Goal: Task Accomplishment & Management: Manage account settings

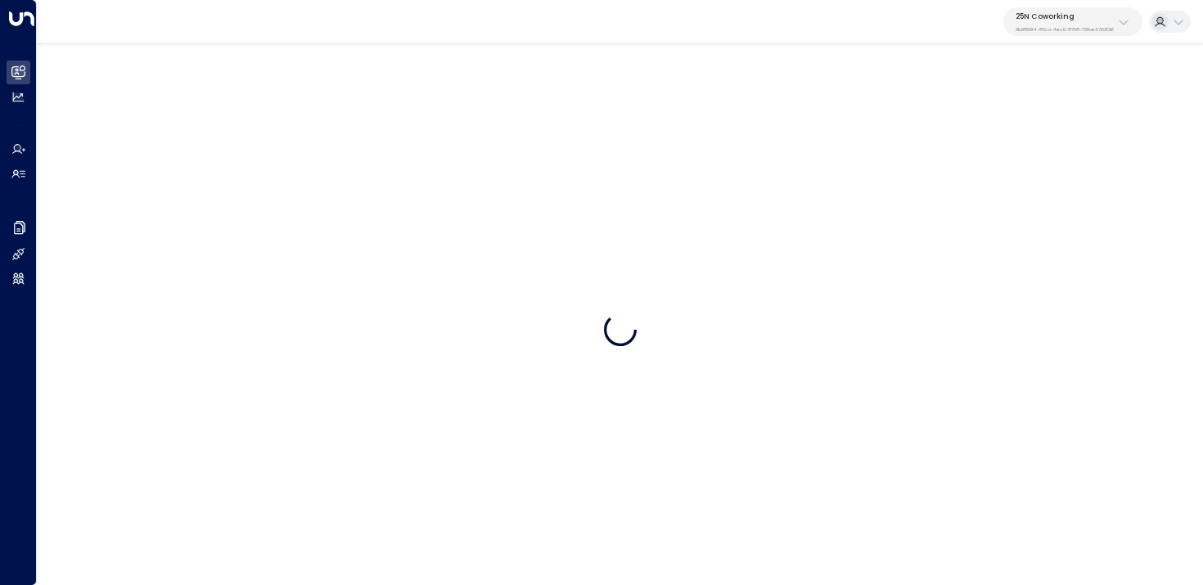
click at [1073, 20] on div "25N Coworking 3b9800f4-81ca-4ec0-8758-72fbe4763f36" at bounding box center [1065, 21] width 98 height 21
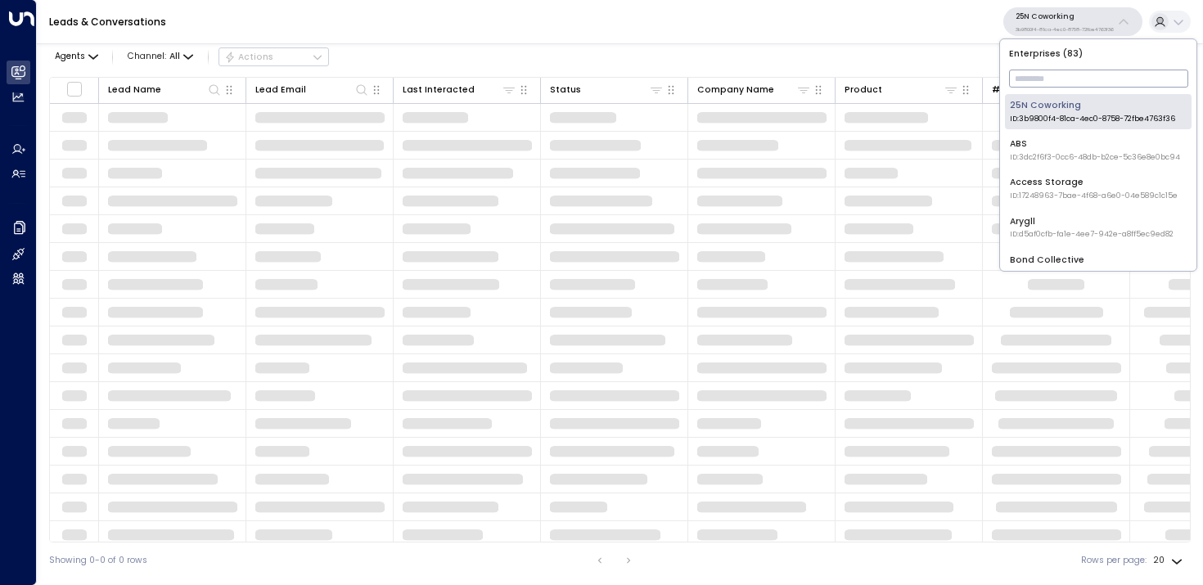
click at [1033, 79] on input "text" at bounding box center [1098, 78] width 179 height 26
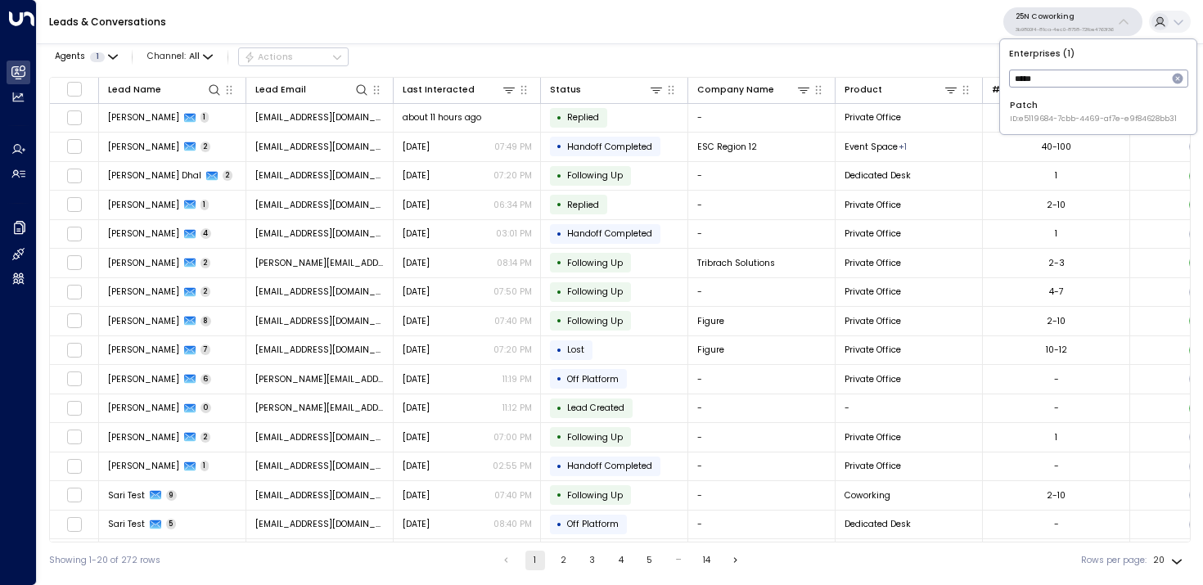
type input "*****"
click at [1033, 106] on div "Patch ID: e5119684-7cbb-4469-af7e-e9f84628bb31" at bounding box center [1093, 111] width 167 height 25
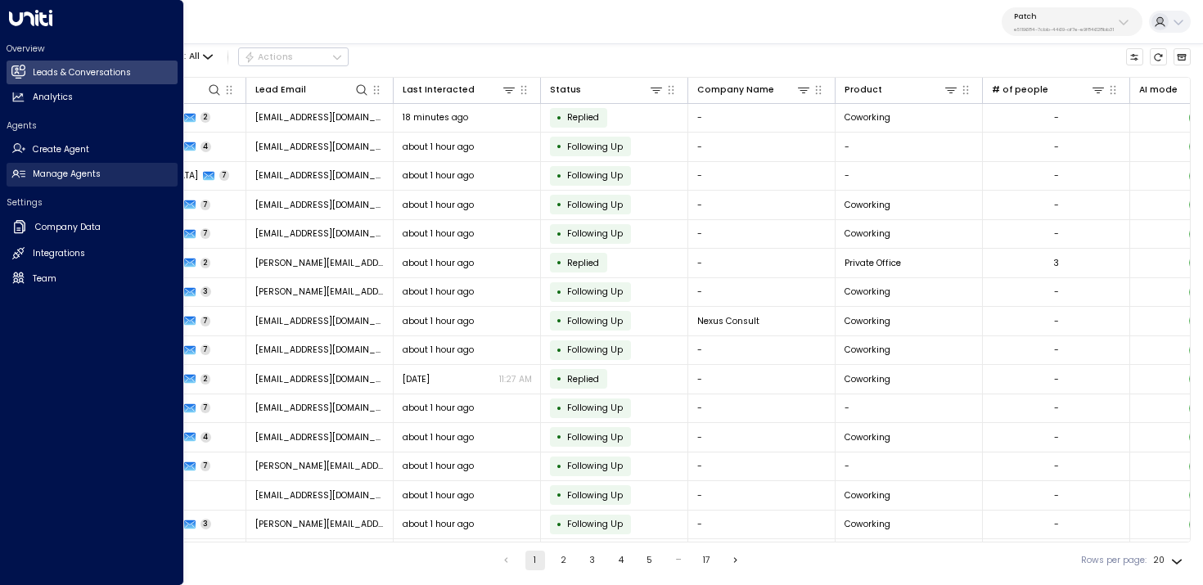
click at [30, 175] on link "Manage Agents Manage Agents" at bounding box center [92, 175] width 171 height 24
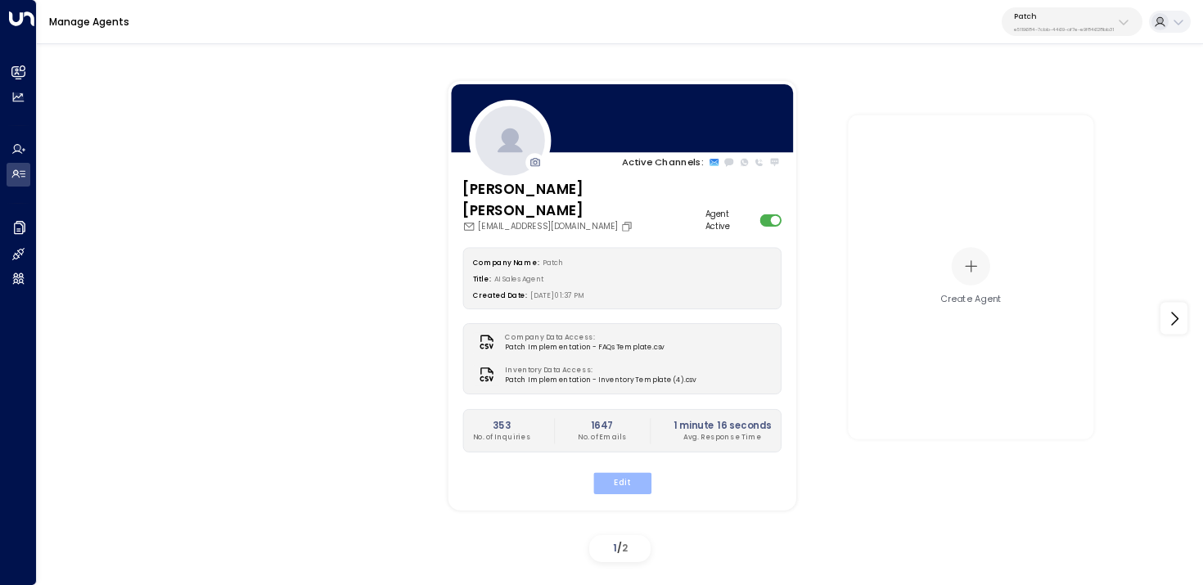
click at [633, 473] on button "Edit" at bounding box center [622, 483] width 58 height 21
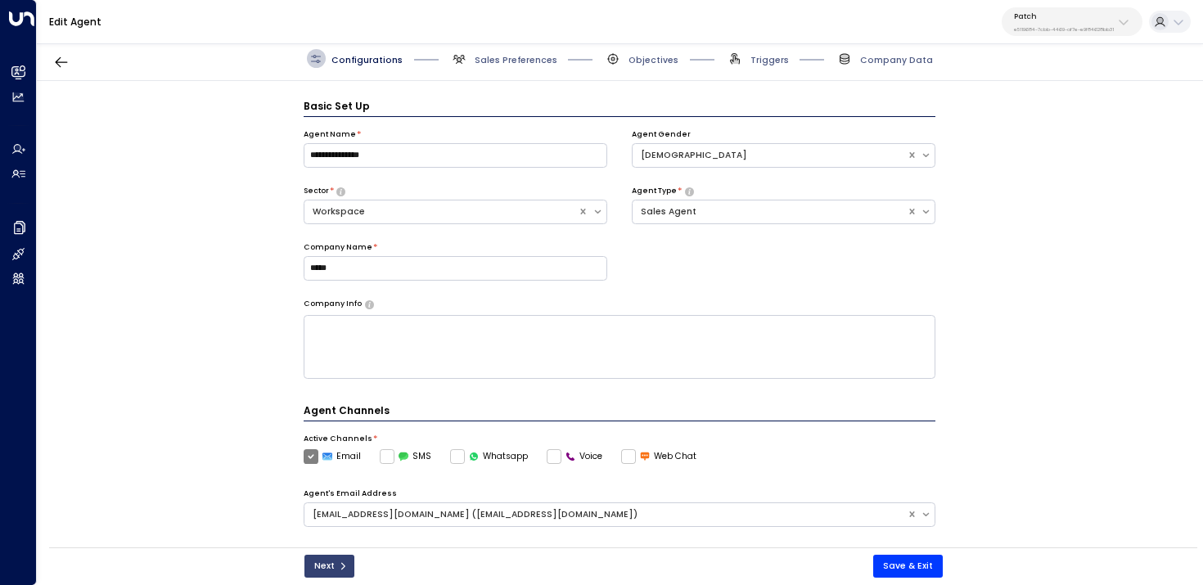
click at [345, 568] on icon "submit" at bounding box center [343, 567] width 10 height 10
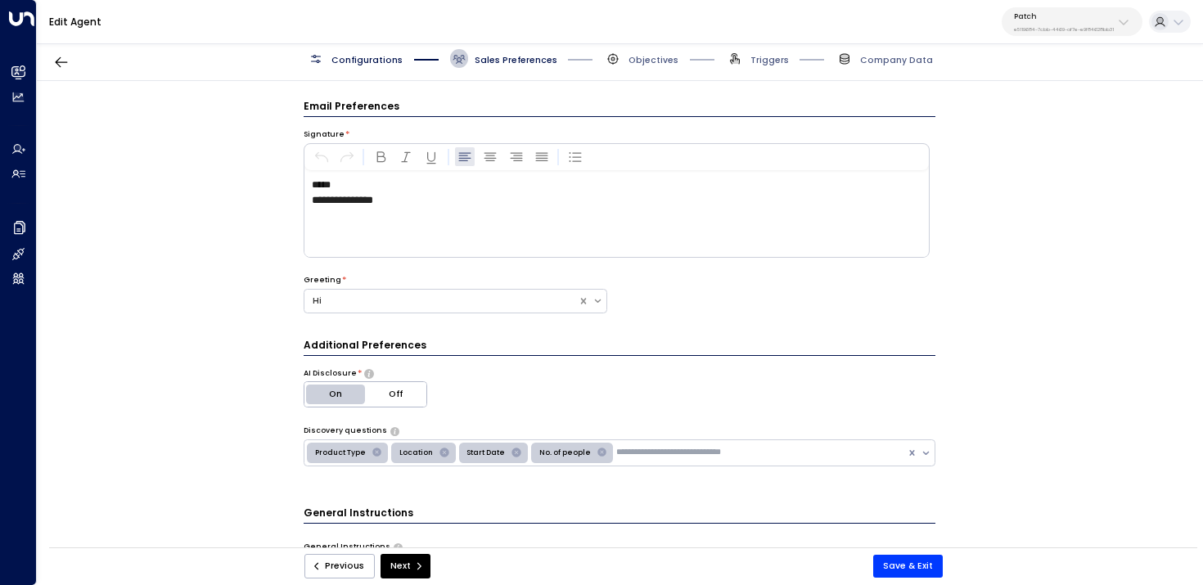
scroll to position [18, 0]
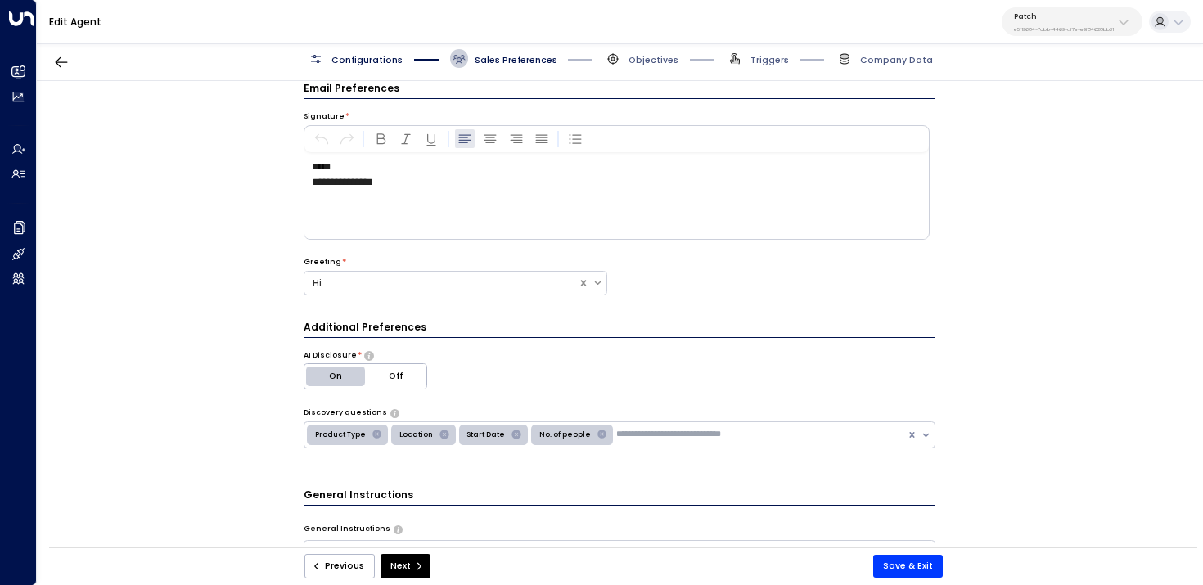
click at [443, 193] on div "**********" at bounding box center [617, 196] width 624 height 86
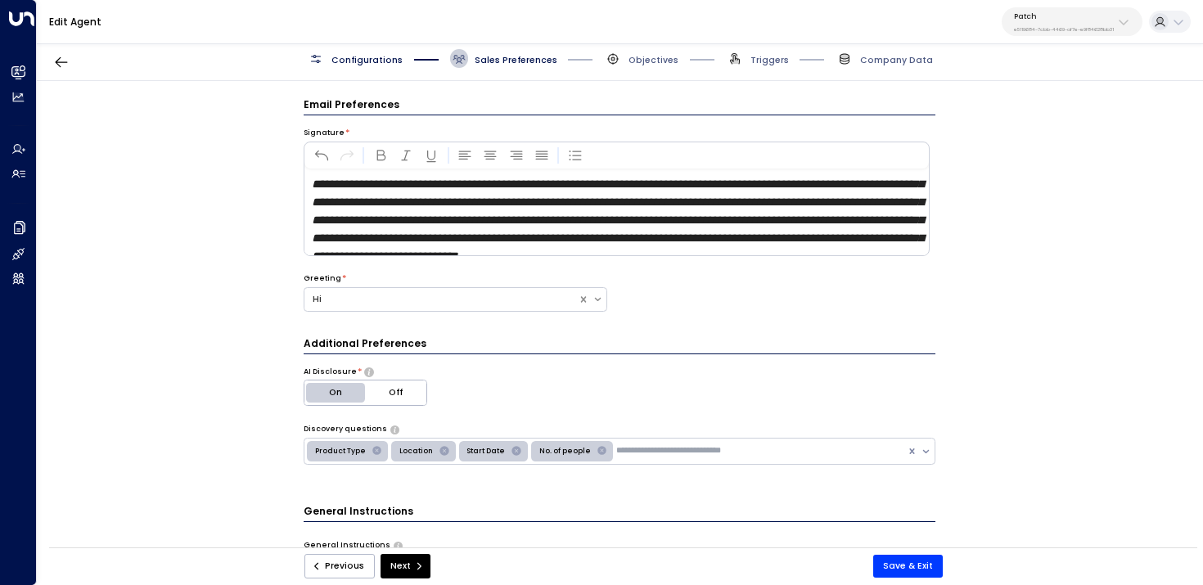
scroll to position [73, 0]
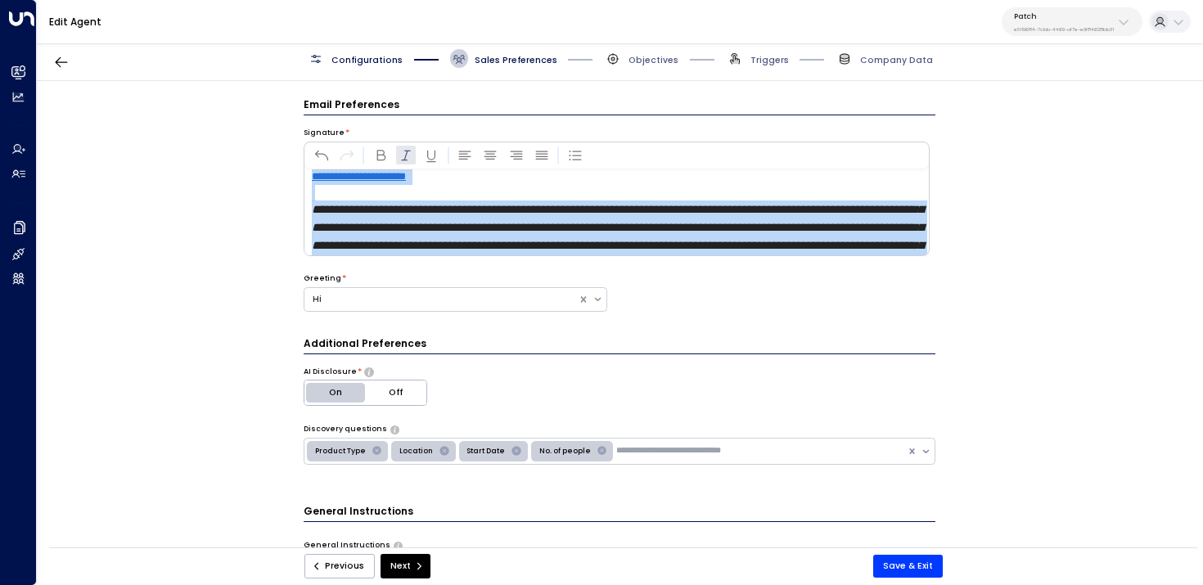
drag, startPoint x: 720, startPoint y: 244, endPoint x: 250, endPoint y: 173, distance: 475.3
click at [250, 173] on div "**********" at bounding box center [620, 318] width 1166 height 475
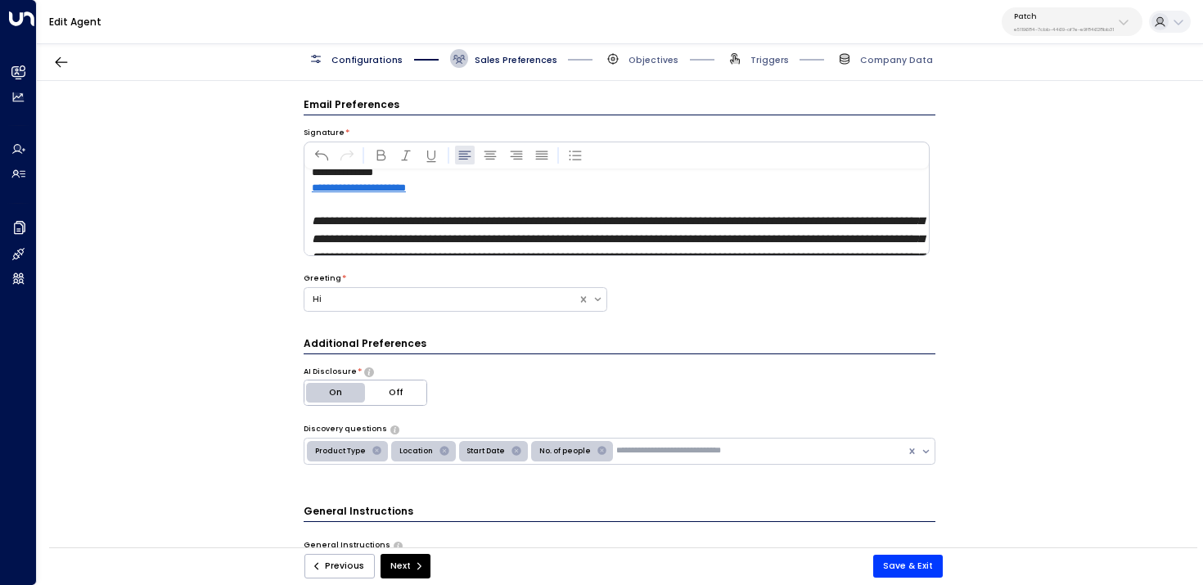
click at [380, 215] on em "**********" at bounding box center [618, 257] width 612 height 84
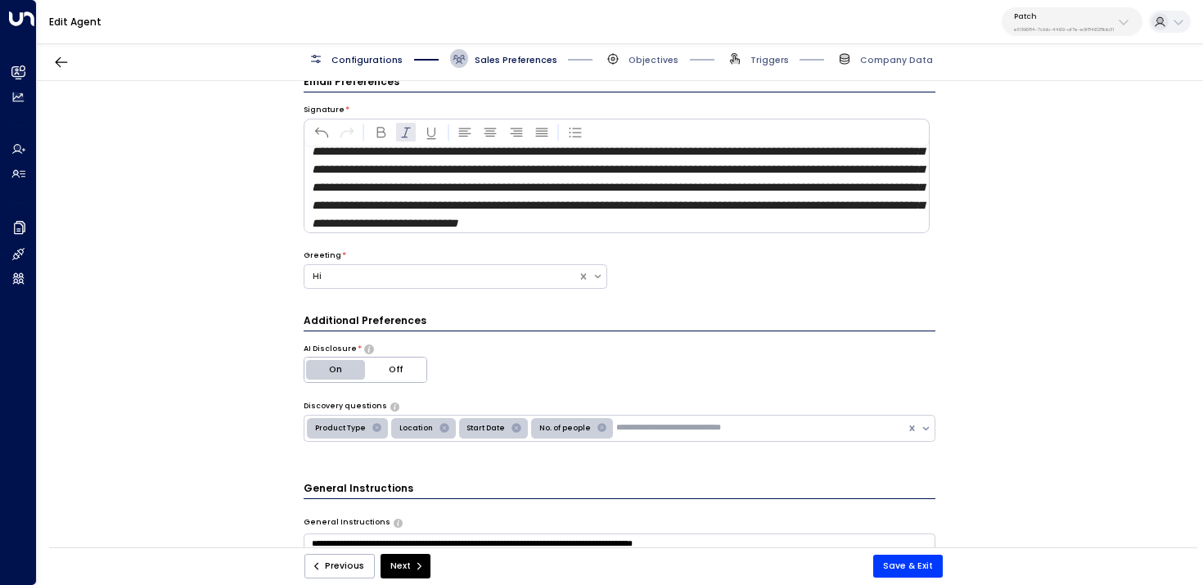
scroll to position [0, 0]
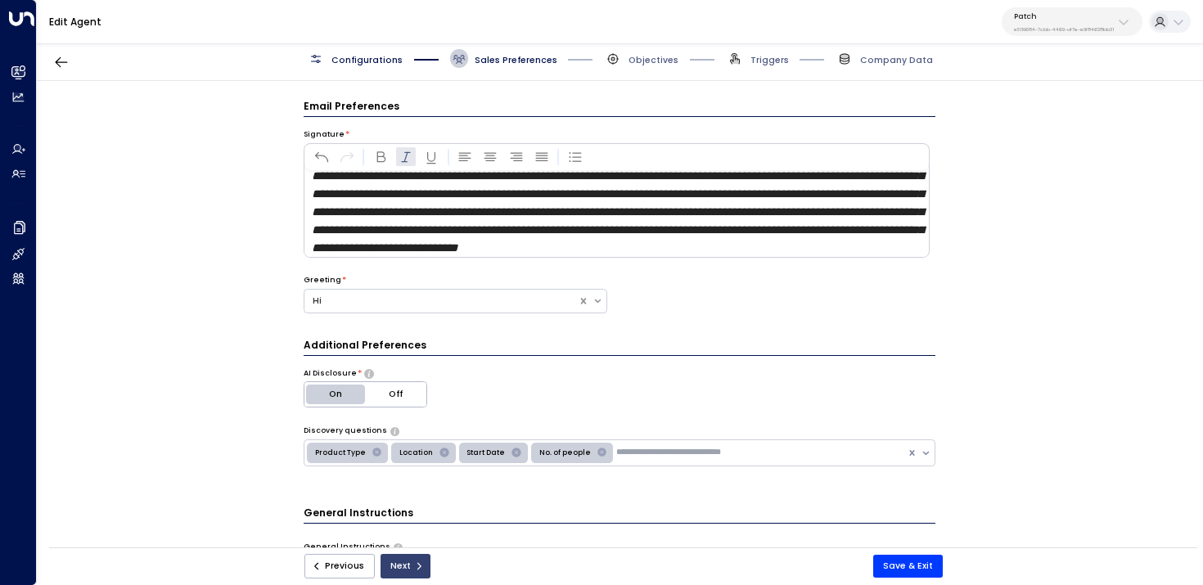
click at [404, 555] on button "Next" at bounding box center [406, 566] width 50 height 25
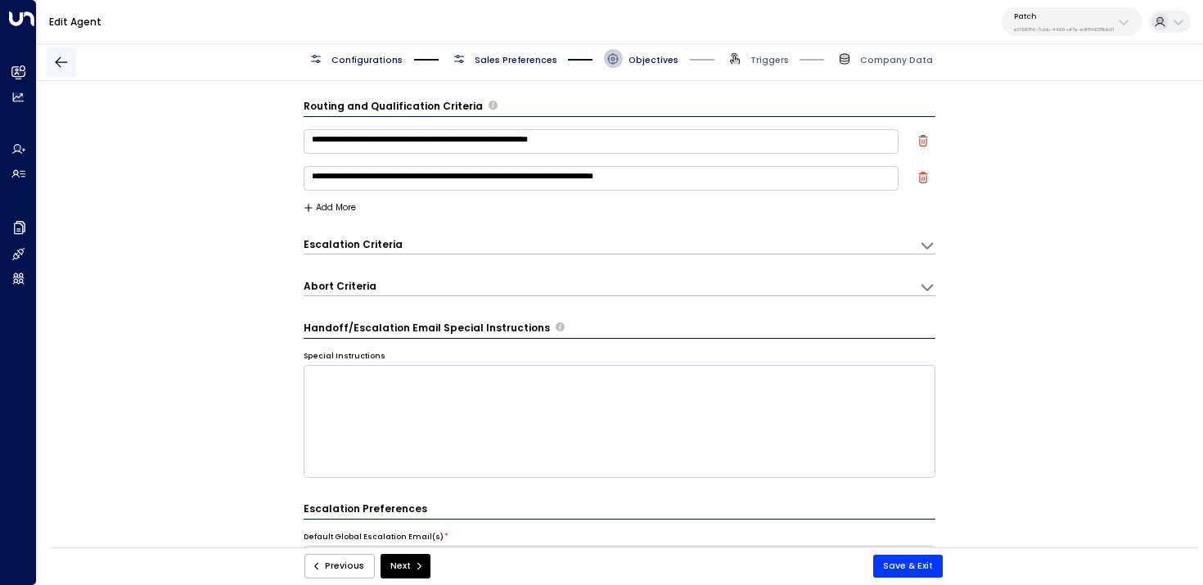
click at [58, 65] on icon "button" at bounding box center [61, 62] width 16 height 16
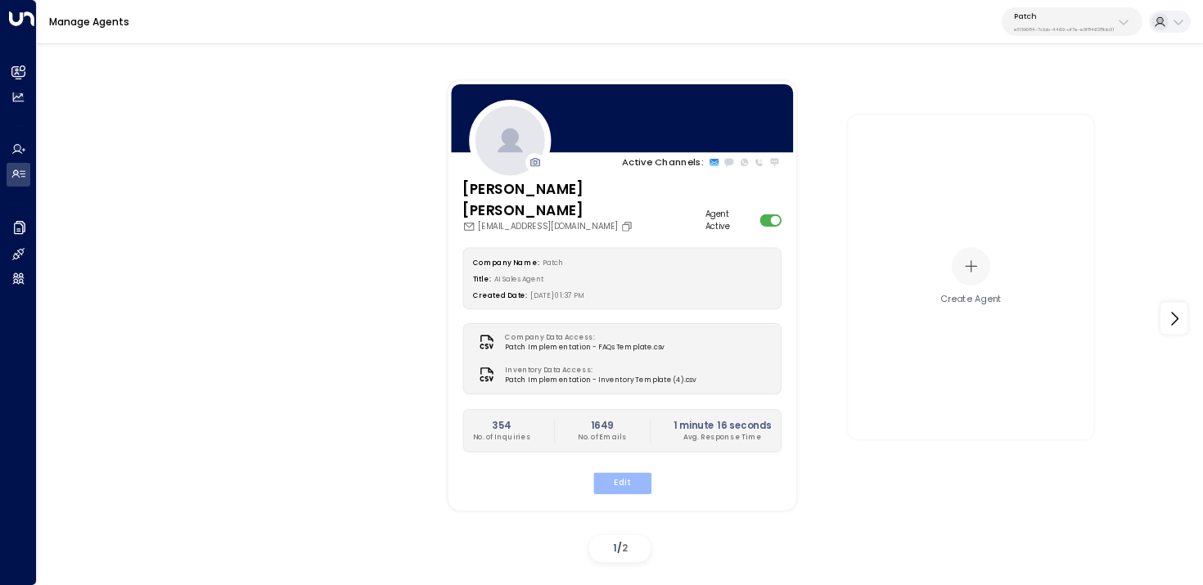
click at [627, 473] on button "Edit" at bounding box center [622, 483] width 58 height 21
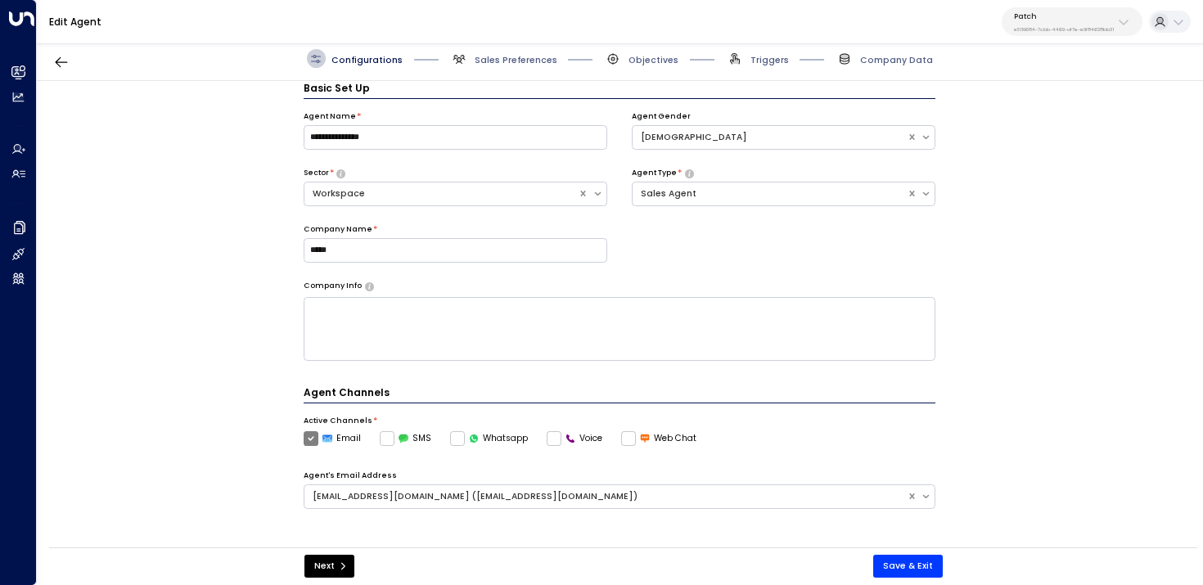
scroll to position [94, 0]
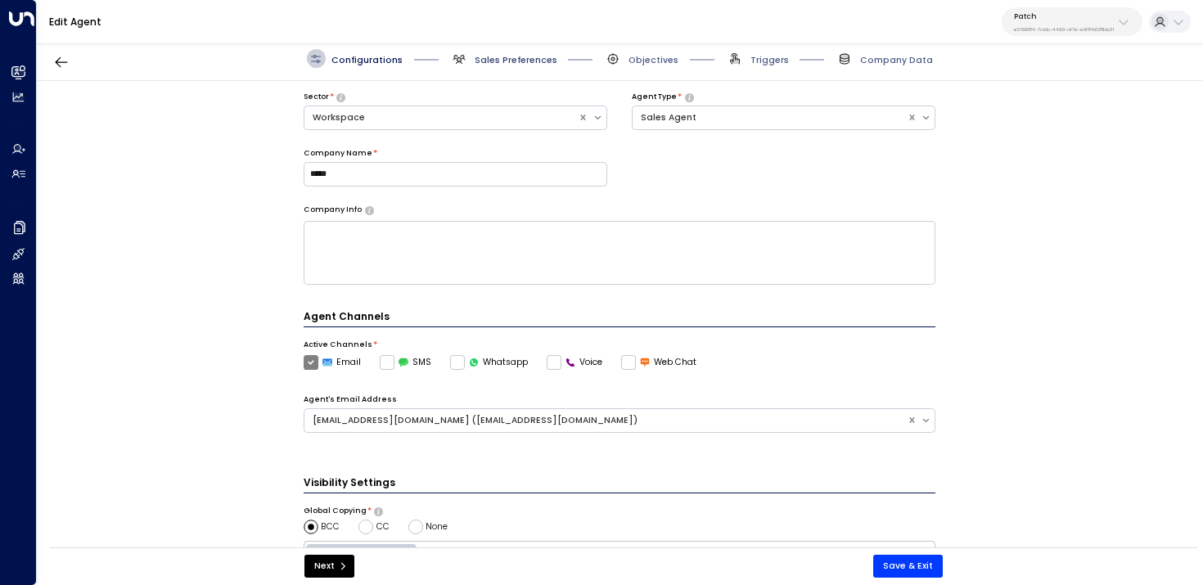
click at [503, 64] on span "Sales Preferences" at bounding box center [516, 60] width 83 height 12
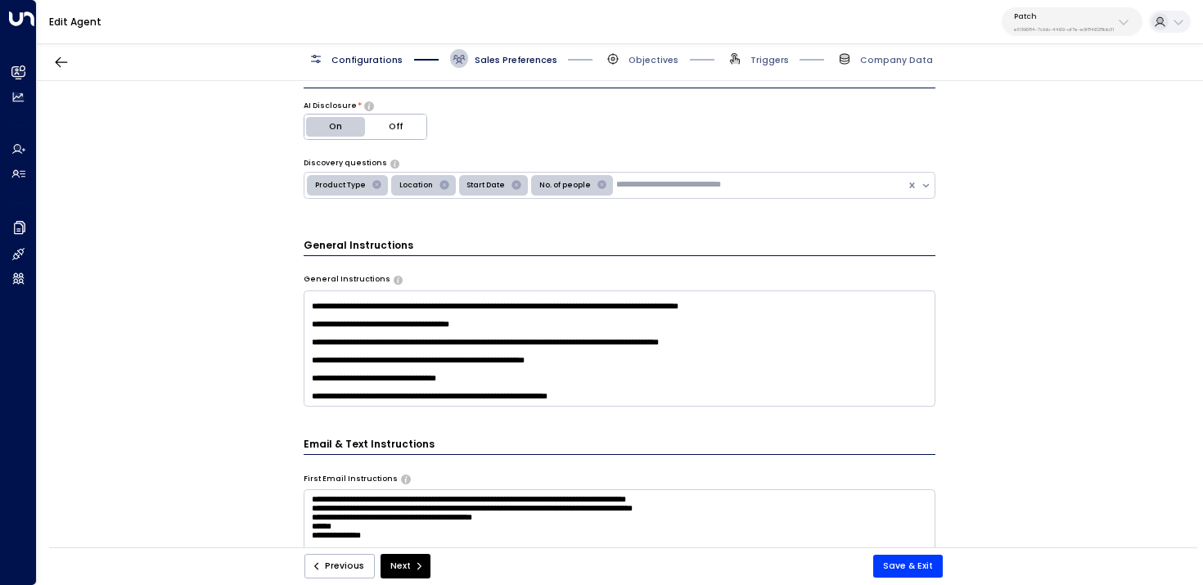
scroll to position [263, 0]
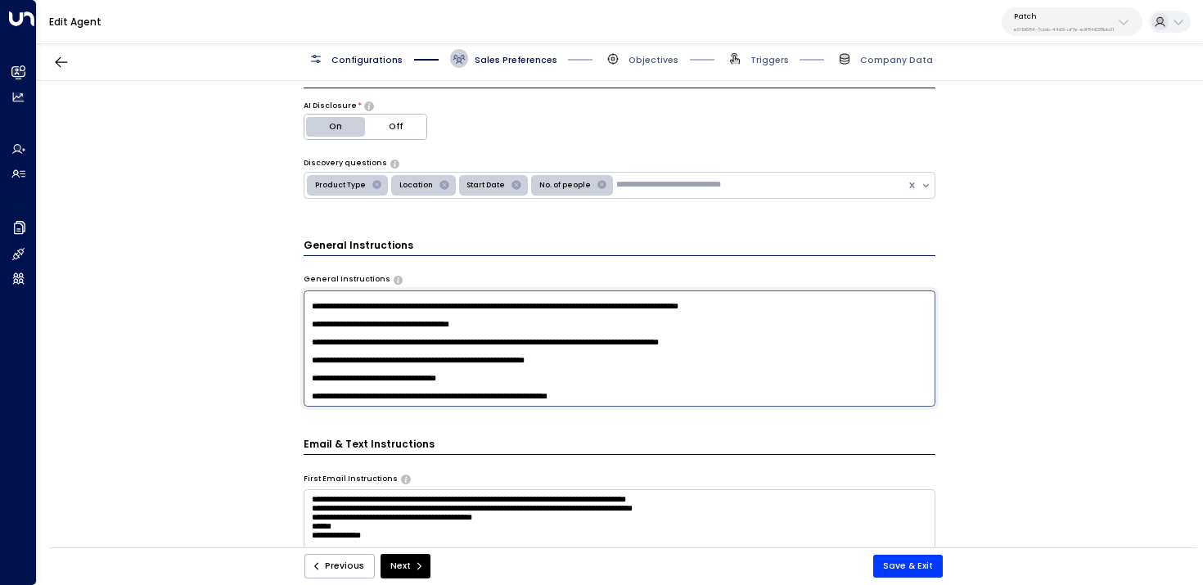
click at [664, 389] on textarea at bounding box center [620, 349] width 633 height 116
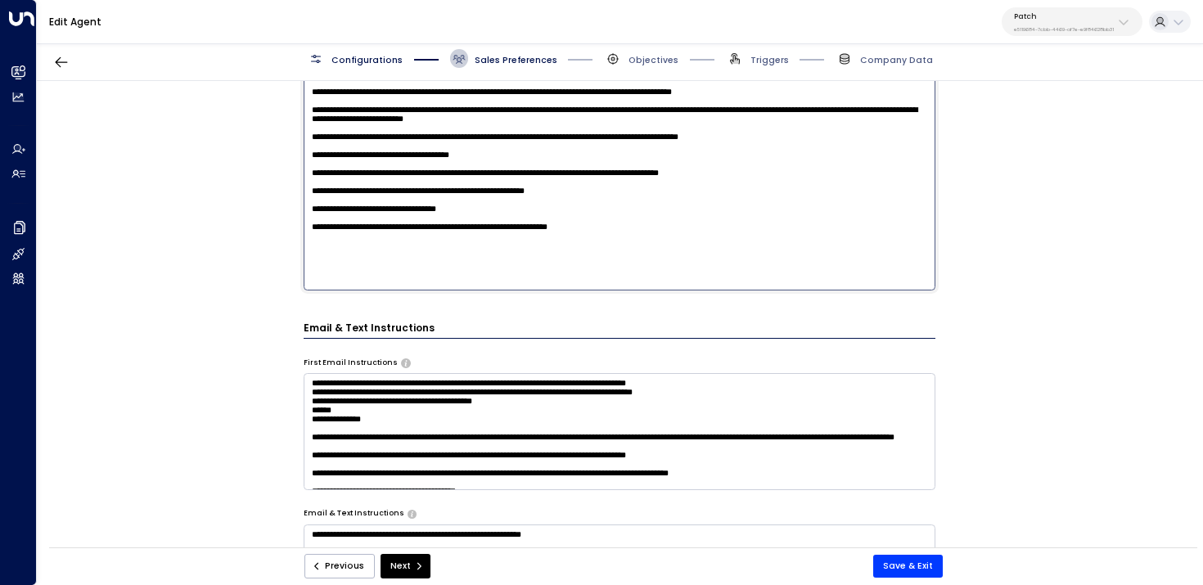
scroll to position [53, 0]
click at [655, 278] on textarea at bounding box center [620, 128] width 633 height 326
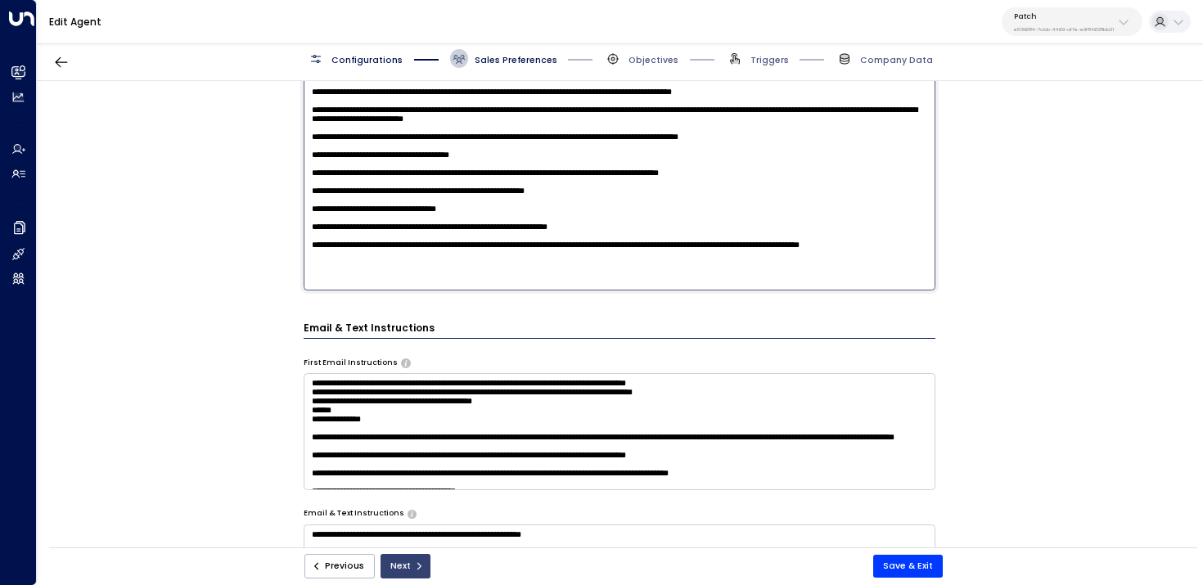
type textarea "**********"
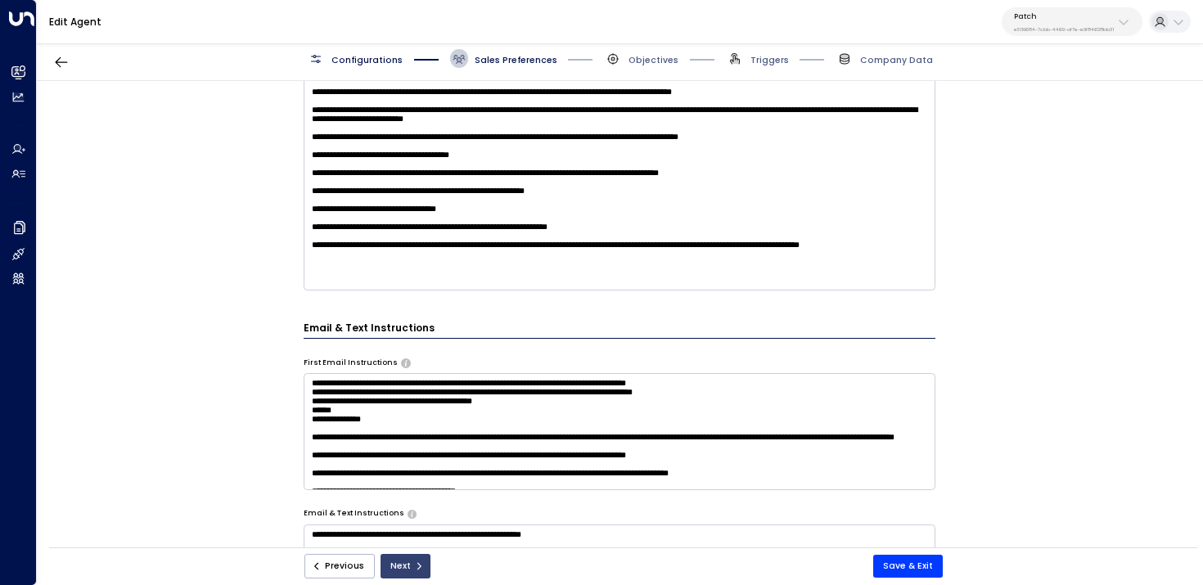
click at [410, 575] on button "Next" at bounding box center [406, 566] width 50 height 25
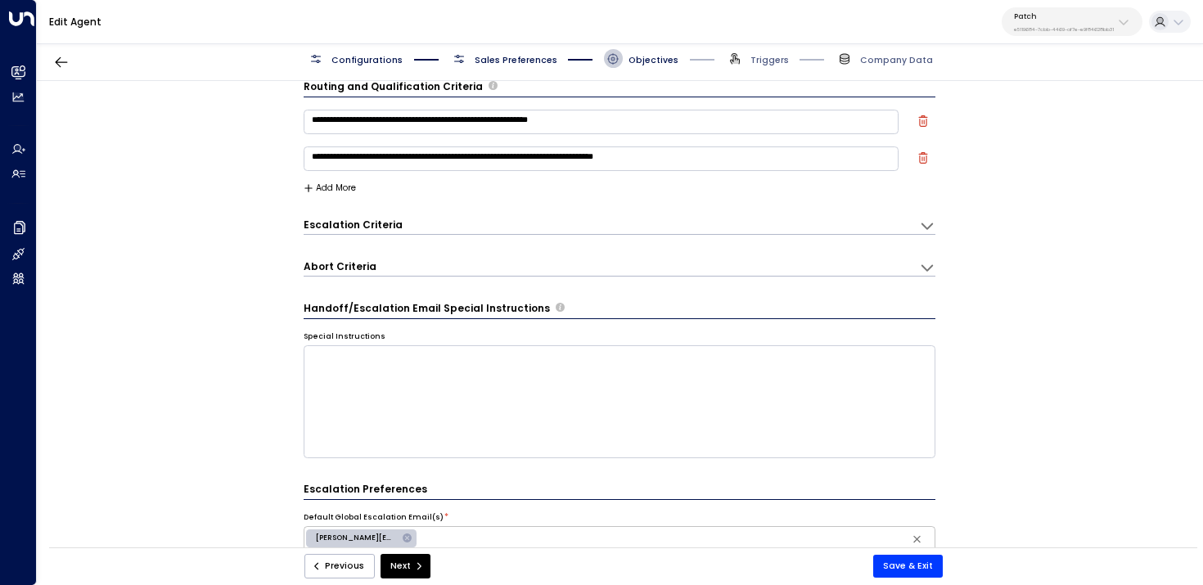
scroll to position [18, 0]
click at [344, 191] on button "Add More" at bounding box center [330, 190] width 53 height 10
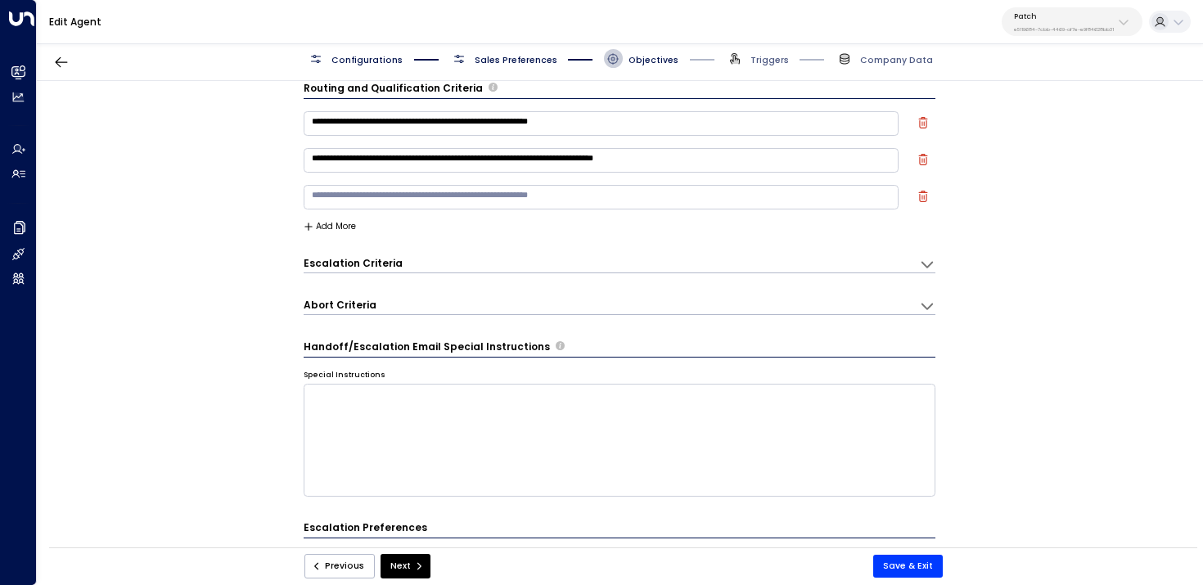
click at [374, 199] on textarea at bounding box center [602, 197] width 596 height 25
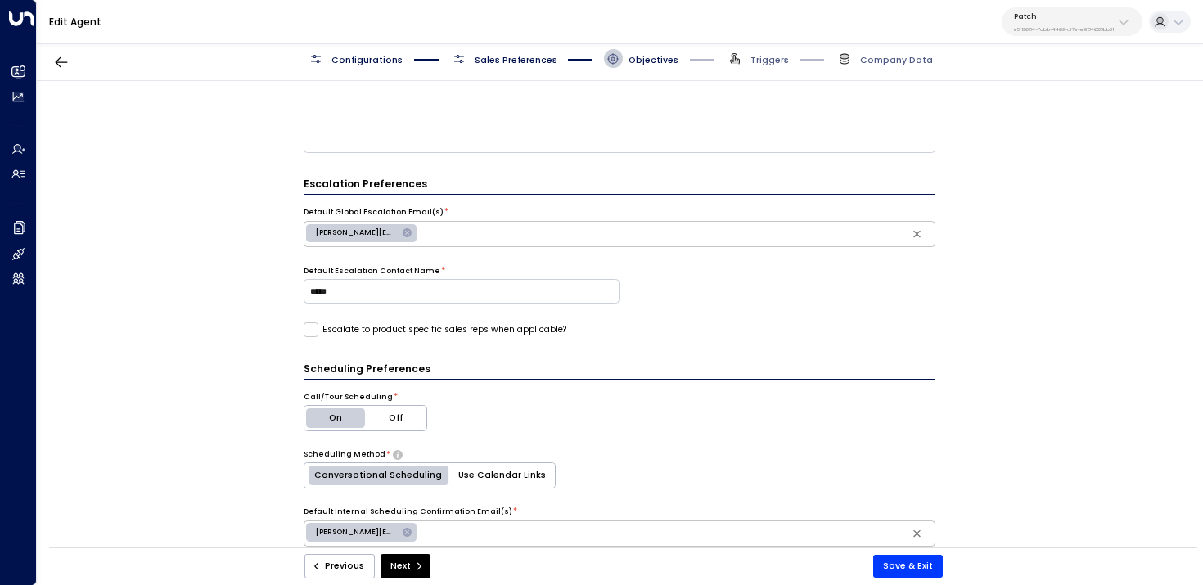
scroll to position [0, 0]
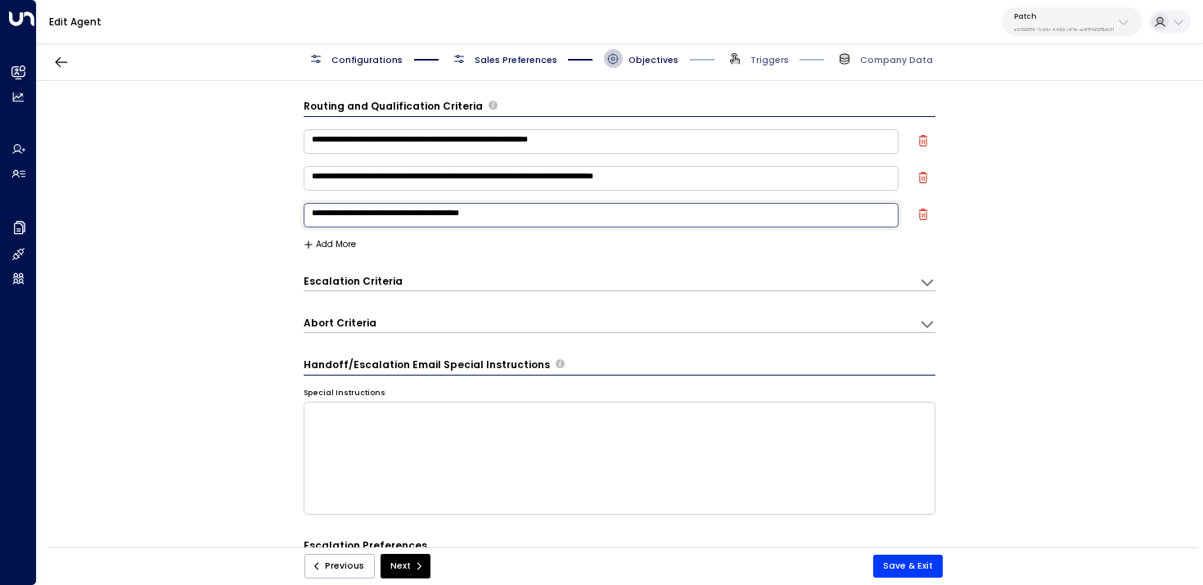
type textarea "**********"
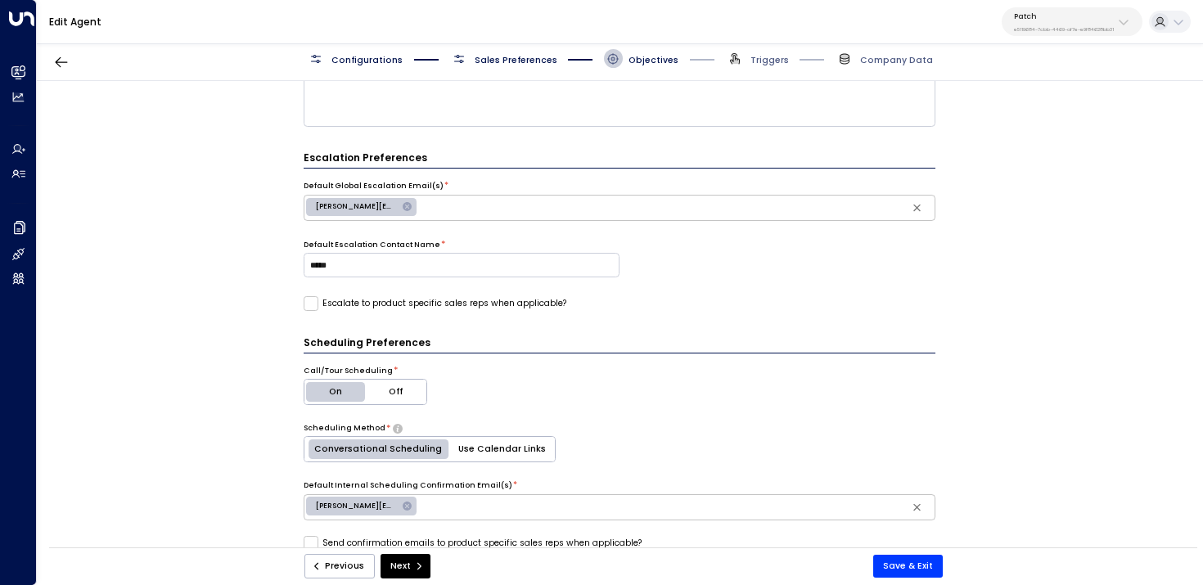
scroll to position [389, 0]
click at [496, 445] on button "Use Calendar Links" at bounding box center [502, 448] width 106 height 25
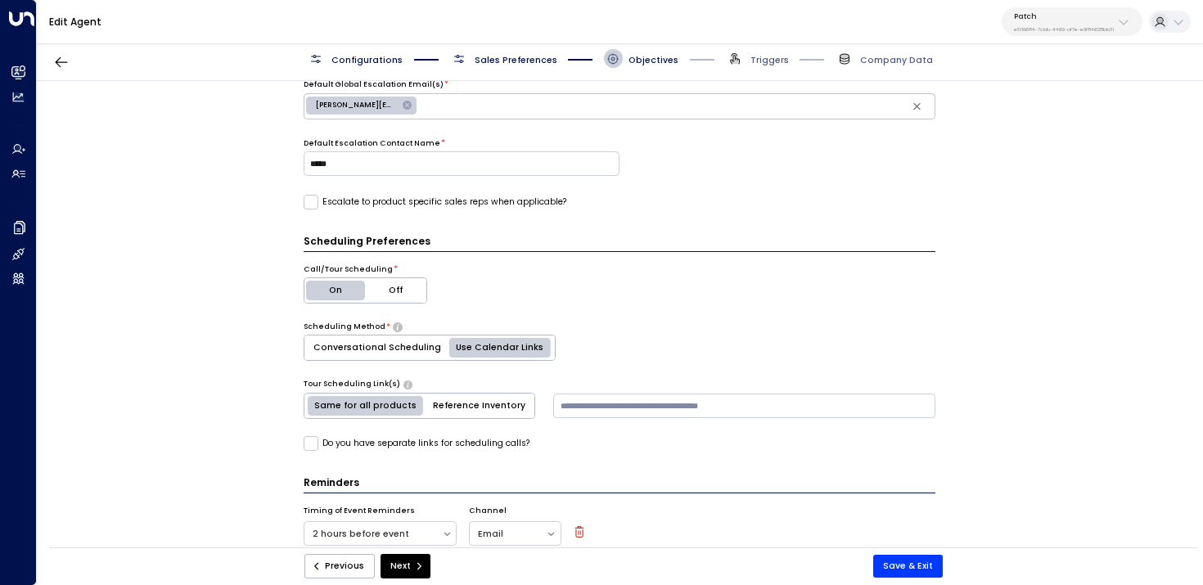
scroll to position [490, 0]
click at [471, 393] on button "Reference Inventory" at bounding box center [479, 405] width 111 height 25
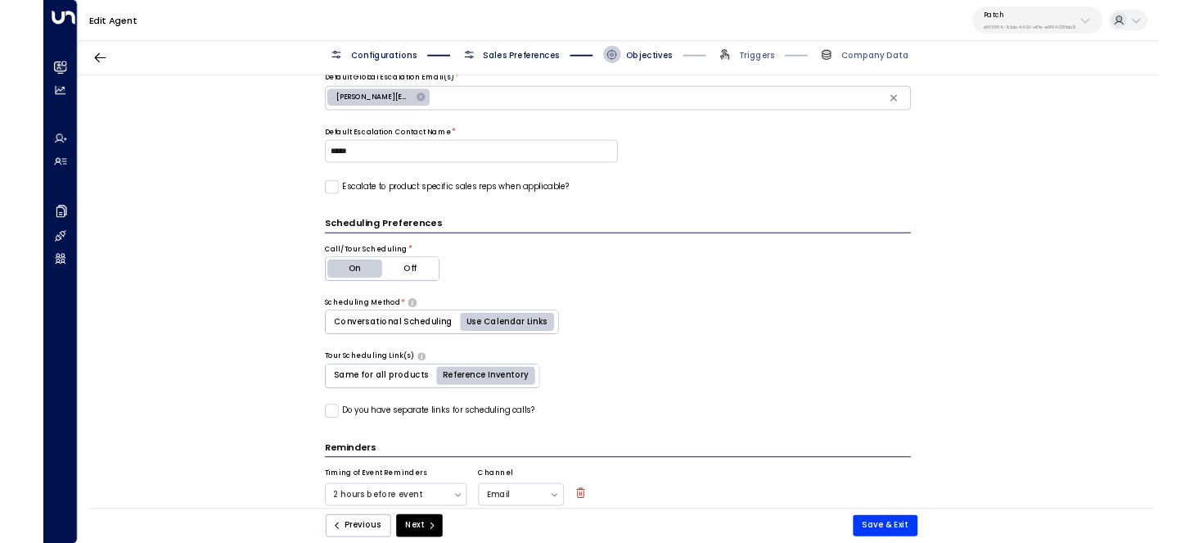
scroll to position [568, 0]
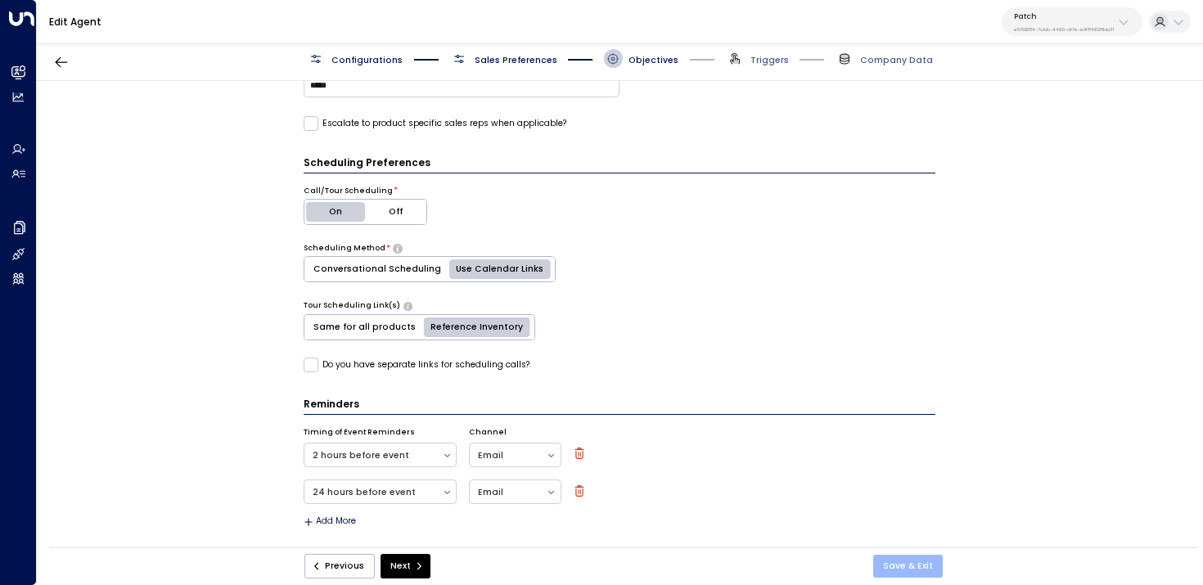
click at [907, 564] on button "Save & Exit" at bounding box center [909, 566] width 70 height 23
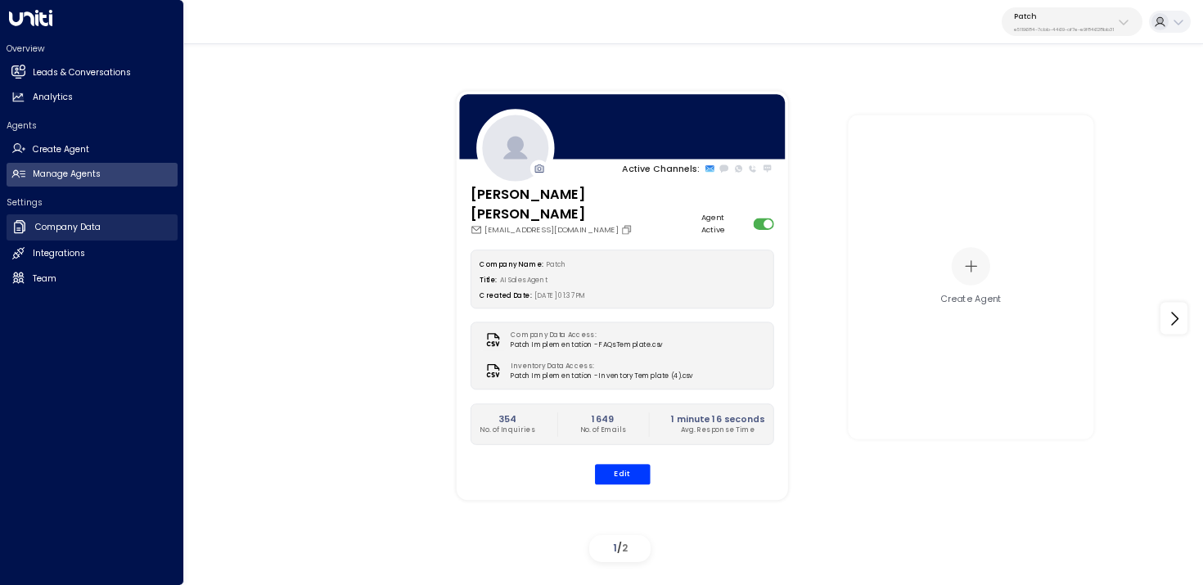
click at [120, 227] on link "Company Data Company Data" at bounding box center [92, 227] width 171 height 26
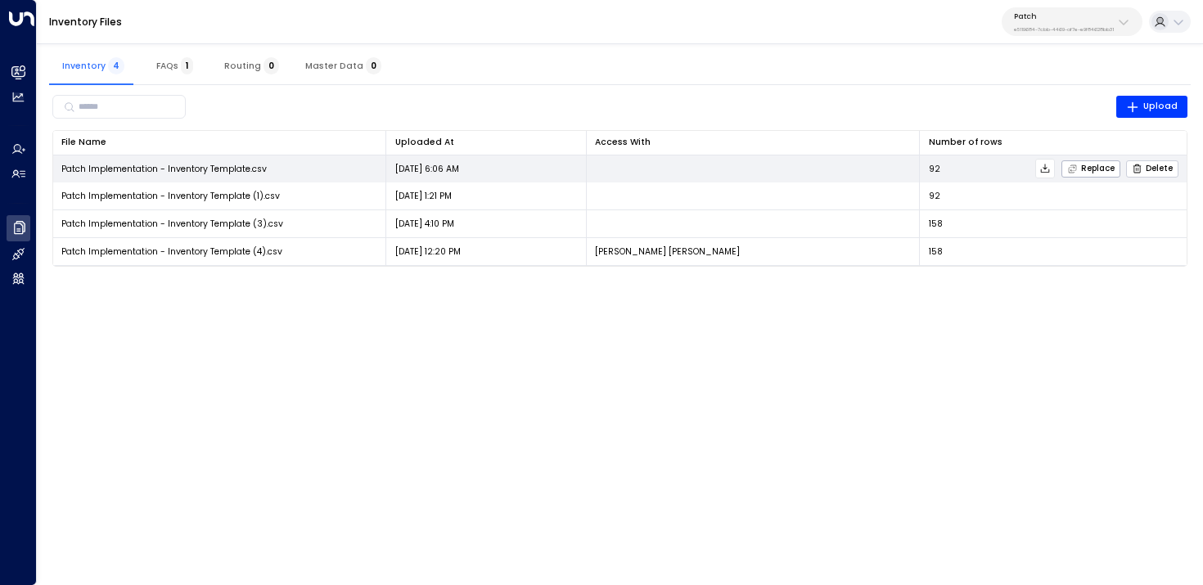
click at [1151, 164] on span "Delete" at bounding box center [1152, 169] width 41 height 11
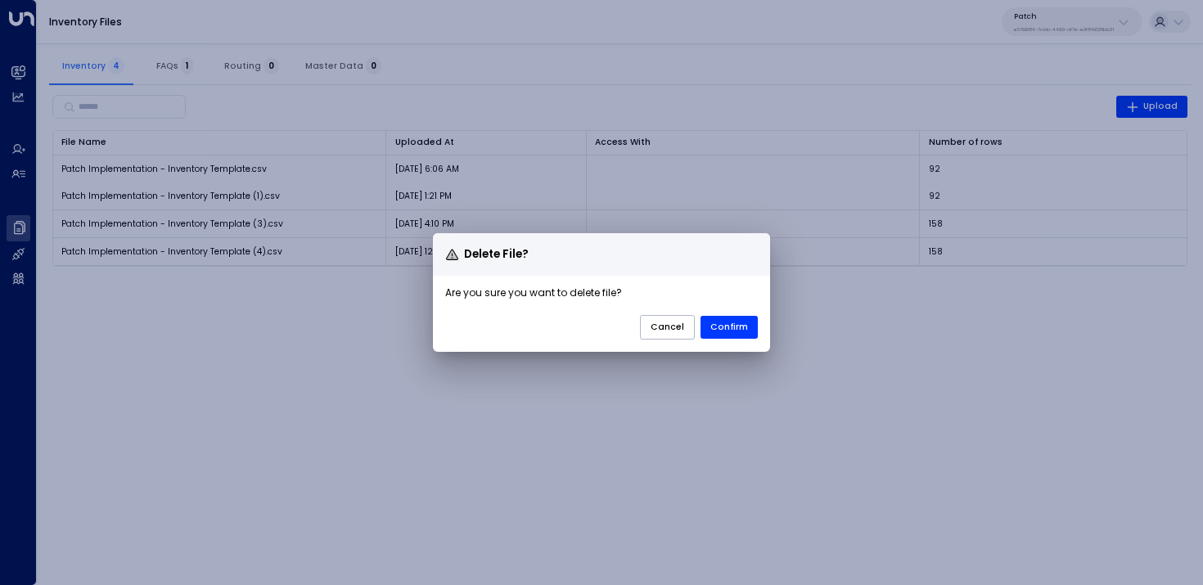
click at [741, 332] on button "Confirm" at bounding box center [729, 327] width 57 height 23
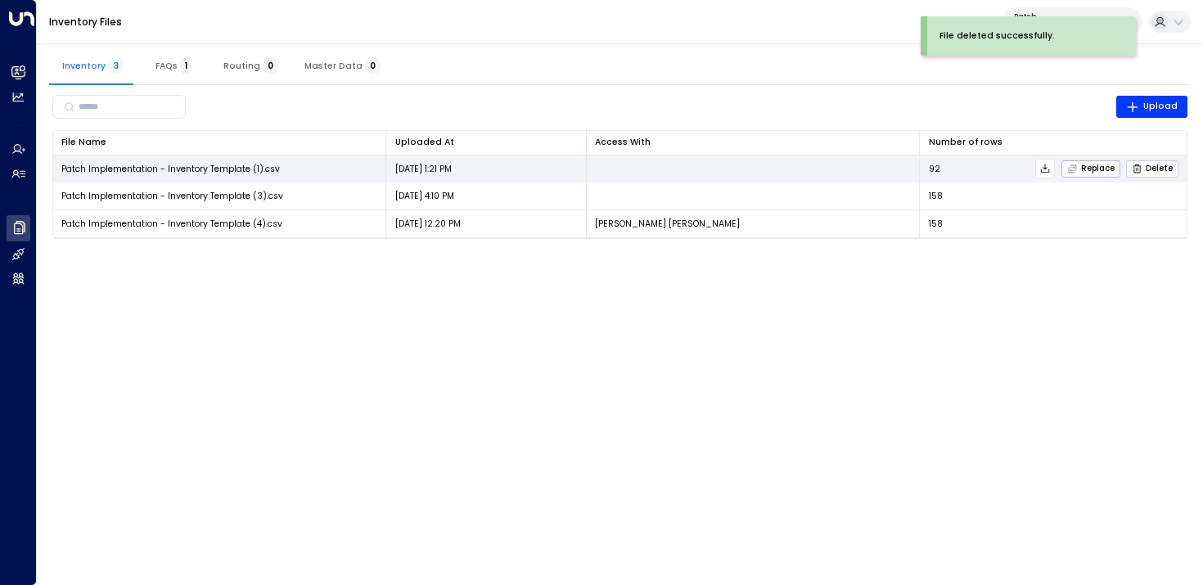
click at [1150, 164] on span "Delete" at bounding box center [1152, 169] width 41 height 11
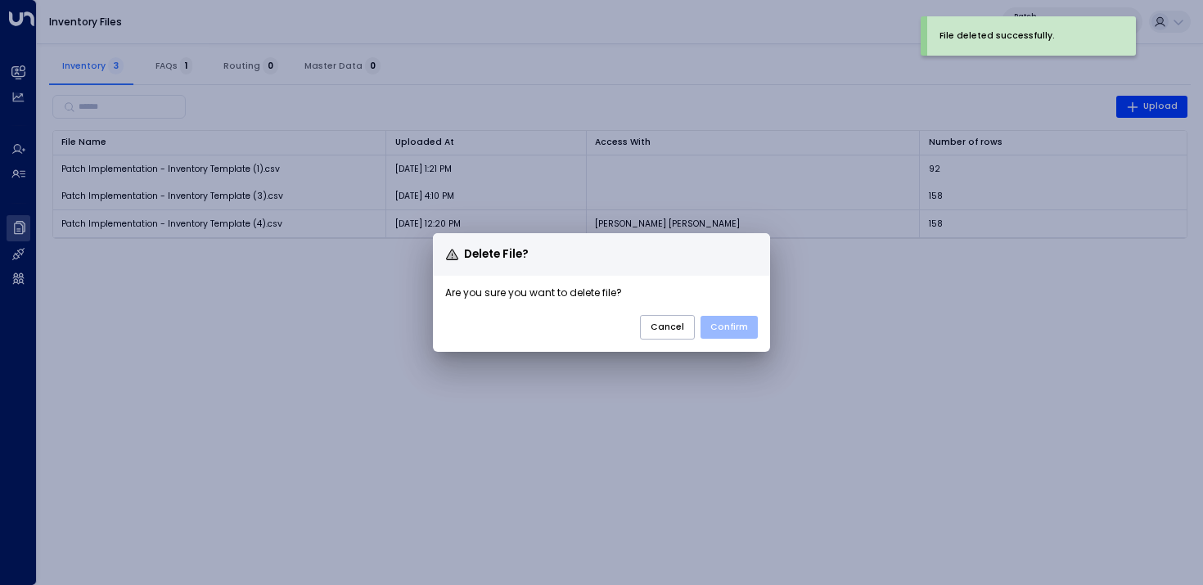
click at [735, 337] on button "Confirm" at bounding box center [729, 327] width 57 height 23
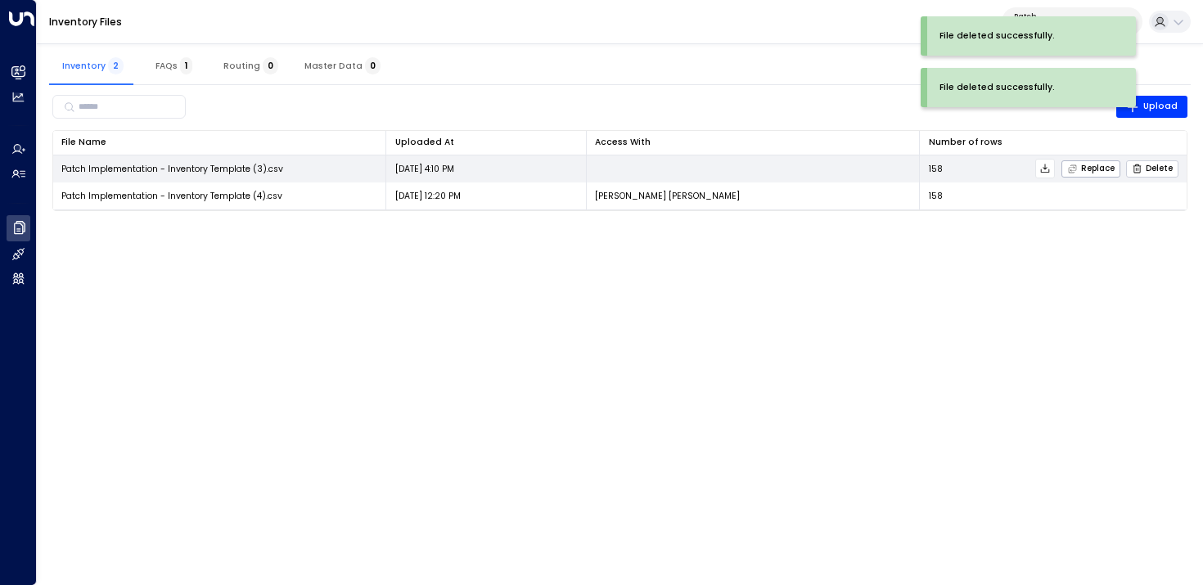
click at [1168, 165] on span "Delete" at bounding box center [1152, 169] width 41 height 11
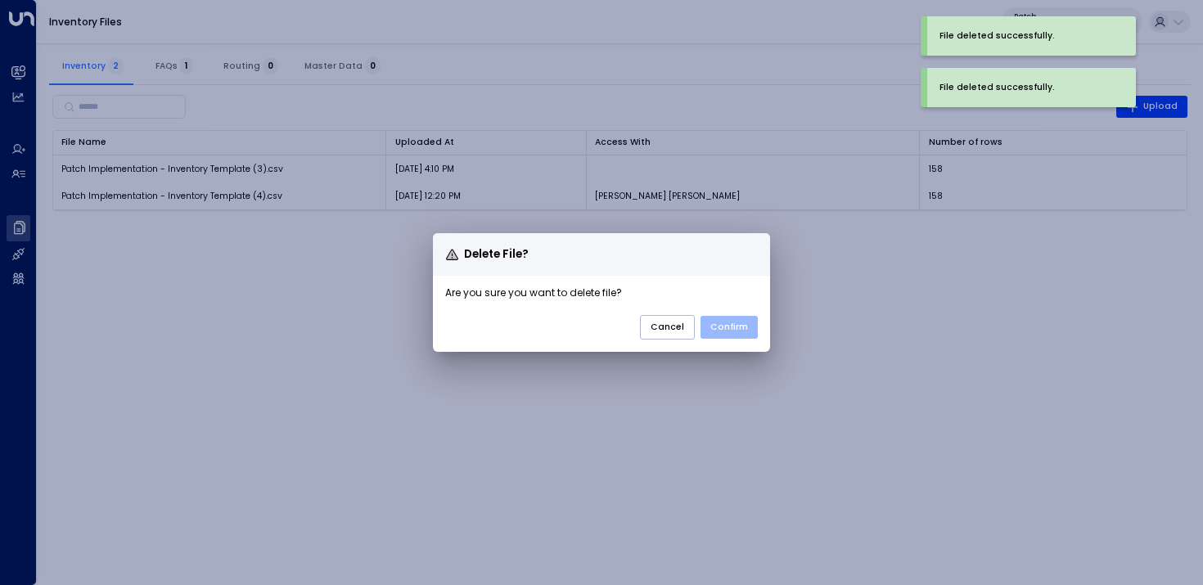
click at [739, 334] on button "Confirm" at bounding box center [729, 327] width 57 height 23
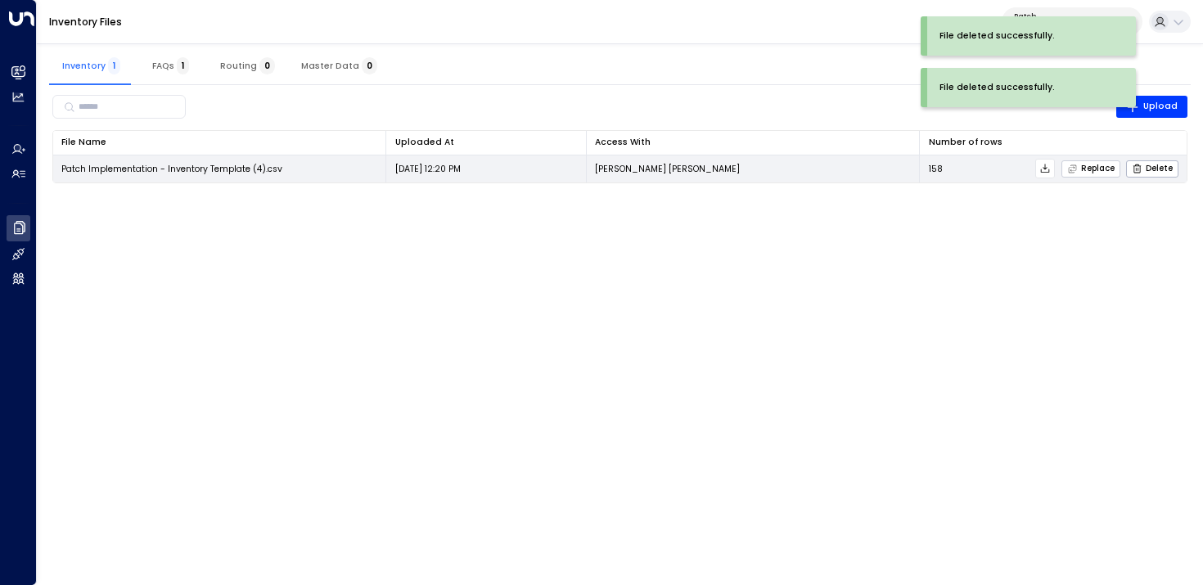
click at [1092, 168] on span "Replace" at bounding box center [1091, 169] width 47 height 11
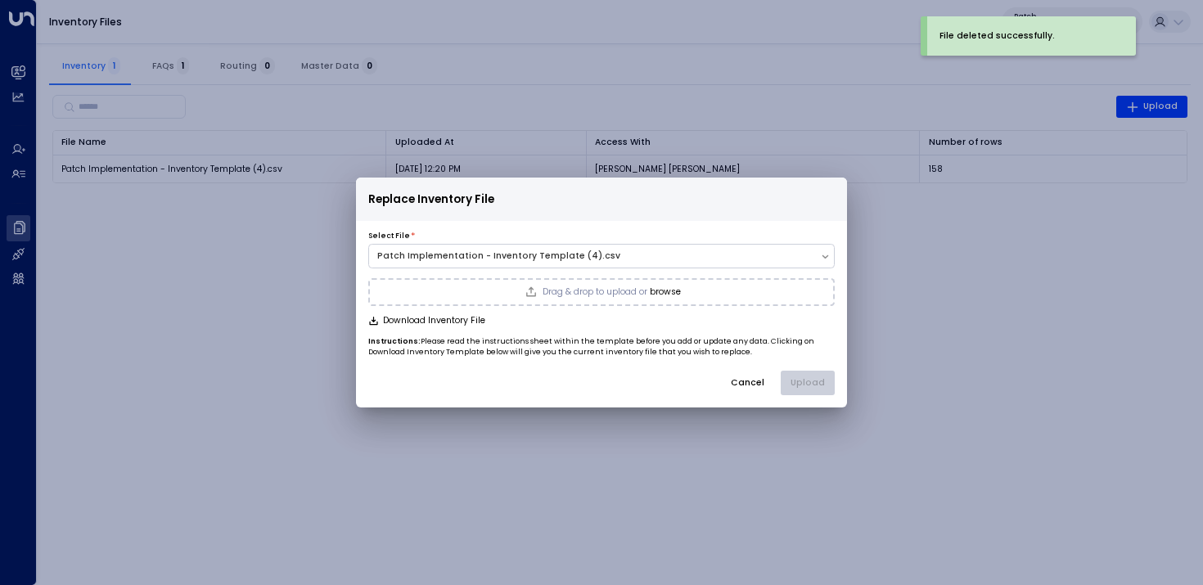
click at [757, 384] on button "Cancel" at bounding box center [747, 383] width 55 height 25
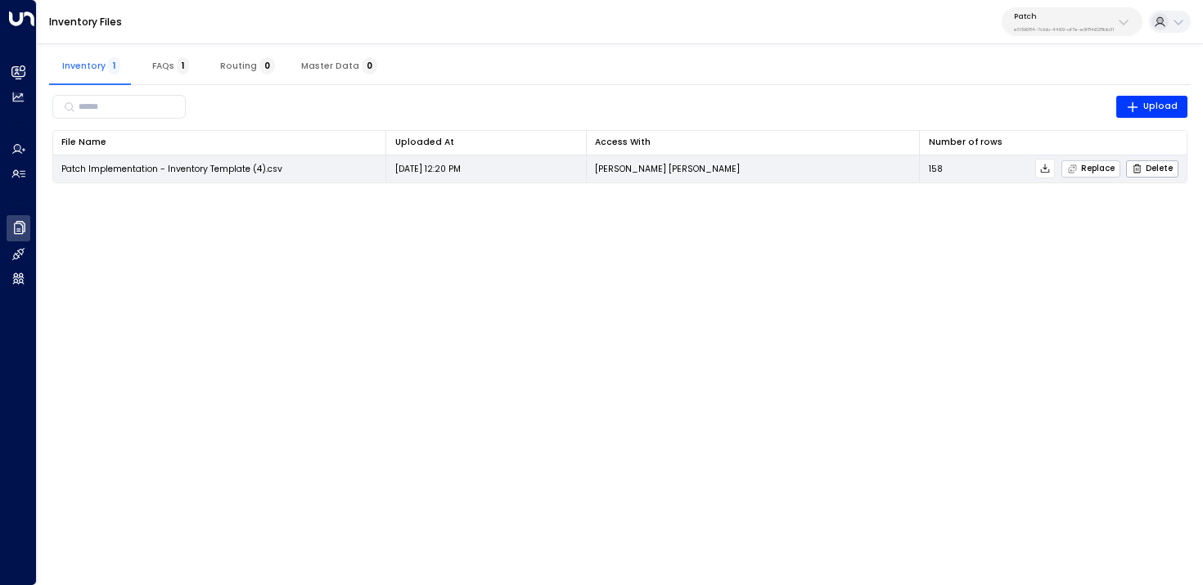
click at [1099, 172] on span "Replace" at bounding box center [1091, 169] width 47 height 11
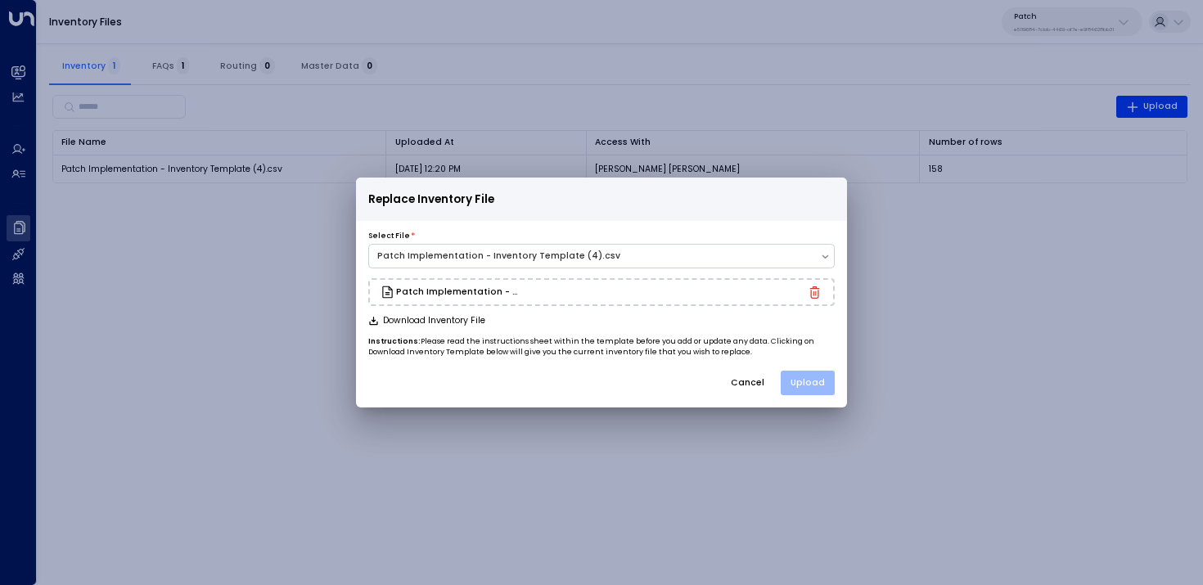
click at [815, 380] on button "Upload" at bounding box center [808, 383] width 54 height 25
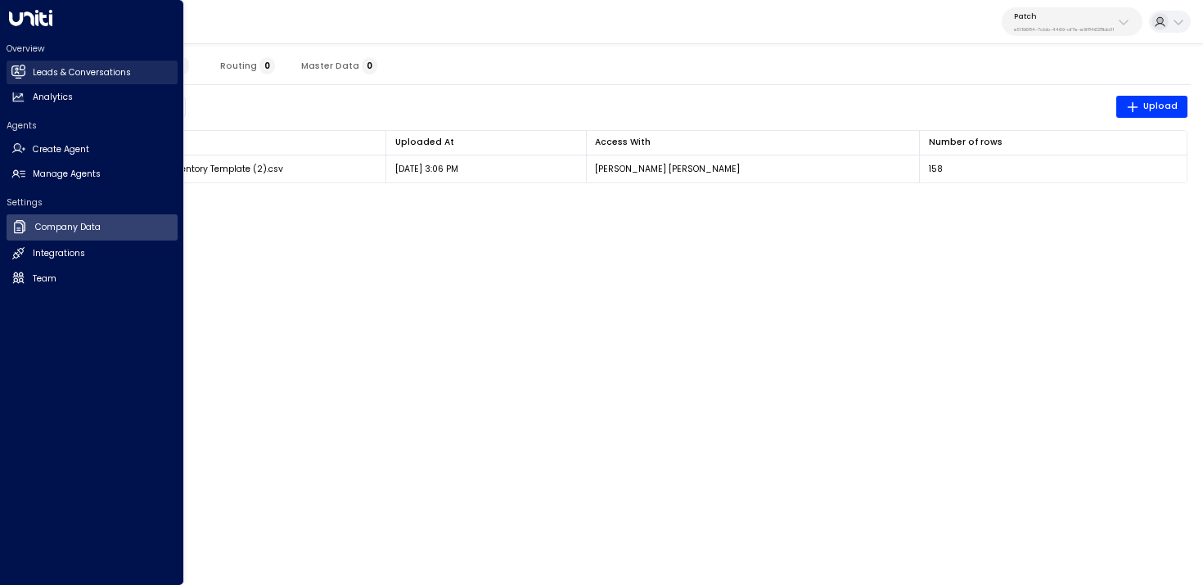
click at [56, 71] on h2 "Leads & Conversations" at bounding box center [82, 72] width 98 height 13
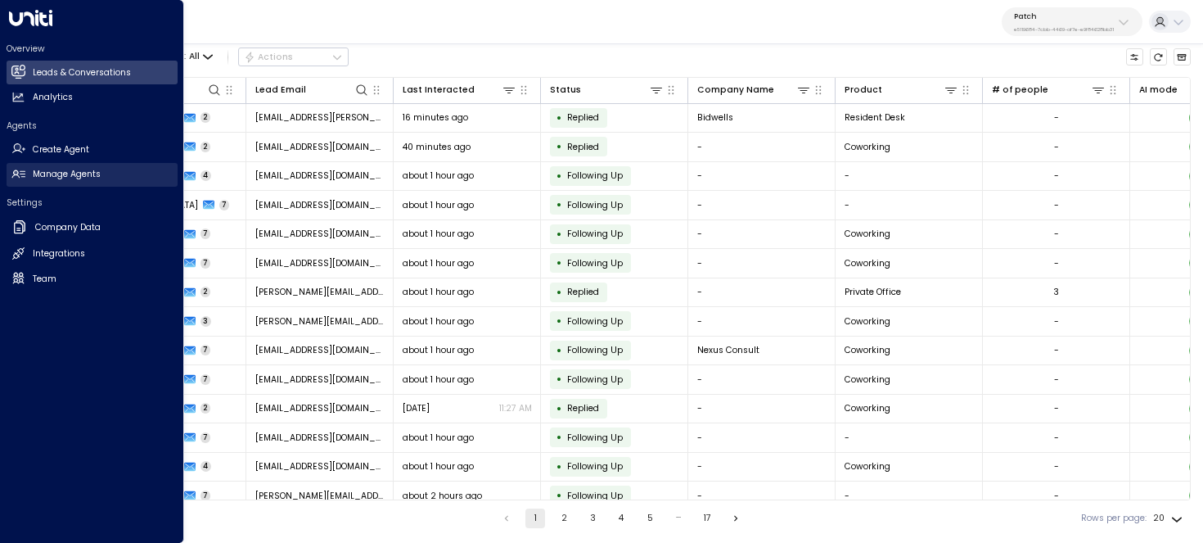
click at [48, 170] on h2 "Manage Agents" at bounding box center [67, 174] width 68 height 13
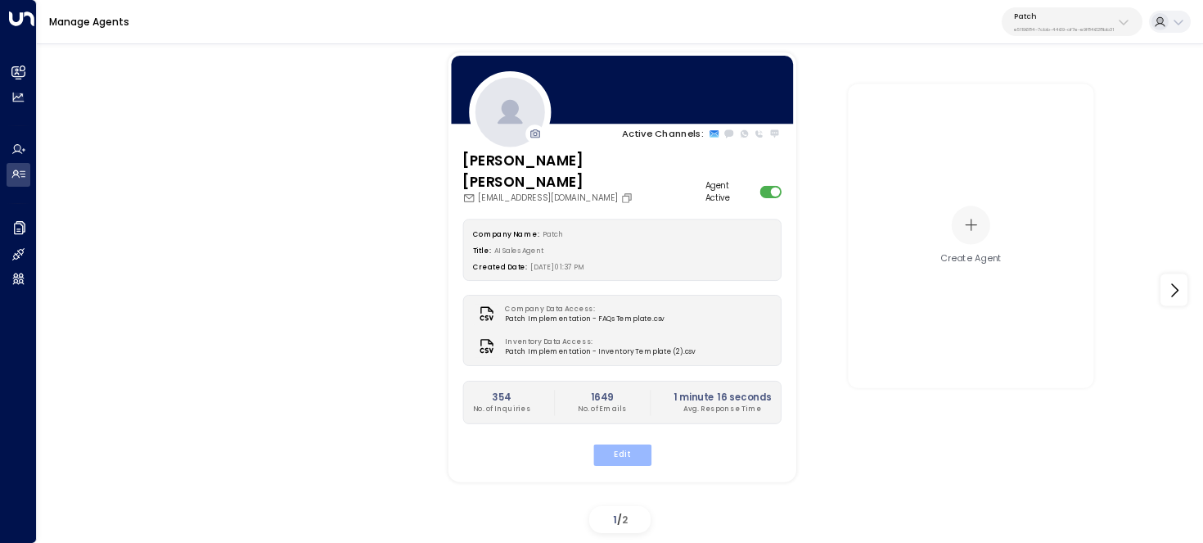
click at [625, 444] on button "Edit" at bounding box center [622, 454] width 58 height 21
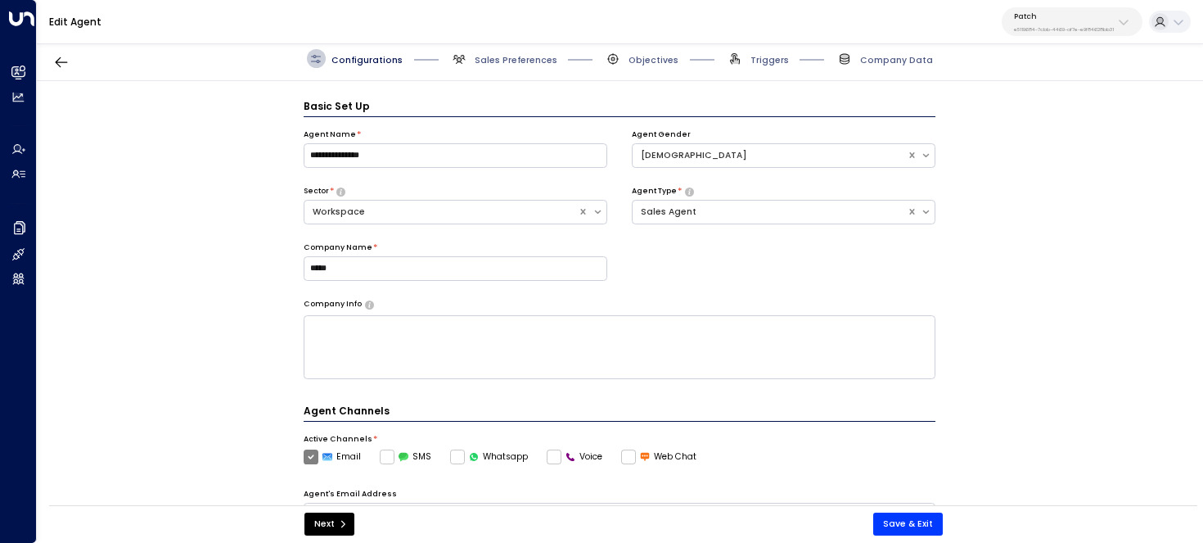
scroll to position [18, 0]
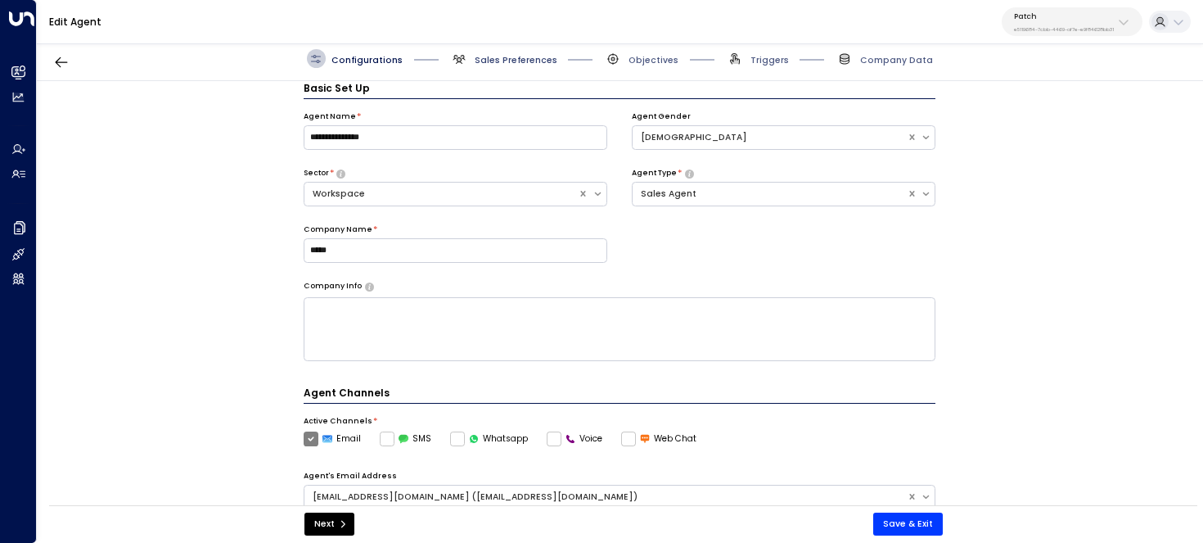
click at [502, 55] on span "Sales Preferences" at bounding box center [516, 60] width 83 height 12
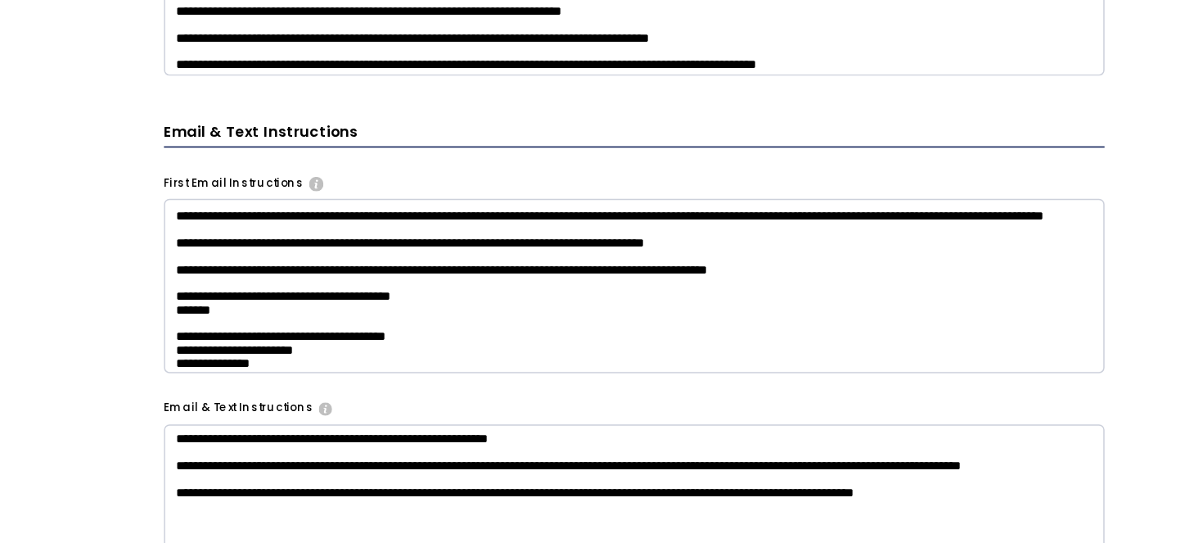
scroll to position [54, 0]
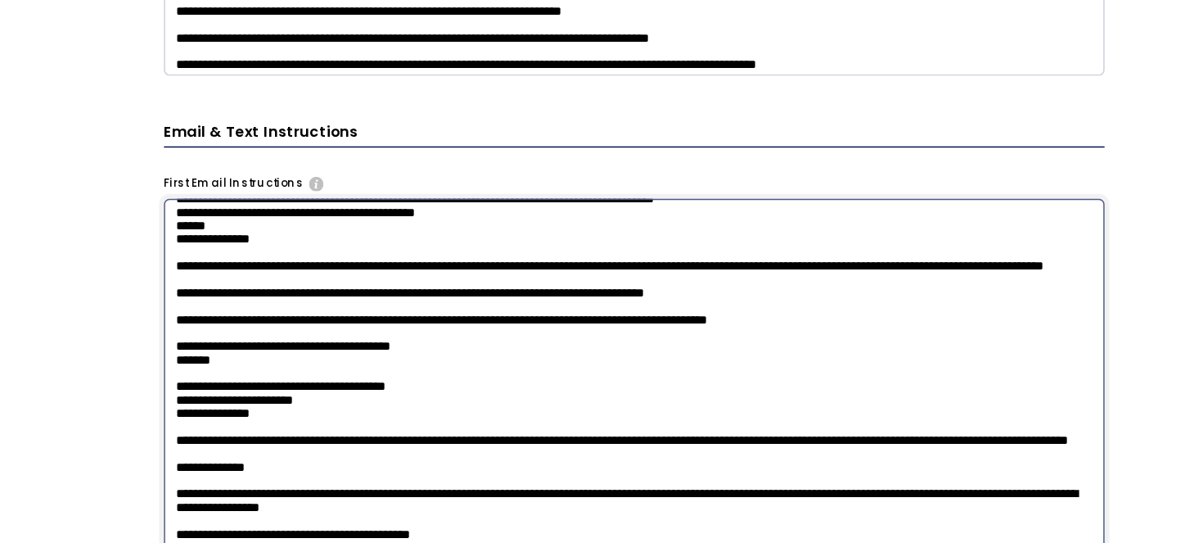
click at [309, 234] on textarea at bounding box center [620, 391] width 633 height 326
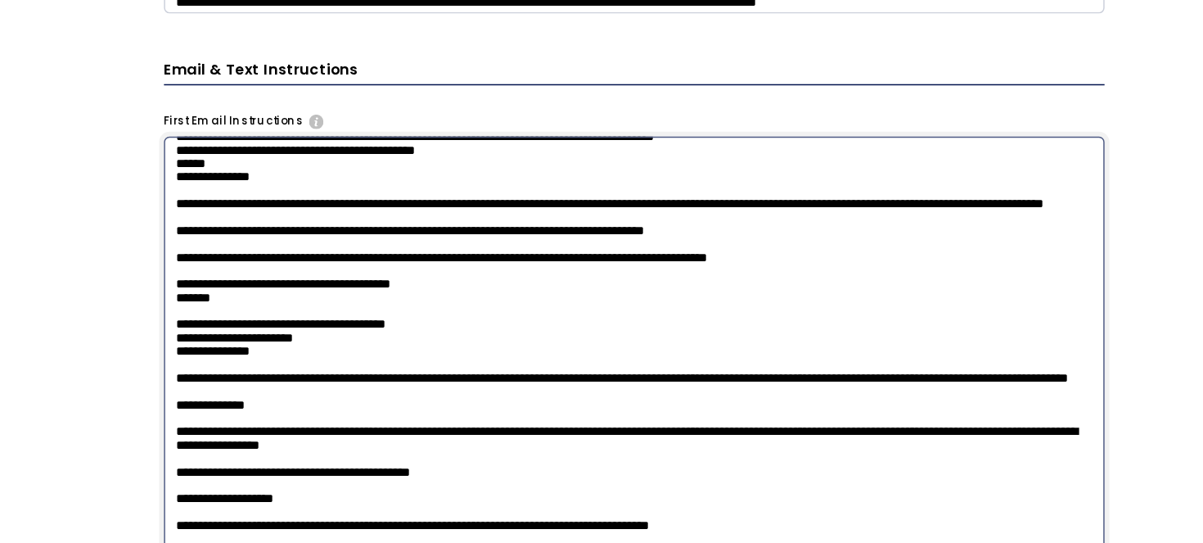
scroll to position [26, 0]
click at [519, 258] on textarea at bounding box center [620, 349] width 633 height 326
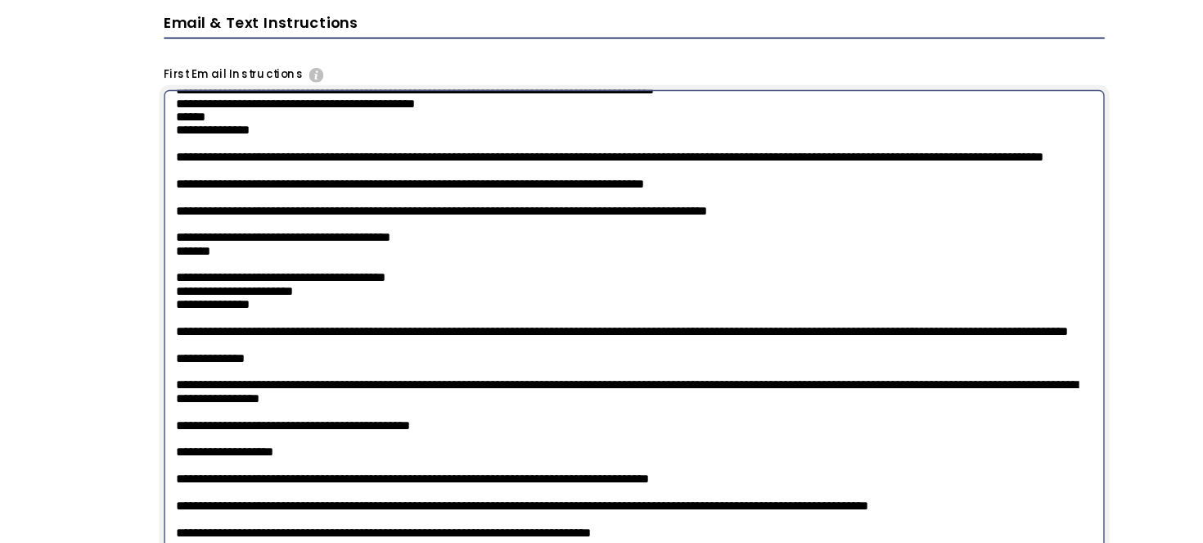
scroll to position [37, 0]
drag, startPoint x: 522, startPoint y: 244, endPoint x: 300, endPoint y: 243, distance: 222.7
click at [300, 243] on div "**********" at bounding box center [620, 297] width 1166 height 432
click at [643, 243] on textarea at bounding box center [620, 318] width 633 height 326
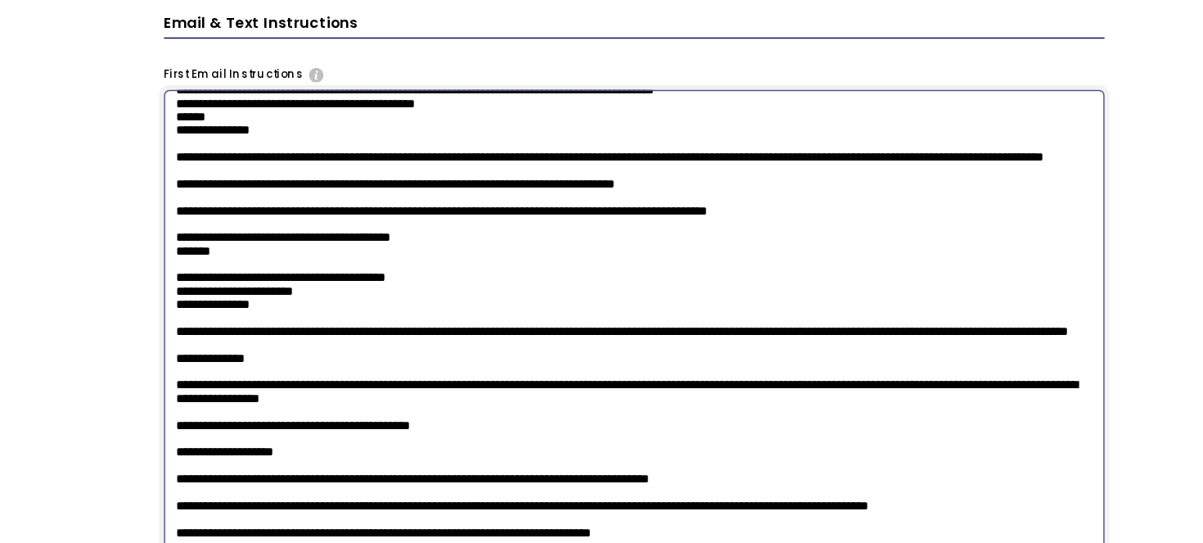
drag, startPoint x: 734, startPoint y: 242, endPoint x: 302, endPoint y: 236, distance: 431.5
click at [304, 236] on textarea at bounding box center [620, 318] width 633 height 326
click at [680, 205] on textarea at bounding box center [620, 318] width 633 height 326
drag, startPoint x: 484, startPoint y: 224, endPoint x: 306, endPoint y: 206, distance: 178.6
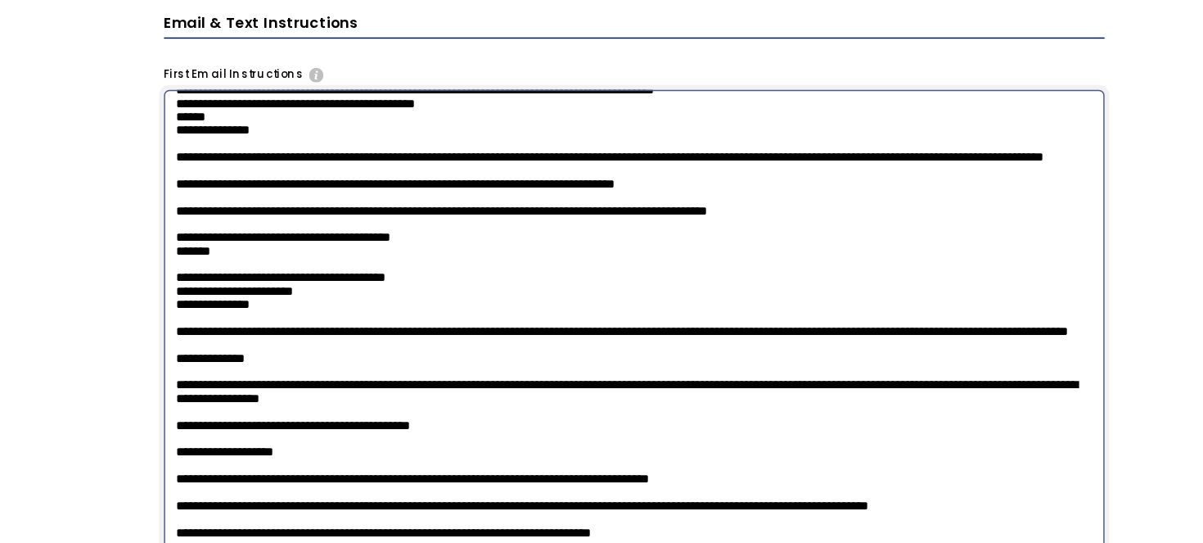
click at [306, 206] on textarea at bounding box center [620, 318] width 633 height 326
paste textarea
drag, startPoint x: 906, startPoint y: 210, endPoint x: 269, endPoint y: 211, distance: 636.9
click at [269, 211] on div "**********" at bounding box center [620, 297] width 1166 height 432
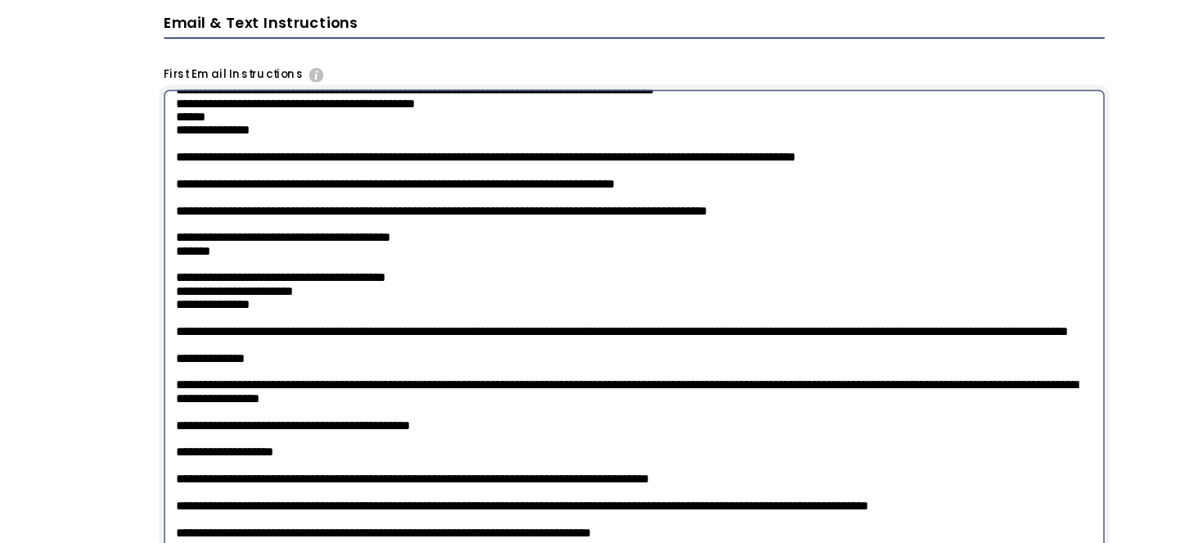
drag, startPoint x: 526, startPoint y: 378, endPoint x: 260, endPoint y: 364, distance: 267.2
click at [260, 364] on div "**********" at bounding box center [620, 297] width 1166 height 432
paste textarea
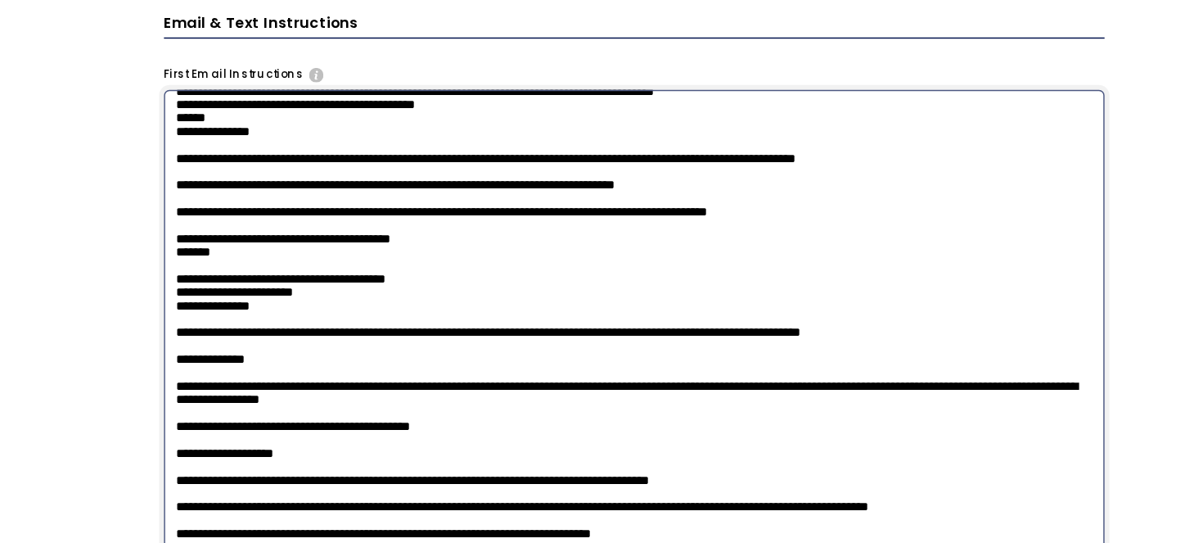
click at [838, 222] on textarea at bounding box center [620, 318] width 633 height 326
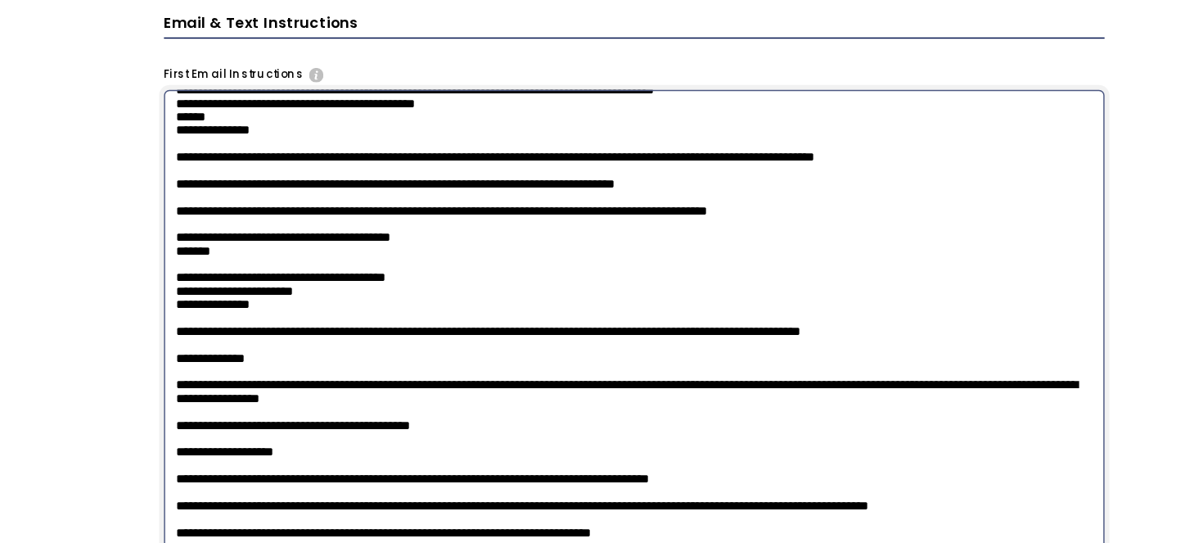
scroll to position [38, 0]
click at [887, 365] on textarea at bounding box center [620, 318] width 633 height 326
paste textarea "**********"
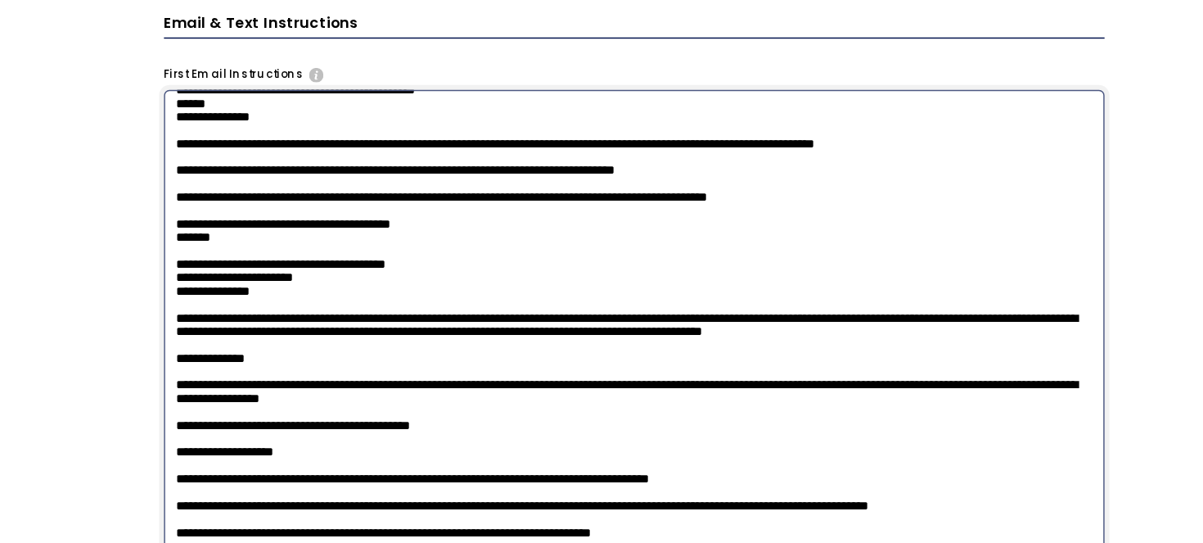
scroll to position [84, 0]
drag, startPoint x: 410, startPoint y: 372, endPoint x: 221, endPoint y: 371, distance: 189.1
click at [221, 371] on div "**********" at bounding box center [620, 297] width 1166 height 432
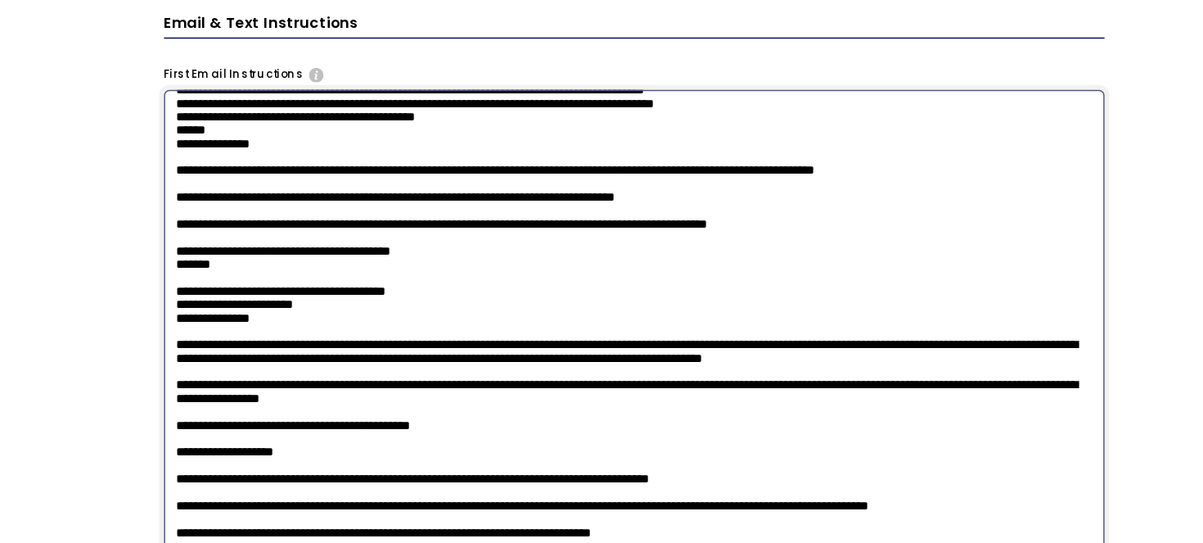
scroll to position [62, 0]
click at [753, 179] on textarea at bounding box center [620, 318] width 633 height 326
click at [757, 178] on textarea at bounding box center [620, 318] width 633 height 326
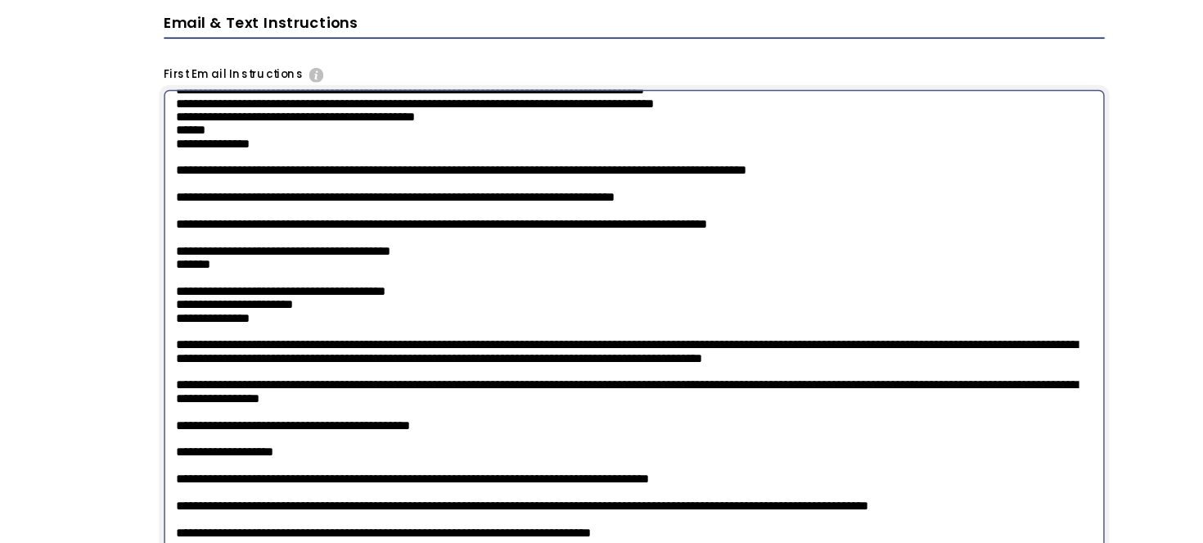
scroll to position [92, 0]
click at [381, 342] on textarea at bounding box center [620, 318] width 633 height 326
drag, startPoint x: 422, startPoint y: 283, endPoint x: 816, endPoint y: 271, distance: 394.0
click at [815, 271] on textarea at bounding box center [620, 318] width 633 height 326
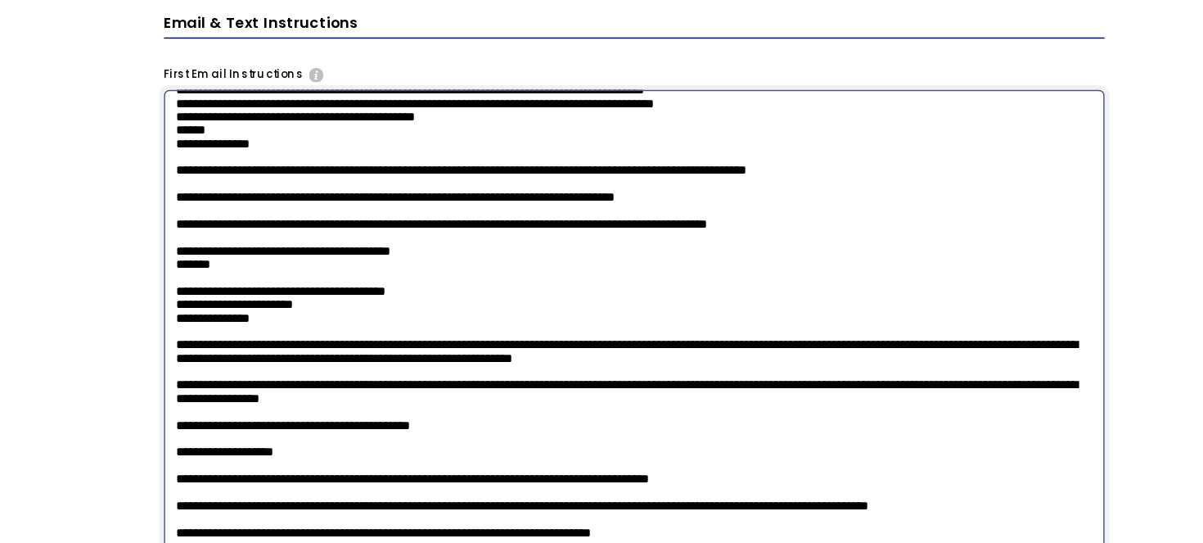
scroll to position [142, 0]
paste textarea "**********"
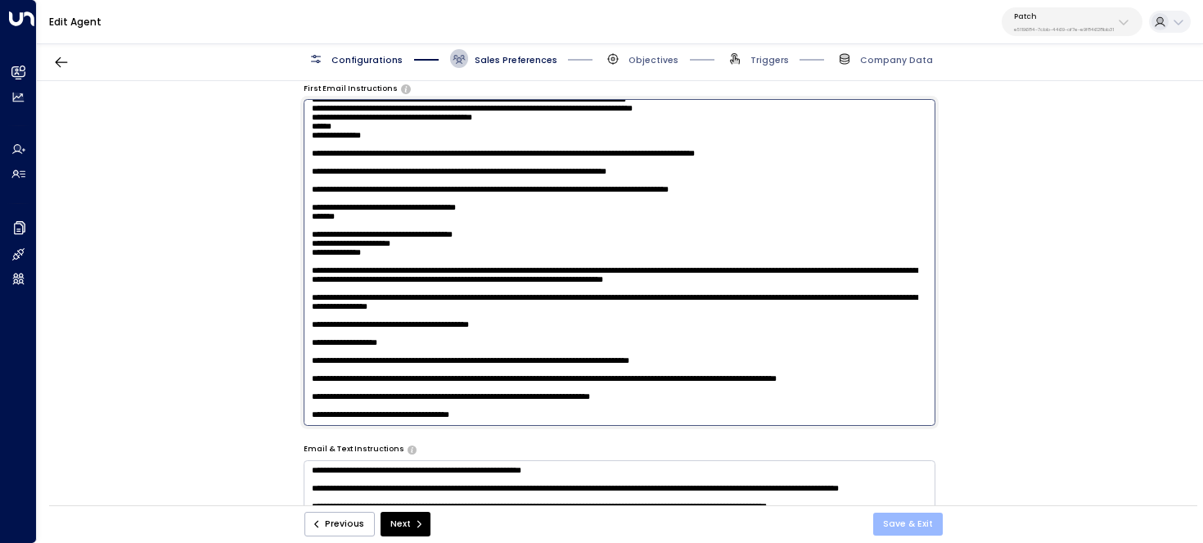
type textarea "**********"
click at [912, 512] on button "Save & Exit" at bounding box center [909, 523] width 70 height 23
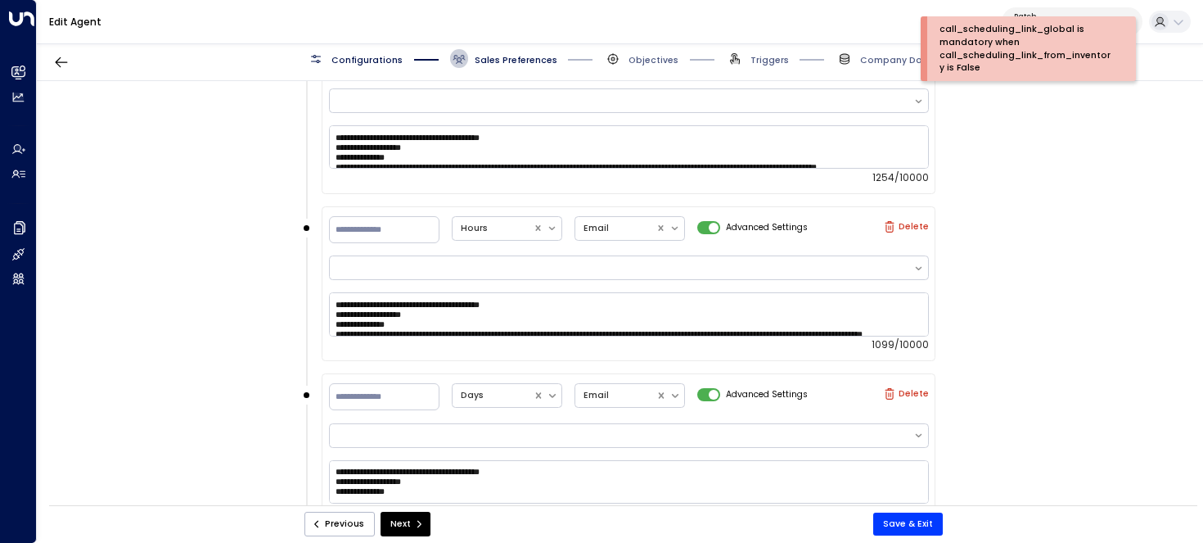
scroll to position [1110, 0]
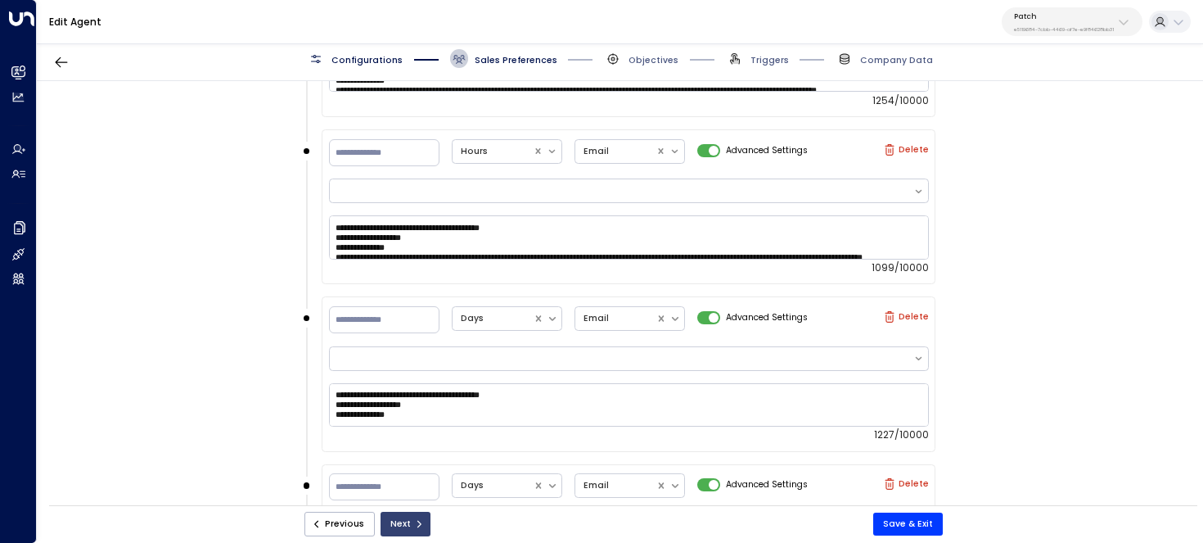
click at [414, 521] on icon "submit" at bounding box center [419, 524] width 10 height 10
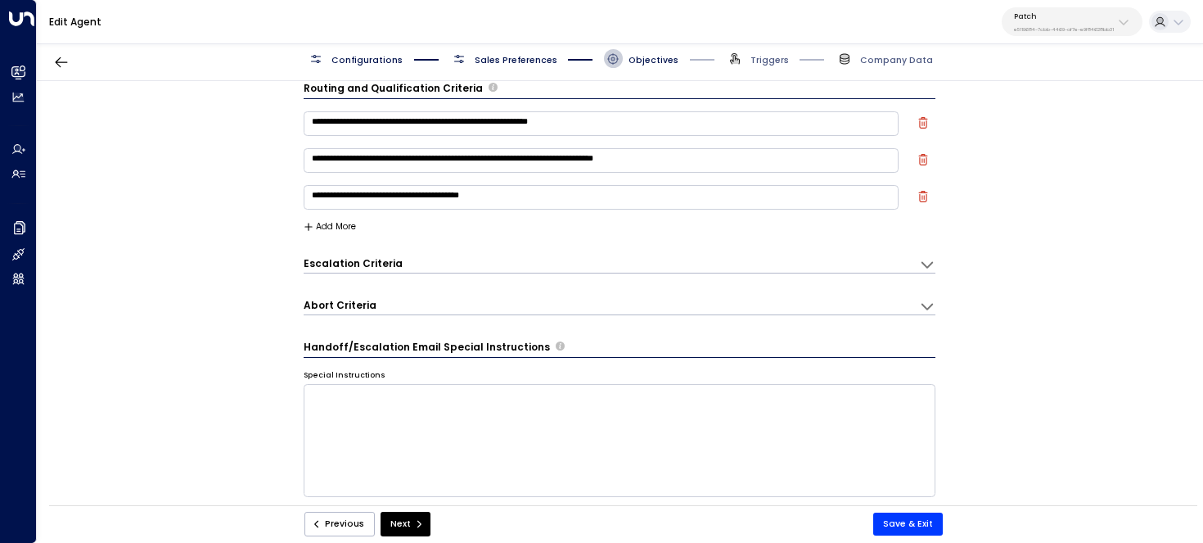
scroll to position [220, 0]
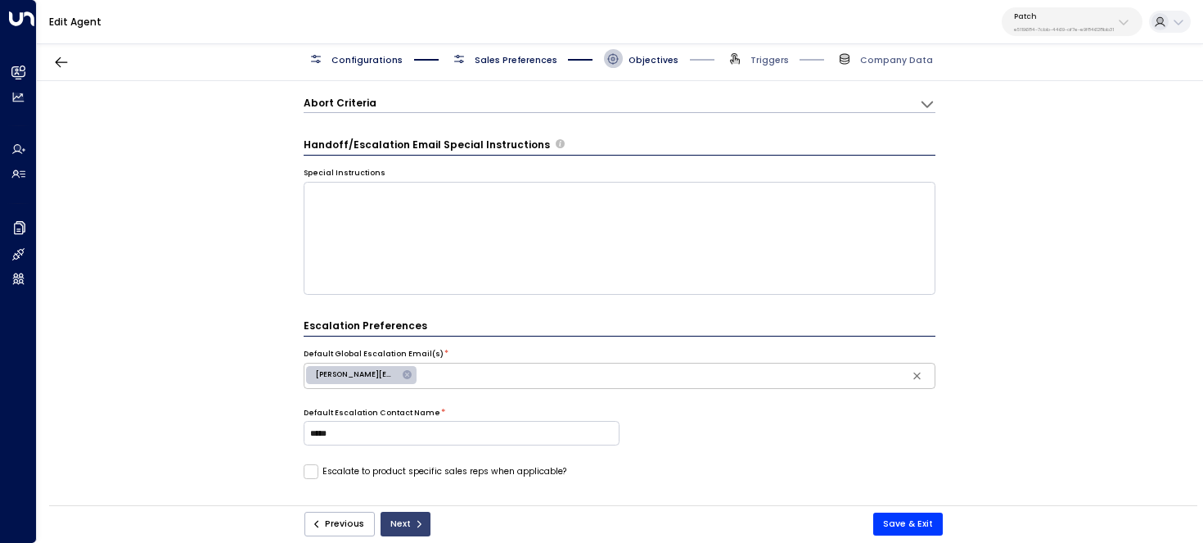
click at [404, 523] on button "Next" at bounding box center [406, 524] width 50 height 25
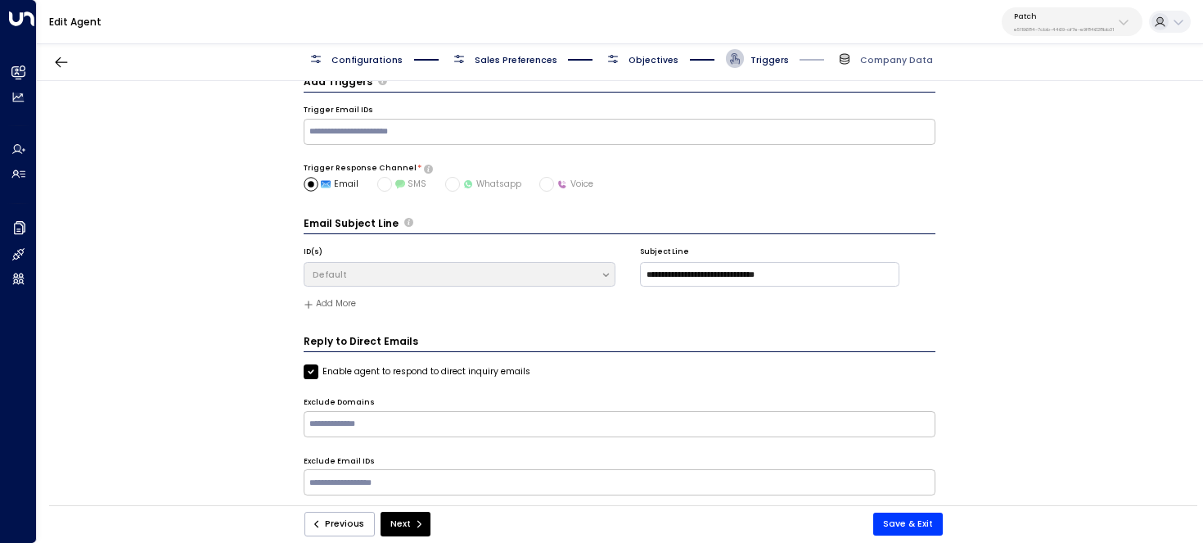
scroll to position [0, 0]
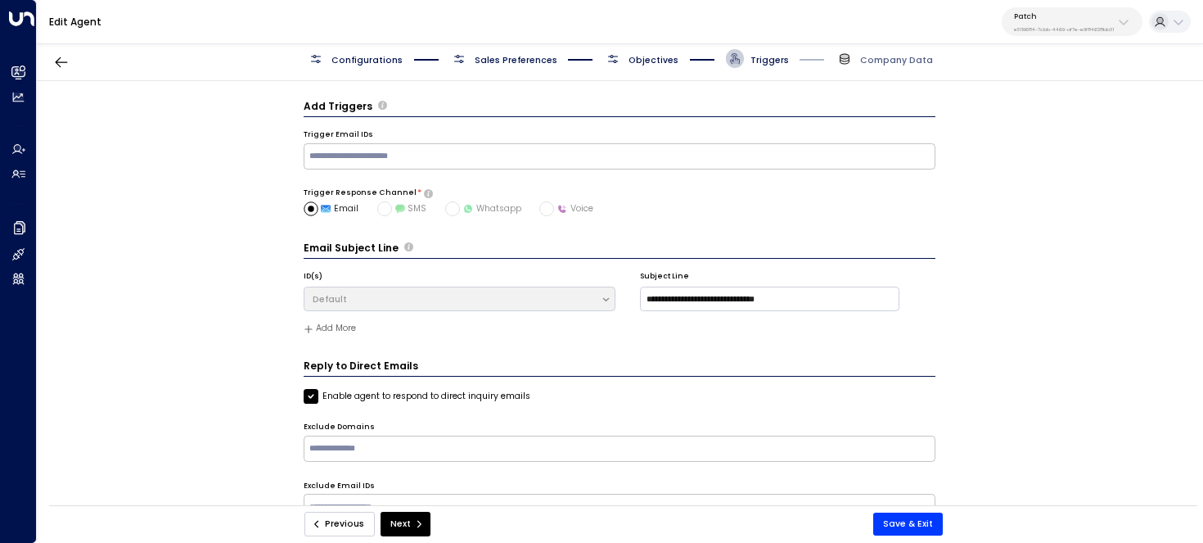
click at [345, 521] on button "Previous" at bounding box center [340, 524] width 70 height 25
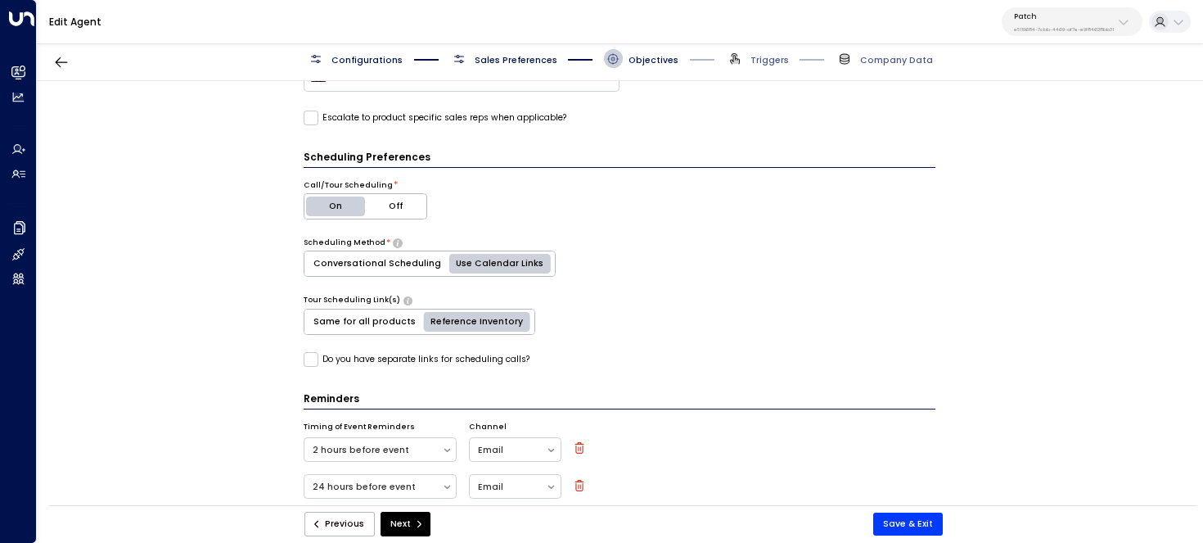
scroll to position [573, 0]
click at [928, 524] on button "Save & Exit" at bounding box center [909, 523] width 70 height 23
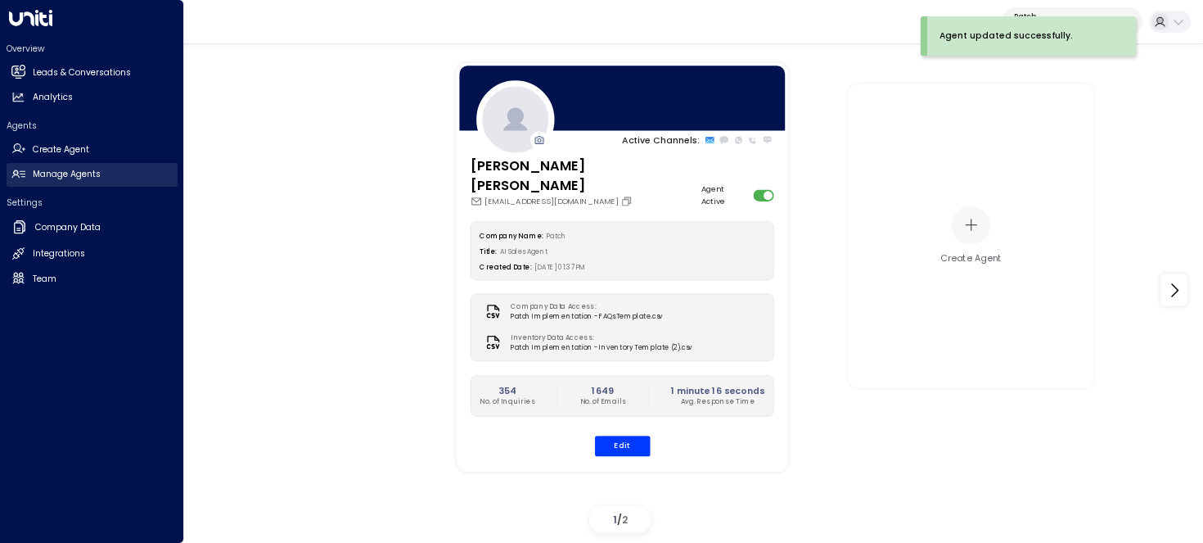
click at [73, 182] on link "Manage Agents Manage Agents" at bounding box center [92, 175] width 171 height 24
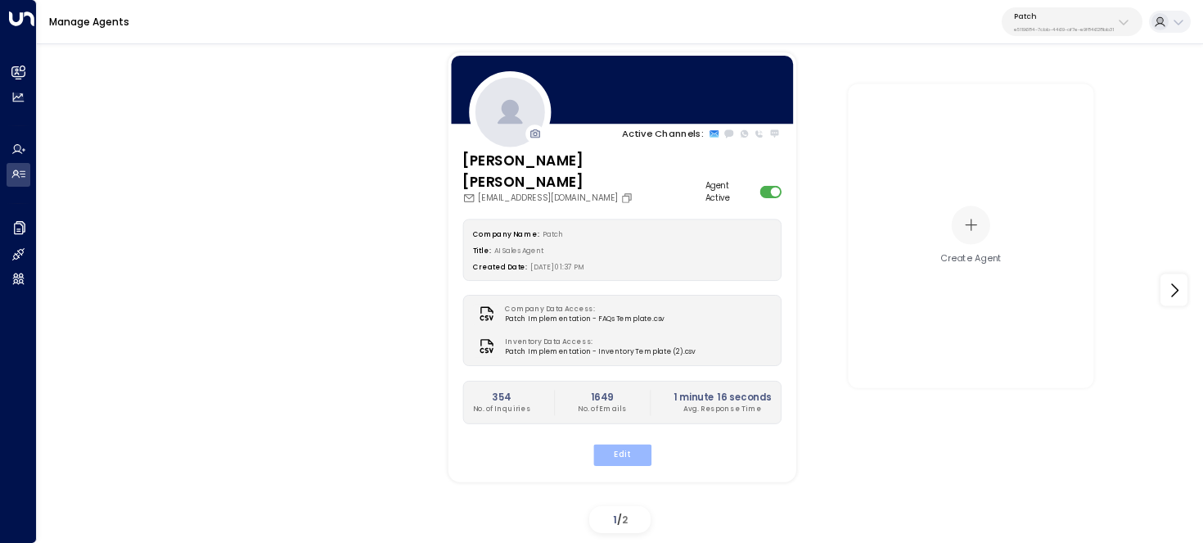
click at [620, 444] on button "Edit" at bounding box center [622, 454] width 58 height 21
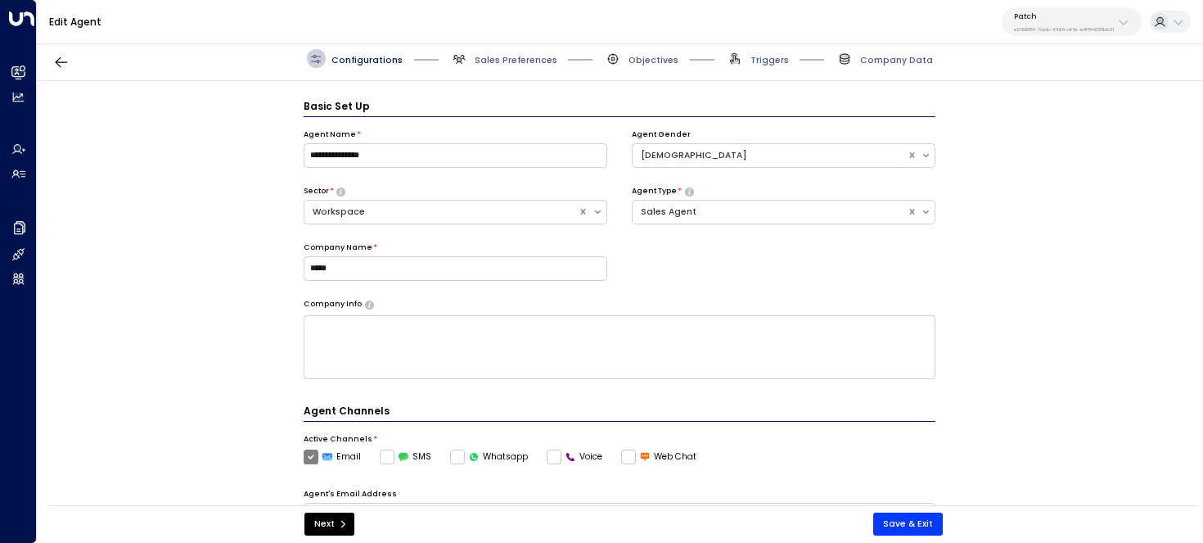
scroll to position [18, 0]
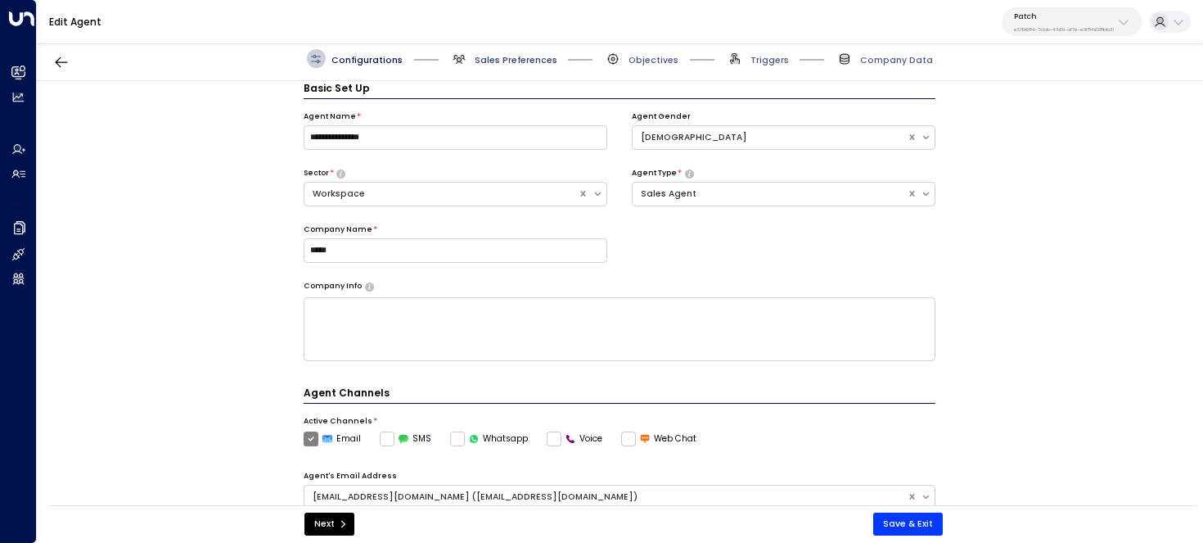
click at [488, 62] on span "Sales Preferences" at bounding box center [516, 60] width 83 height 12
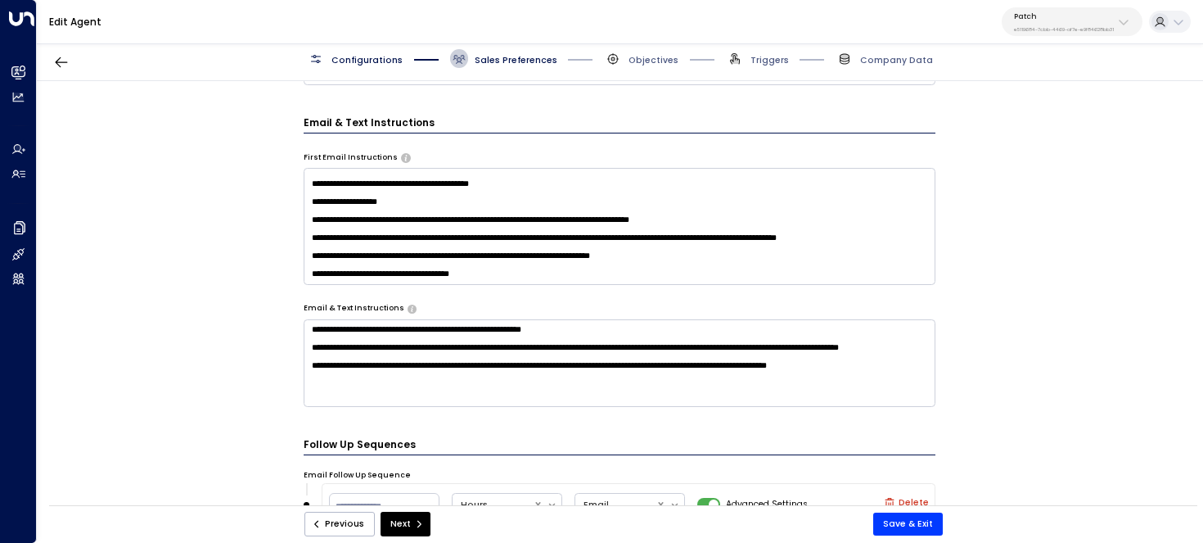
scroll to position [671, 0]
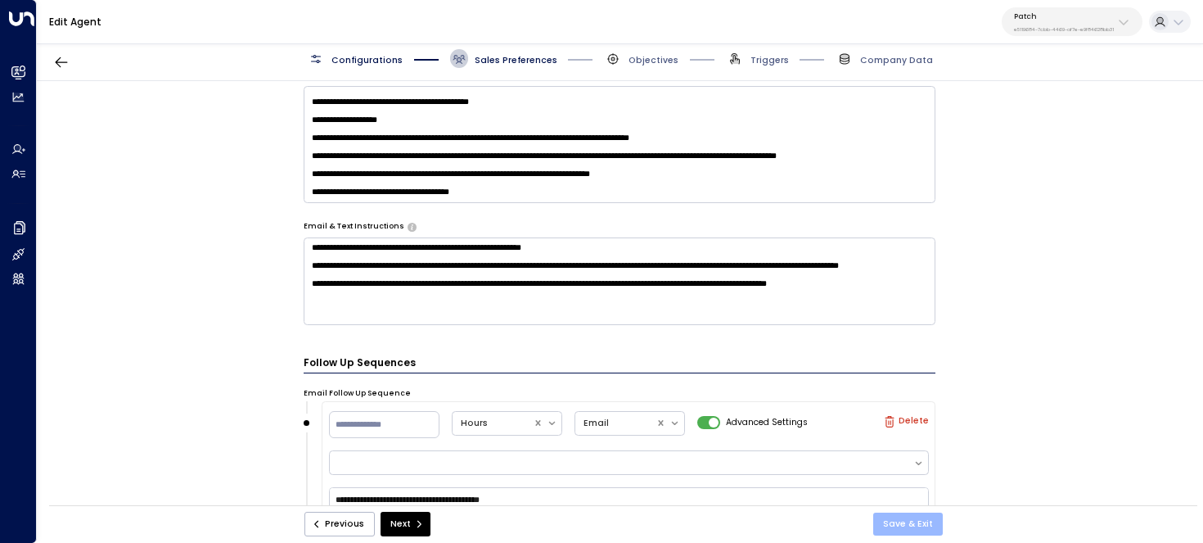
click at [924, 519] on button "Save & Exit" at bounding box center [909, 523] width 70 height 23
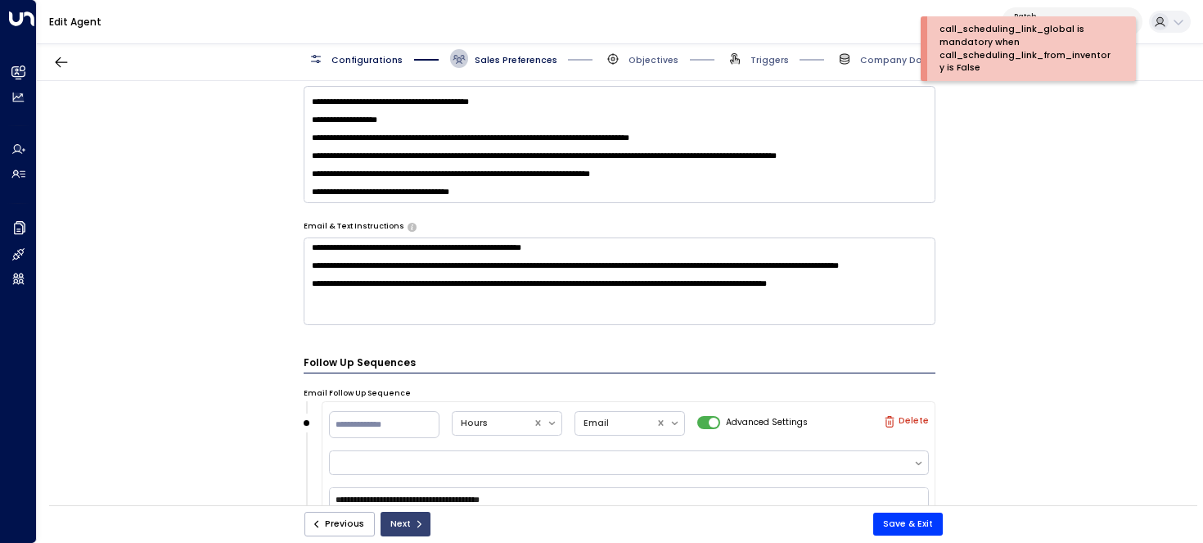
click at [421, 522] on button "Next" at bounding box center [406, 524] width 50 height 25
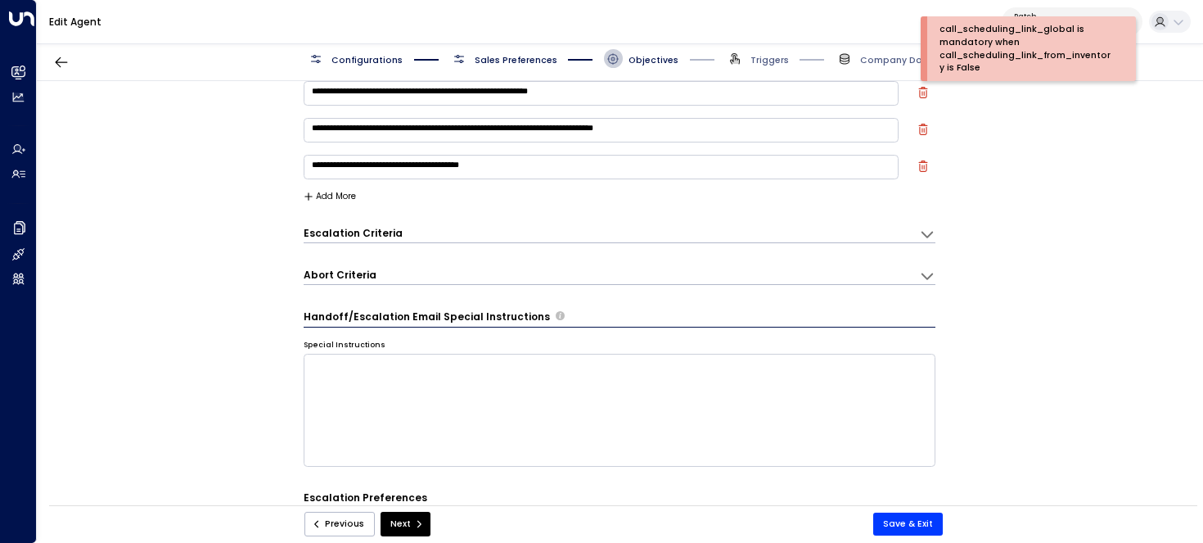
scroll to position [18, 0]
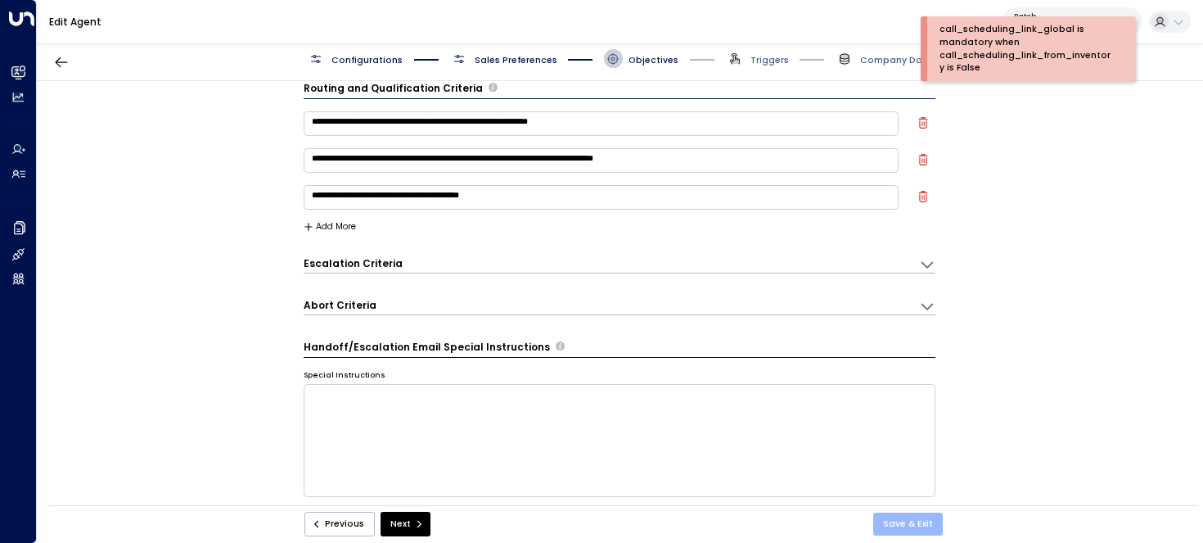
click at [905, 522] on button "Save & Exit" at bounding box center [909, 523] width 70 height 23
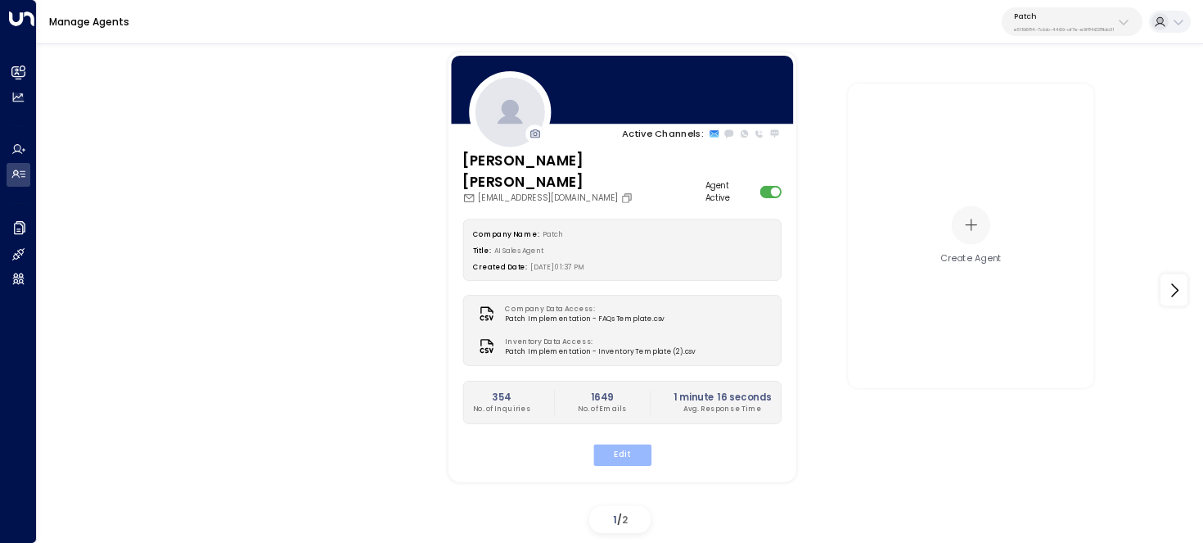
click at [629, 444] on button "Edit" at bounding box center [622, 454] width 58 height 21
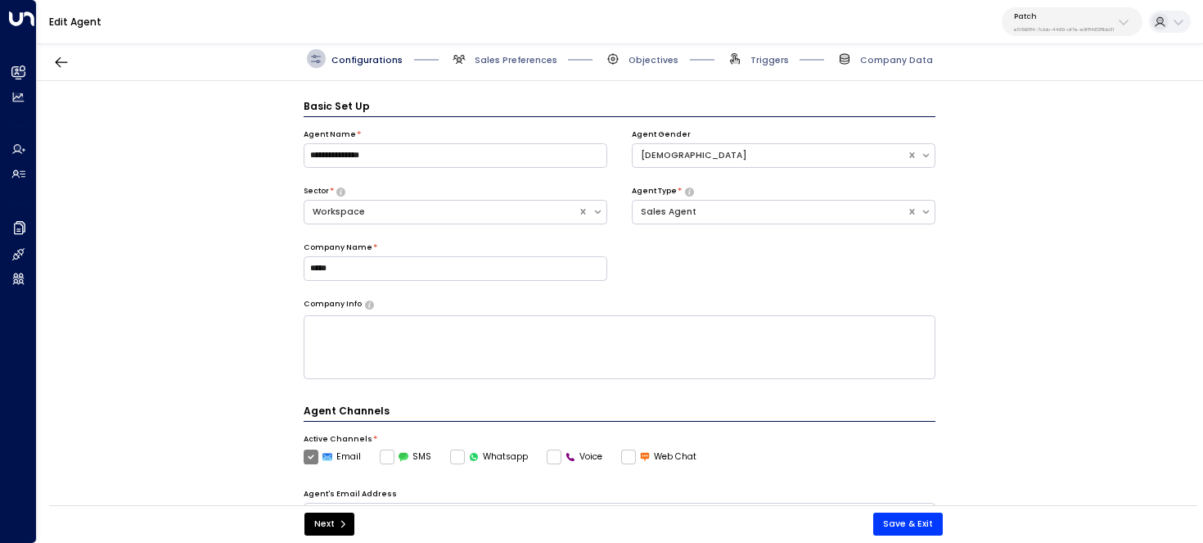
scroll to position [18, 0]
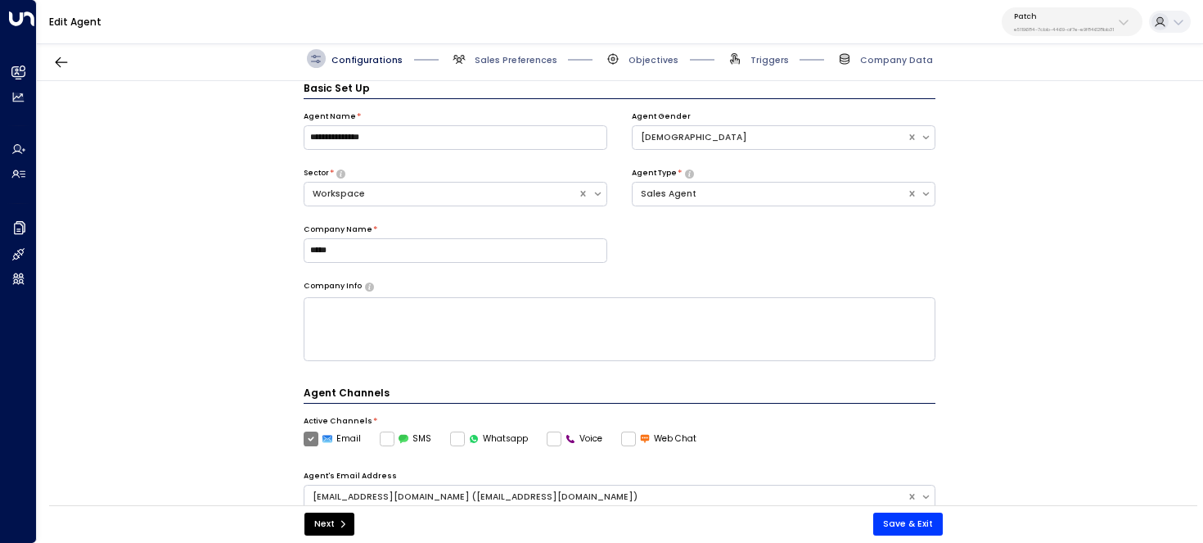
click at [747, 64] on span "Triggers" at bounding box center [757, 58] width 63 height 19
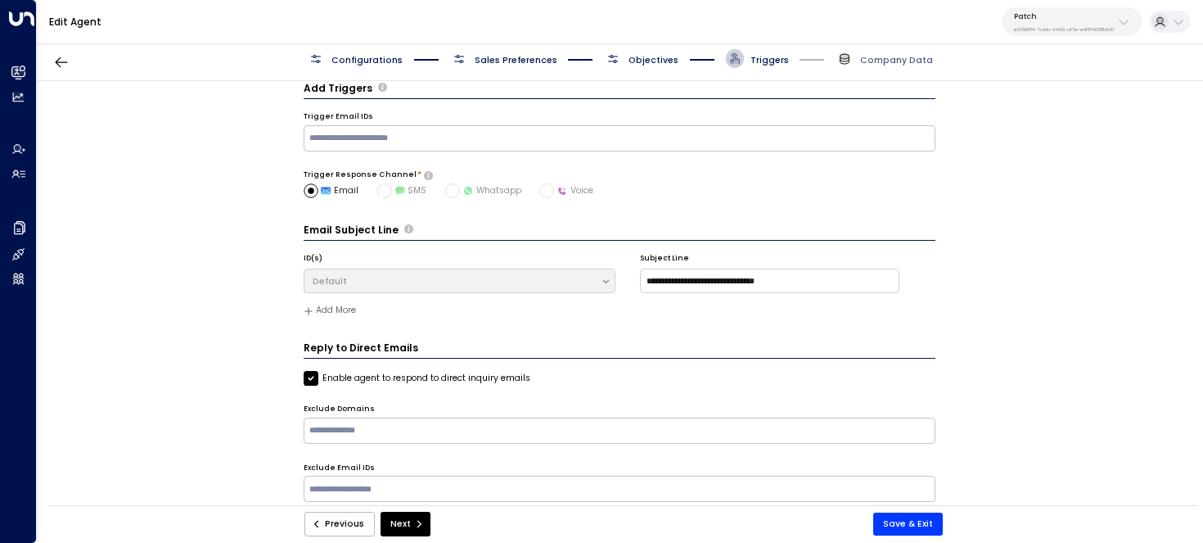
click at [641, 59] on span "Objectives" at bounding box center [654, 60] width 50 height 12
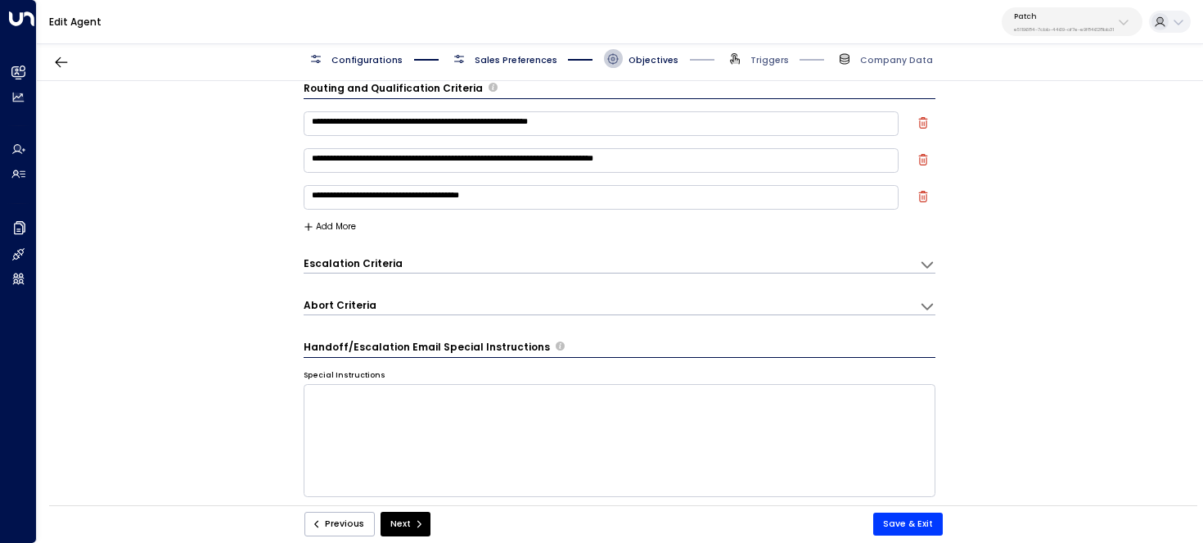
click at [508, 49] on span "Sales Preferences" at bounding box center [503, 58] width 107 height 19
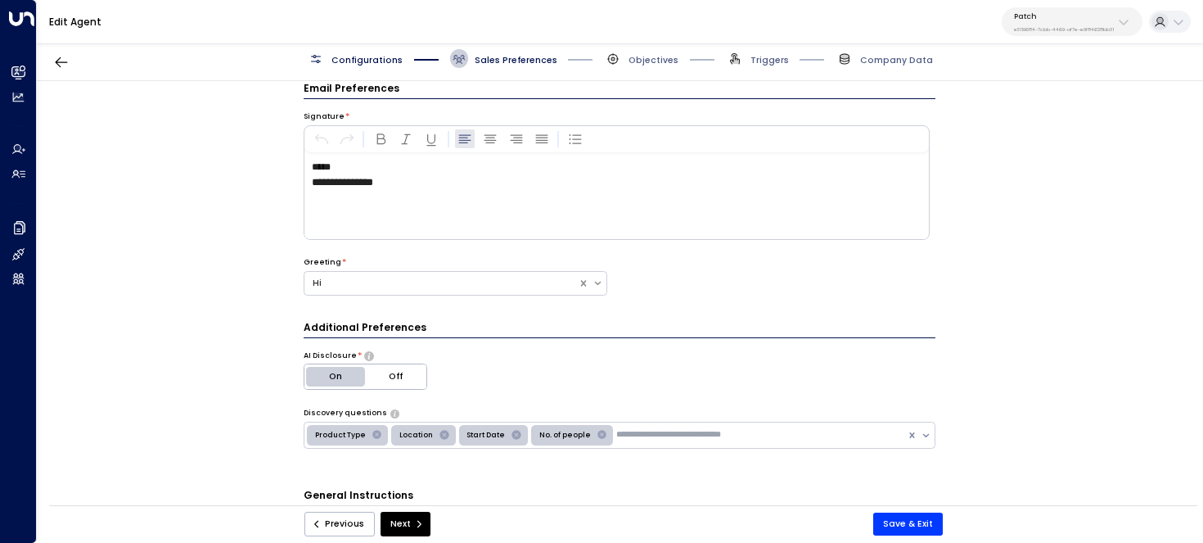
scroll to position [0, 0]
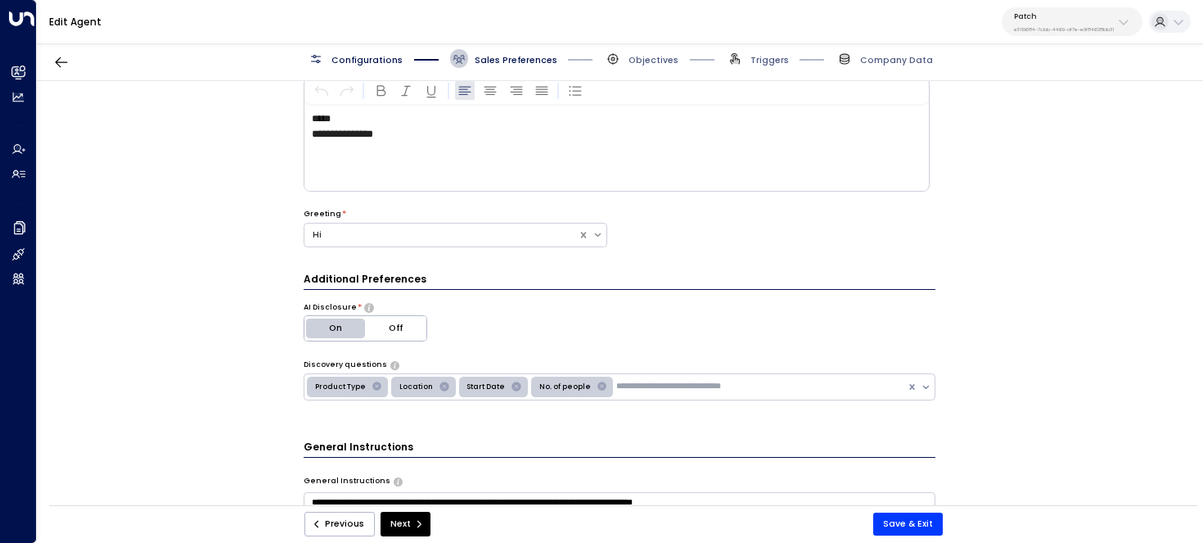
click at [480, 165] on div "**********" at bounding box center [617, 148] width 624 height 86
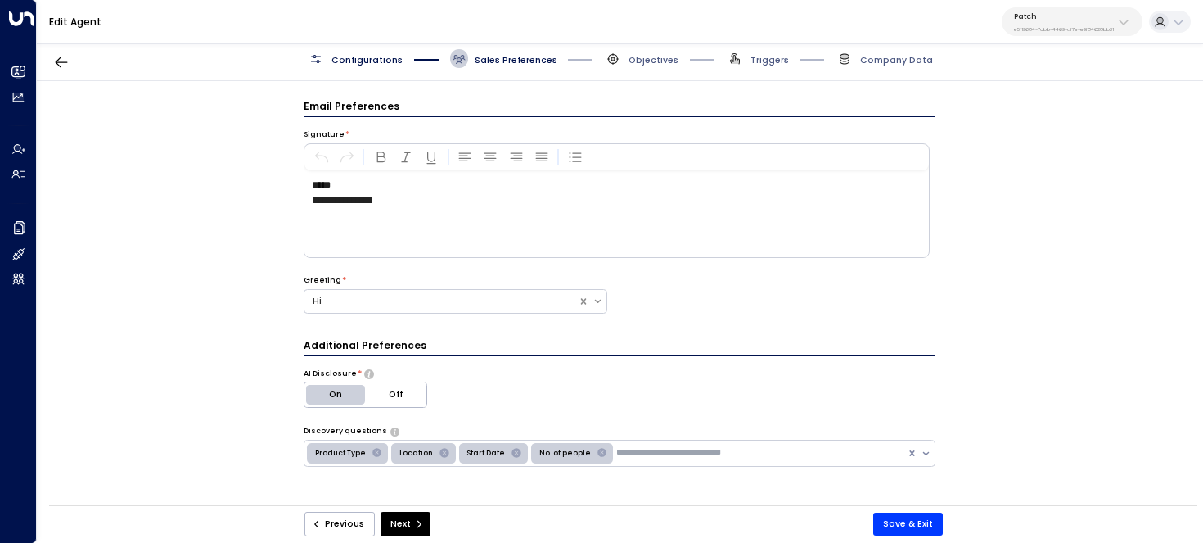
click at [349, 208] on div "**********" at bounding box center [617, 214] width 624 height 86
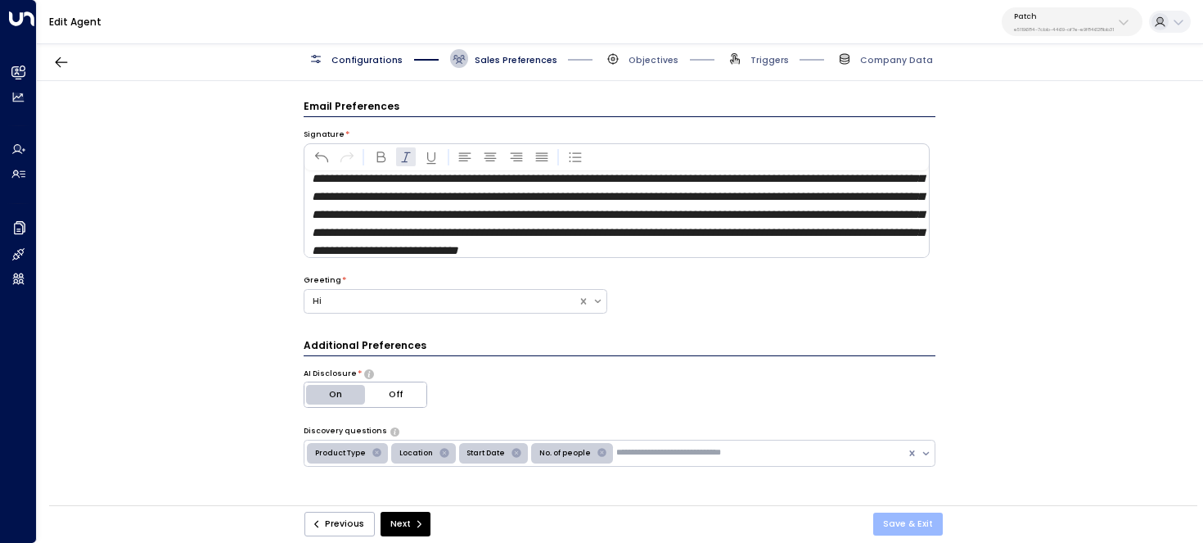
click at [915, 526] on button "Save & Exit" at bounding box center [909, 523] width 70 height 23
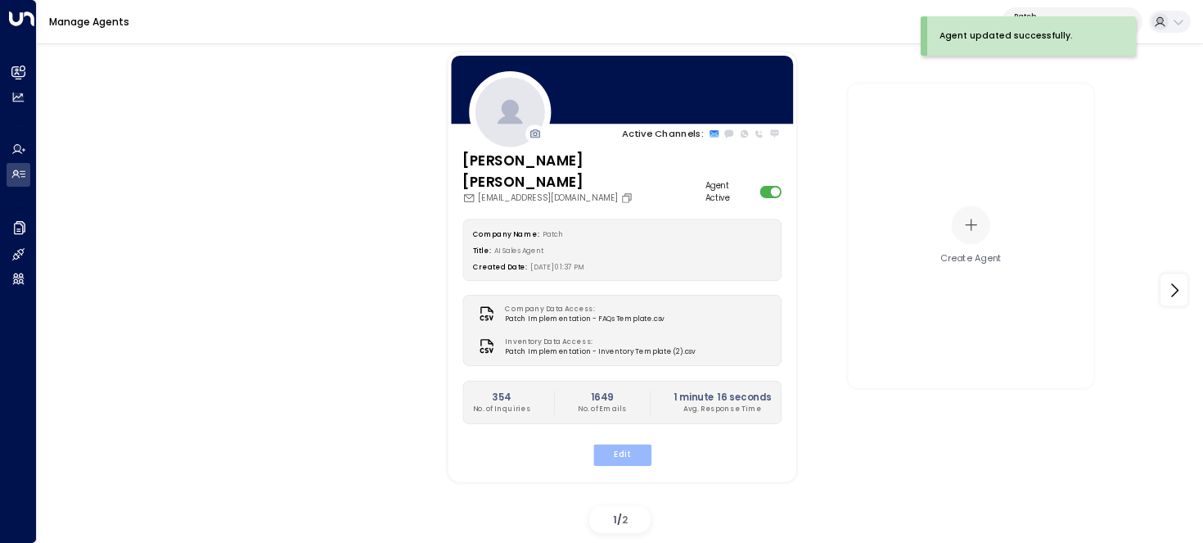
click at [622, 444] on button "Edit" at bounding box center [622, 454] width 58 height 21
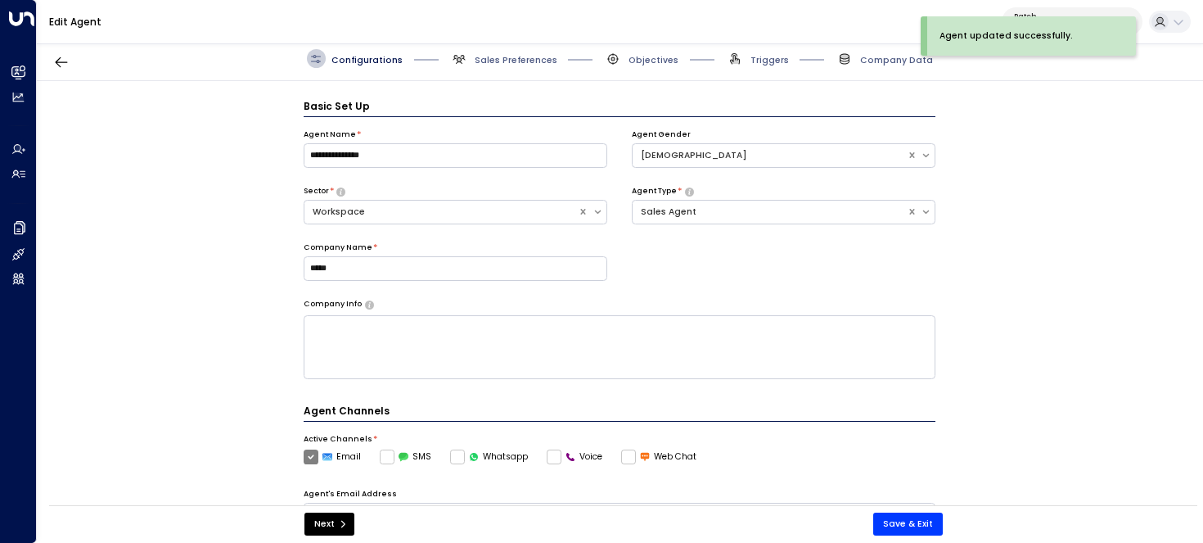
scroll to position [18, 0]
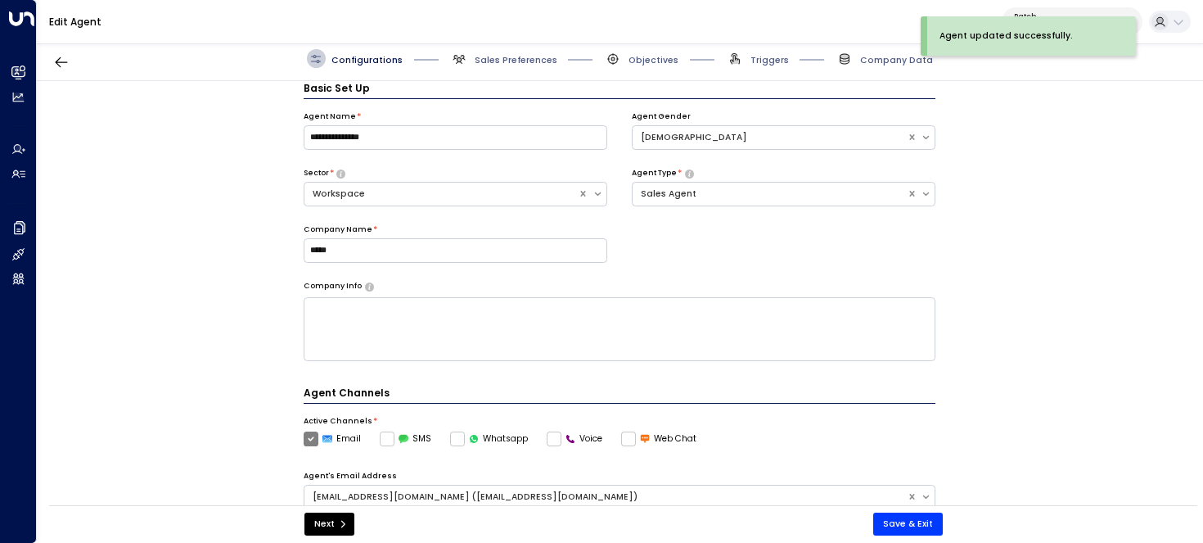
click at [660, 70] on div "Configurations Sales Preferences Objectives Triggers Company Data" at bounding box center [620, 59] width 1167 height 44
click at [657, 68] on div "Configurations Sales Preferences Objectives Triggers Company Data" at bounding box center [620, 59] width 1167 height 44
click at [641, 54] on span "Objectives" at bounding box center [654, 60] width 50 height 12
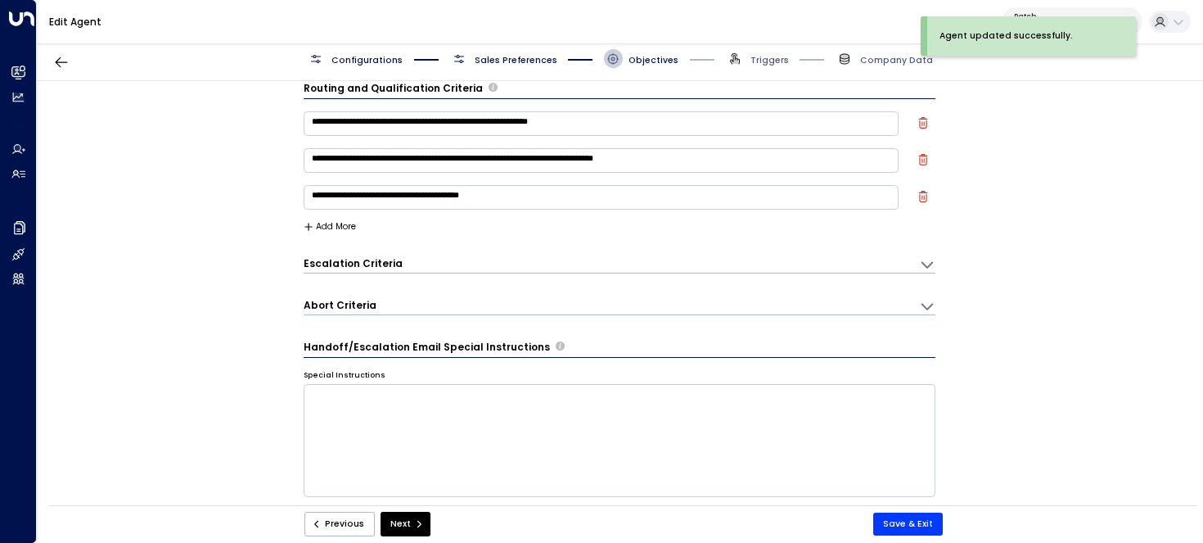
click at [507, 51] on span "Sales Preferences" at bounding box center [503, 58] width 107 height 19
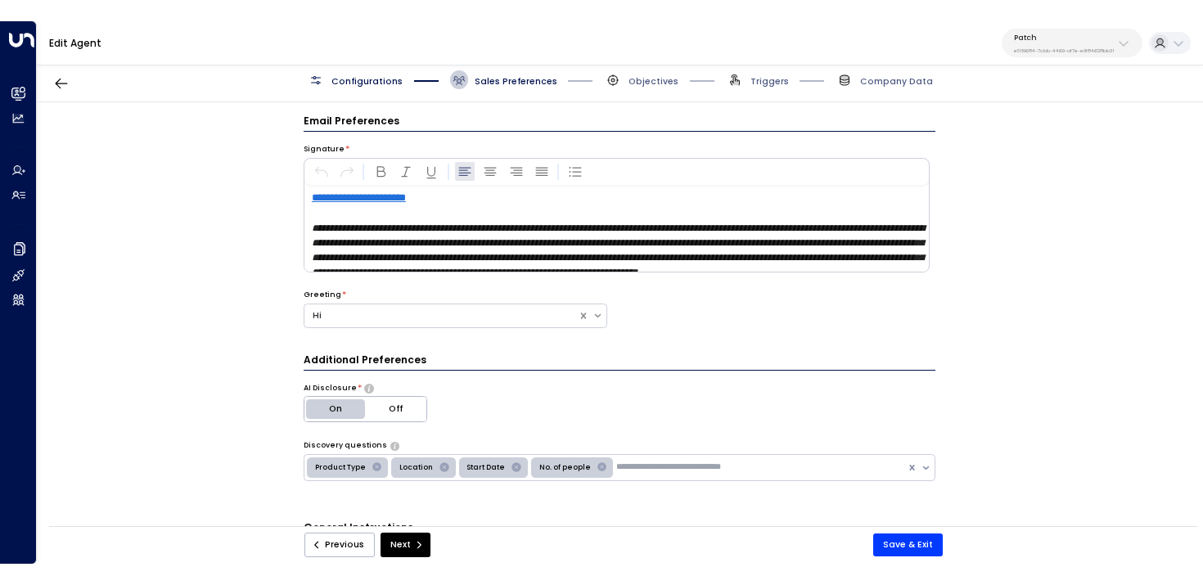
scroll to position [0, 0]
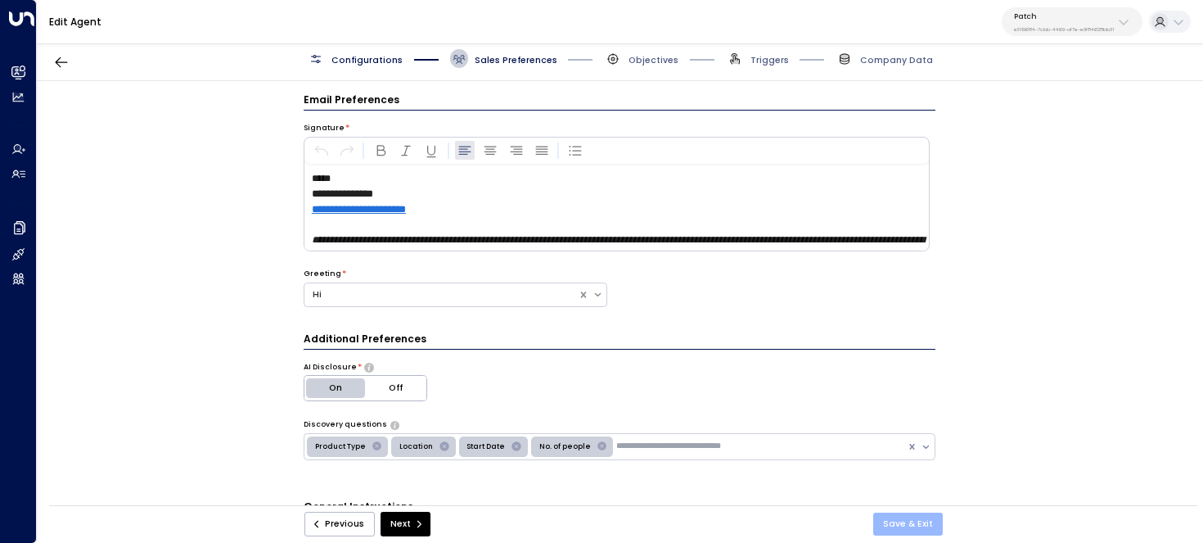
click at [908, 520] on button "Save & Exit" at bounding box center [909, 523] width 70 height 23
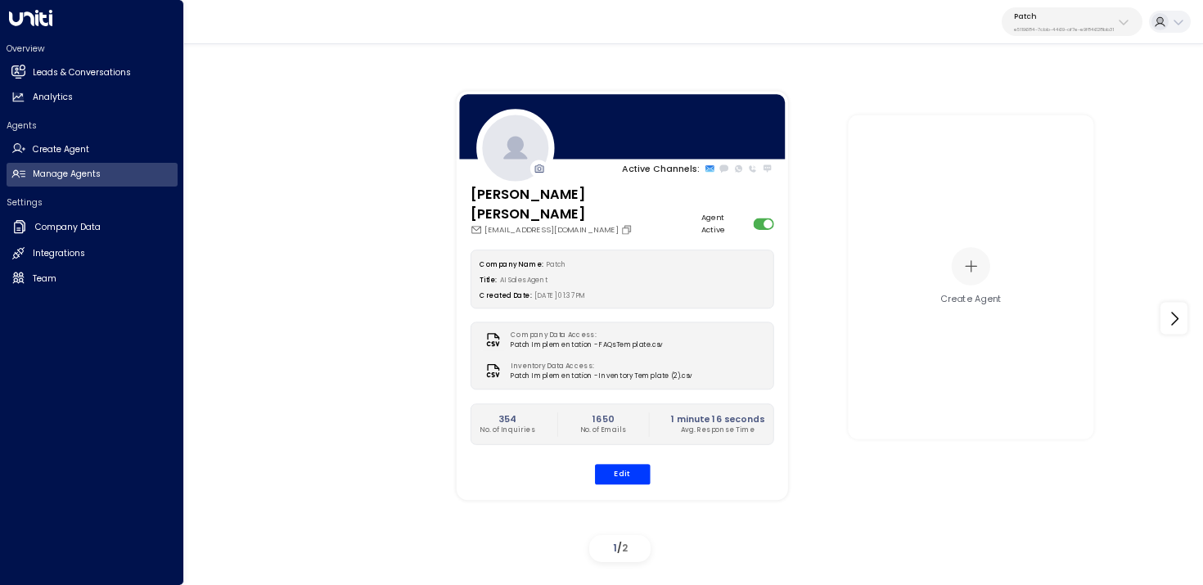
click at [16, 56] on div "Overview Leads & Conversations Leads & Conversations Analytics Analytics" at bounding box center [92, 76] width 171 height 67
click at [38, 68] on h2 "Leads & Conversations" at bounding box center [82, 72] width 98 height 13
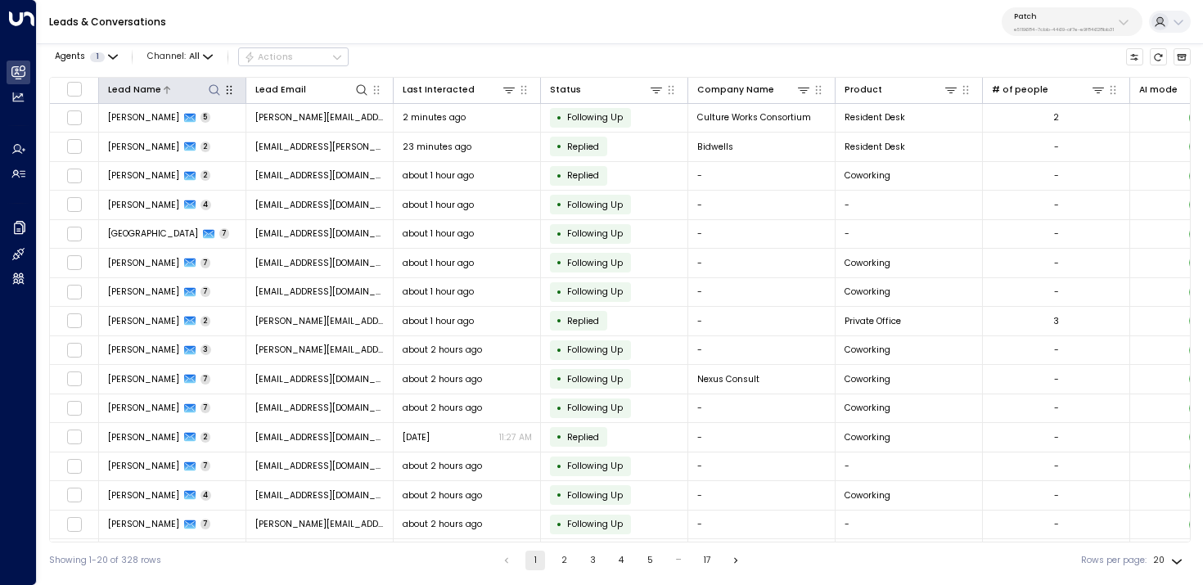
click at [218, 88] on icon at bounding box center [214, 90] width 13 height 13
type input "******"
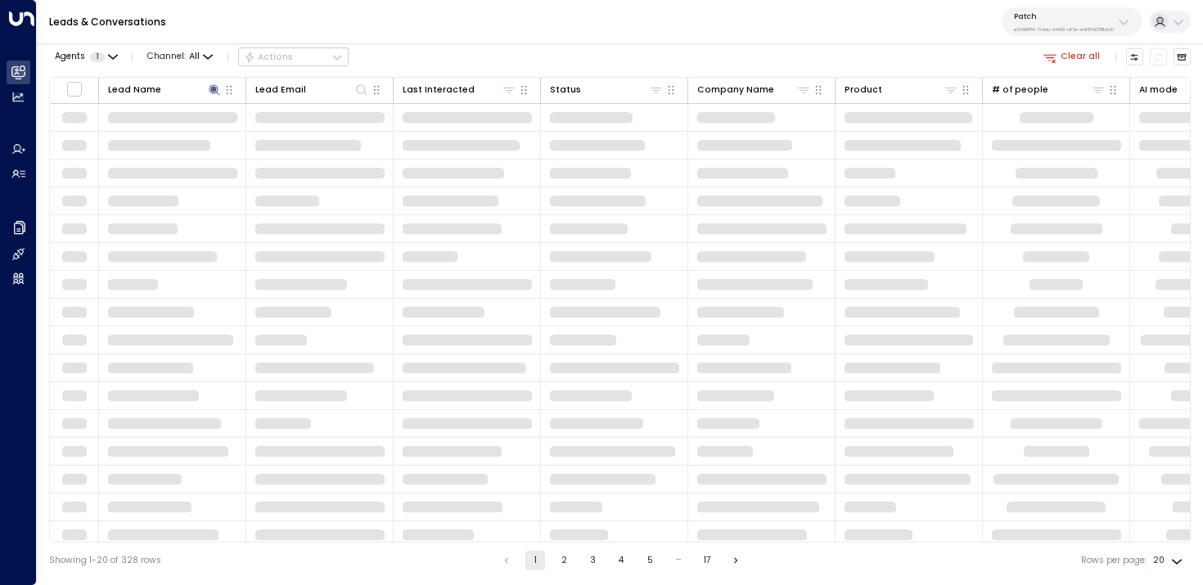
click at [525, 43] on div "Leads & Conversations Patch e5119684-7cbb-4469-af7e-e9f84628bb31" at bounding box center [620, 22] width 1167 height 44
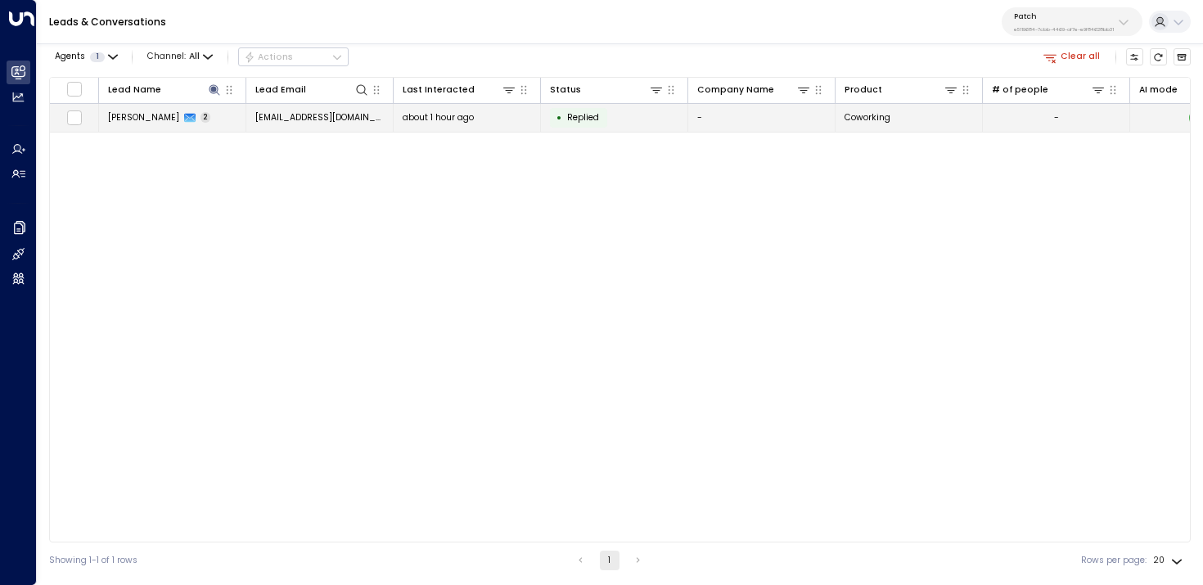
click at [177, 115] on span "Gareth Ferguson" at bounding box center [143, 117] width 71 height 12
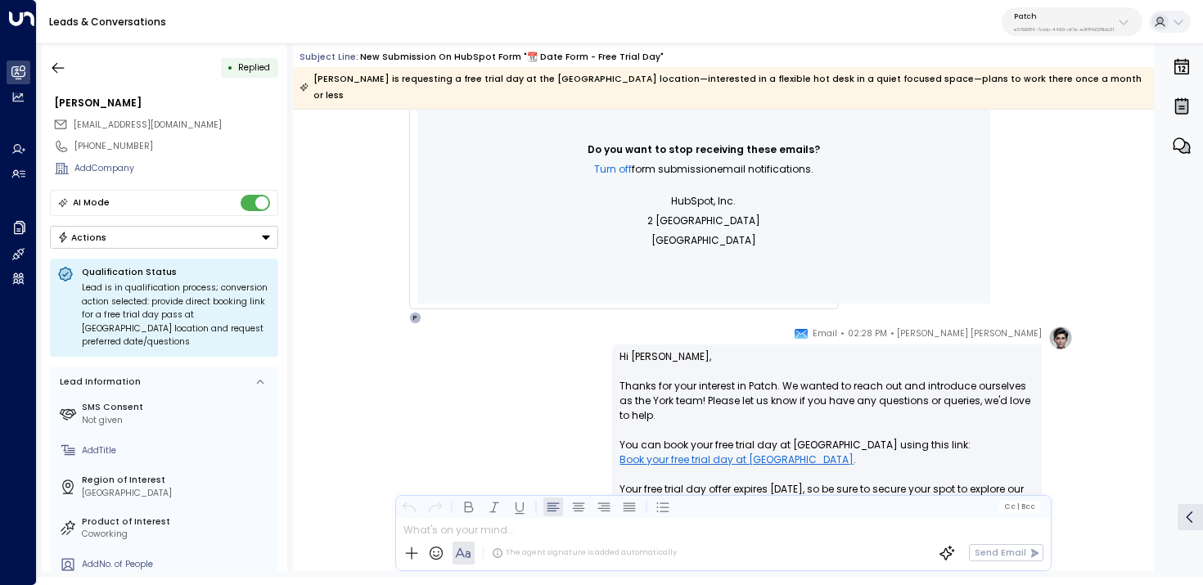
scroll to position [1225, 0]
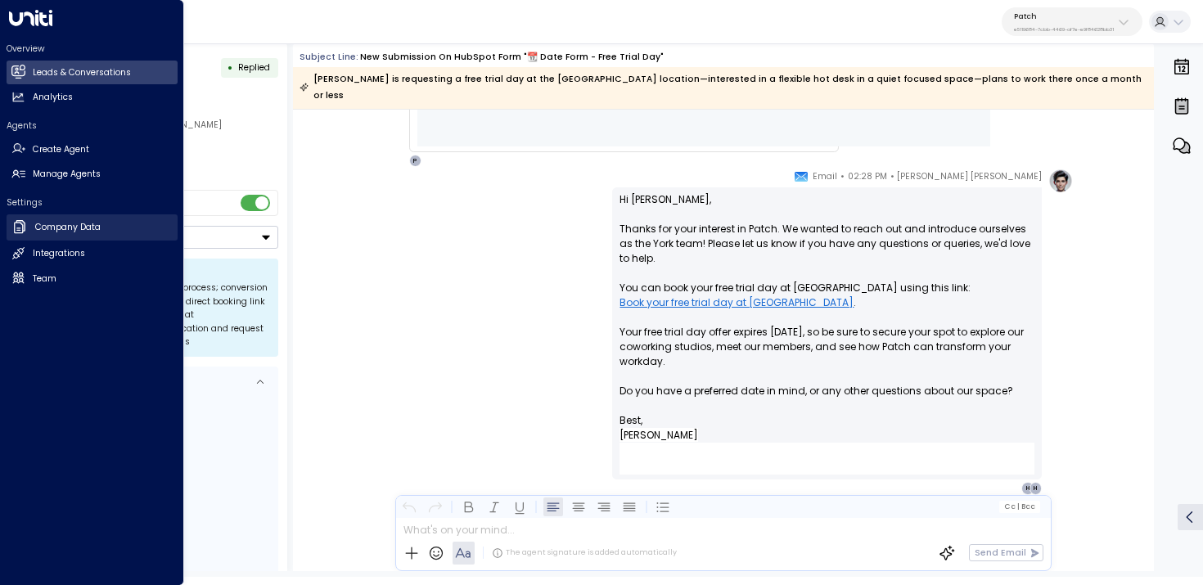
click at [34, 235] on link "Company Data Company Data" at bounding box center [92, 227] width 171 height 26
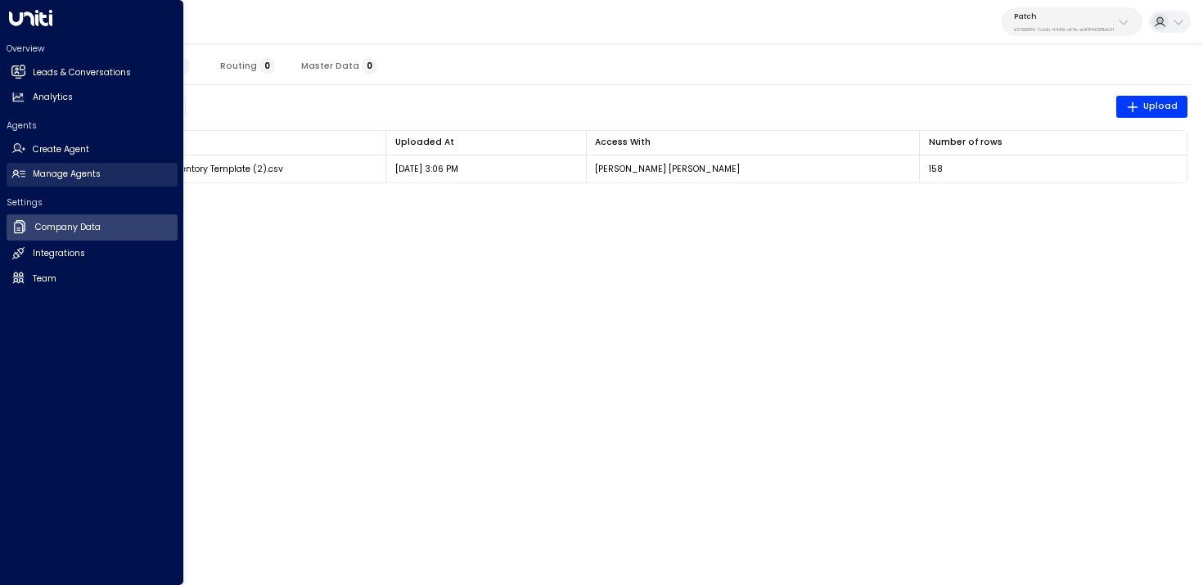
click at [40, 178] on h2 "Manage Agents" at bounding box center [67, 174] width 68 height 13
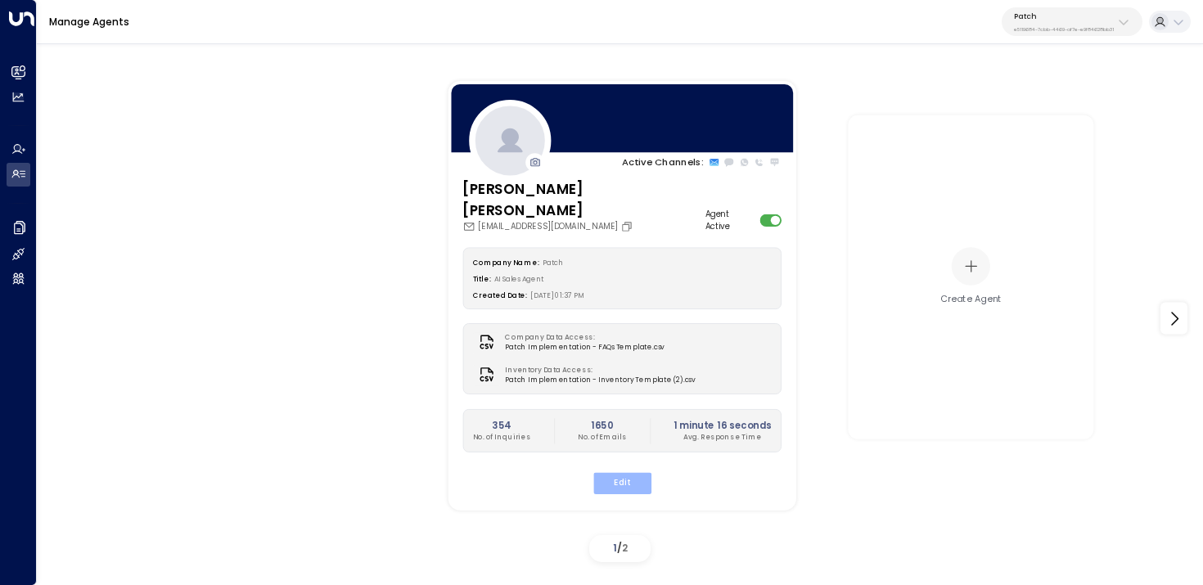
click at [634, 473] on button "Edit" at bounding box center [622, 483] width 58 height 21
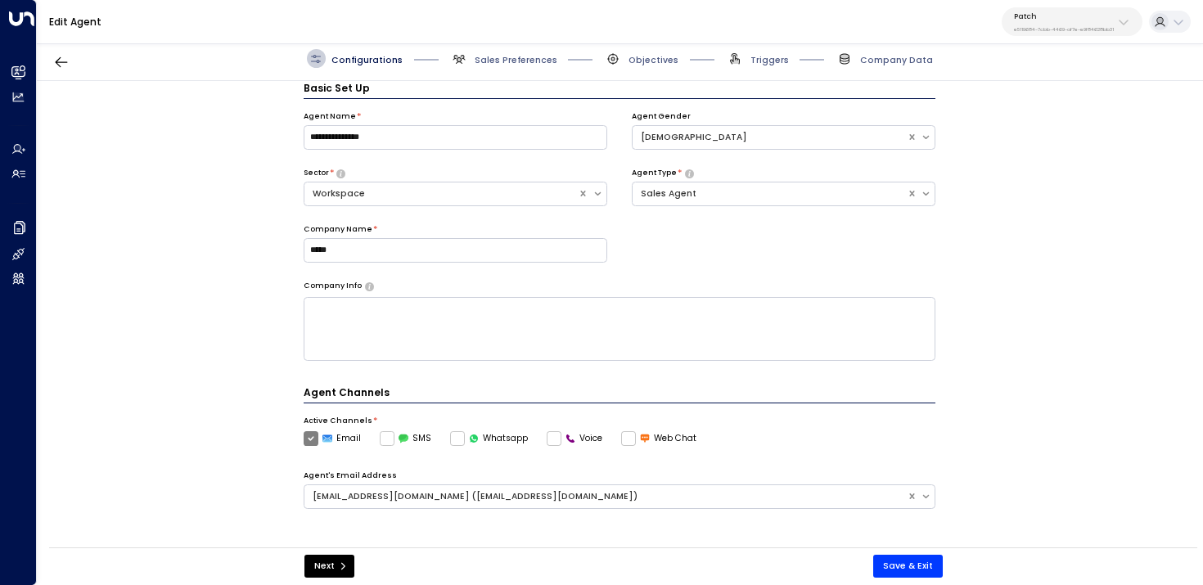
scroll to position [357, 0]
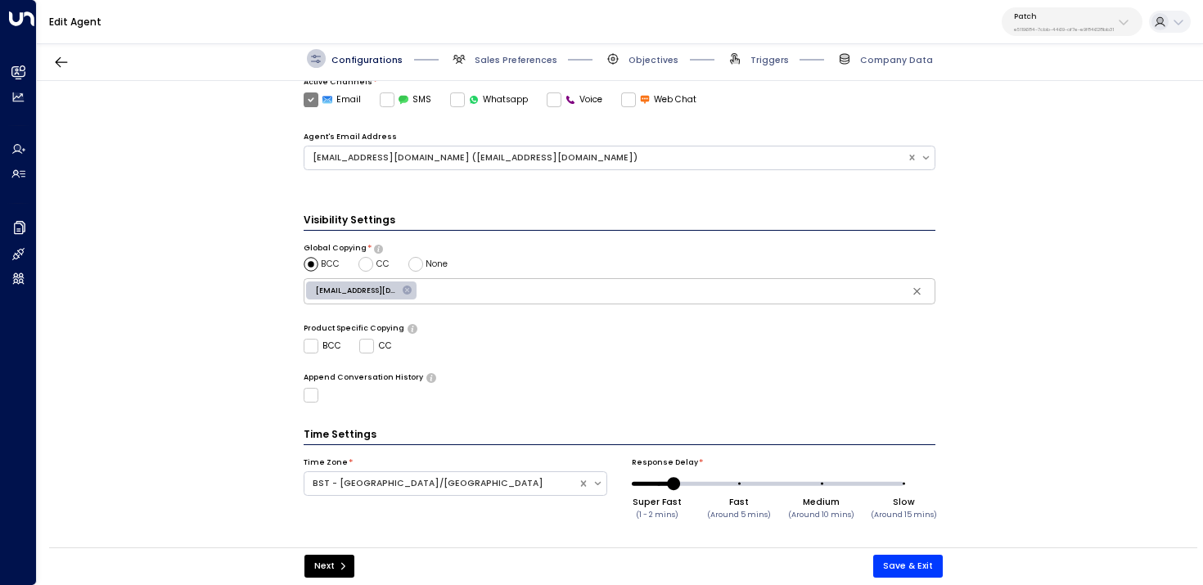
type input "*"
drag, startPoint x: 658, startPoint y: 479, endPoint x: 738, endPoint y: 481, distance: 80.2
click at [738, 481] on span at bounding box center [740, 483] width 13 height 13
click at [888, 574] on button "Save & Exit" at bounding box center [909, 566] width 70 height 23
click at [925, 571] on button "Save & Exit" at bounding box center [909, 566] width 70 height 23
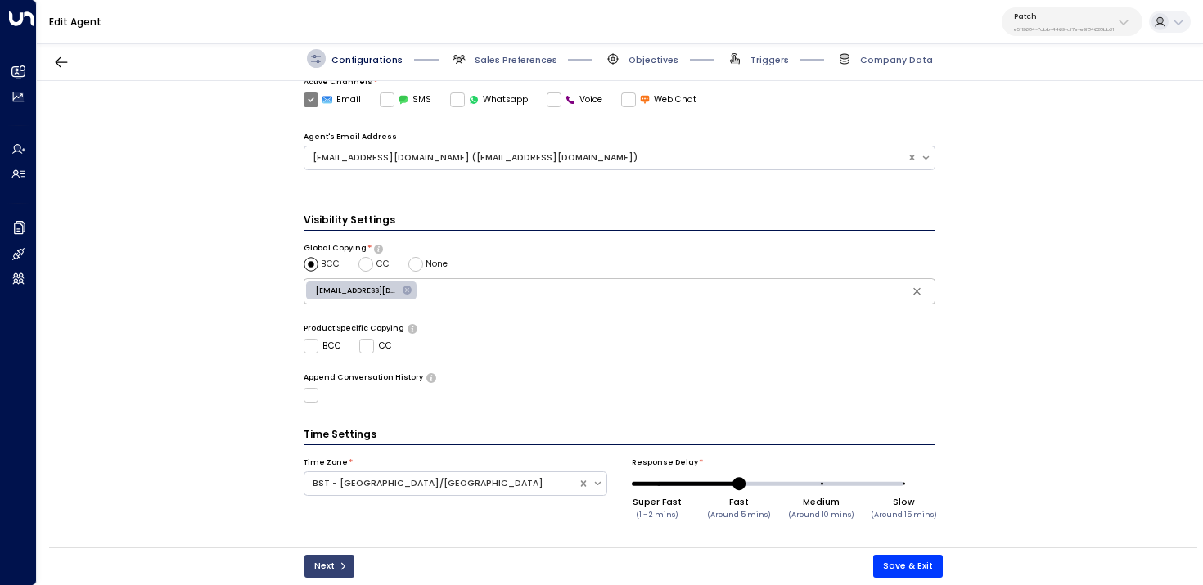
click at [326, 564] on button "Next" at bounding box center [330, 566] width 50 height 23
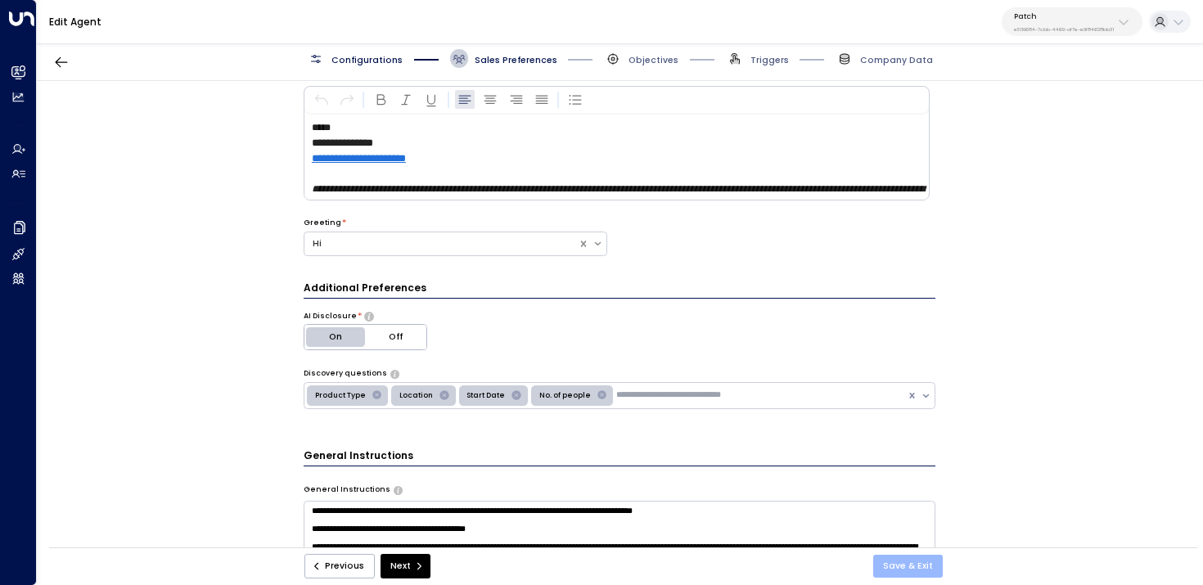
scroll to position [18, 0]
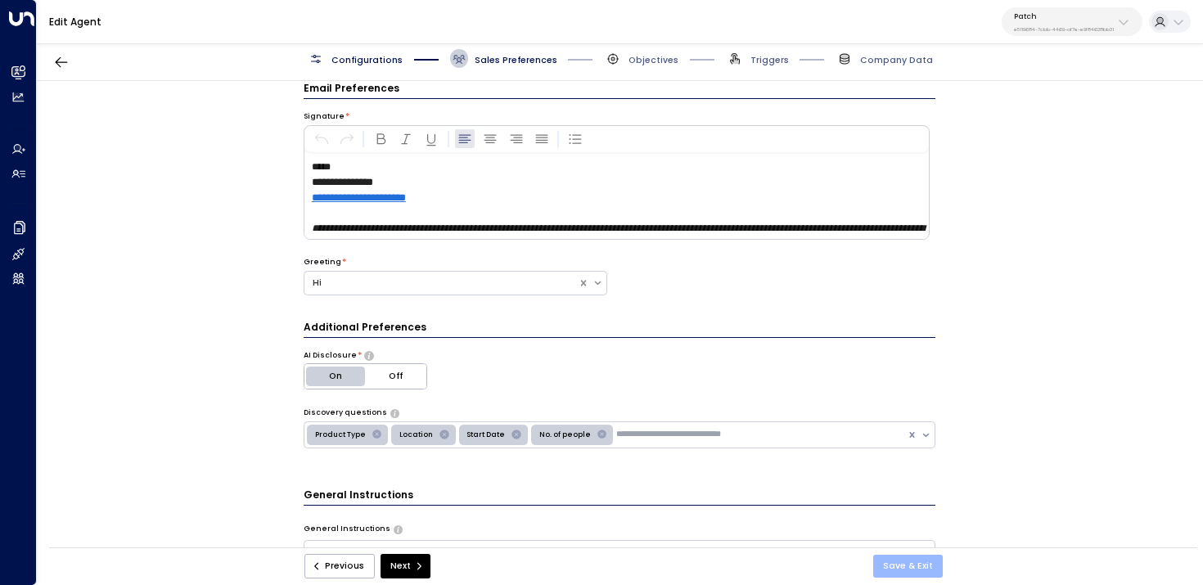
click at [914, 568] on button "Save & Exit" at bounding box center [909, 566] width 70 height 23
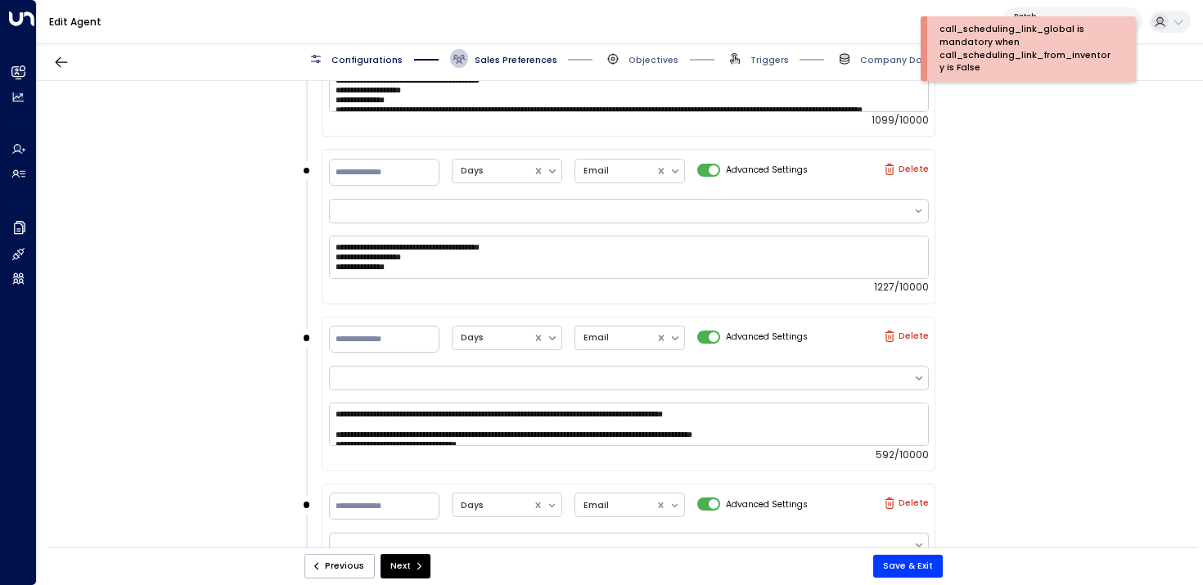
scroll to position [1289, 0]
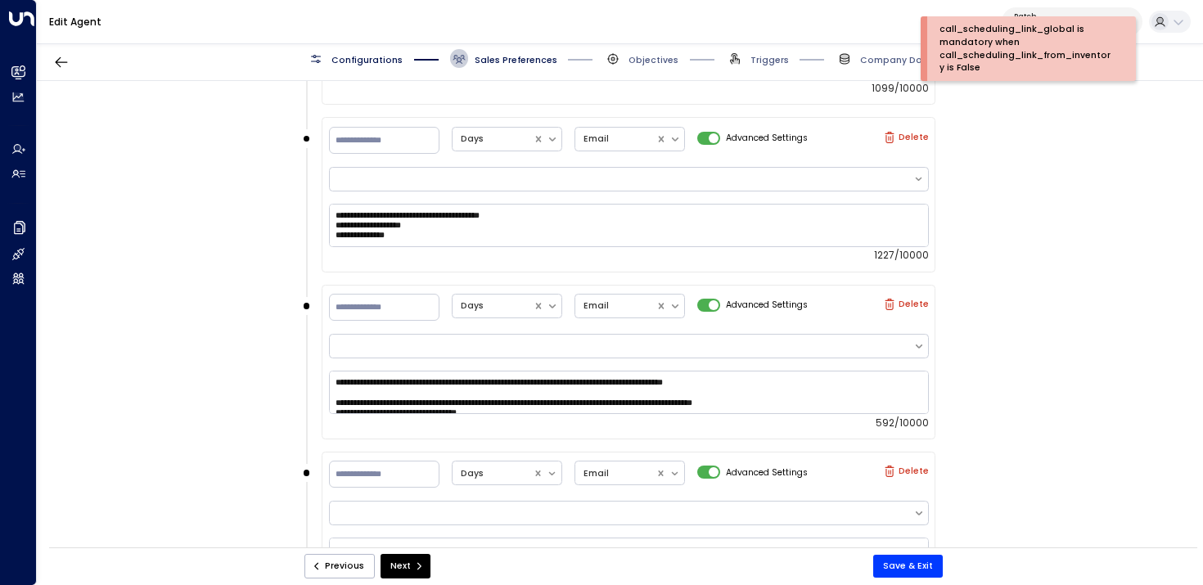
click at [990, 436] on div "**********" at bounding box center [620, 318] width 1166 height 475
click at [398, 573] on button "Next" at bounding box center [406, 566] width 50 height 25
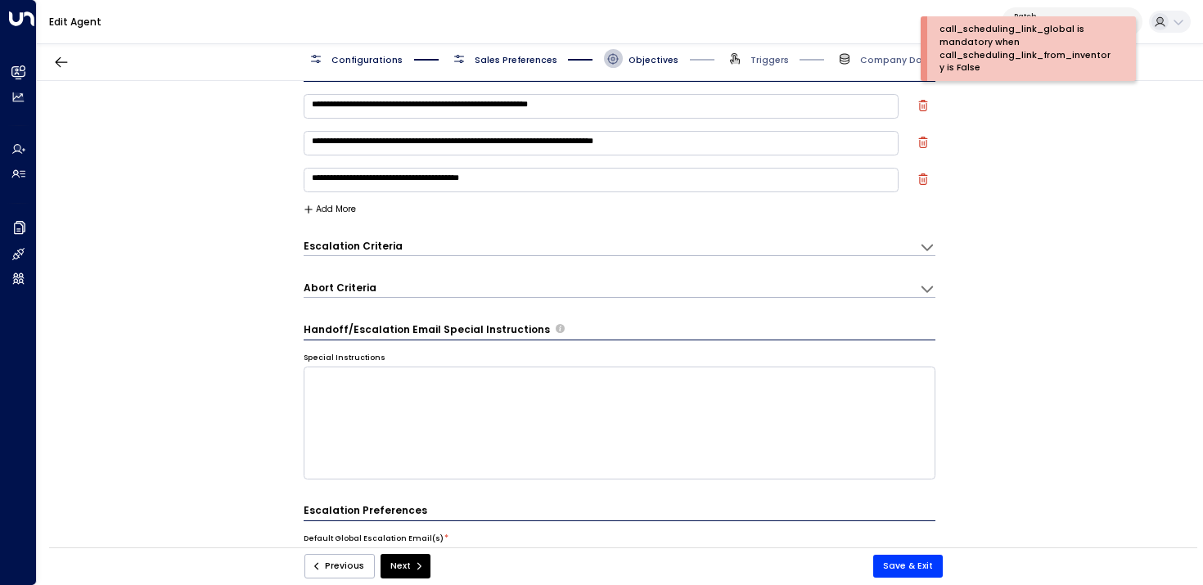
scroll to position [18, 0]
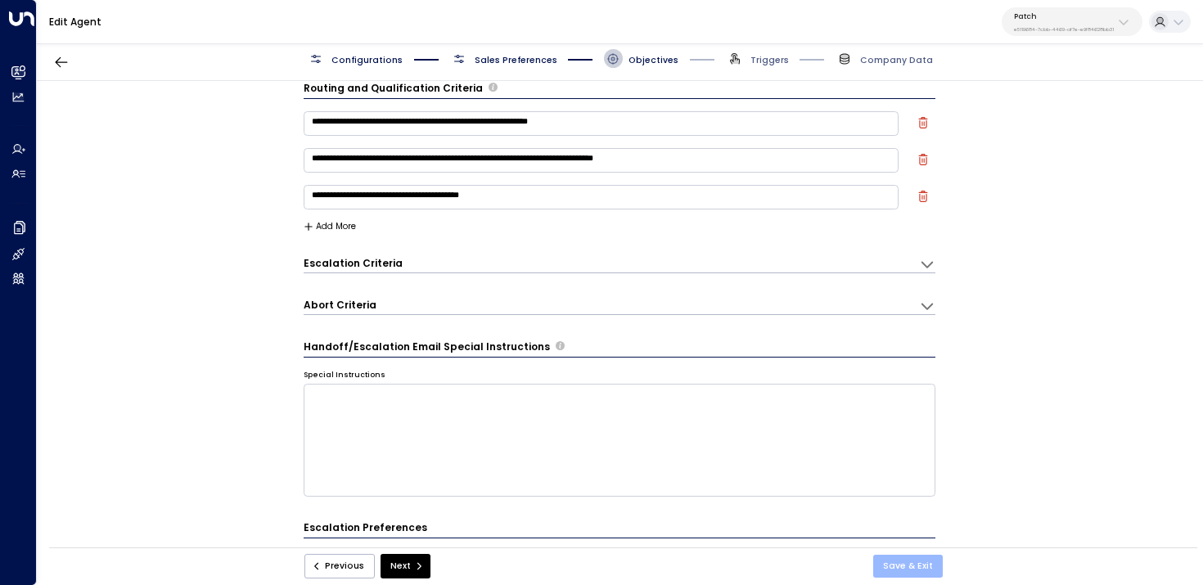
click at [911, 568] on button "Save & Exit" at bounding box center [909, 566] width 70 height 23
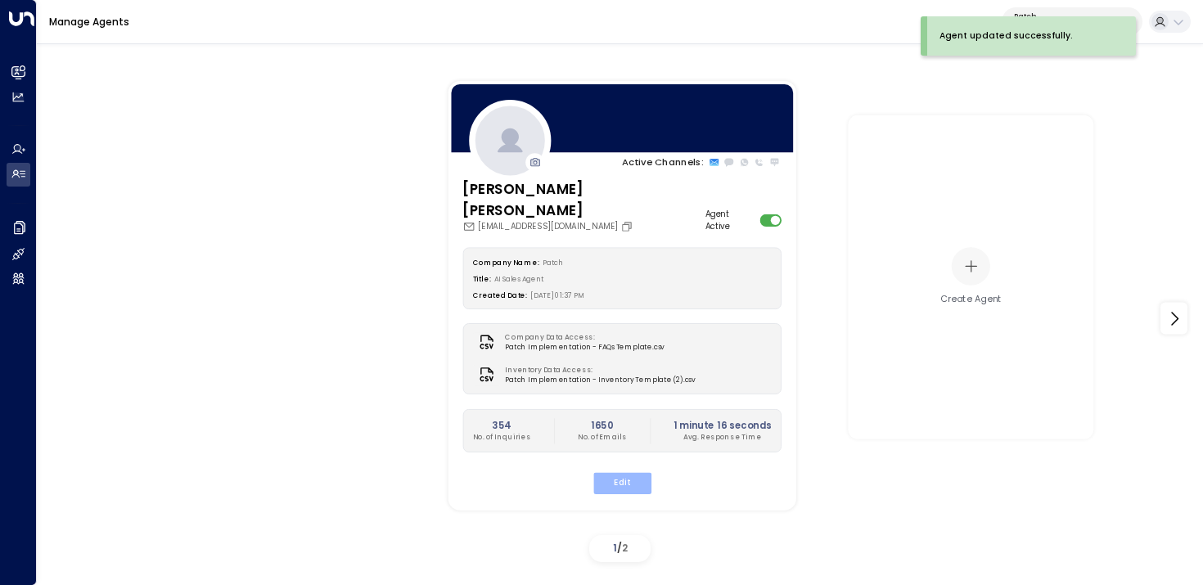
click at [629, 473] on button "Edit" at bounding box center [622, 483] width 58 height 21
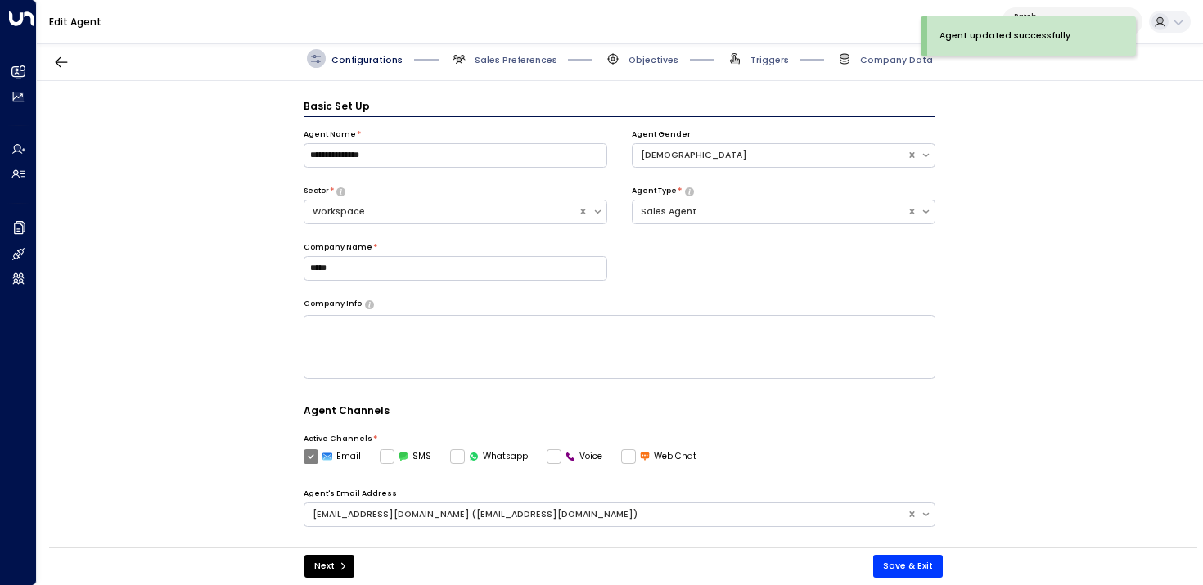
scroll to position [18, 0]
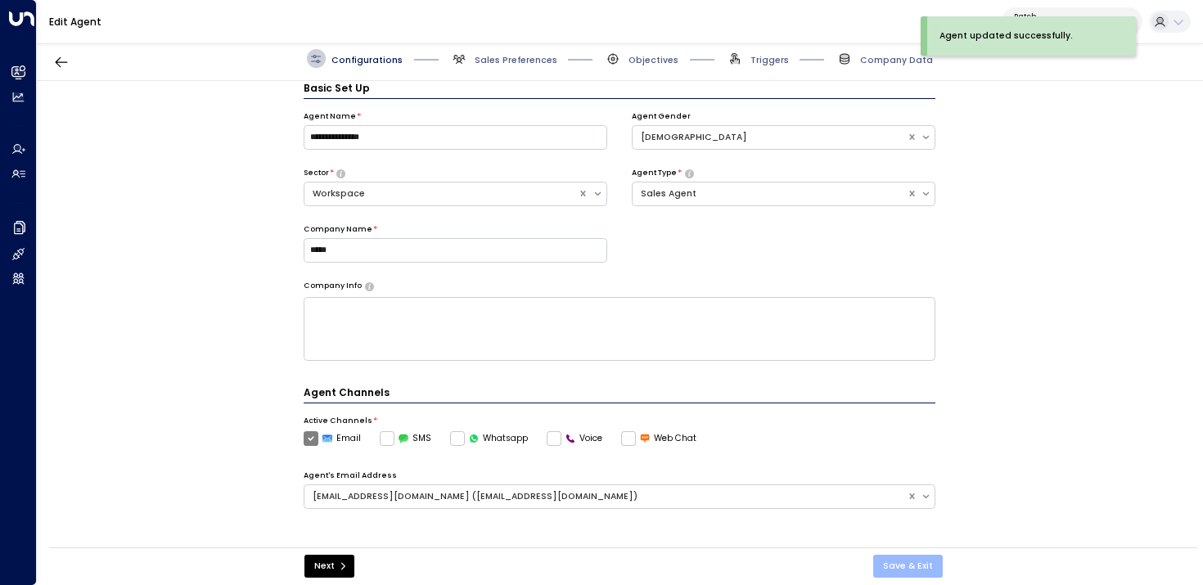
click at [907, 564] on button "Save & Exit" at bounding box center [909, 566] width 70 height 23
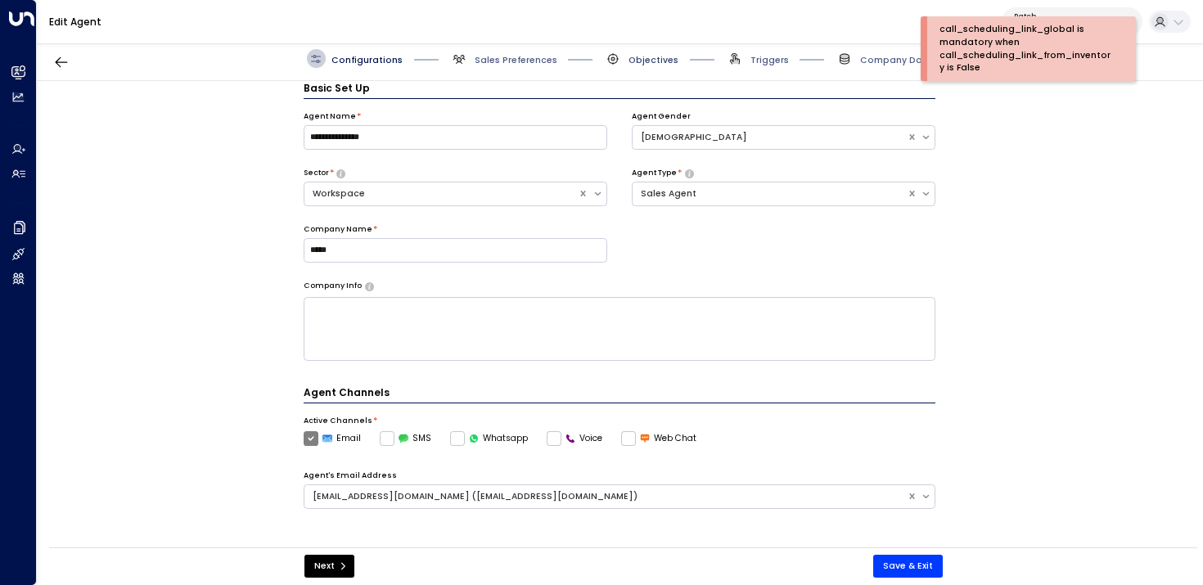
click at [655, 59] on span "Objectives" at bounding box center [654, 60] width 50 height 12
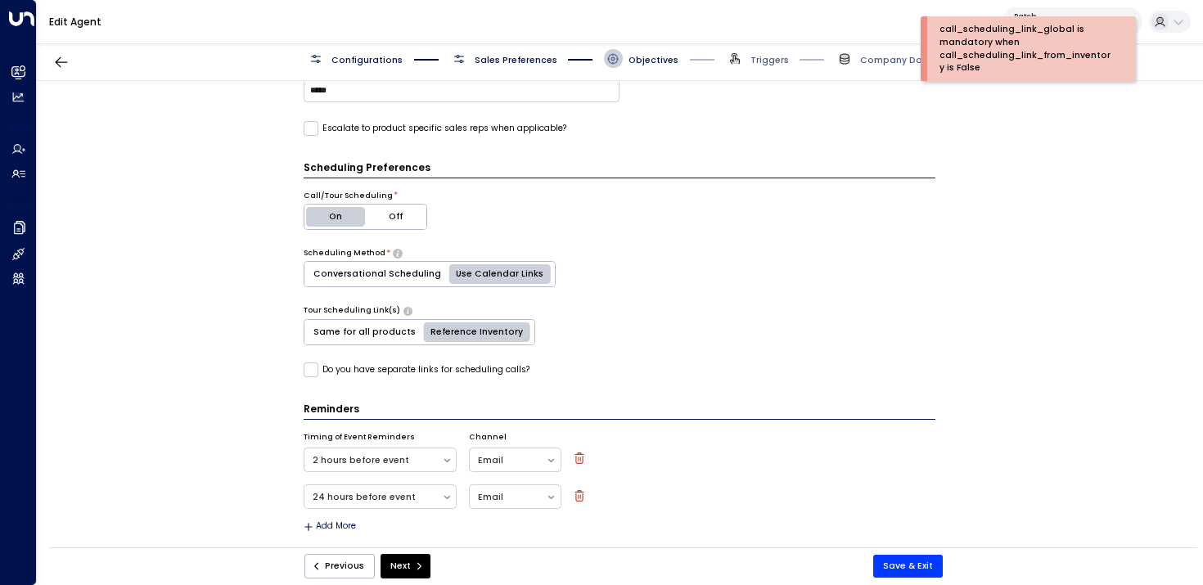
scroll to position [568, 0]
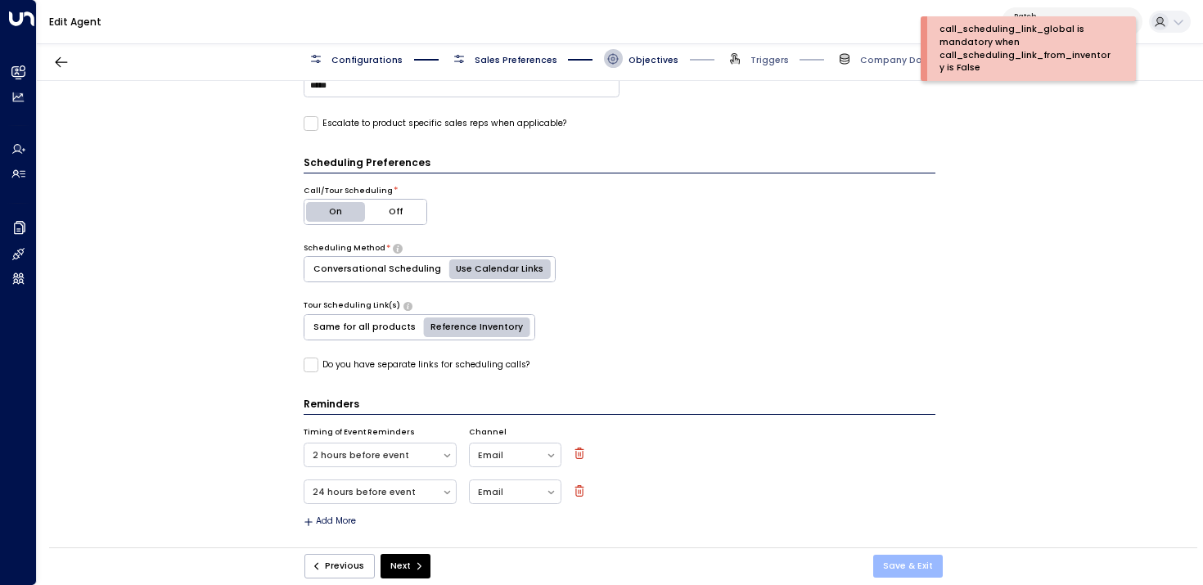
click at [905, 562] on button "Save & Exit" at bounding box center [909, 566] width 70 height 23
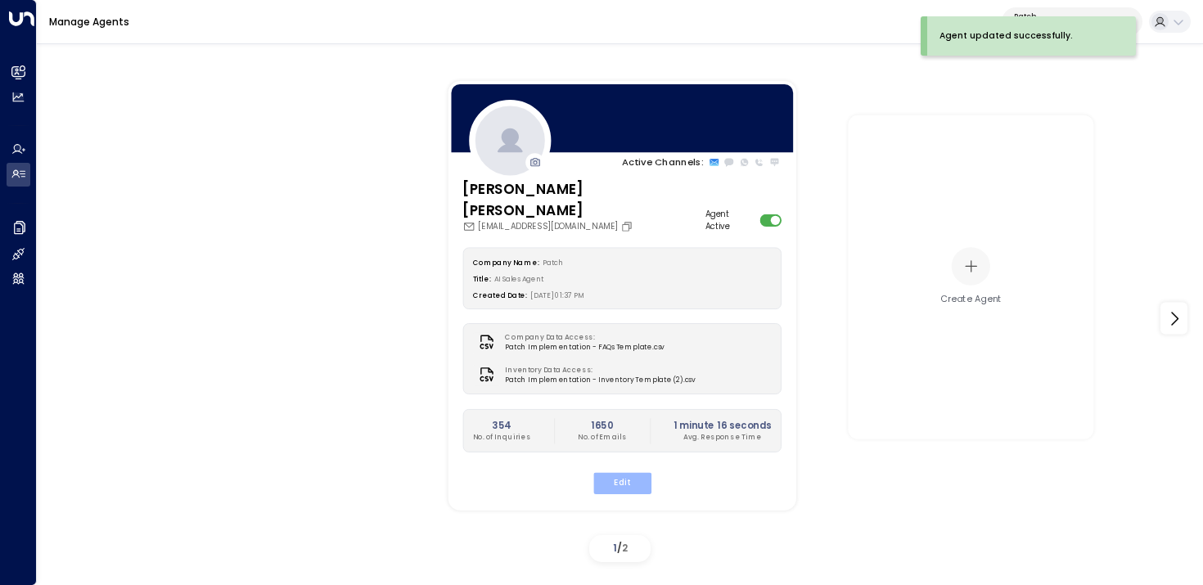
click at [637, 473] on button "Edit" at bounding box center [622, 483] width 58 height 21
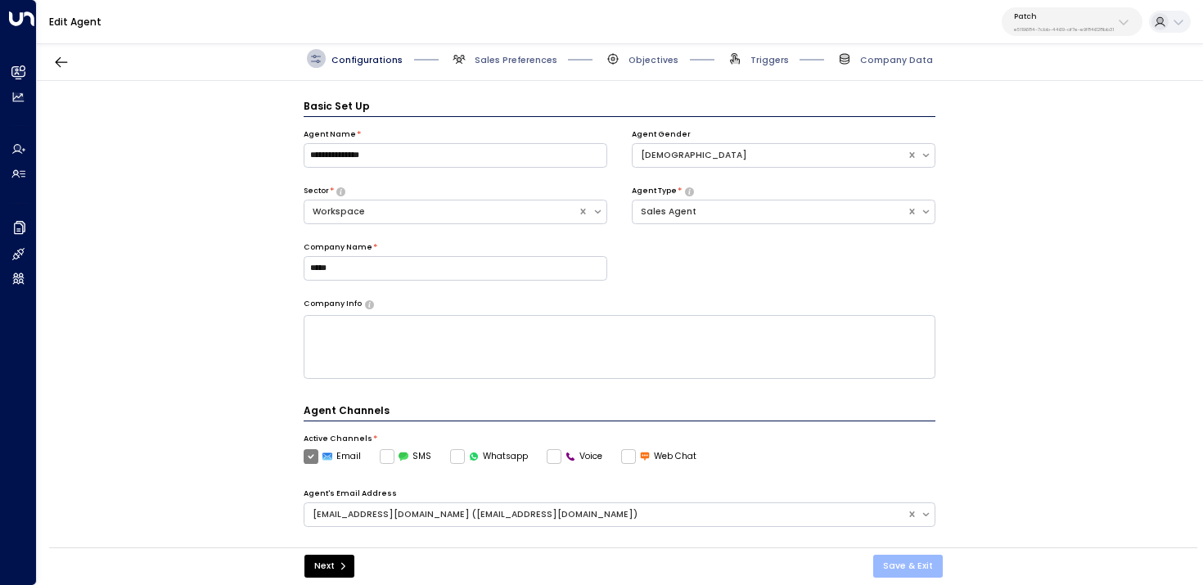
click at [935, 570] on button "Save & Exit" at bounding box center [909, 566] width 70 height 23
click at [333, 58] on span "Configurations" at bounding box center [367, 60] width 71 height 12
click at [914, 567] on button "Save & Exit" at bounding box center [909, 566] width 70 height 23
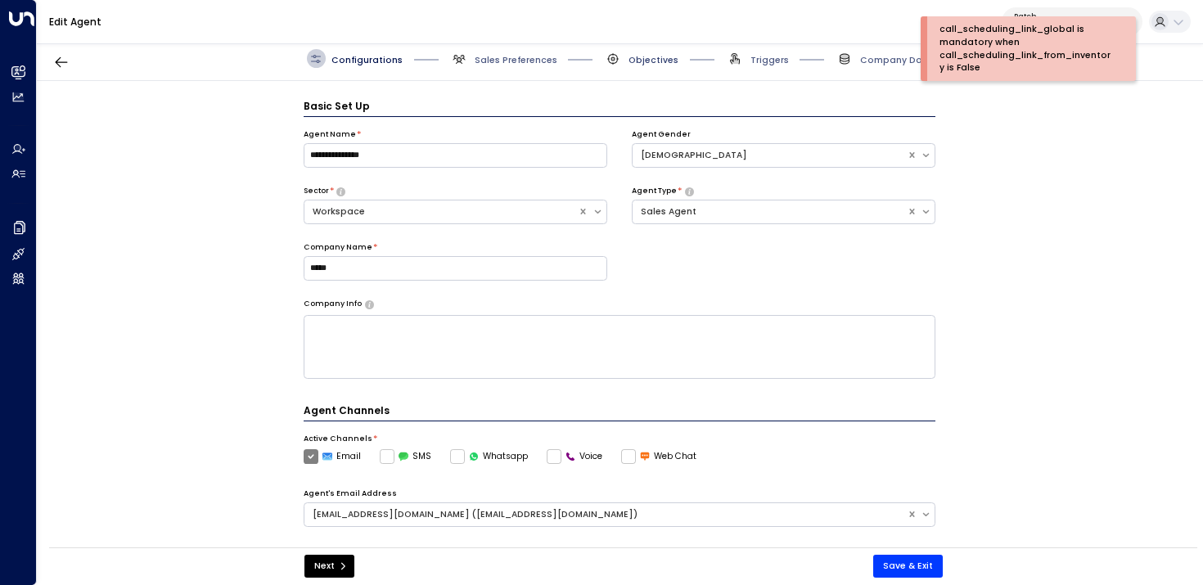
click at [637, 56] on span "Objectives" at bounding box center [654, 60] width 50 height 12
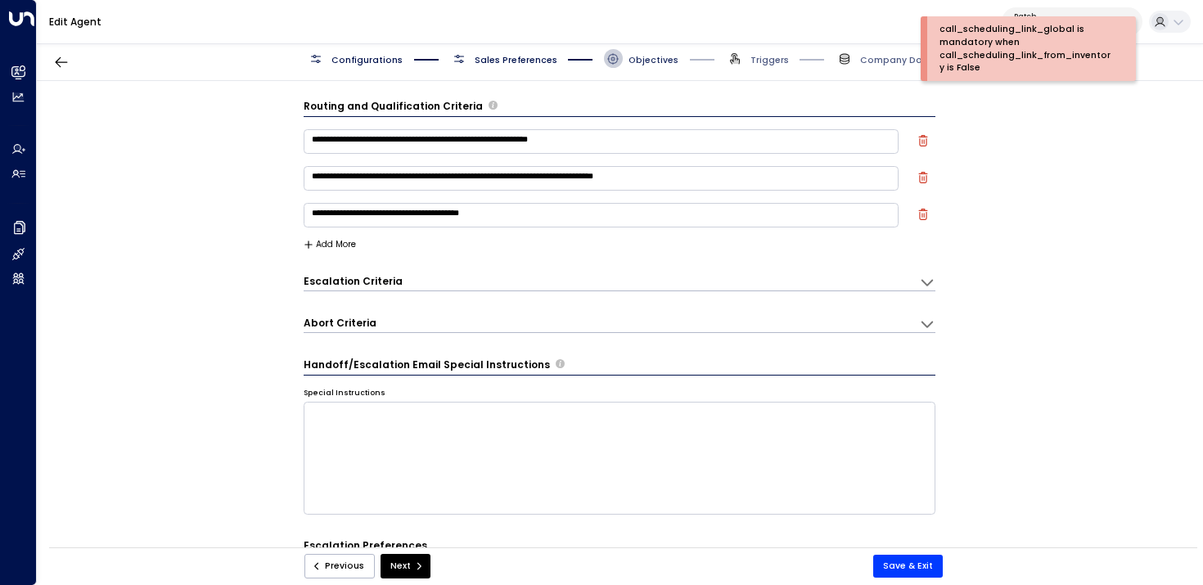
scroll to position [18, 0]
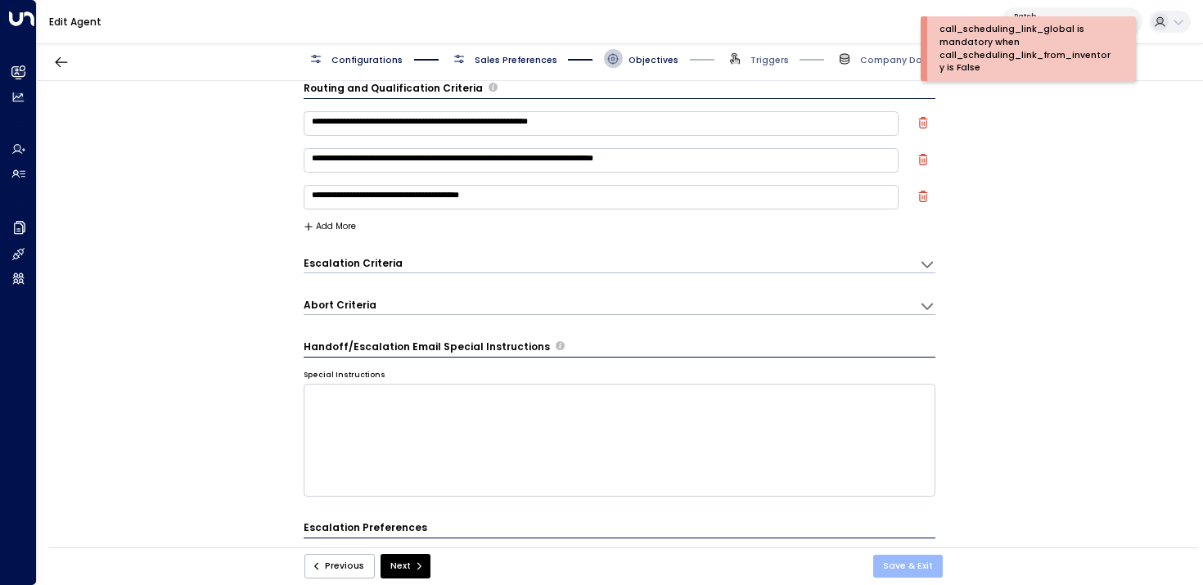
click at [919, 567] on button "Save & Exit" at bounding box center [909, 566] width 70 height 23
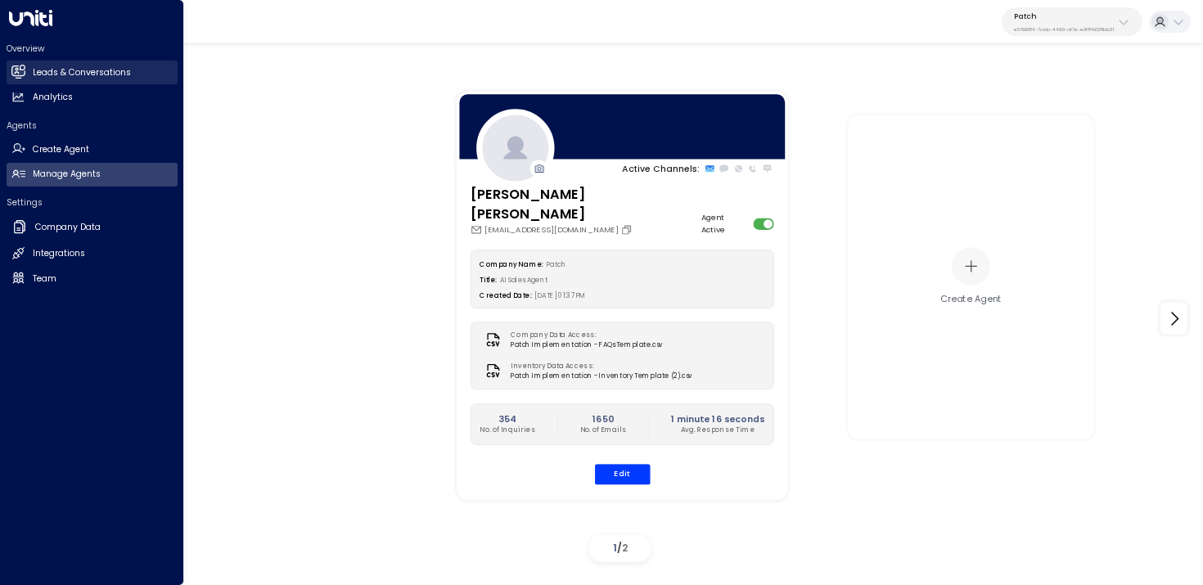
click at [18, 70] on icon at bounding box center [17, 71] width 13 height 10
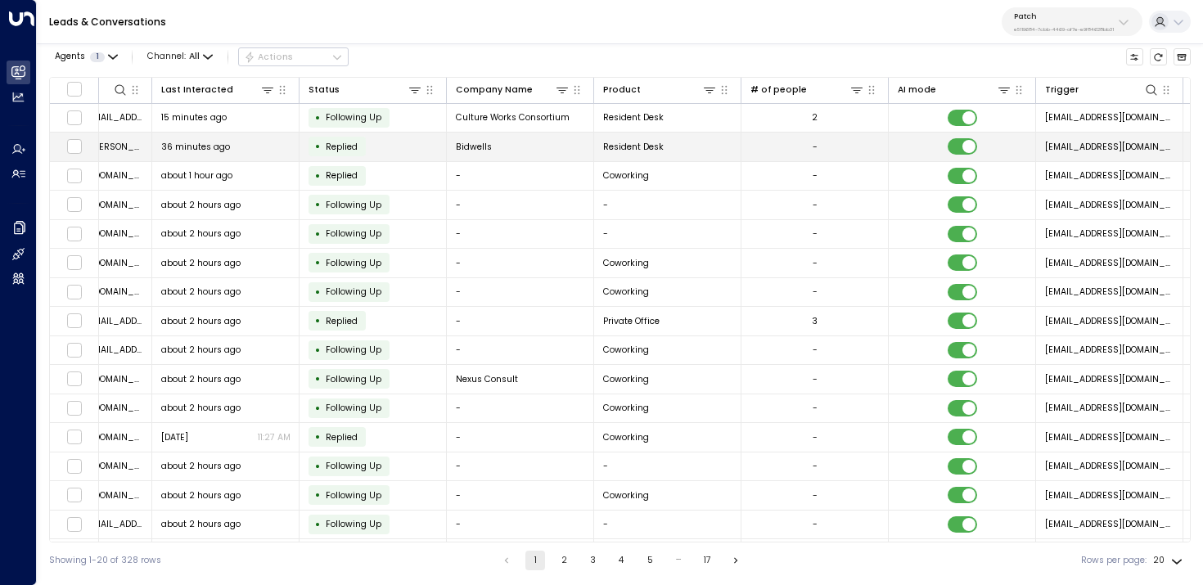
scroll to position [0, 685]
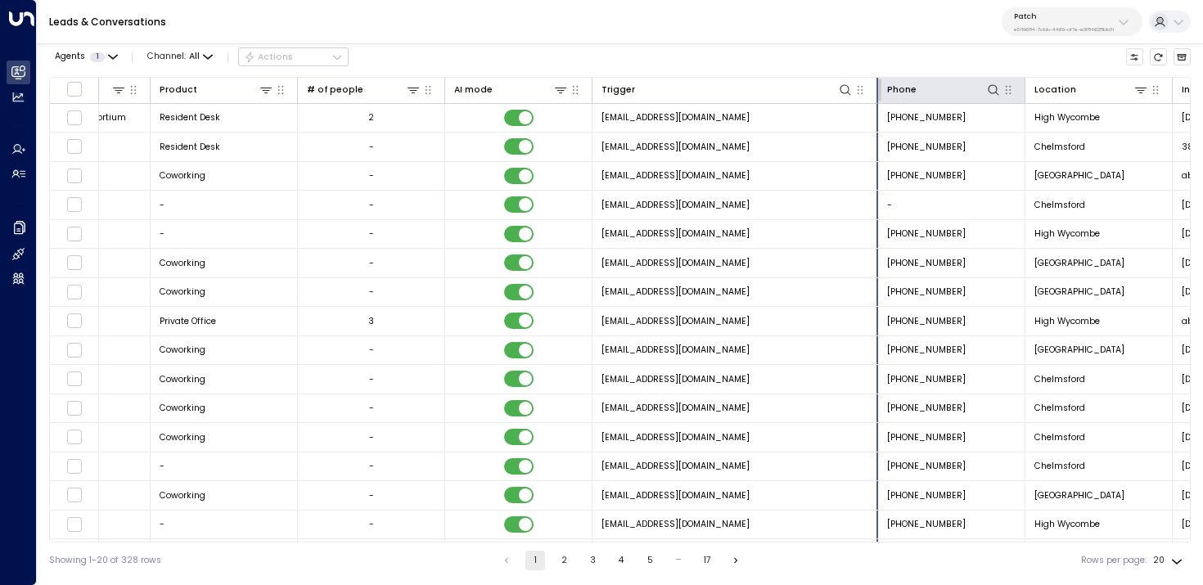
drag, startPoint x: 738, startPoint y: 89, endPoint x: 883, endPoint y: 102, distance: 145.5
click at [878, 102] on th "Trigger" at bounding box center [736, 91] width 286 height 26
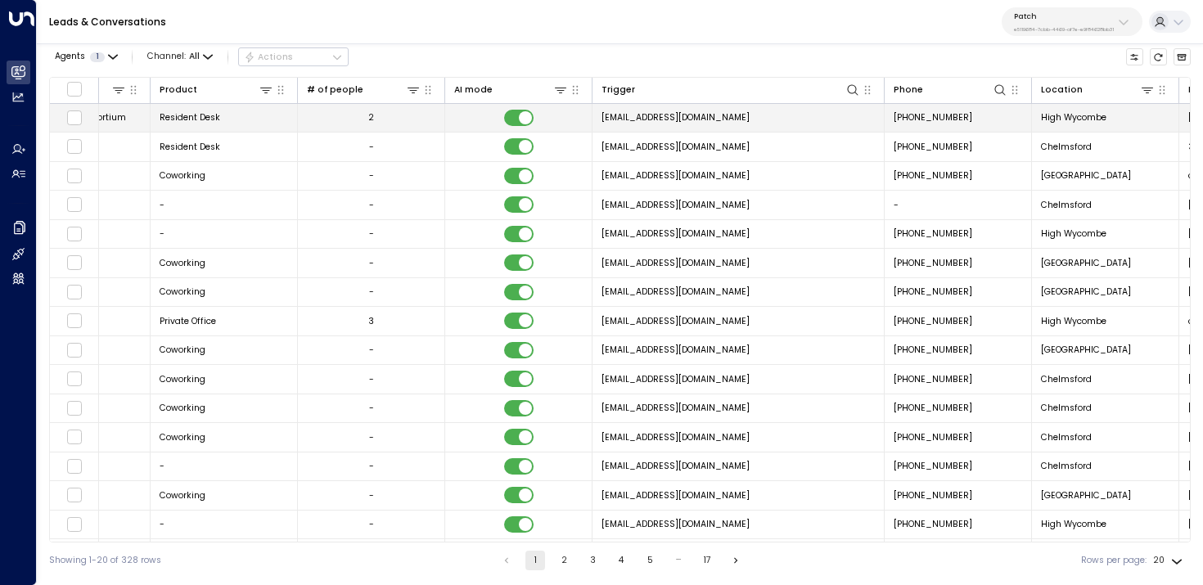
drag, startPoint x: 779, startPoint y: 119, endPoint x: 603, endPoint y: 119, distance: 176.8
click at [603, 119] on td "noreply@notifications.hubspot.com" at bounding box center [739, 118] width 292 height 29
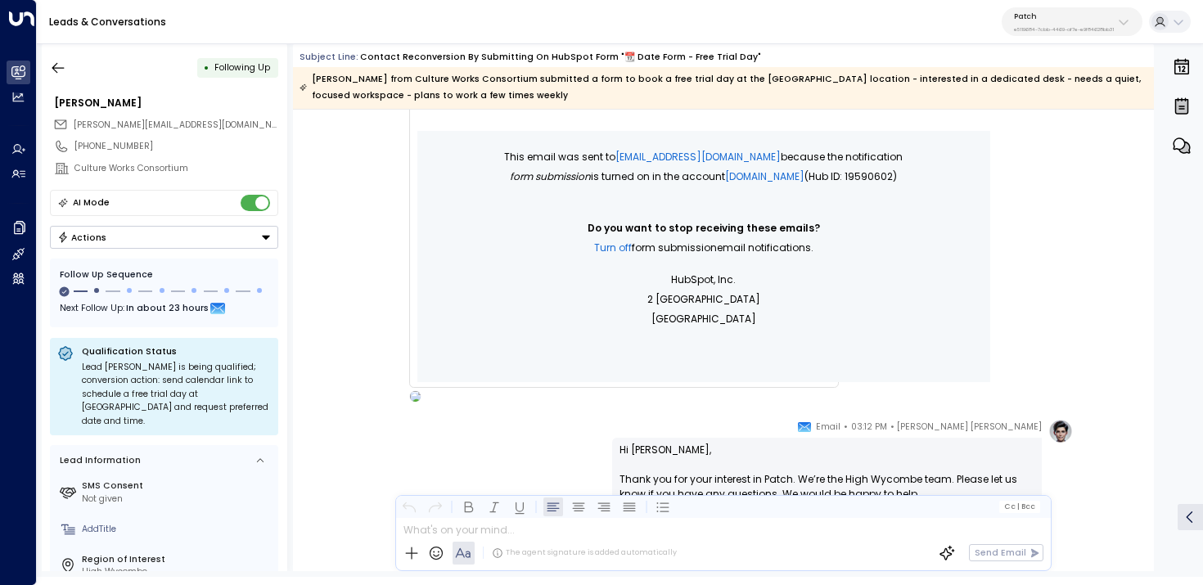
scroll to position [2548, 0]
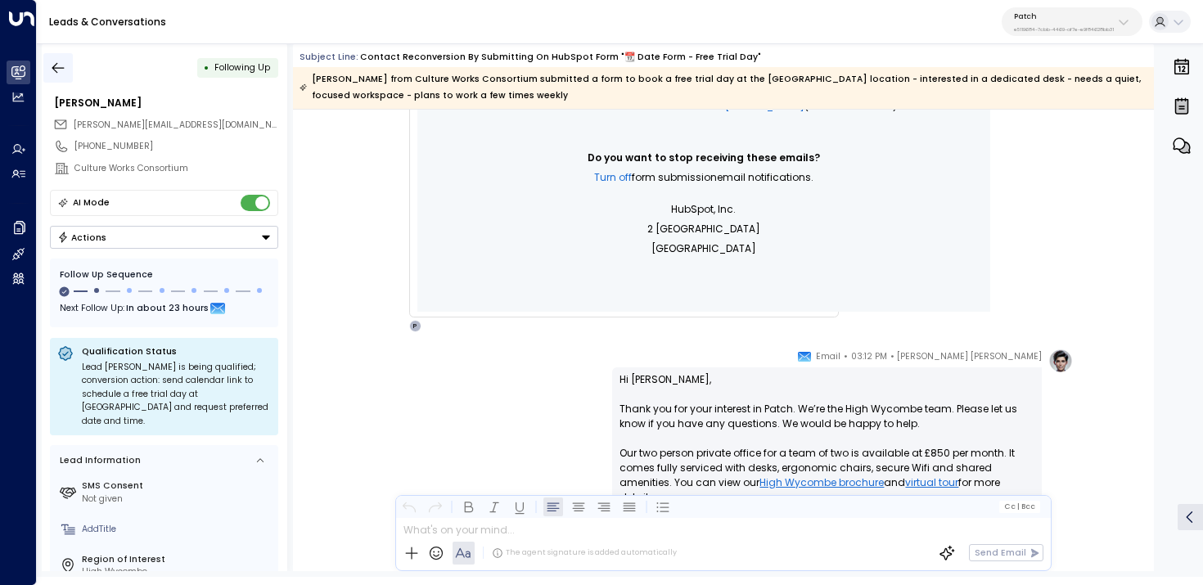
click at [65, 61] on icon "button" at bounding box center [58, 68] width 16 height 16
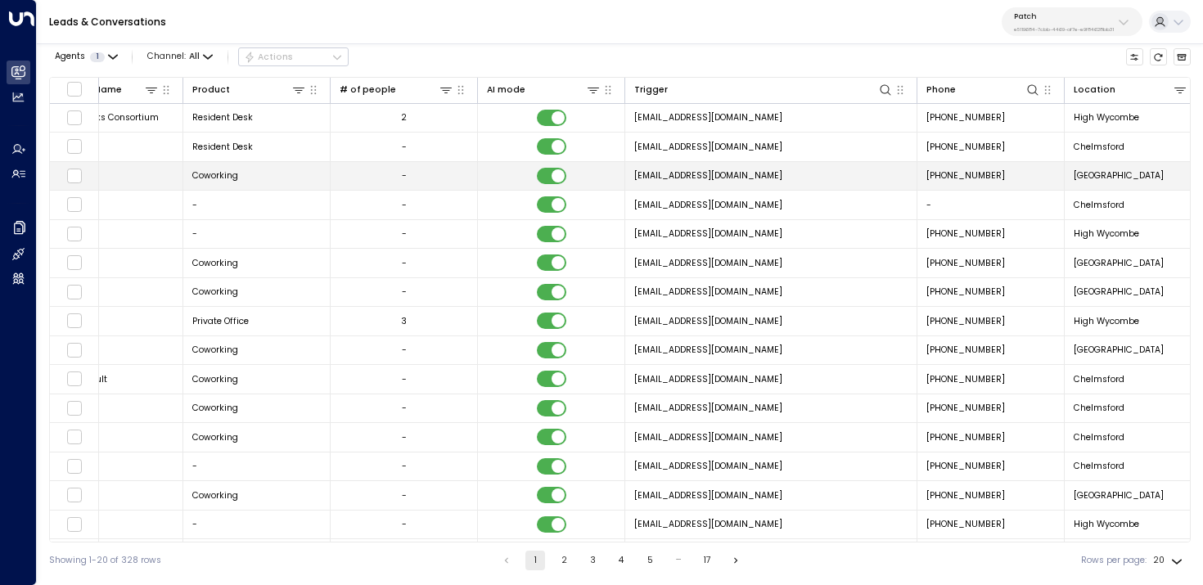
scroll to position [0, 830]
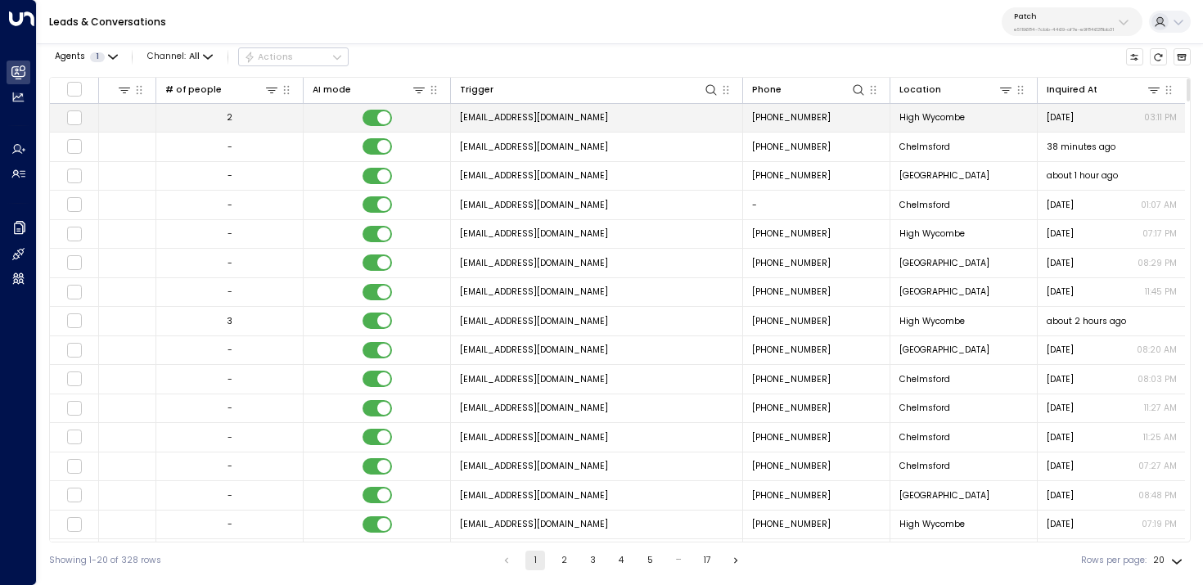
copy span "noreply@notifications.hubspot.com"
drag, startPoint x: 629, startPoint y: 118, endPoint x: 458, endPoint y: 123, distance: 170.4
click at [458, 123] on td "noreply@notifications.hubspot.com" at bounding box center [597, 118] width 292 height 29
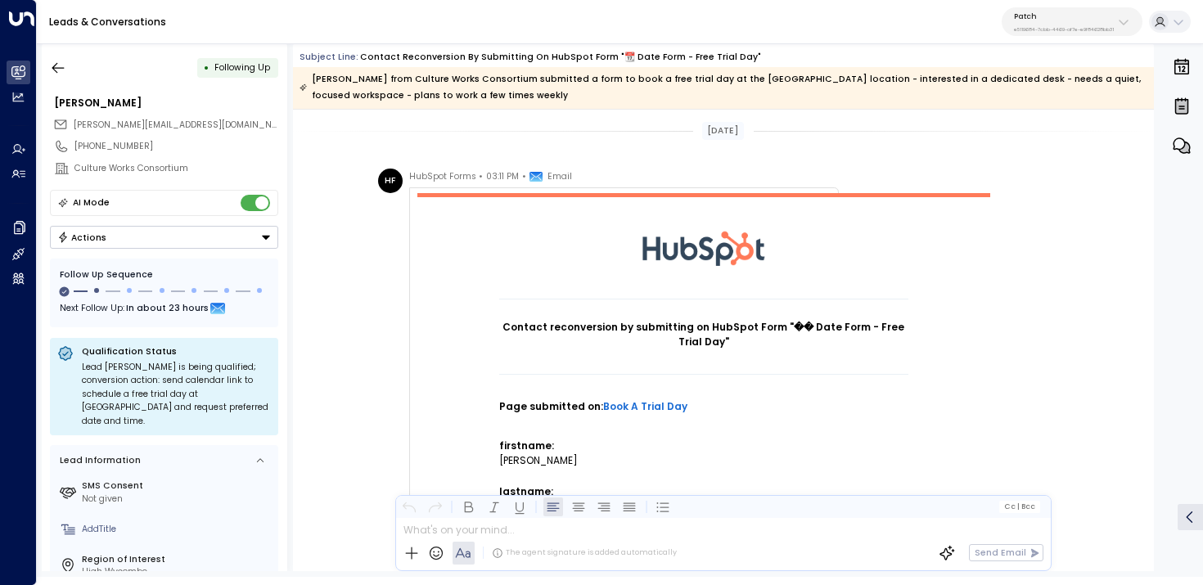
scroll to position [2502, 0]
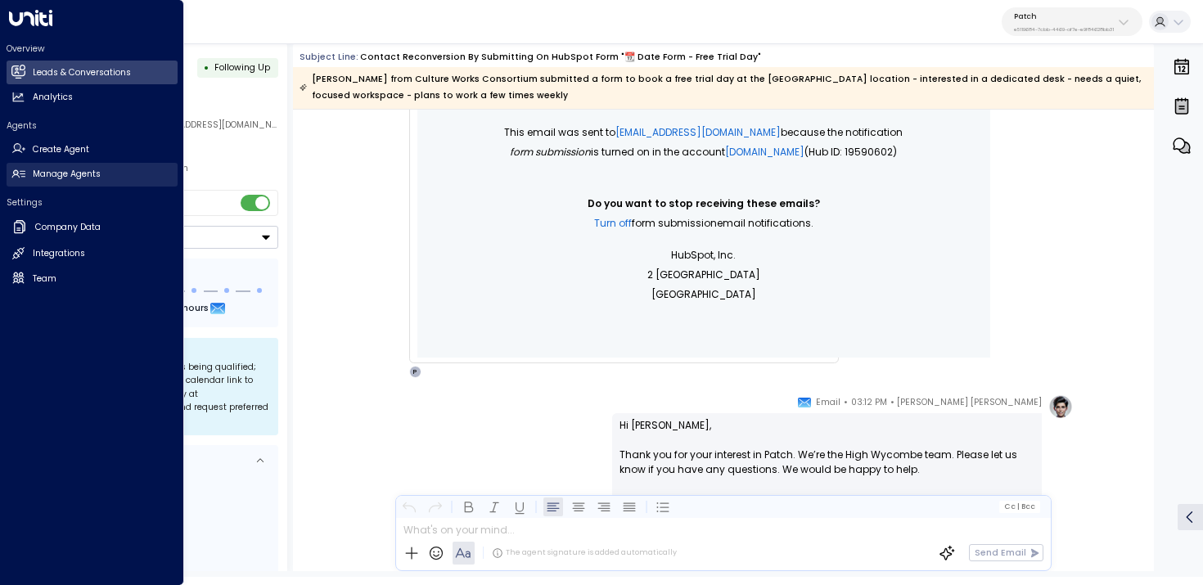
click at [102, 181] on link "Manage Agents Manage Agents" at bounding box center [92, 175] width 171 height 24
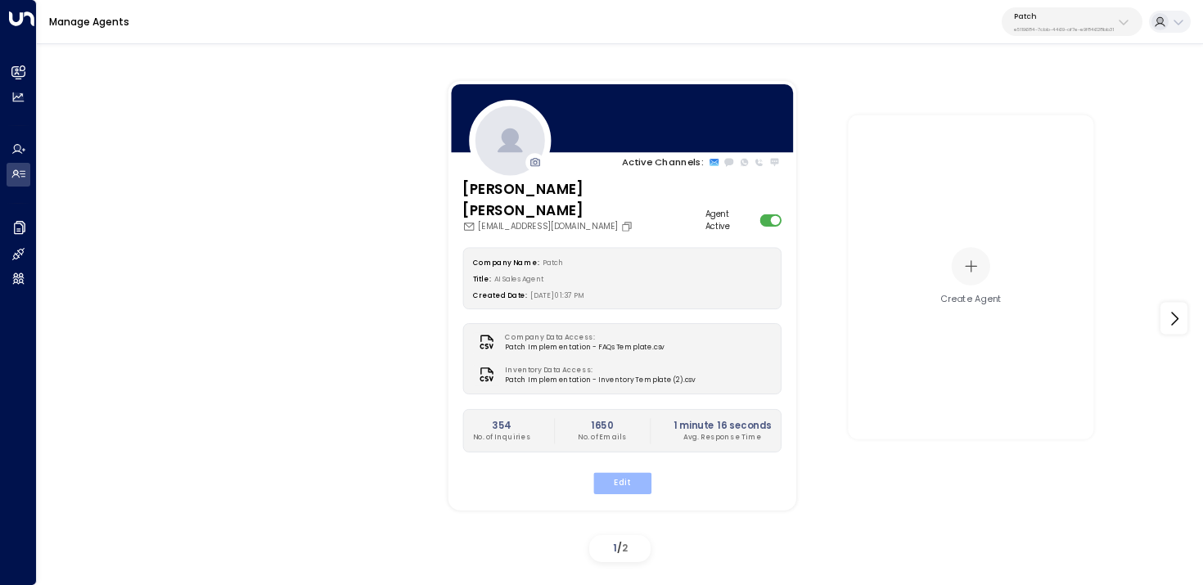
click at [624, 473] on button "Edit" at bounding box center [622, 483] width 58 height 21
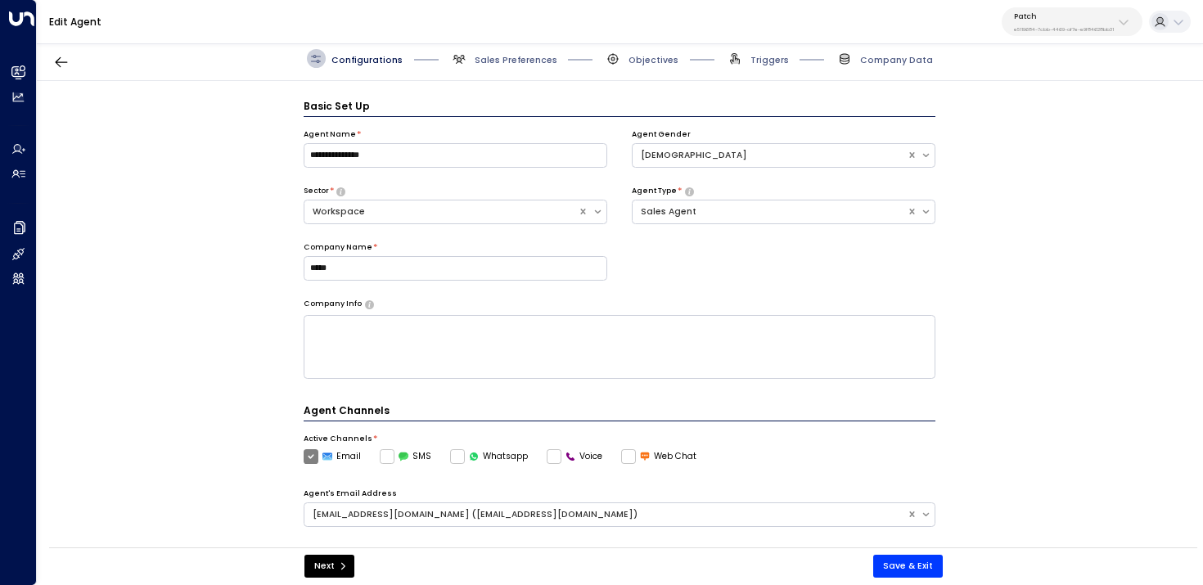
scroll to position [18, 0]
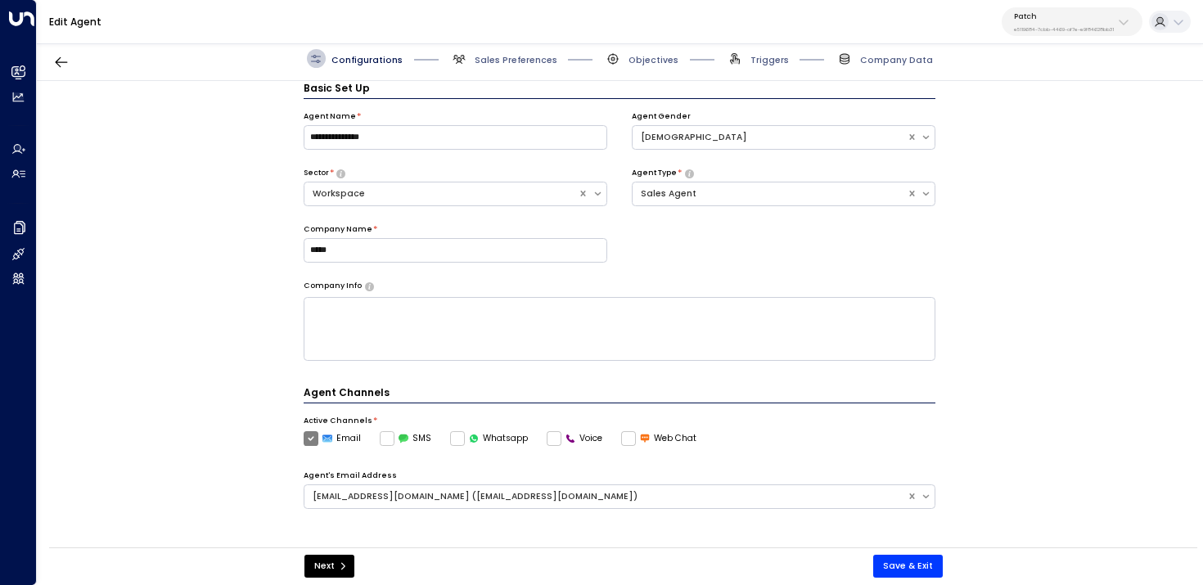
click at [768, 41] on div "Edit Agent Patch e5119684-7cbb-4469-af7e-e9f84628bb31" at bounding box center [620, 22] width 1167 height 44
click at [767, 60] on span "Triggers" at bounding box center [770, 60] width 38 height 12
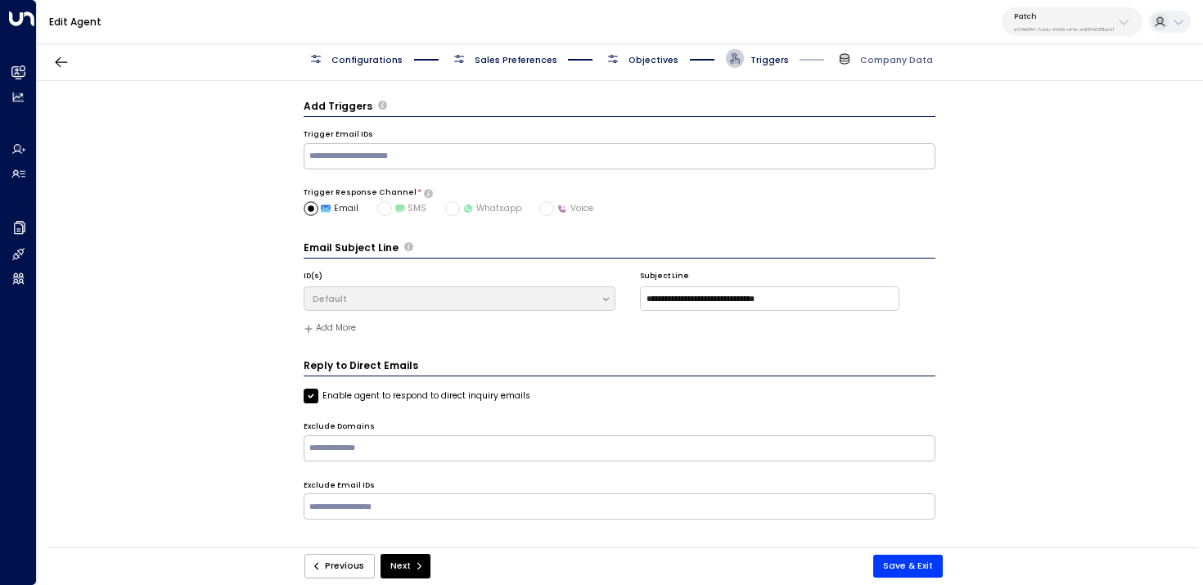
click at [557, 143] on div "​" at bounding box center [620, 156] width 633 height 26
paste input "**********"
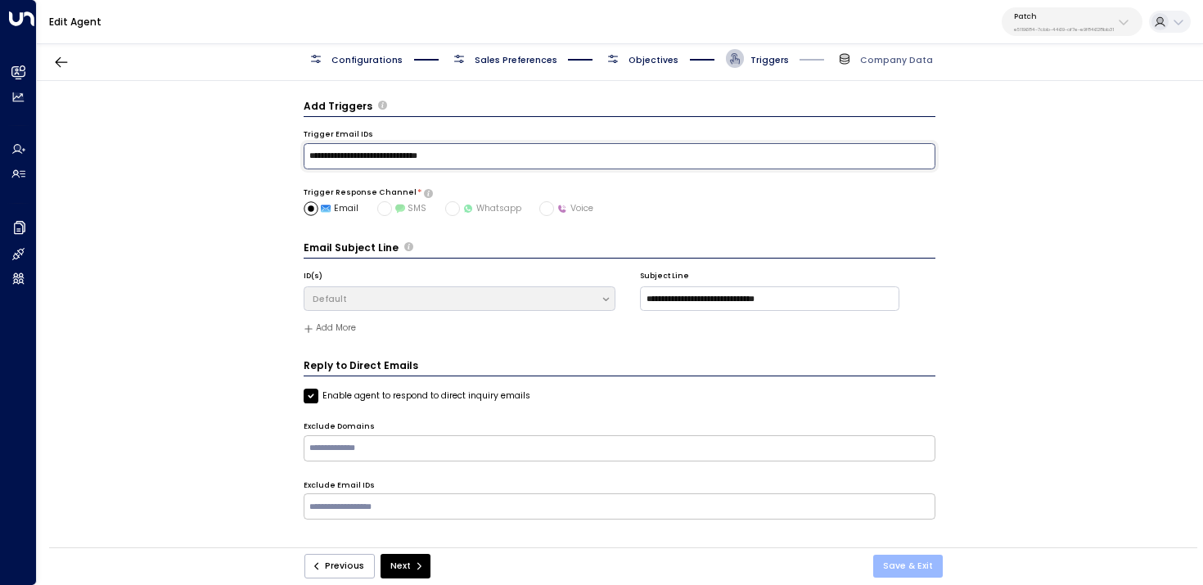
type input "**********"
click at [919, 566] on button "Save & Exit" at bounding box center [909, 566] width 70 height 23
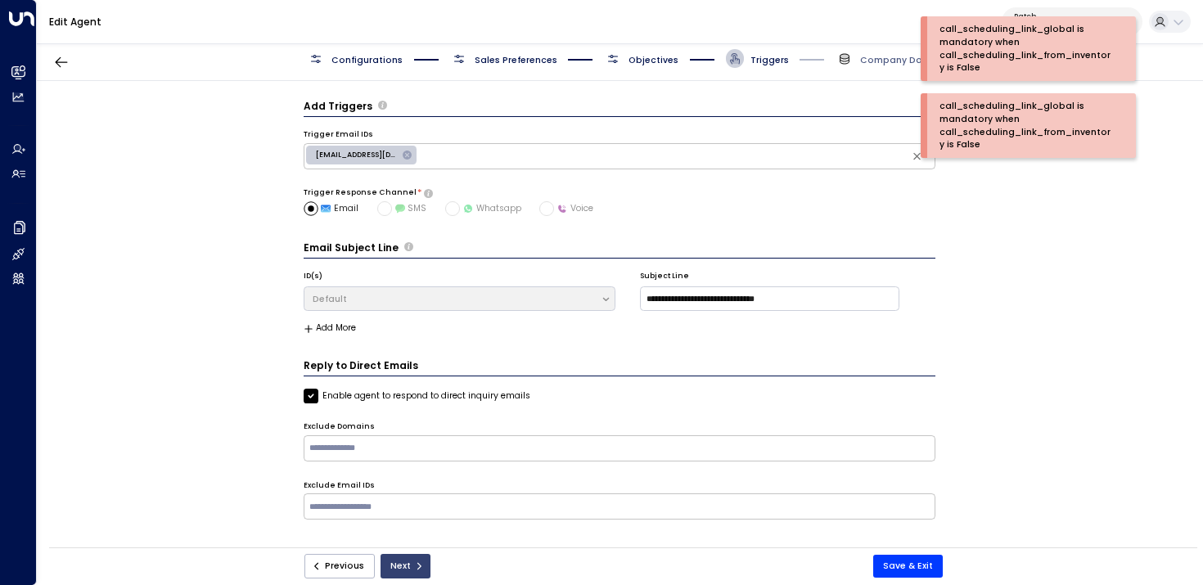
click at [400, 567] on button "Next" at bounding box center [406, 566] width 50 height 25
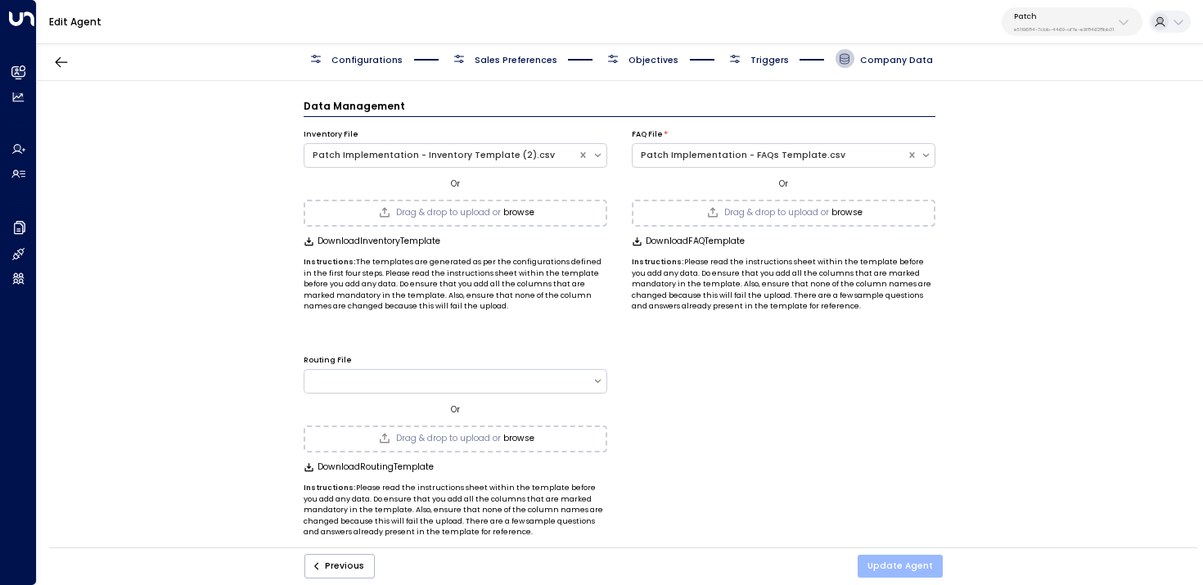
click at [913, 564] on button "Update Agent" at bounding box center [900, 566] width 85 height 23
click at [883, 567] on button "Update Agent" at bounding box center [900, 566] width 85 height 23
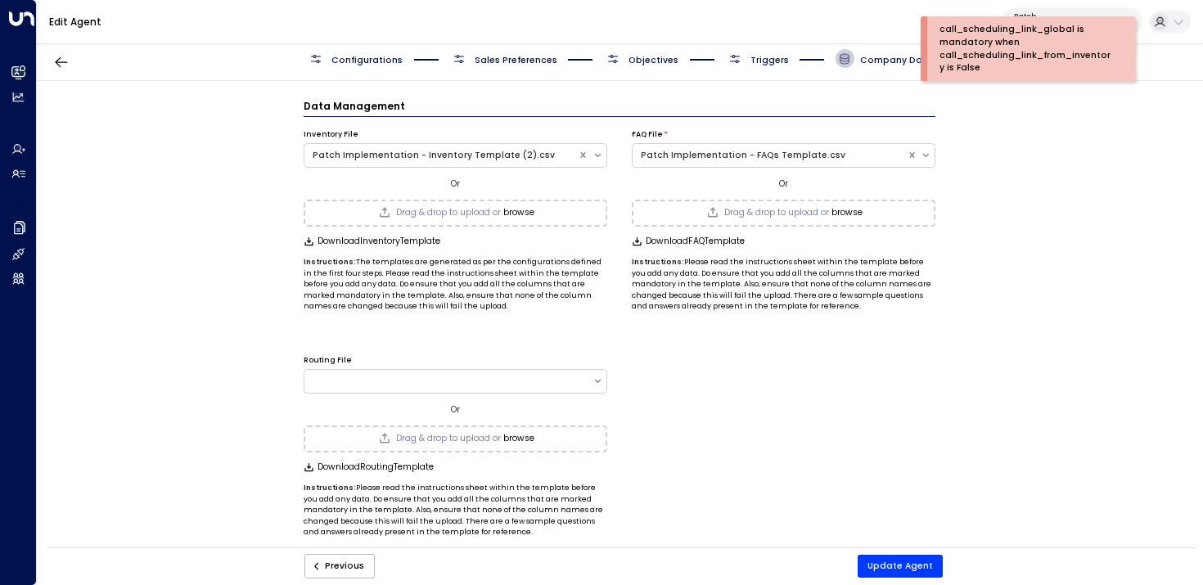
click at [648, 61] on span "Objectives" at bounding box center [654, 60] width 50 height 12
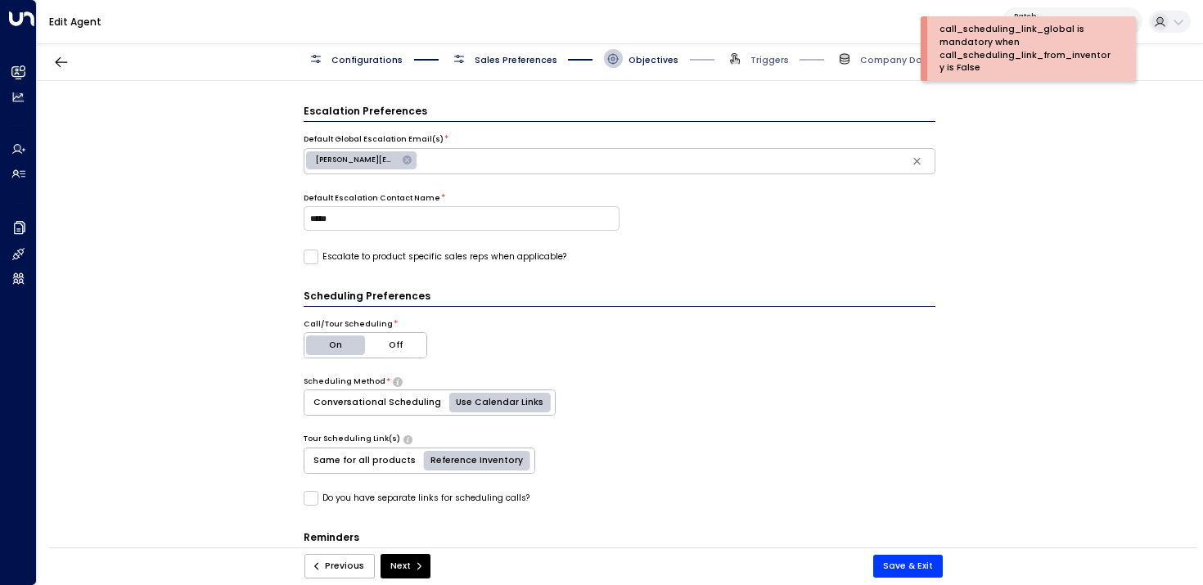
scroll to position [568, 0]
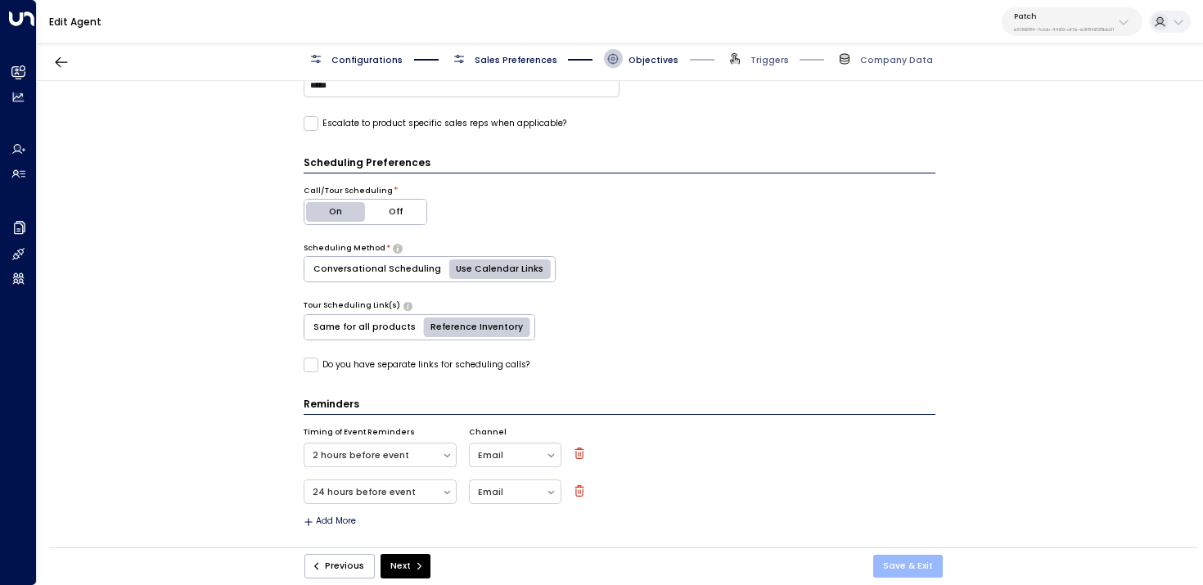
click at [904, 562] on button "Save & Exit" at bounding box center [909, 566] width 70 height 23
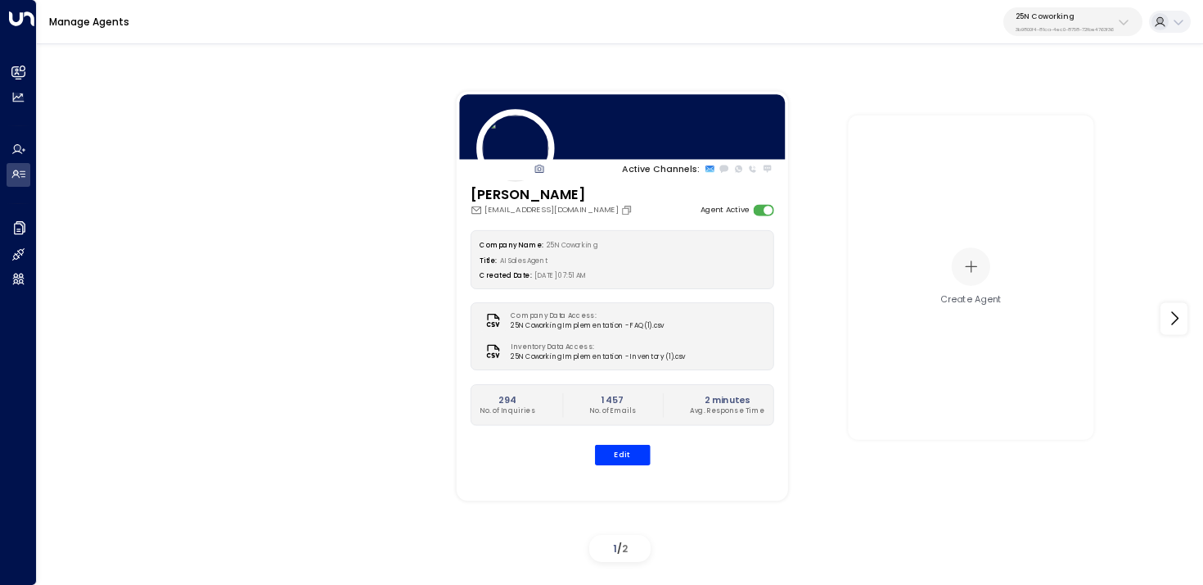
click at [1027, 24] on div "25N Coworking 3b9800f4-81ca-4ec0-8758-72fbe4763f36" at bounding box center [1065, 21] width 98 height 21
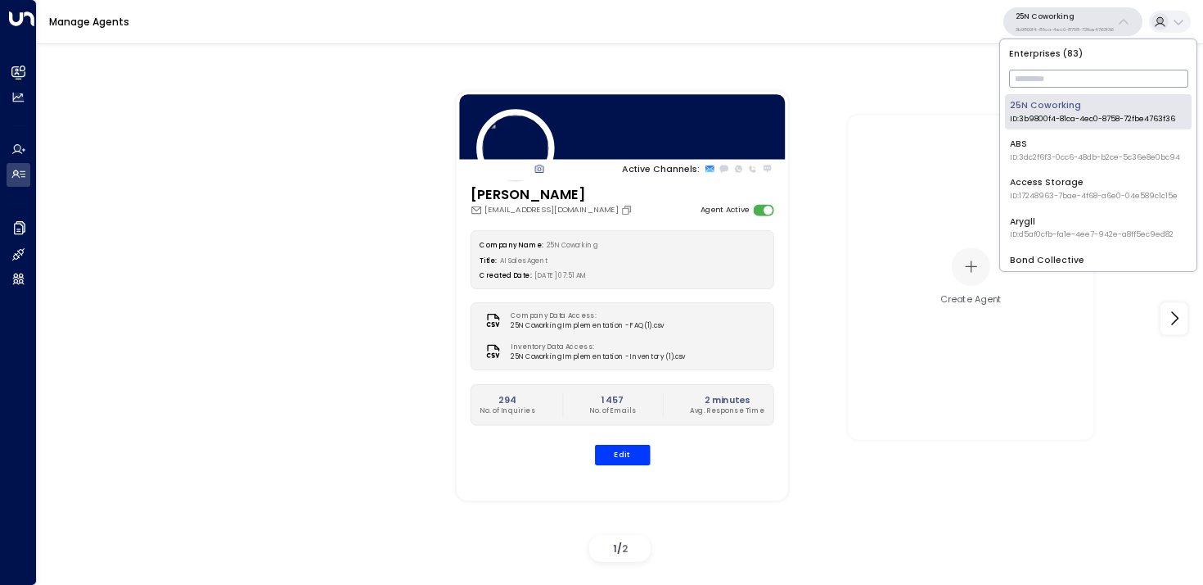
click at [1042, 80] on input "text" at bounding box center [1098, 78] width 179 height 26
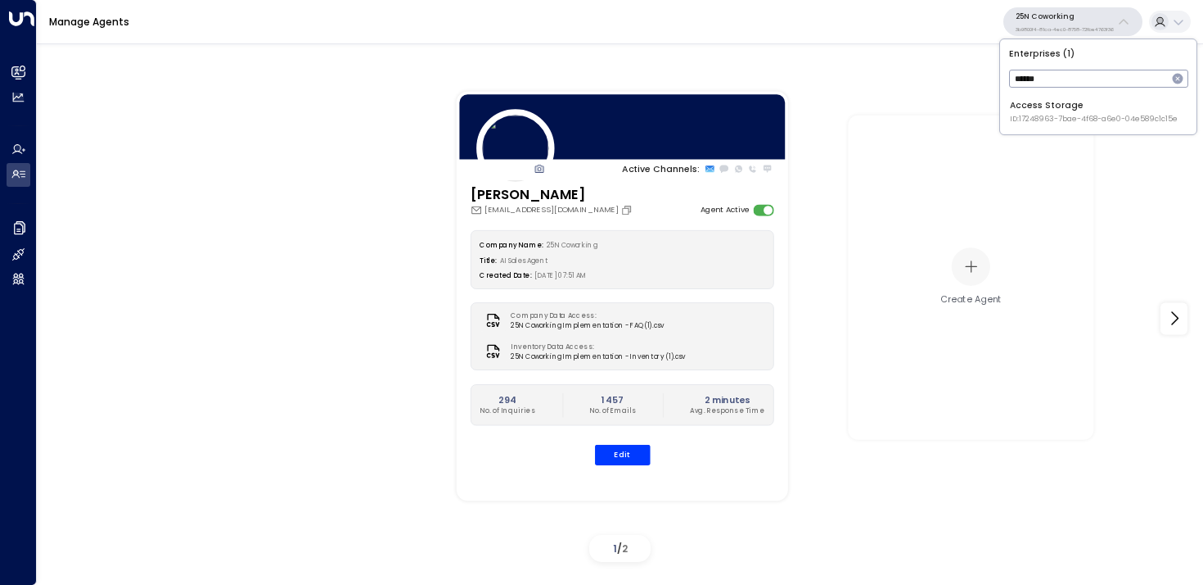
type input "******"
click at [1038, 117] on span "ID: 17248963-7bae-4f68-a6e0-04e589c1c15e" at bounding box center [1094, 119] width 168 height 11
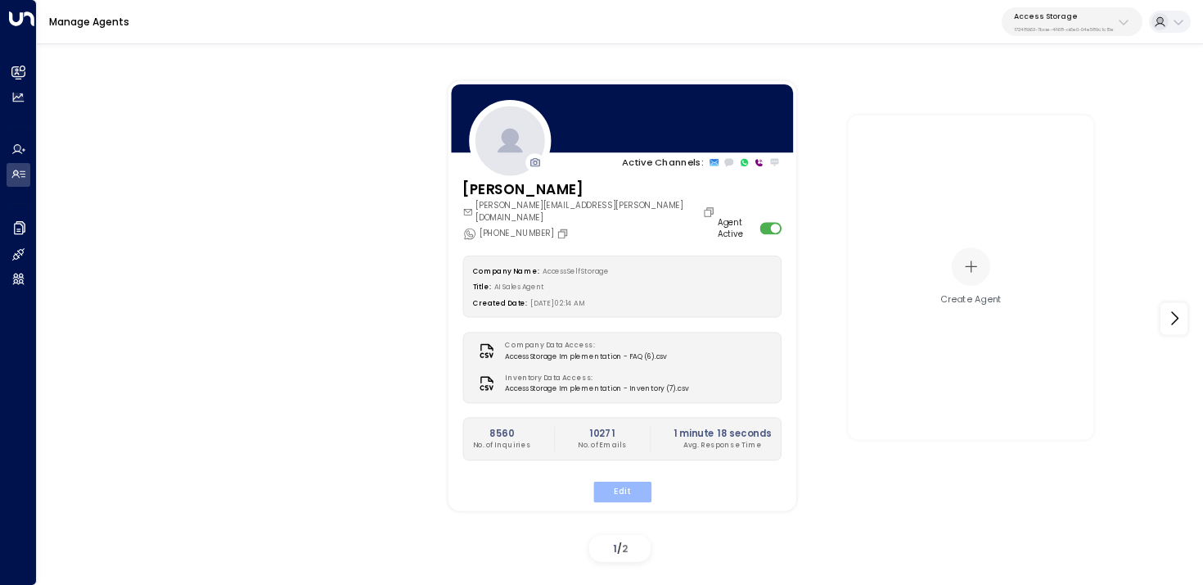
click at [619, 481] on button "Edit" at bounding box center [622, 491] width 58 height 21
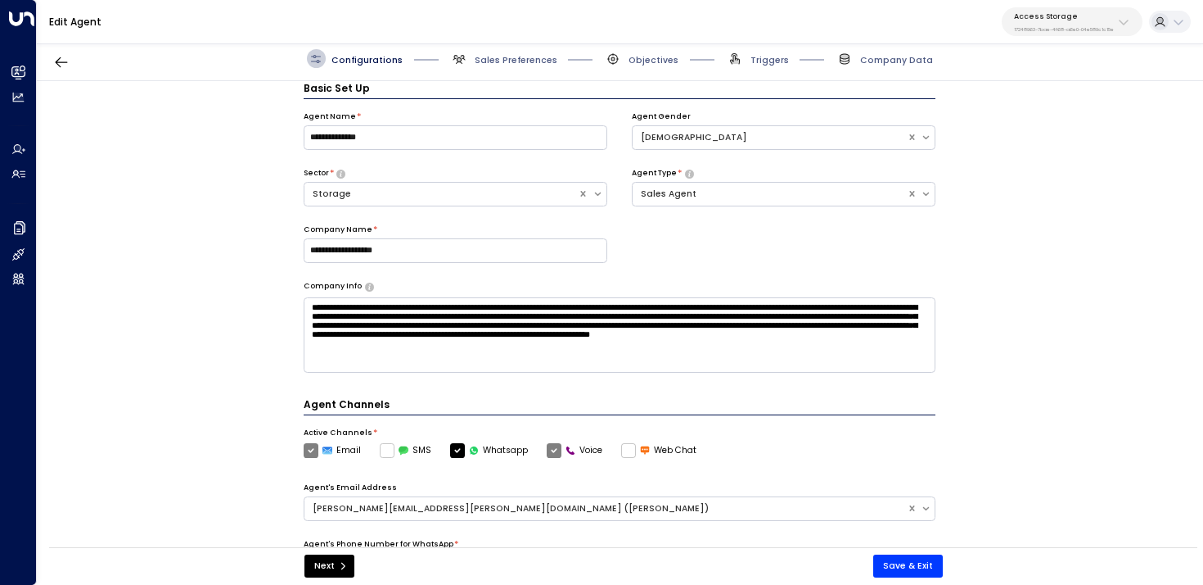
scroll to position [393, 0]
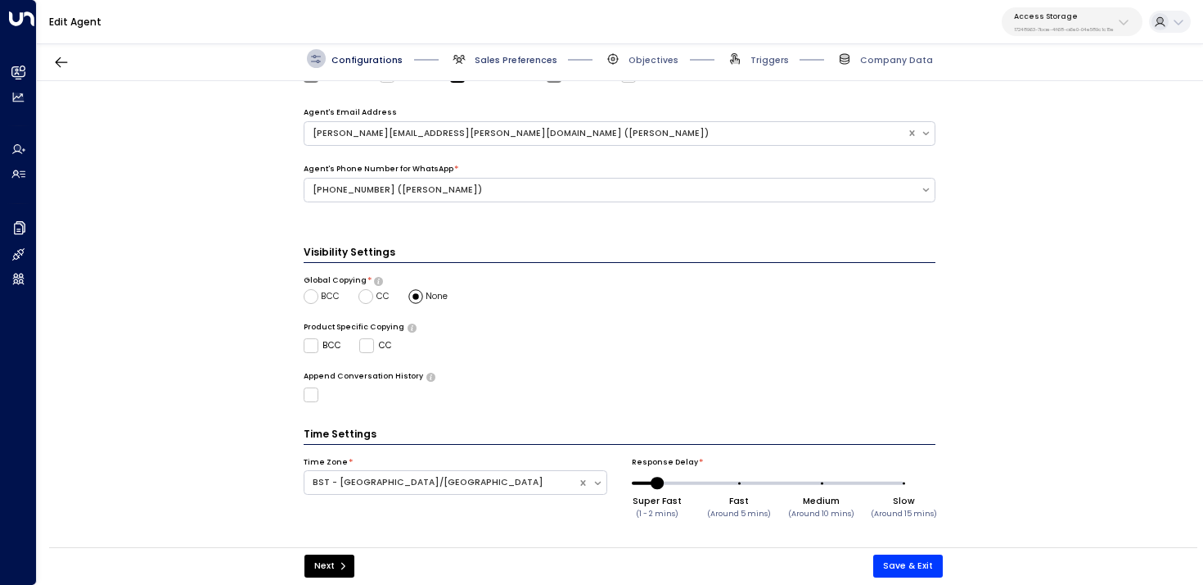
click at [494, 56] on span "Sales Preferences" at bounding box center [516, 60] width 83 height 12
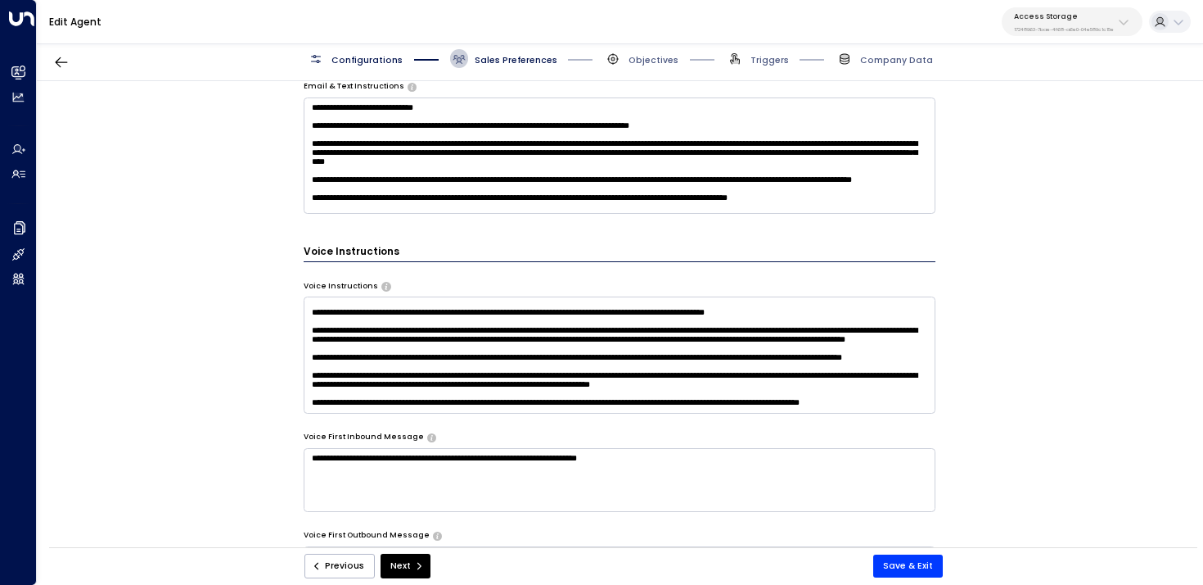
scroll to position [163, 0]
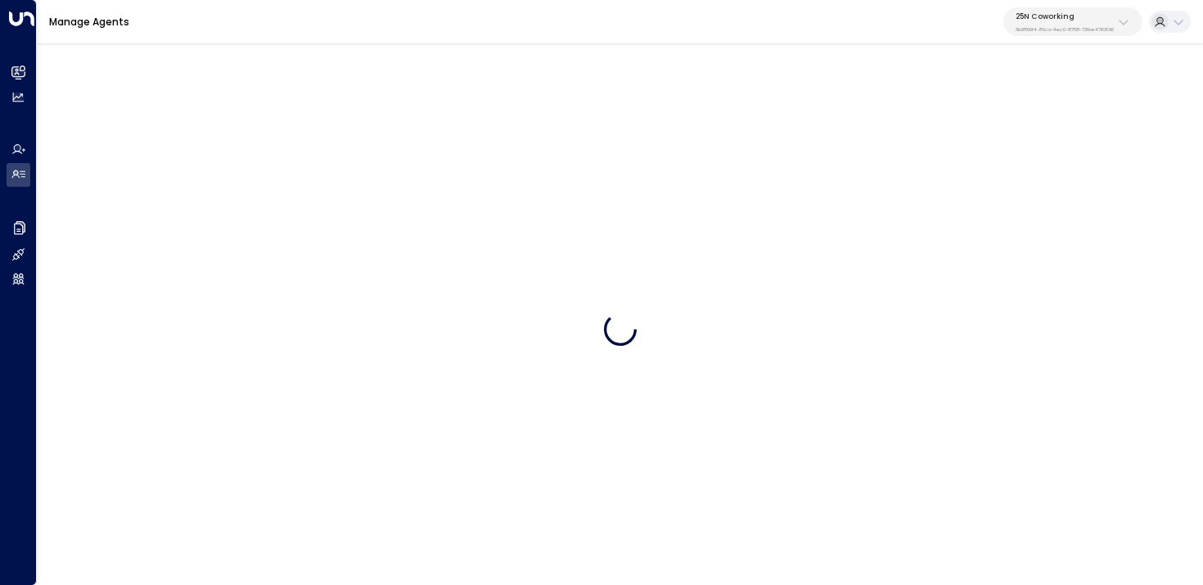
click at [1106, 26] on p "3b9800f4-81ca-4ec0-8758-72fbe4763f36" at bounding box center [1065, 29] width 98 height 7
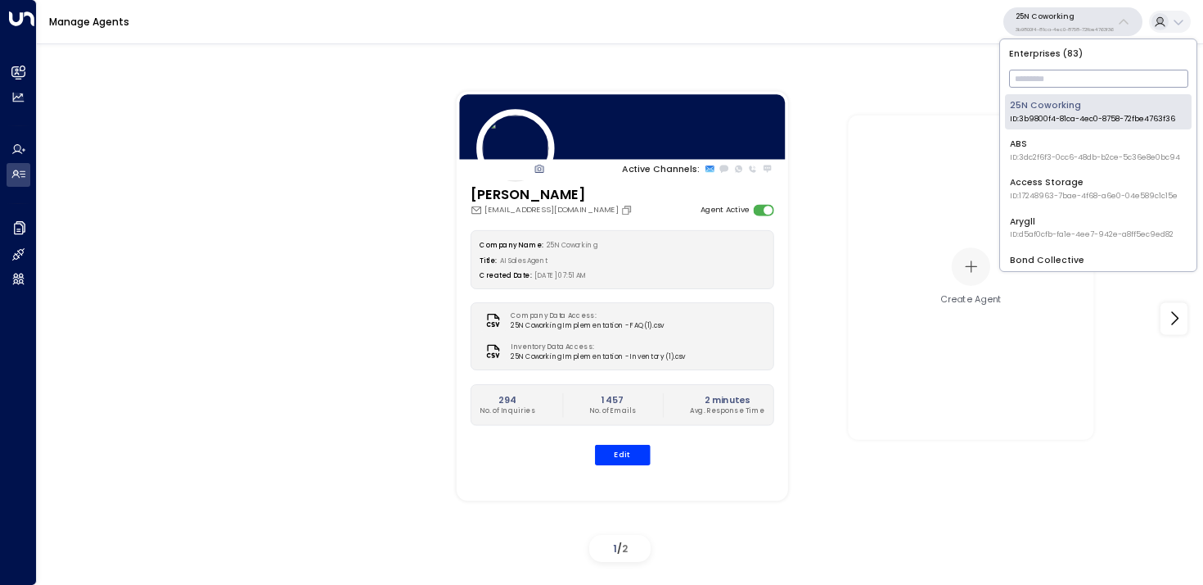
click at [1090, 79] on input "text" at bounding box center [1098, 78] width 179 height 26
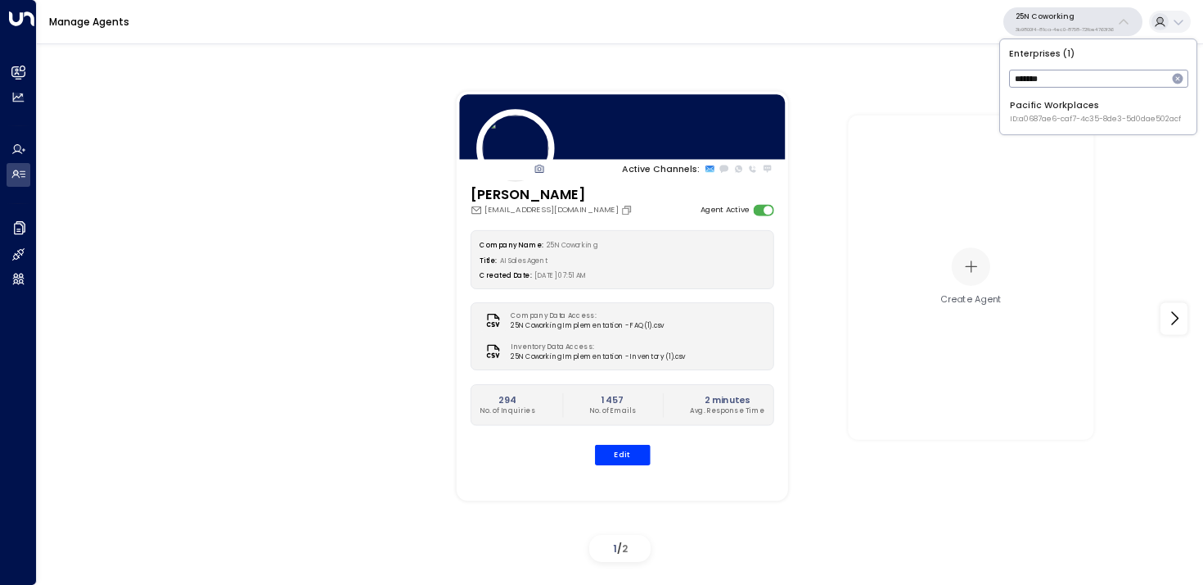
type input "*******"
click at [1053, 123] on span "ID: a0687ae6-caf7-4c35-8de3-5d0dae502acf" at bounding box center [1095, 119] width 171 height 11
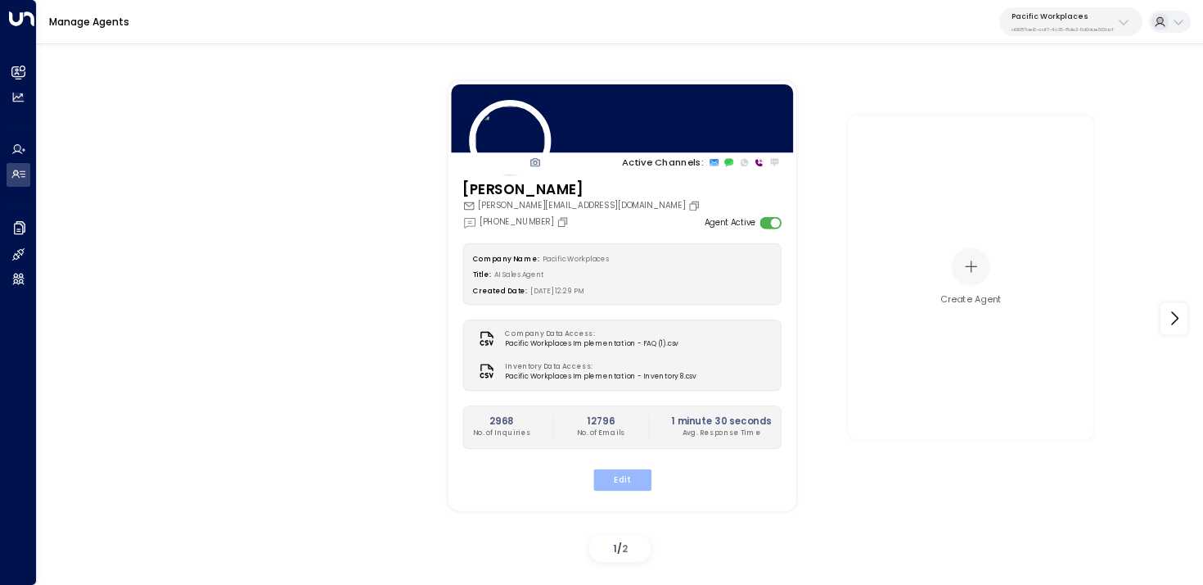
click at [620, 488] on button "Edit" at bounding box center [622, 478] width 58 height 21
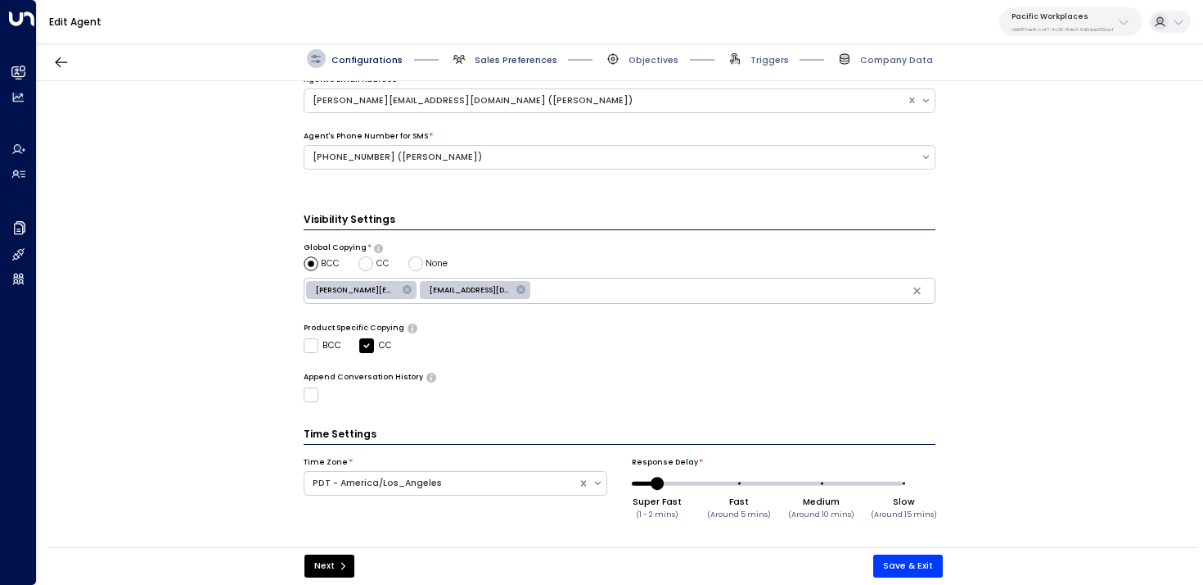
click at [486, 60] on span "Sales Preferences" at bounding box center [516, 60] width 83 height 12
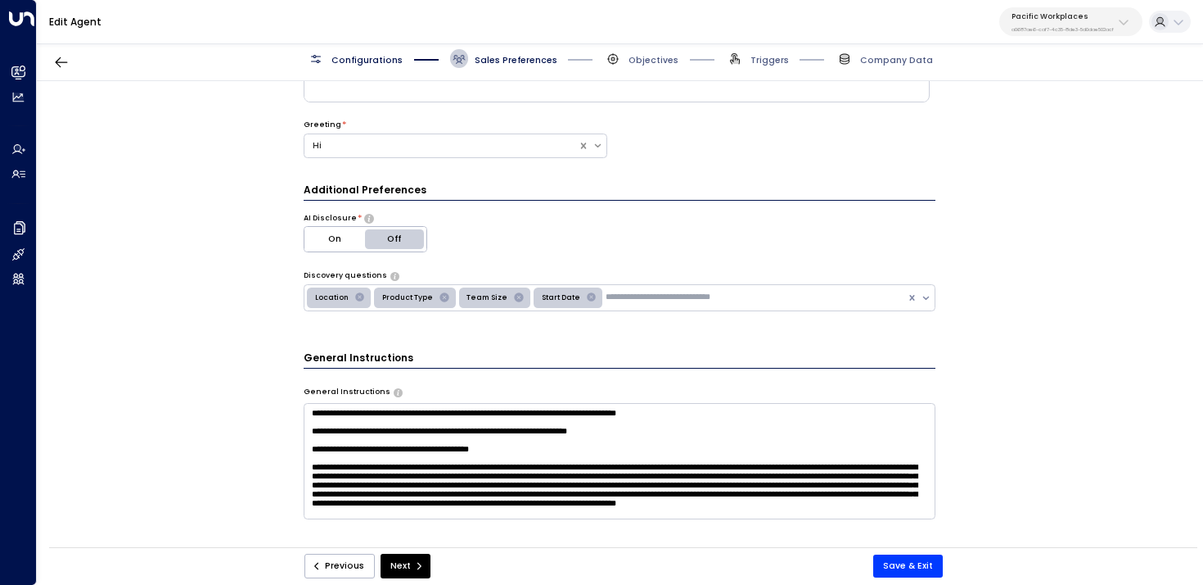
scroll to position [614, 0]
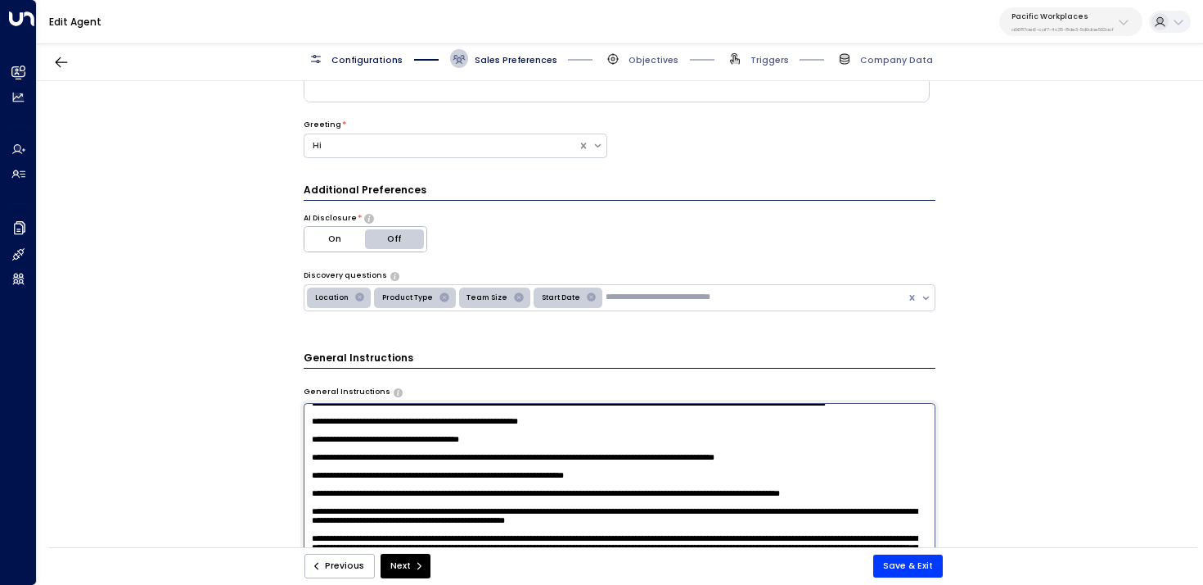
drag, startPoint x: 803, startPoint y: 476, endPoint x: 298, endPoint y: 458, distance: 505.4
click at [298, 458] on div "**********" at bounding box center [620, 318] width 1166 height 474
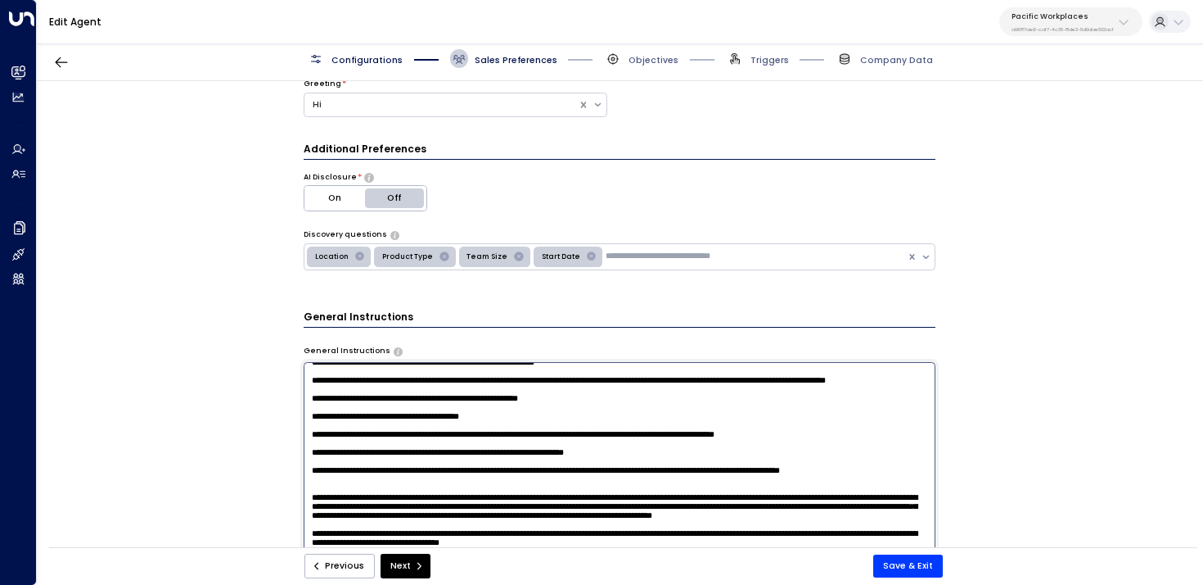
scroll to position [208, 0]
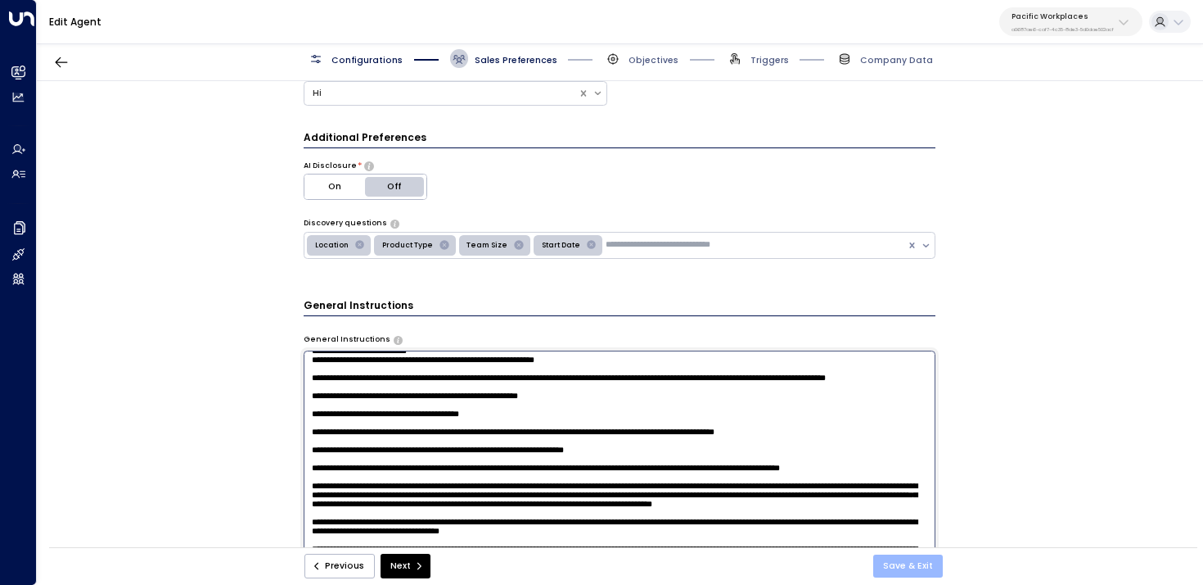
type textarea "**********"
click at [914, 567] on button "Save & Exit" at bounding box center [909, 565] width 70 height 23
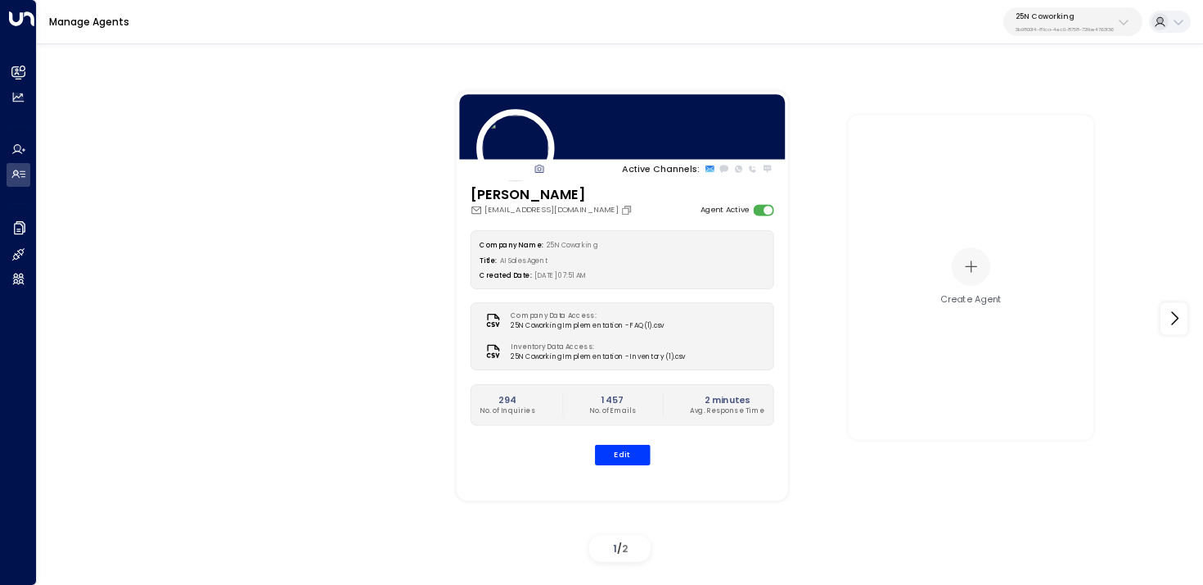
click at [1041, 14] on p "25N Coworking" at bounding box center [1065, 16] width 98 height 10
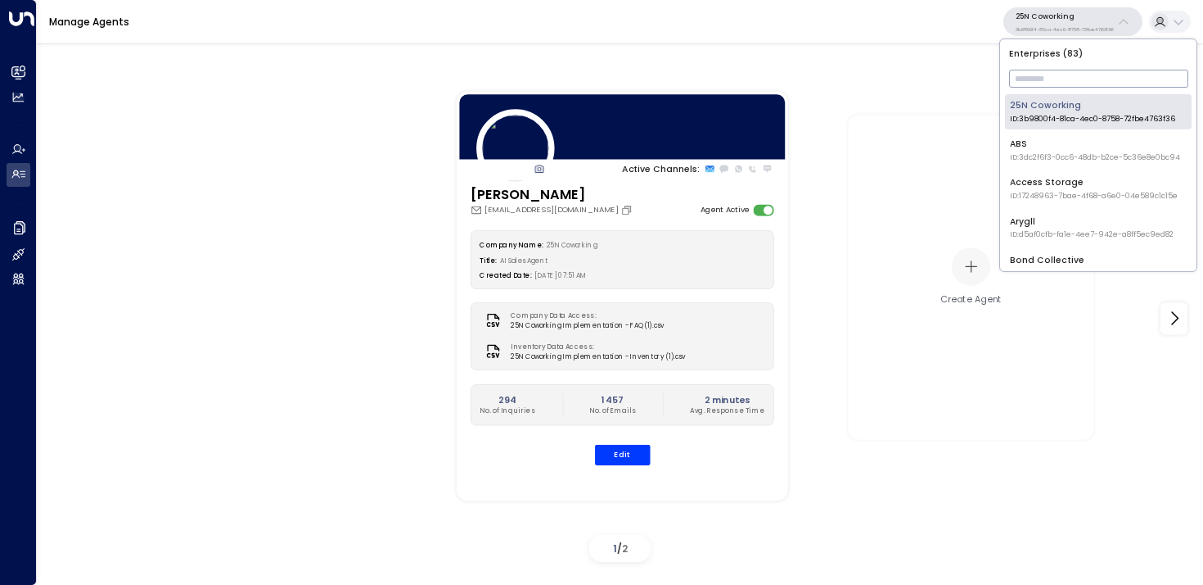
click at [1038, 78] on input "text" at bounding box center [1098, 78] width 179 height 26
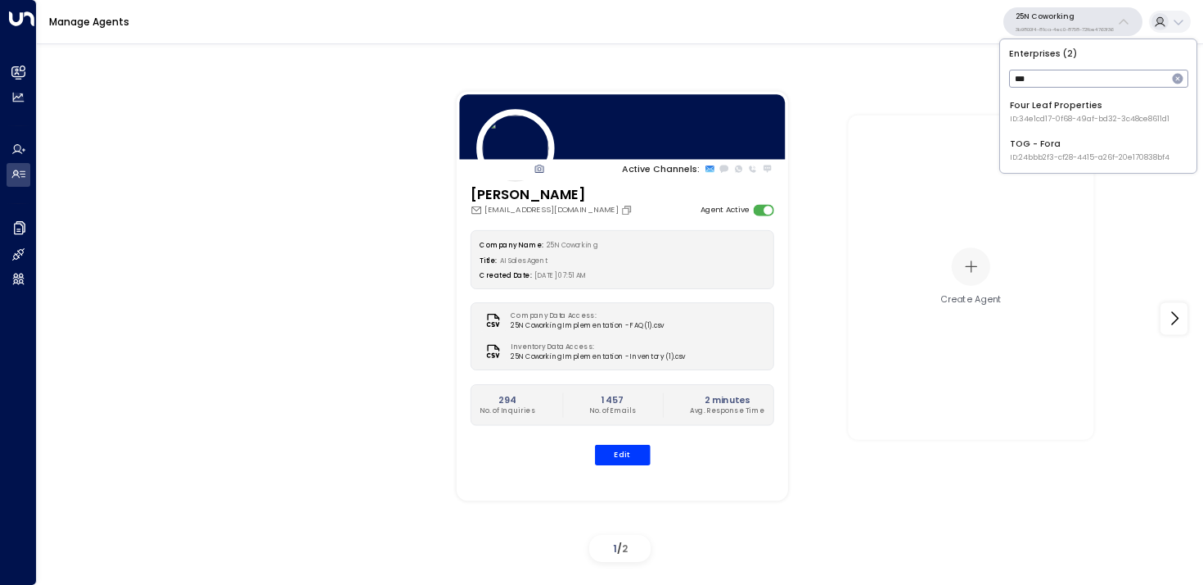
type input "****"
click at [1019, 114] on span "ID: 24bbb2f3-cf28-4415-a26f-20e170838bf4" at bounding box center [1090, 119] width 160 height 11
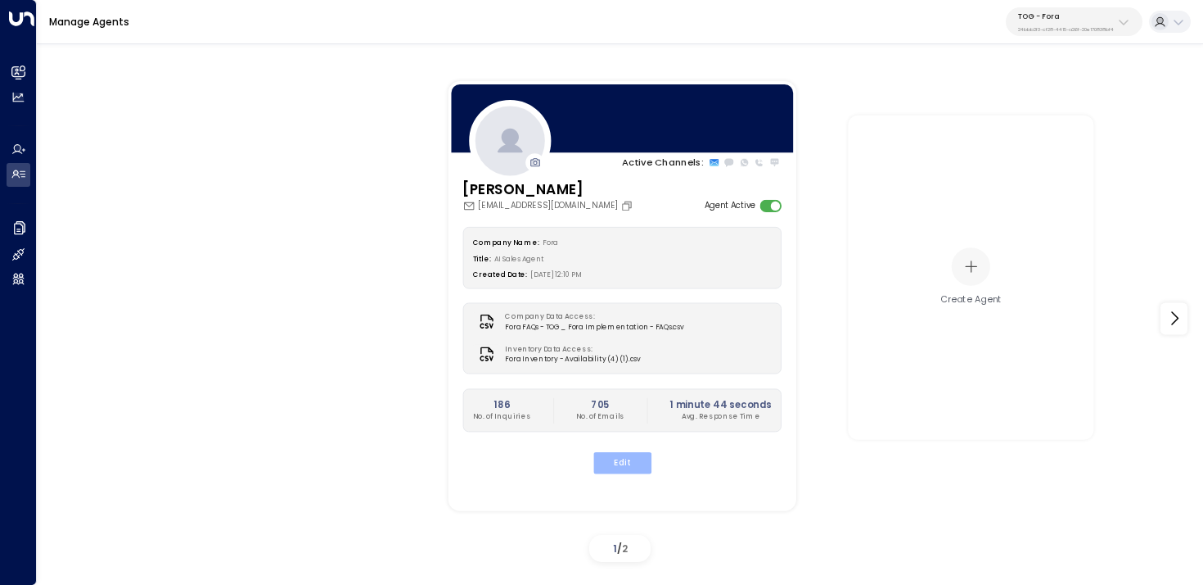
click at [627, 469] on button "Edit" at bounding box center [622, 462] width 58 height 21
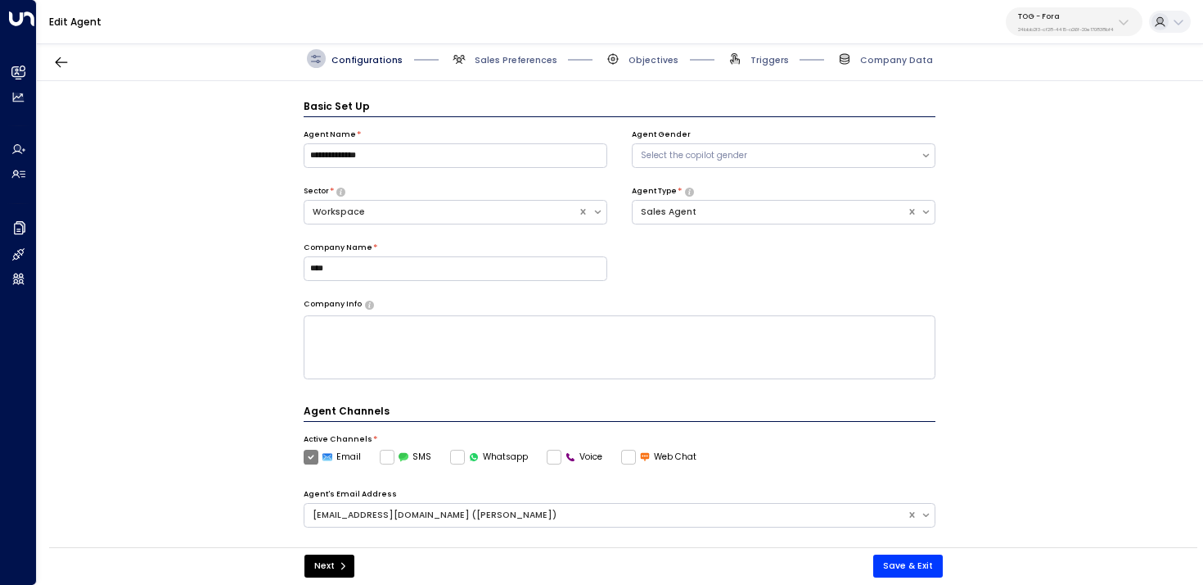
scroll to position [18, 0]
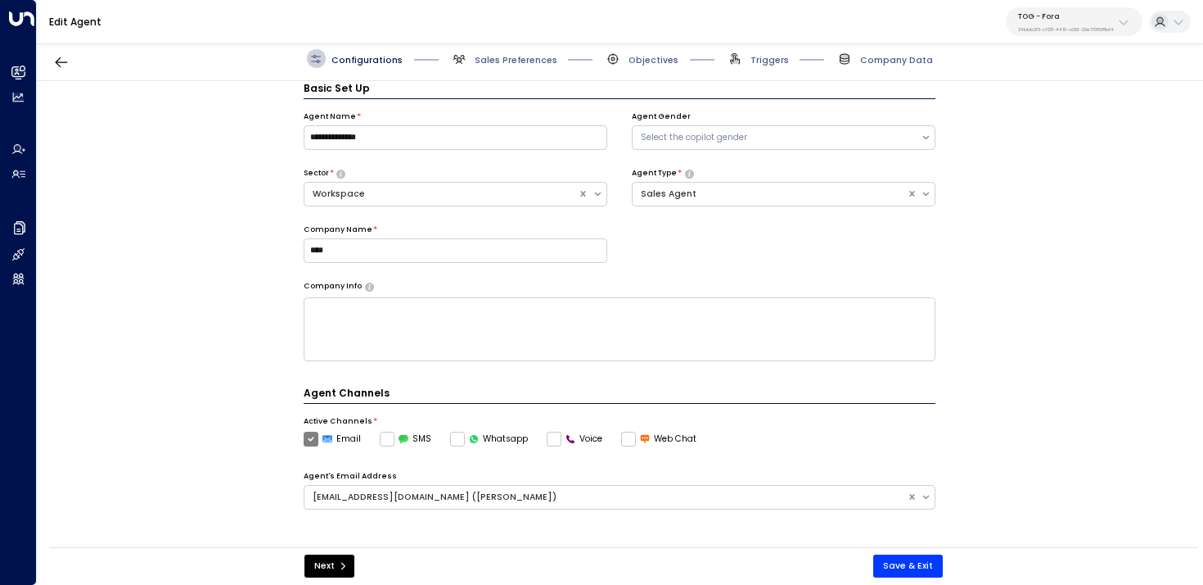
click at [761, 66] on span "Triggers" at bounding box center [757, 58] width 63 height 19
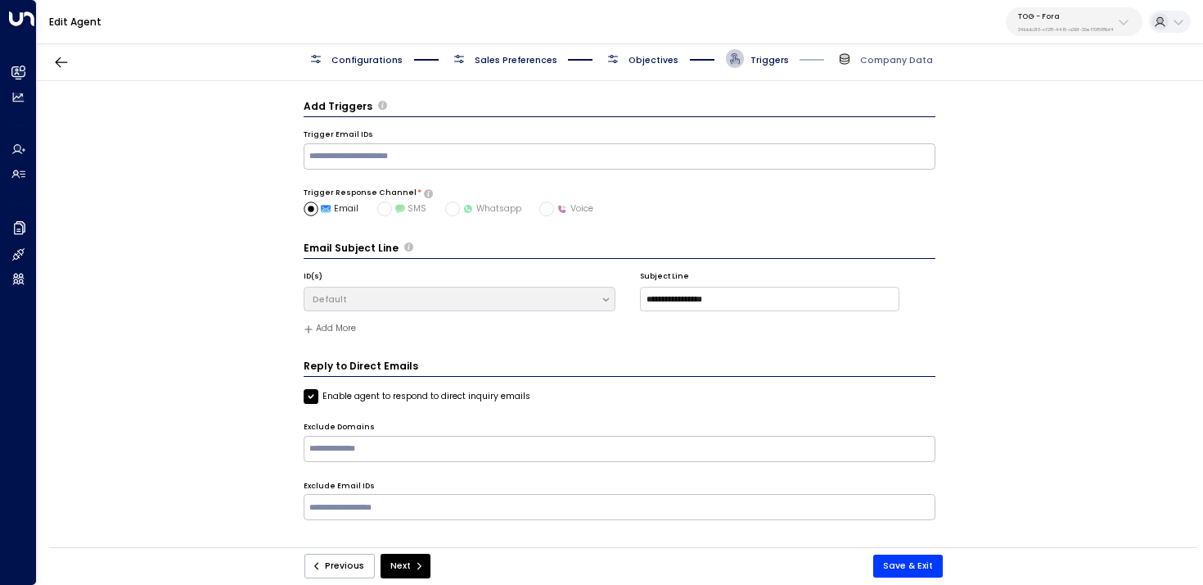
click at [647, 62] on span "Objectives" at bounding box center [654, 60] width 50 height 12
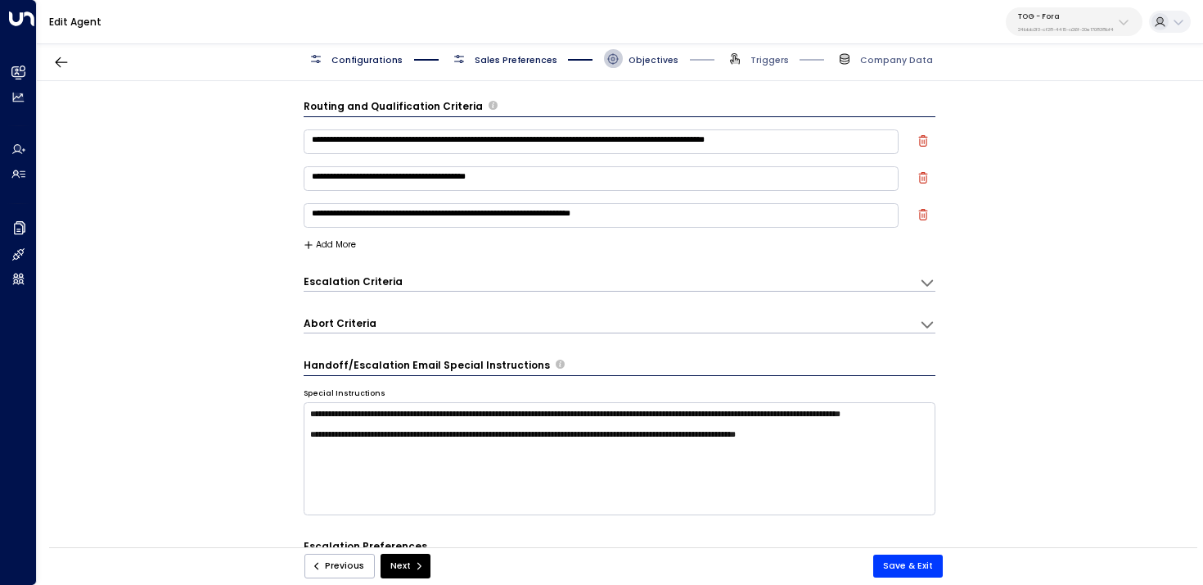
scroll to position [18, 0]
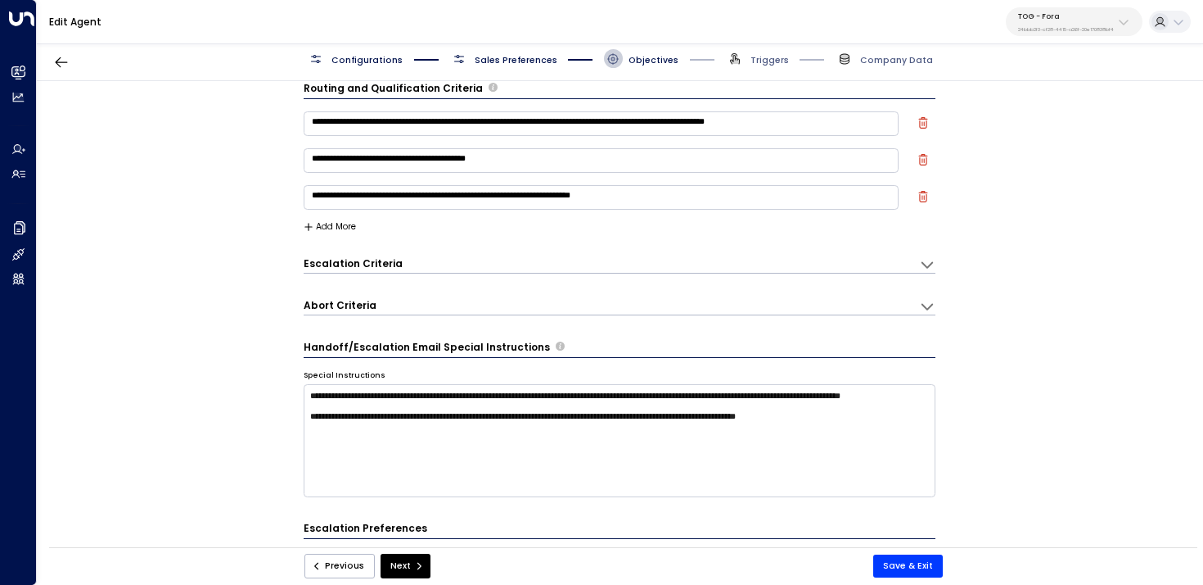
click at [558, 156] on textarea "**********" at bounding box center [602, 160] width 596 height 25
click at [689, 201] on textarea "**********" at bounding box center [602, 197] width 596 height 25
paste textarea "**********"
type textarea "**********"
click at [909, 566] on button "Save & Exit" at bounding box center [909, 565] width 70 height 23
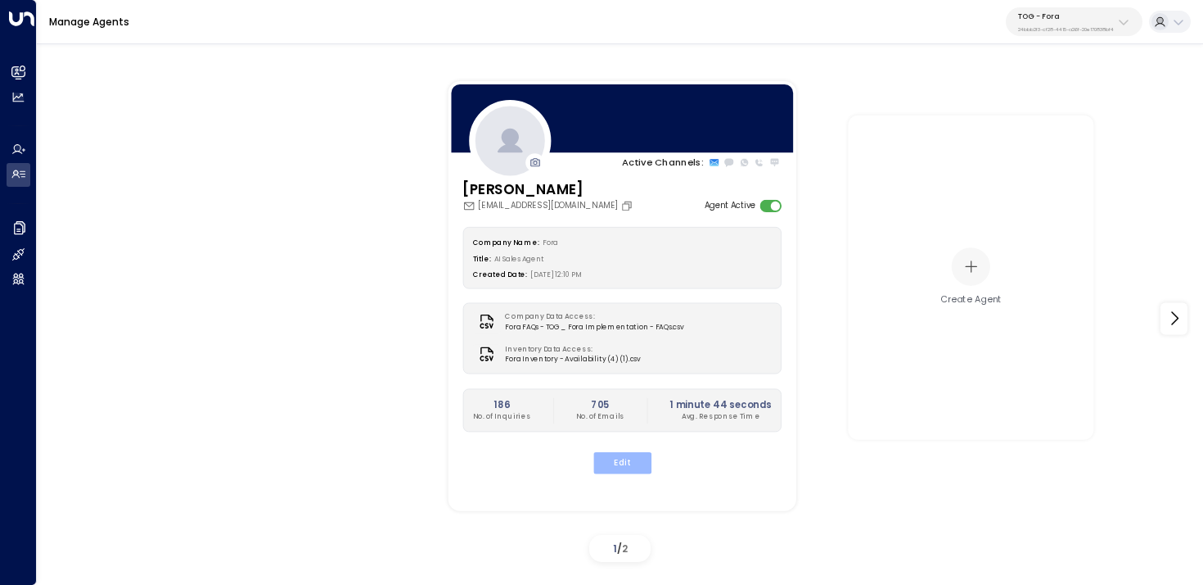
click at [621, 459] on button "Edit" at bounding box center [622, 462] width 58 height 21
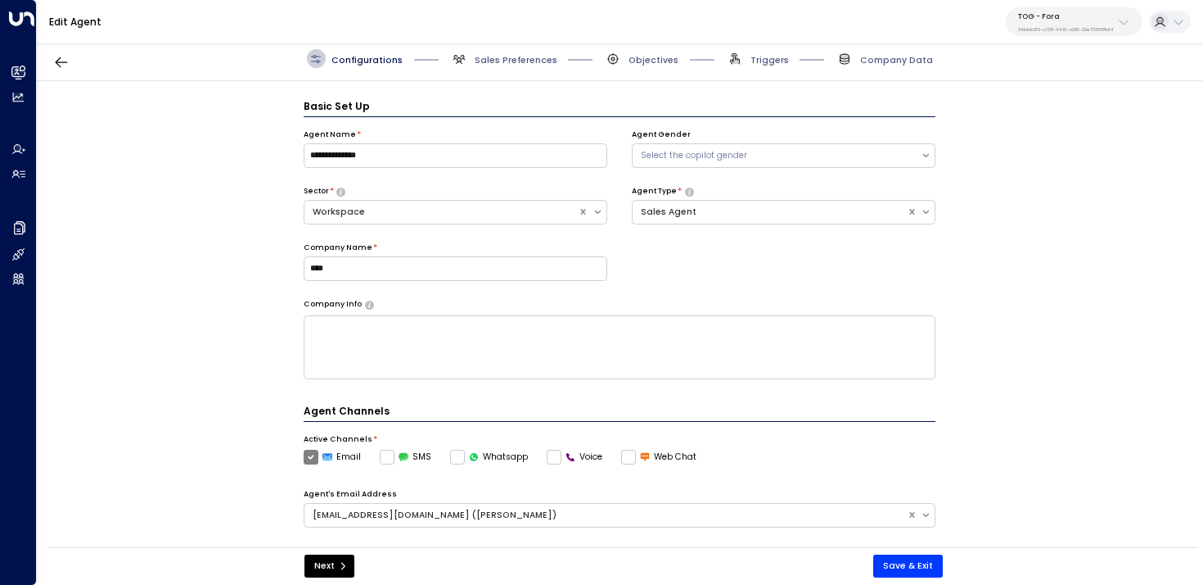
scroll to position [18, 0]
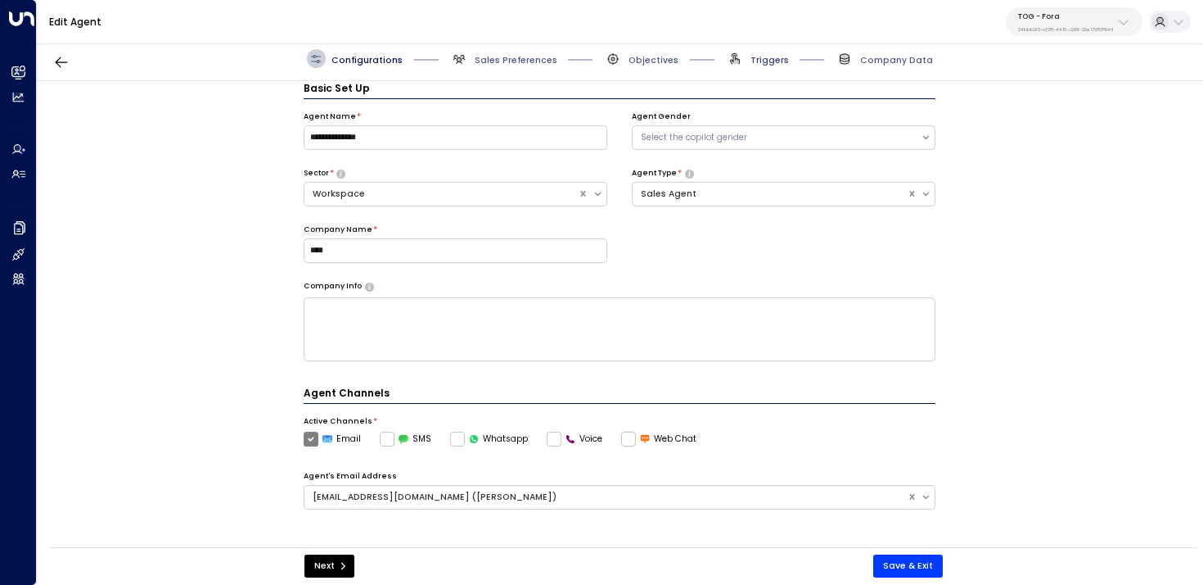
click at [760, 56] on span "Triggers" at bounding box center [770, 60] width 38 height 12
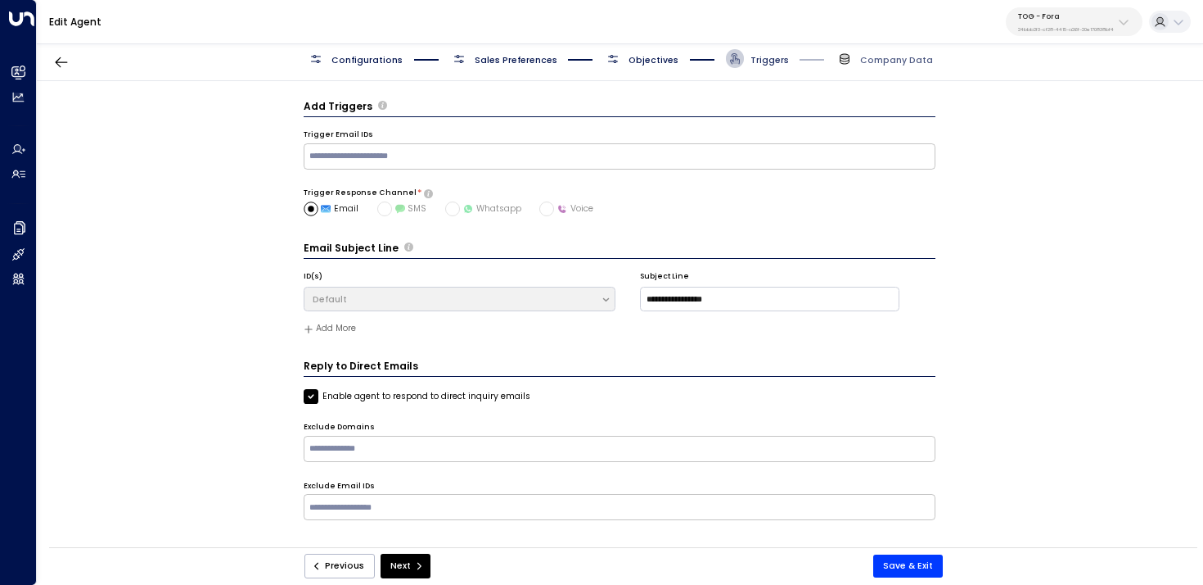
scroll to position [0, 0]
click at [654, 51] on span "Objectives" at bounding box center [641, 58] width 74 height 19
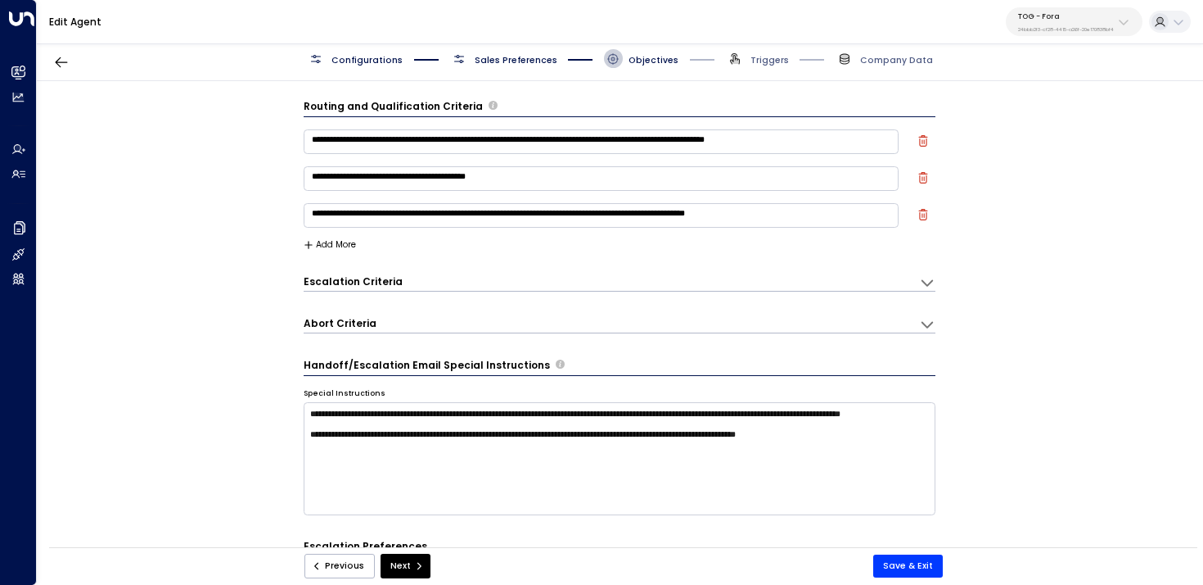
scroll to position [18, 0]
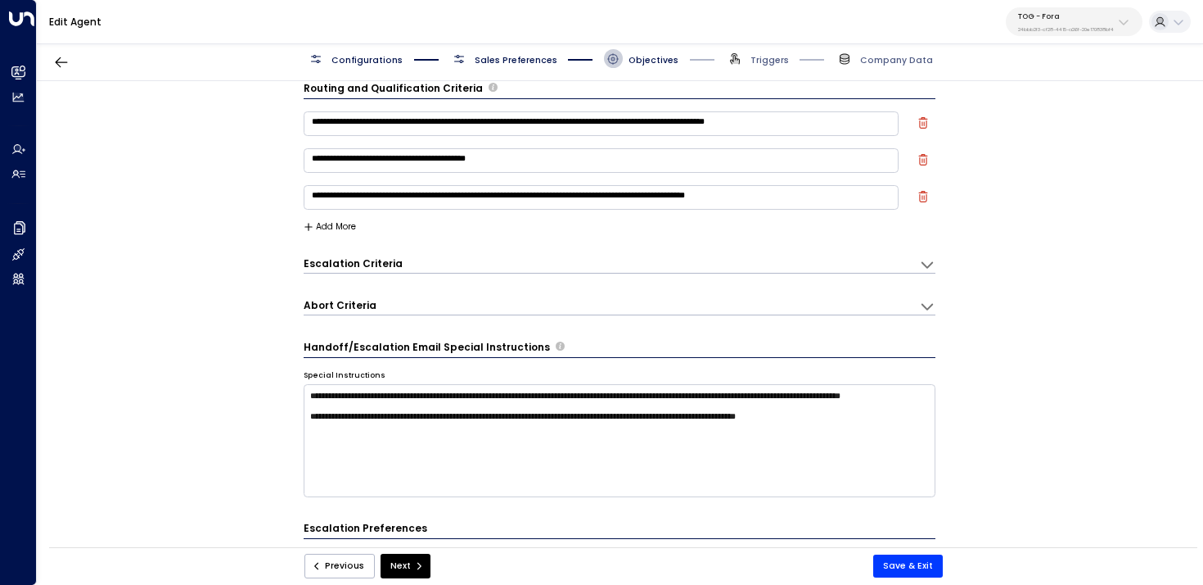
click at [661, 191] on textarea "**********" at bounding box center [602, 197] width 596 height 25
type textarea "**********"
click at [916, 563] on button "Save & Exit" at bounding box center [909, 565] width 70 height 23
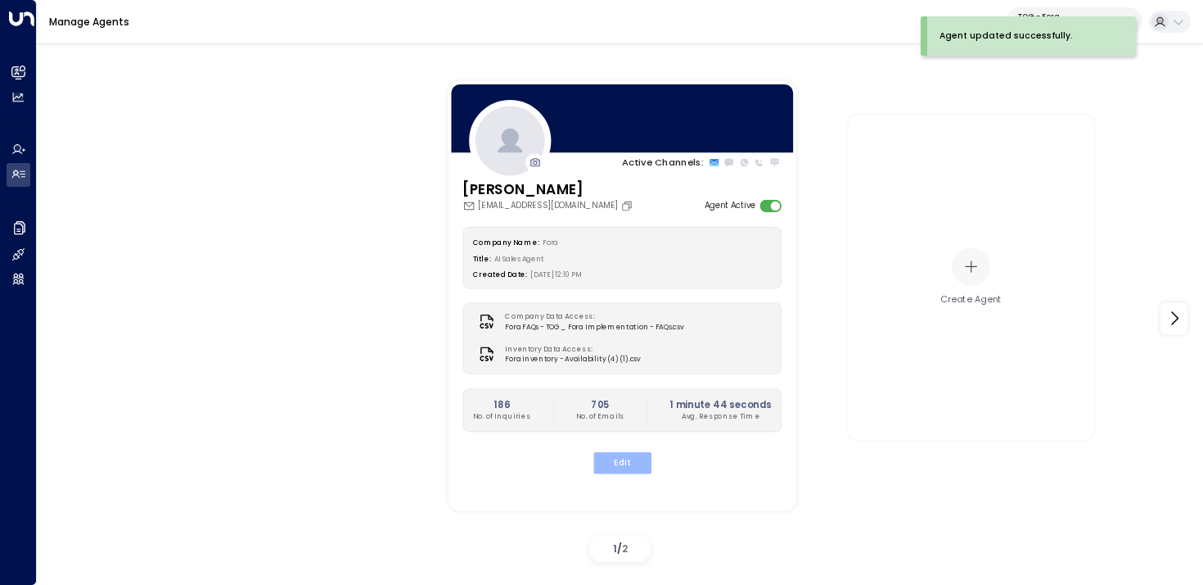
click at [622, 467] on button "Edit" at bounding box center [622, 462] width 58 height 21
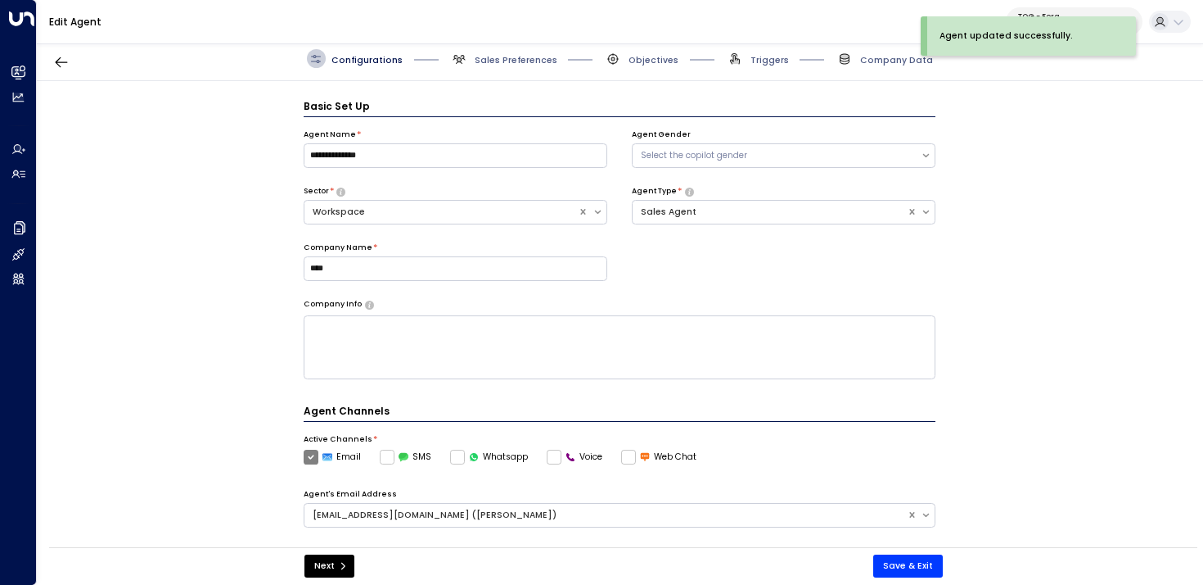
scroll to position [18, 0]
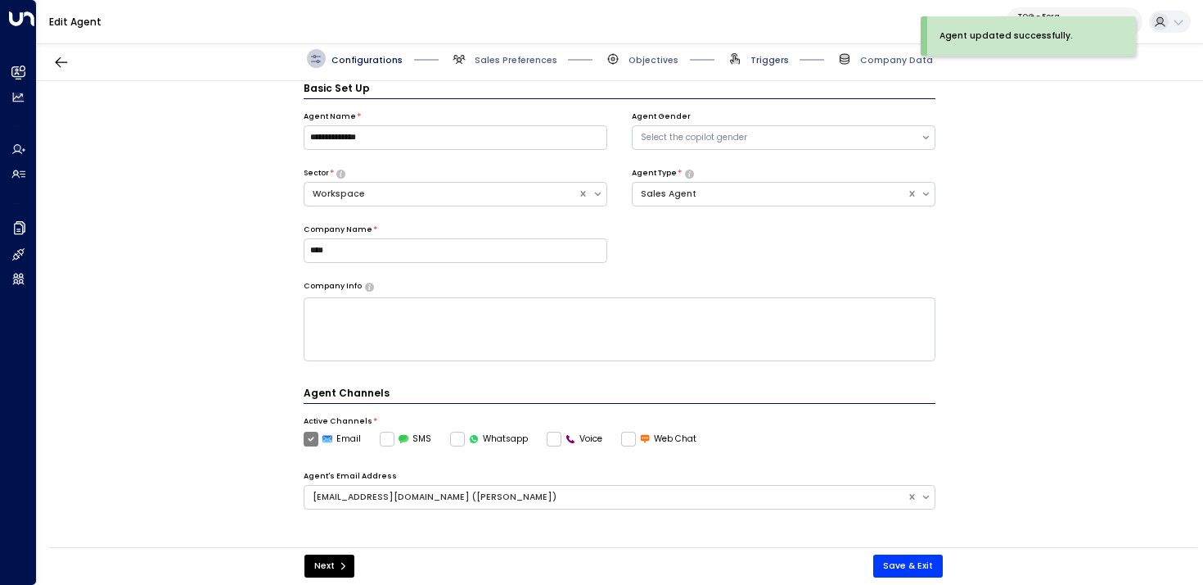
click at [758, 63] on span "Triggers" at bounding box center [770, 60] width 38 height 12
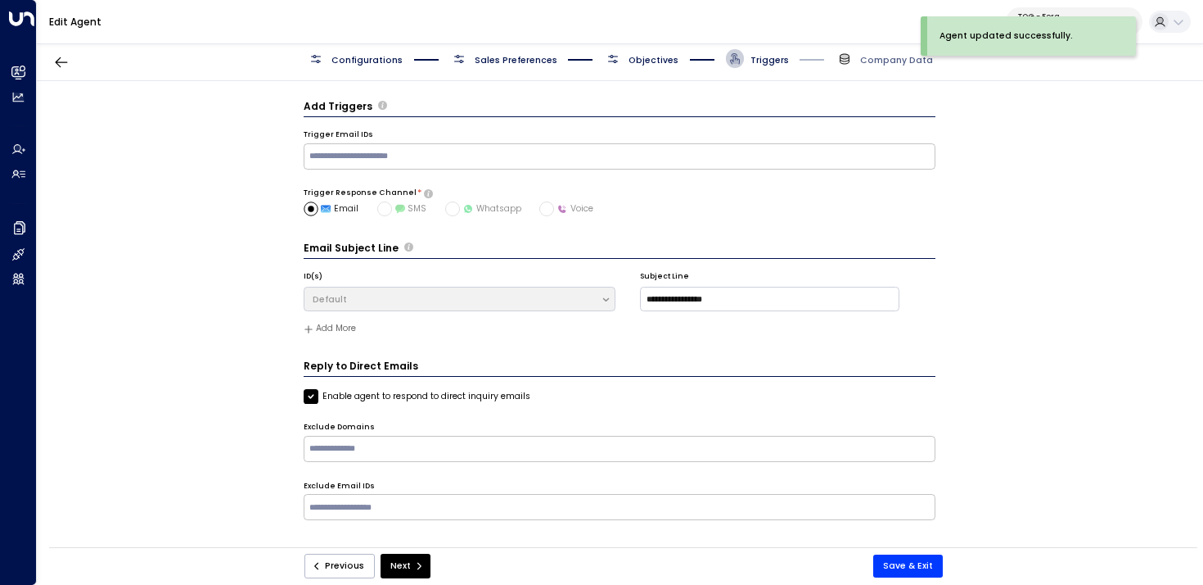
click at [652, 38] on div "Edit Agent TOG - Fora 24bbb2f3-cf28-4415-a26f-20e170838bf4" at bounding box center [620, 22] width 1167 height 44
click at [648, 71] on div "Configurations Sales Preferences Objectives Triggers Company Data" at bounding box center [620, 59] width 1167 height 44
click at [643, 61] on span "Objectives" at bounding box center [654, 60] width 50 height 12
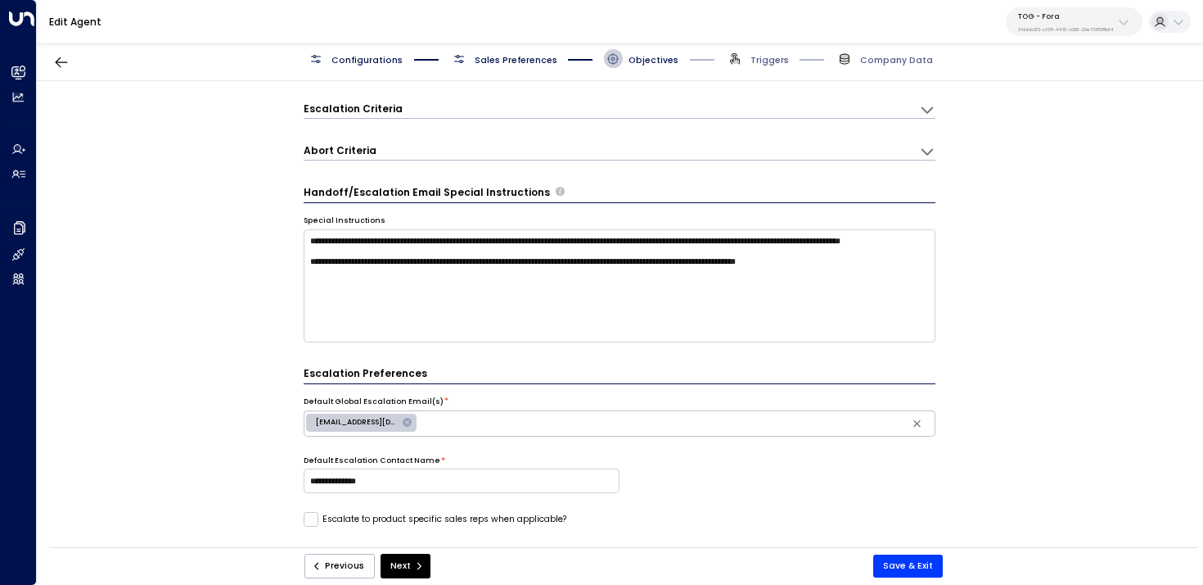
scroll to position [167, 0]
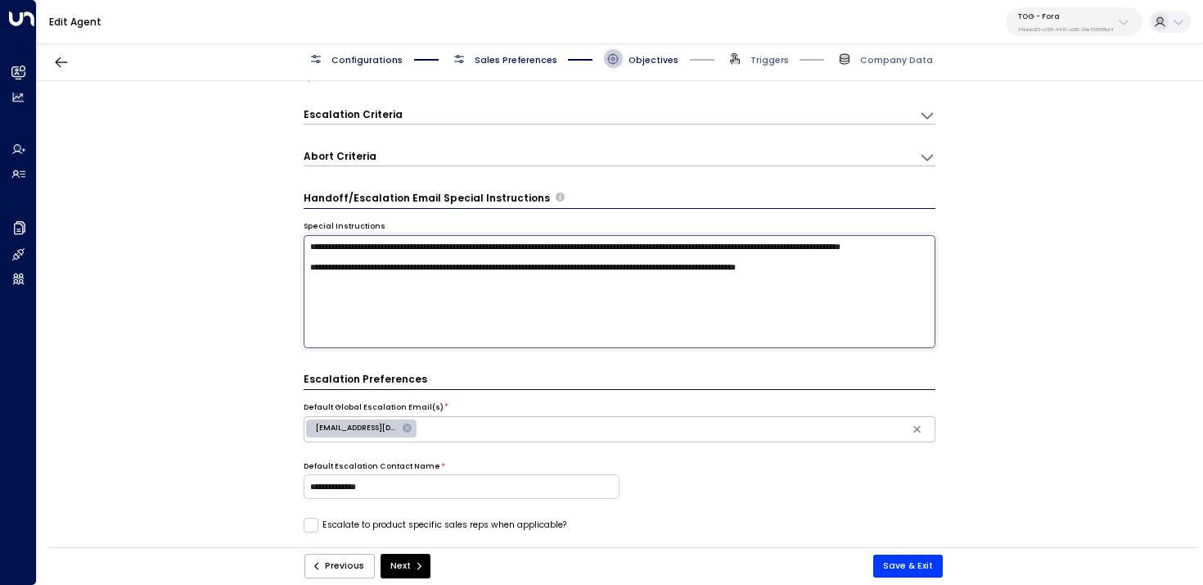
click at [571, 287] on textarea "**********" at bounding box center [620, 291] width 633 height 113
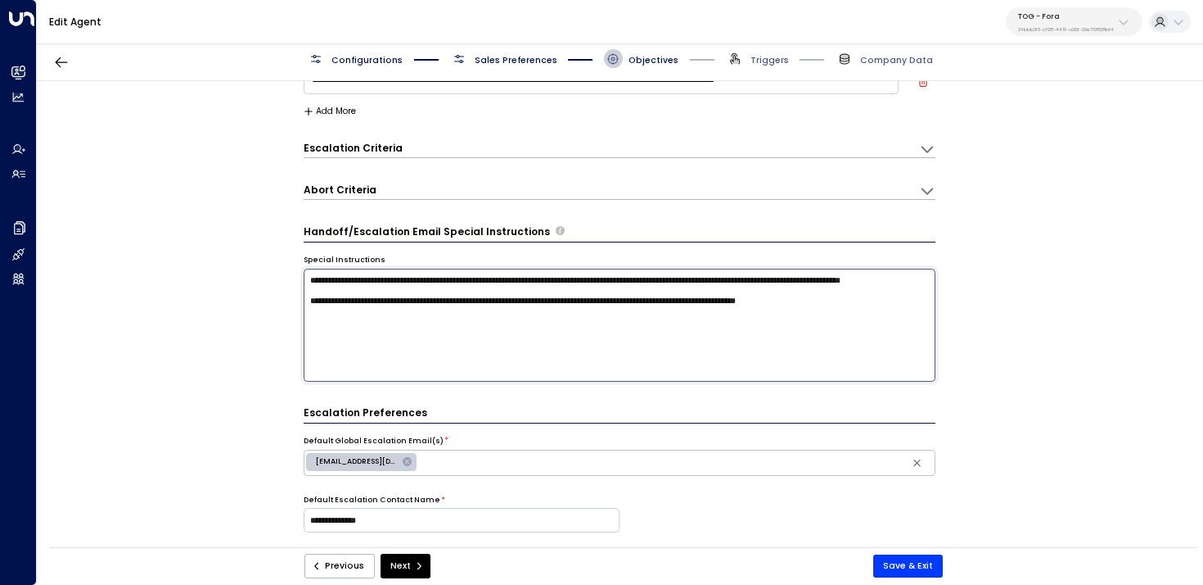
scroll to position [0, 0]
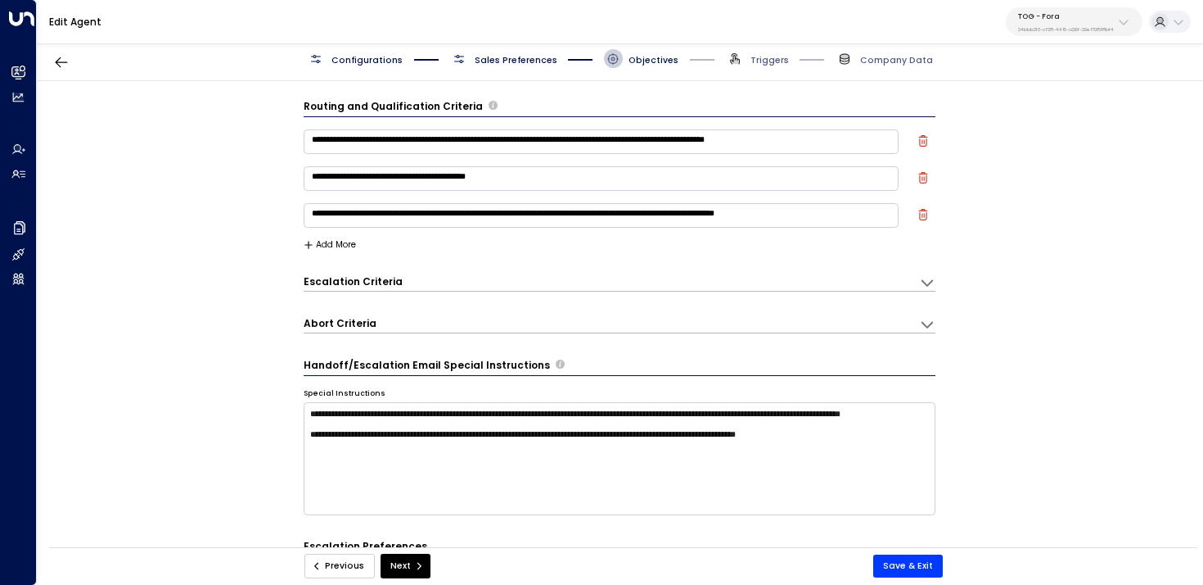
click at [350, 573] on button "Previous" at bounding box center [340, 565] width 70 height 25
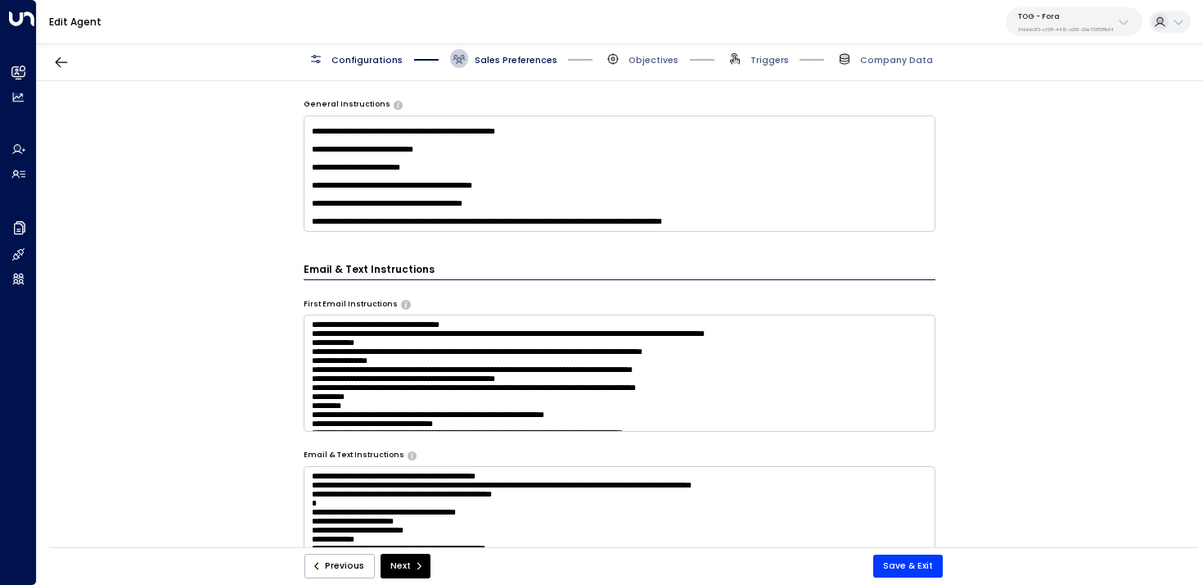
scroll to position [106, 0]
click at [454, 169] on textarea "**********" at bounding box center [620, 173] width 633 height 116
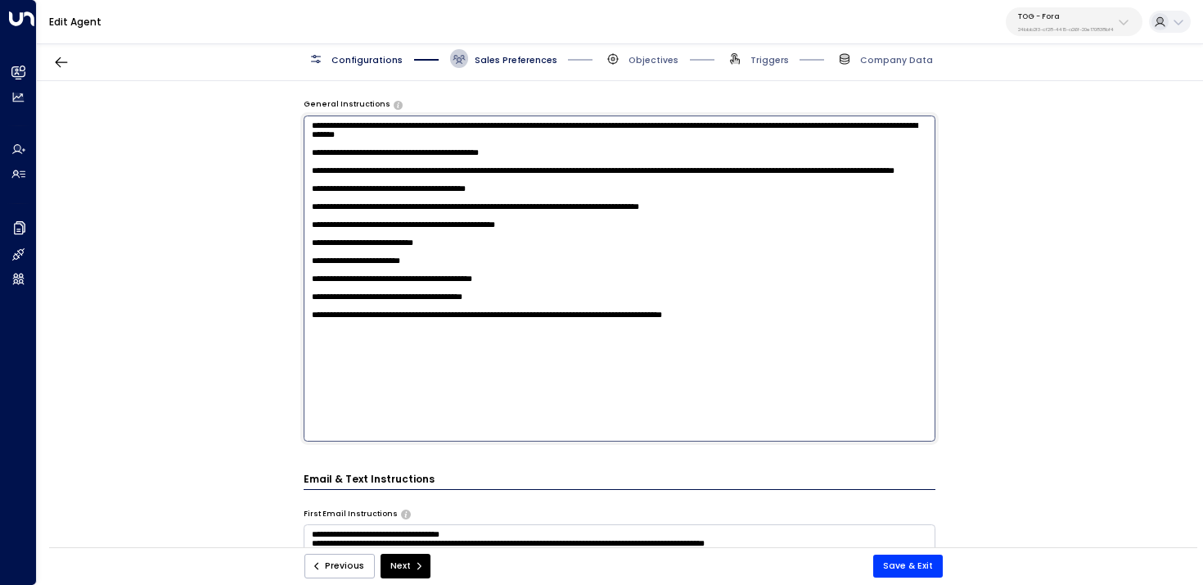
click at [458, 272] on textarea "**********" at bounding box center [620, 278] width 633 height 326
click at [453, 276] on textarea "**********" at bounding box center [620, 278] width 633 height 326
type textarea "**********"
click at [905, 564] on button "Save & Exit" at bounding box center [909, 565] width 70 height 23
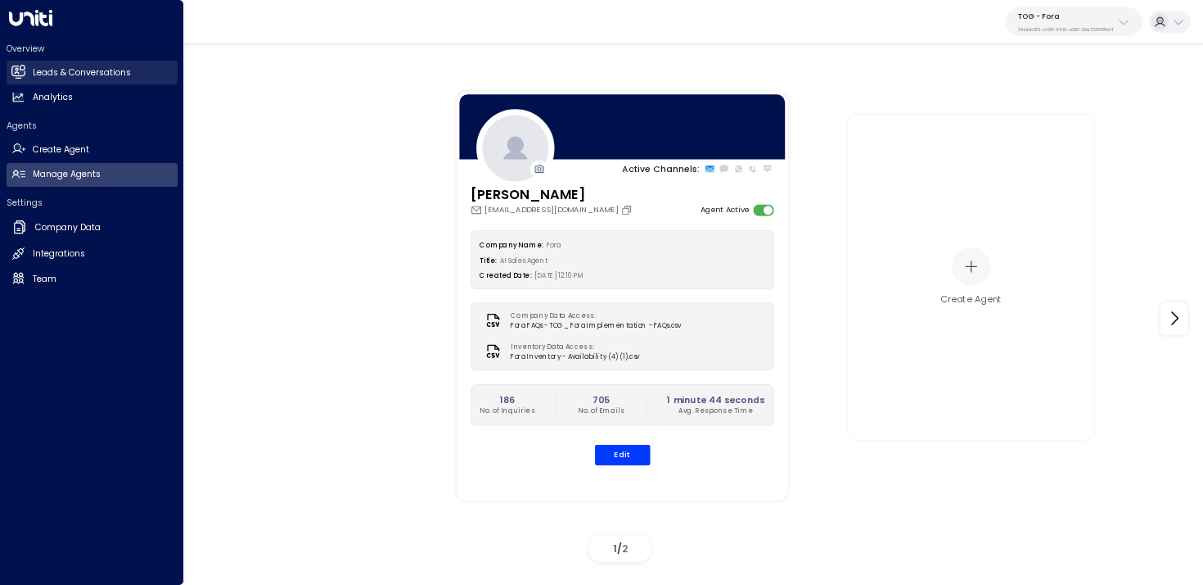
click at [29, 79] on link "Leads & Conversations Leads & Conversations" at bounding box center [92, 73] width 171 height 24
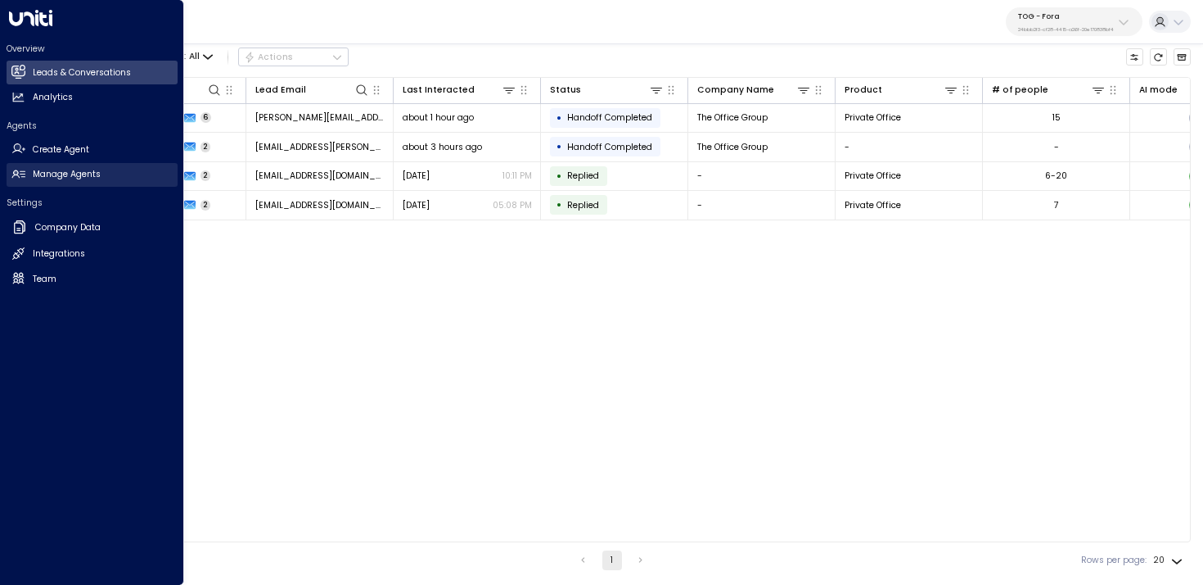
click at [13, 178] on icon at bounding box center [18, 174] width 14 height 14
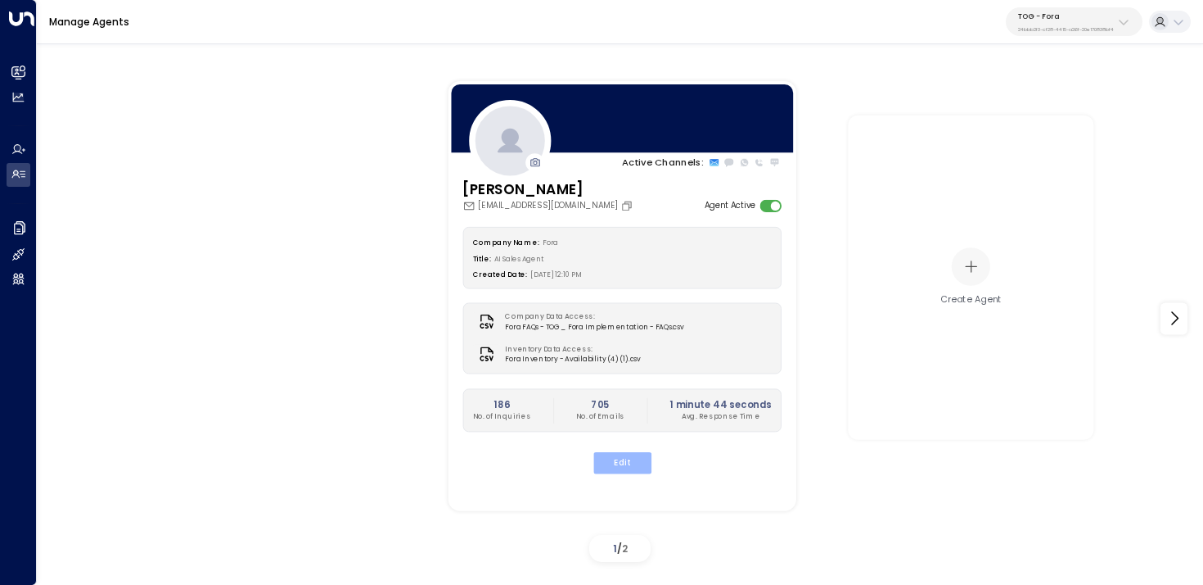
click at [620, 460] on button "Edit" at bounding box center [622, 462] width 58 height 21
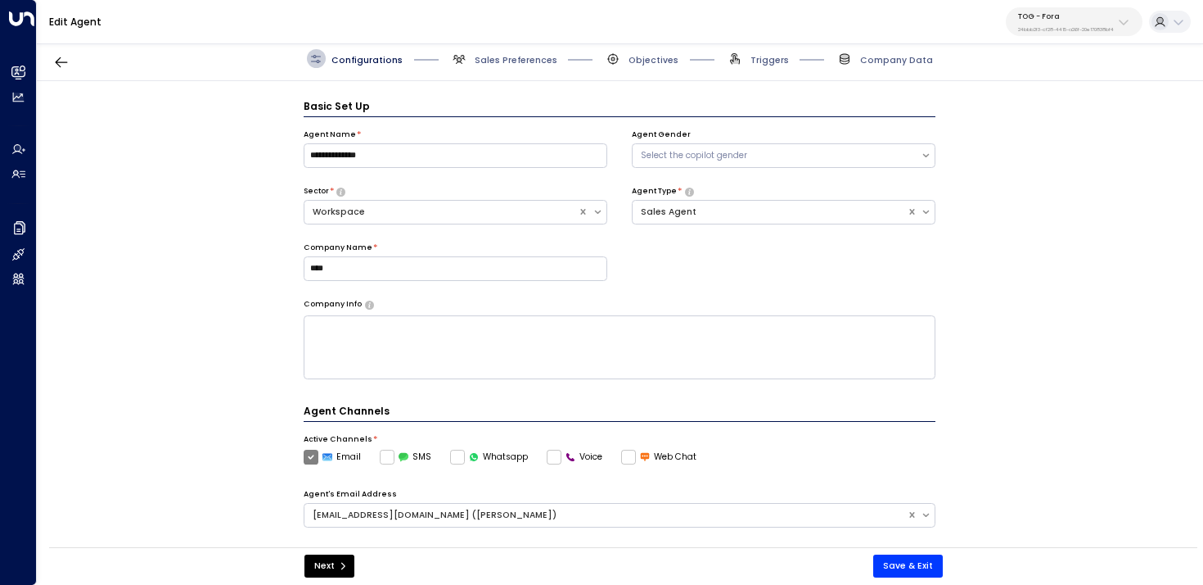
scroll to position [18, 0]
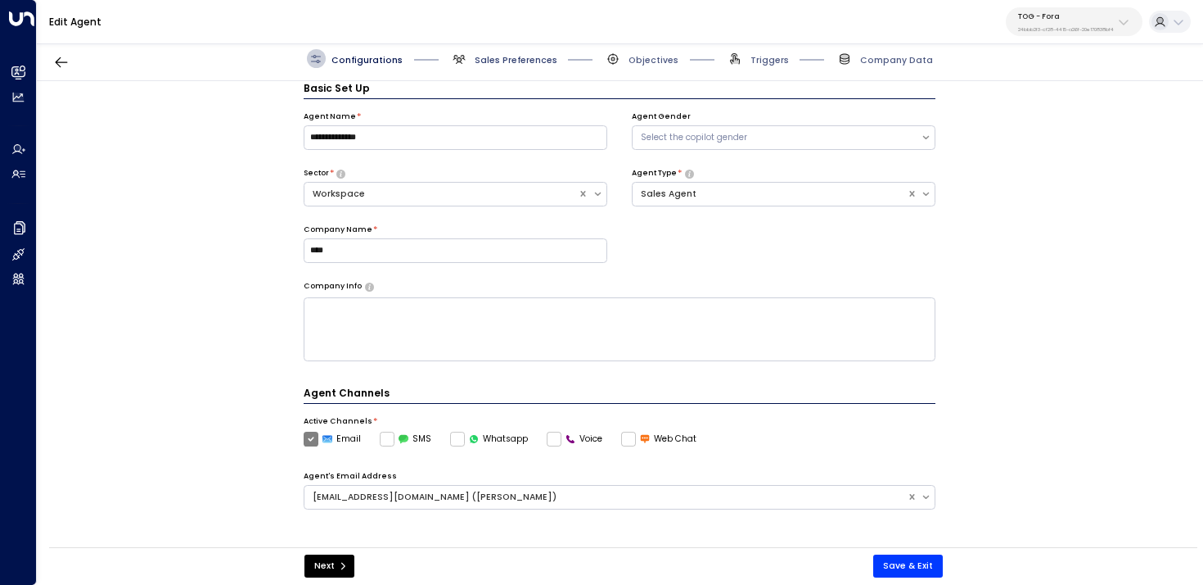
click at [502, 58] on span "Sales Preferences" at bounding box center [516, 60] width 83 height 12
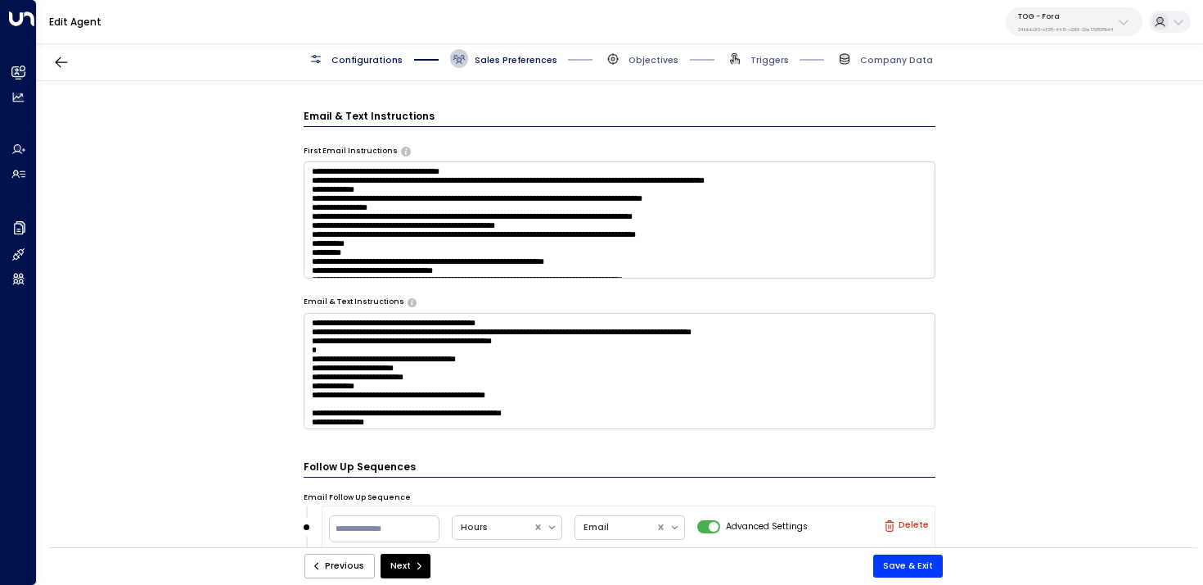
scroll to position [595, 0]
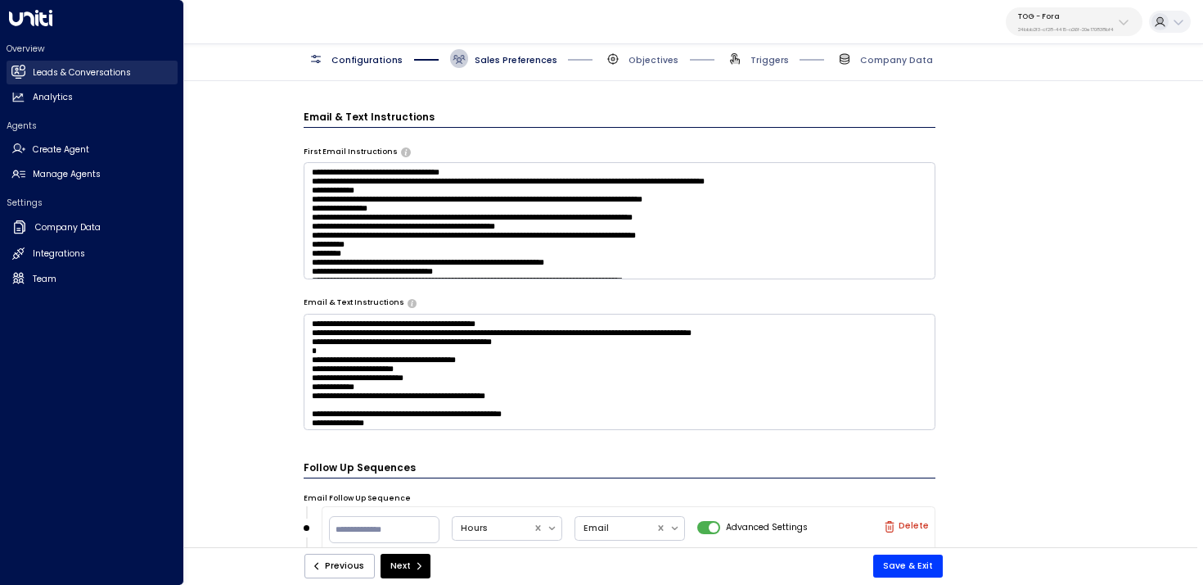
click at [56, 71] on h2 "Leads & Conversations" at bounding box center [82, 72] width 98 height 13
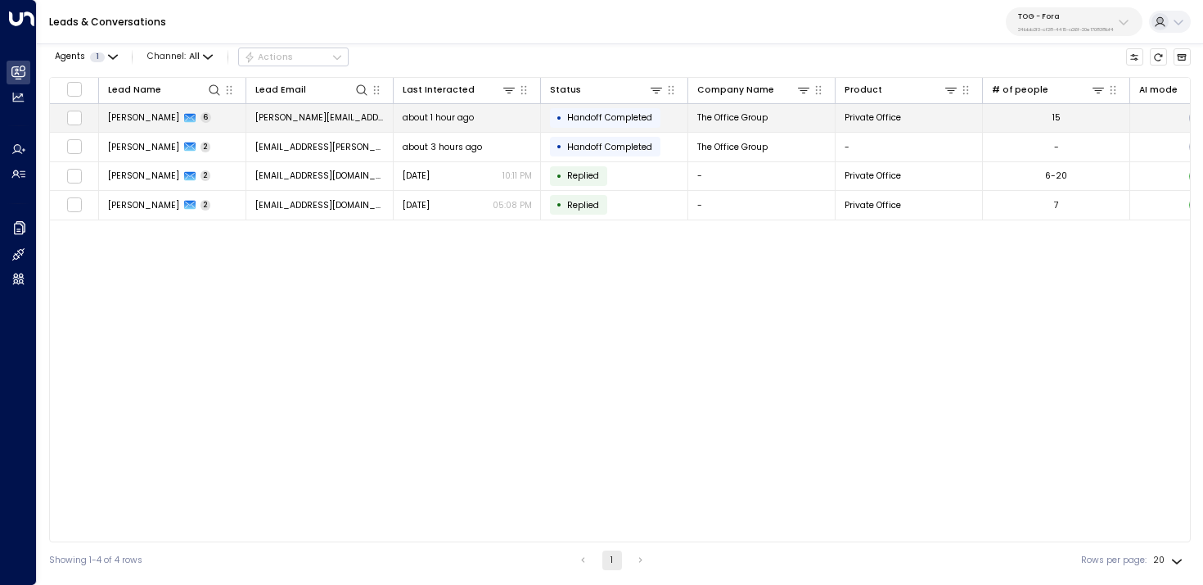
click at [210, 112] on td "Nicola Merry 6" at bounding box center [172, 118] width 147 height 29
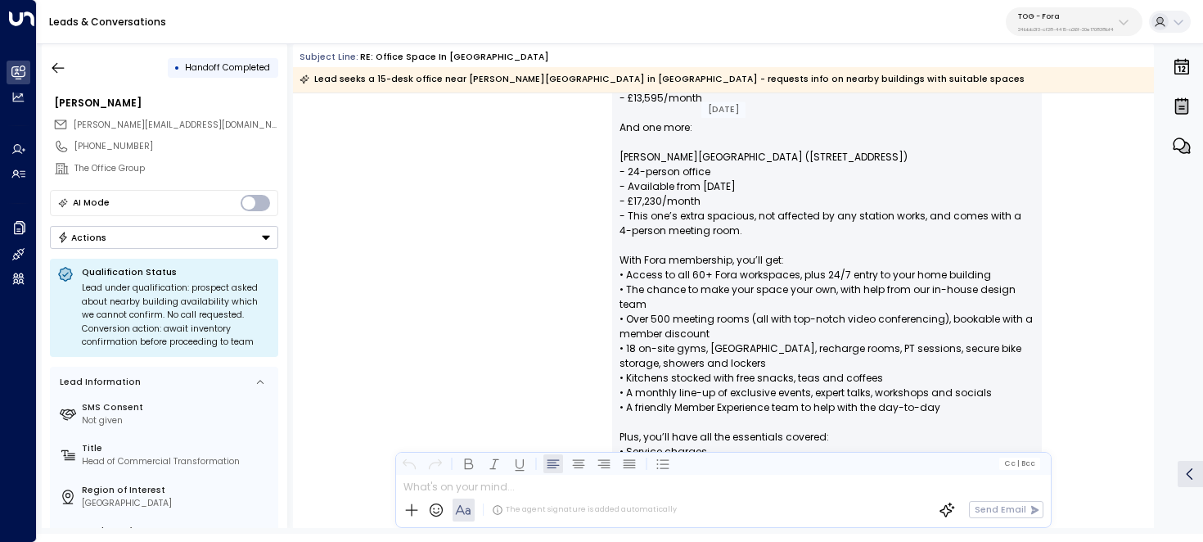
scroll to position [941, 0]
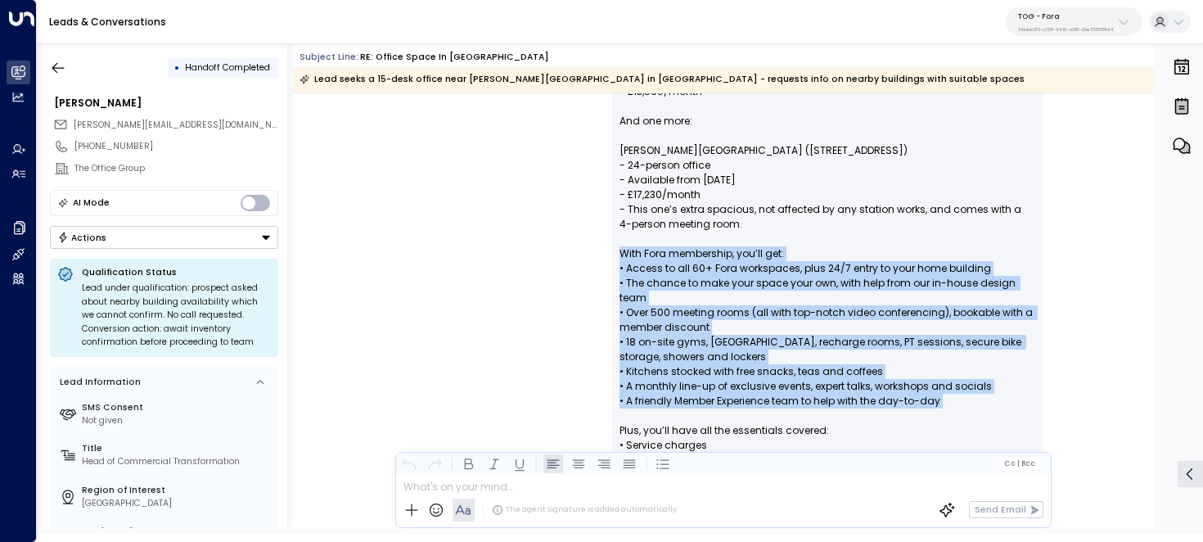
drag, startPoint x: 620, startPoint y: 255, endPoint x: 943, endPoint y: 421, distance: 363.2
click at [943, 421] on p "Hello Nicola, Great to hear from you—thanks for getting in touch! We’re really …" at bounding box center [827, 216] width 415 height 825
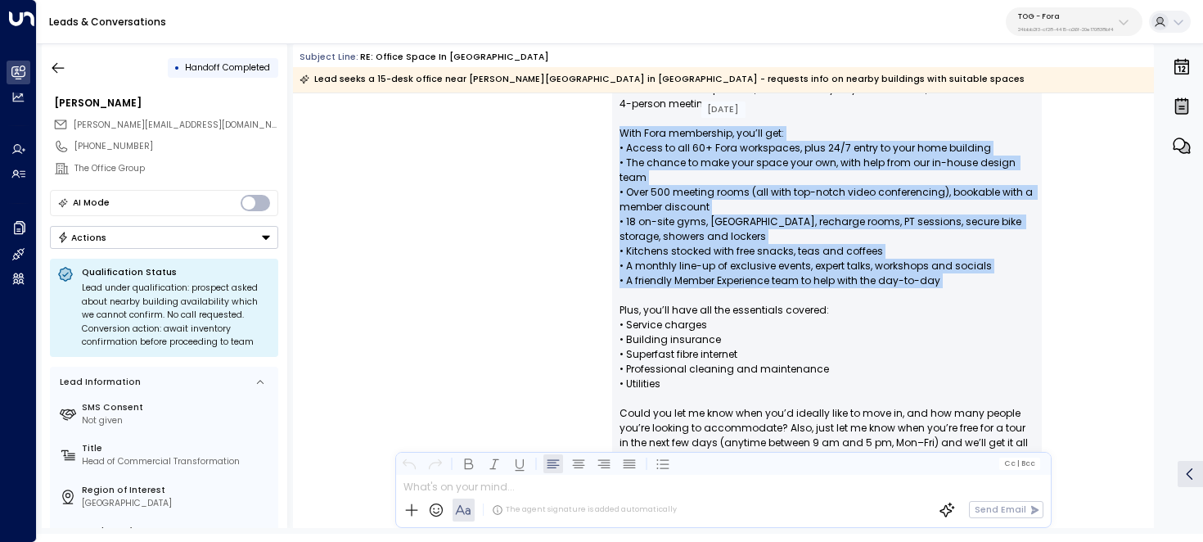
scroll to position [1060, 0]
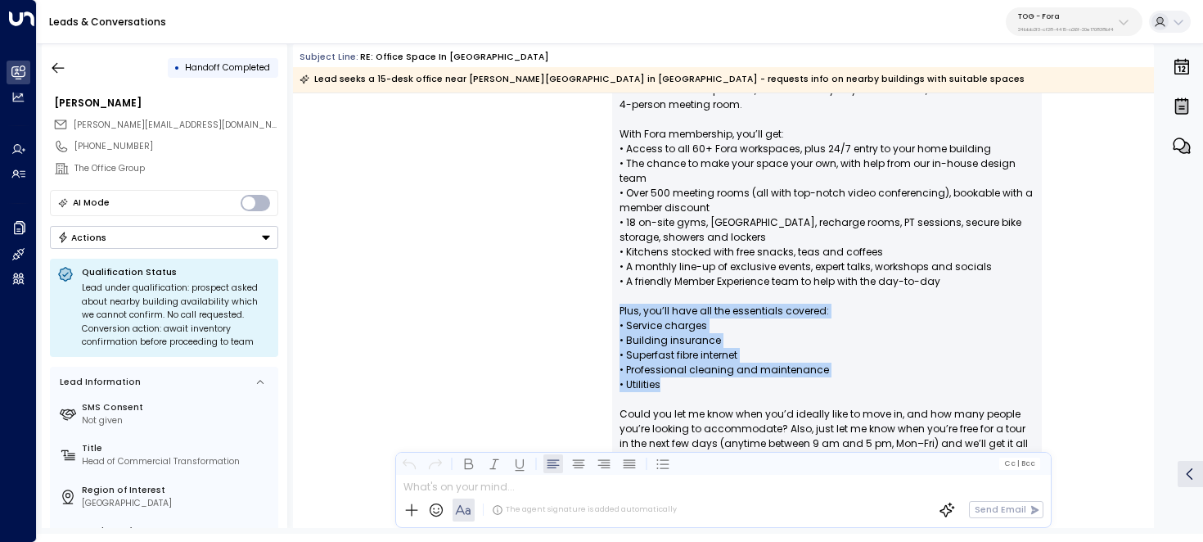
drag, startPoint x: 687, startPoint y: 390, endPoint x: 602, endPoint y: 310, distance: 116.4
click at [602, 310] on div "Eva Fitzgerald • 02:52 PM • Email Hello Nicola, Great to hear from you—thanks f…" at bounding box center [723, 269] width 700 height 1217
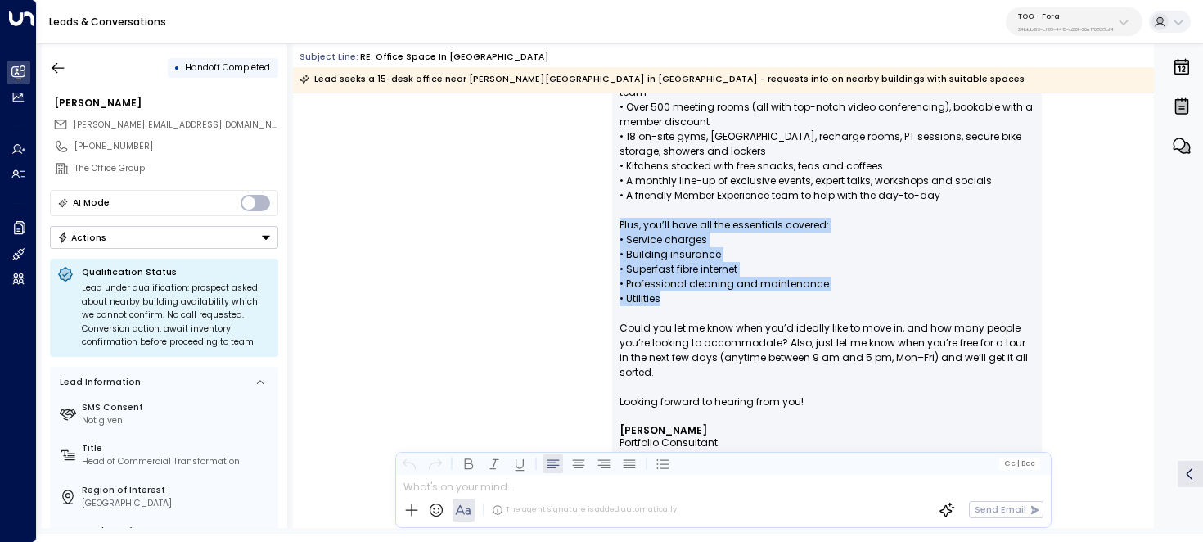
scroll to position [1163, 0]
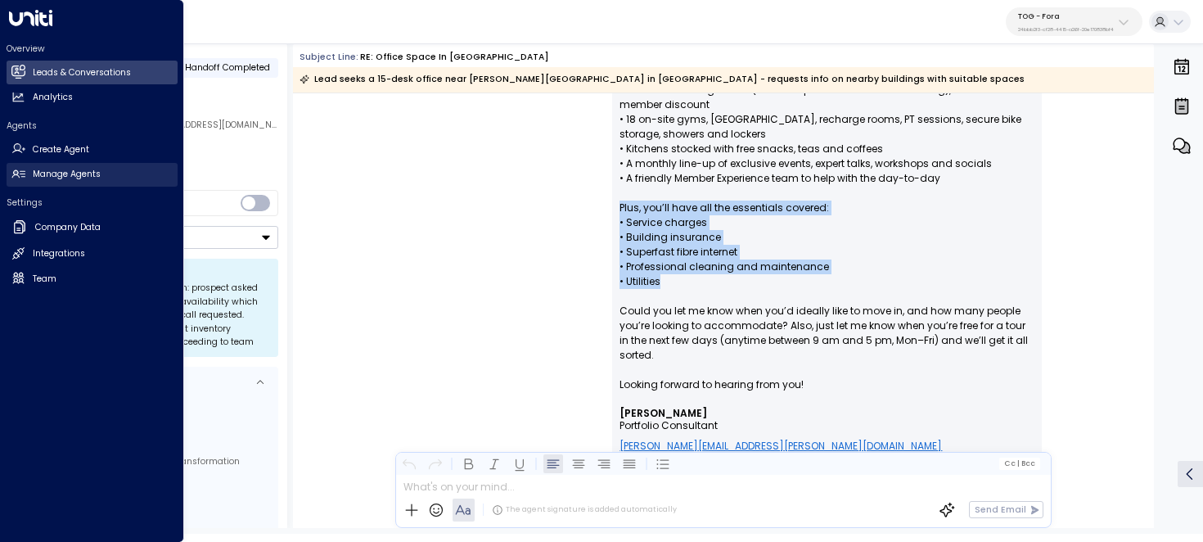
click at [44, 173] on h2 "Manage Agents" at bounding box center [67, 174] width 68 height 13
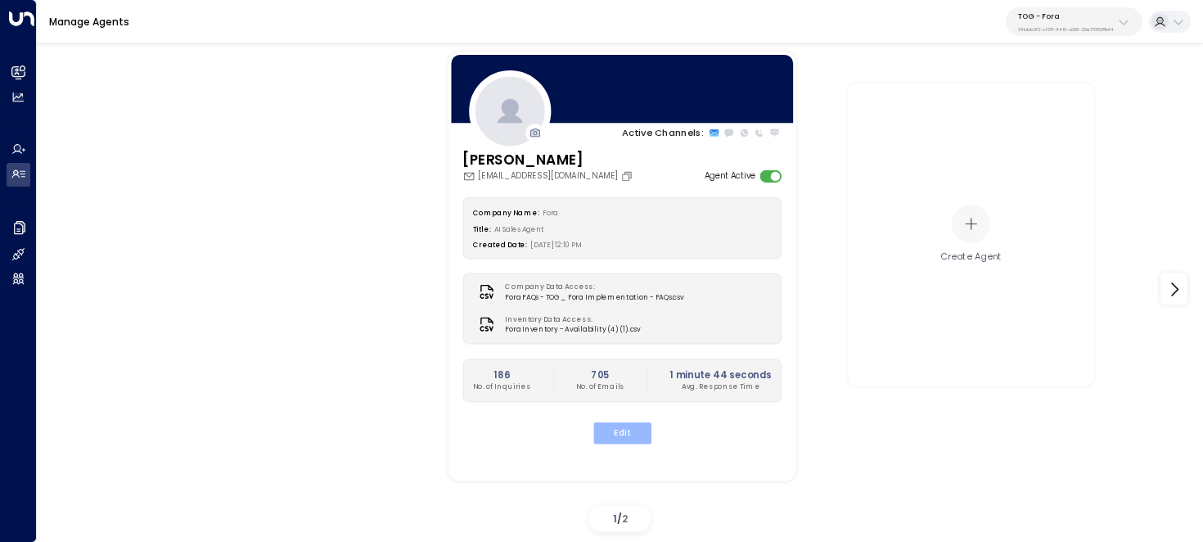
click at [610, 423] on button "Edit" at bounding box center [622, 432] width 58 height 21
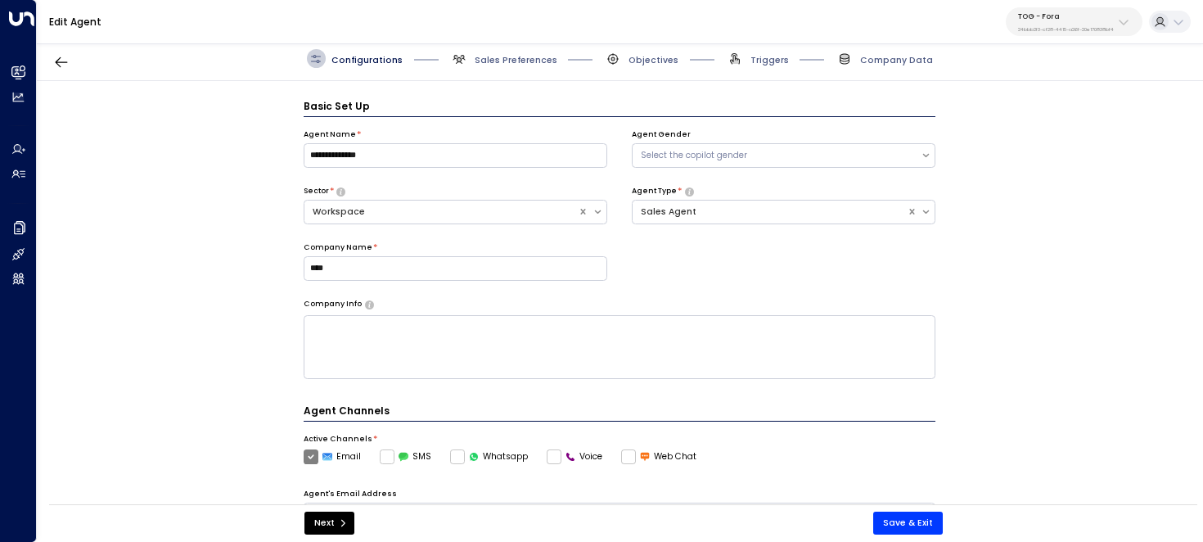
scroll to position [18, 0]
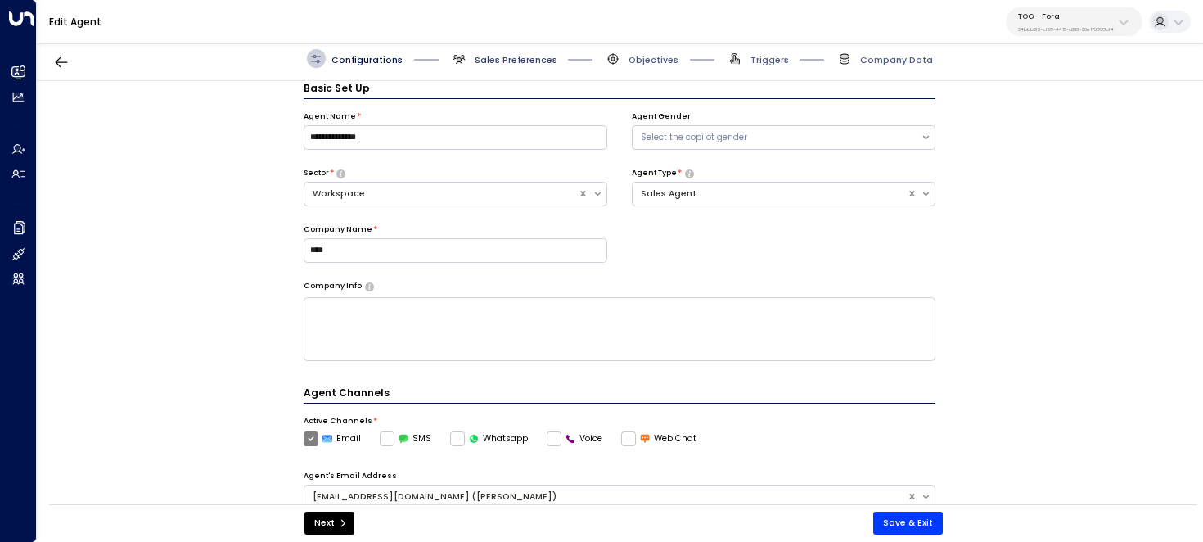
click at [515, 58] on span "Sales Preferences" at bounding box center [516, 60] width 83 height 12
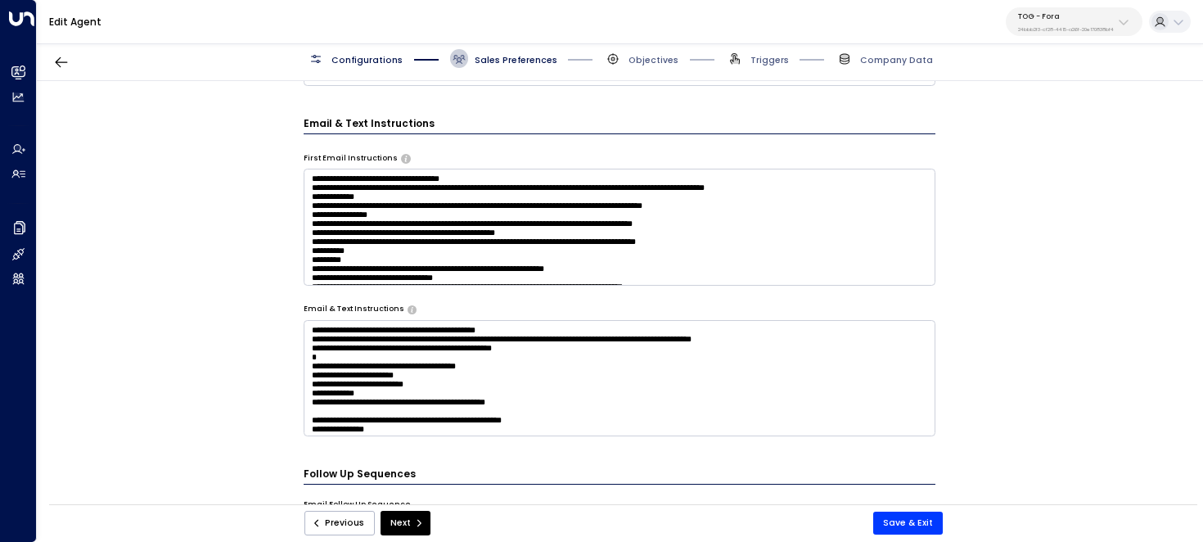
scroll to position [585, 0]
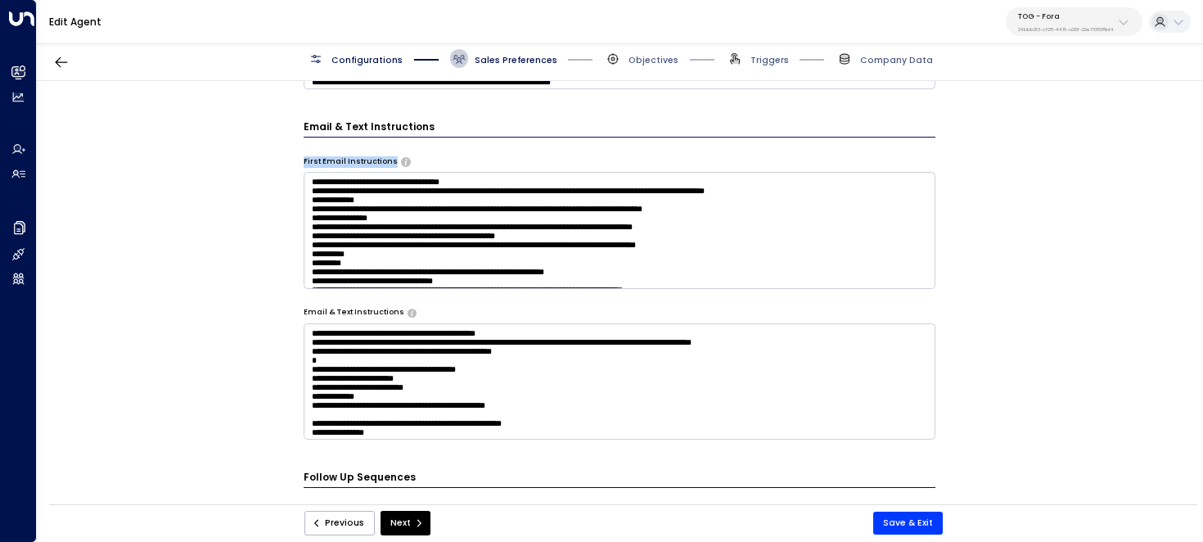
drag, startPoint x: 296, startPoint y: 154, endPoint x: 385, endPoint y: 167, distance: 89.4
click at [385, 167] on div "**********" at bounding box center [620, 296] width 1166 height 431
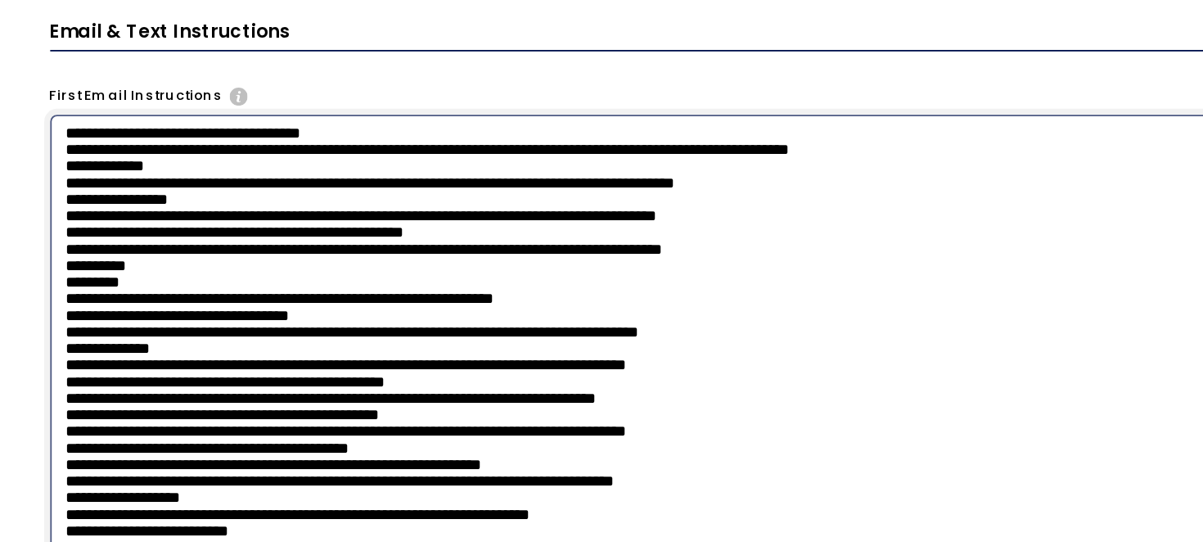
drag, startPoint x: 309, startPoint y: 183, endPoint x: 490, endPoint y: 183, distance: 180.9
click at [490, 183] on textarea at bounding box center [620, 335] width 633 height 326
click at [485, 183] on textarea at bounding box center [620, 335] width 633 height 326
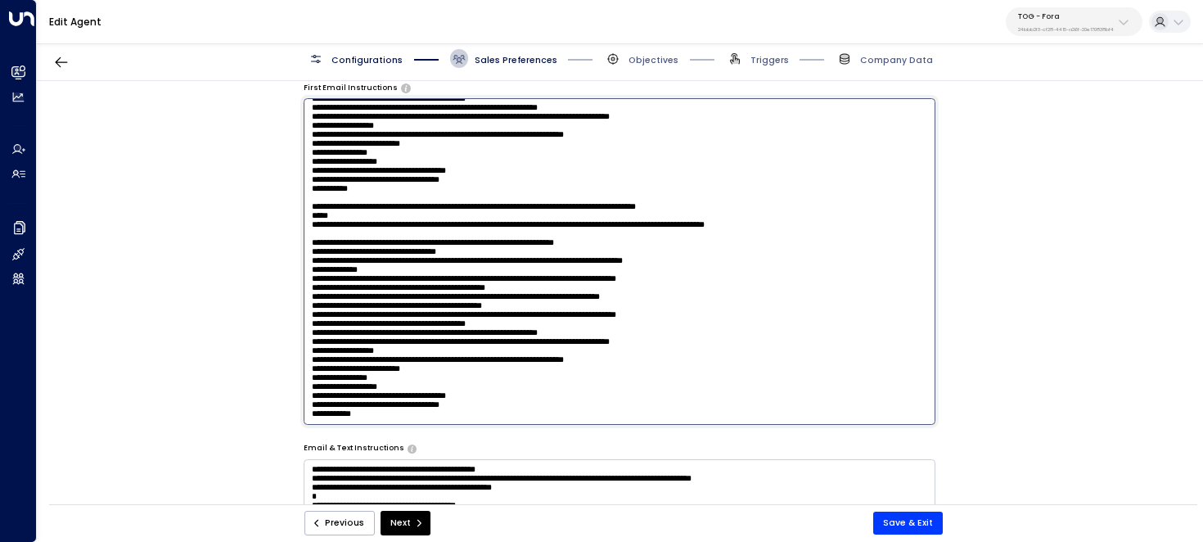
scroll to position [383, 0]
drag, startPoint x: 310, startPoint y: 111, endPoint x: 704, endPoint y: 415, distance: 497.3
click at [704, 415] on textarea at bounding box center [620, 261] width 633 height 326
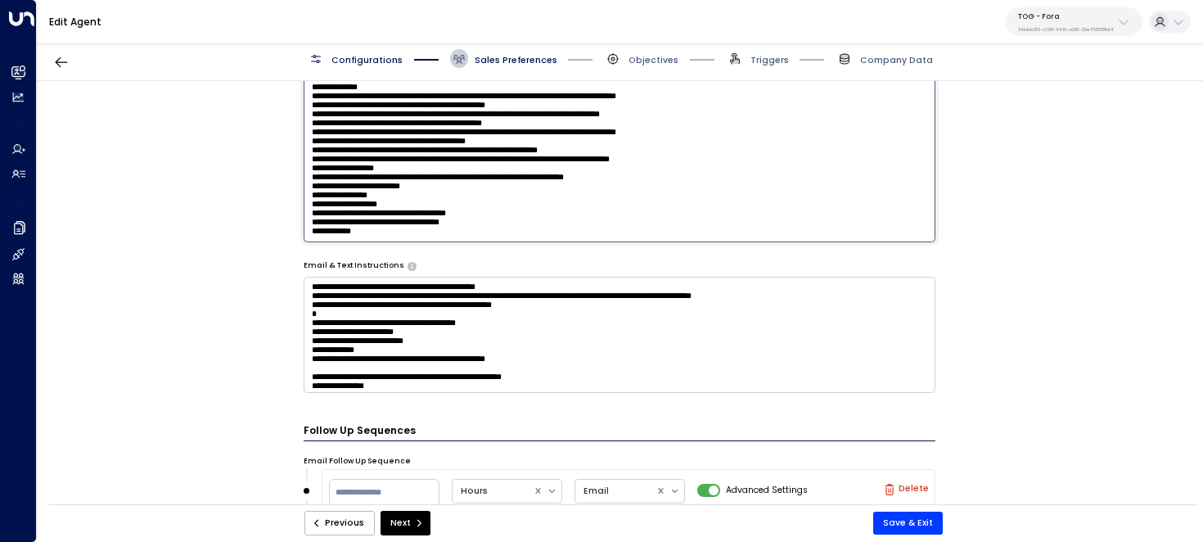
scroll to position [288, 0]
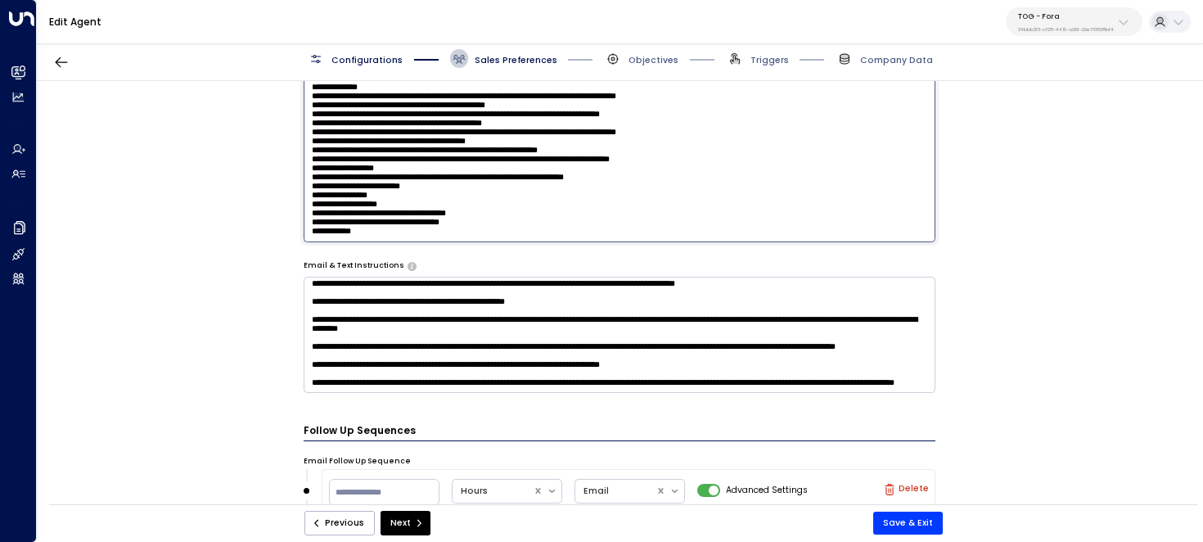
click at [497, 377] on textarea at bounding box center [620, 335] width 633 height 116
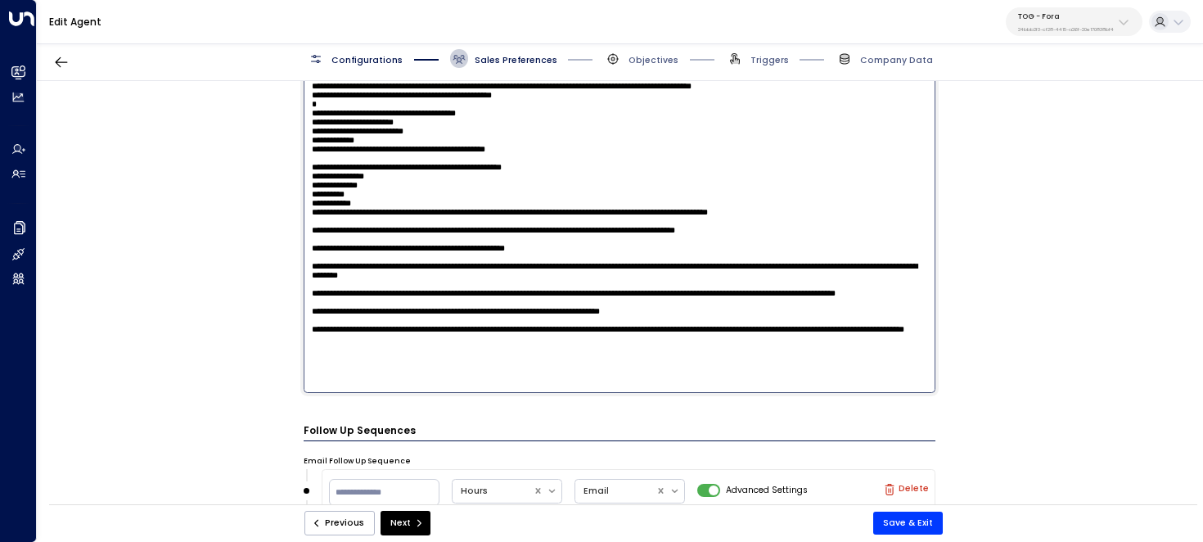
paste textarea "**********"
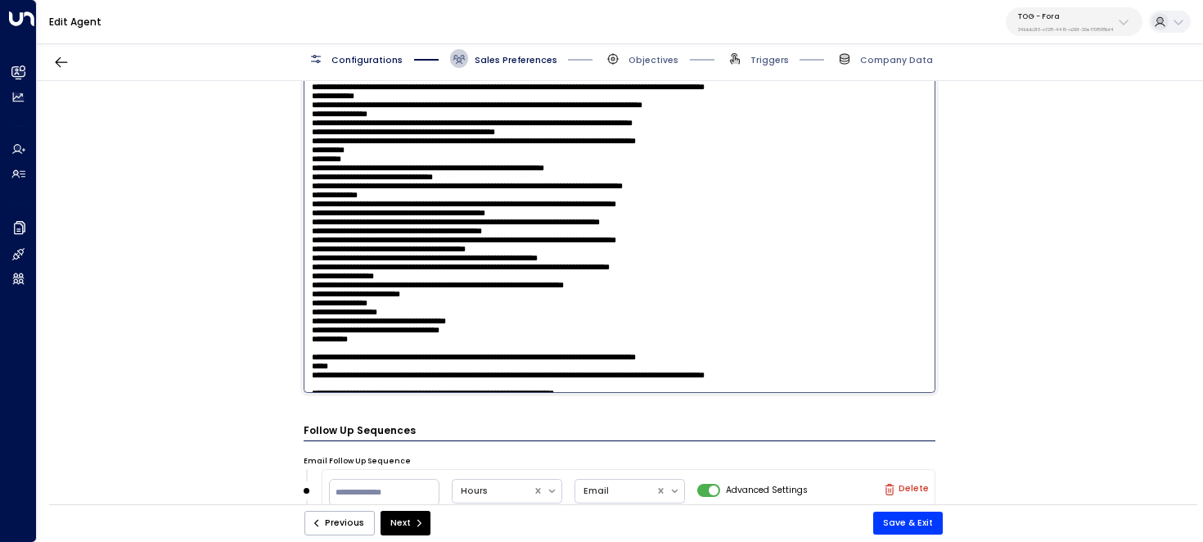
scroll to position [272, 0]
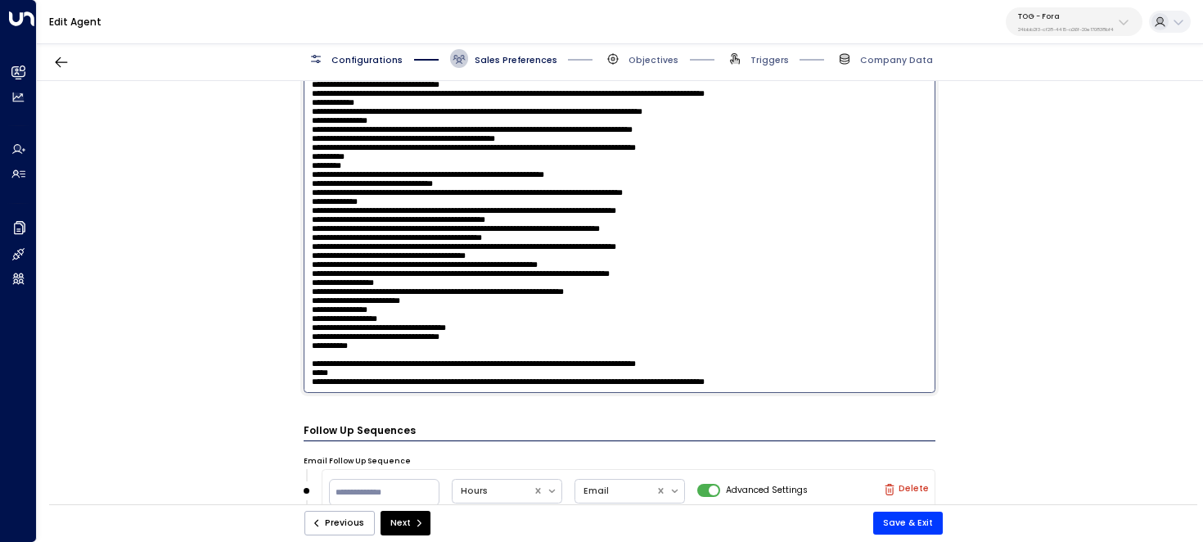
drag, startPoint x: 484, startPoint y: 228, endPoint x: 260, endPoint y: 227, distance: 224.3
click at [260, 228] on div "**********" at bounding box center [620, 296] width 1166 height 431
click at [667, 337] on textarea at bounding box center [620, 230] width 633 height 326
drag, startPoint x: 812, startPoint y: 226, endPoint x: 218, endPoint y: 222, distance: 594.4
click at [217, 223] on div "**********" at bounding box center [620, 296] width 1166 height 431
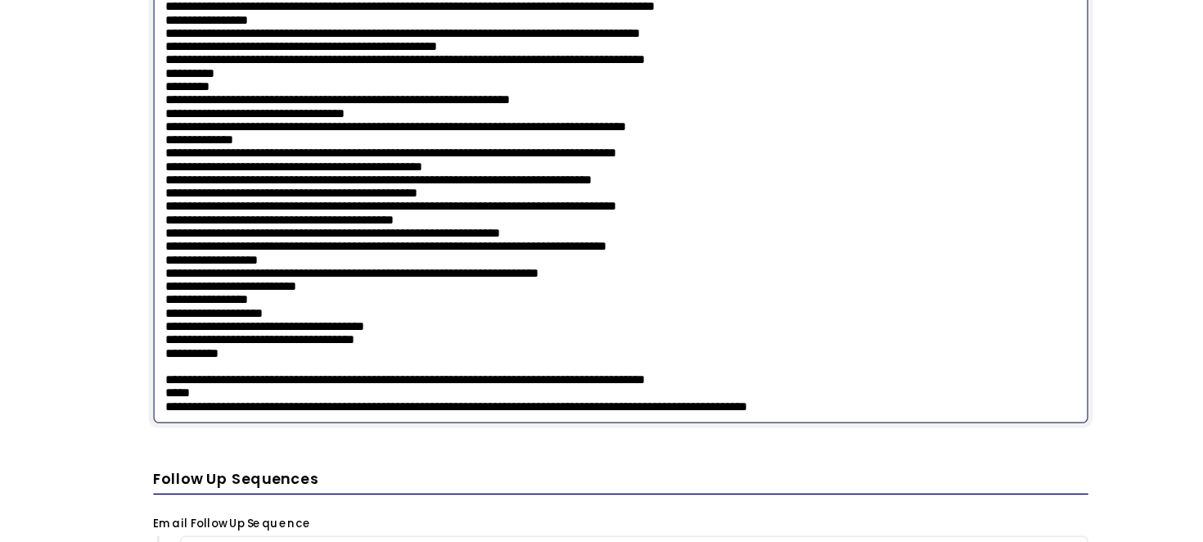
type textarea "**********"
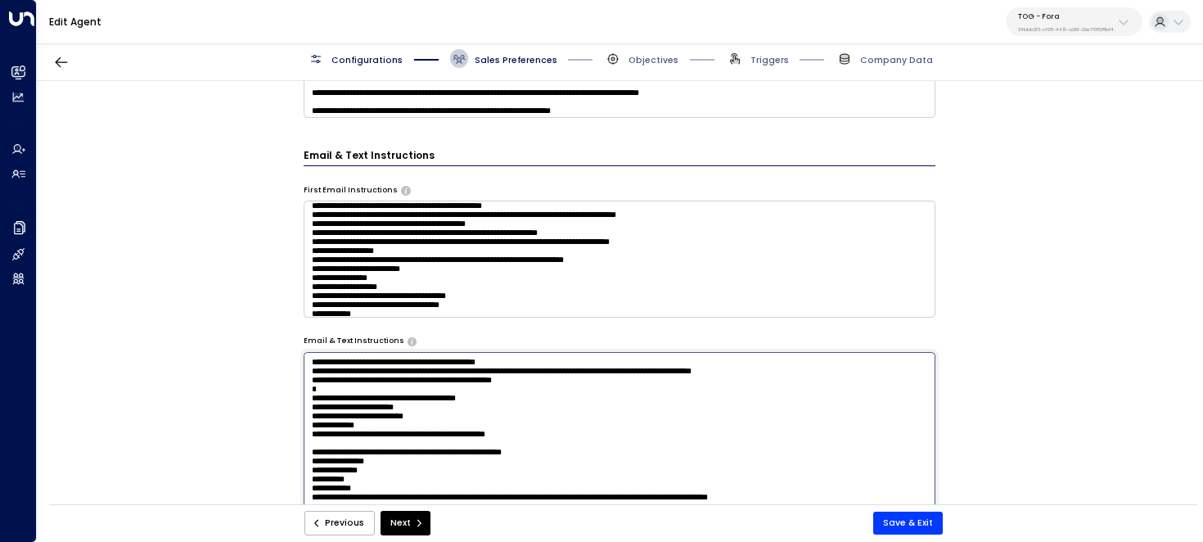
scroll to position [348, 0]
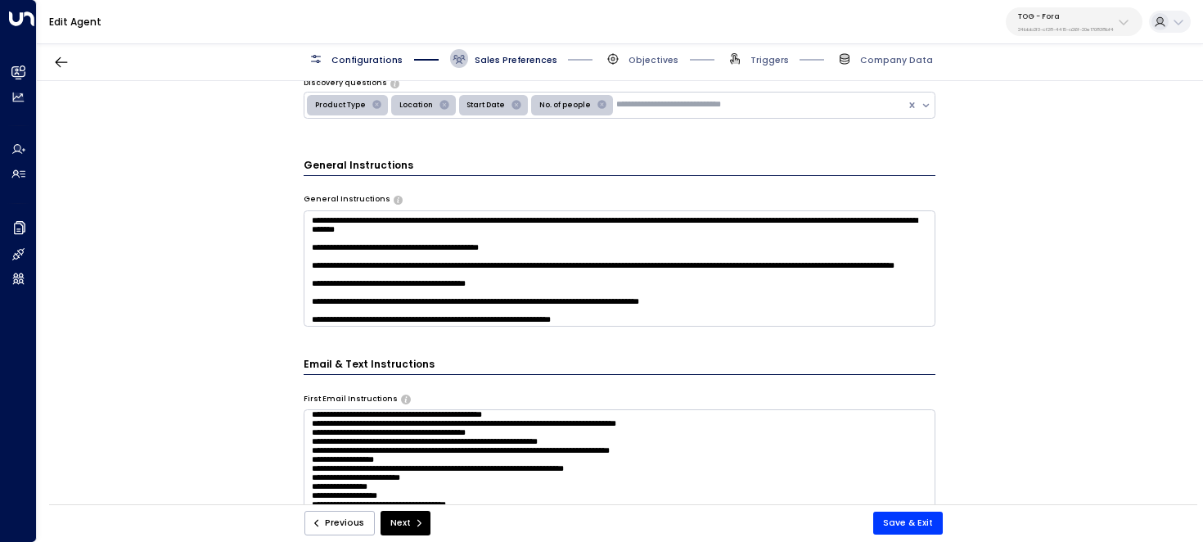
click at [616, 274] on textarea "**********" at bounding box center [620, 268] width 633 height 116
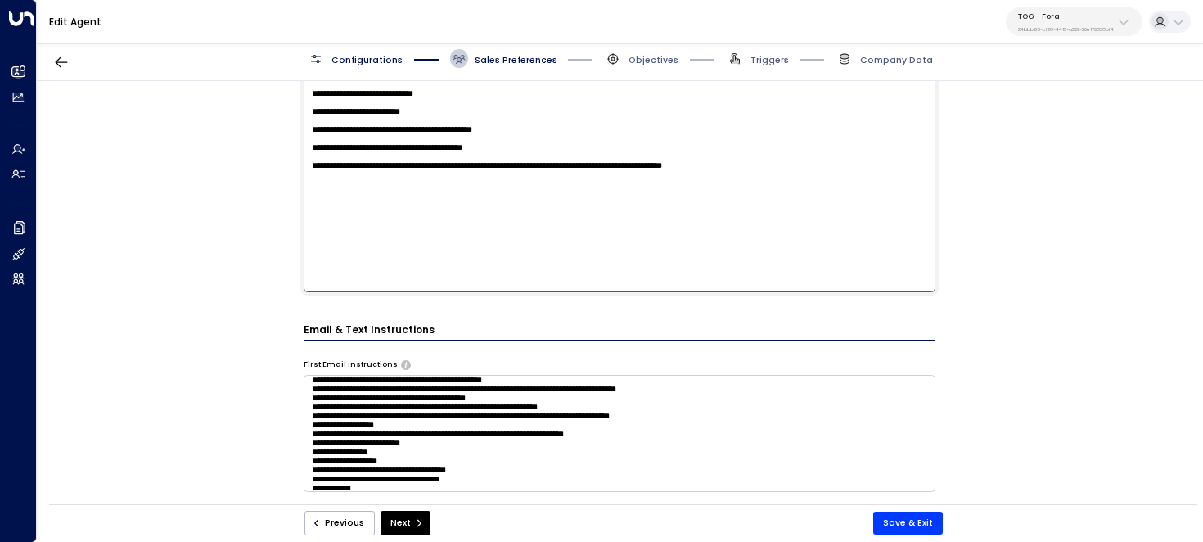
scroll to position [762, 0]
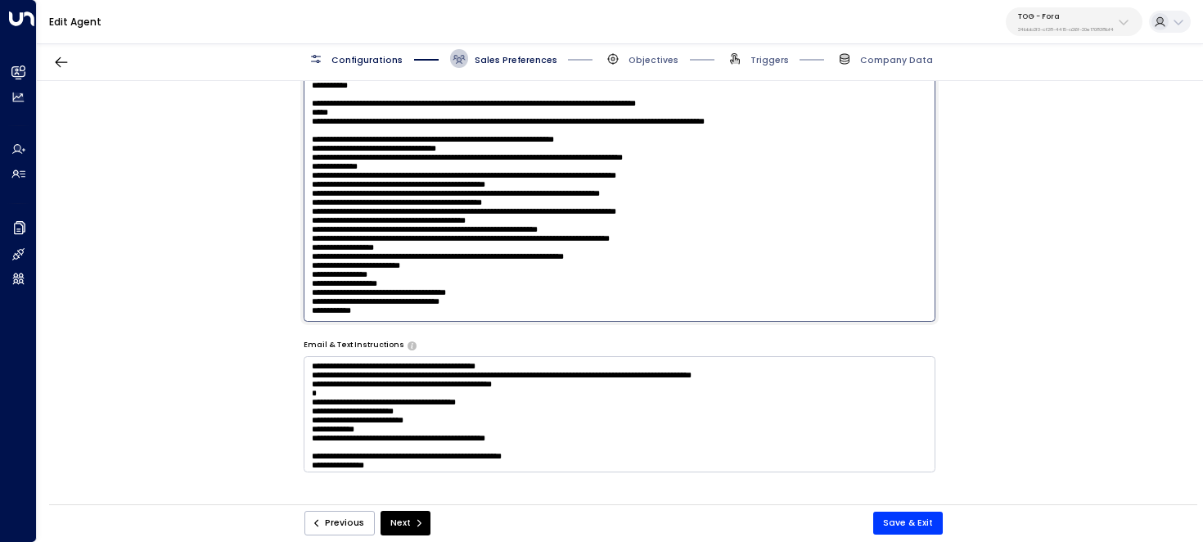
click at [460, 263] on textarea at bounding box center [620, 158] width 633 height 326
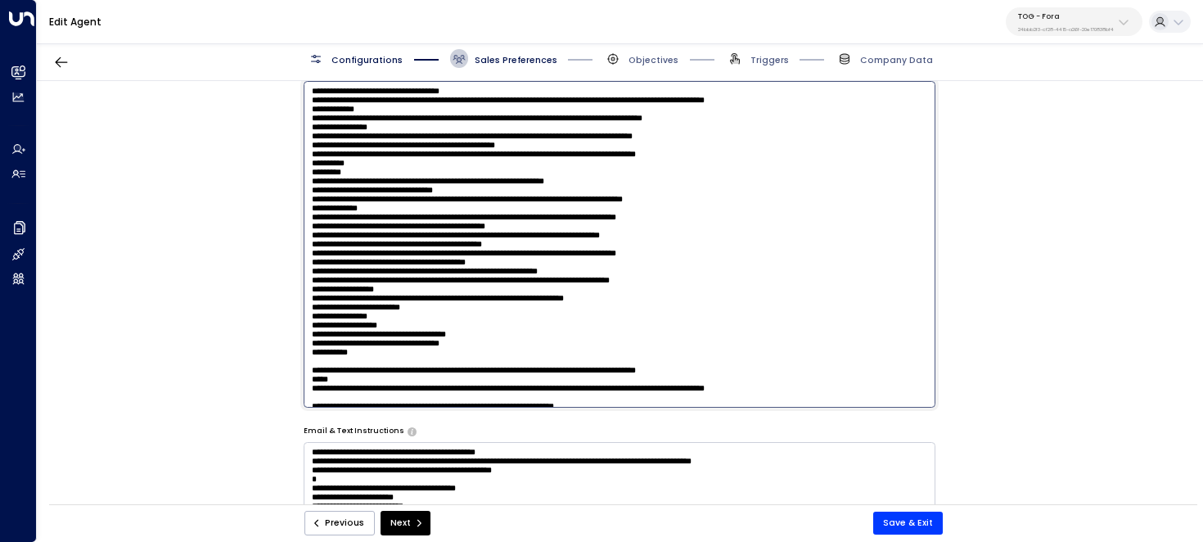
scroll to position [616, 0]
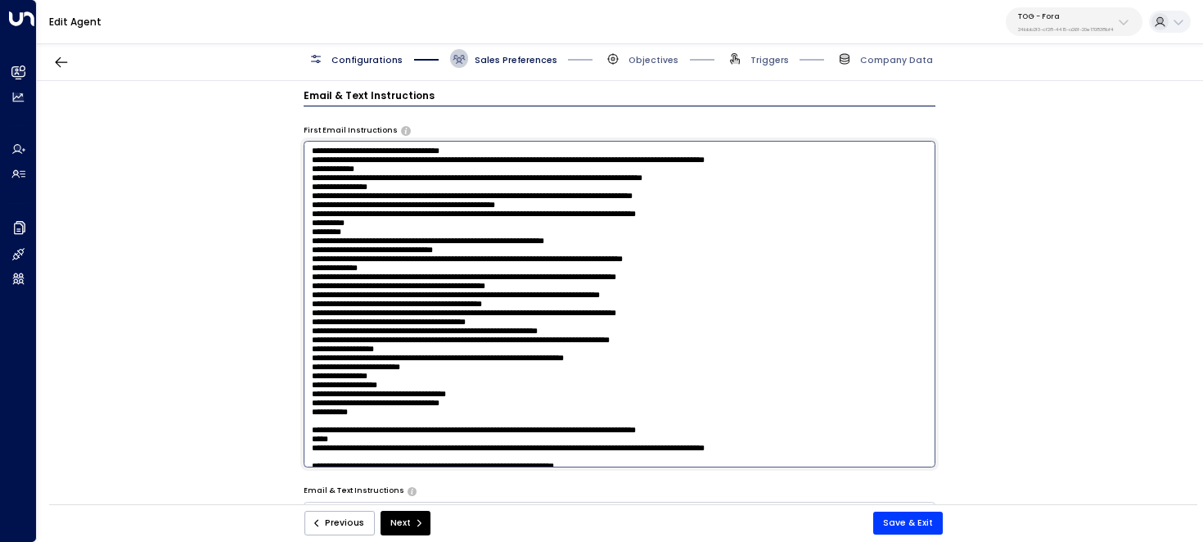
click at [449, 237] on textarea at bounding box center [620, 304] width 633 height 326
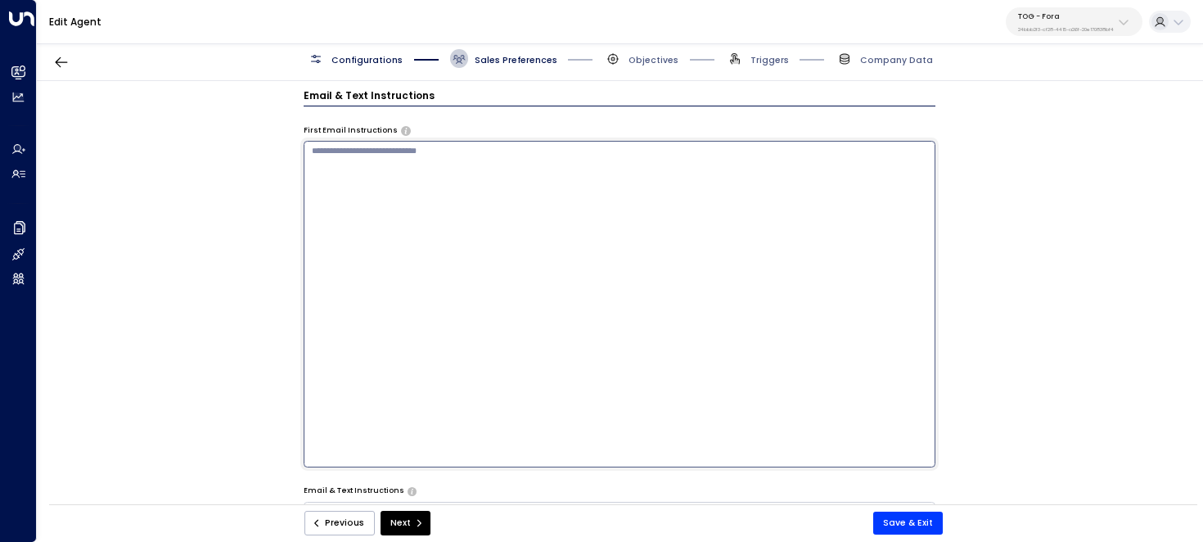
paste textarea "**********"
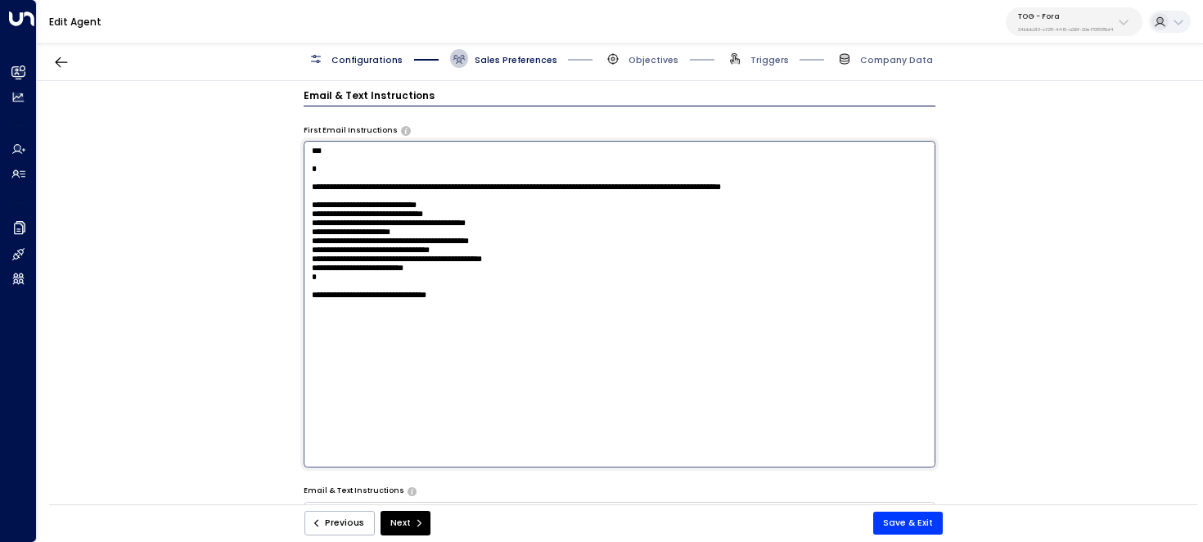
click at [381, 186] on textarea "**********" at bounding box center [620, 304] width 633 height 326
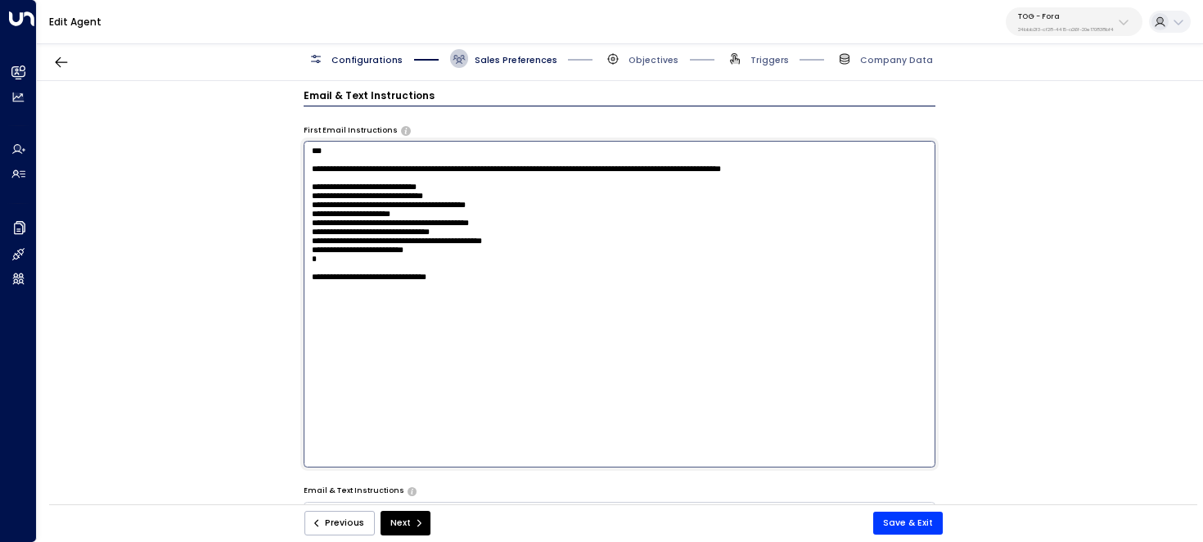
click at [393, 313] on textarea "**********" at bounding box center [620, 304] width 633 height 326
click at [312, 151] on textarea "**********" at bounding box center [620, 304] width 633 height 326
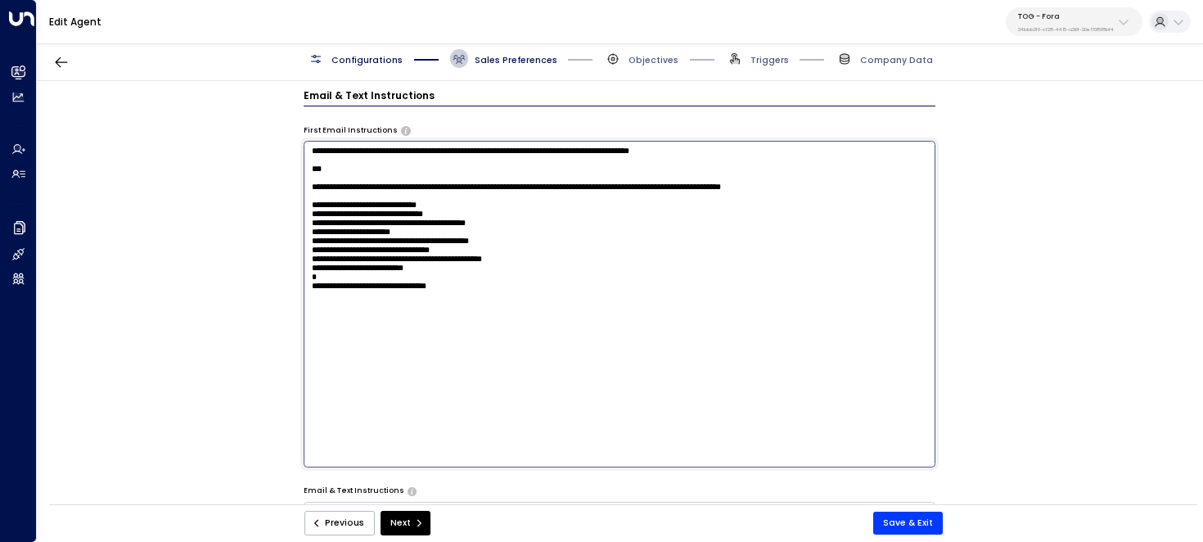
click at [341, 161] on textarea "**********" at bounding box center [620, 304] width 633 height 326
drag, startPoint x: 448, startPoint y: 162, endPoint x: 188, endPoint y: 162, distance: 259.5
click at [188, 162] on div "**********" at bounding box center [620, 296] width 1166 height 431
paste textarea "**********"
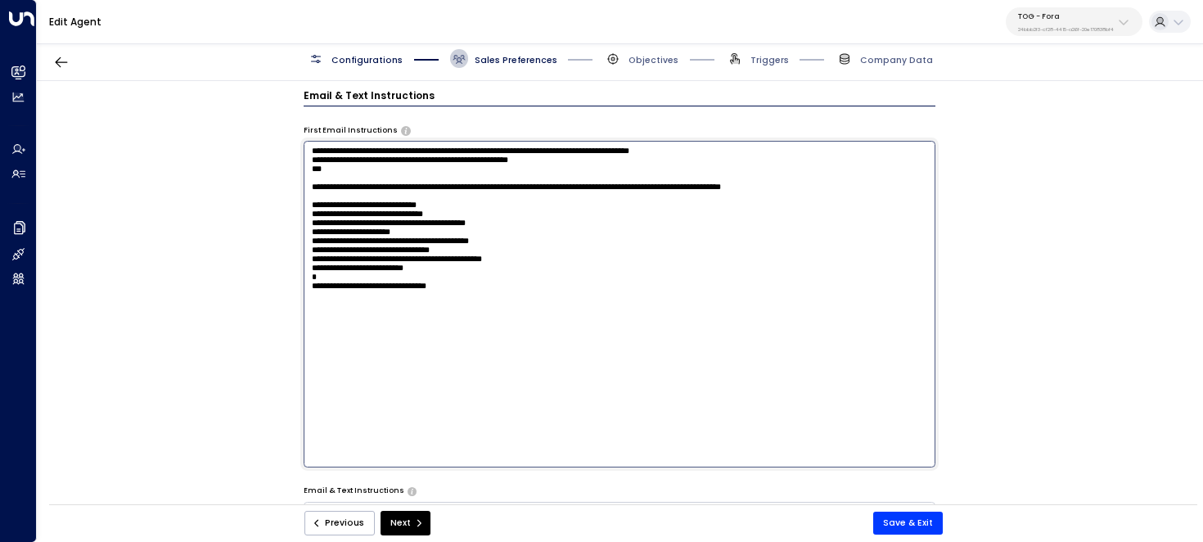
paste textarea "**********"
click at [393, 358] on textarea "**********" at bounding box center [620, 304] width 633 height 326
paste textarea "**********"
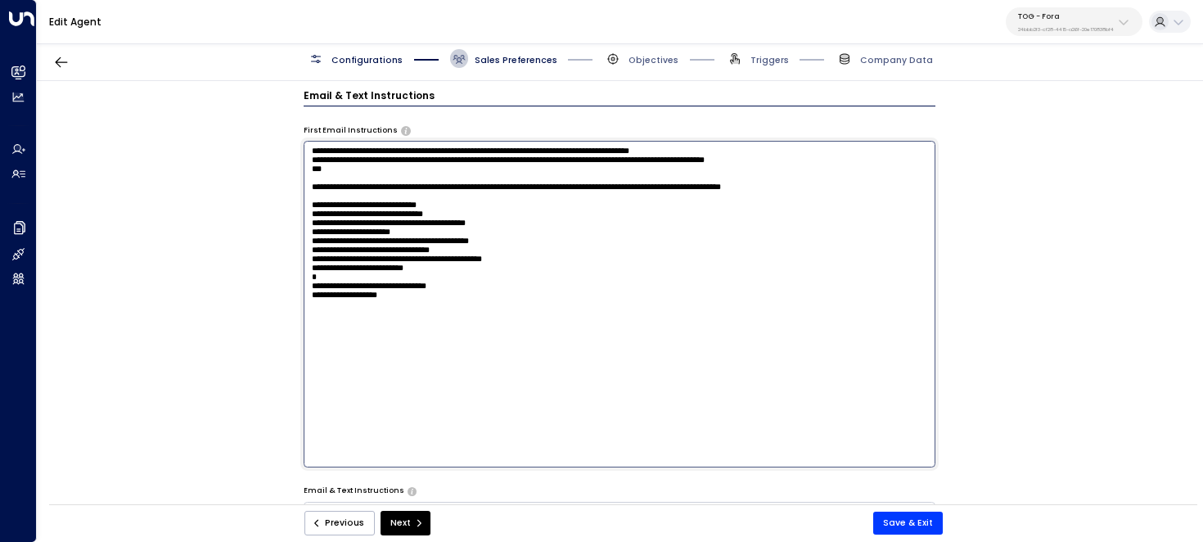
paste textarea "**********"
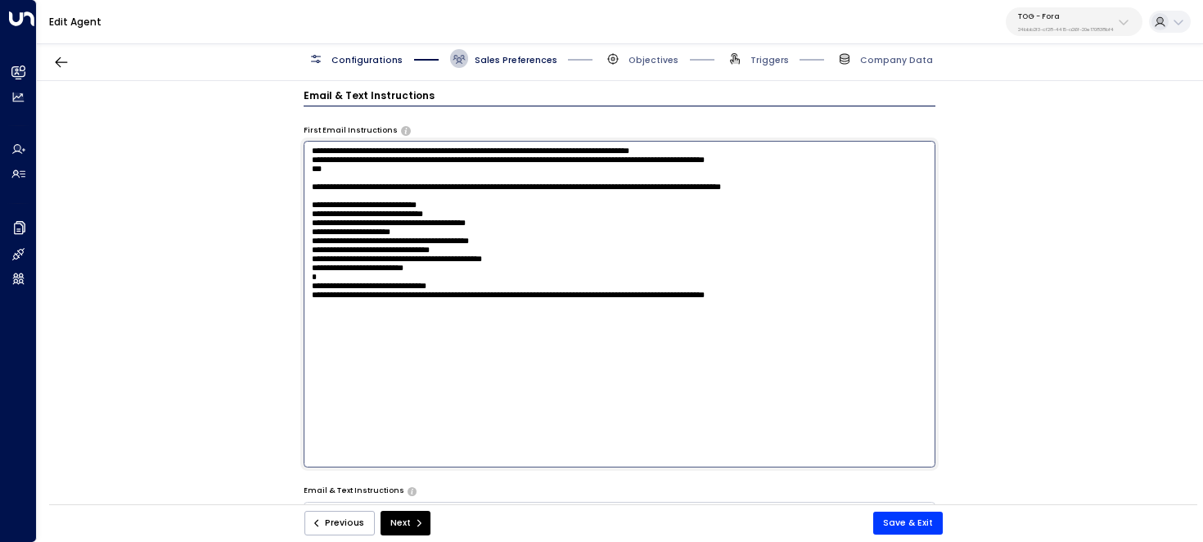
click at [317, 176] on textarea "**********" at bounding box center [620, 304] width 633 height 326
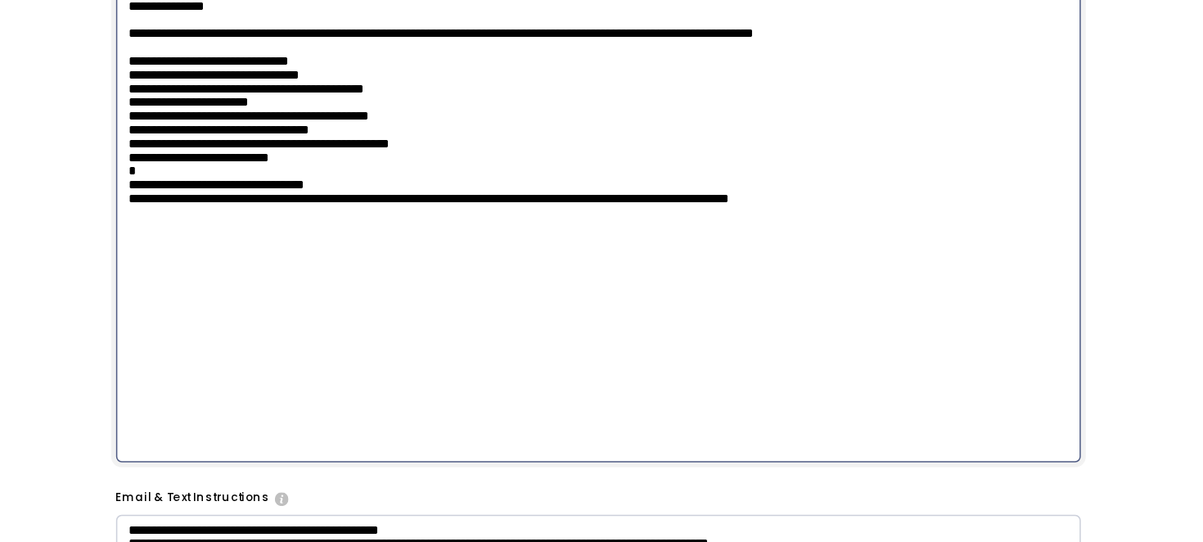
scroll to position [696, 0]
click at [448, 307] on textarea "**********" at bounding box center [620, 224] width 633 height 326
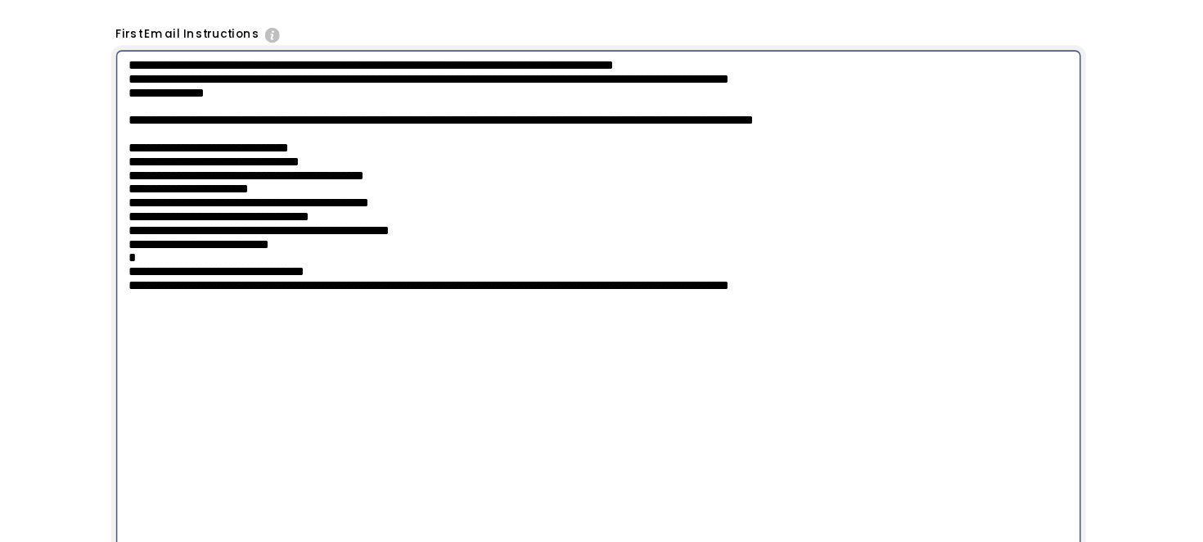
scroll to position [584, 0]
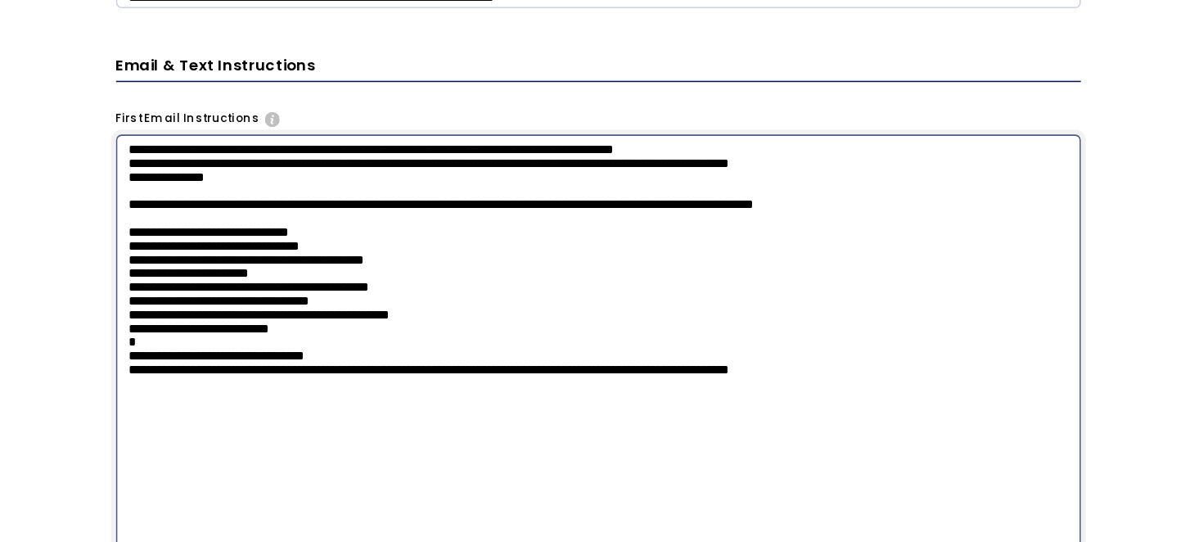
type textarea "**********"
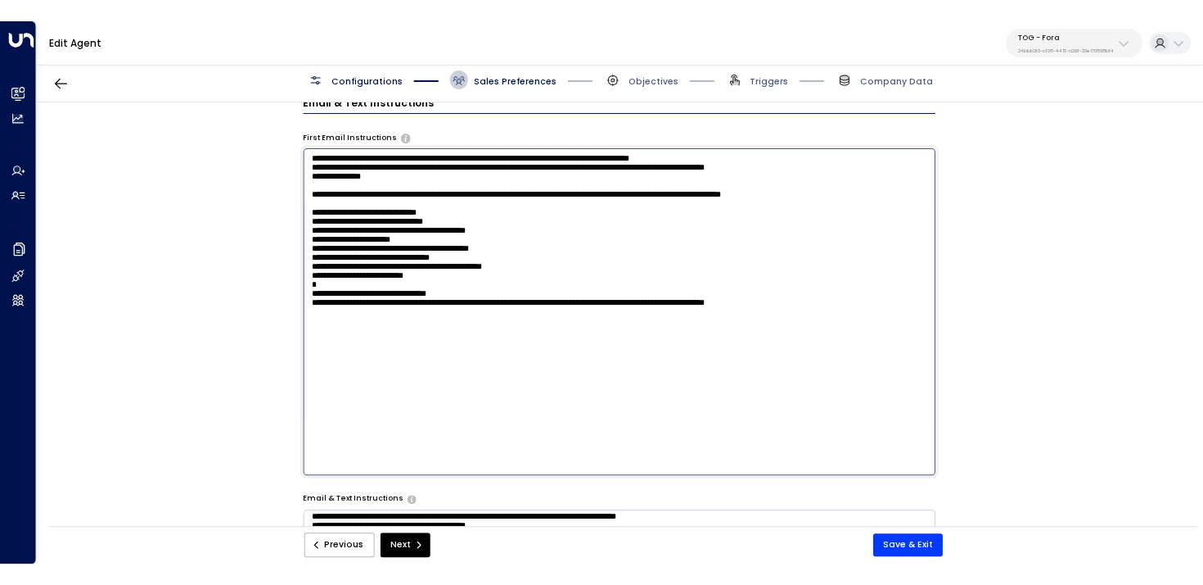
scroll to position [0, 0]
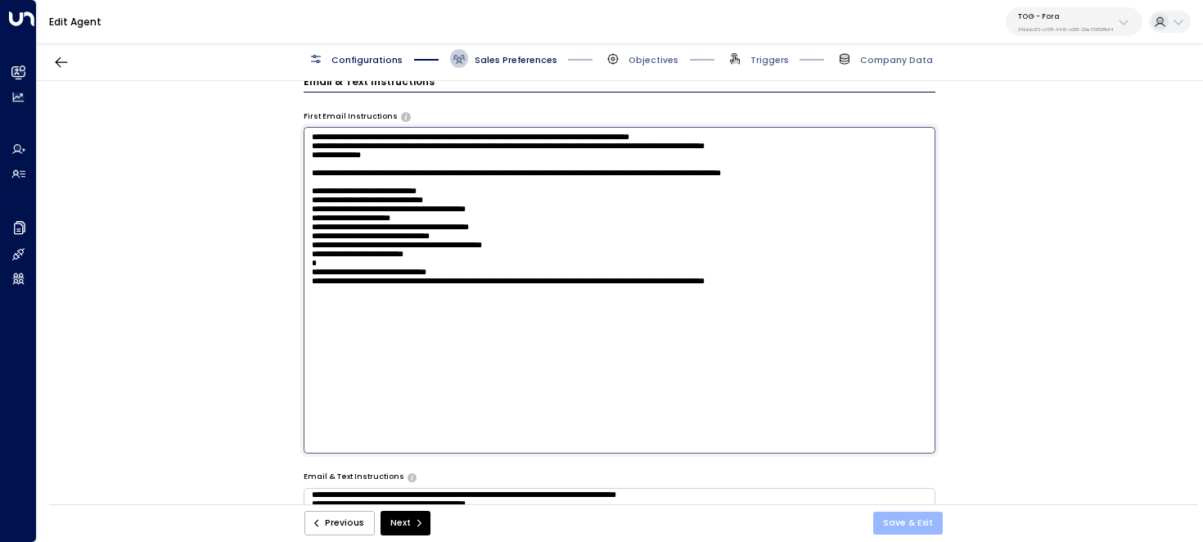
click at [919, 522] on button "Save & Exit" at bounding box center [909, 523] width 70 height 23
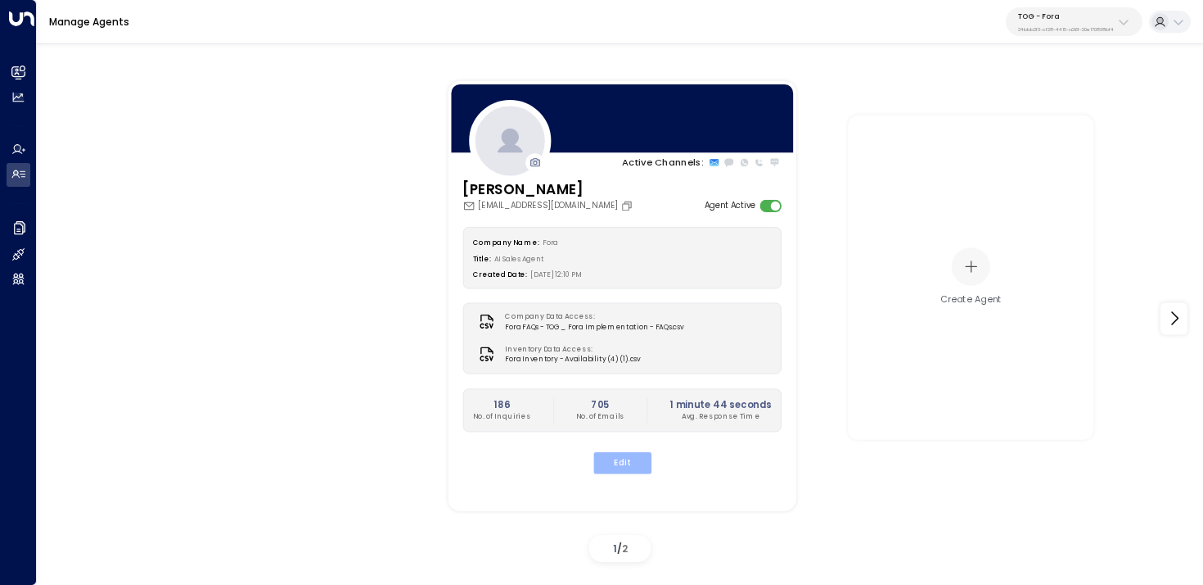
click at [622, 461] on button "Edit" at bounding box center [622, 462] width 58 height 21
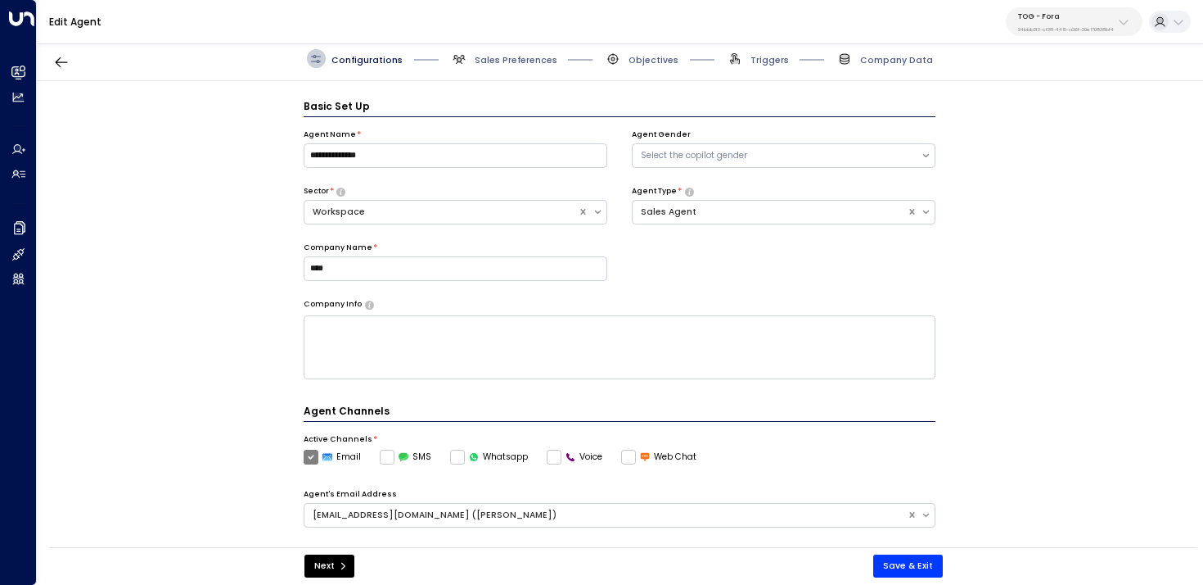
scroll to position [18, 0]
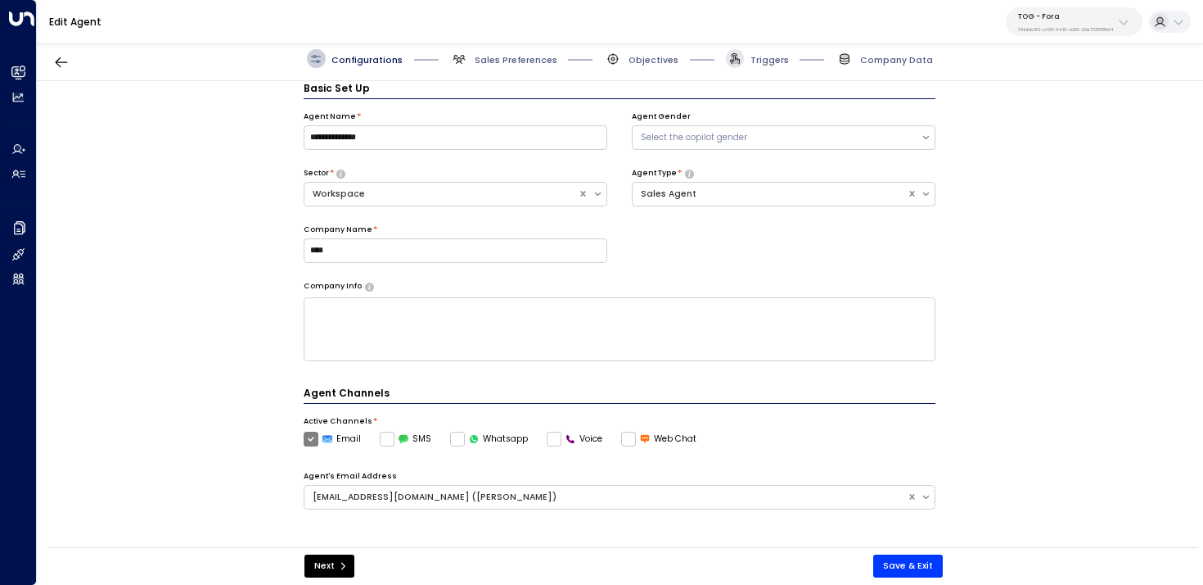
click at [740, 66] on span at bounding box center [735, 58] width 19 height 19
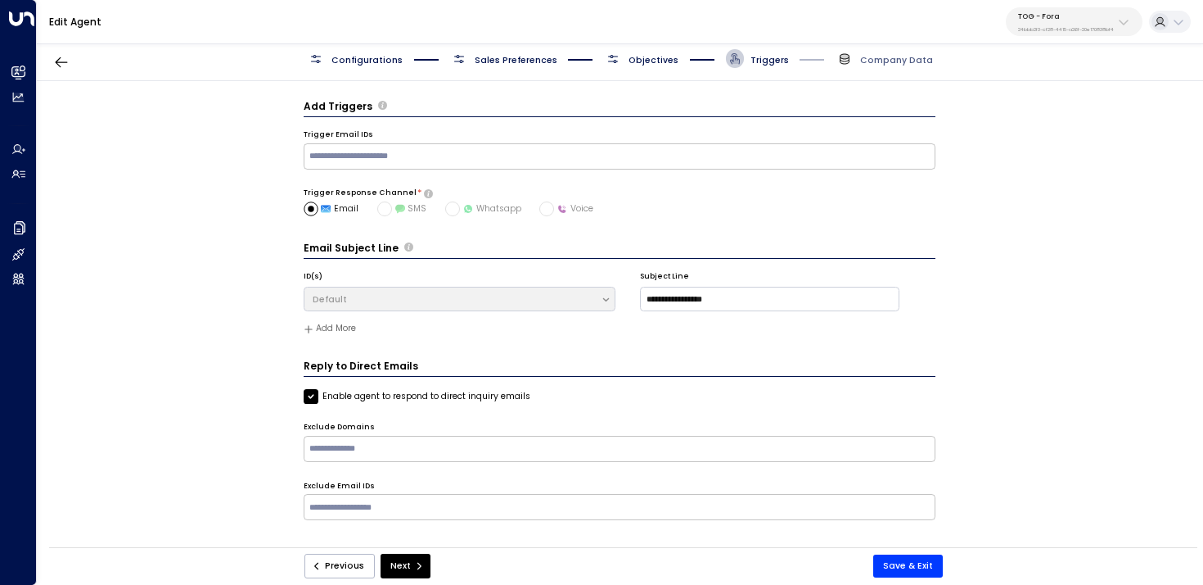
click at [652, 60] on span "Objectives" at bounding box center [654, 60] width 50 height 12
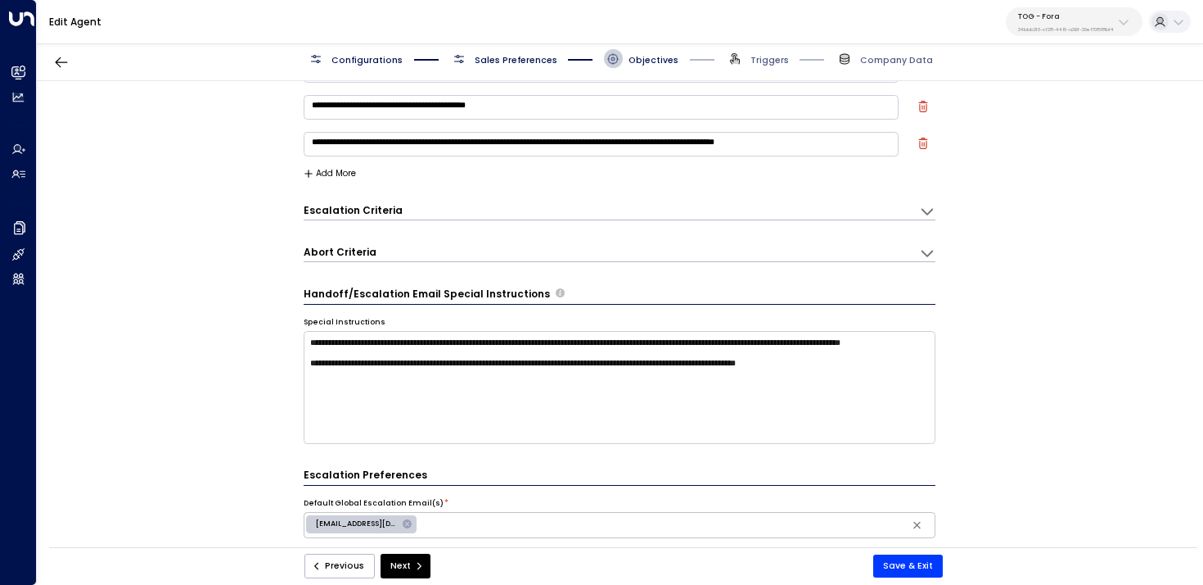
scroll to position [73, 0]
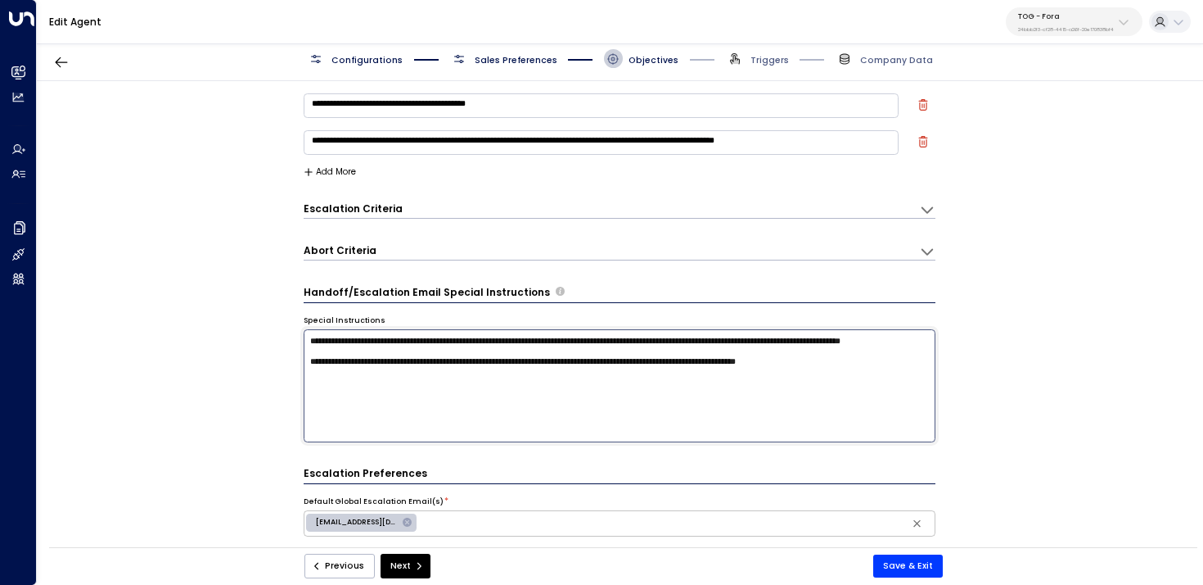
click at [915, 370] on textarea "**********" at bounding box center [620, 385] width 633 height 113
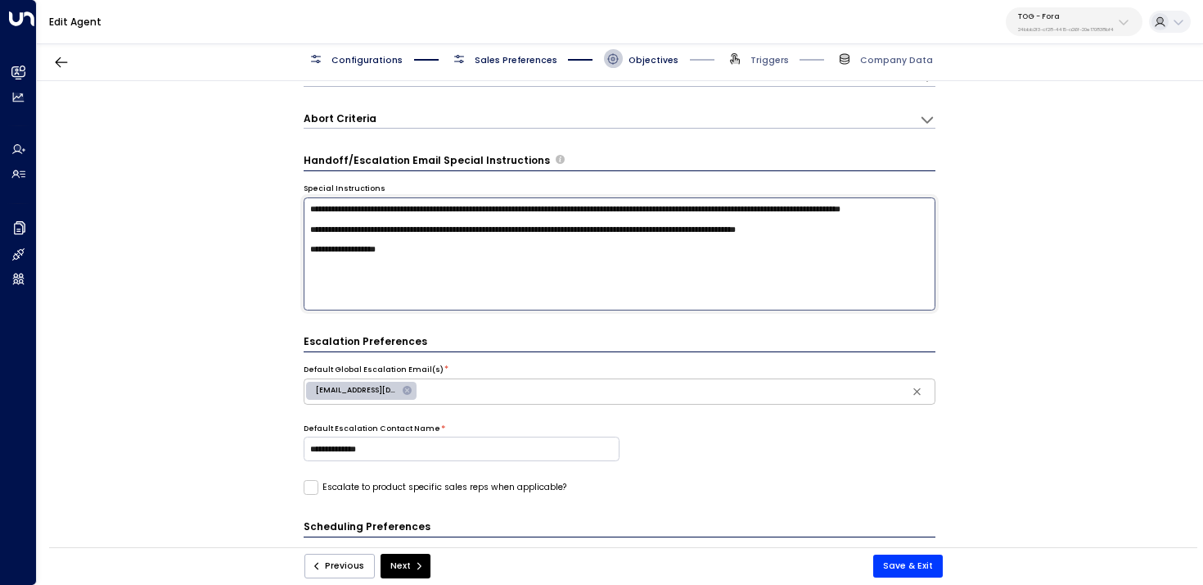
scroll to position [203, 0]
type textarea "**********"
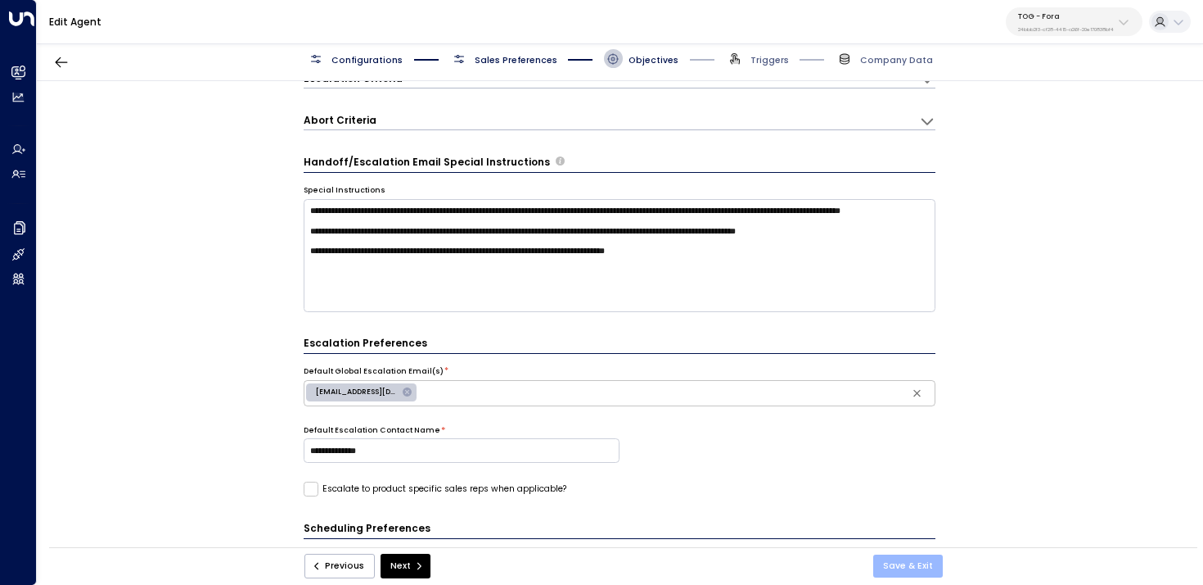
click at [920, 566] on button "Save & Exit" at bounding box center [909, 565] width 70 height 23
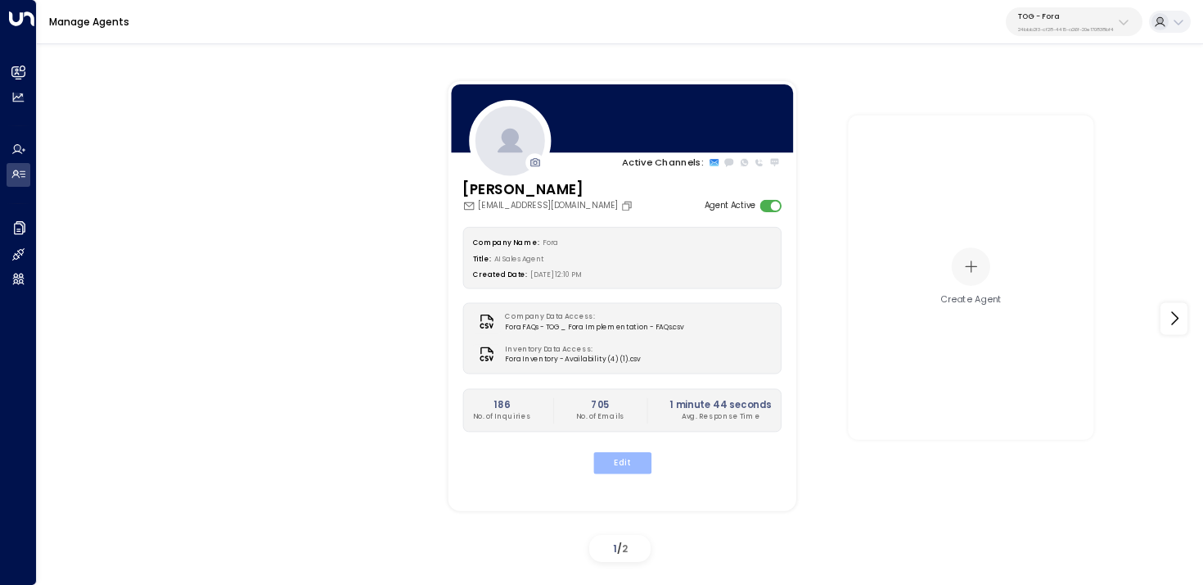
click at [626, 464] on button "Edit" at bounding box center [622, 462] width 58 height 21
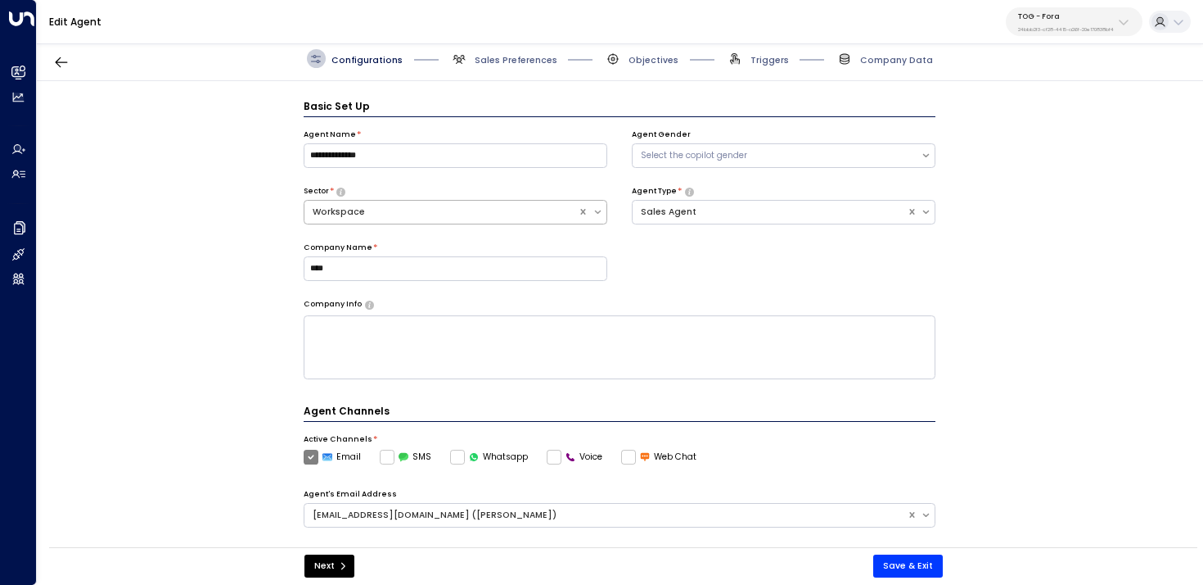
scroll to position [18, 0]
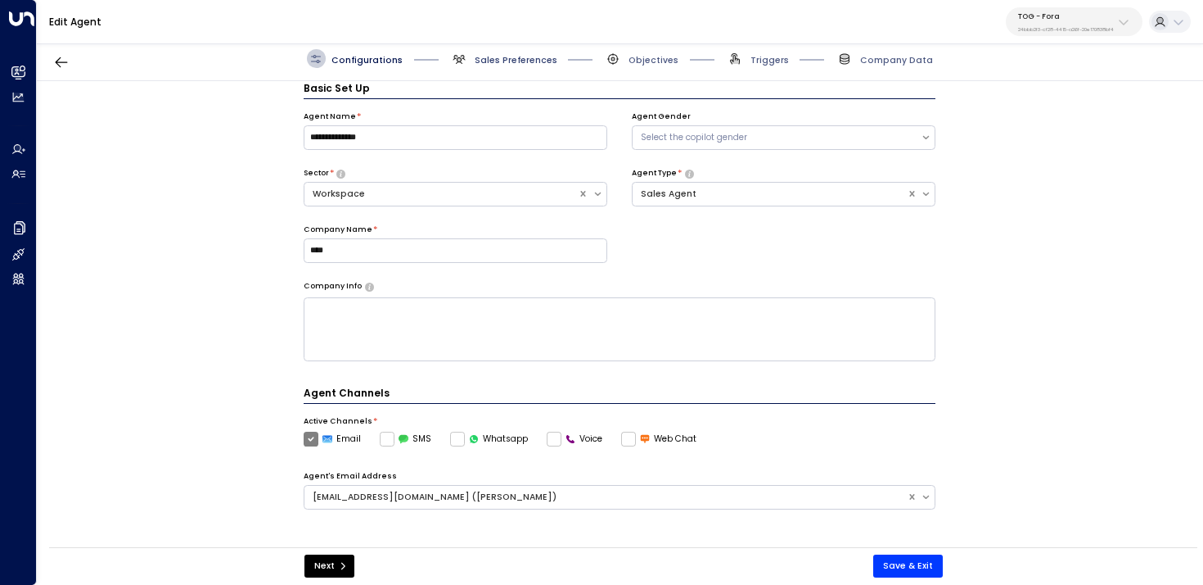
click at [512, 59] on span "Sales Preferences" at bounding box center [516, 60] width 83 height 12
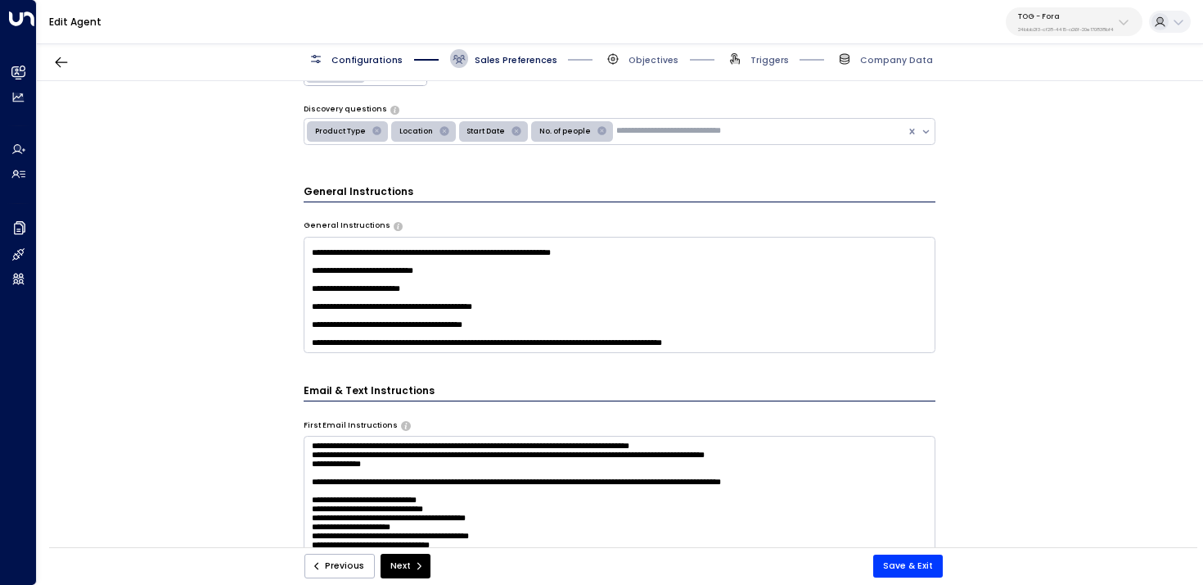
scroll to position [187, 0]
click at [802, 335] on textarea "**********" at bounding box center [620, 295] width 633 height 116
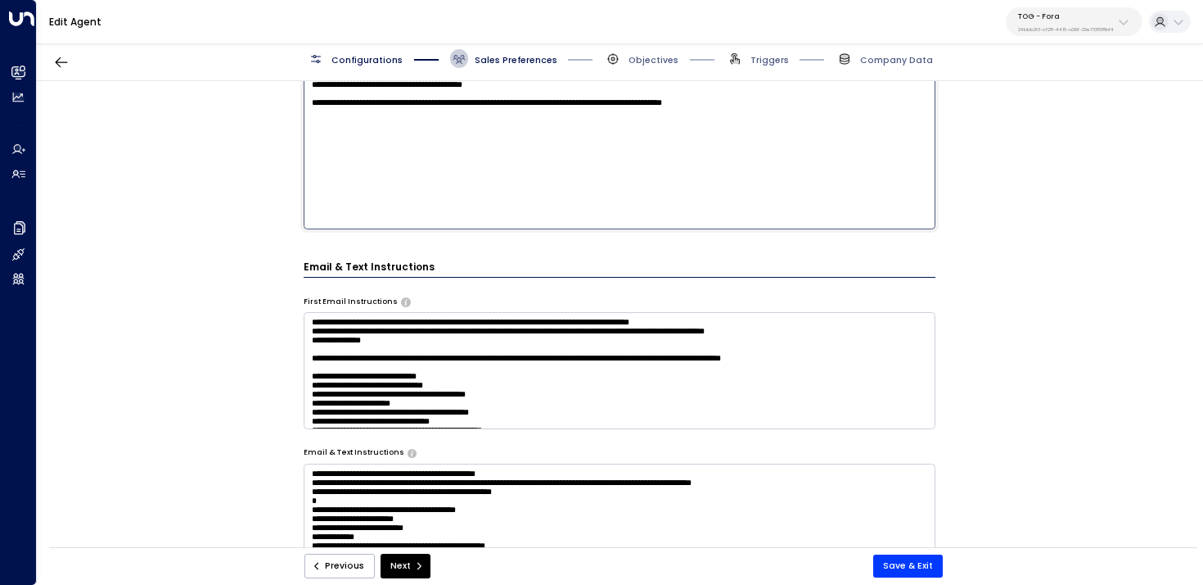
scroll to position [715, 0]
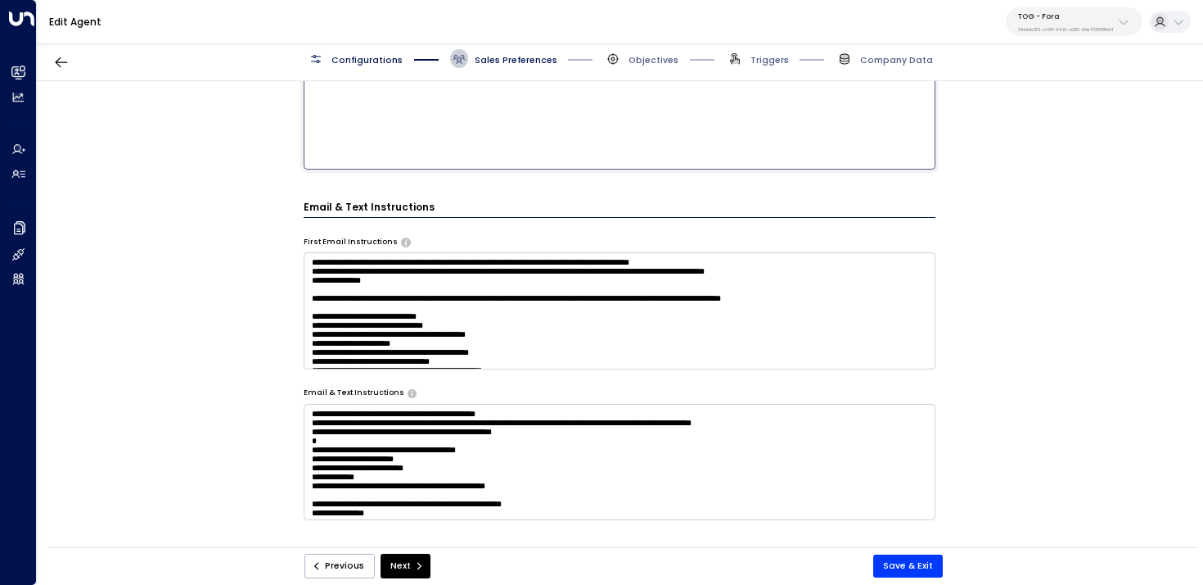
click at [798, 156] on textarea "**********" at bounding box center [620, 7] width 633 height 326
type textarea "**********"
click at [928, 563] on button "Save & Exit" at bounding box center [909, 565] width 70 height 23
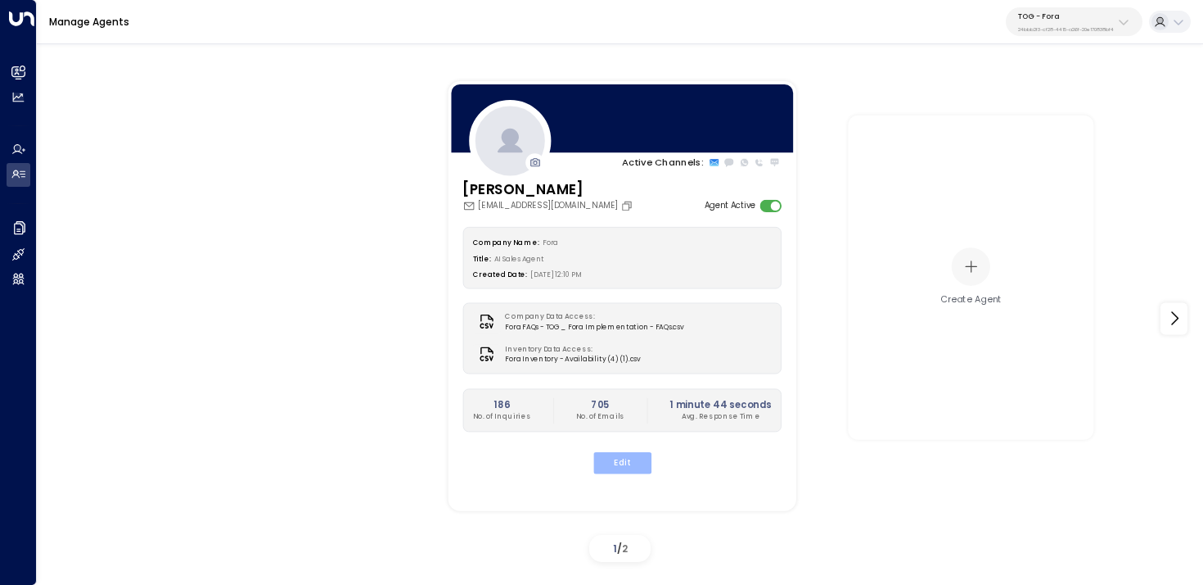
click at [621, 462] on button "Edit" at bounding box center [622, 462] width 58 height 21
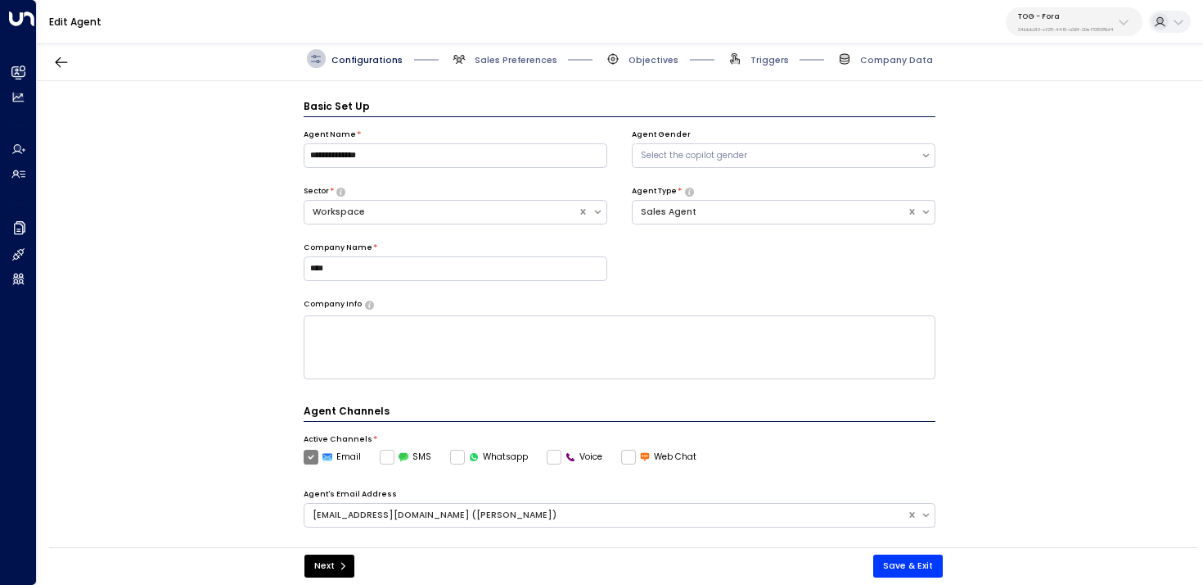
scroll to position [18, 0]
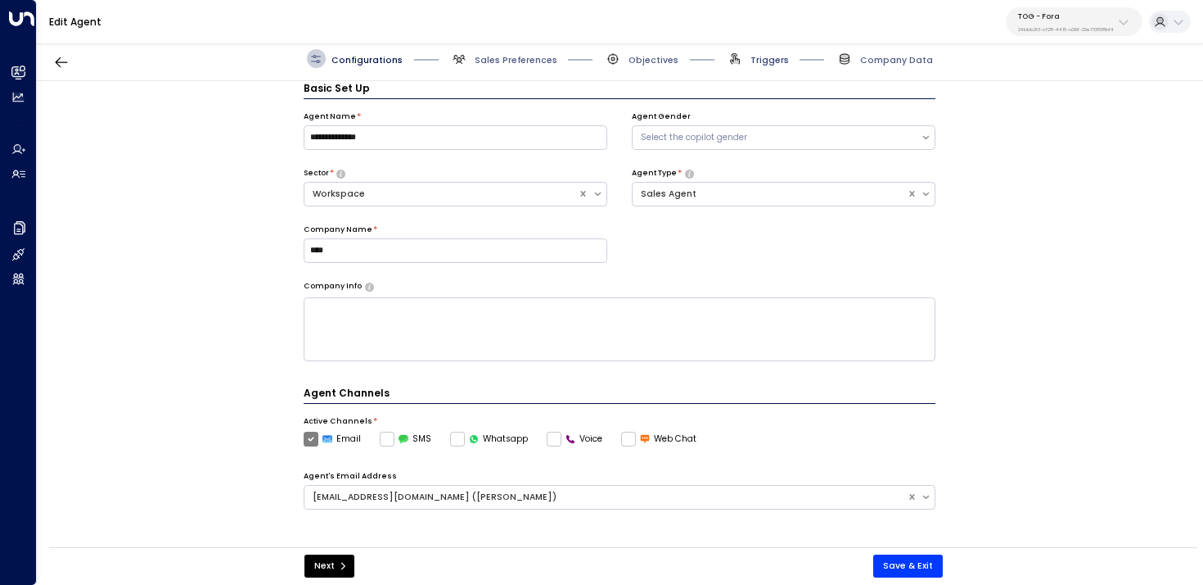
click at [752, 57] on span "Triggers" at bounding box center [770, 60] width 38 height 12
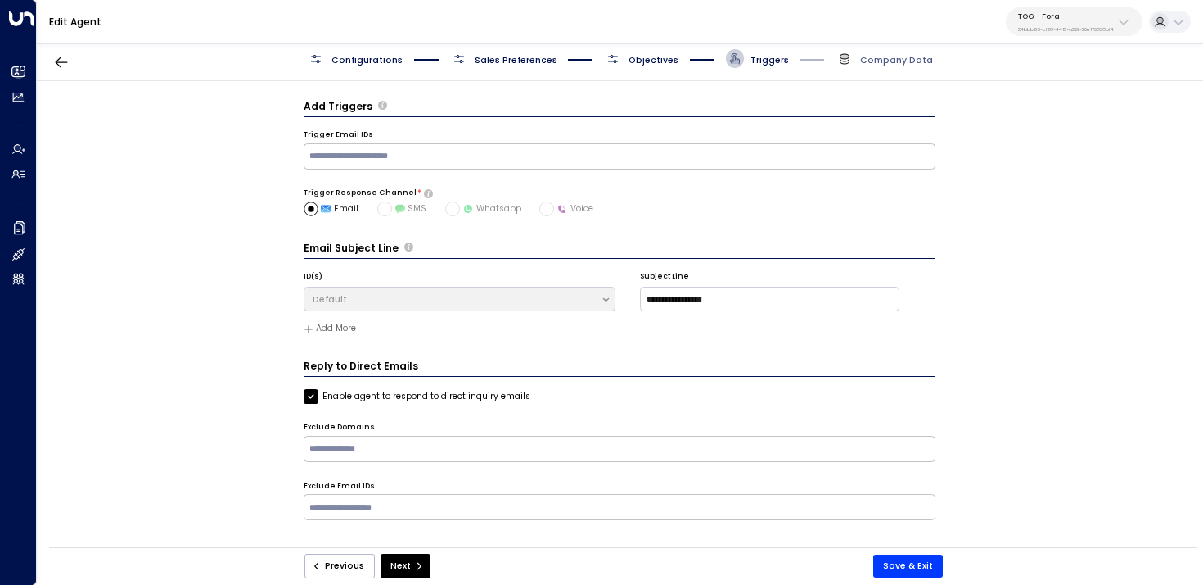
click at [642, 67] on div "Configurations Sales Preferences Objectives Triggers Company Data" at bounding box center [620, 59] width 1167 height 44
click at [648, 54] on span "Objectives" at bounding box center [654, 60] width 50 height 12
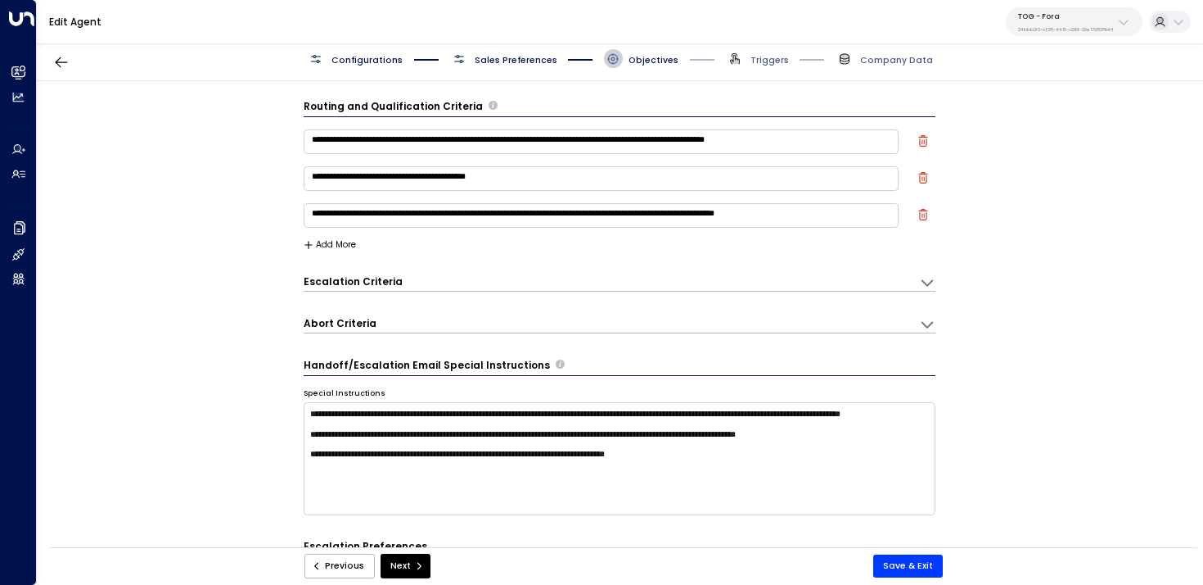
click at [335, 245] on button "Add More" at bounding box center [330, 245] width 53 height 10
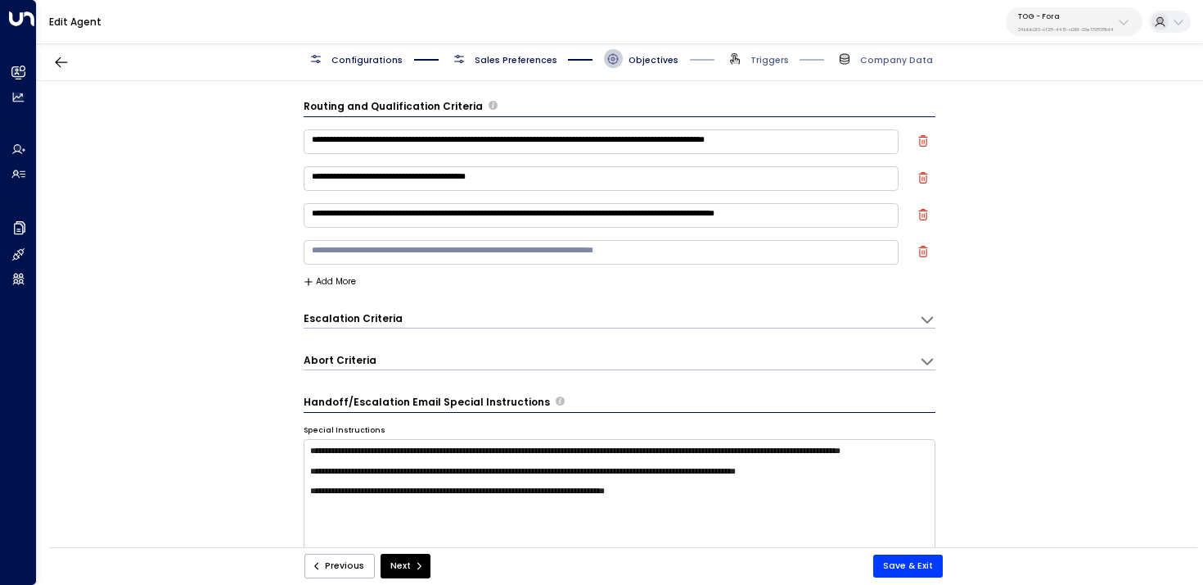
click at [368, 263] on textarea at bounding box center [602, 252] width 596 height 25
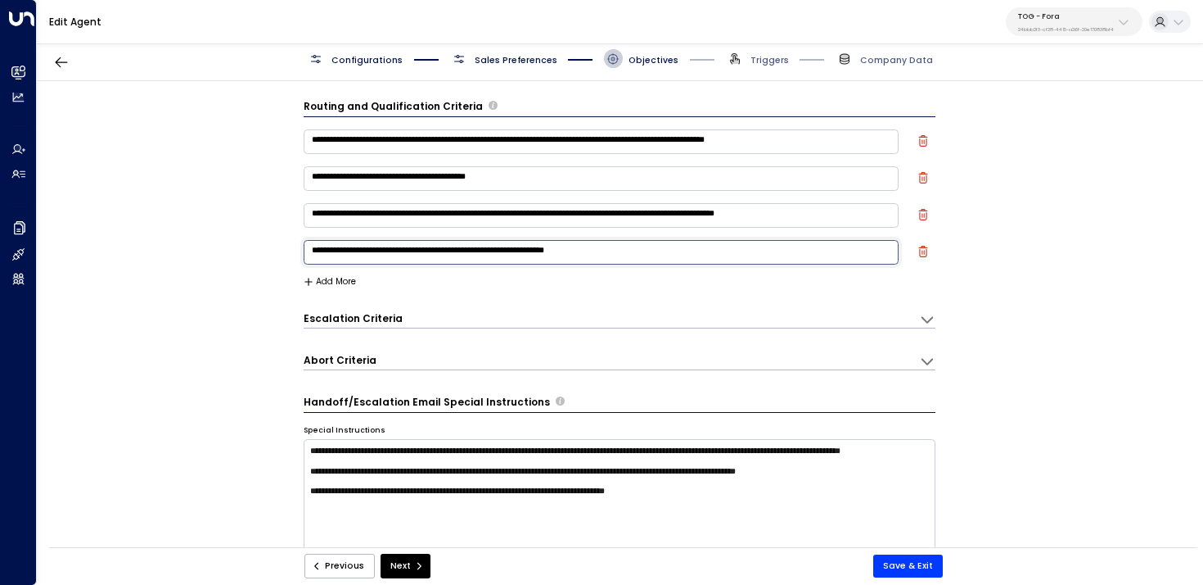
click at [434, 252] on textarea "**********" at bounding box center [602, 252] width 596 height 25
type textarea "**********"
click at [899, 567] on button "Save & Exit" at bounding box center [909, 565] width 70 height 23
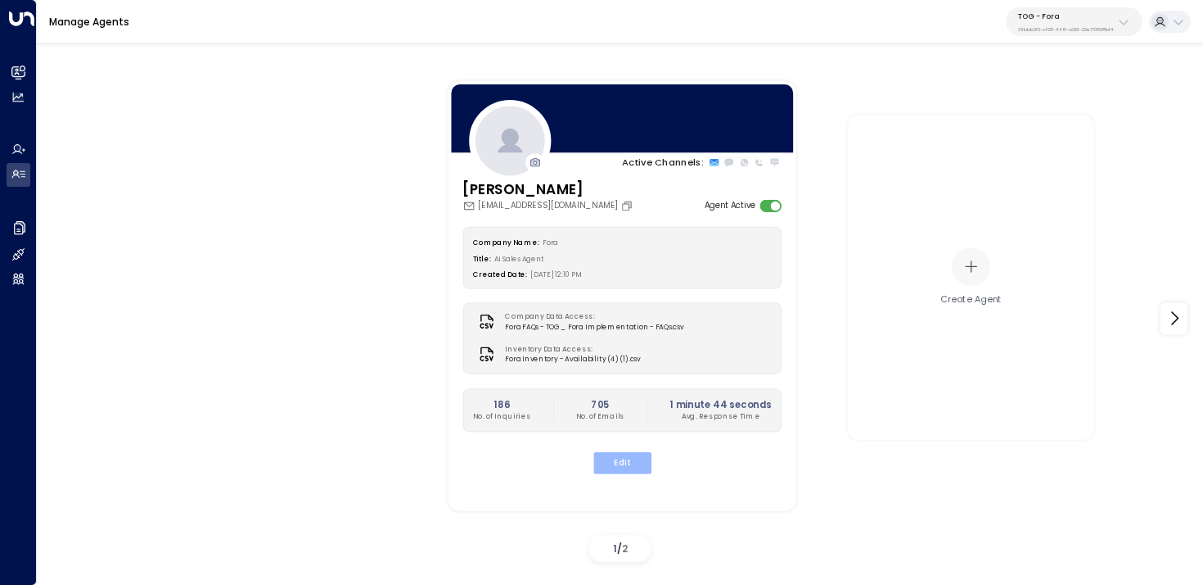
click at [628, 452] on button "Edit" at bounding box center [622, 462] width 58 height 21
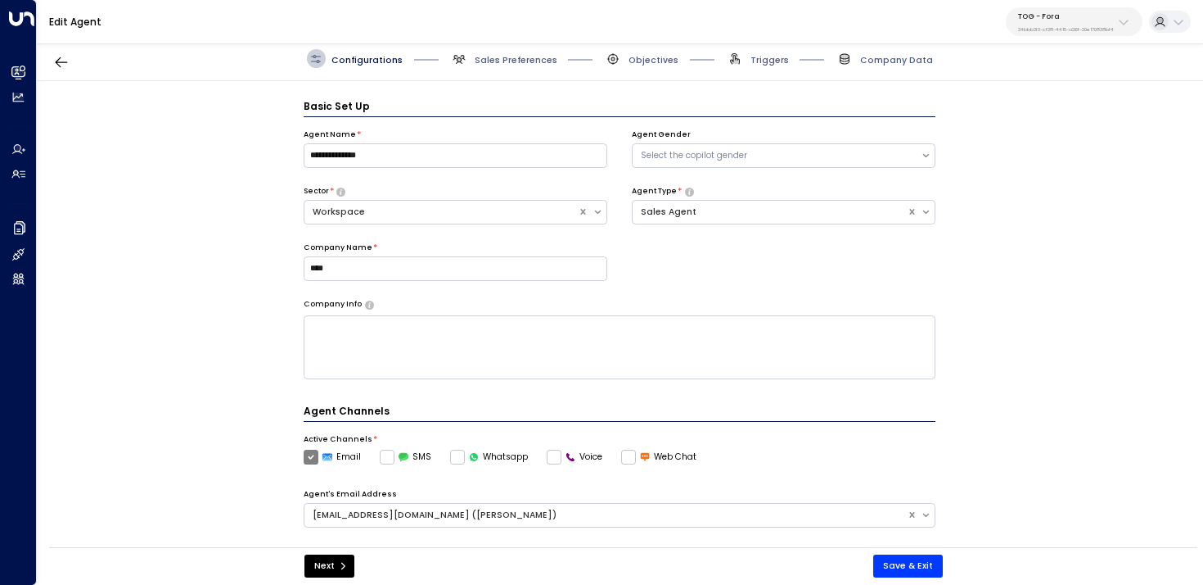
scroll to position [18, 0]
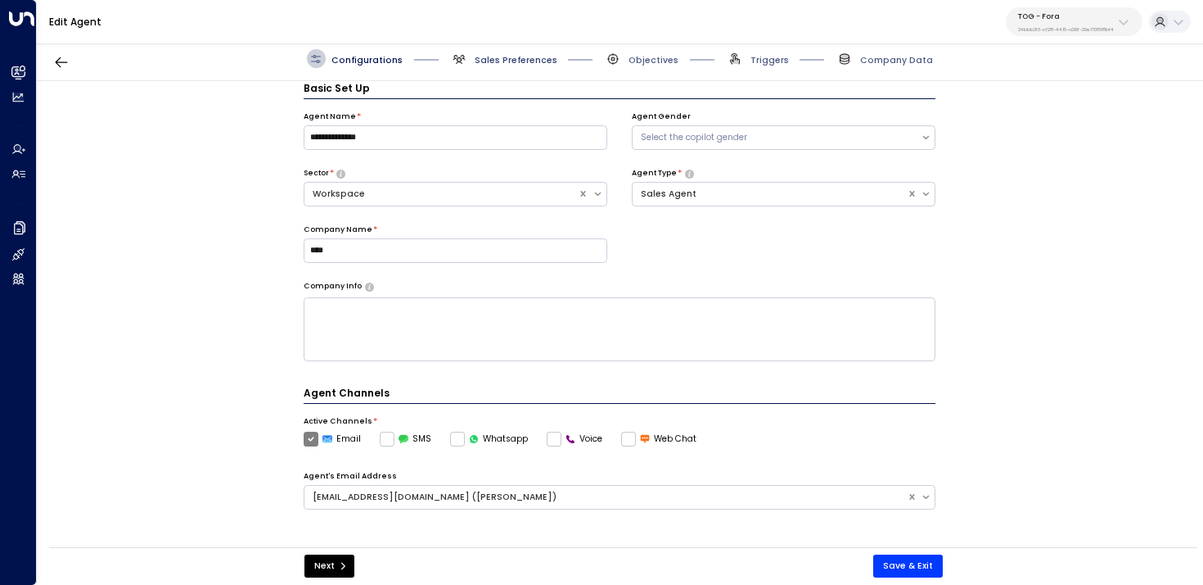
click at [528, 62] on span "Sales Preferences" at bounding box center [516, 60] width 83 height 12
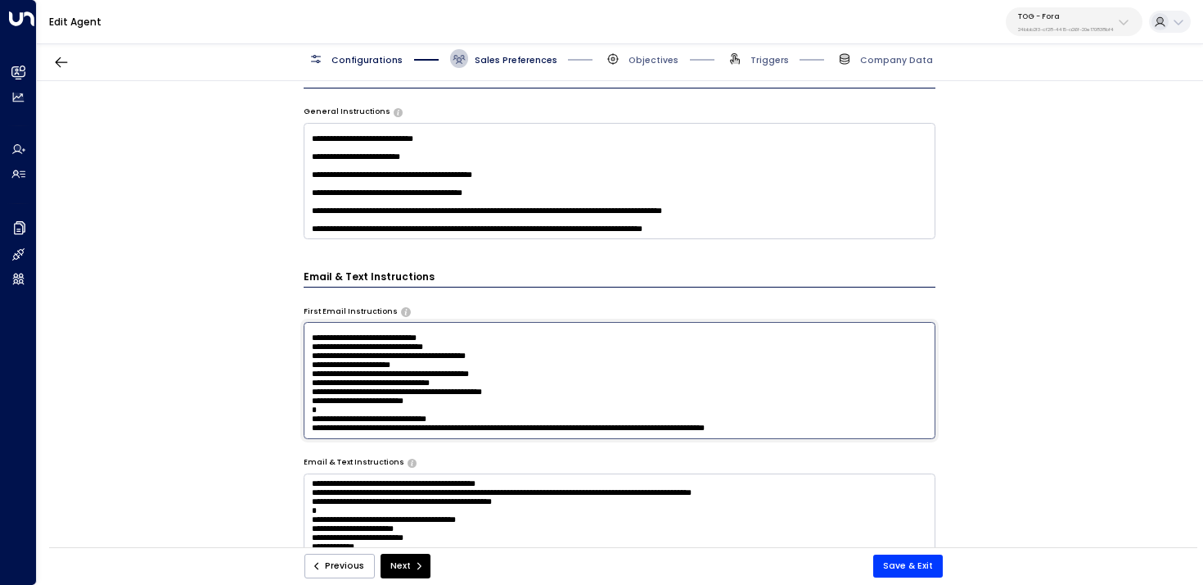
scroll to position [0, 0]
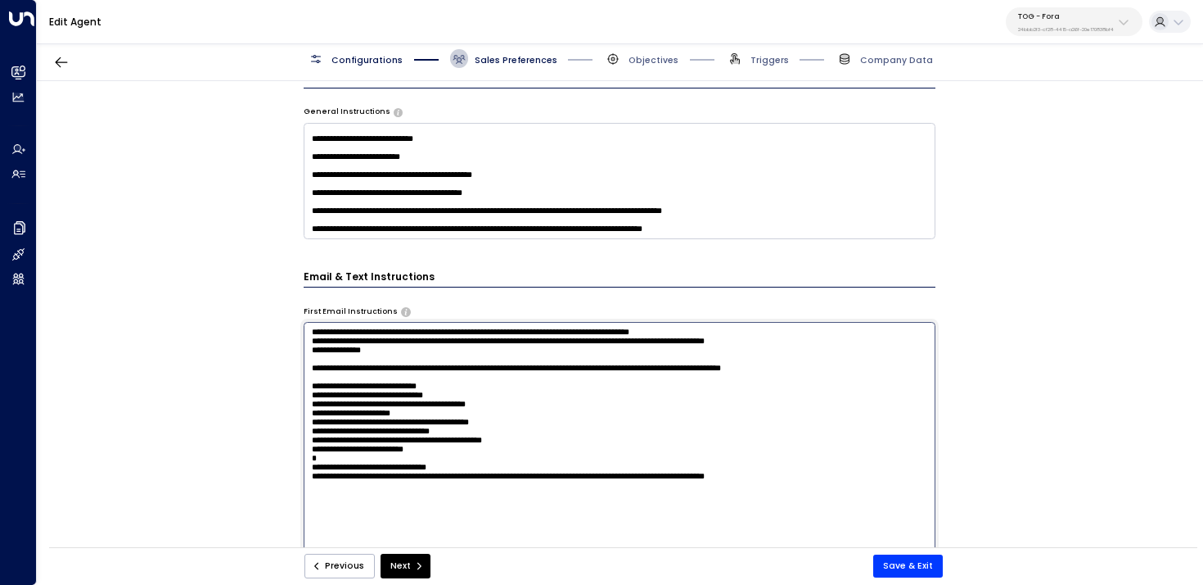
drag, startPoint x: 487, startPoint y: 408, endPoint x: 325, endPoint y: 351, distance: 171.7
click at [324, 351] on textarea "**********" at bounding box center [620, 485] width 633 height 326
drag, startPoint x: 309, startPoint y: 354, endPoint x: 479, endPoint y: 517, distance: 235.7
click at [479, 518] on textarea "**********" at bounding box center [620, 485] width 633 height 326
paste textarea "**********"
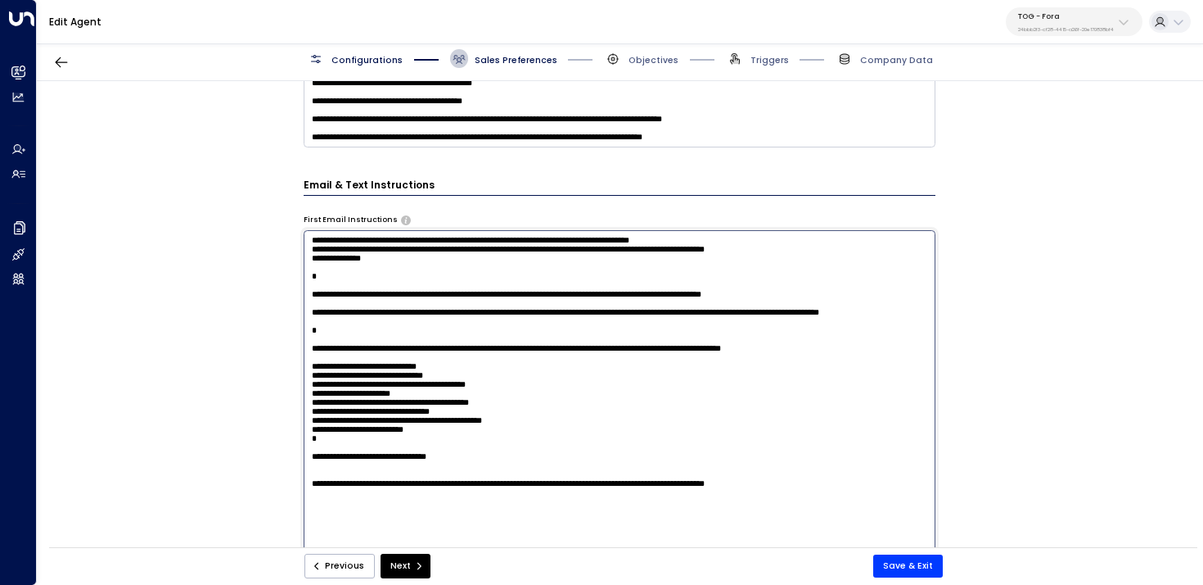
scroll to position [11, 0]
click at [409, 290] on textarea at bounding box center [620, 393] width 633 height 326
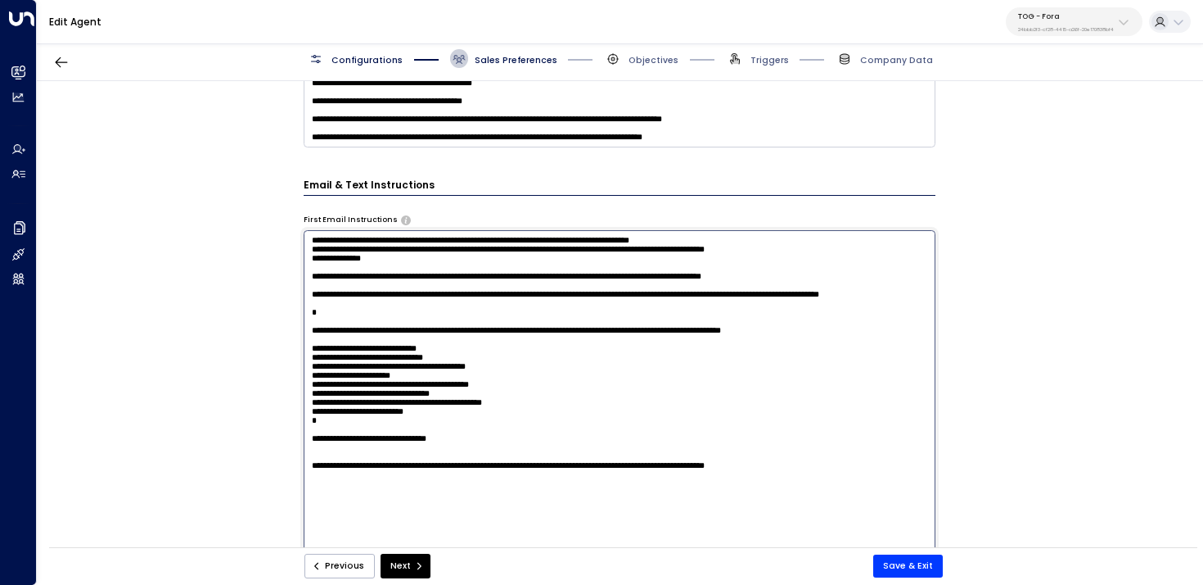
click at [357, 351] on textarea at bounding box center [620, 393] width 633 height 326
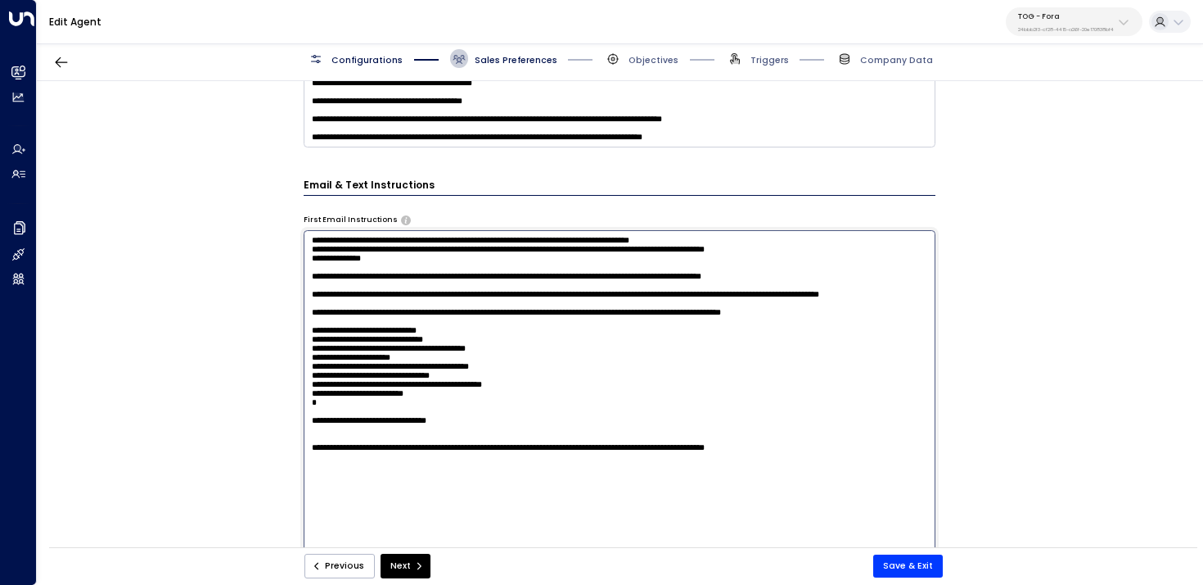
scroll to position [2, 0]
click at [360, 493] on textarea at bounding box center [620, 393] width 633 height 326
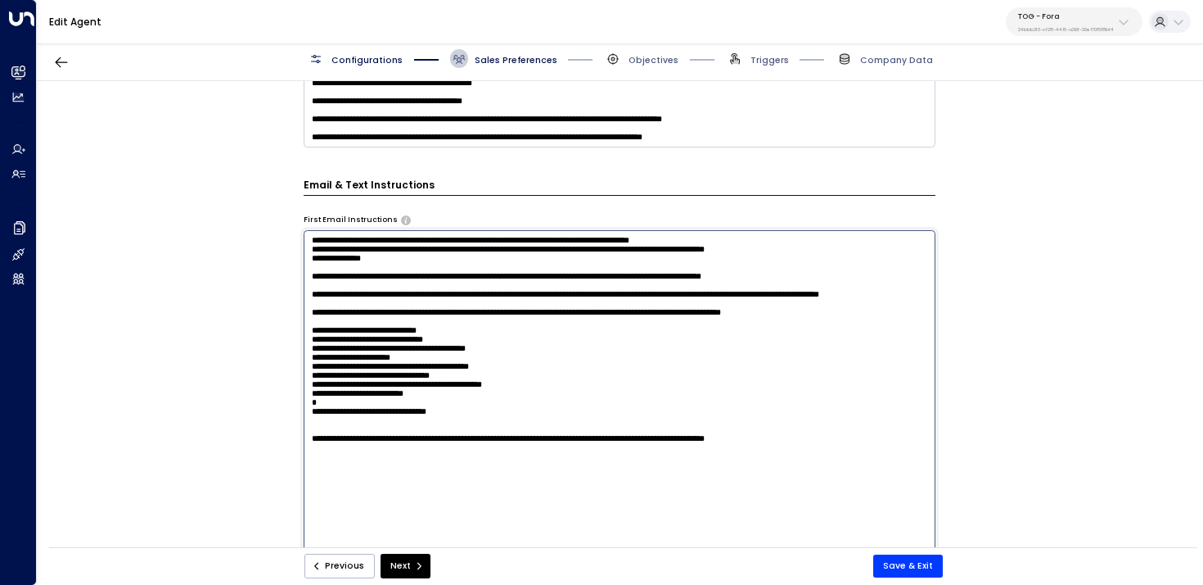
scroll to position [0, 0]
click at [364, 529] on textarea at bounding box center [620, 393] width 633 height 326
click at [349, 516] on textarea at bounding box center [620, 393] width 633 height 326
click at [375, 266] on textarea at bounding box center [620, 393] width 633 height 326
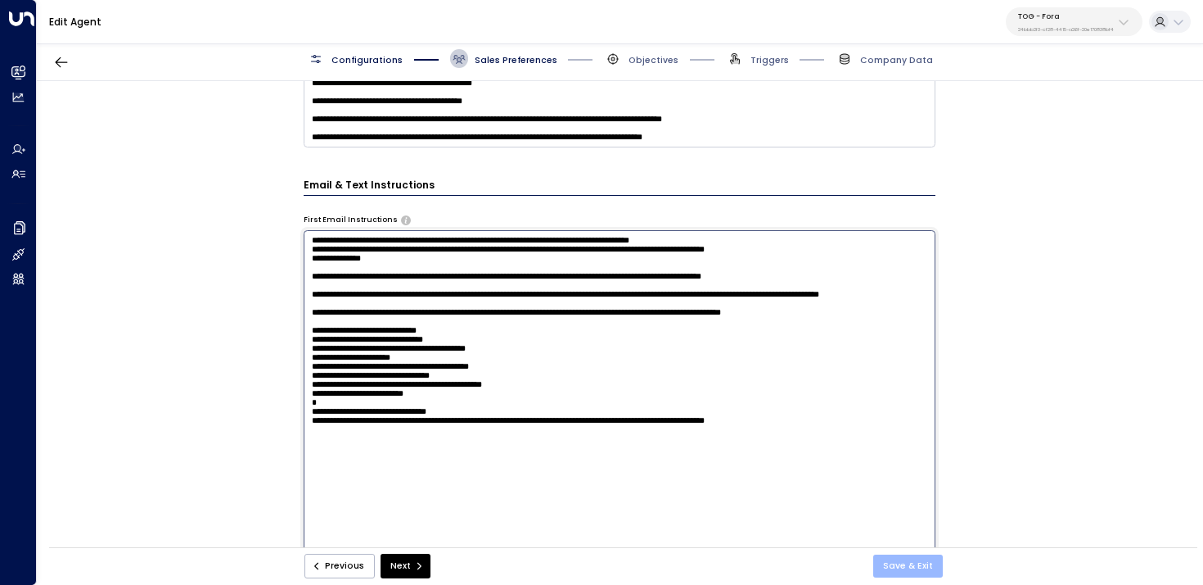
type textarea "**********"
click at [901, 567] on button "Save & Exit" at bounding box center [909, 565] width 70 height 23
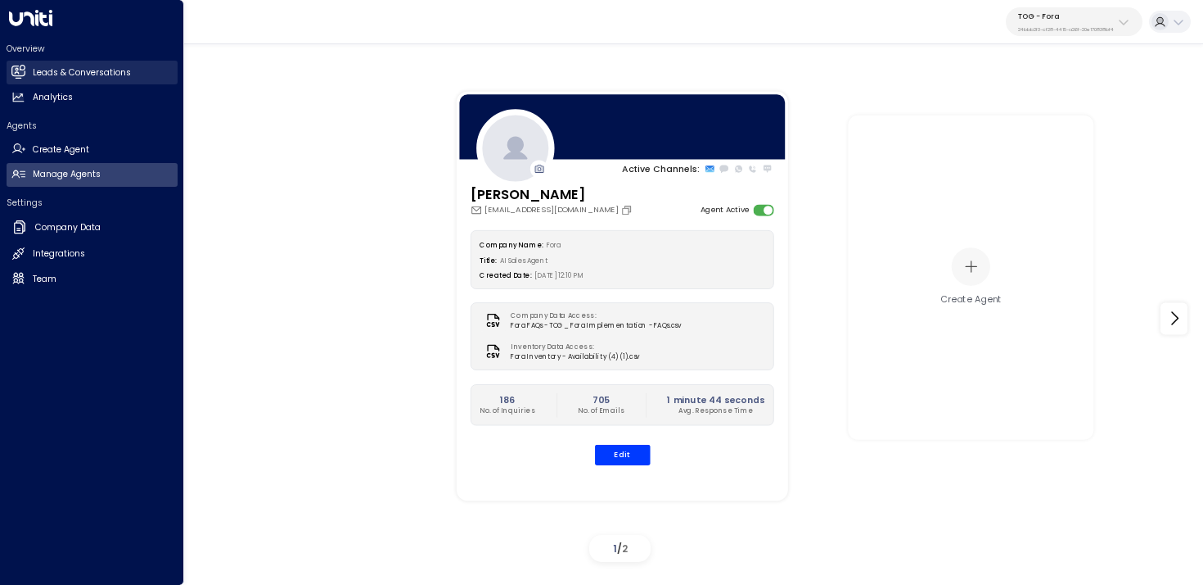
click at [23, 65] on icon at bounding box center [19, 72] width 11 height 14
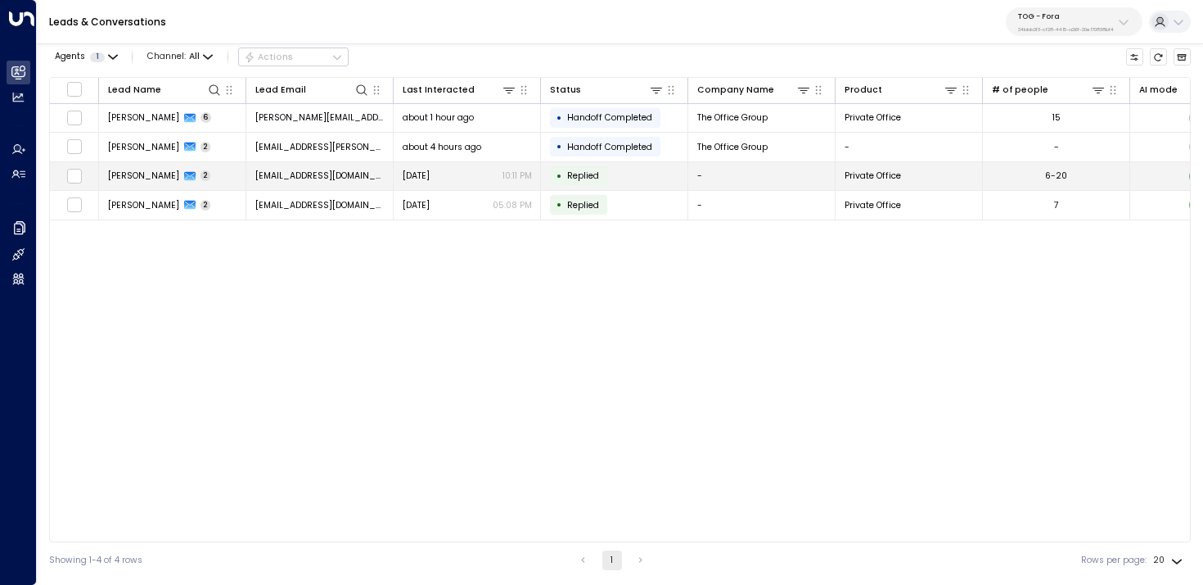
click at [210, 177] on td "James Pinner 2" at bounding box center [172, 176] width 147 height 29
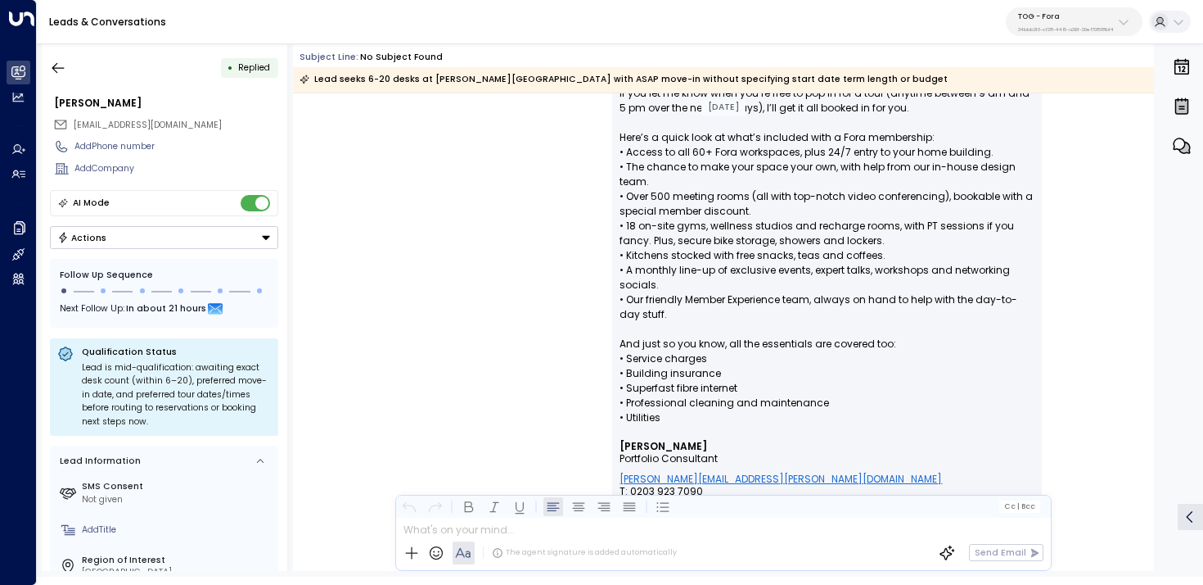
scroll to position [1063, 0]
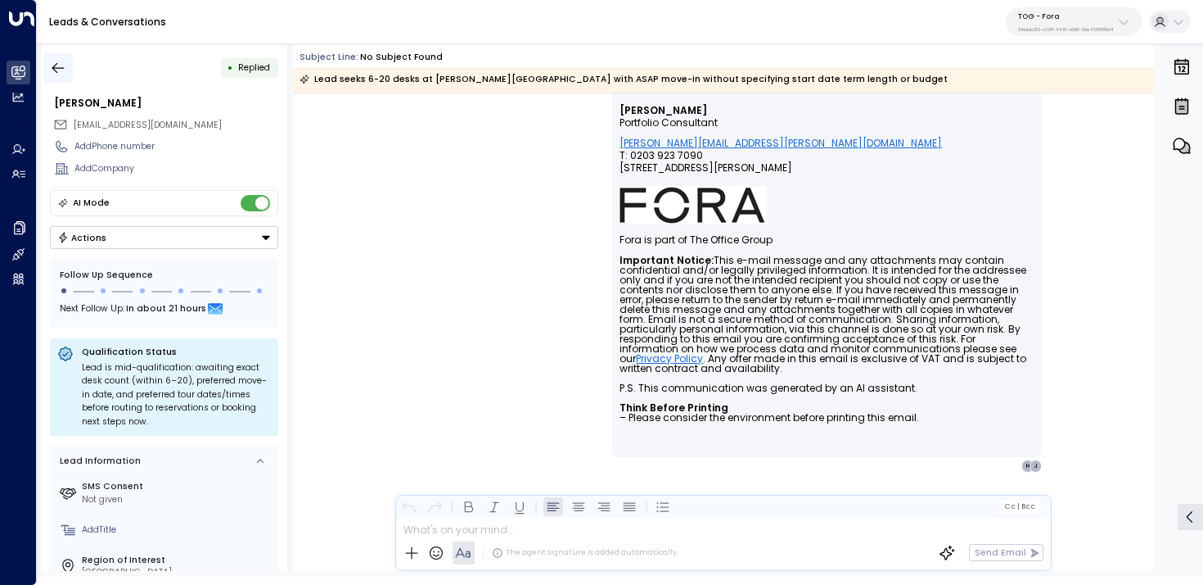
click at [60, 67] on icon "button" at bounding box center [58, 67] width 12 height 11
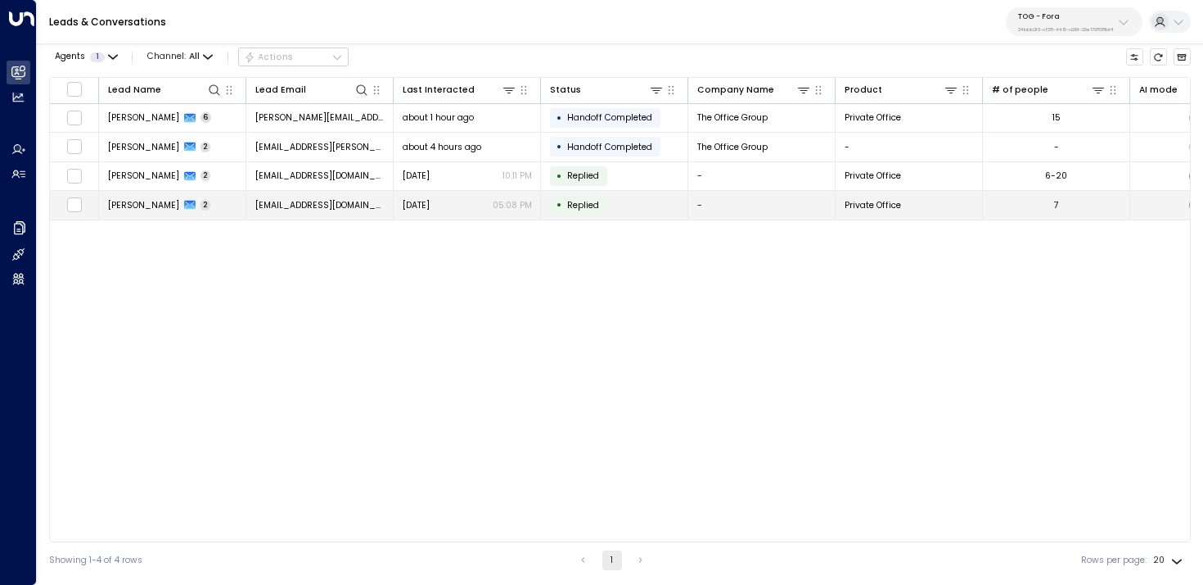
click at [148, 201] on span "ranjit brainch" at bounding box center [143, 205] width 71 height 12
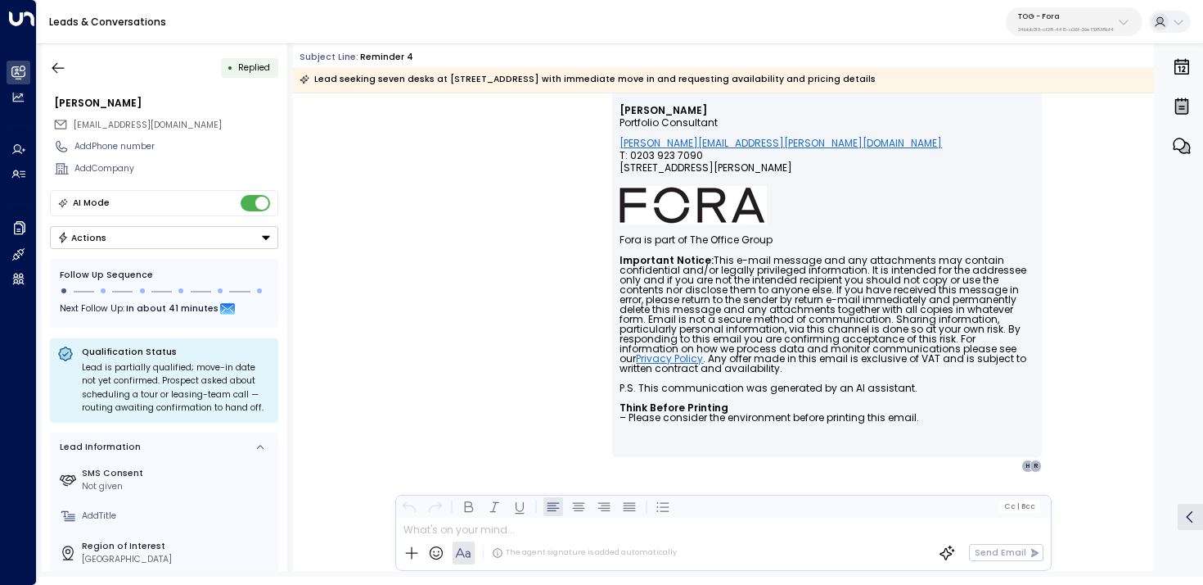
scroll to position [690, 0]
click at [67, 76] on button "button" at bounding box center [57, 67] width 29 height 29
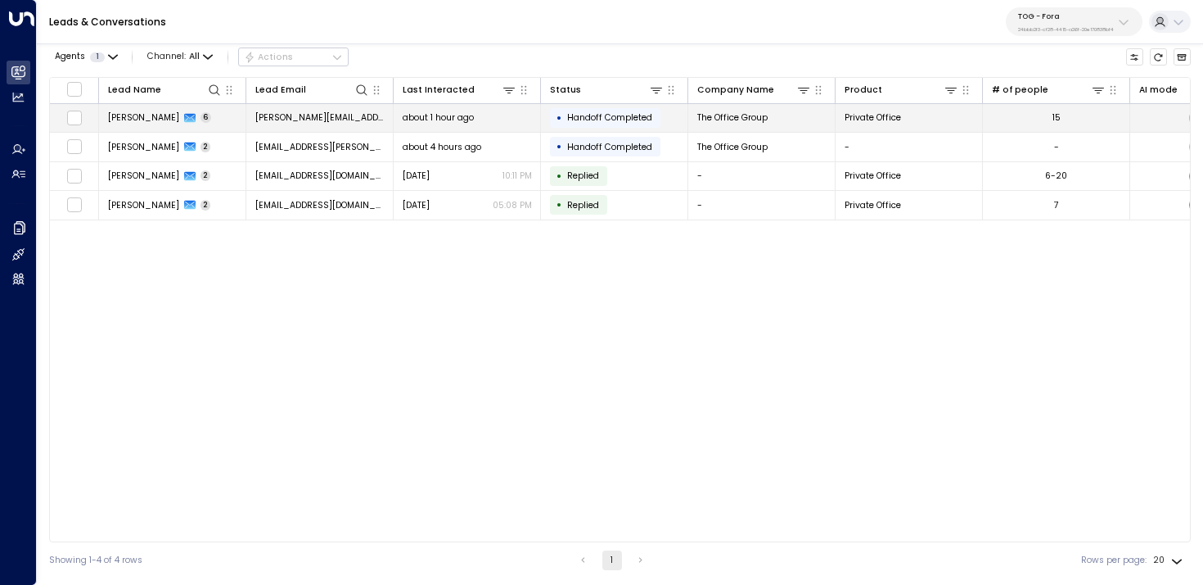
click at [184, 119] on icon at bounding box center [189, 118] width 11 height 9
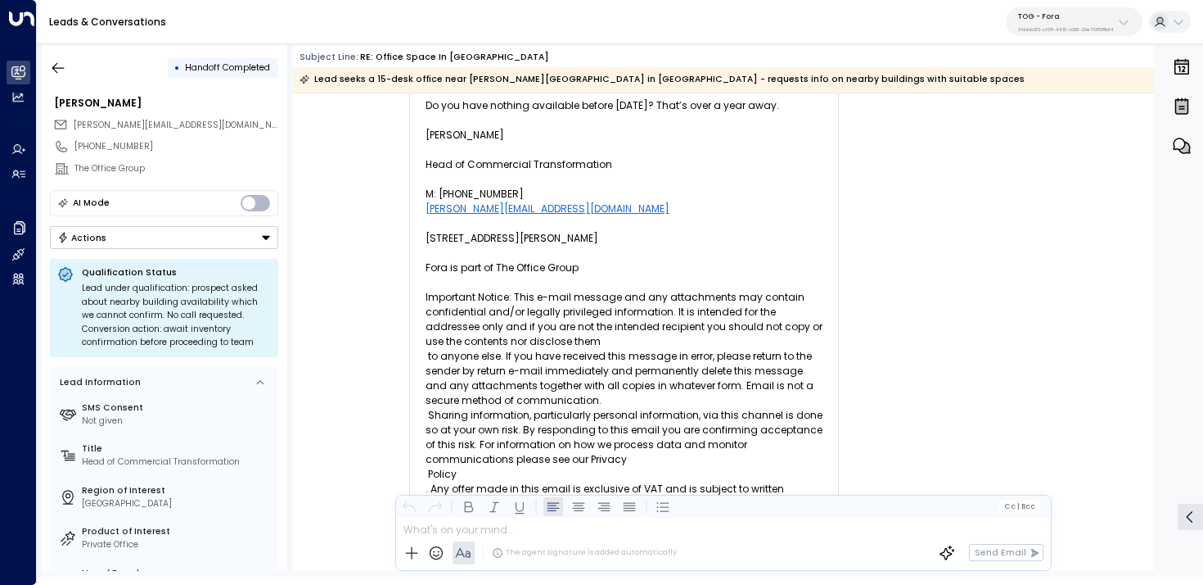
scroll to position [8629, 0]
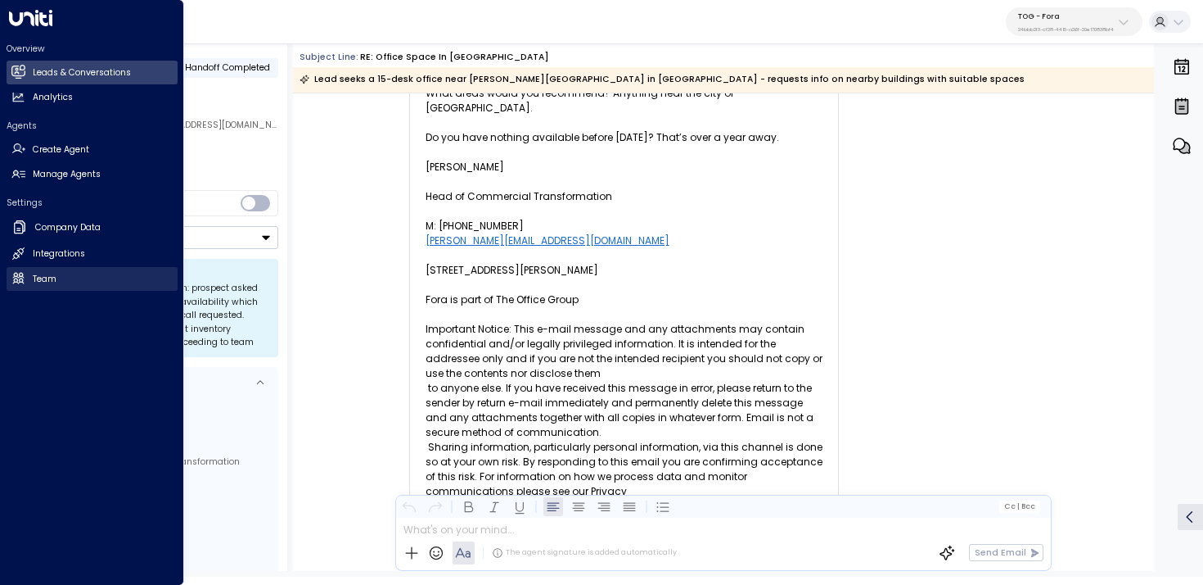
click at [16, 282] on icon at bounding box center [17, 278] width 11 height 11
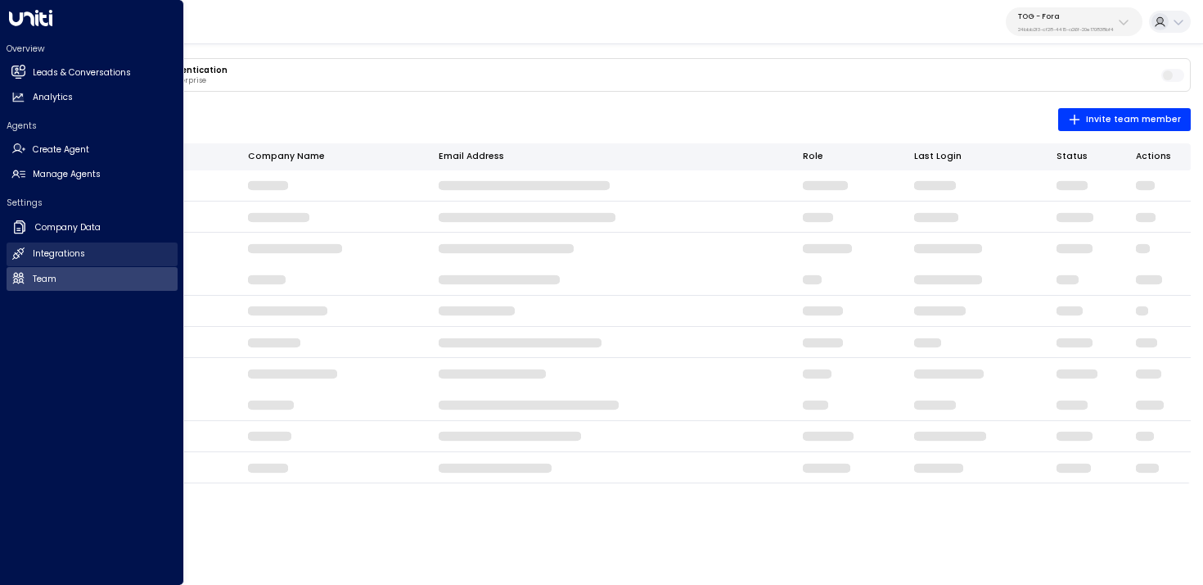
click at [112, 252] on link "Integrations Integrations" at bounding box center [92, 254] width 171 height 24
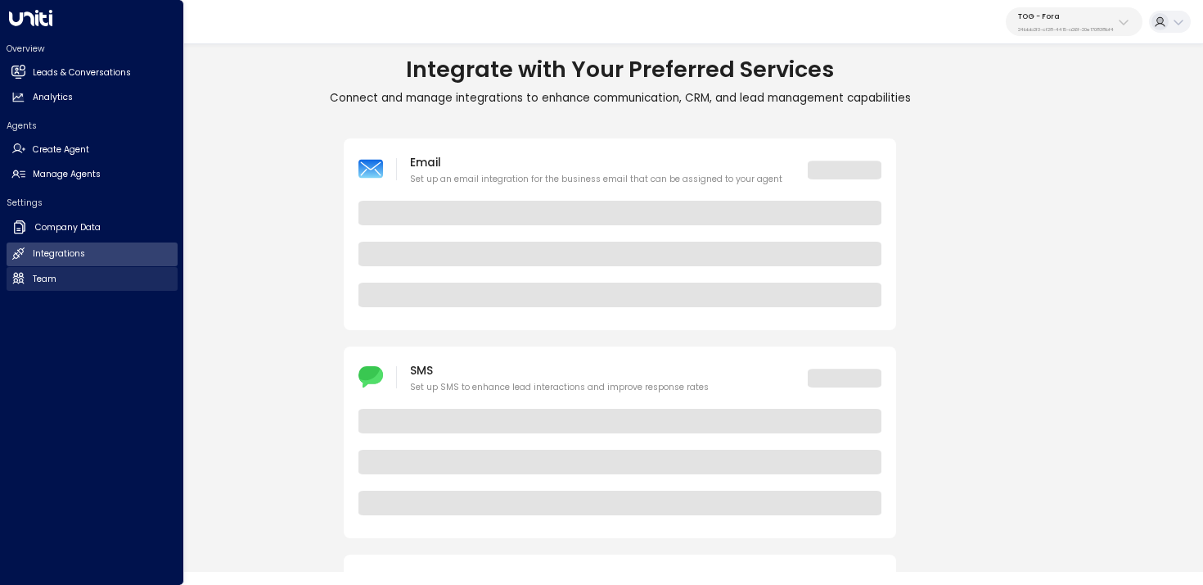
click at [102, 269] on link "Team Team" at bounding box center [92, 279] width 171 height 24
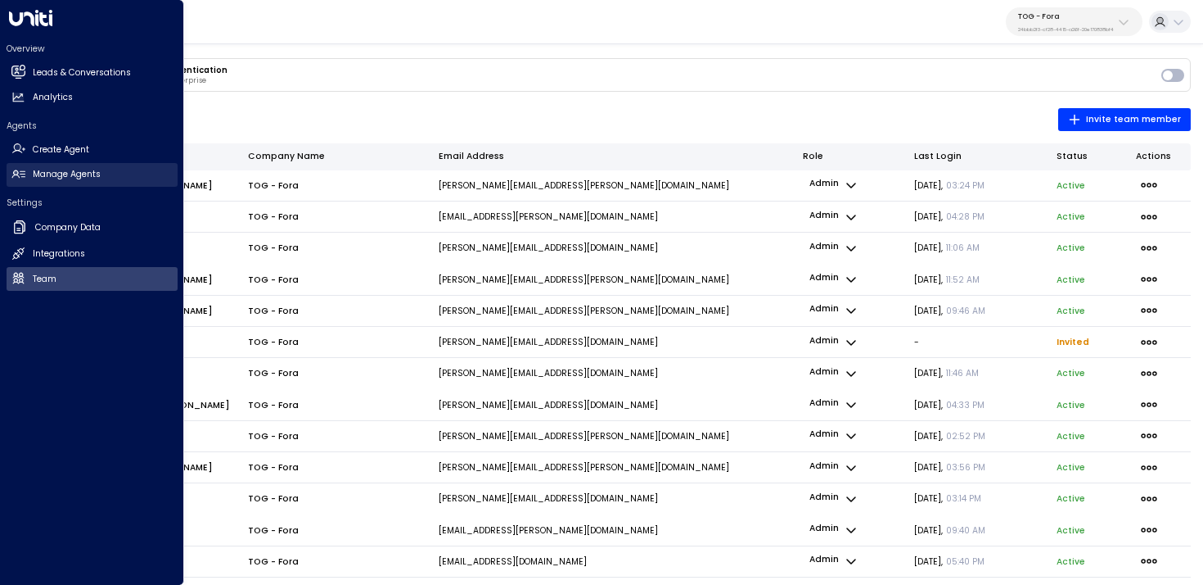
click at [14, 174] on icon at bounding box center [15, 172] width 4 height 4
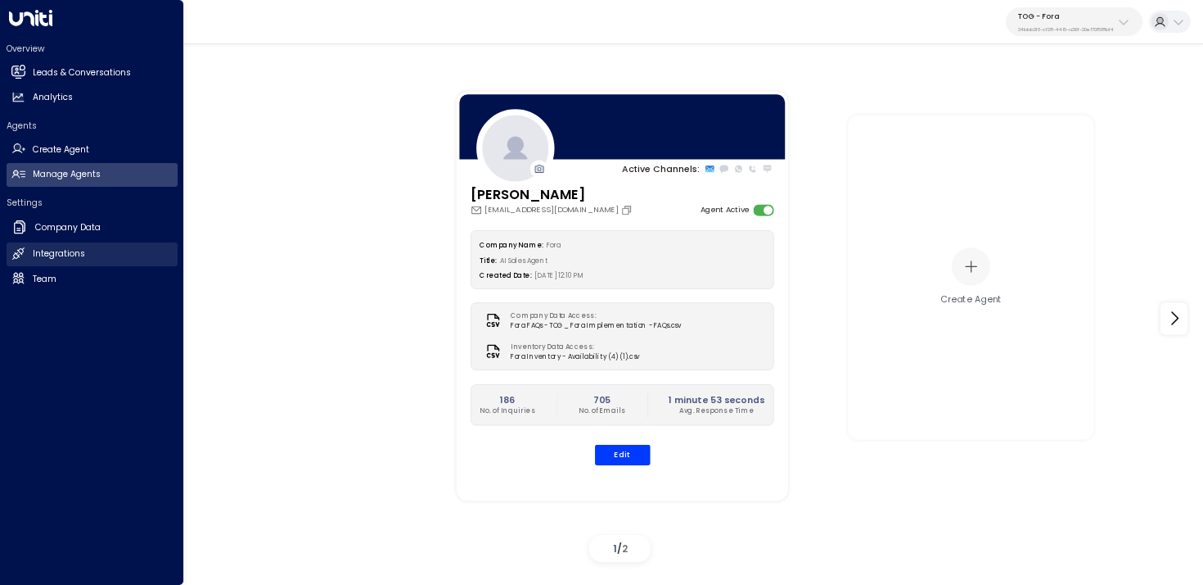
click at [66, 254] on h2 "Integrations" at bounding box center [59, 253] width 52 height 13
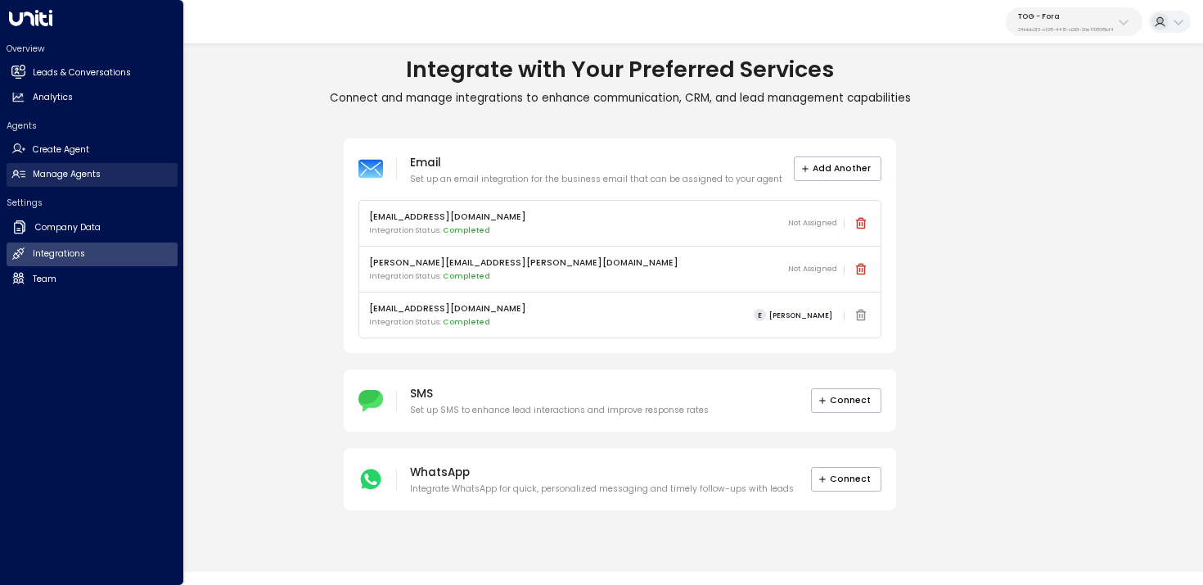
click at [108, 178] on link "Manage Agents Manage Agents" at bounding box center [92, 175] width 171 height 24
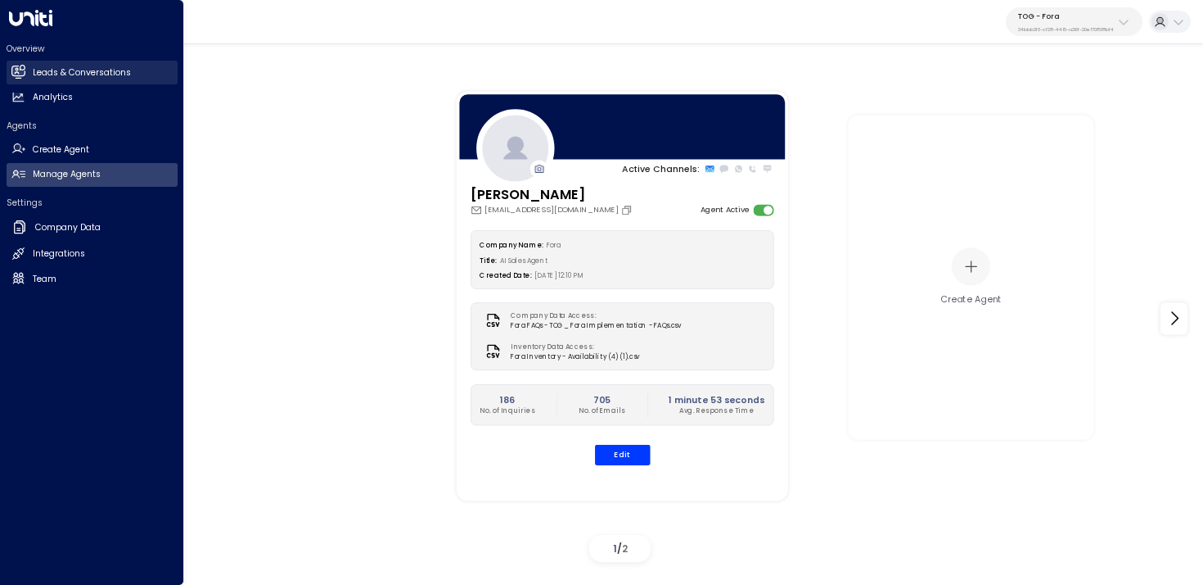
click at [34, 67] on h2 "Leads & Conversations" at bounding box center [82, 72] width 98 height 13
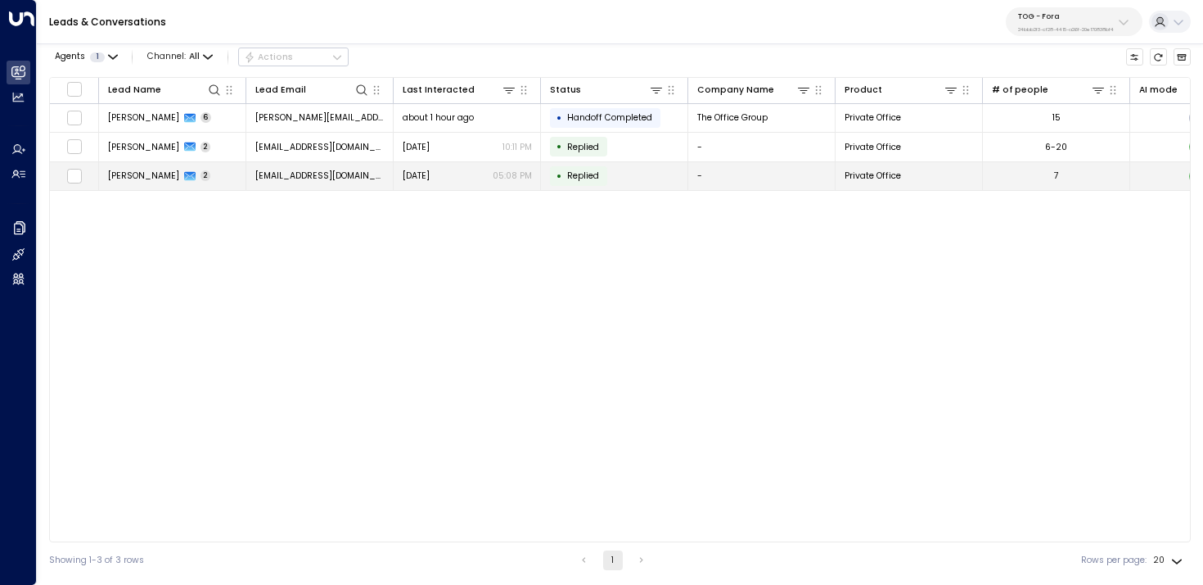
click at [218, 169] on td "ranjit brainch 2" at bounding box center [172, 176] width 147 height 29
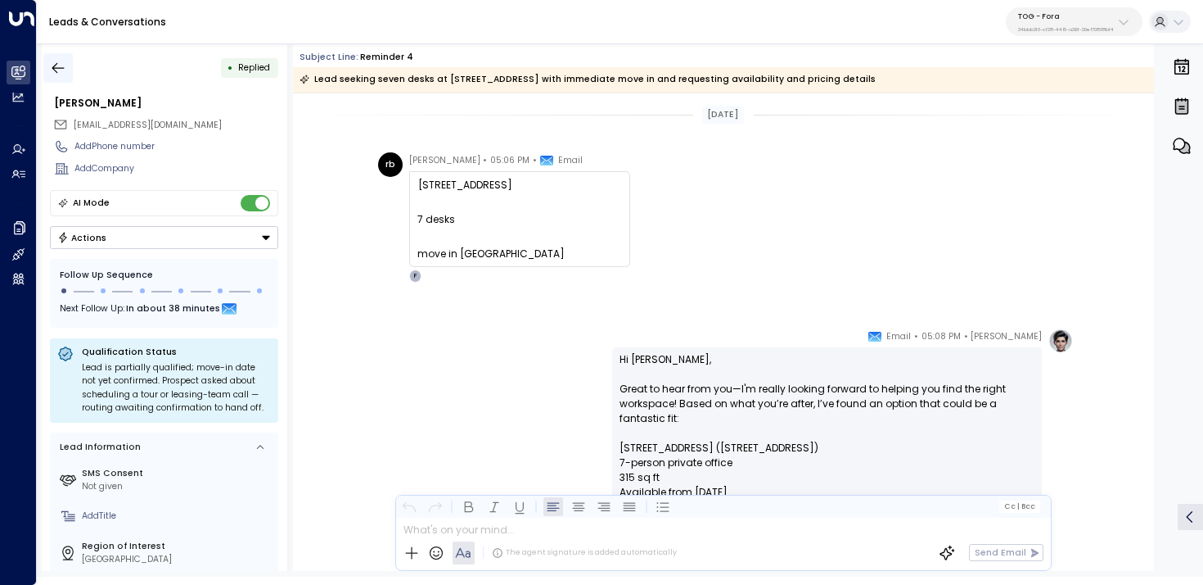
click at [64, 63] on icon "button" at bounding box center [58, 68] width 16 height 16
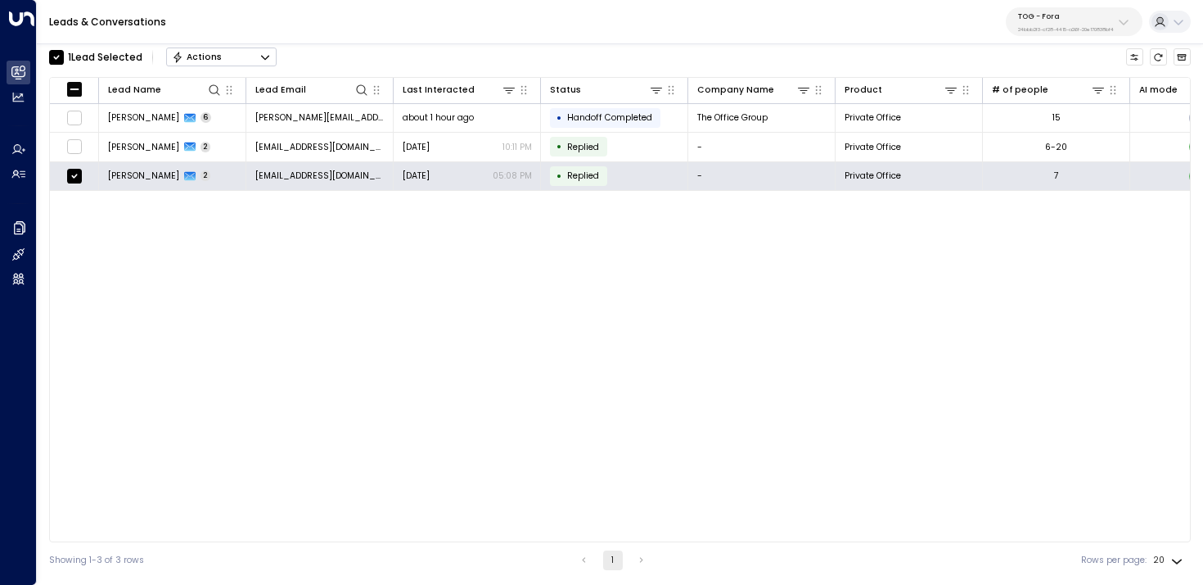
click at [267, 57] on icon "Button group with a nested menu" at bounding box center [265, 57] width 8 height 5
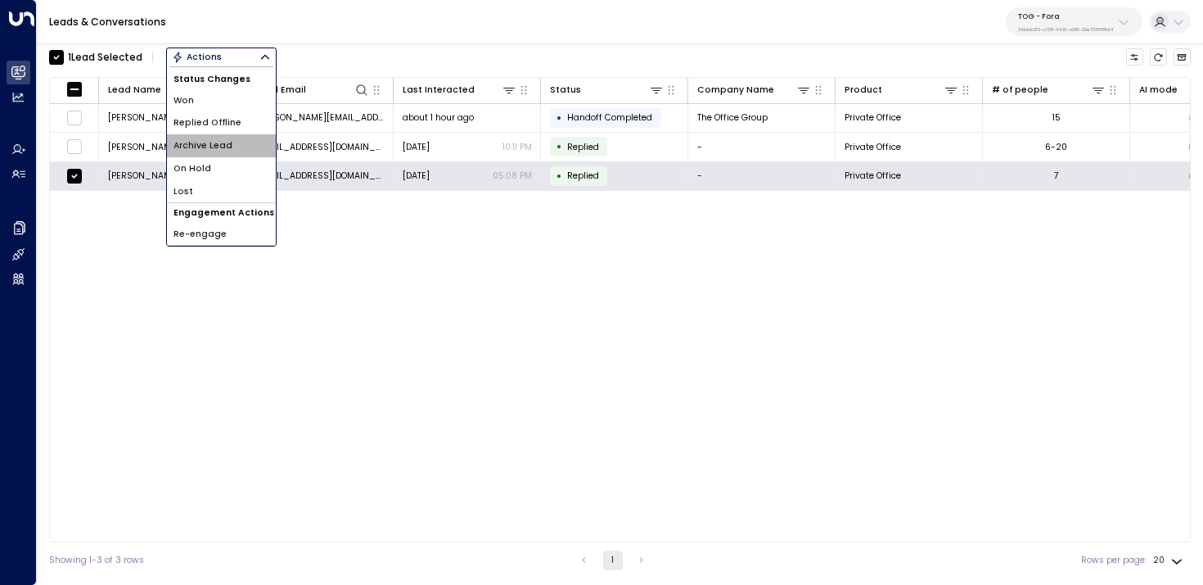
click at [235, 153] on li "Archive Lead" at bounding box center [221, 145] width 109 height 23
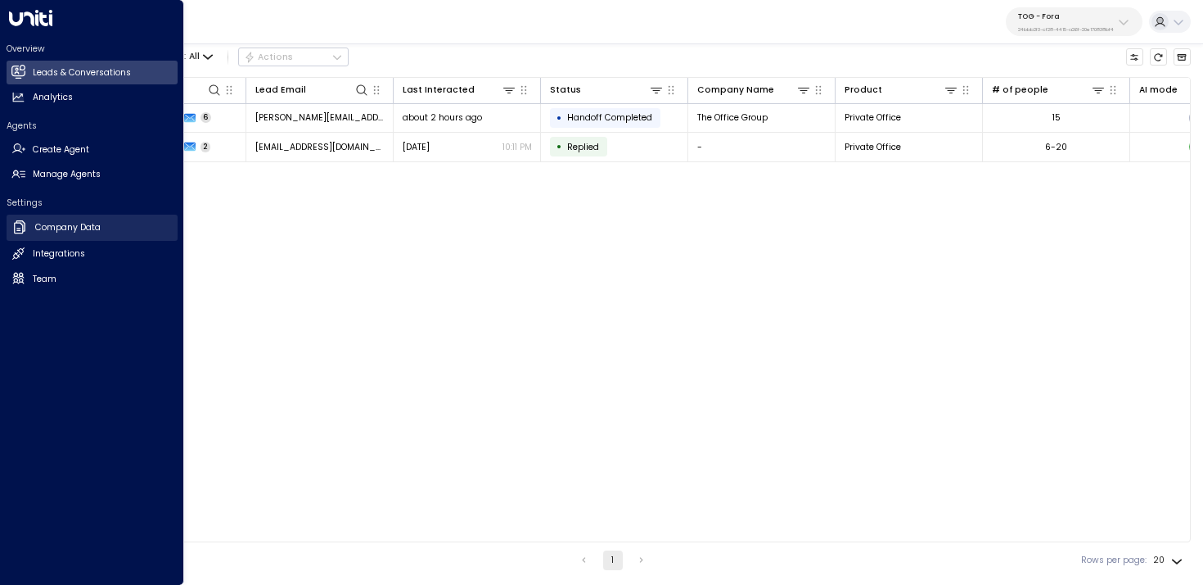
click at [29, 233] on link "Company Data Company Data" at bounding box center [92, 227] width 171 height 26
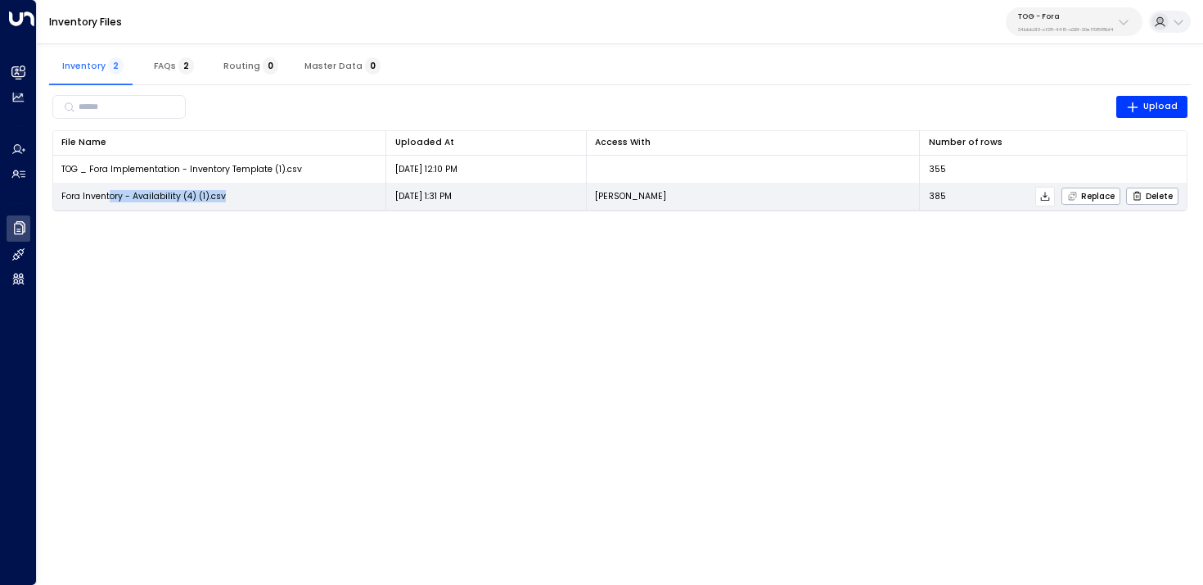
drag, startPoint x: 180, startPoint y: 203, endPoint x: 111, endPoint y: 201, distance: 68.8
click at [111, 201] on td "Fora Inventory - Availability (4) (1).csv" at bounding box center [220, 196] width 334 height 27
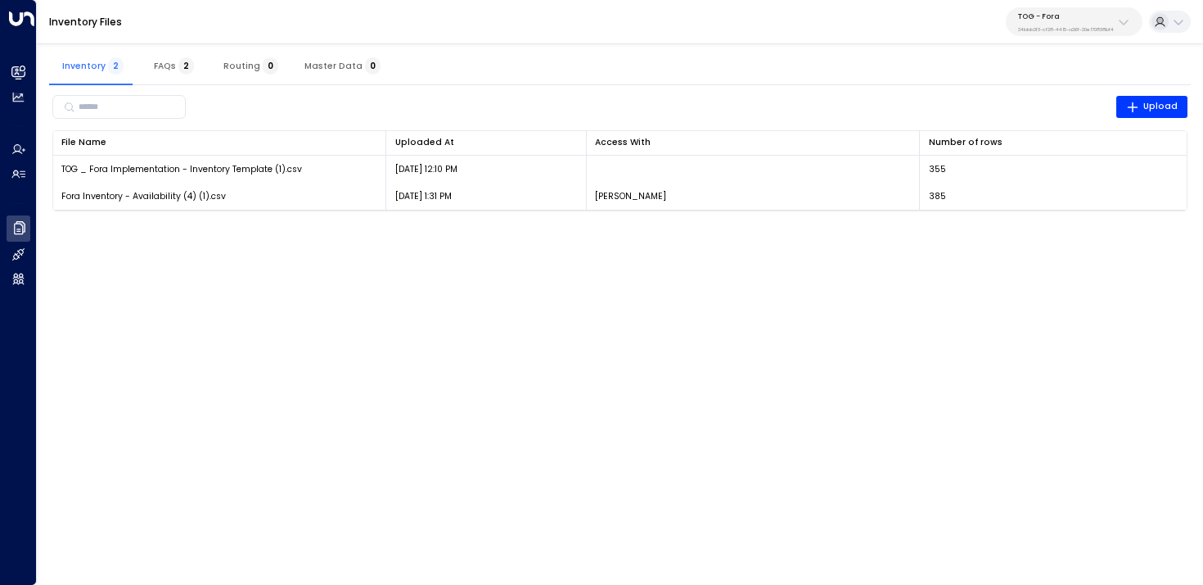
click at [142, 214] on div "​ Upload File Name 0 Uploaded At 0 Access With Number of rows 0 TOG _ Fora Impl…" at bounding box center [620, 151] width 1142 height 132
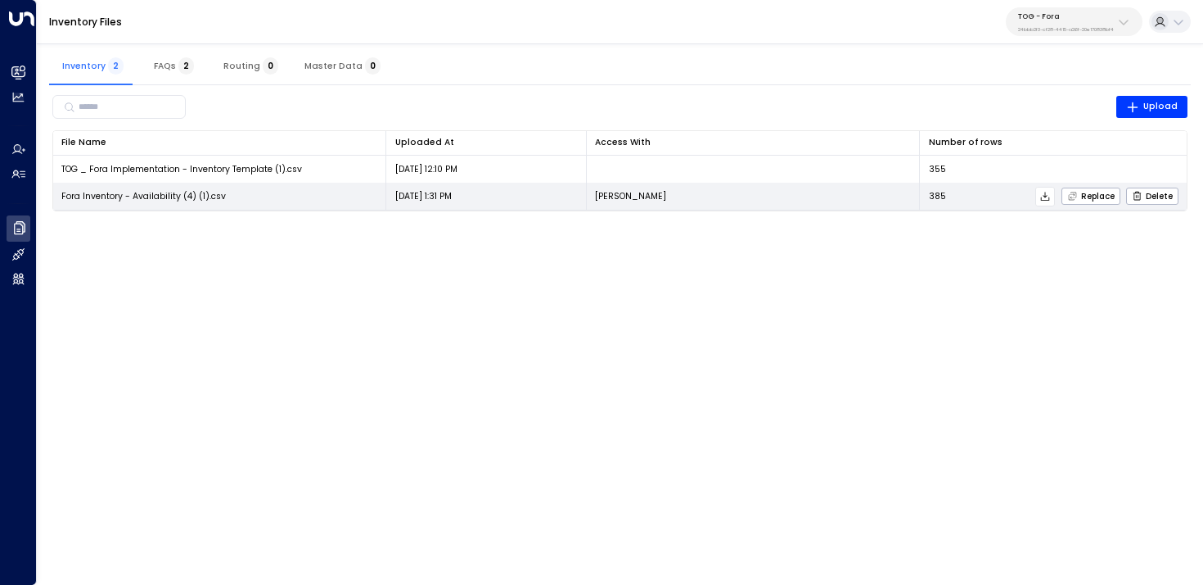
click at [1049, 197] on icon at bounding box center [1045, 196] width 11 height 11
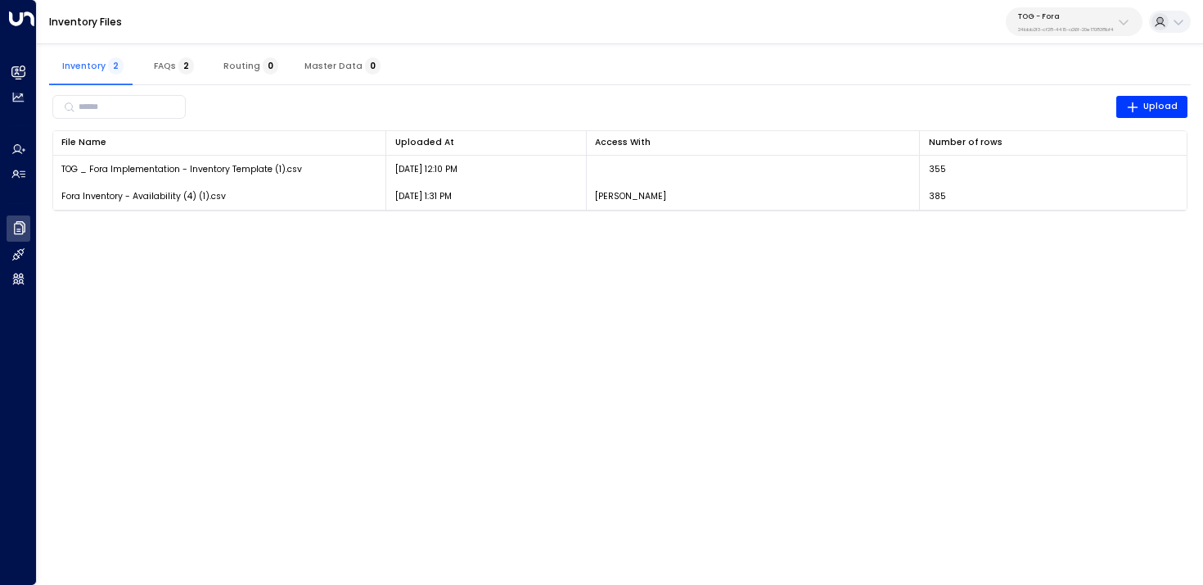
click at [1036, 26] on p "24bbb2f3-cf28-4415-a26f-20e170838bf4" at bounding box center [1066, 29] width 96 height 7
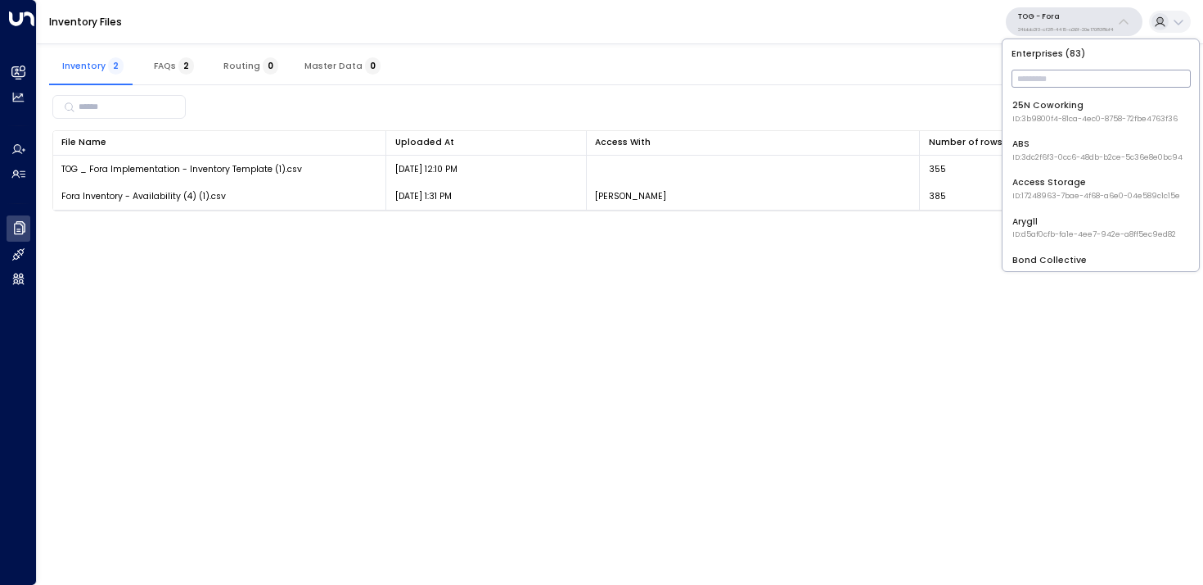
click at [1040, 70] on input "text" at bounding box center [1101, 78] width 179 height 26
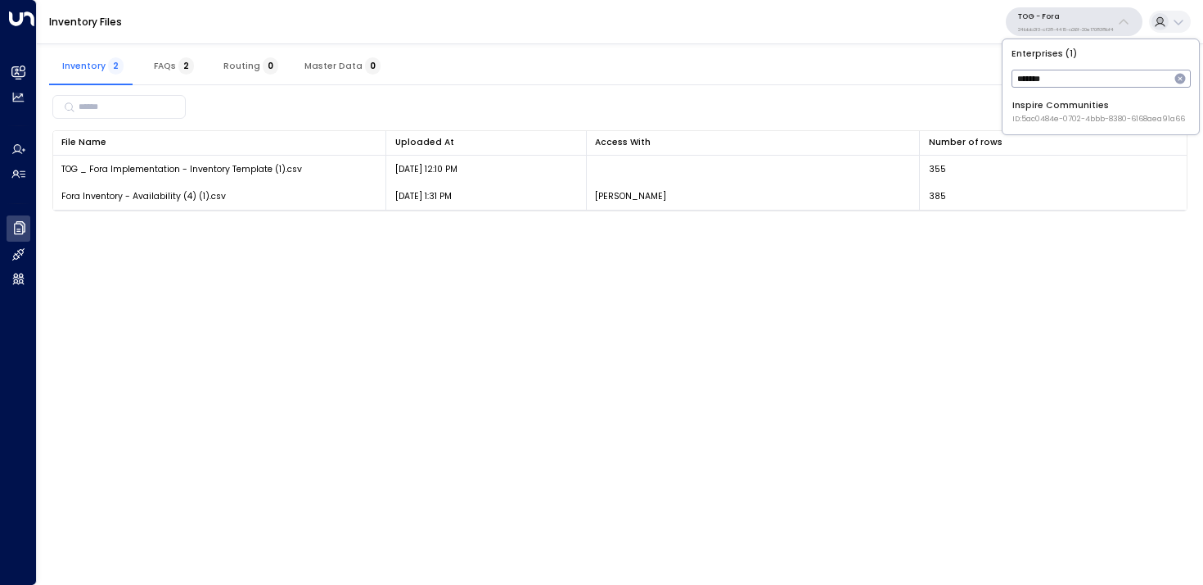
type input "*******"
click at [1055, 100] on div "Inspire Communities ID: 5ac0484e-0702-4bbb-8380-6168aea91a66" at bounding box center [1099, 111] width 173 height 25
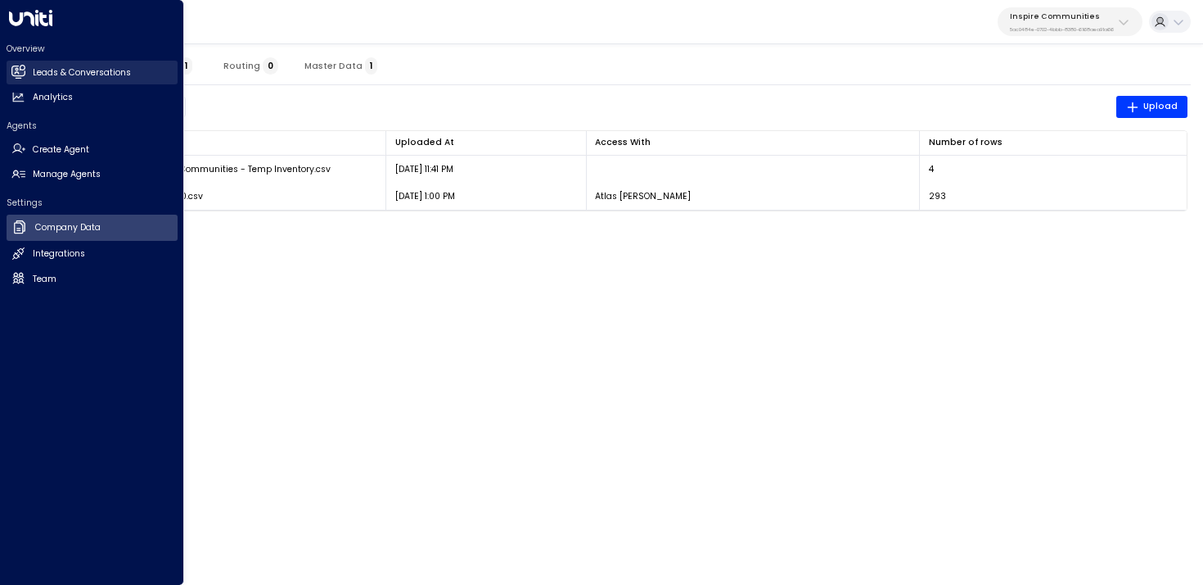
click at [42, 68] on h2 "Leads & Conversations" at bounding box center [82, 72] width 98 height 13
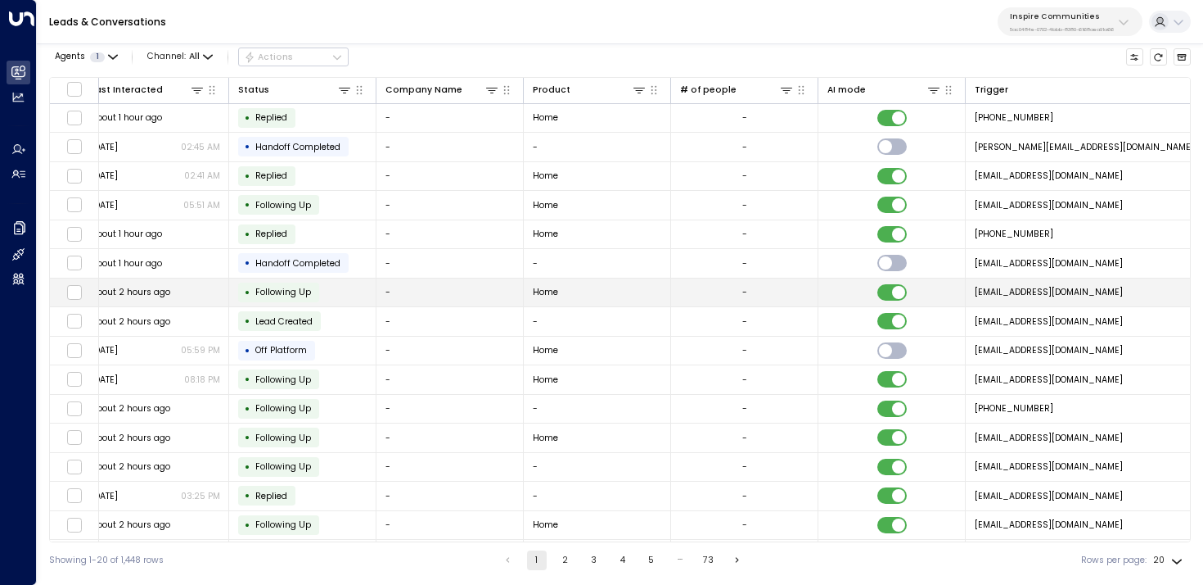
scroll to position [0, 830]
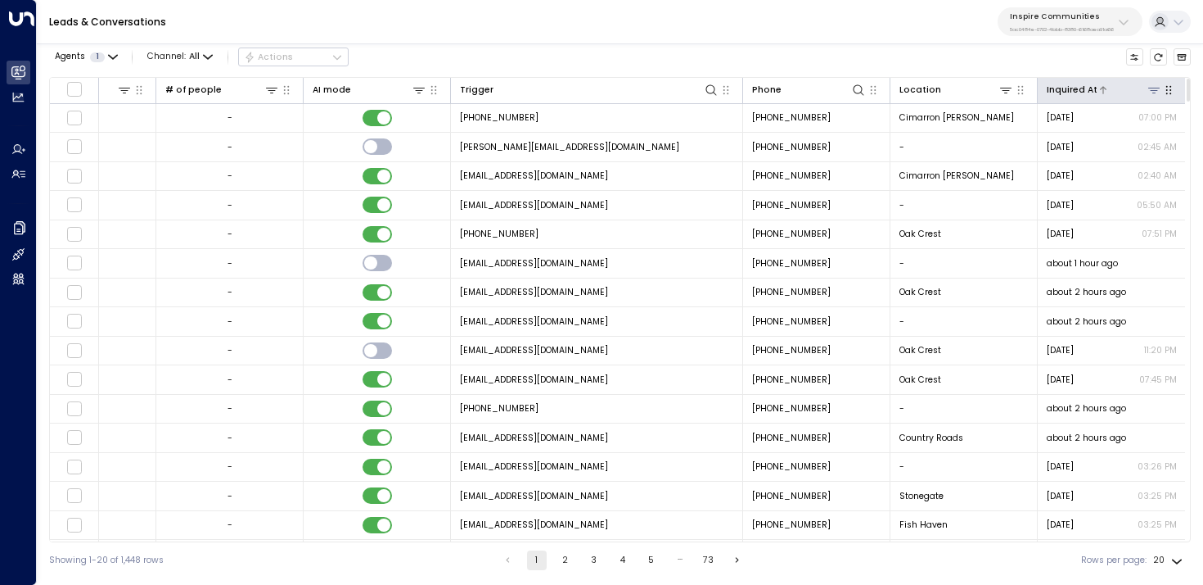
click at [1105, 87] on div at bounding box center [1130, 90] width 65 height 16
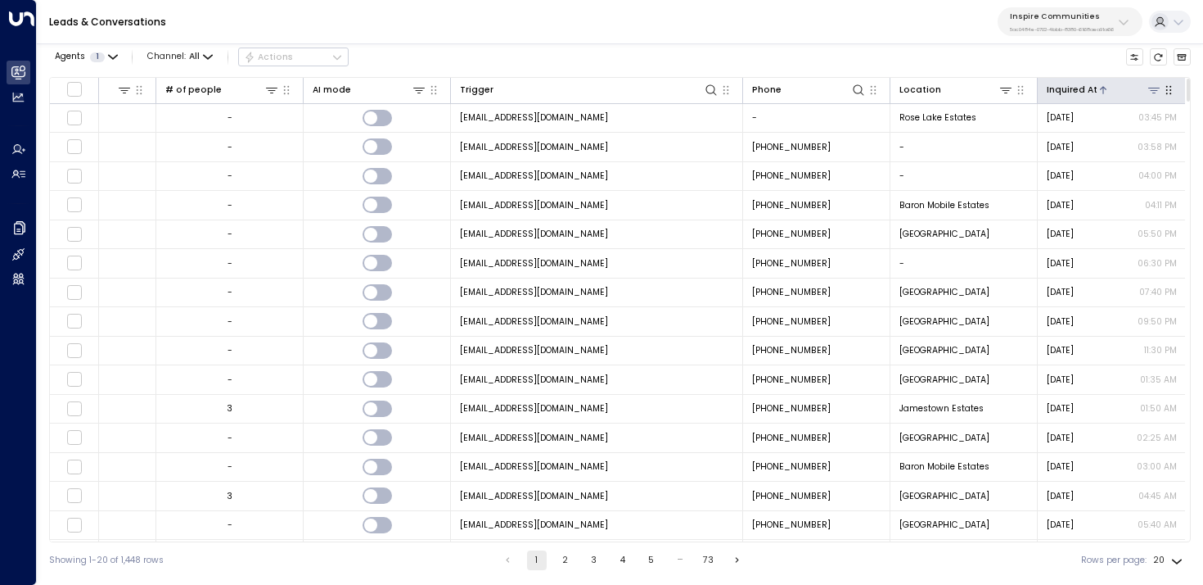
click at [1105, 87] on div at bounding box center [1130, 90] width 65 height 16
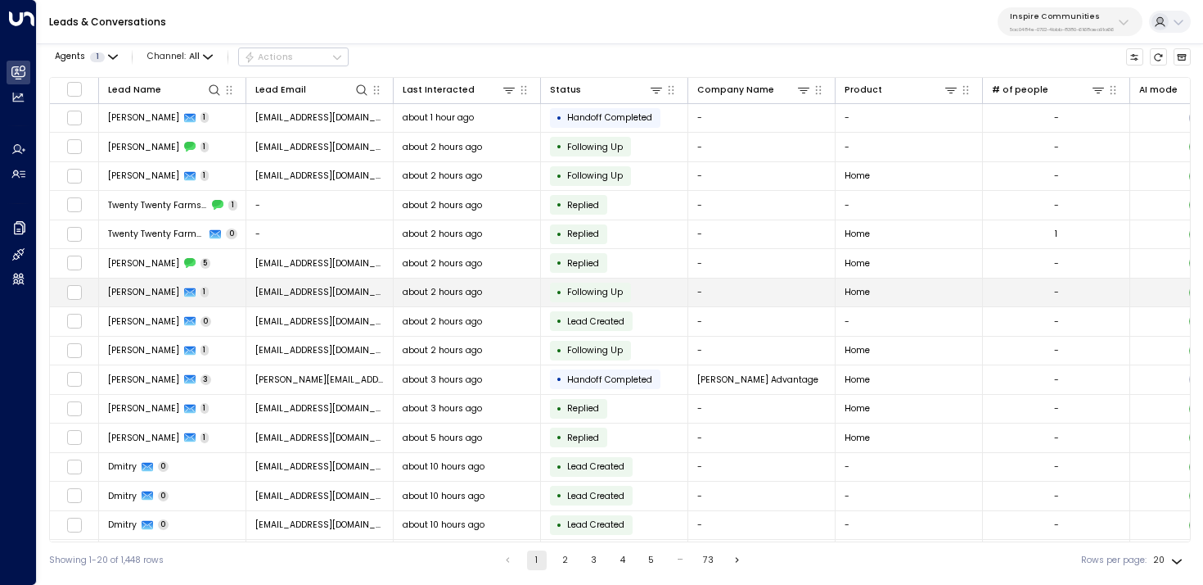
scroll to position [147, 0]
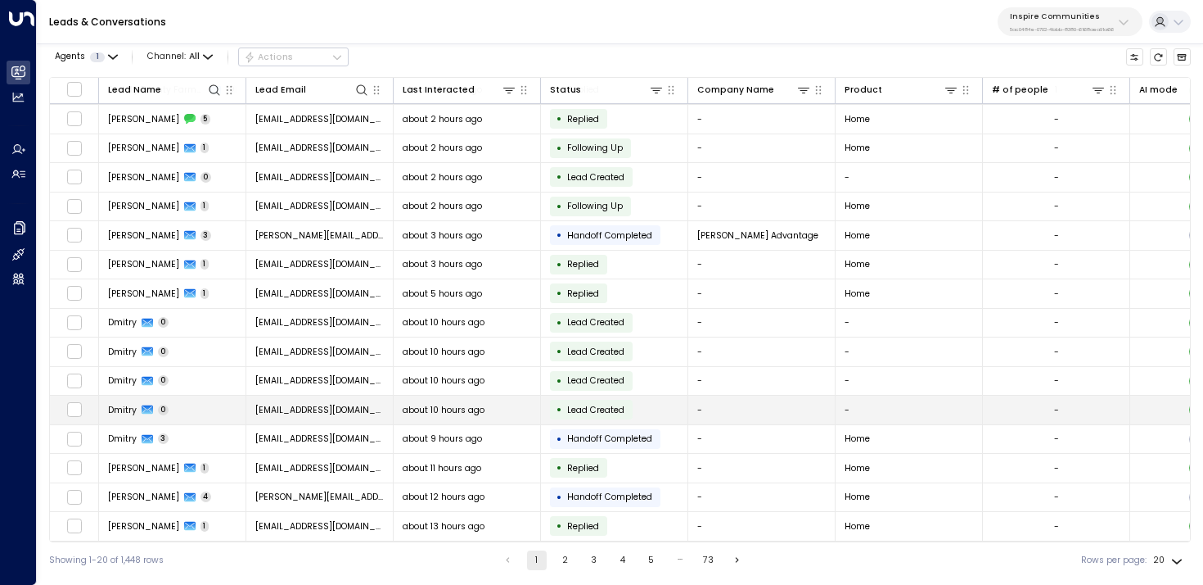
click at [188, 413] on td "Dmitry 0" at bounding box center [172, 409] width 147 height 29
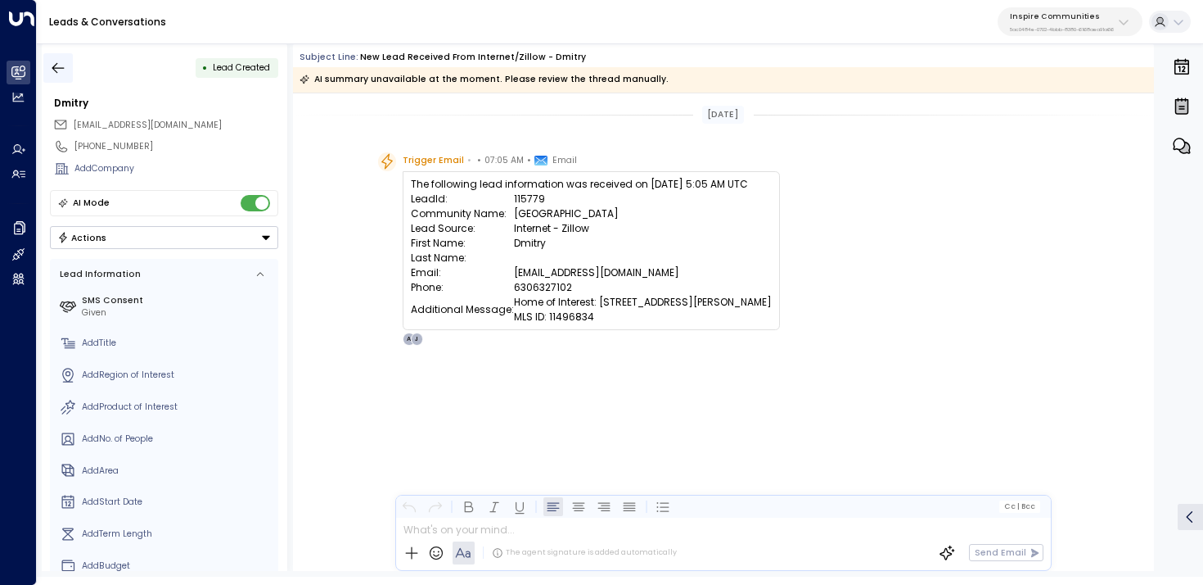
click at [67, 64] on button "button" at bounding box center [57, 67] width 29 height 29
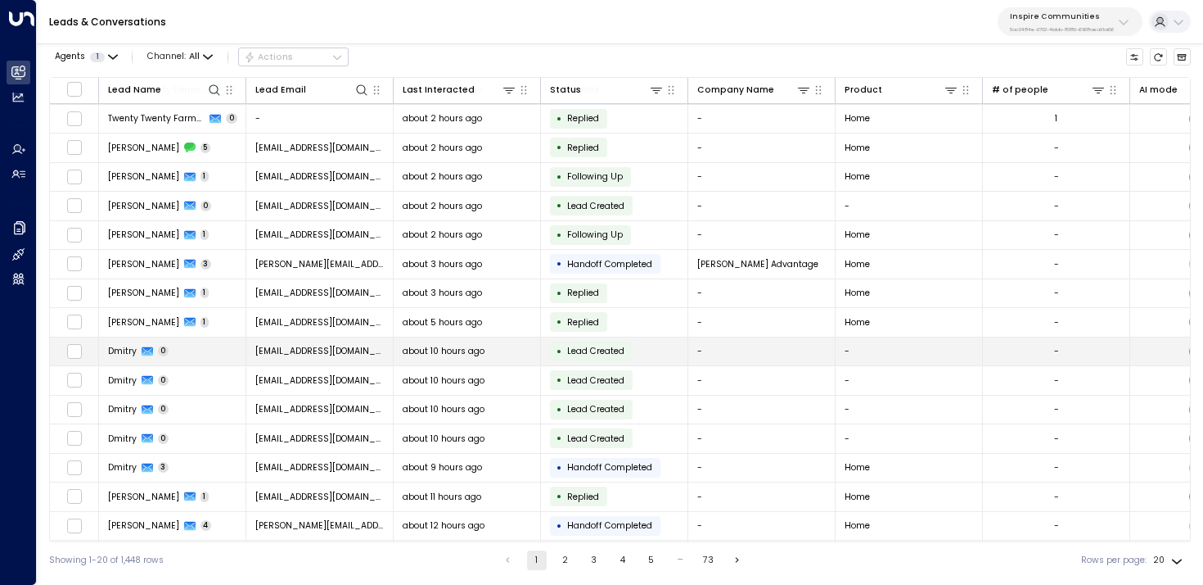
scroll to position [147, 0]
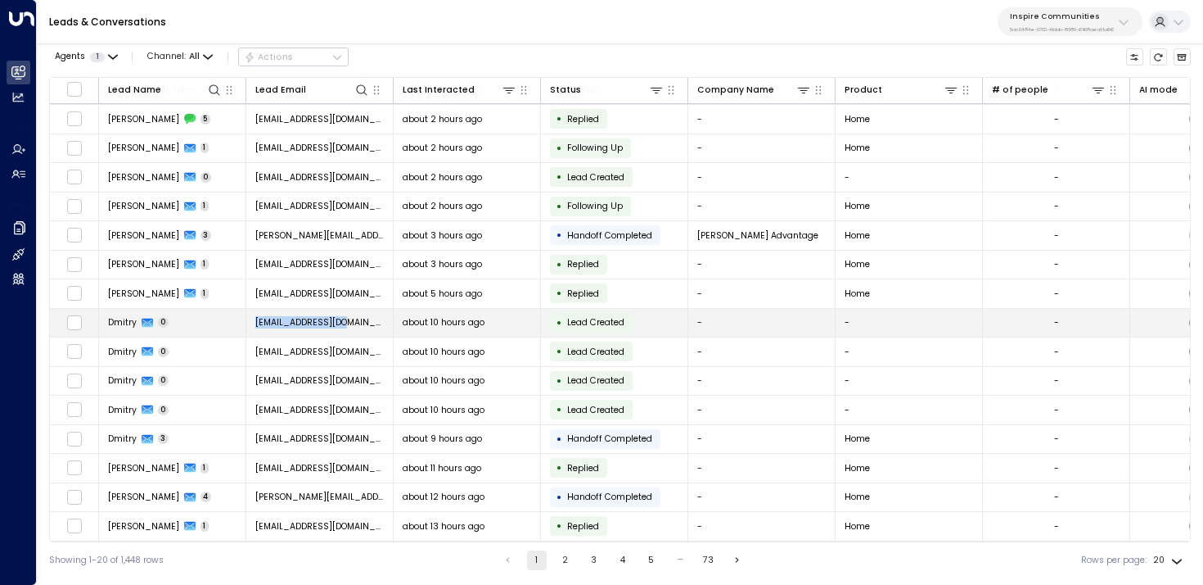
drag, startPoint x: 362, startPoint y: 322, endPoint x: 236, endPoint y: 321, distance: 126.1
click at [236, 321] on tr "Dmitry 0 gazeaera@gmail.com about 10 hours ago • Lead Created - - - noreply@mas…" at bounding box center [1031, 323] width 1962 height 29
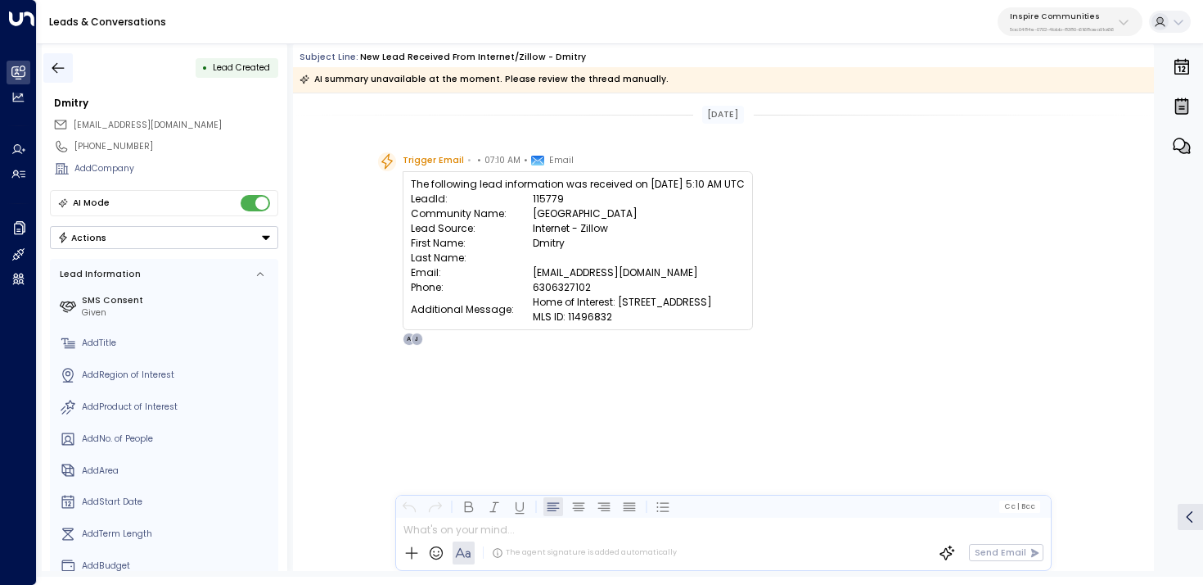
click at [50, 56] on button "button" at bounding box center [57, 67] width 29 height 29
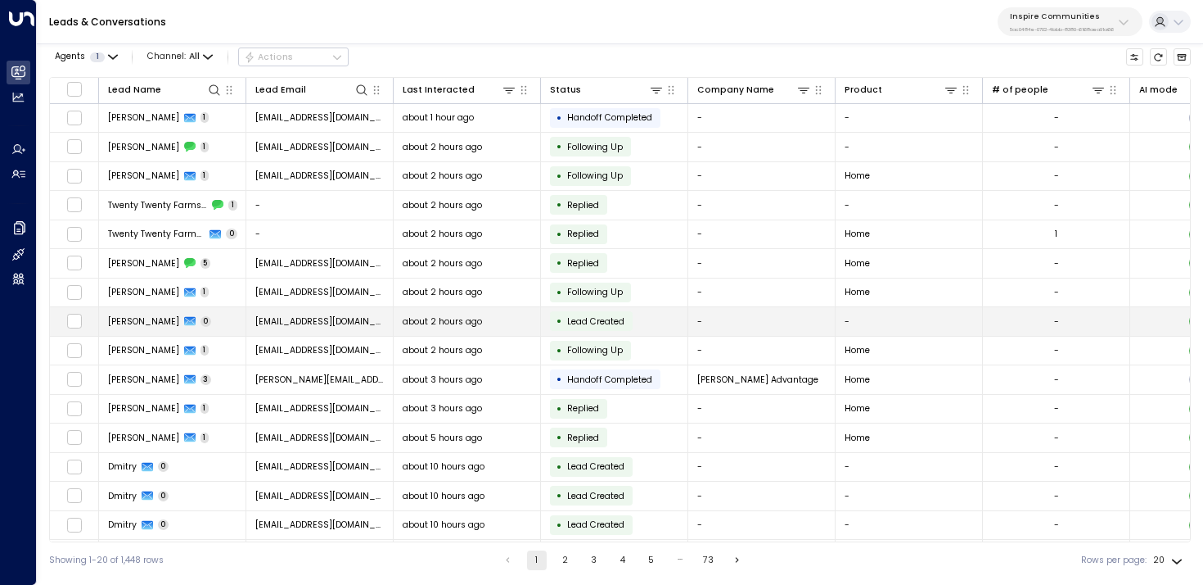
scroll to position [147, 0]
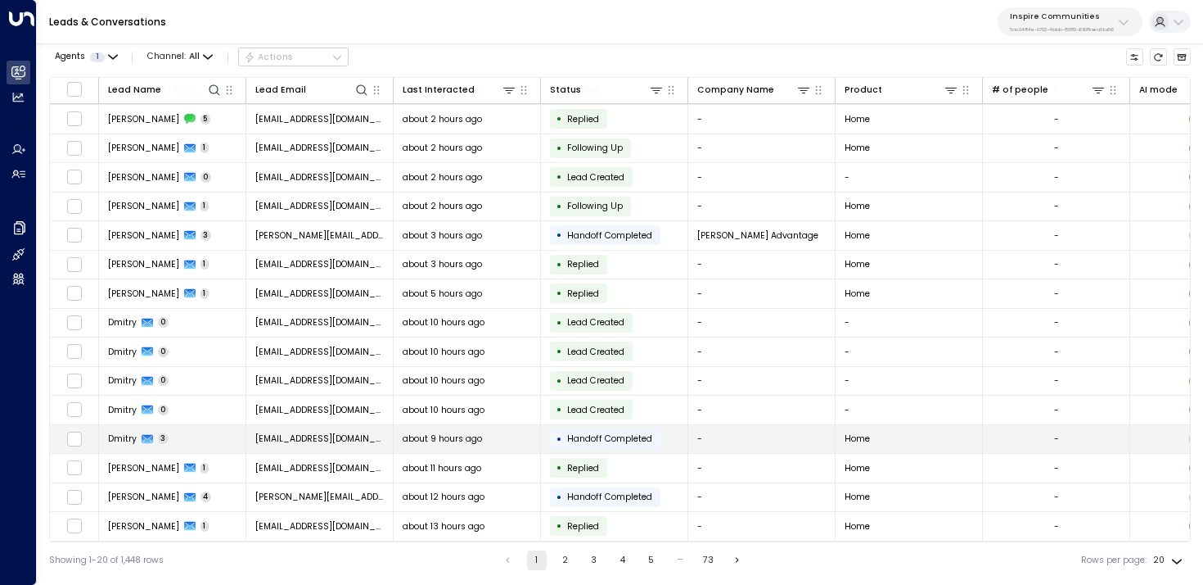
click at [209, 433] on td "Dmitry 3" at bounding box center [172, 439] width 147 height 29
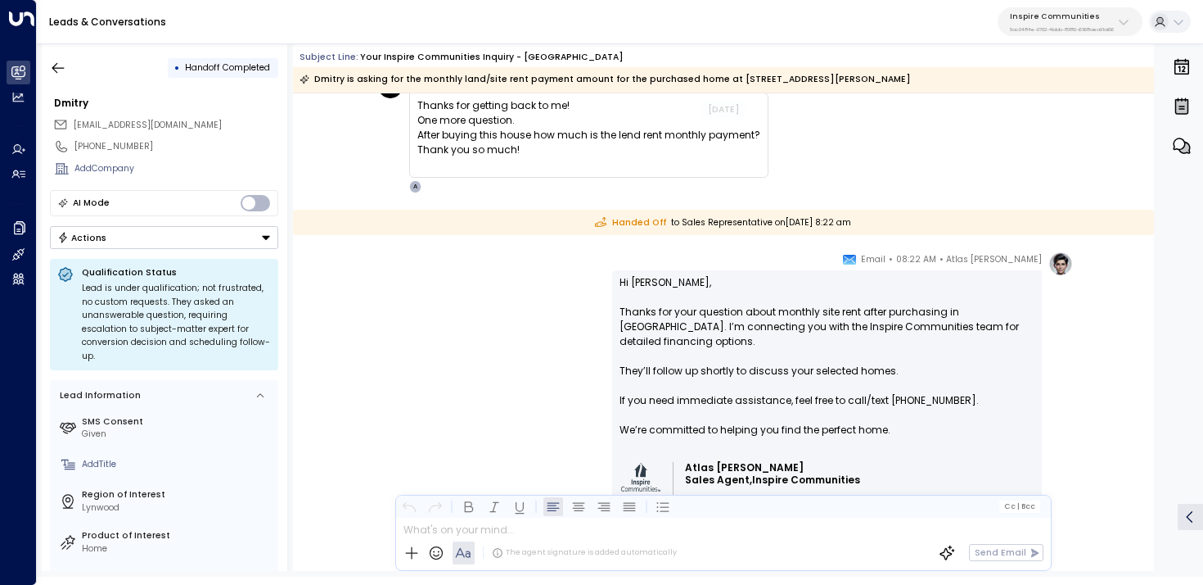
scroll to position [1247, 0]
click at [51, 71] on icon "button" at bounding box center [58, 68] width 16 height 16
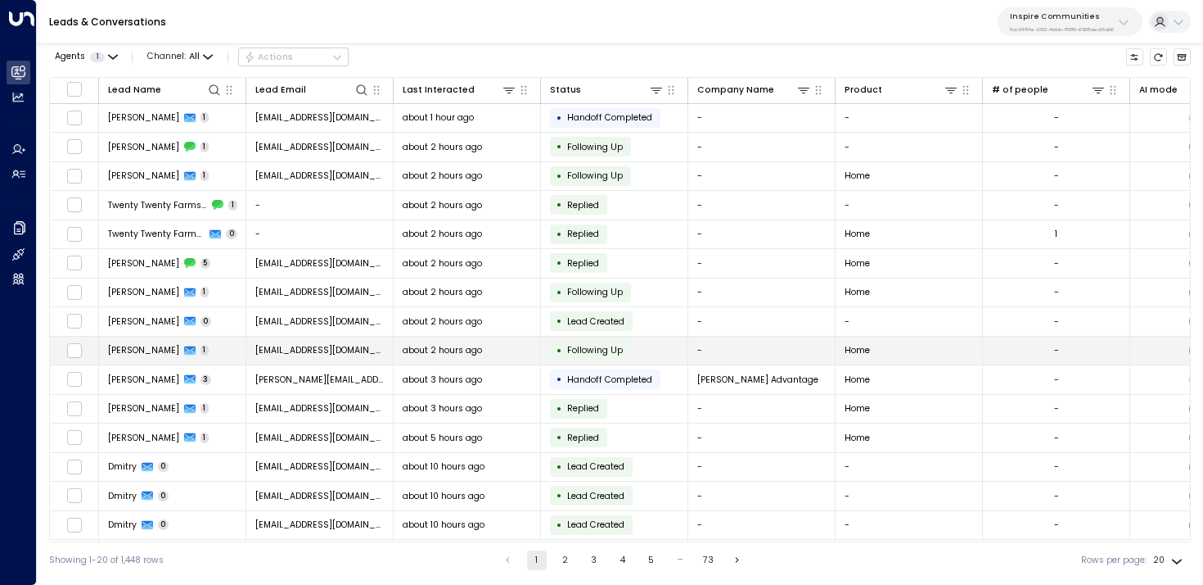
scroll to position [147, 0]
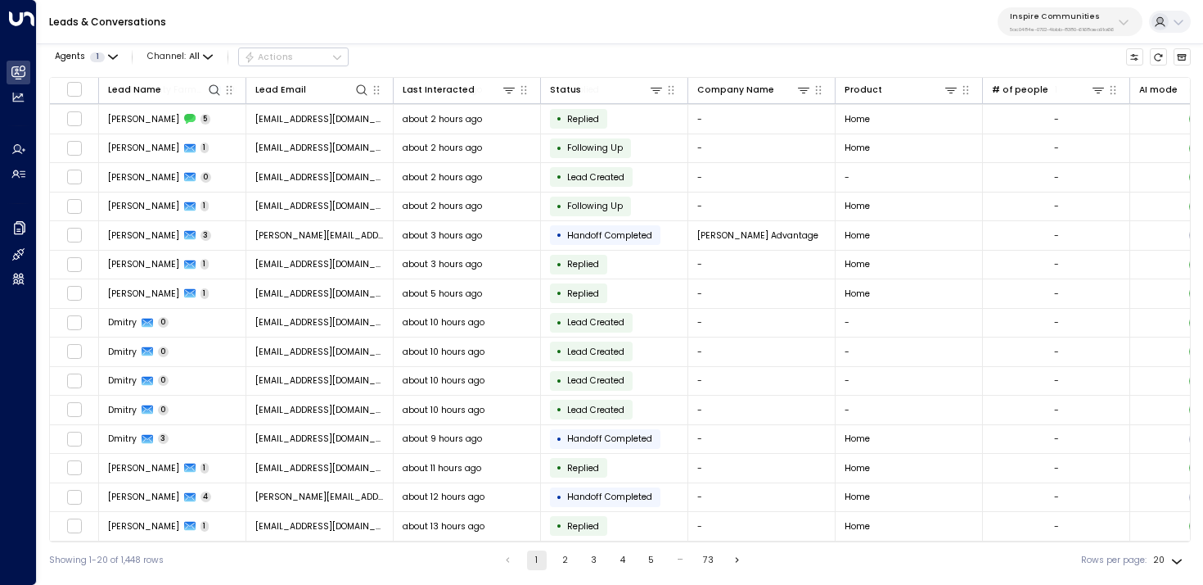
click at [568, 562] on button "2" at bounding box center [566, 560] width 20 height 20
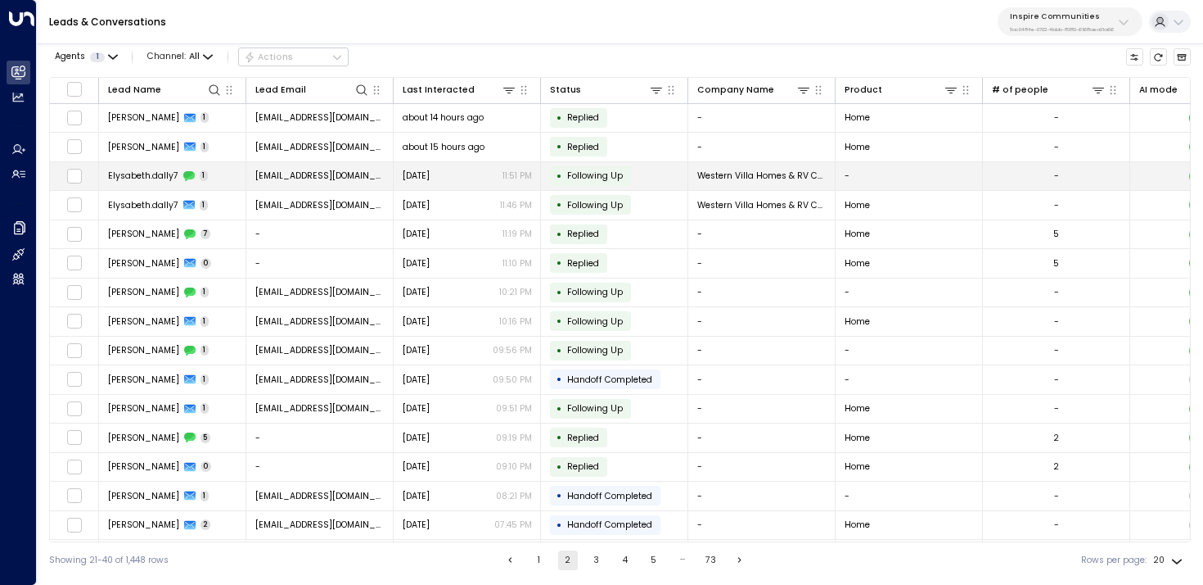
click at [225, 172] on td "Elysabeth.dally7 1" at bounding box center [172, 176] width 147 height 29
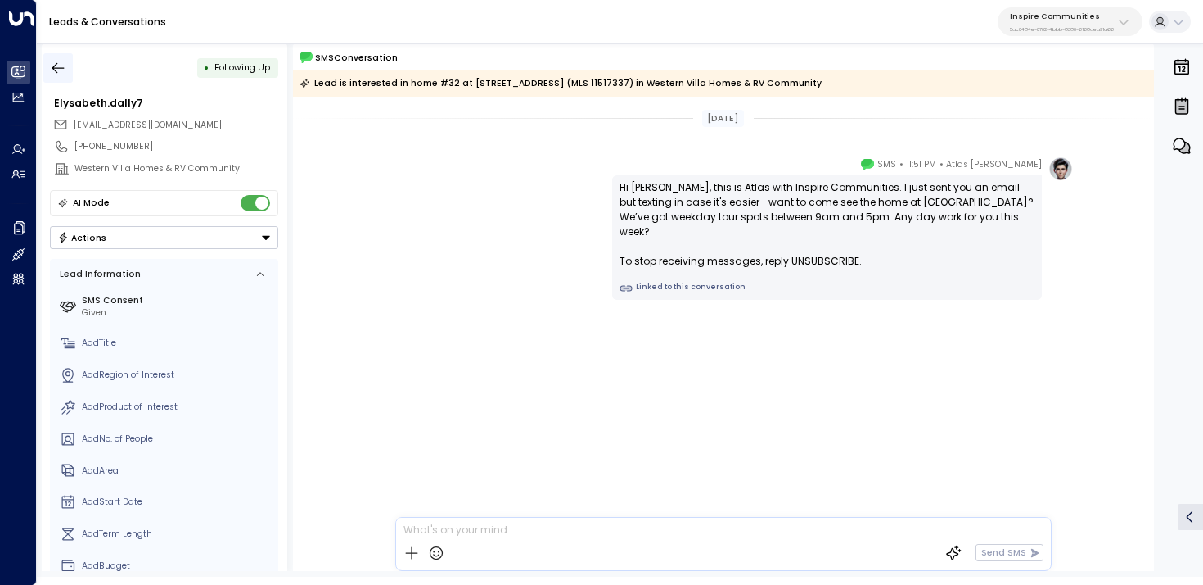
click at [65, 63] on icon "button" at bounding box center [58, 68] width 16 height 16
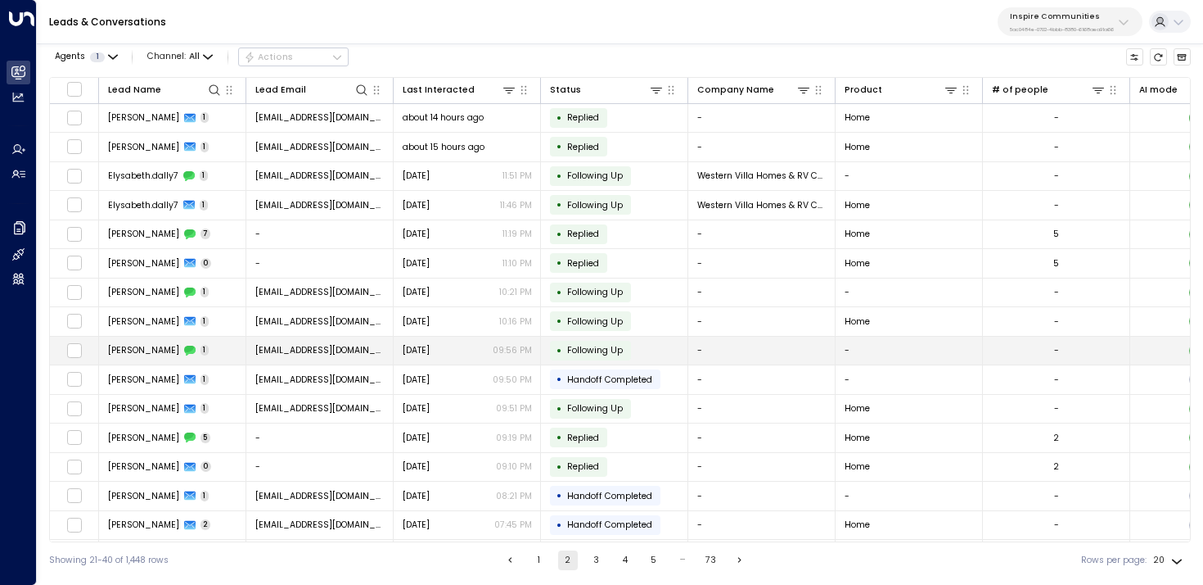
click at [205, 345] on span "1" at bounding box center [205, 350] width 9 height 11
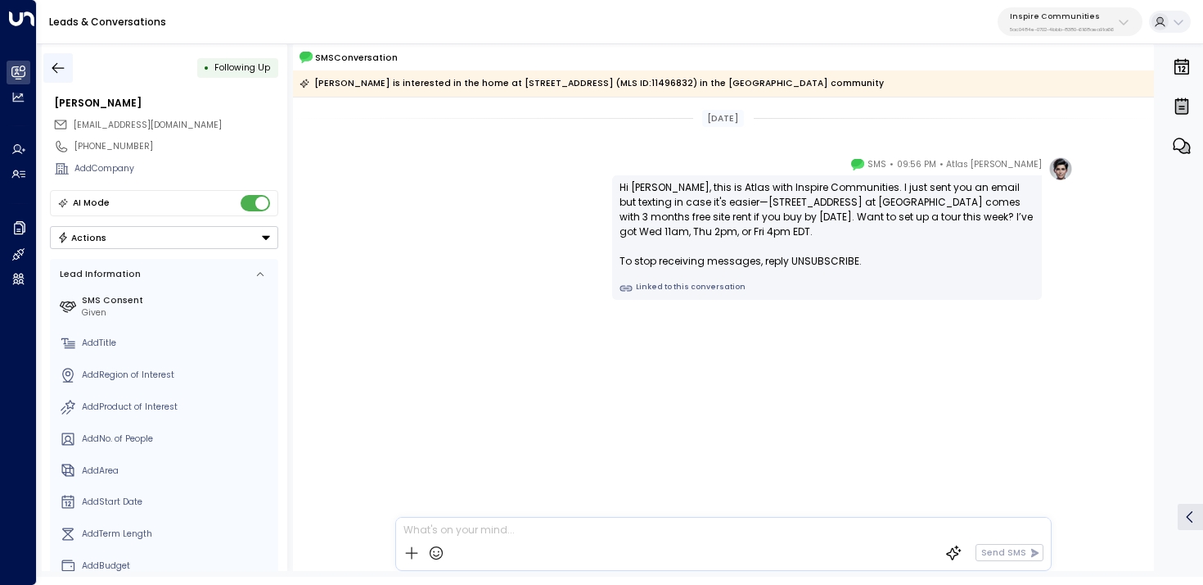
click at [72, 70] on button "button" at bounding box center [57, 67] width 29 height 29
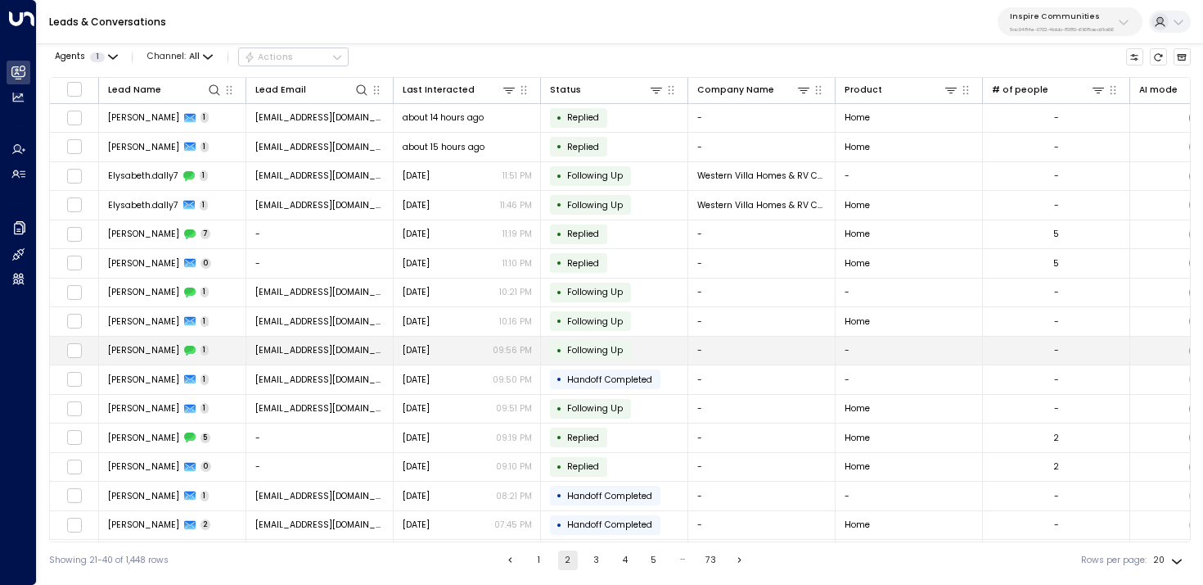
scroll to position [147, 0]
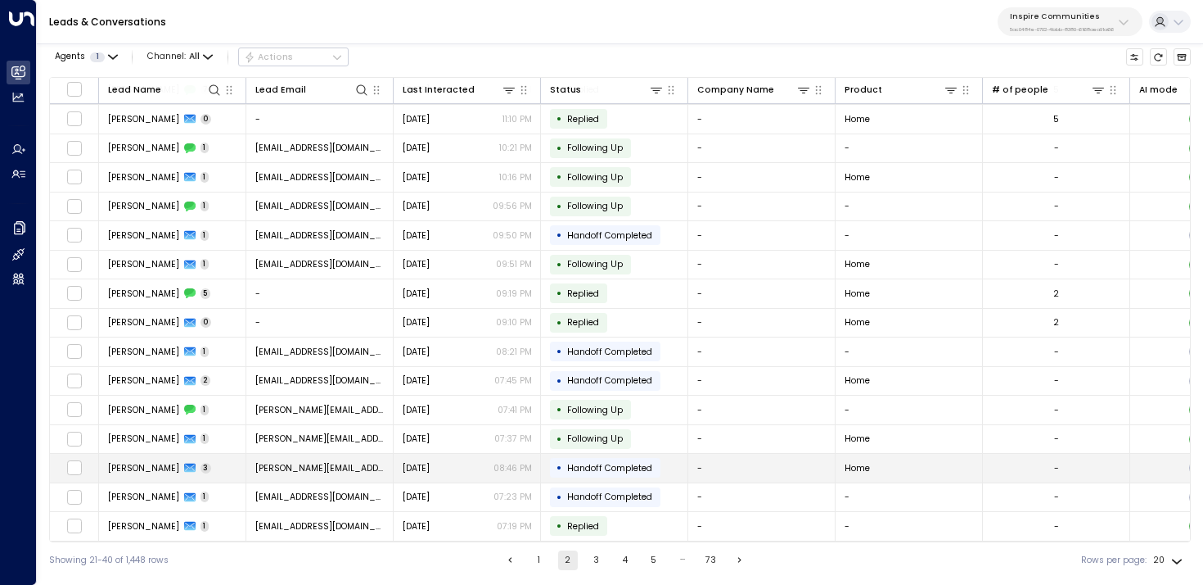
click at [201, 469] on td "Tony 3" at bounding box center [172, 468] width 147 height 29
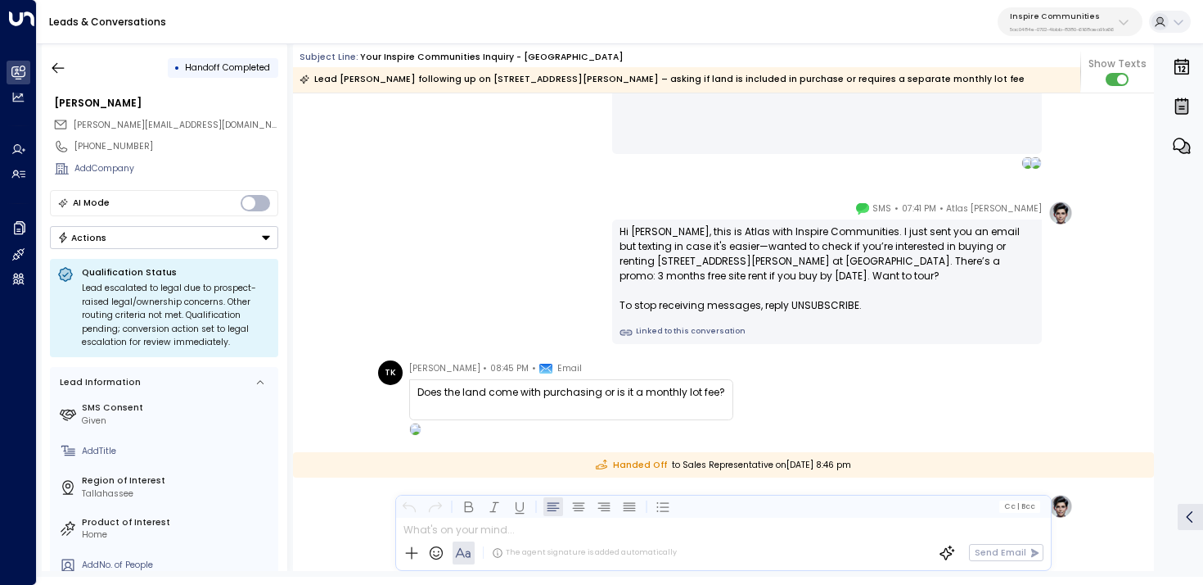
scroll to position [1118, 0]
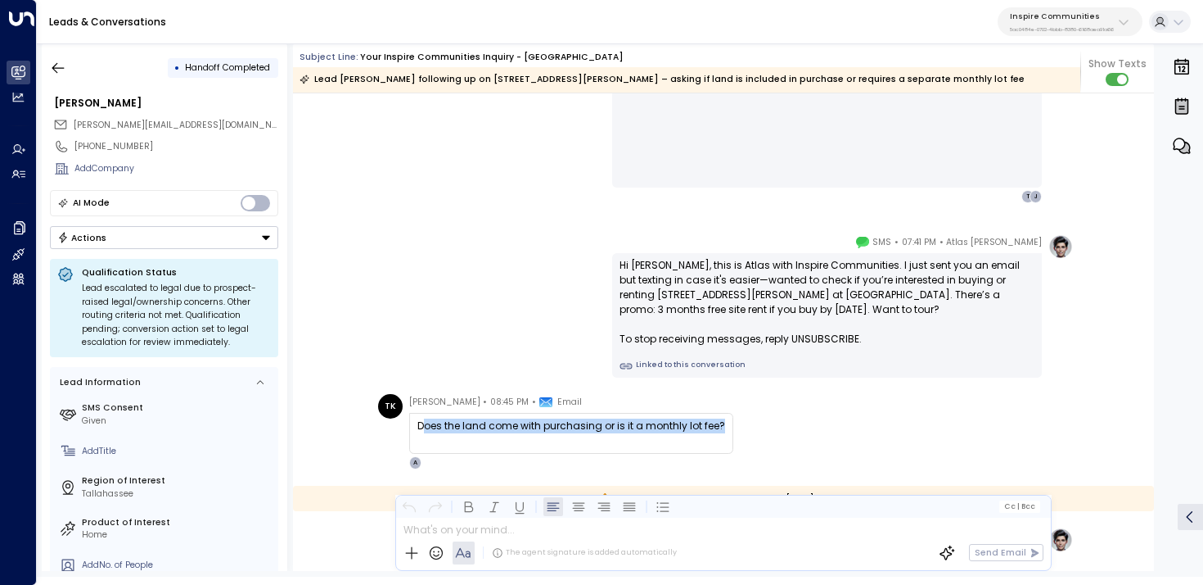
drag, startPoint x: 421, startPoint y: 418, endPoint x: 753, endPoint y: 429, distance: 332.5
click at [753, 429] on div "TK Tony Kennedy • 08:45 PM • Email Does the land come with purchasing or is it …" at bounding box center [726, 431] width 696 height 75
click at [655, 424] on div "Does the land come with purchasing or is it a monthly lot fee?" at bounding box center [572, 425] width 308 height 15
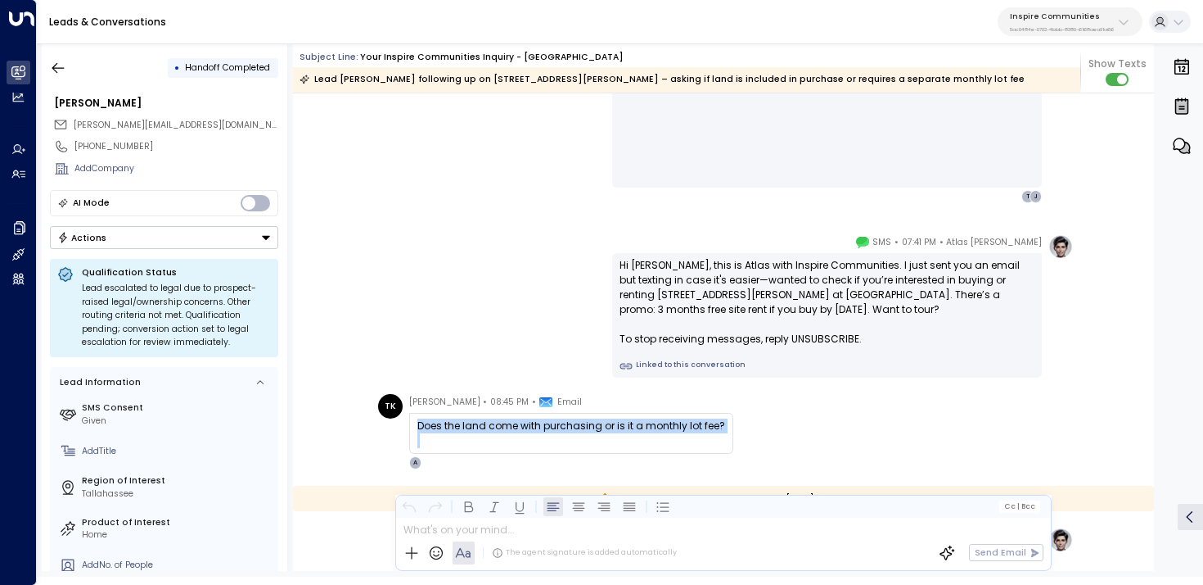
click at [655, 424] on div "Does the land come with purchasing or is it a monthly lot fee?" at bounding box center [572, 425] width 308 height 15
copy div "Does the land come with purchasing or is it a monthly lot fee?"
click at [57, 65] on icon "button" at bounding box center [58, 68] width 16 height 16
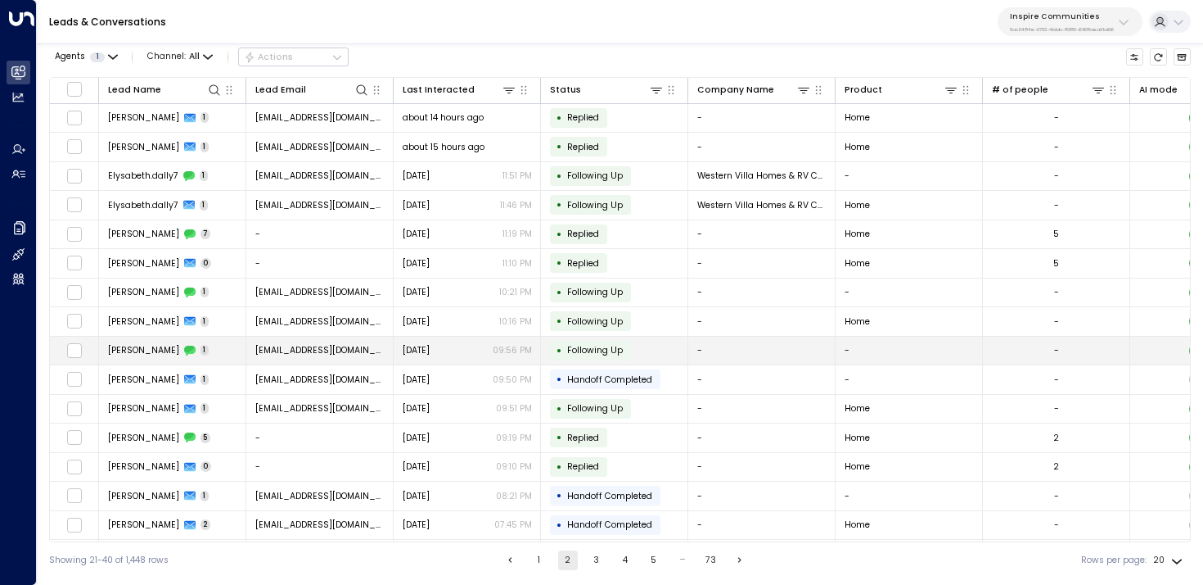
scroll to position [147, 0]
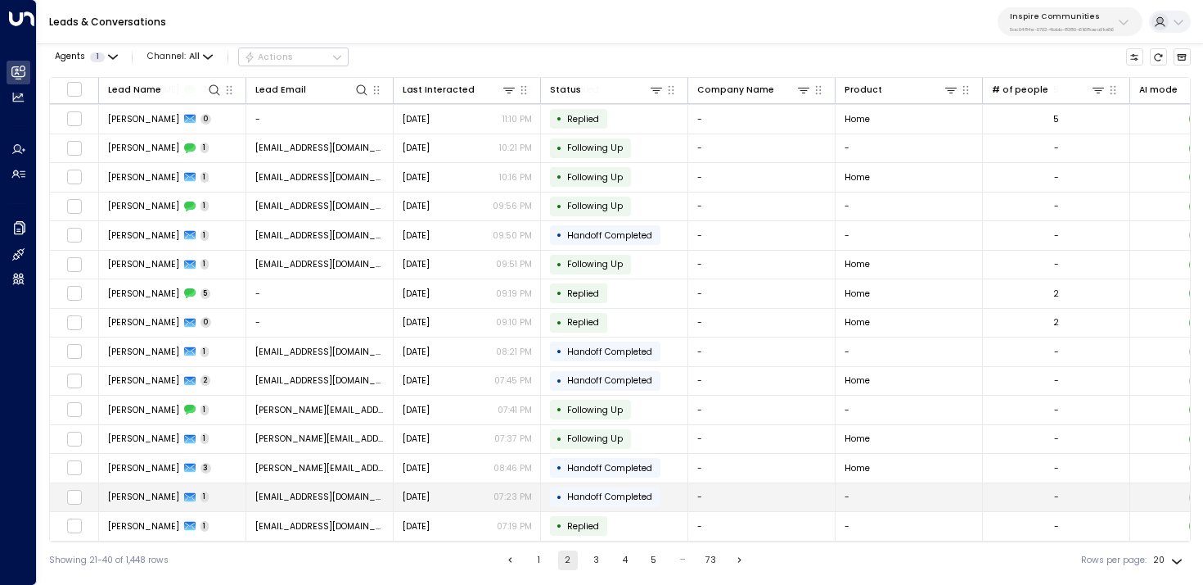
click at [211, 490] on td "Ashley Dixon 1" at bounding box center [172, 497] width 147 height 29
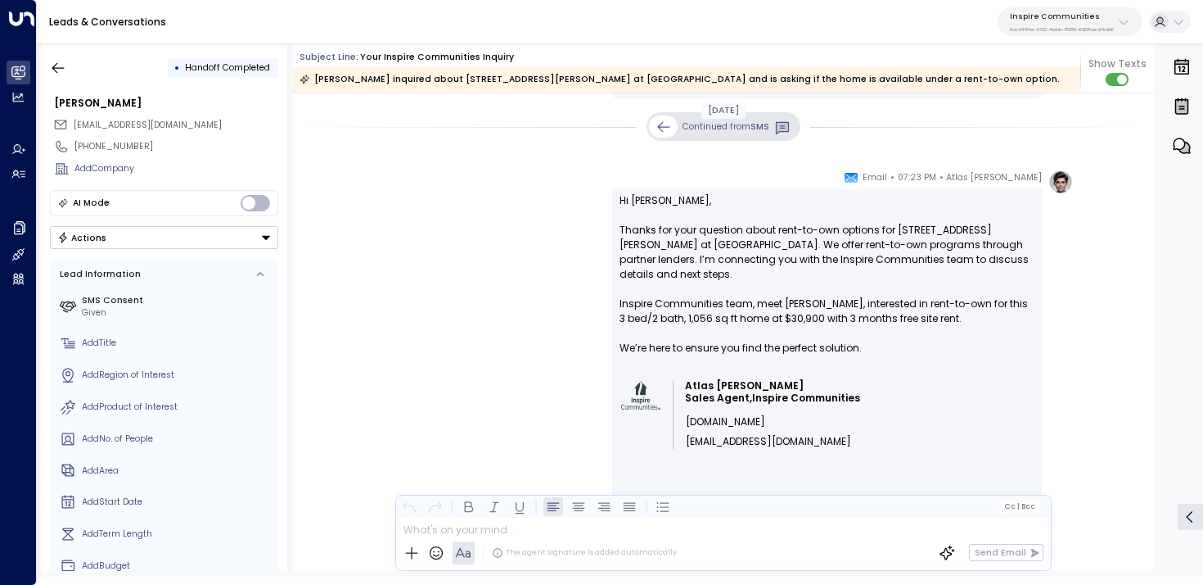
scroll to position [623, 0]
click at [60, 65] on icon "button" at bounding box center [58, 68] width 16 height 16
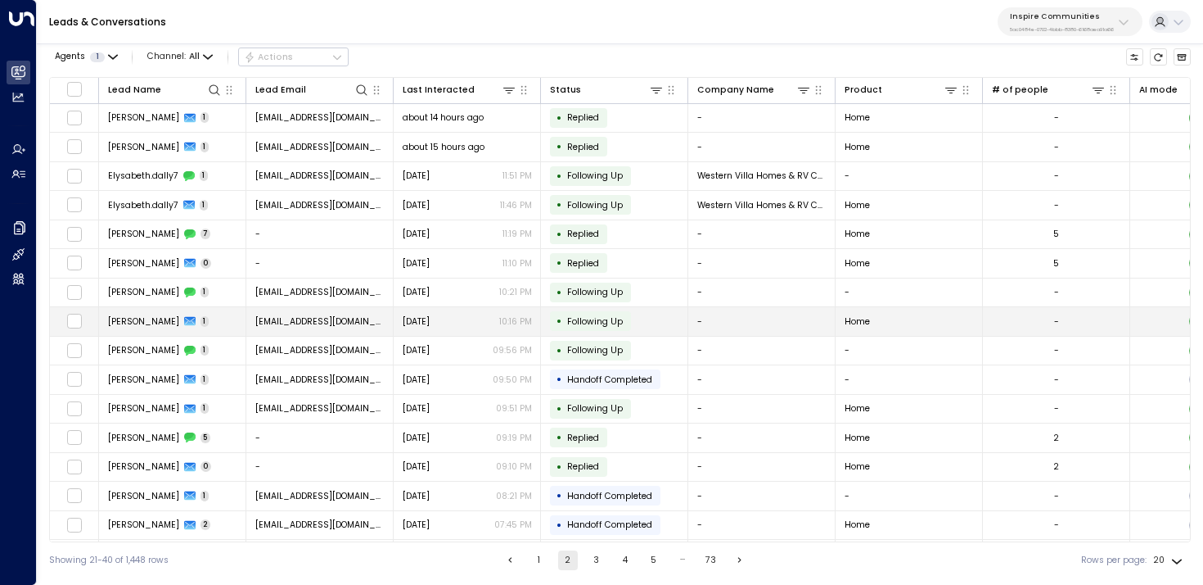
scroll to position [147, 0]
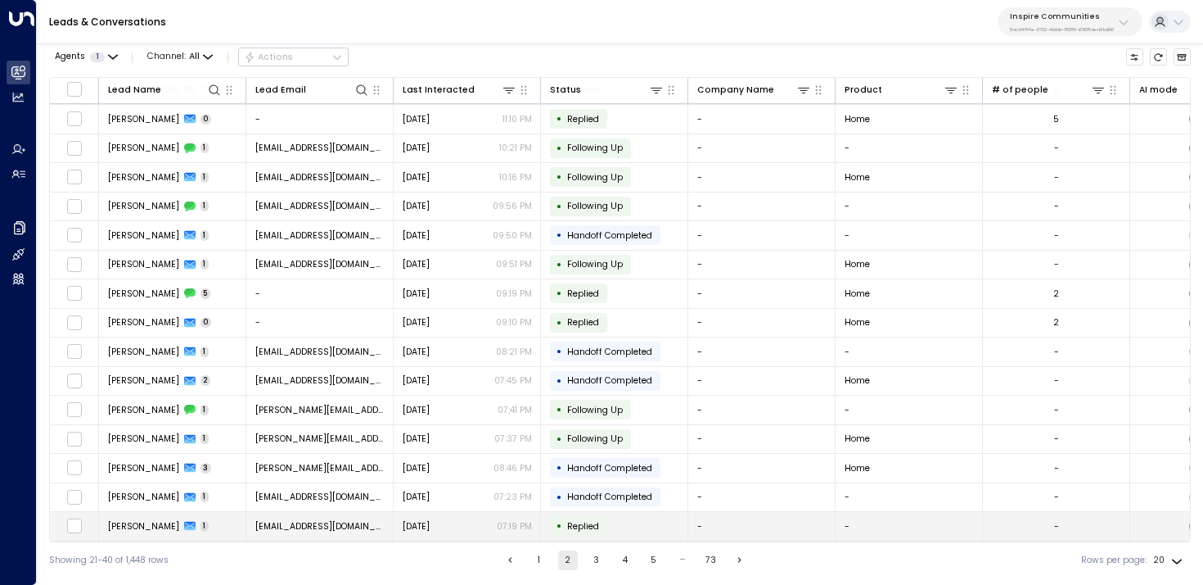
click at [201, 523] on td "Mike 1" at bounding box center [172, 526] width 147 height 29
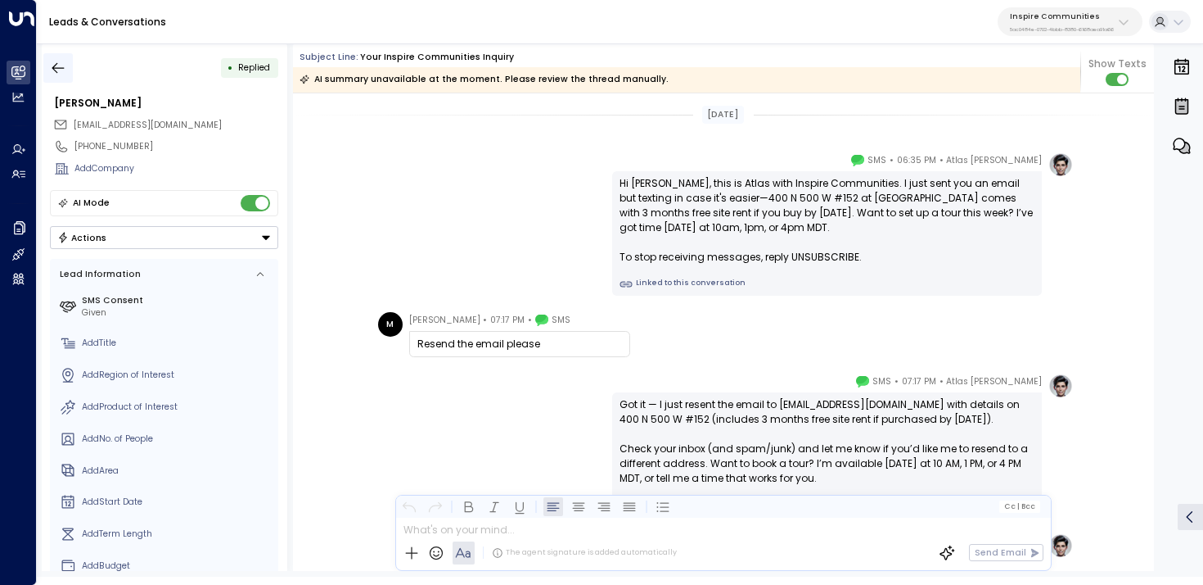
click at [57, 68] on icon "button" at bounding box center [58, 68] width 16 height 16
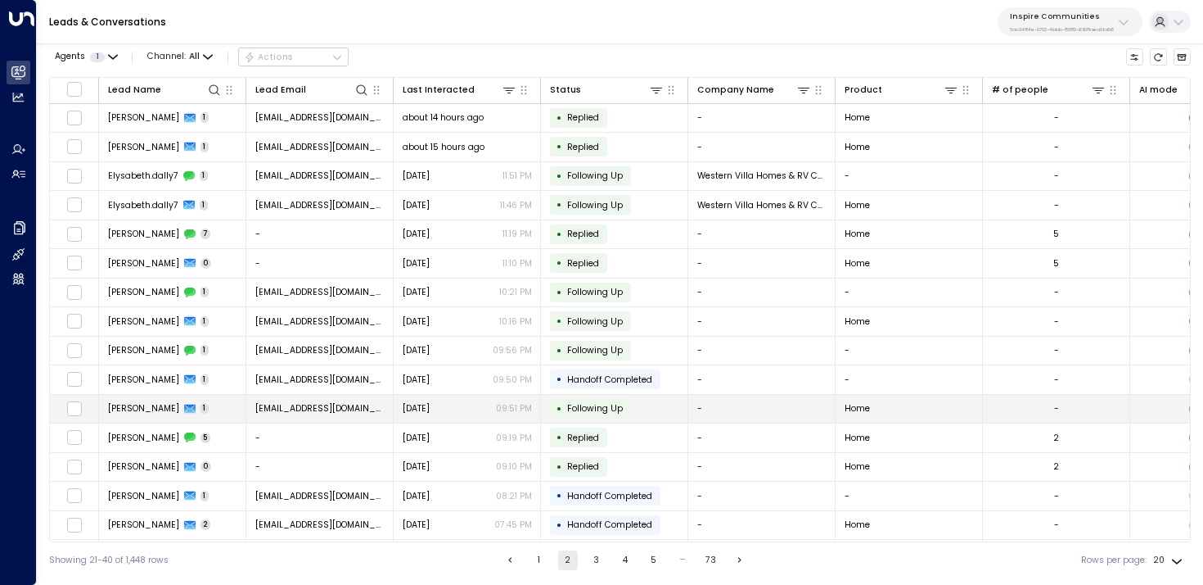
scroll to position [147, 0]
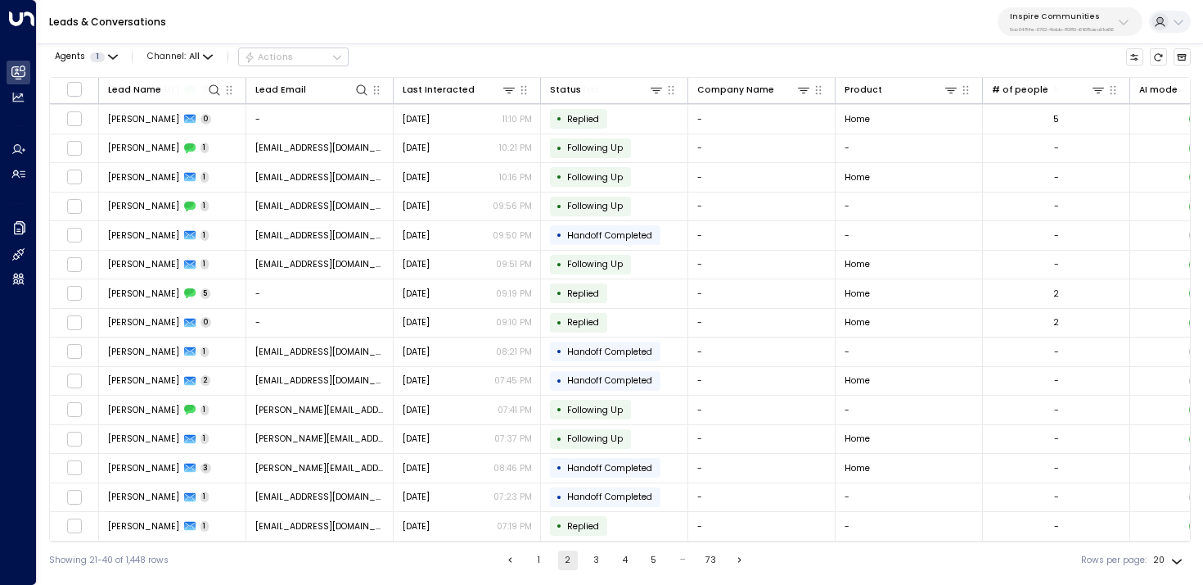
click at [593, 560] on button "3" at bounding box center [597, 560] width 20 height 20
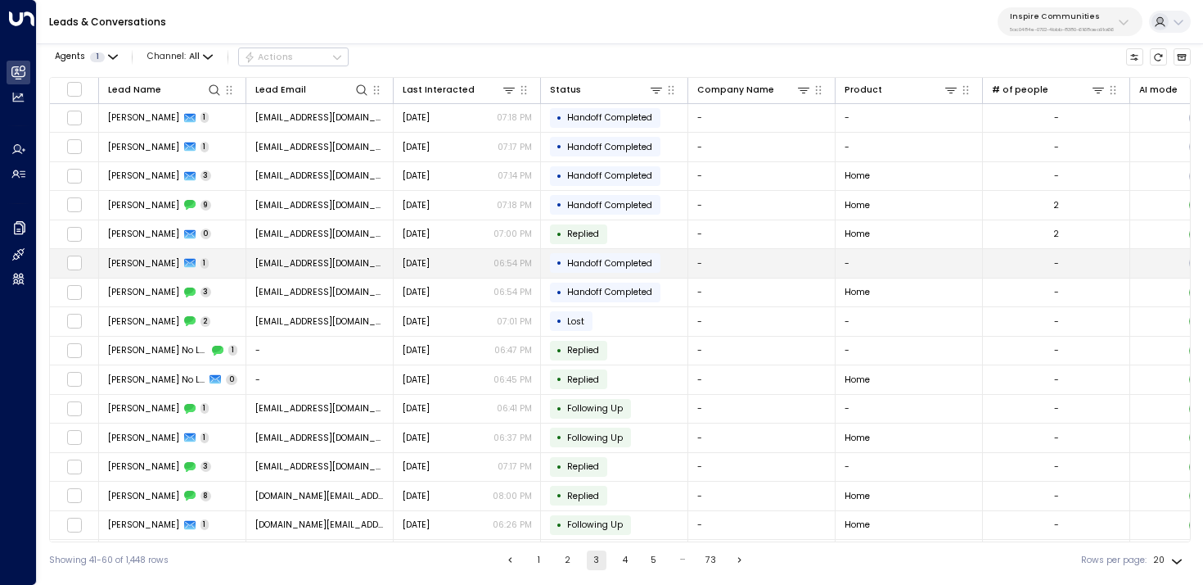
click at [196, 263] on icon at bounding box center [189, 263] width 11 height 9
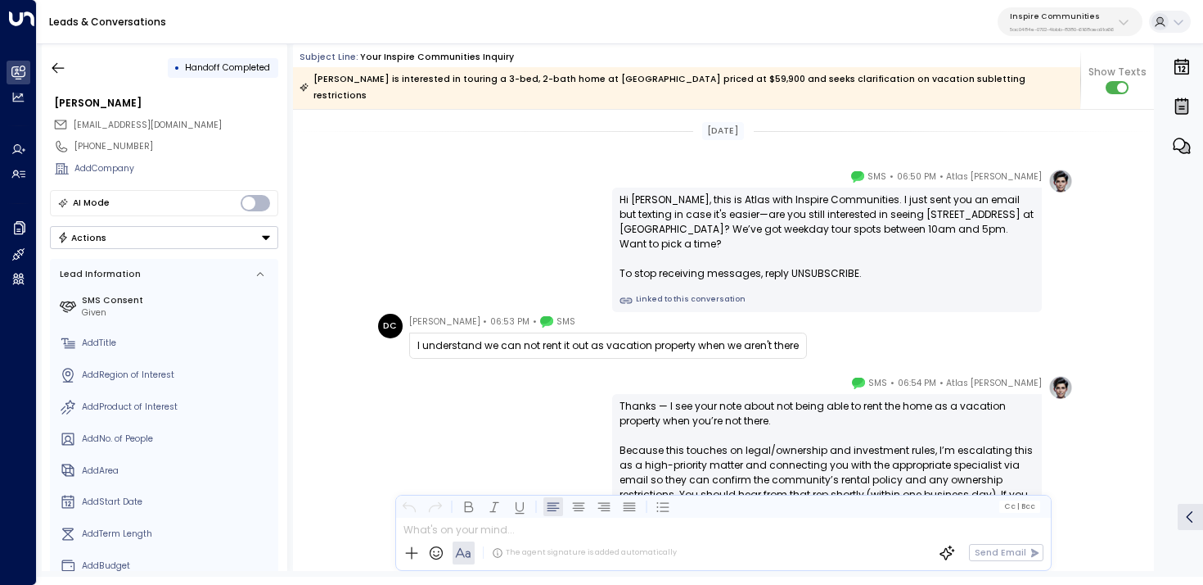
click at [485, 338] on div "I understand we can not rent it out as vacation property when we aren't there" at bounding box center [608, 345] width 381 height 15
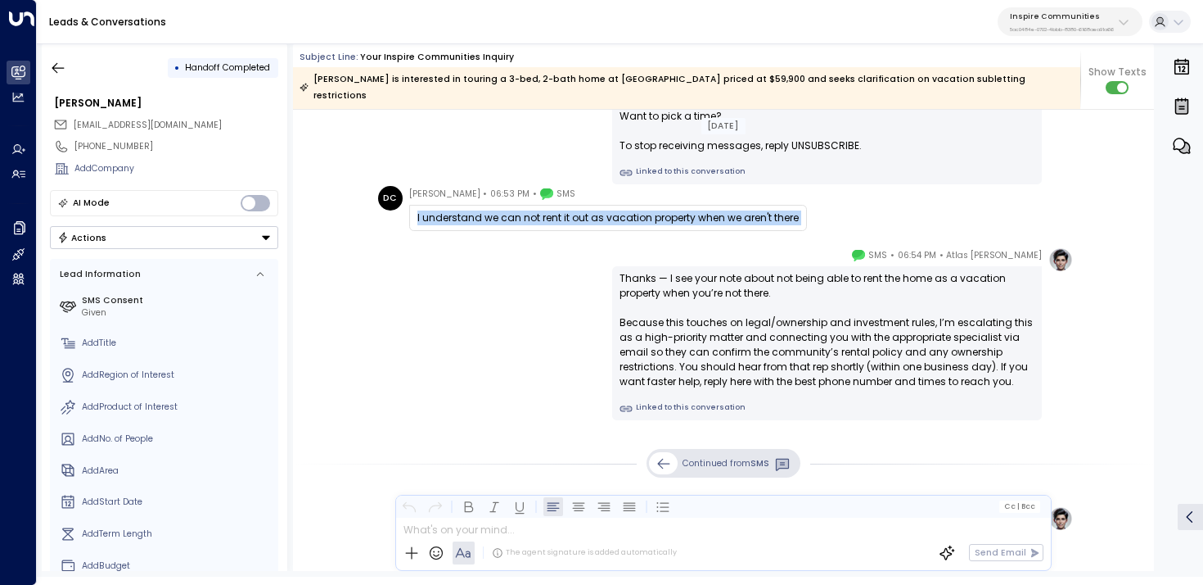
scroll to position [126, 0]
click at [64, 68] on icon "button" at bounding box center [58, 68] width 16 height 16
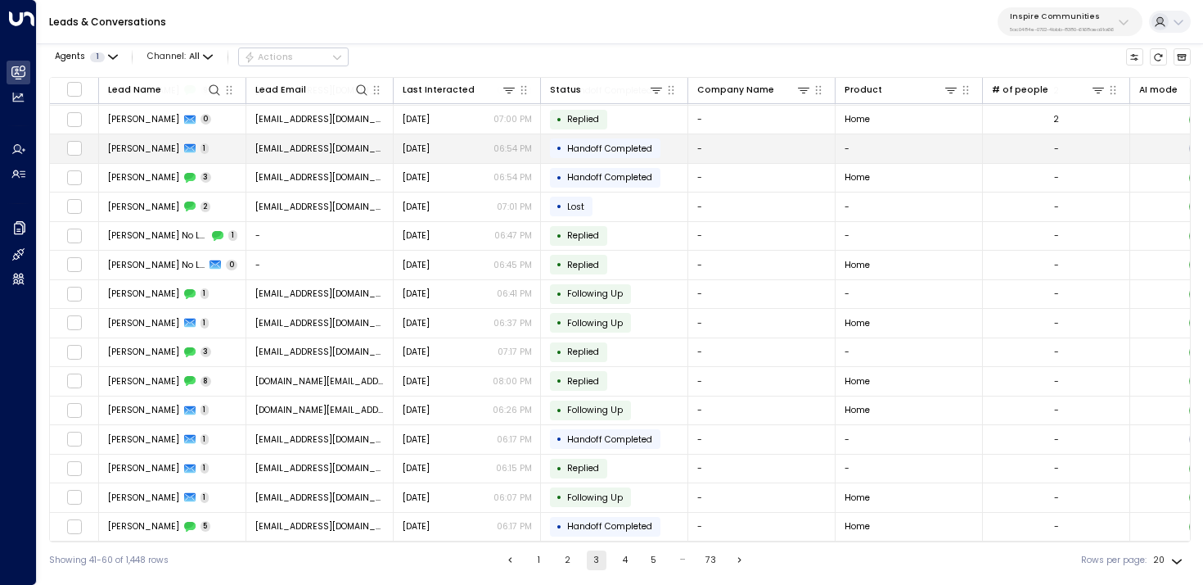
scroll to position [147, 0]
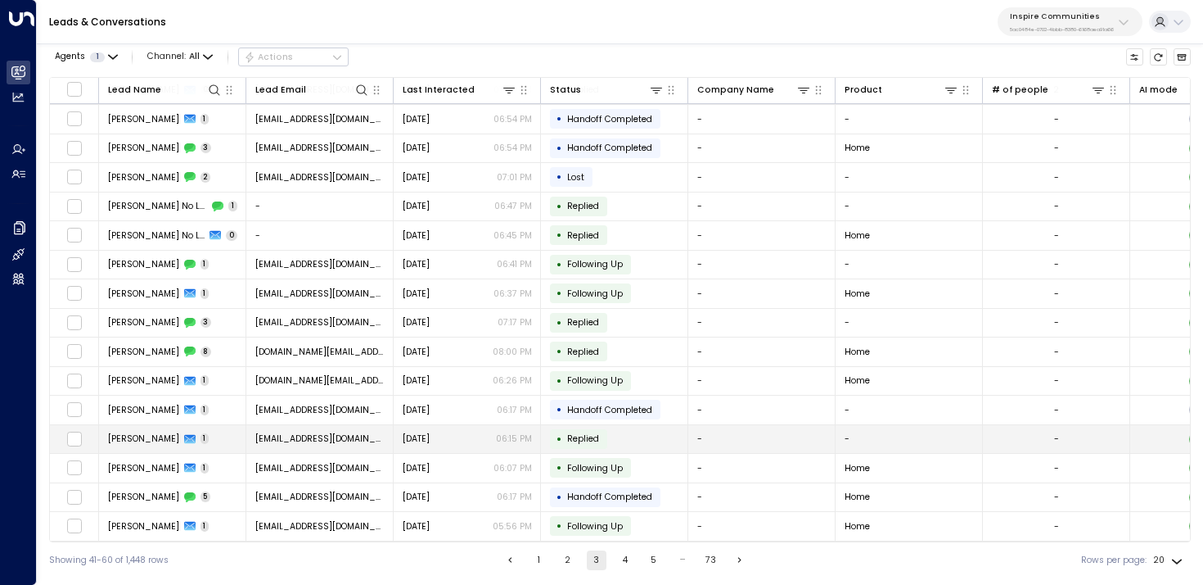
click at [210, 438] on td "JAMIE POWELL 1" at bounding box center [172, 439] width 147 height 29
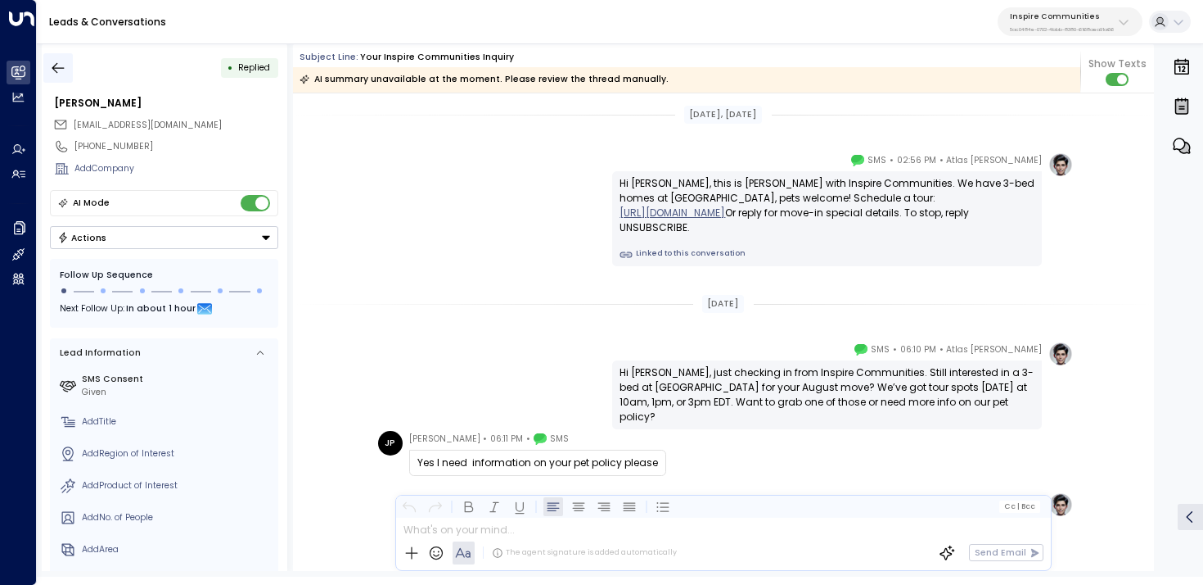
click at [53, 73] on icon "button" at bounding box center [58, 68] width 16 height 16
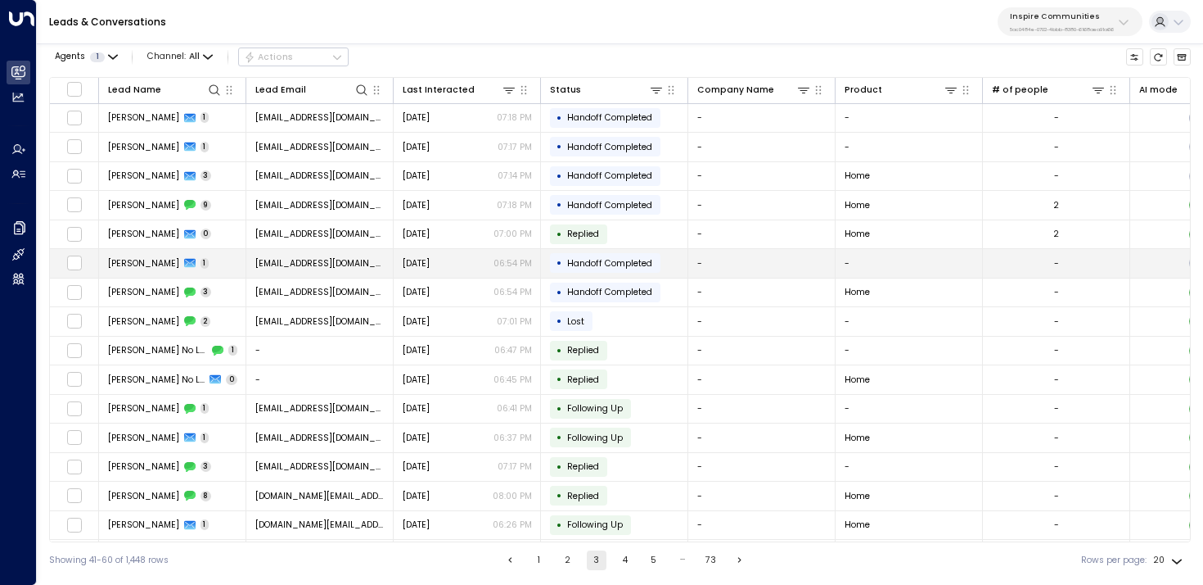
scroll to position [147, 0]
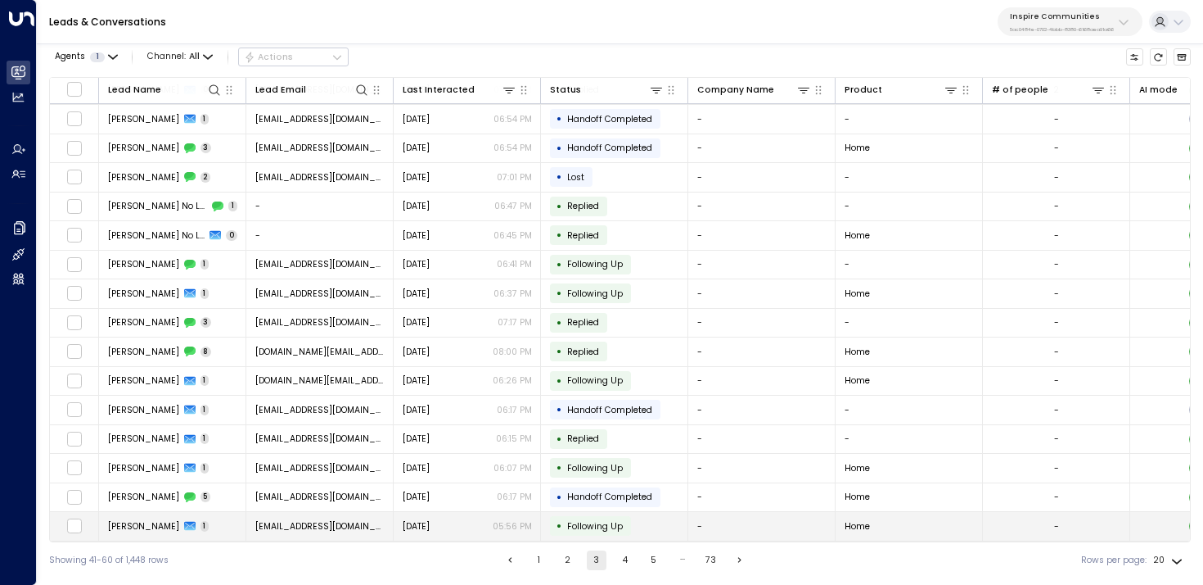
click at [219, 513] on td "Patricia Johnson 1" at bounding box center [172, 526] width 147 height 29
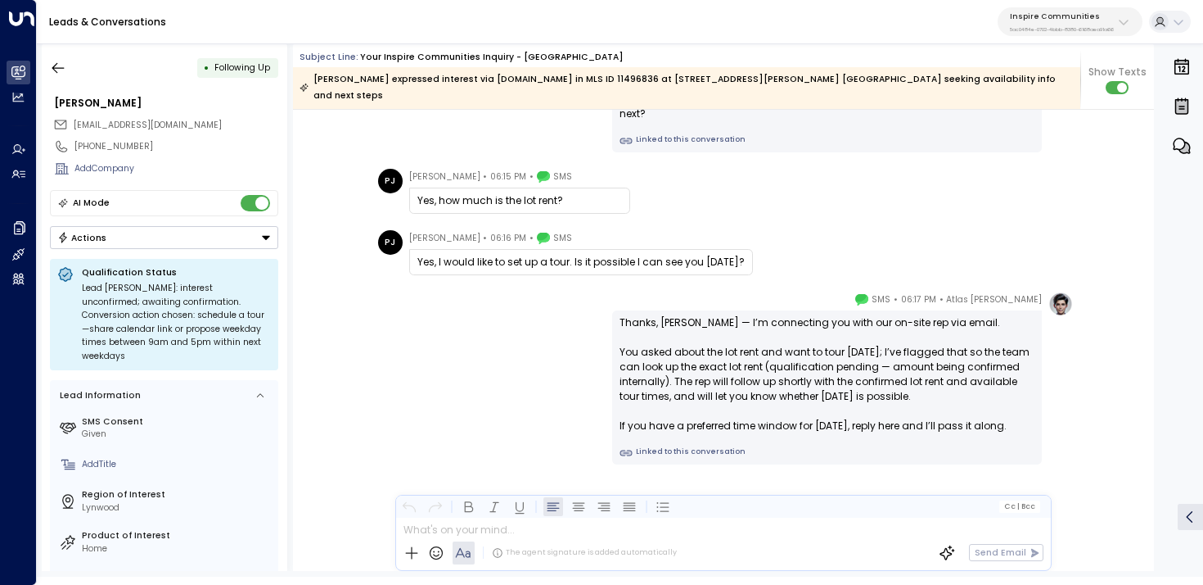
scroll to position [1533, 0]
click at [661, 443] on div "Thanks, Patricia — I’m connecting you with our on-site rep via email. You asked…" at bounding box center [827, 387] width 430 height 154
click at [676, 446] on link "Linked to this conversation" at bounding box center [827, 452] width 415 height 13
click at [60, 62] on icon "button" at bounding box center [58, 68] width 16 height 16
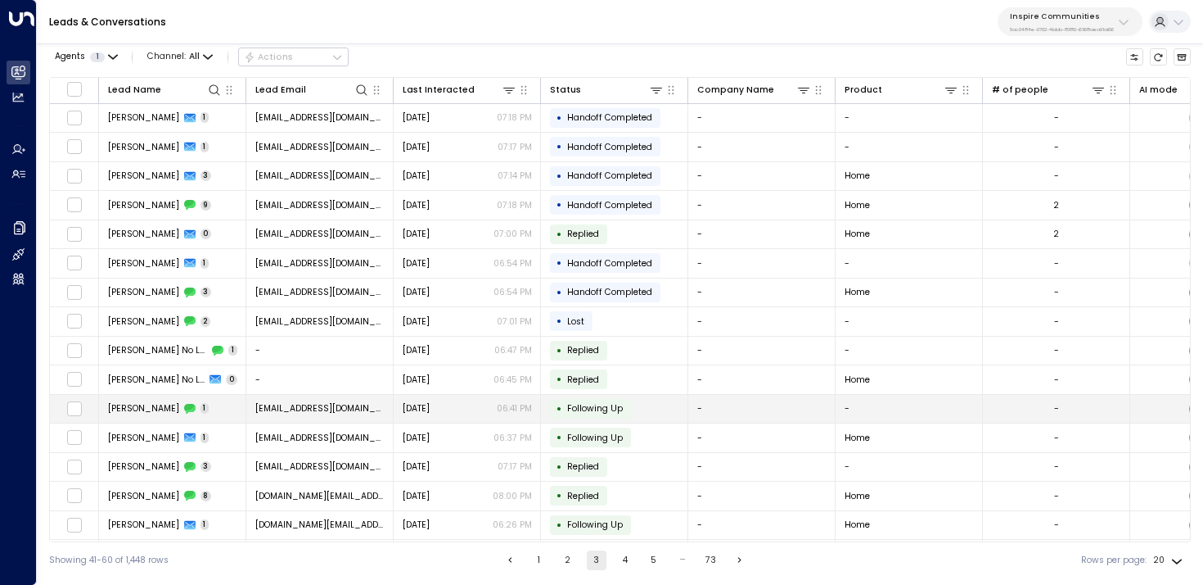
scroll to position [147, 0]
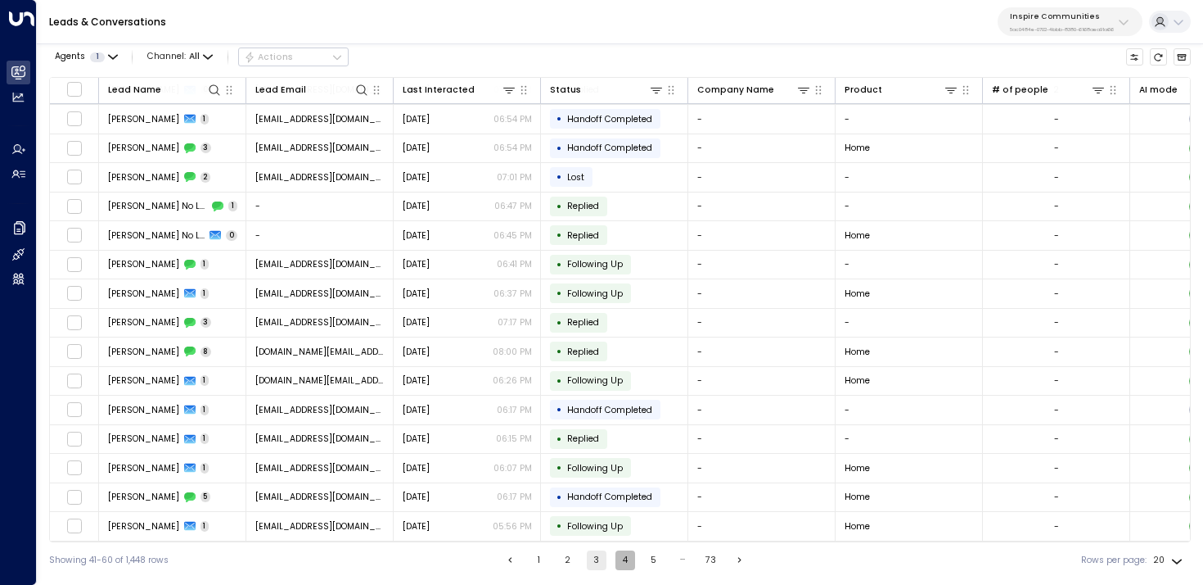
click at [628, 558] on button "4" at bounding box center [626, 560] width 20 height 20
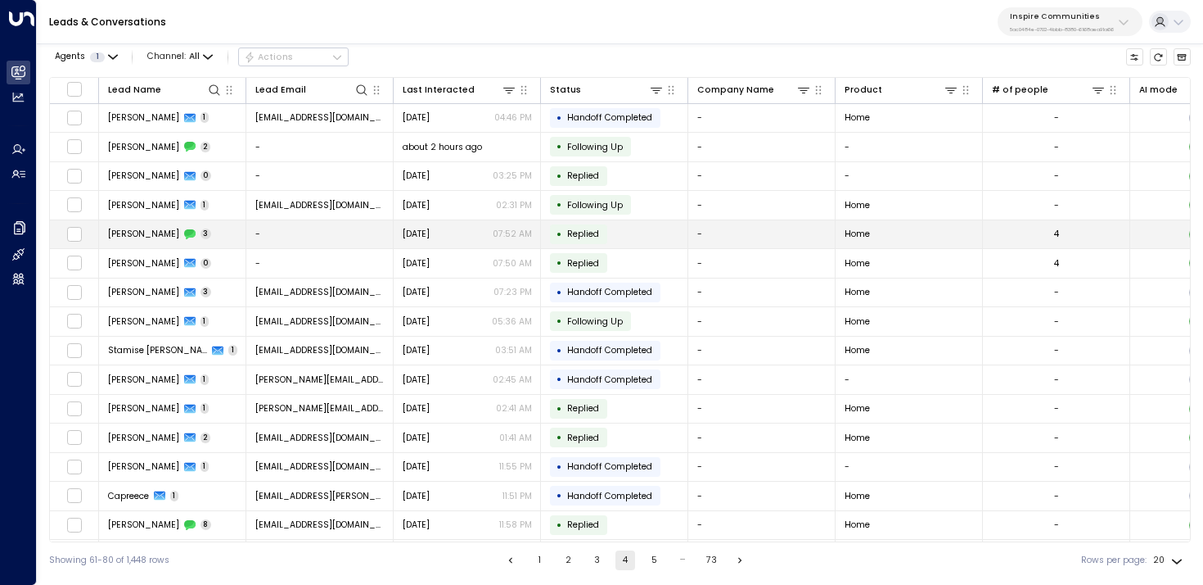
click at [212, 243] on td "Marissa Mallett 3" at bounding box center [172, 234] width 147 height 29
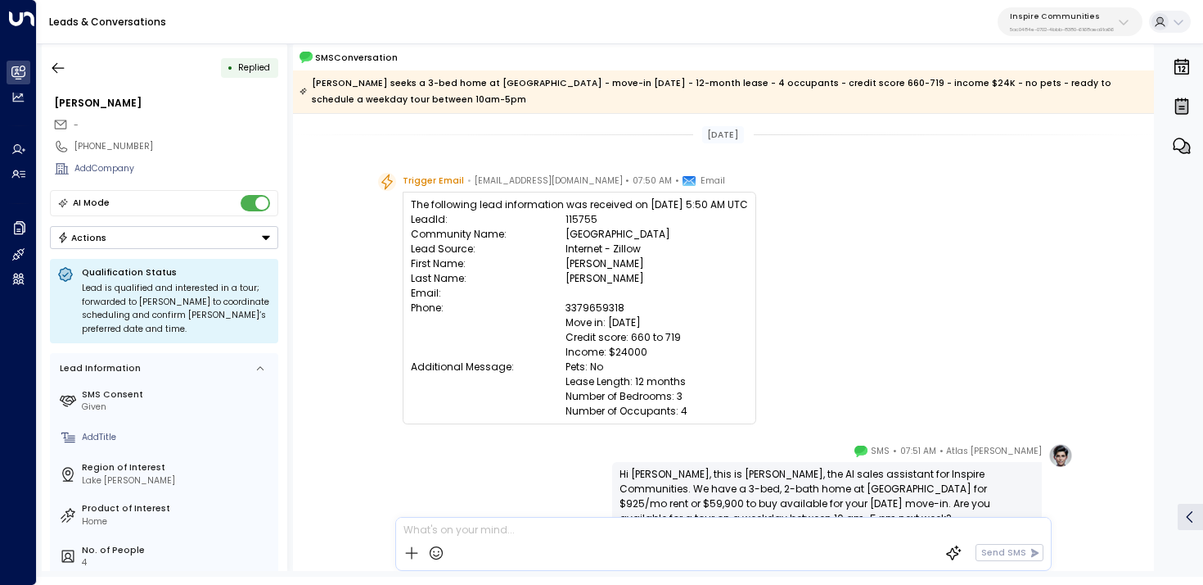
scroll to position [263, 0]
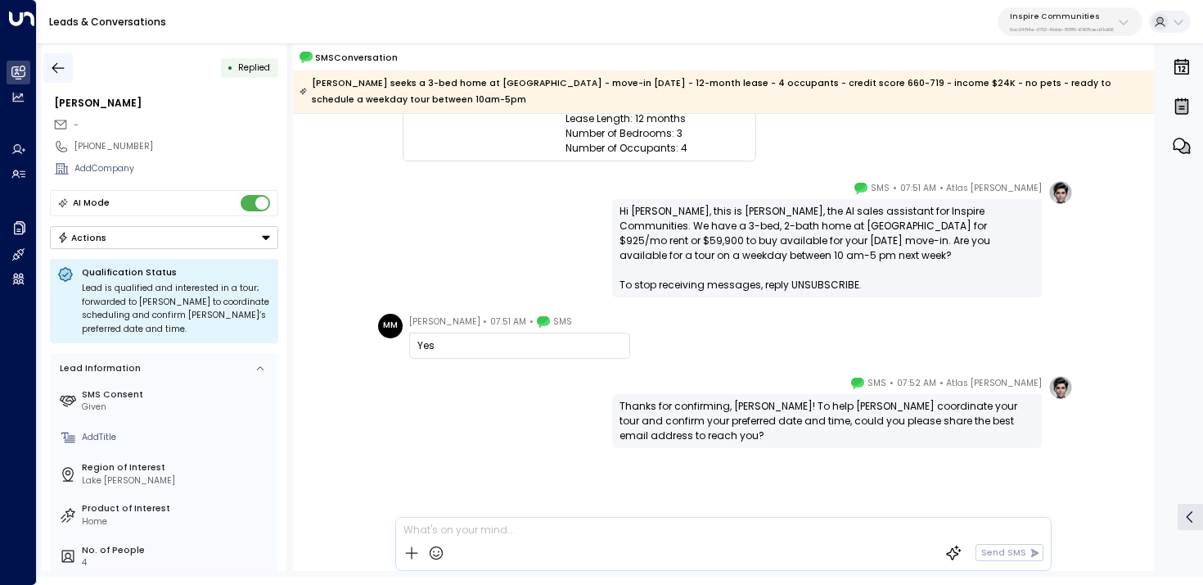
click at [65, 72] on icon "button" at bounding box center [58, 68] width 16 height 16
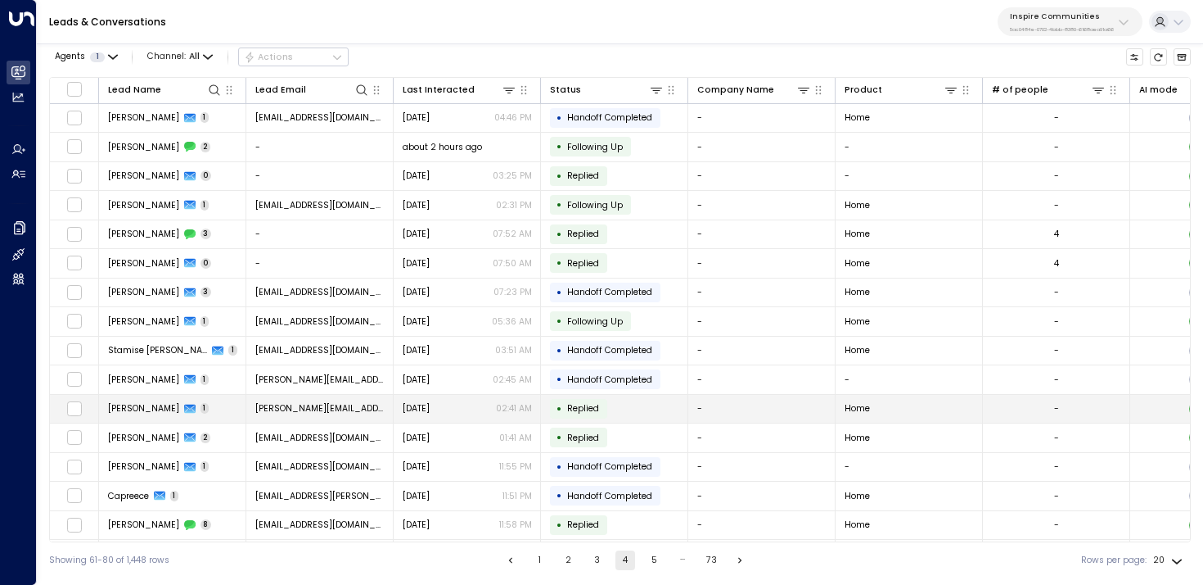
scroll to position [147, 0]
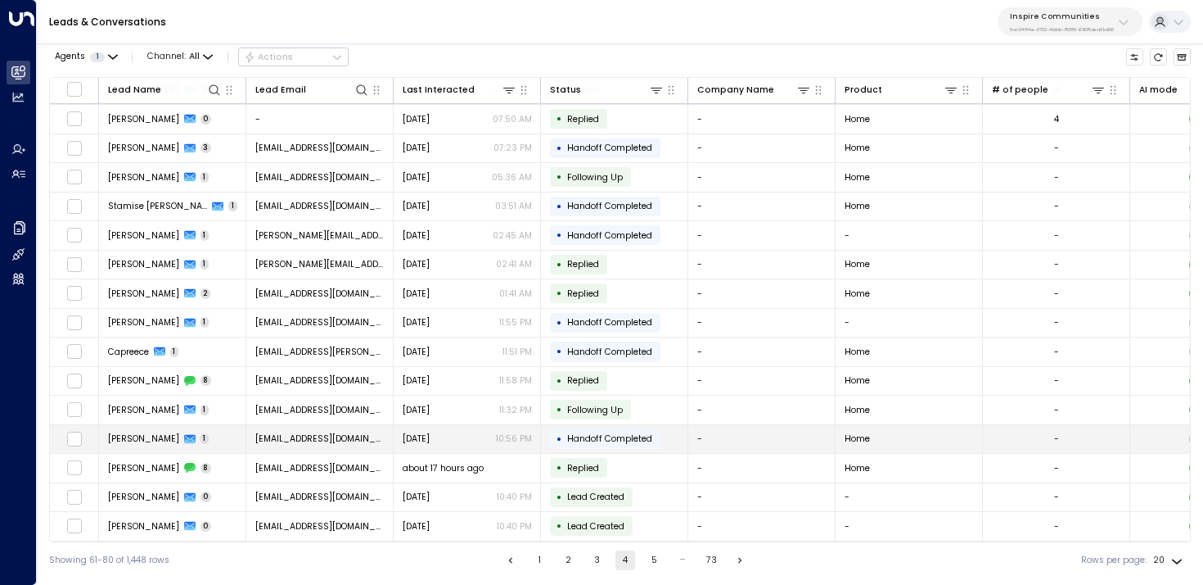
click at [182, 427] on td "Mayra Uribe 1" at bounding box center [172, 439] width 147 height 29
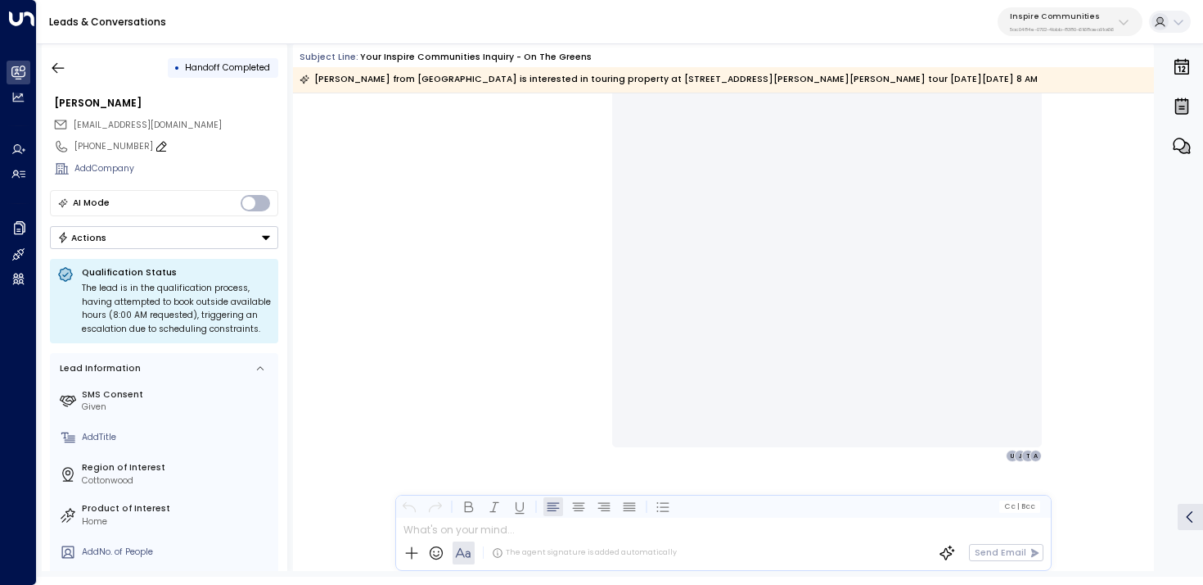
scroll to position [788, 0]
click at [61, 63] on icon "button" at bounding box center [58, 68] width 16 height 16
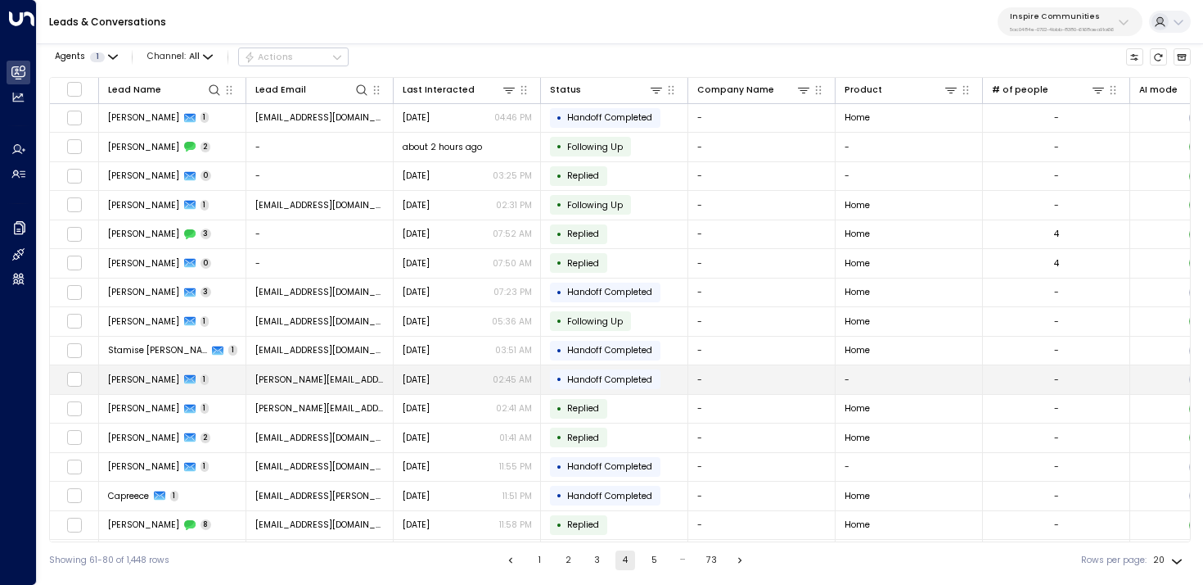
scroll to position [147, 0]
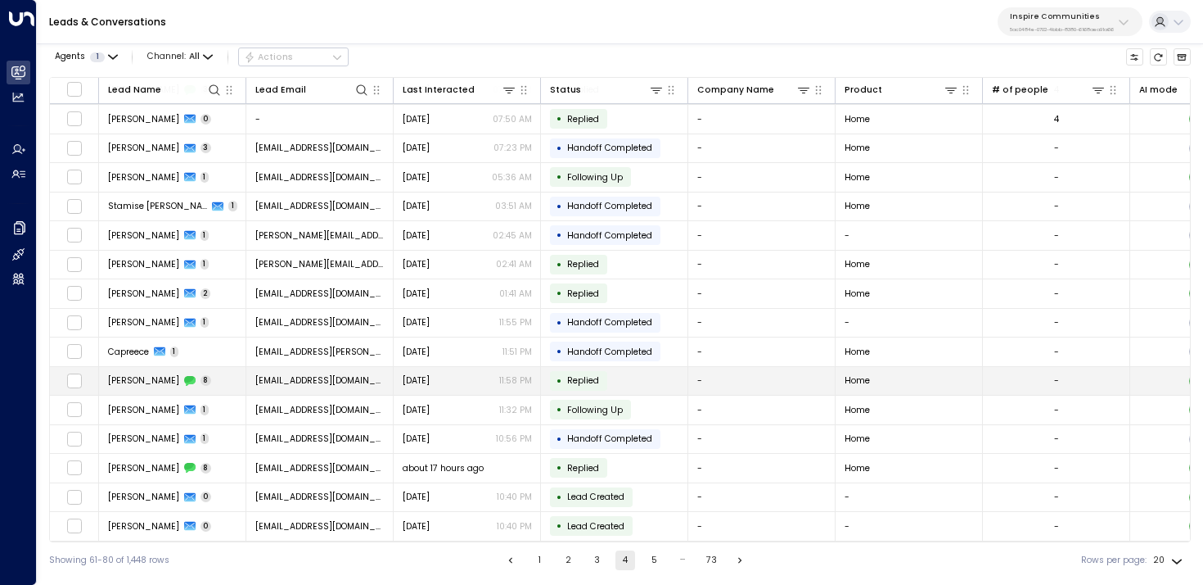
click at [201, 377] on span "8" at bounding box center [206, 380] width 11 height 11
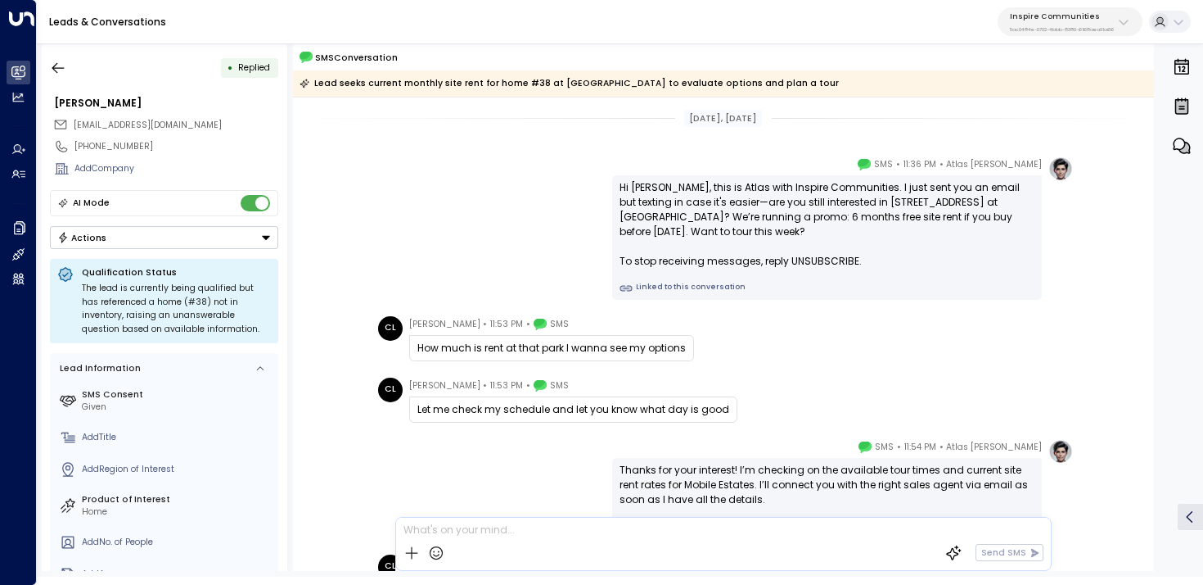
click at [677, 287] on link "Linked to this conversation" at bounding box center [827, 288] width 415 height 13
click at [53, 74] on icon "button" at bounding box center [58, 68] width 16 height 16
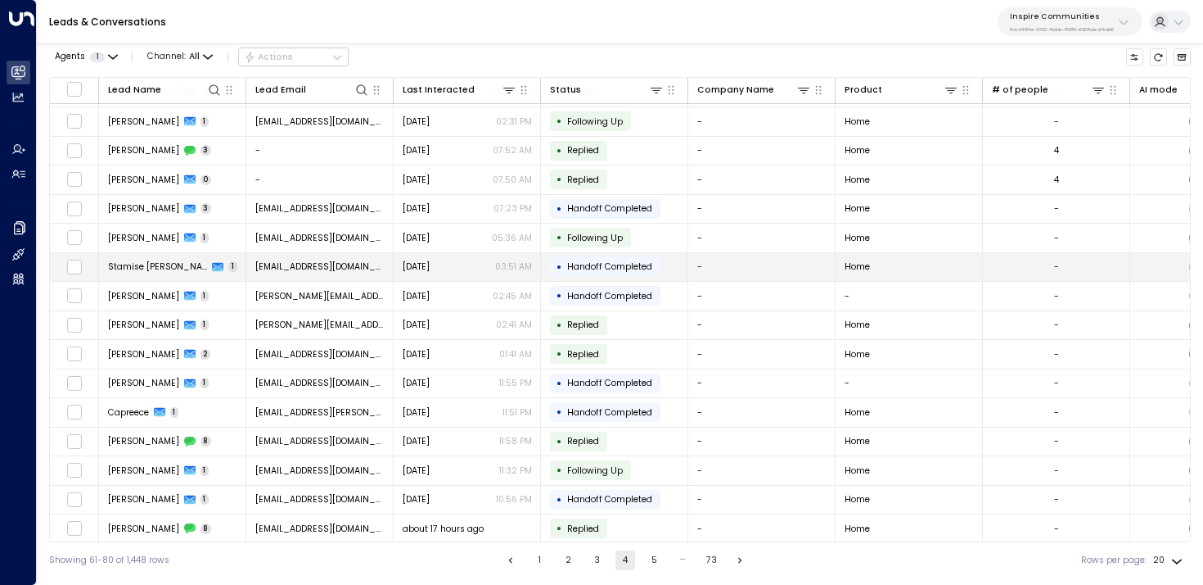
scroll to position [147, 0]
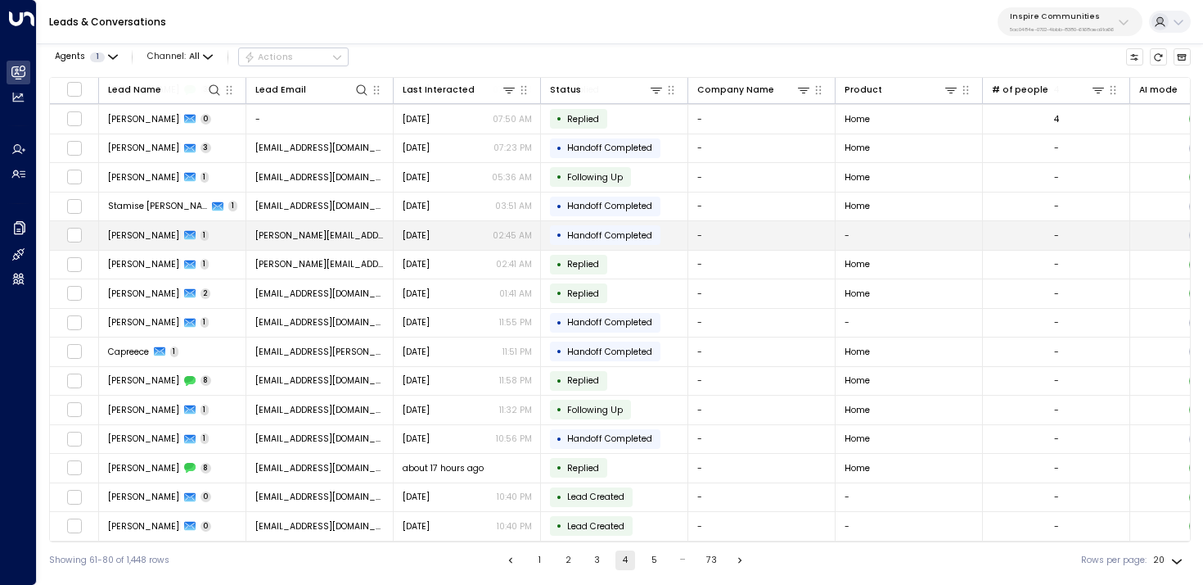
click at [217, 226] on td "Claudia Rosales 1" at bounding box center [172, 235] width 147 height 29
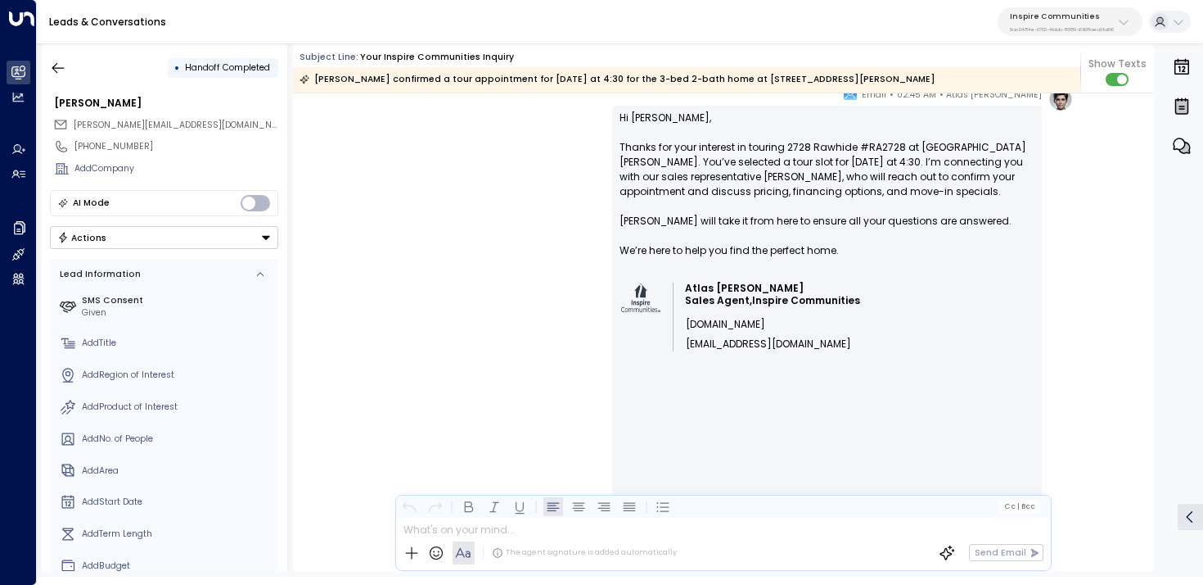
scroll to position [305, 0]
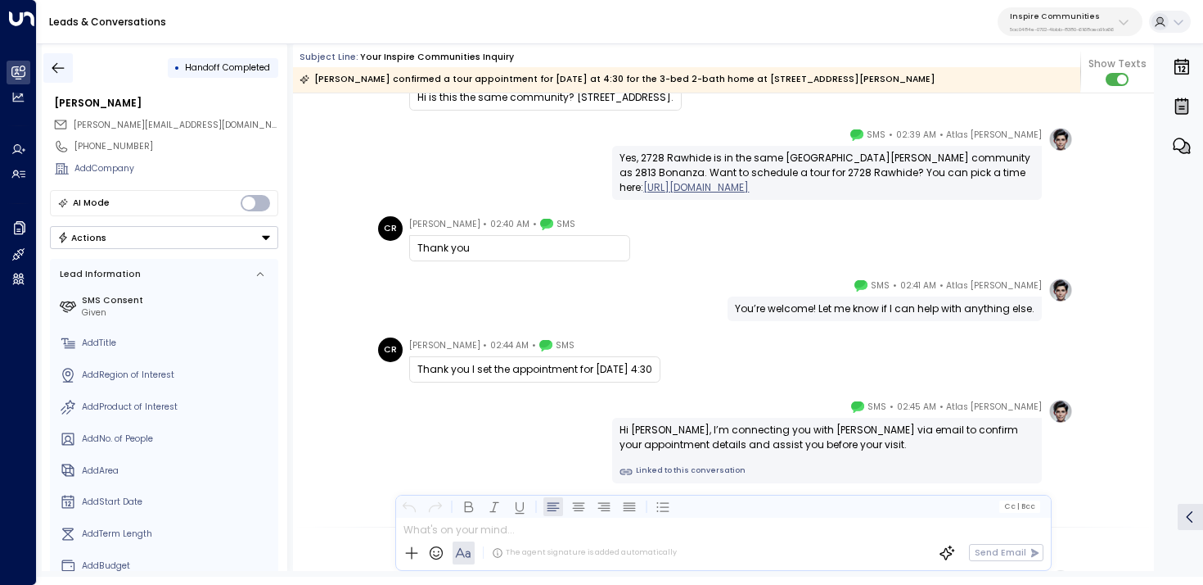
click at [56, 65] on icon "button" at bounding box center [58, 68] width 16 height 16
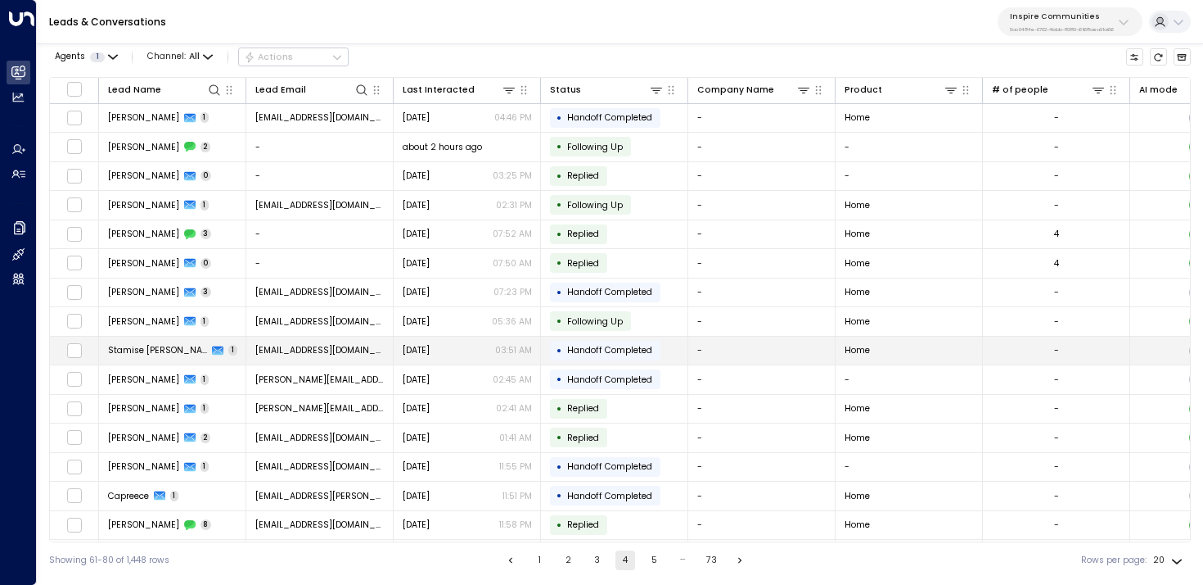
scroll to position [147, 0]
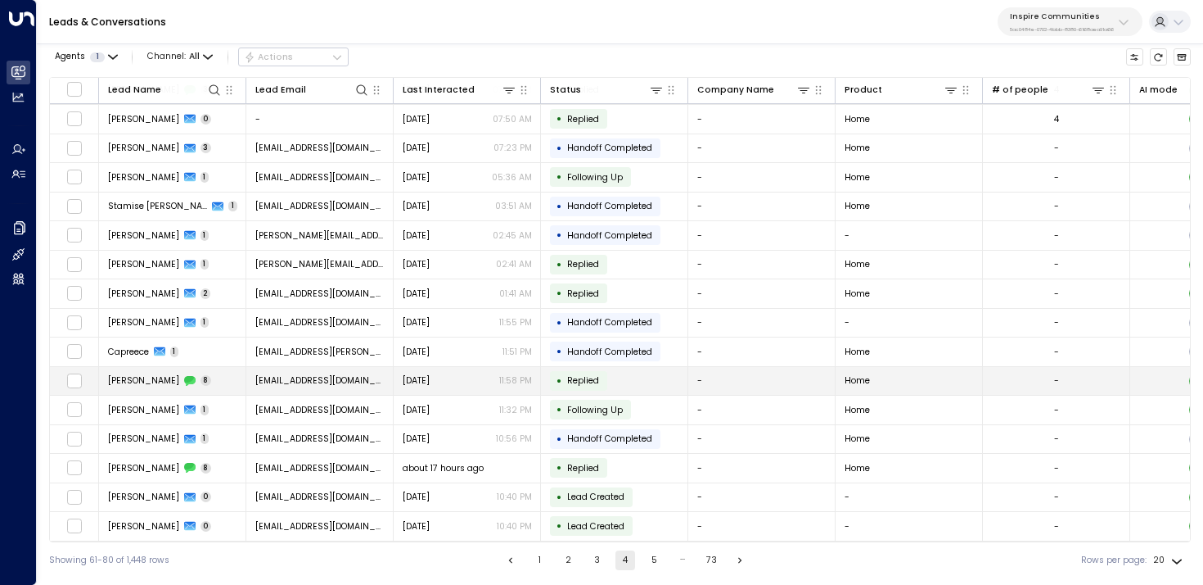
click at [220, 381] on td "Corina Lopez 8" at bounding box center [172, 381] width 147 height 29
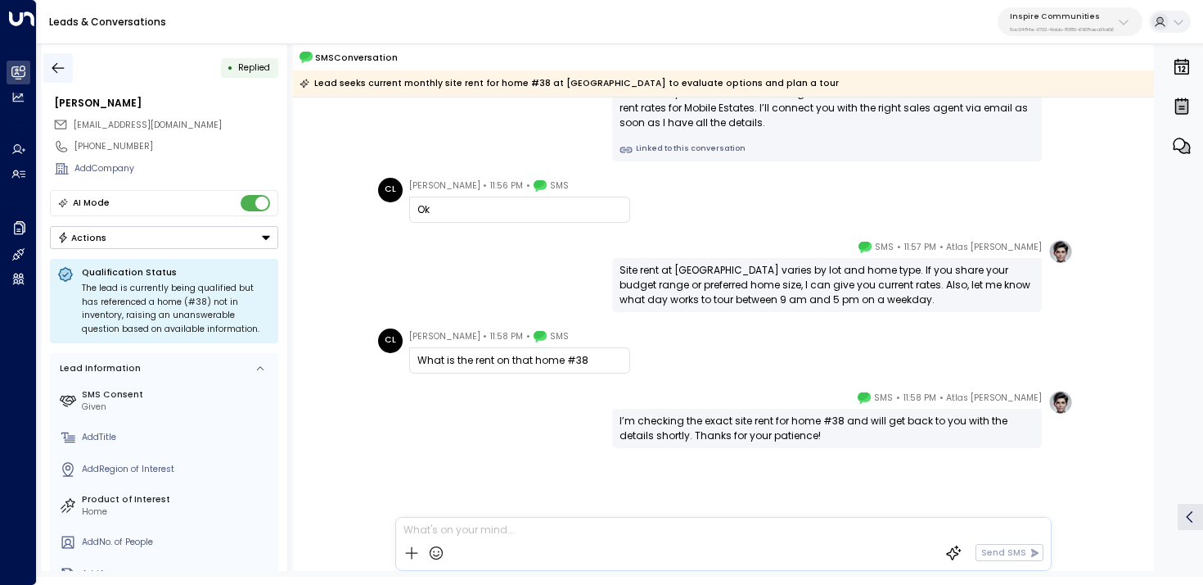
click at [60, 66] on icon "button" at bounding box center [58, 68] width 16 height 16
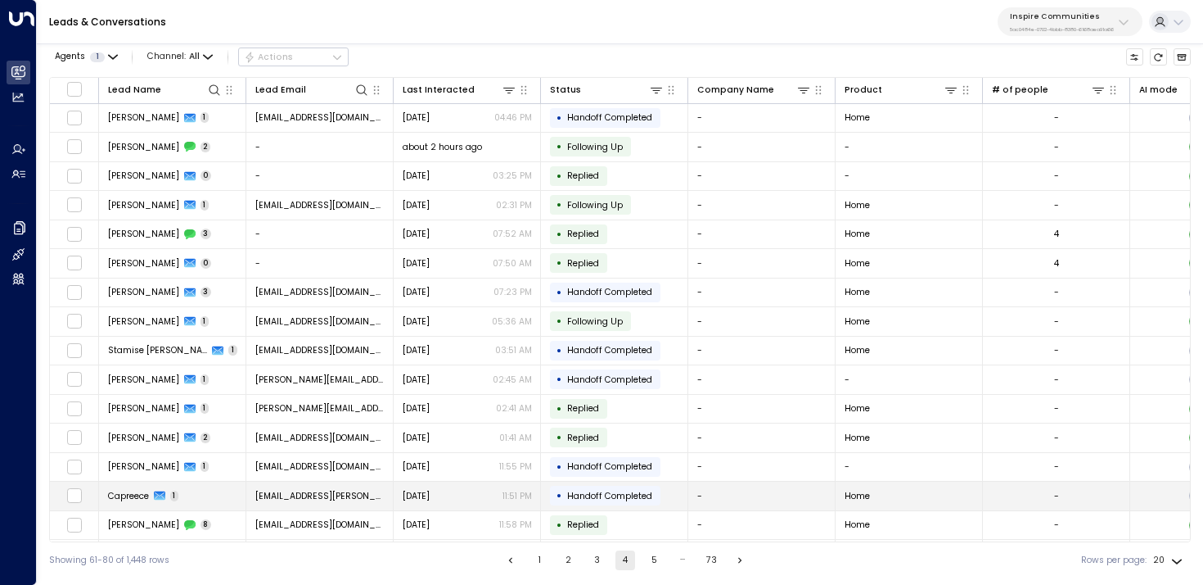
scroll to position [147, 0]
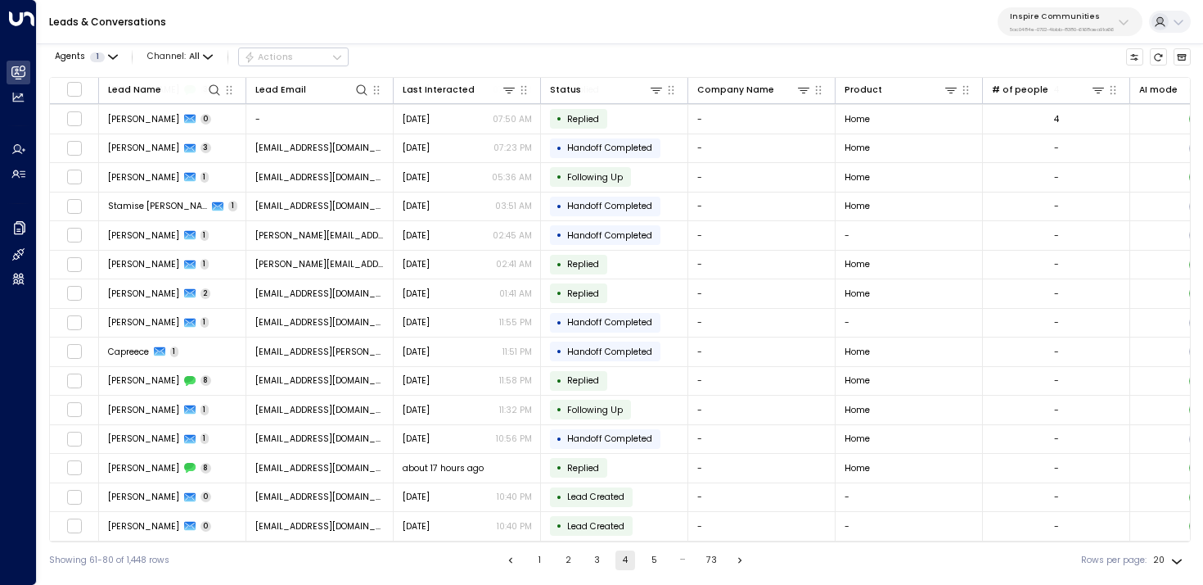
click at [647, 557] on button "5" at bounding box center [654, 560] width 20 height 20
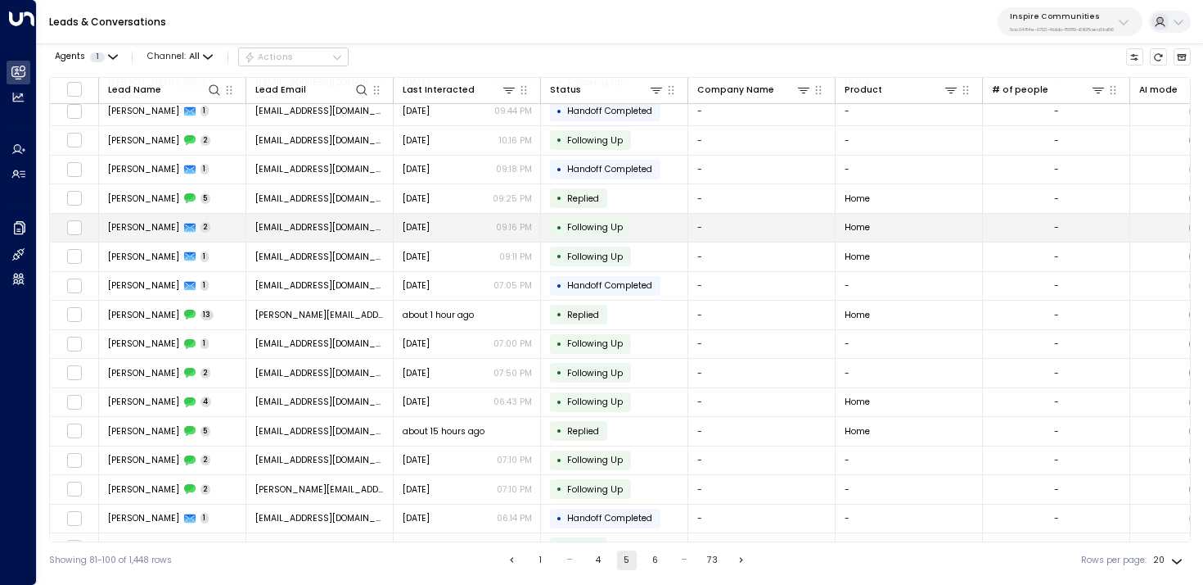
scroll to position [147, 0]
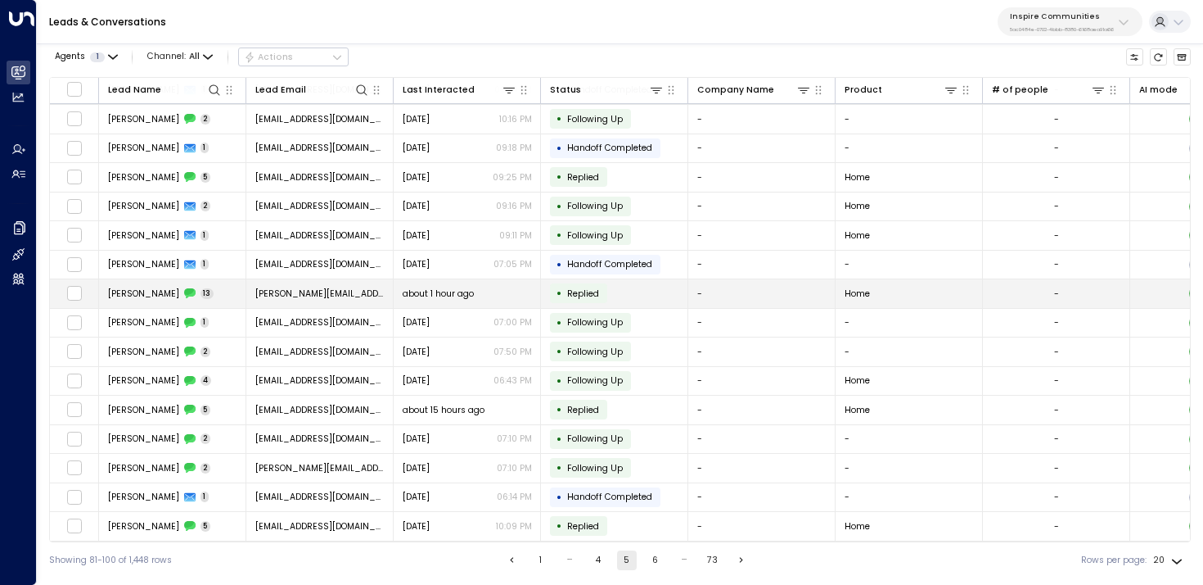
click at [288, 292] on span "rosales.c@aol.com" at bounding box center [319, 293] width 129 height 12
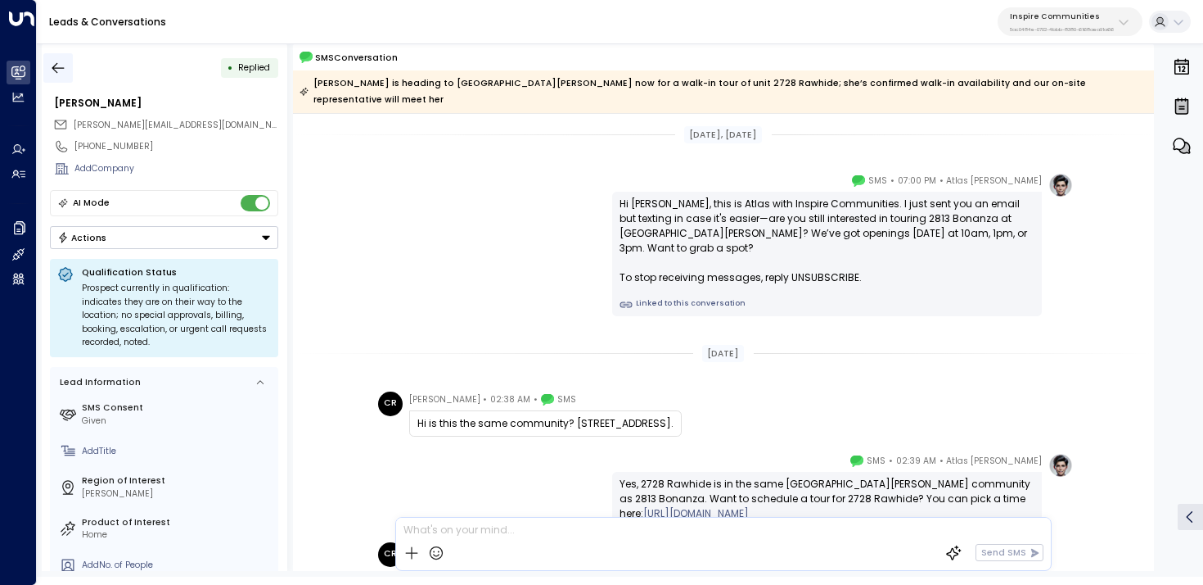
click at [70, 74] on button "button" at bounding box center [57, 67] width 29 height 29
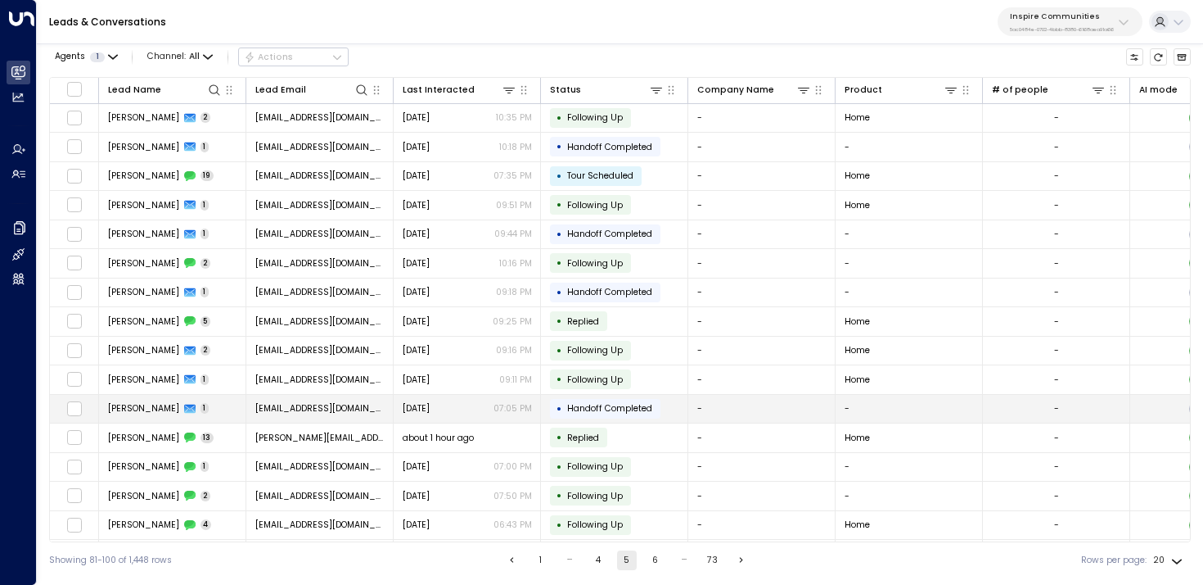
scroll to position [147, 0]
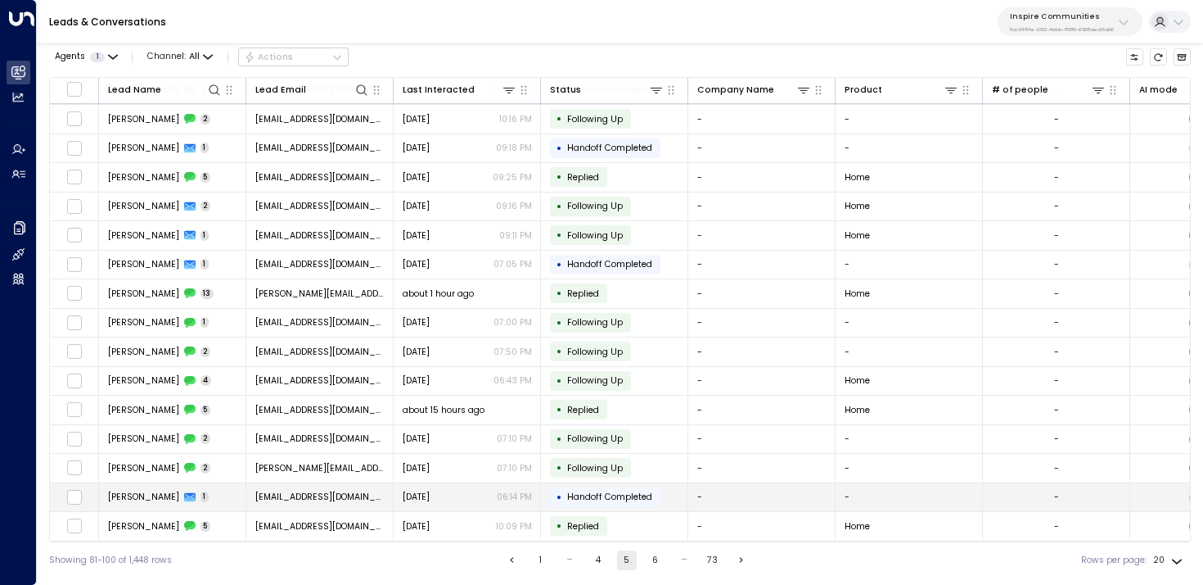
click at [360, 484] on td "touvellbaleigh@gmail.com" at bounding box center [319, 497] width 147 height 29
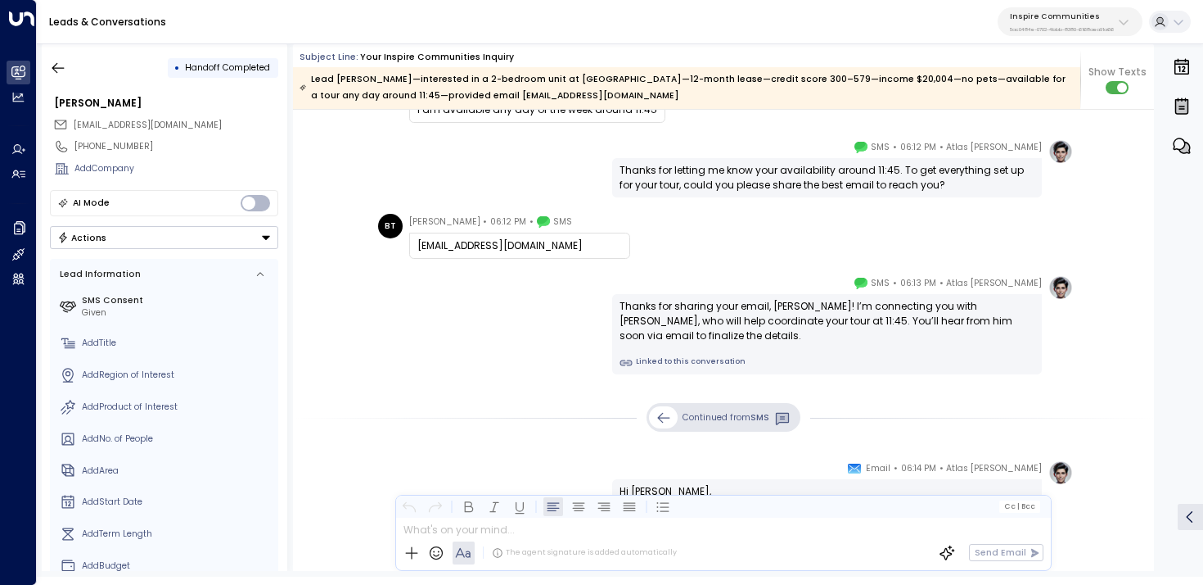
scroll to position [372, 0]
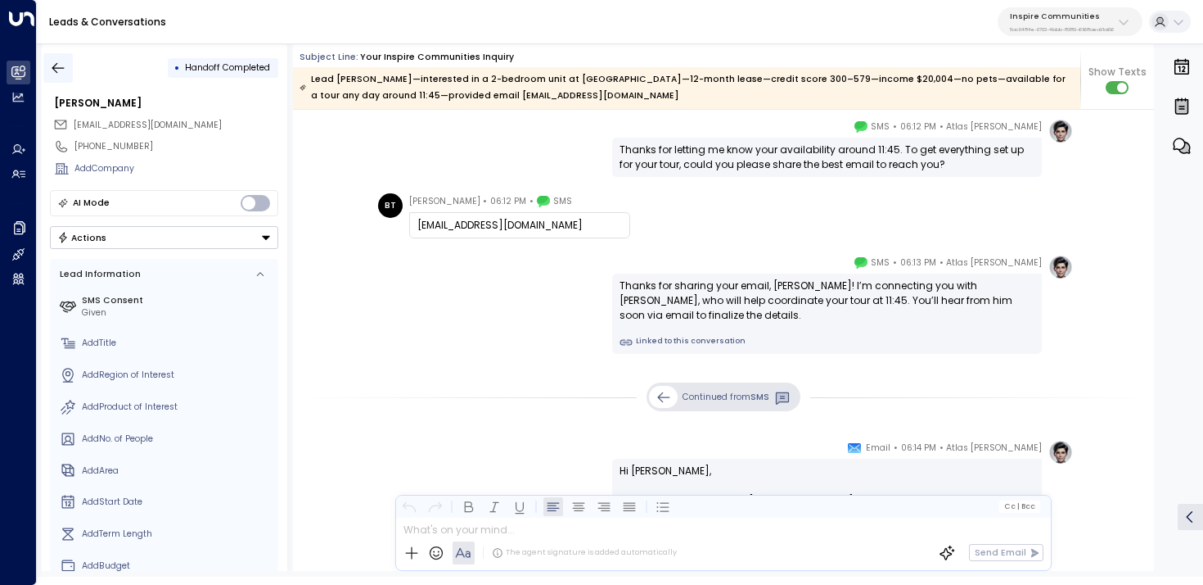
click at [63, 68] on icon "button" at bounding box center [58, 68] width 16 height 16
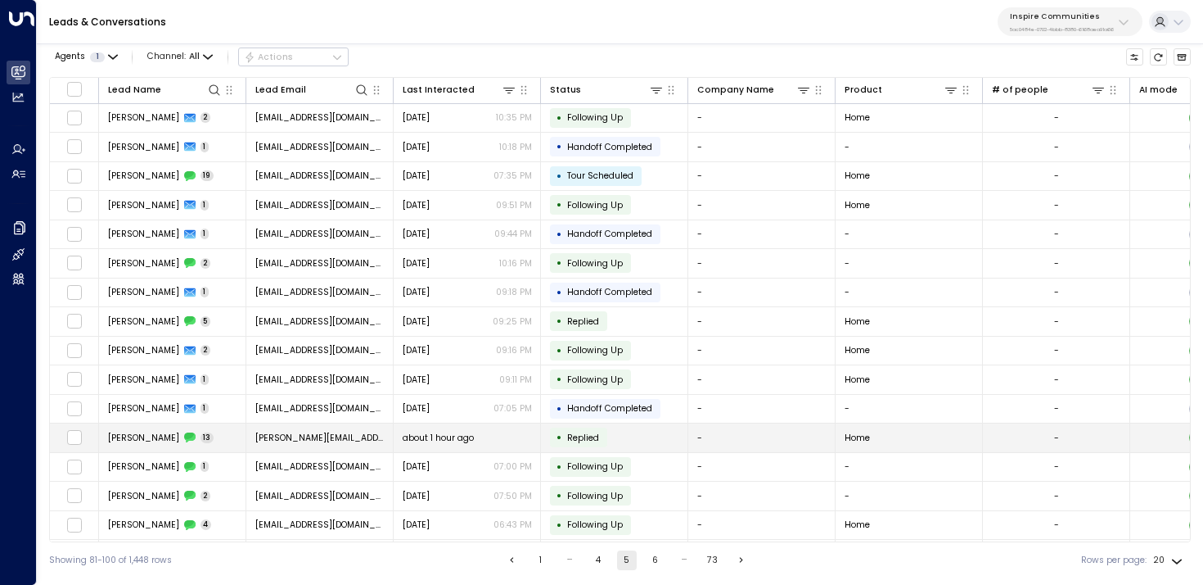
scroll to position [147, 0]
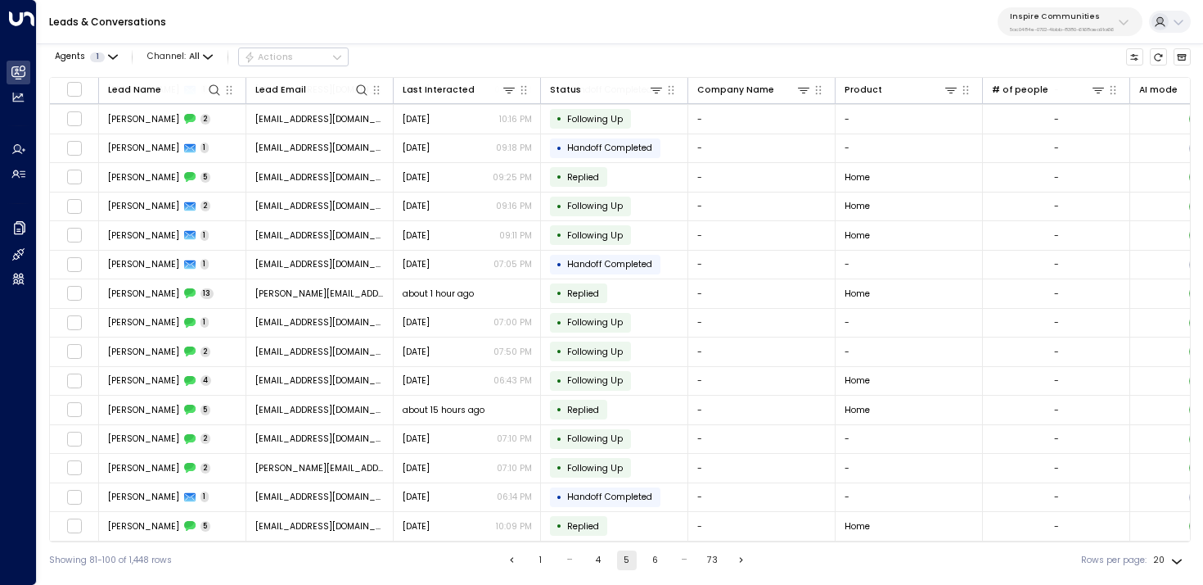
click at [652, 554] on button "6" at bounding box center [656, 560] width 20 height 20
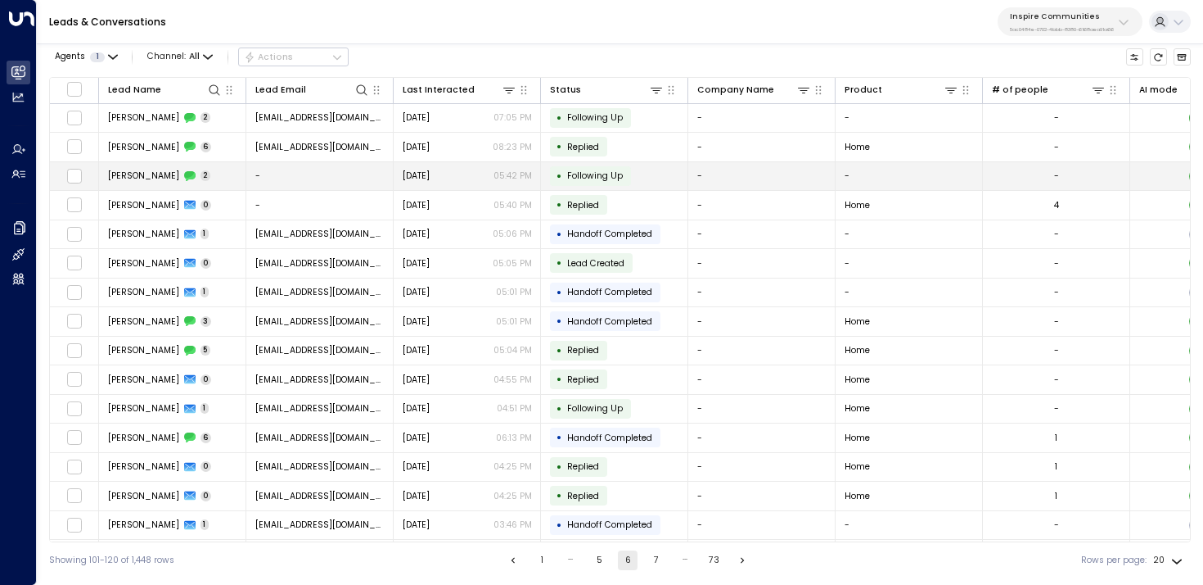
click at [179, 178] on span "Alicia Almendares" at bounding box center [143, 175] width 71 height 12
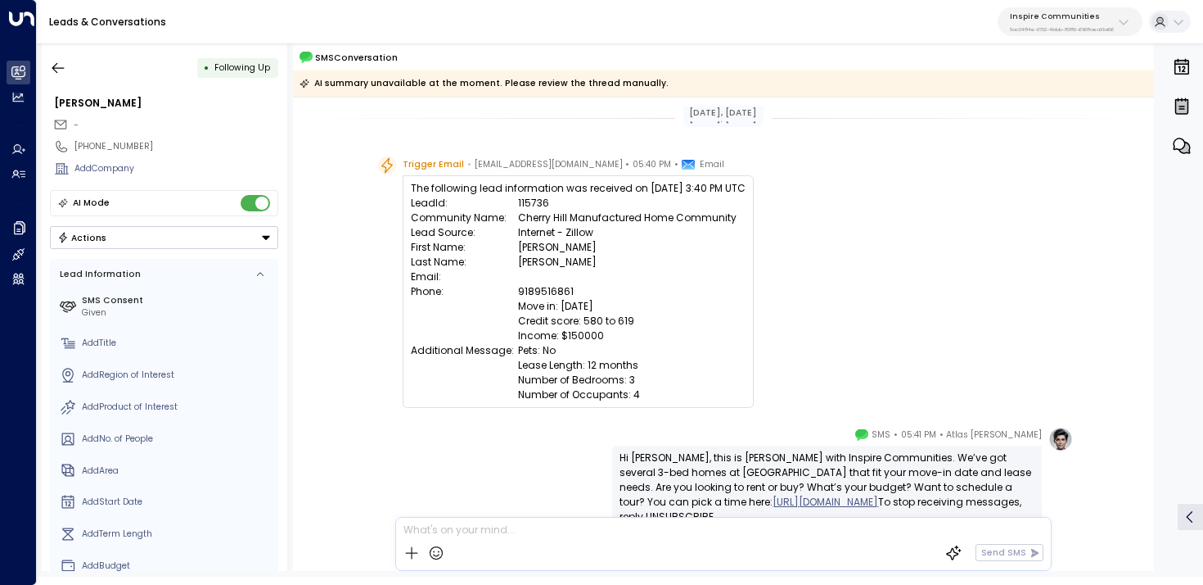
scroll to position [259, 0]
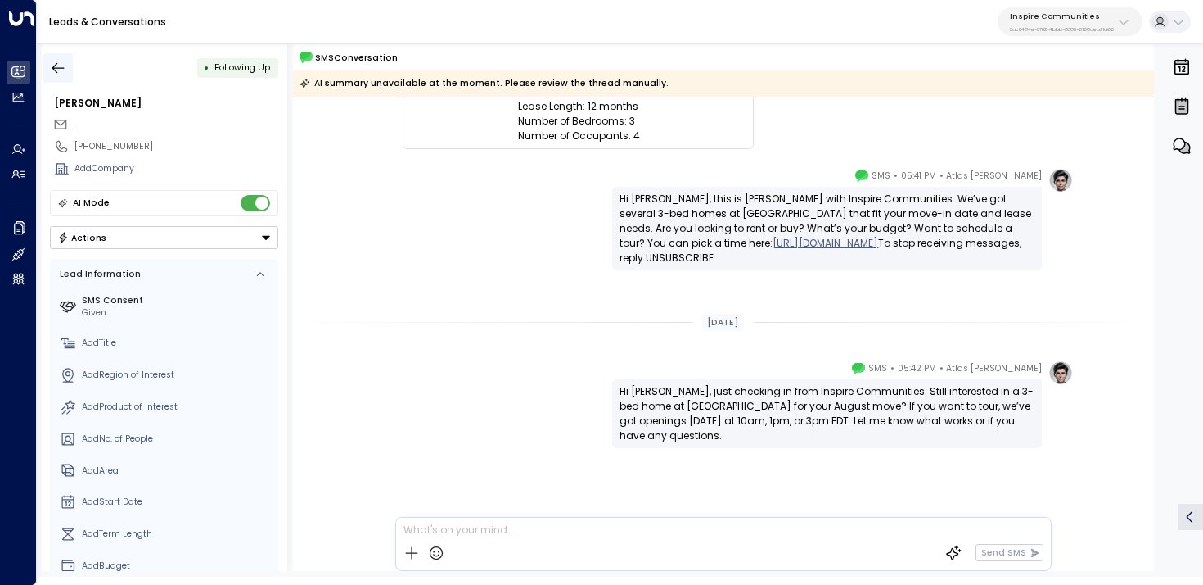
click at [58, 74] on icon "button" at bounding box center [58, 68] width 16 height 16
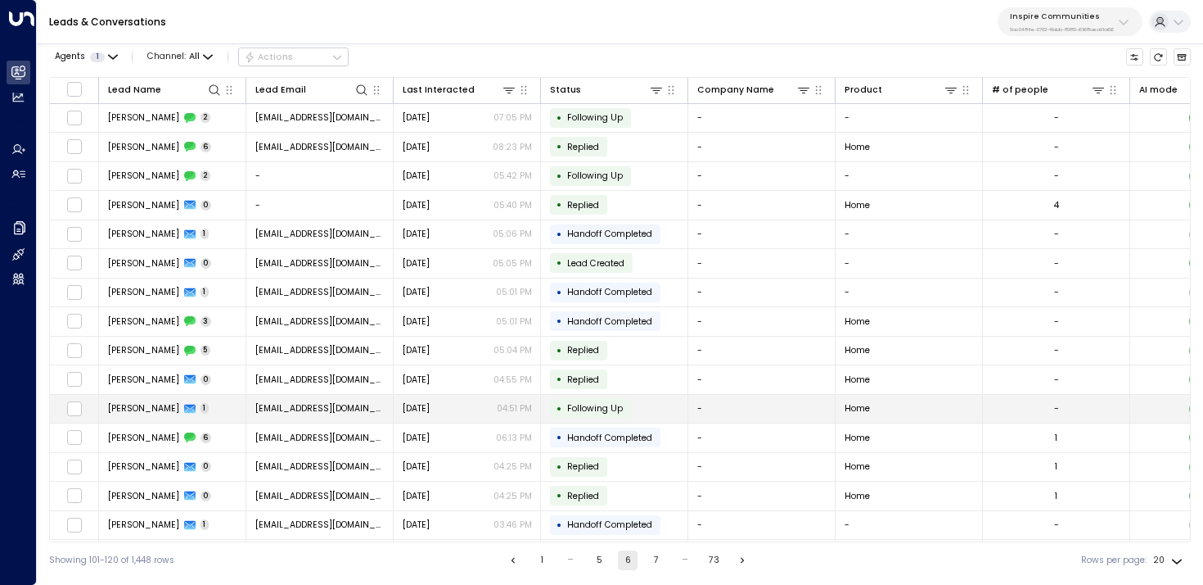
click at [166, 409] on span "Emmanuel James" at bounding box center [143, 408] width 71 height 12
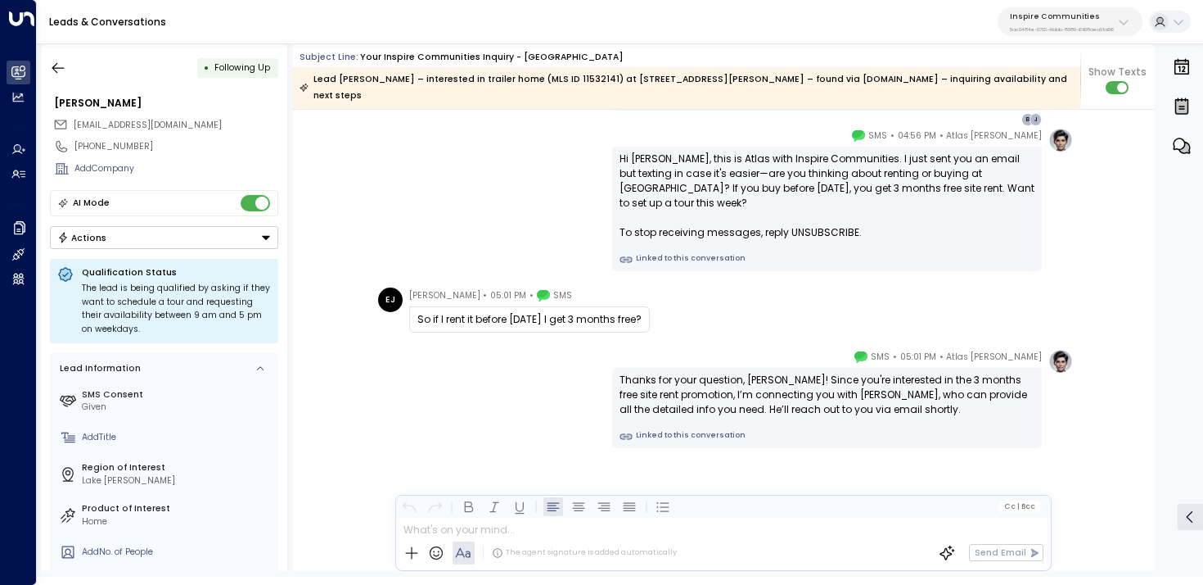
scroll to position [1373, 0]
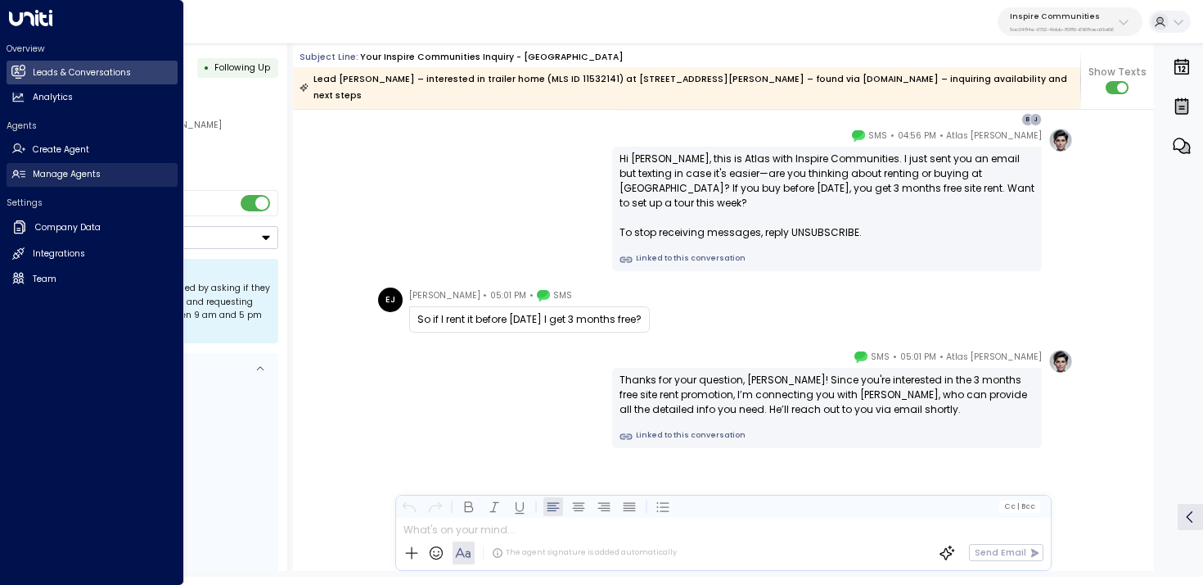
click at [30, 175] on link "Manage Agents Manage Agents" at bounding box center [92, 175] width 171 height 24
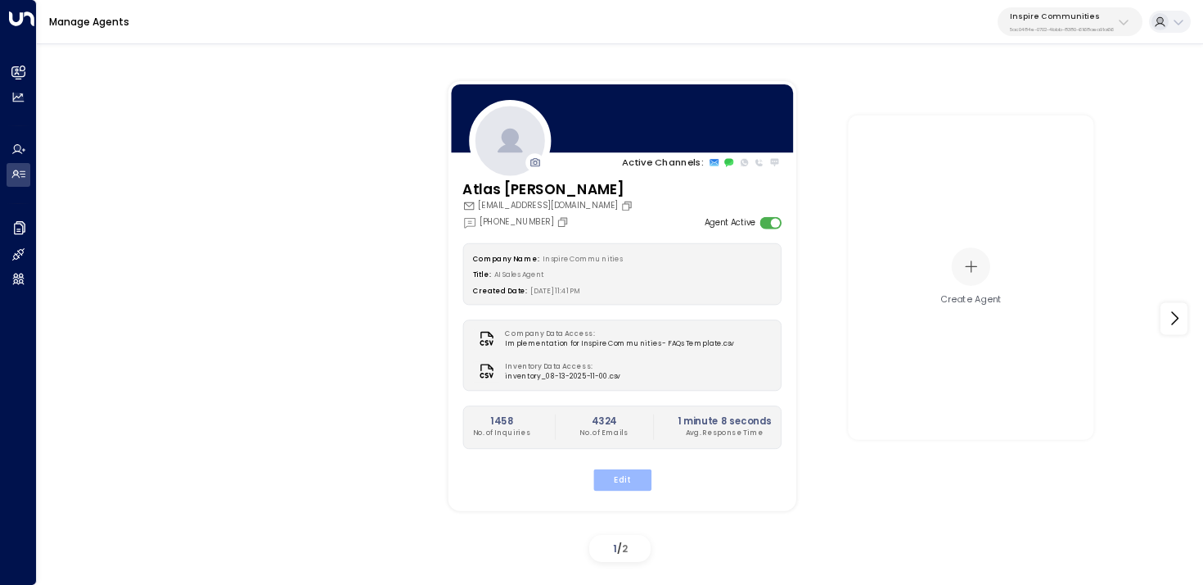
click at [631, 478] on button "Edit" at bounding box center [622, 478] width 58 height 21
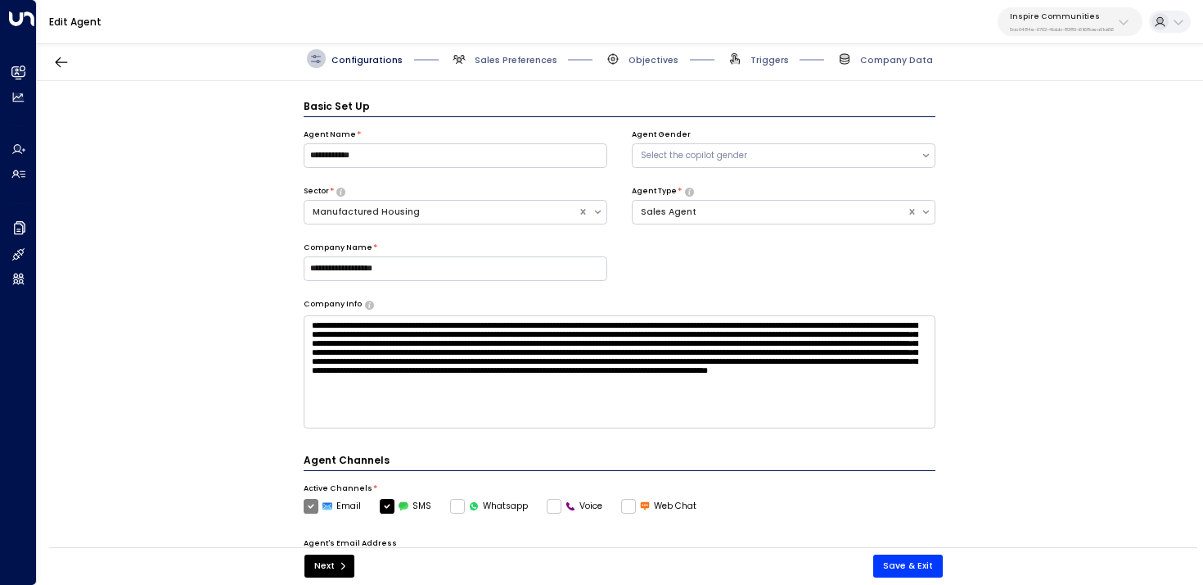
scroll to position [18, 0]
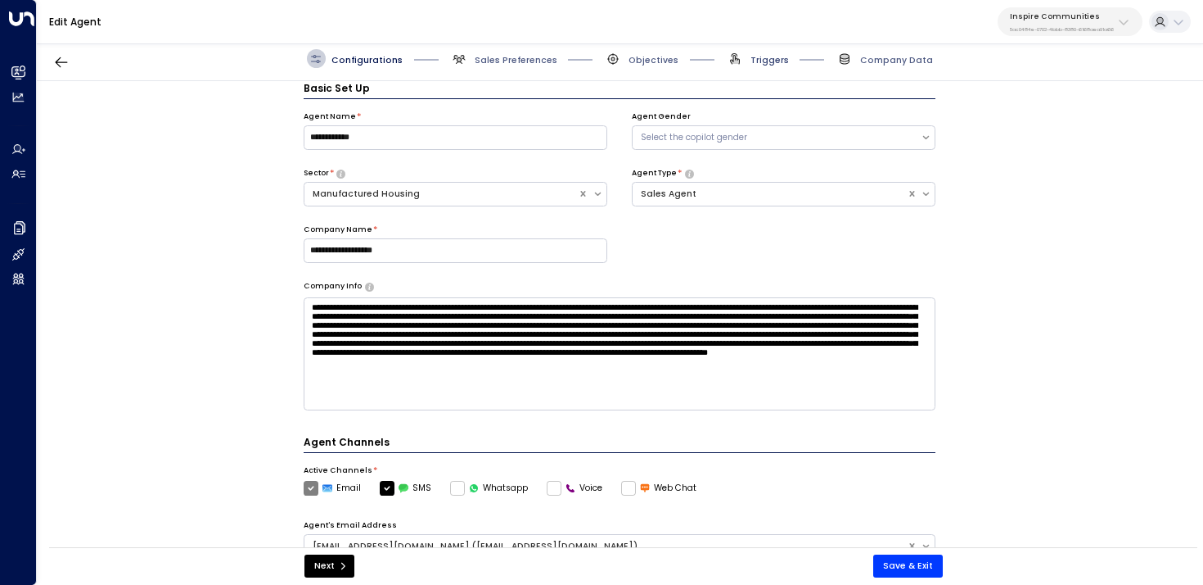
click at [766, 61] on span "Triggers" at bounding box center [770, 60] width 38 height 12
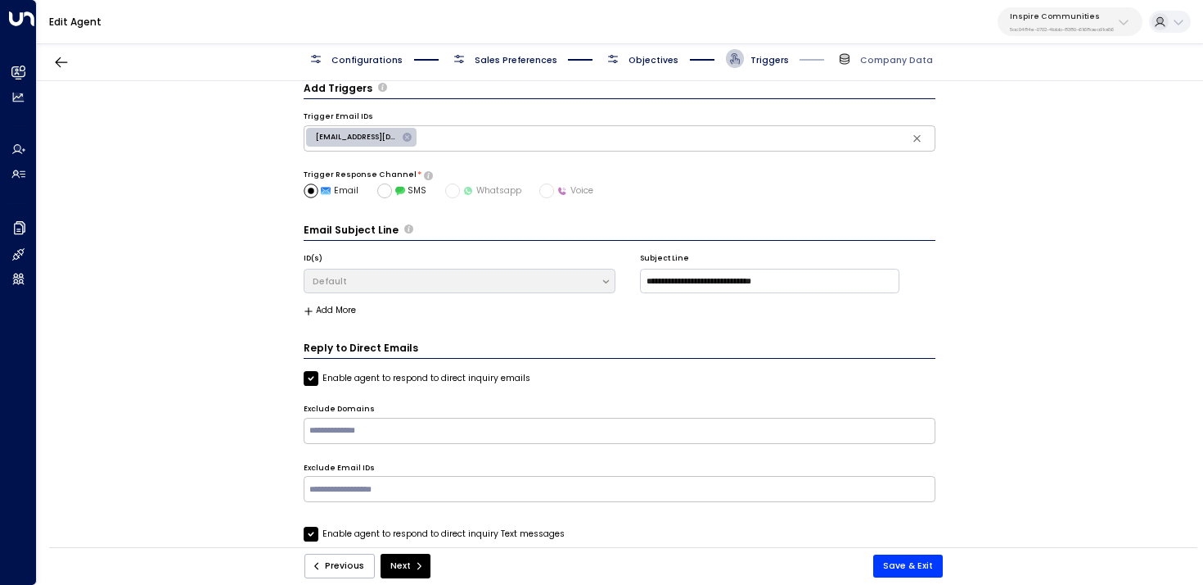
click at [670, 54] on span "Objectives" at bounding box center [654, 60] width 50 height 12
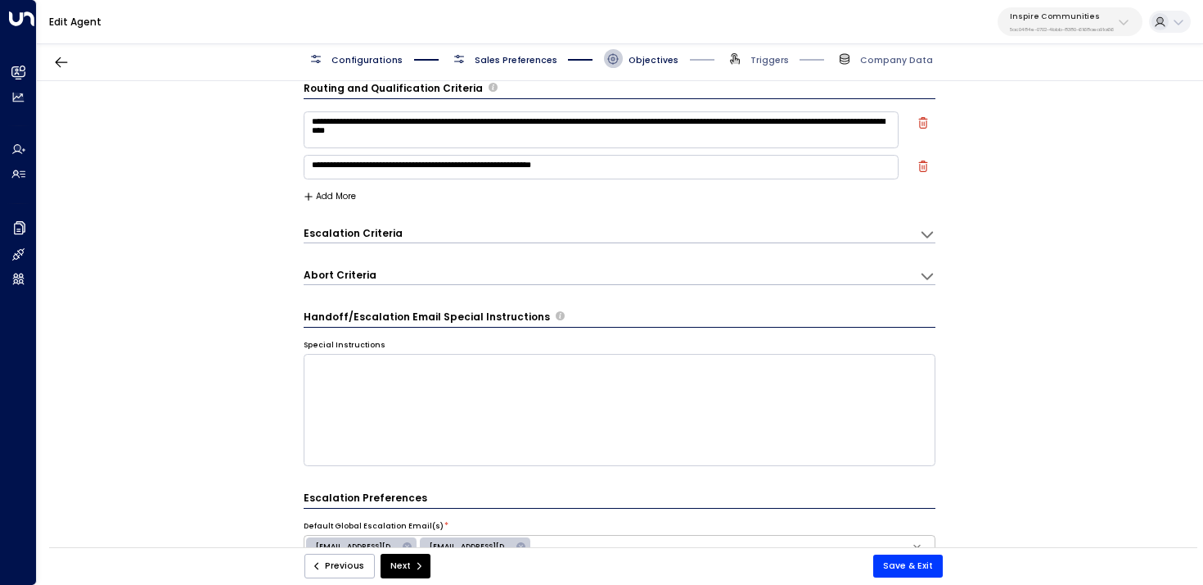
scroll to position [0, 0]
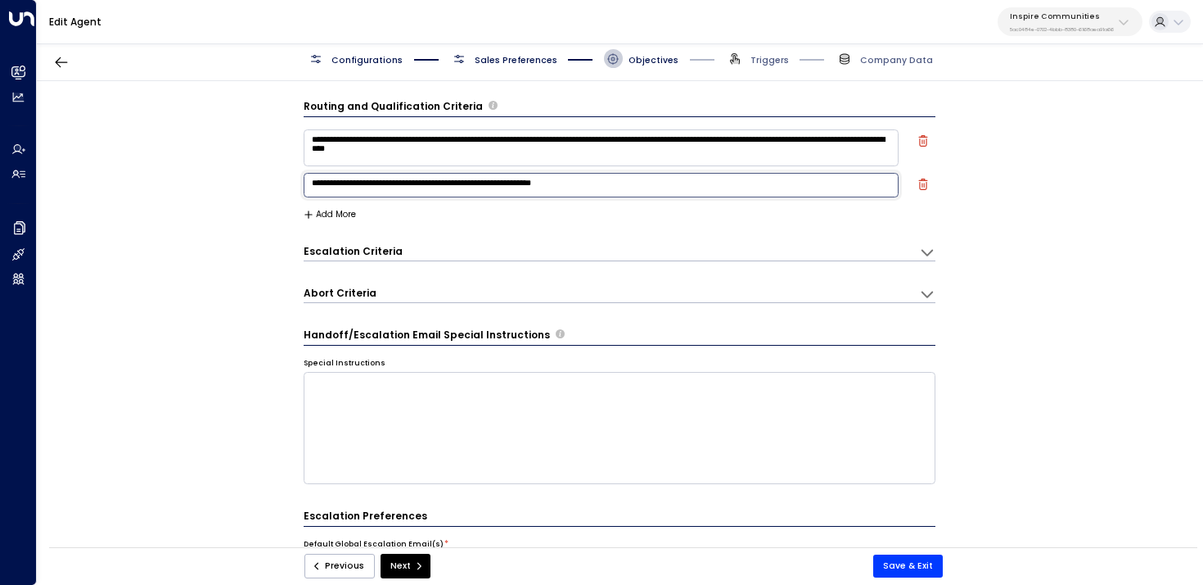
click at [621, 190] on textarea "**********" at bounding box center [602, 185] width 596 height 25
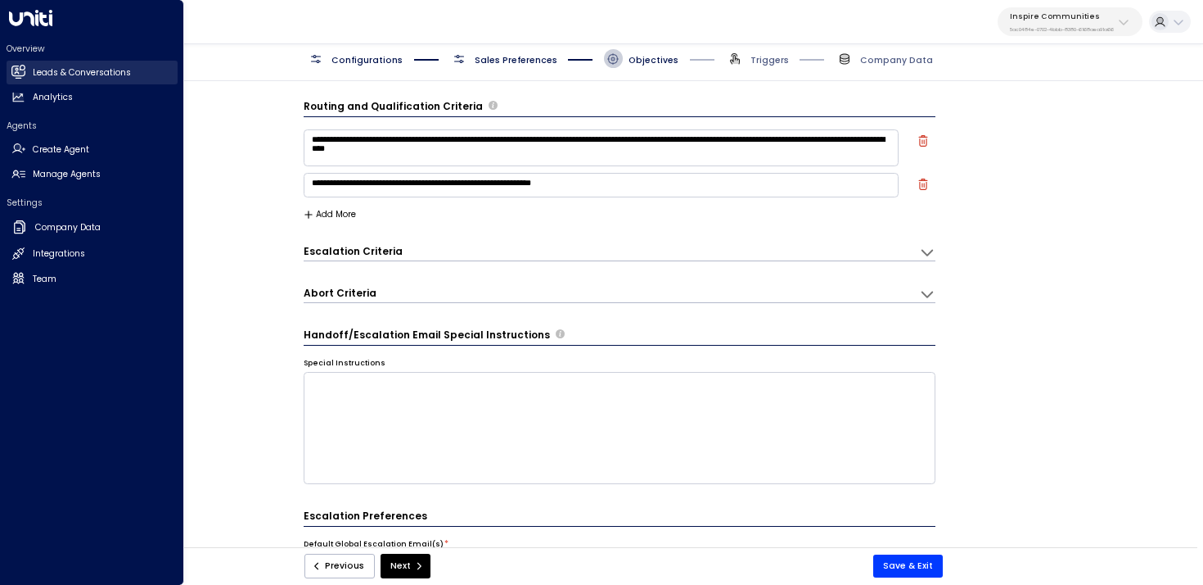
click at [21, 74] on icon at bounding box center [17, 71] width 13 height 10
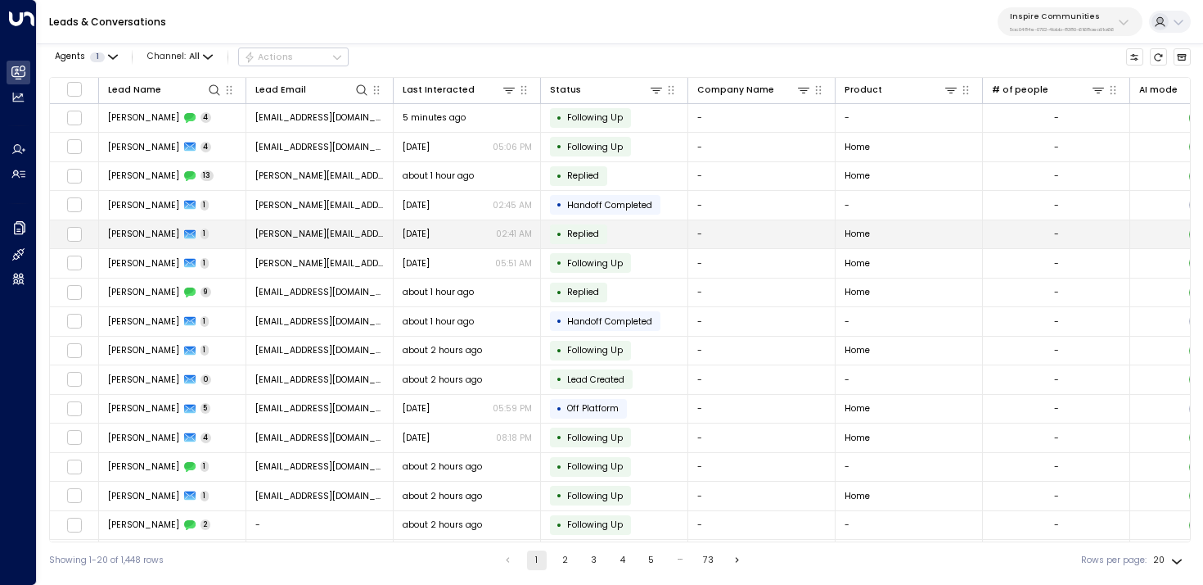
scroll to position [0, 830]
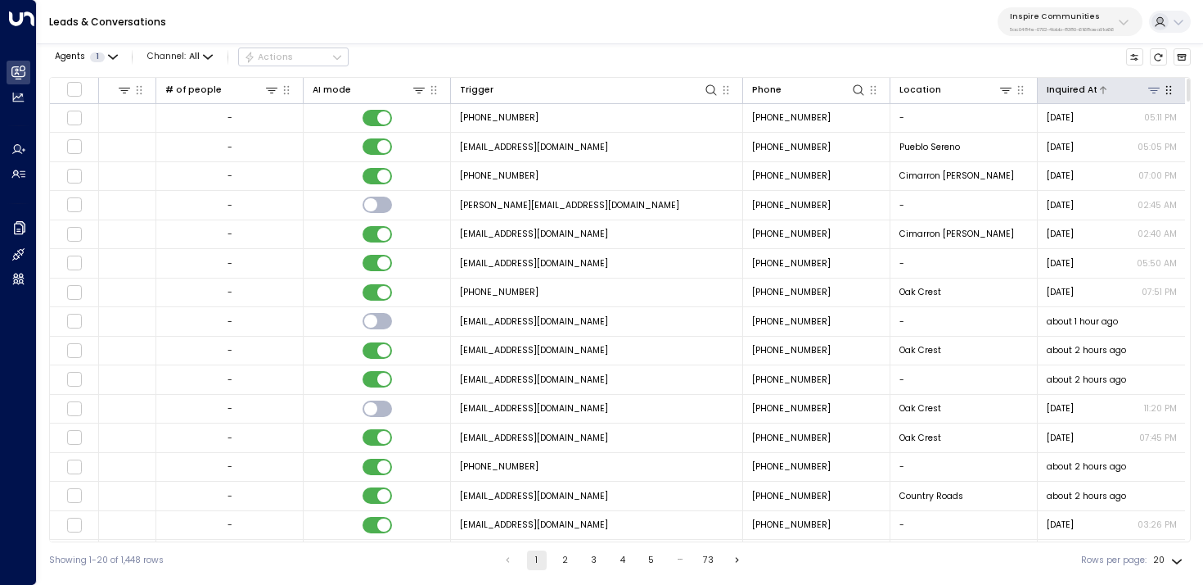
click at [1099, 90] on icon at bounding box center [1104, 90] width 10 height 10
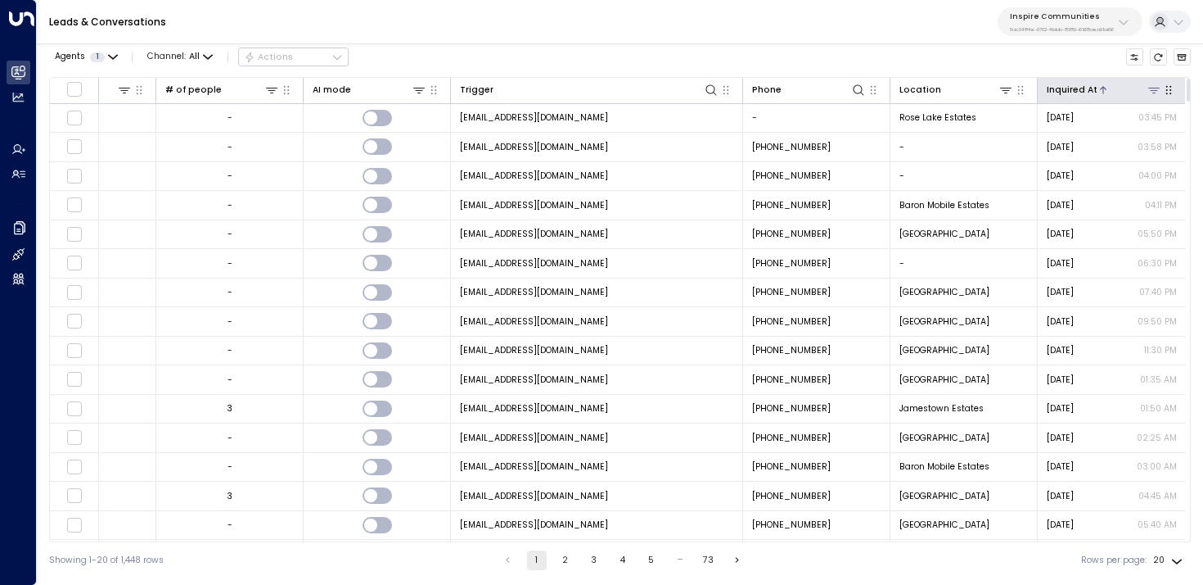
click at [1099, 90] on icon at bounding box center [1104, 90] width 10 height 10
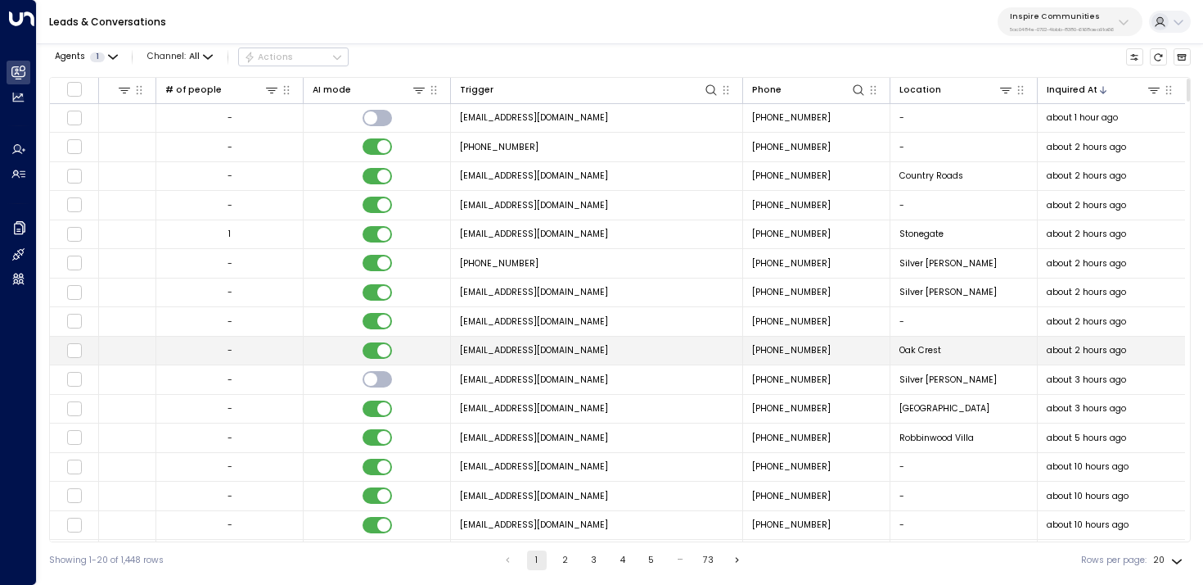
scroll to position [147, 830]
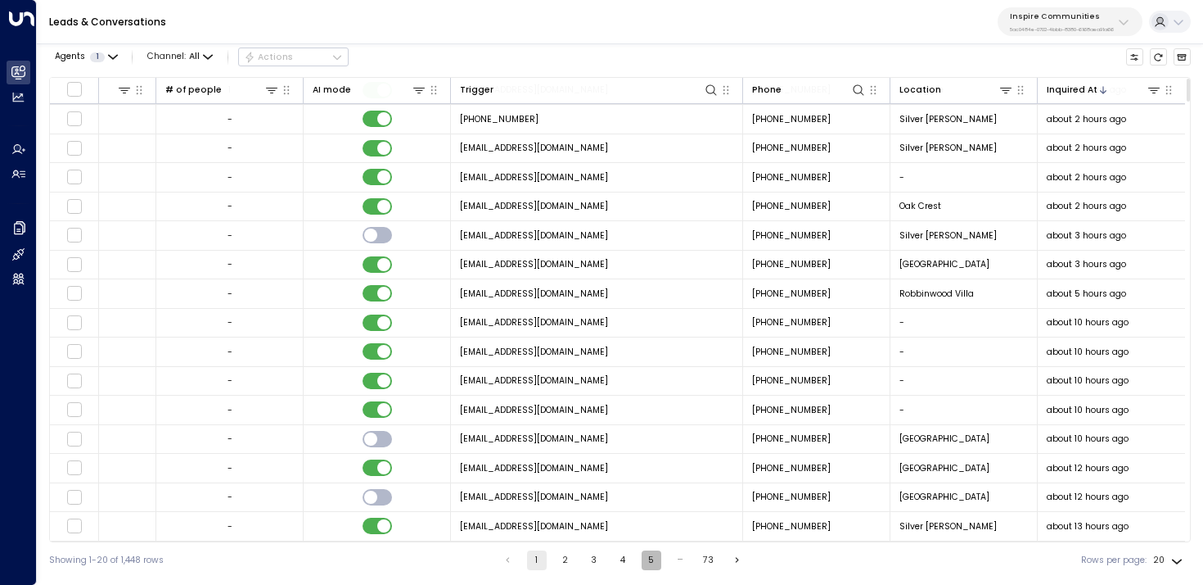
click at [647, 556] on button "5" at bounding box center [652, 560] width 20 height 20
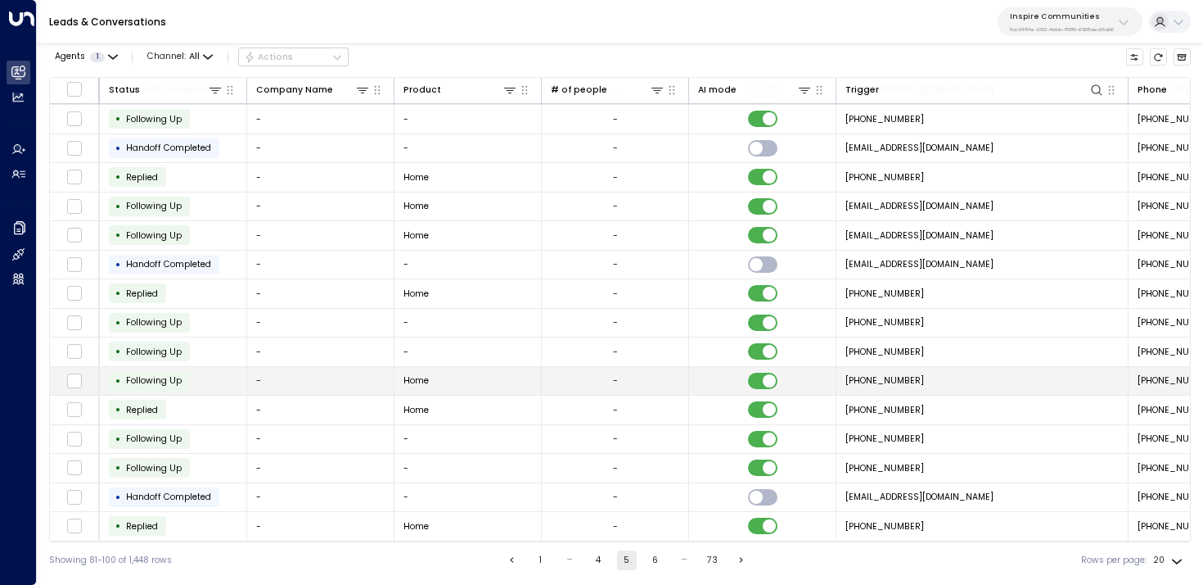
scroll to position [147, 0]
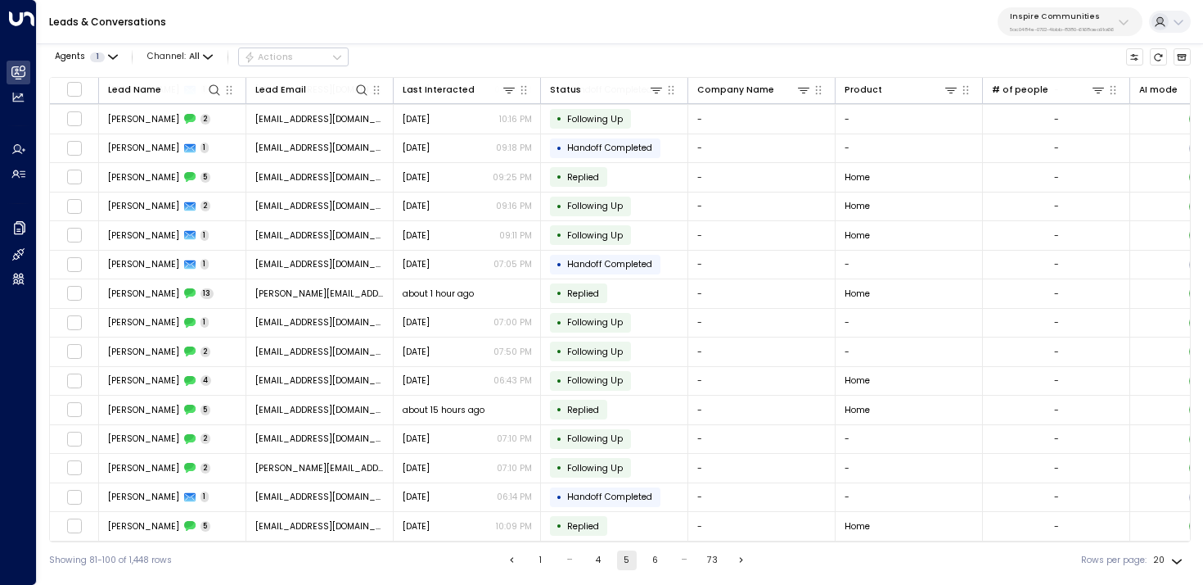
click at [652, 554] on button "6" at bounding box center [656, 560] width 20 height 20
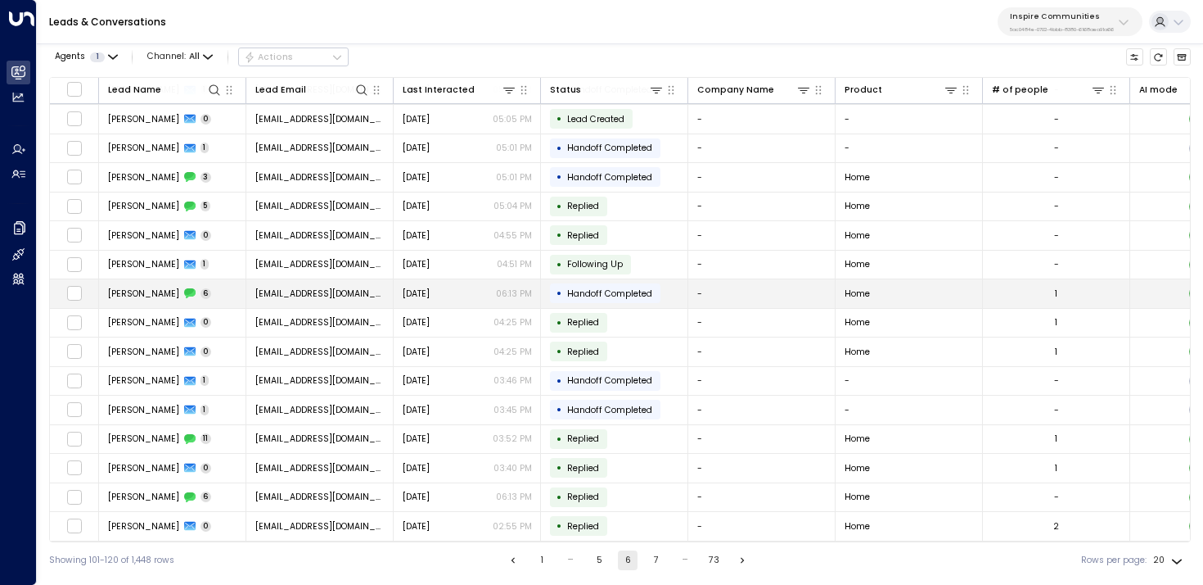
click at [207, 284] on td "Baleigh Touvell 6" at bounding box center [172, 293] width 147 height 29
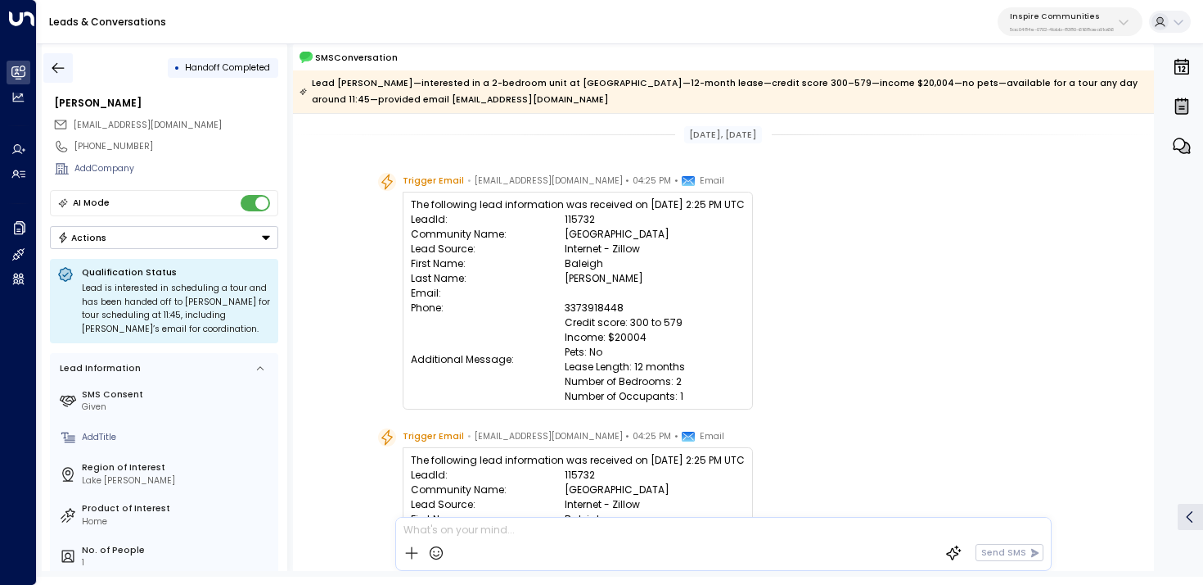
click at [56, 68] on icon "button" at bounding box center [58, 68] width 16 height 16
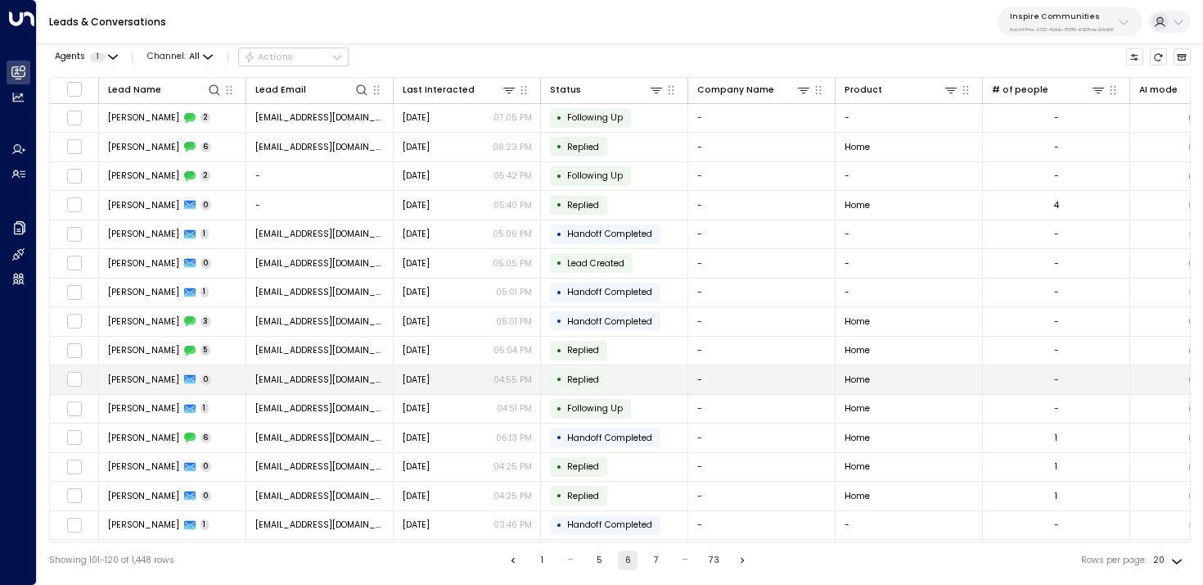
scroll to position [147, 0]
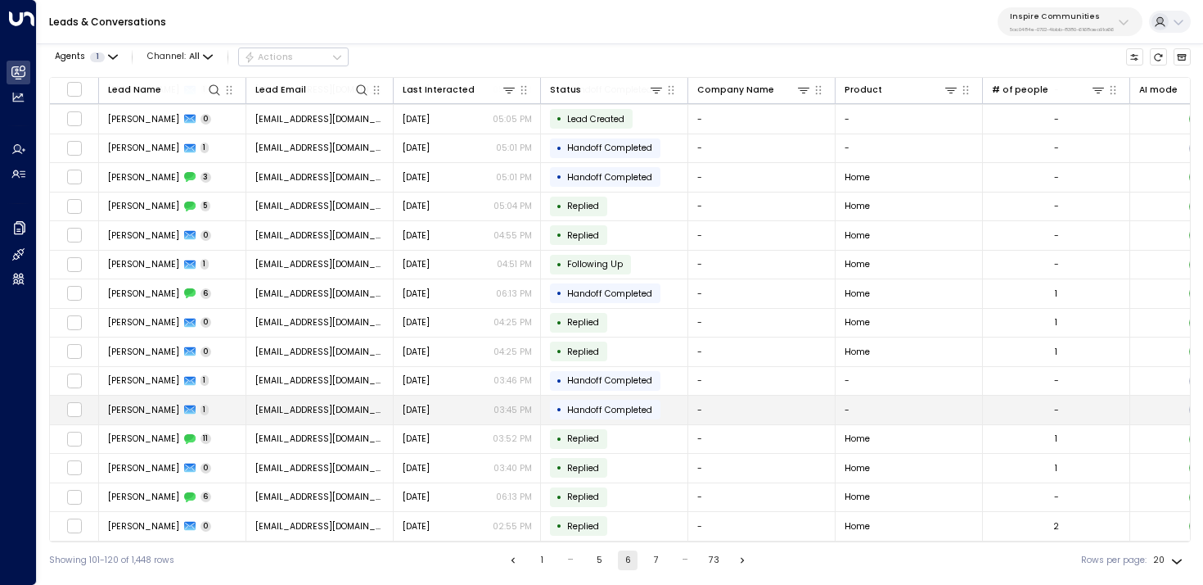
click at [333, 407] on span "wilsonschwonna@yahoo.com" at bounding box center [319, 410] width 129 height 12
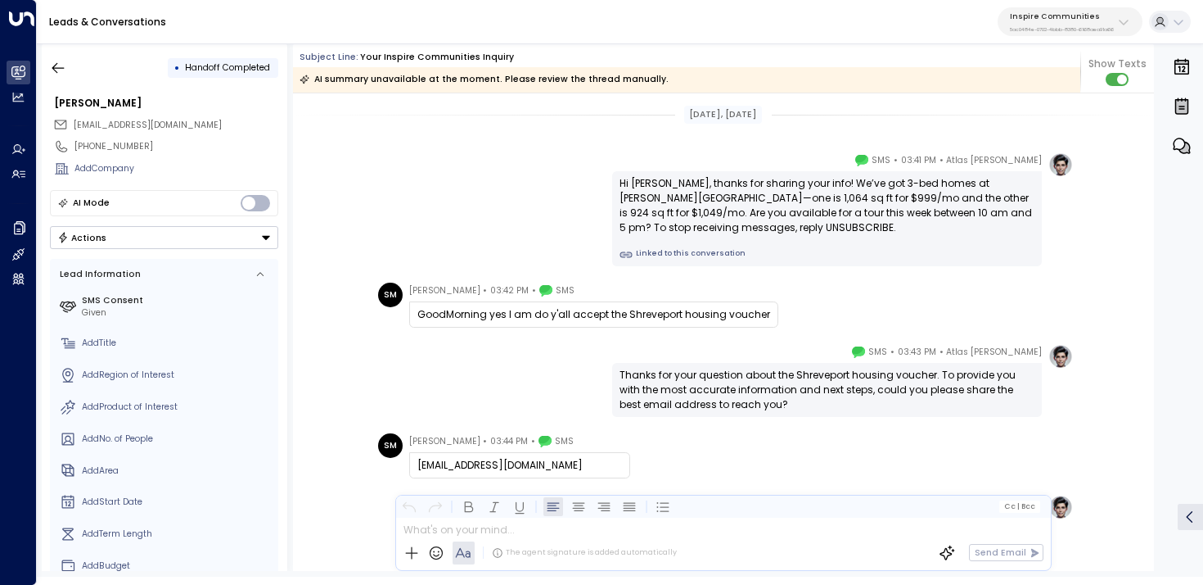
drag, startPoint x: 625, startPoint y: 314, endPoint x: 765, endPoint y: 322, distance: 140.2
click at [765, 323] on div "GoodMorning yes I am do y'all accept the Shreveport housing voucher" at bounding box center [593, 314] width 369 height 26
click at [740, 307] on div "GoodMorning yes I am do y'all accept the Shreveport housing voucher" at bounding box center [594, 314] width 353 height 15
drag, startPoint x: 740, startPoint y: 307, endPoint x: 683, endPoint y: 306, distance: 57.3
click at [682, 307] on div "GoodMorning yes I am do y'all accept the Shreveport housing voucher" at bounding box center [594, 314] width 353 height 15
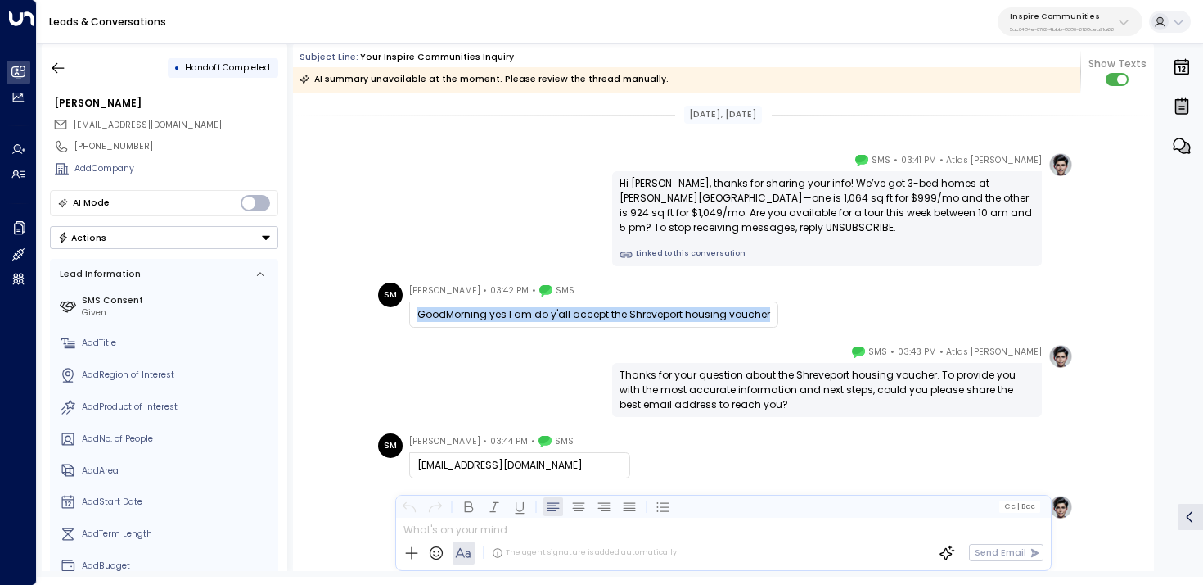
copy div "GoodMorning yes I am do y'all accept the Shreveport housing voucher"
click at [51, 70] on icon "button" at bounding box center [58, 68] width 16 height 16
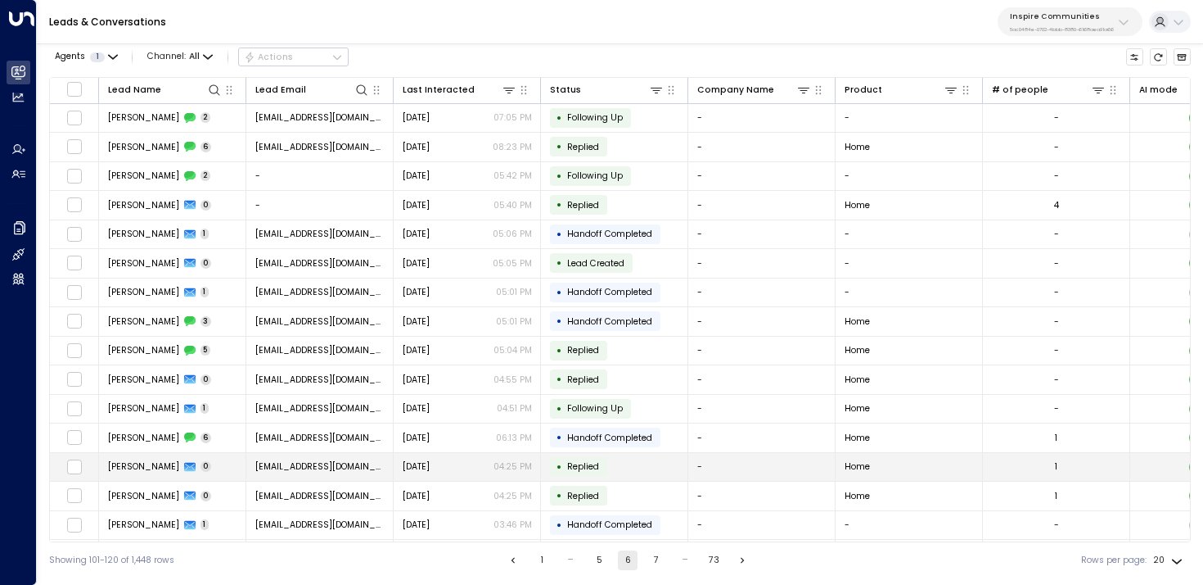
scroll to position [147, 0]
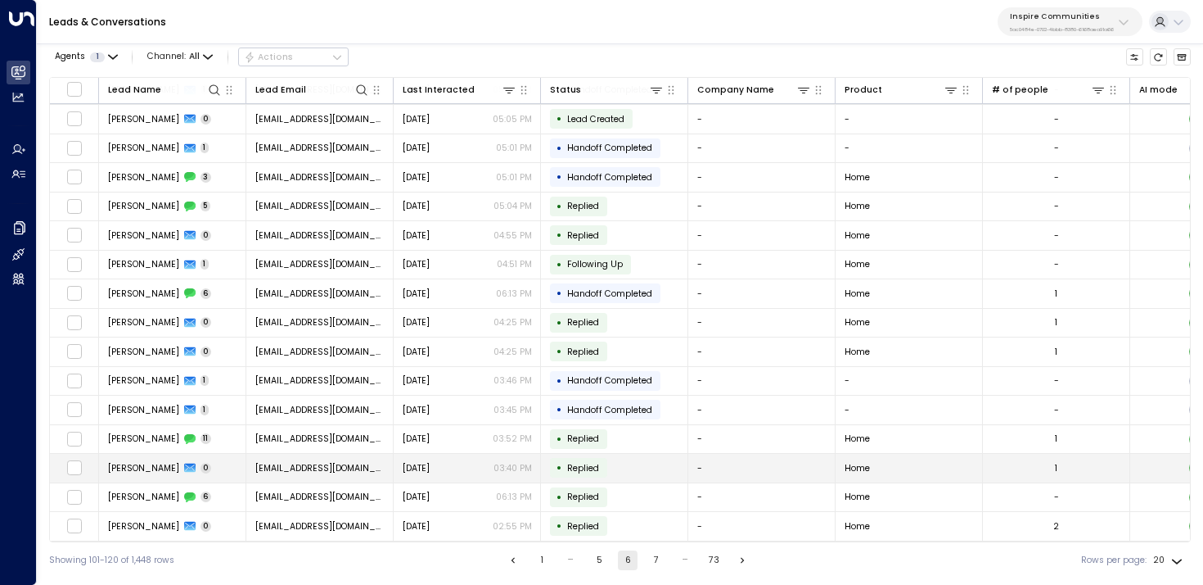
click at [291, 463] on span "wilsonschwonna@yahoo.com" at bounding box center [319, 468] width 129 height 12
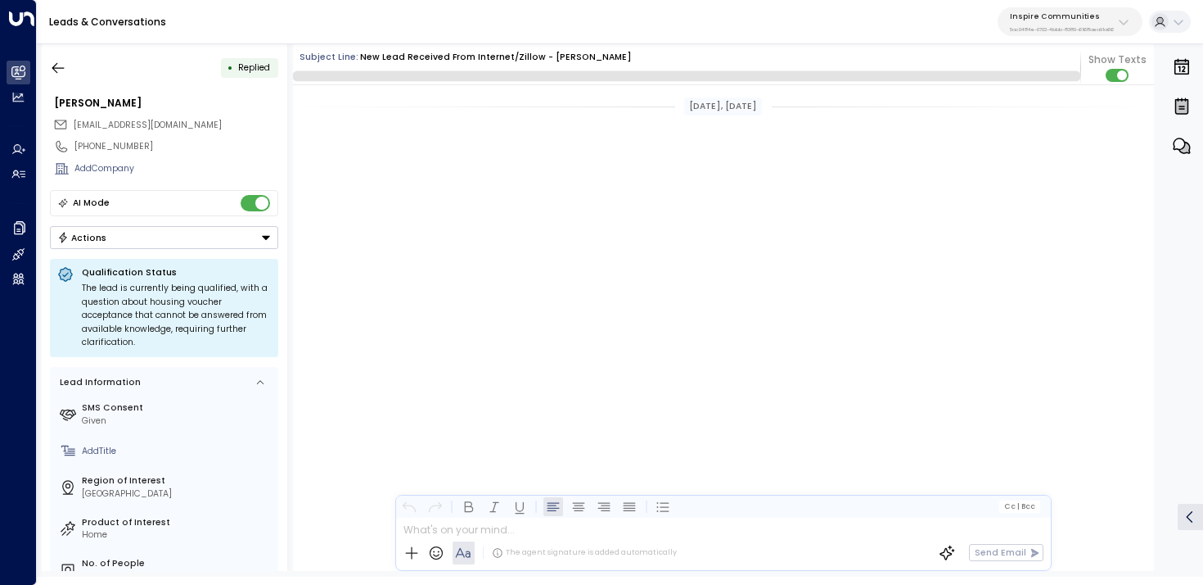
scroll to position [1634, 0]
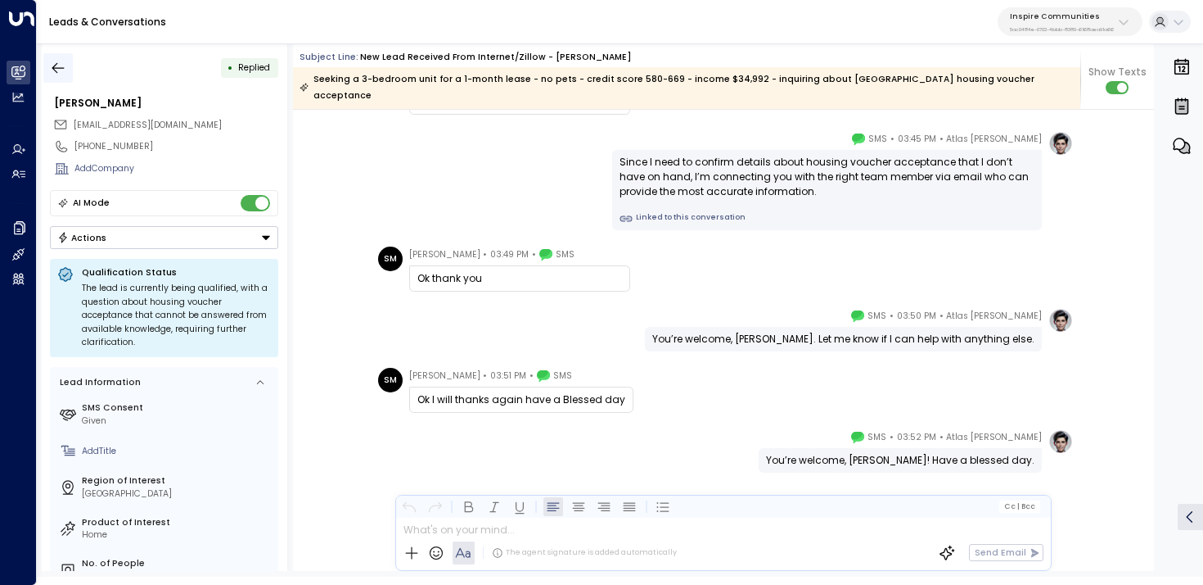
click at [64, 58] on button "button" at bounding box center [57, 67] width 29 height 29
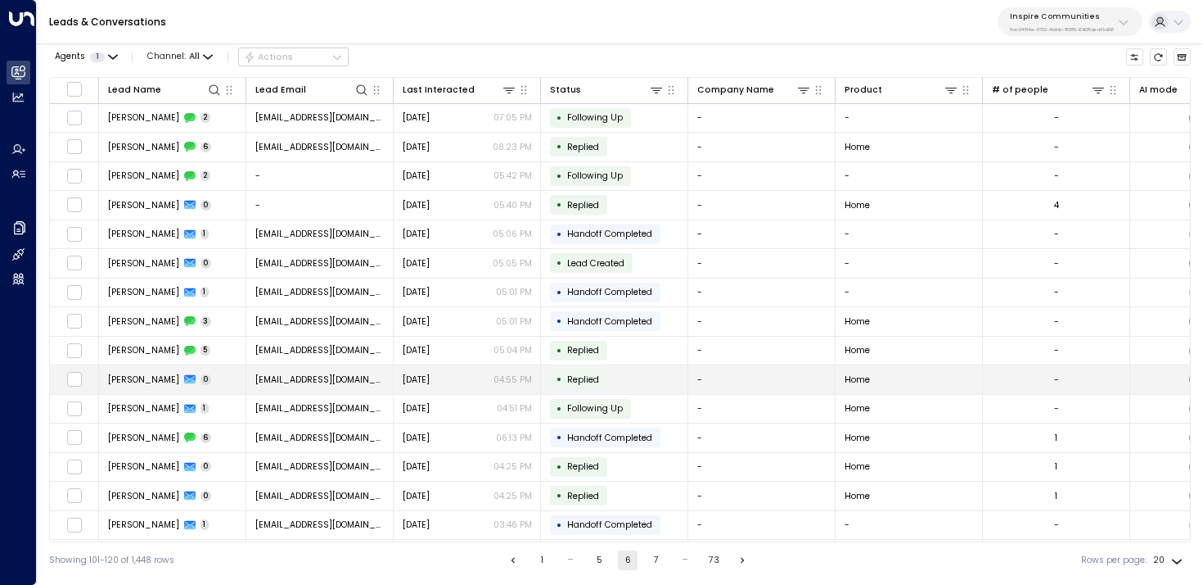
scroll to position [147, 0]
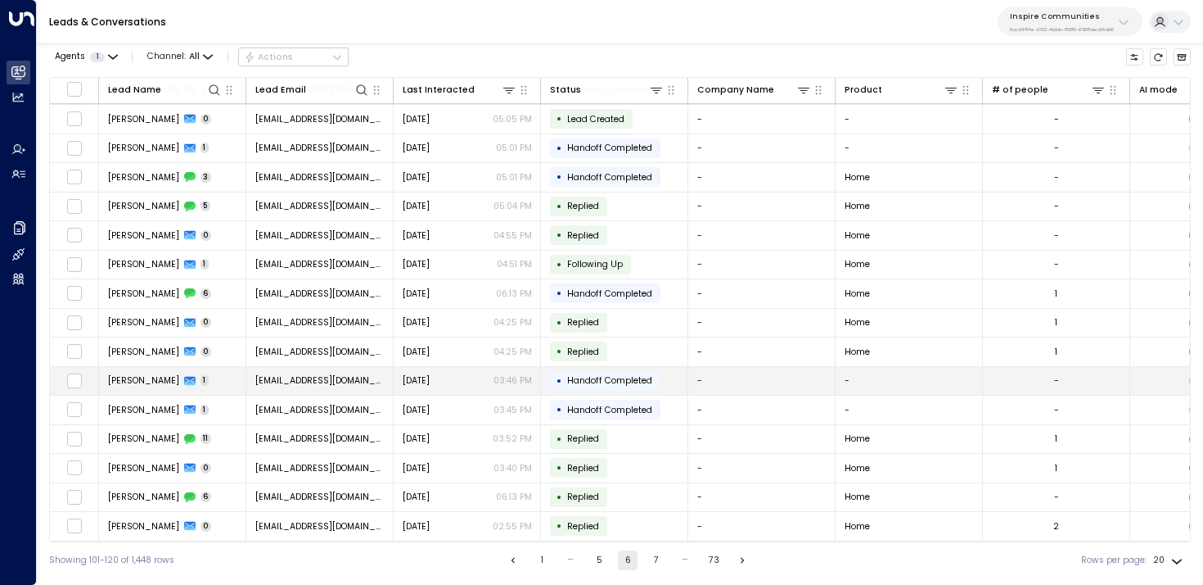
click at [225, 372] on td "Schwonna Morris 1" at bounding box center [172, 381] width 147 height 29
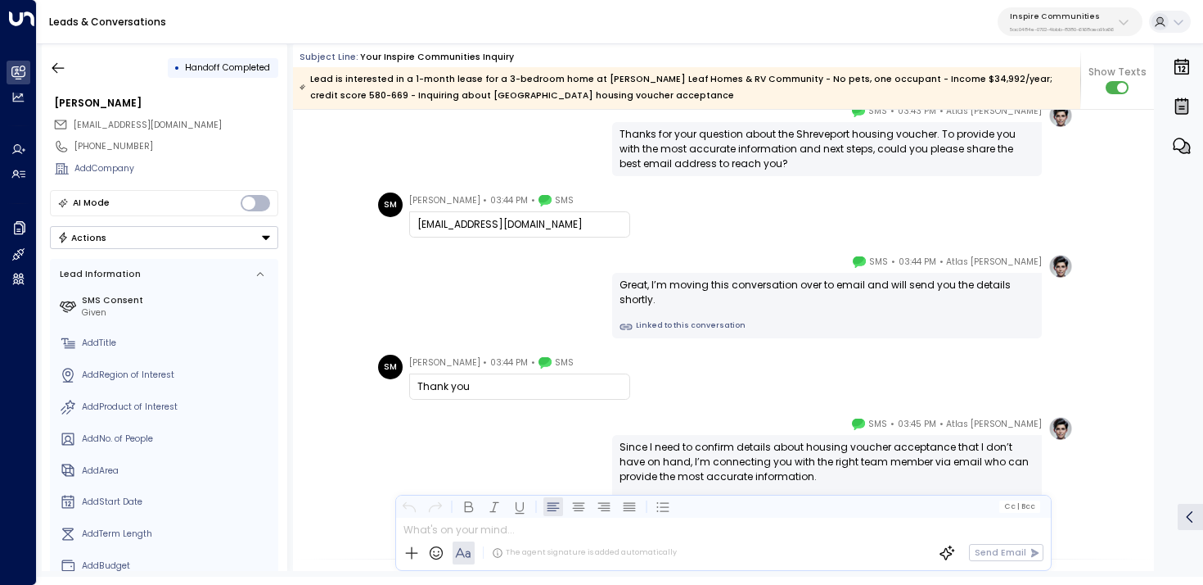
scroll to position [237, 0]
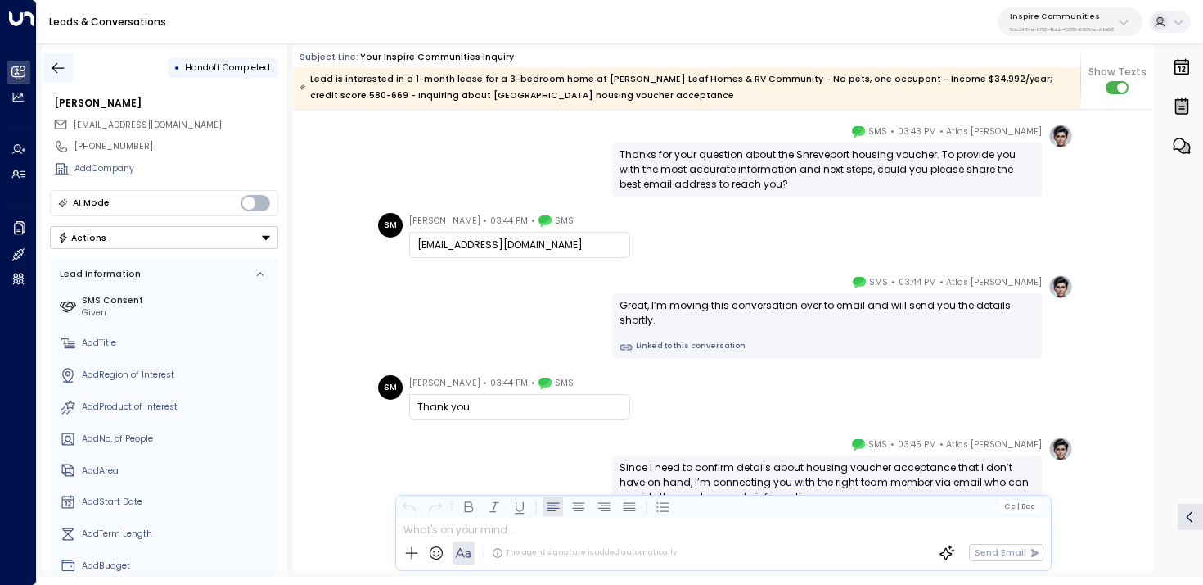
click at [61, 74] on icon "button" at bounding box center [58, 68] width 16 height 16
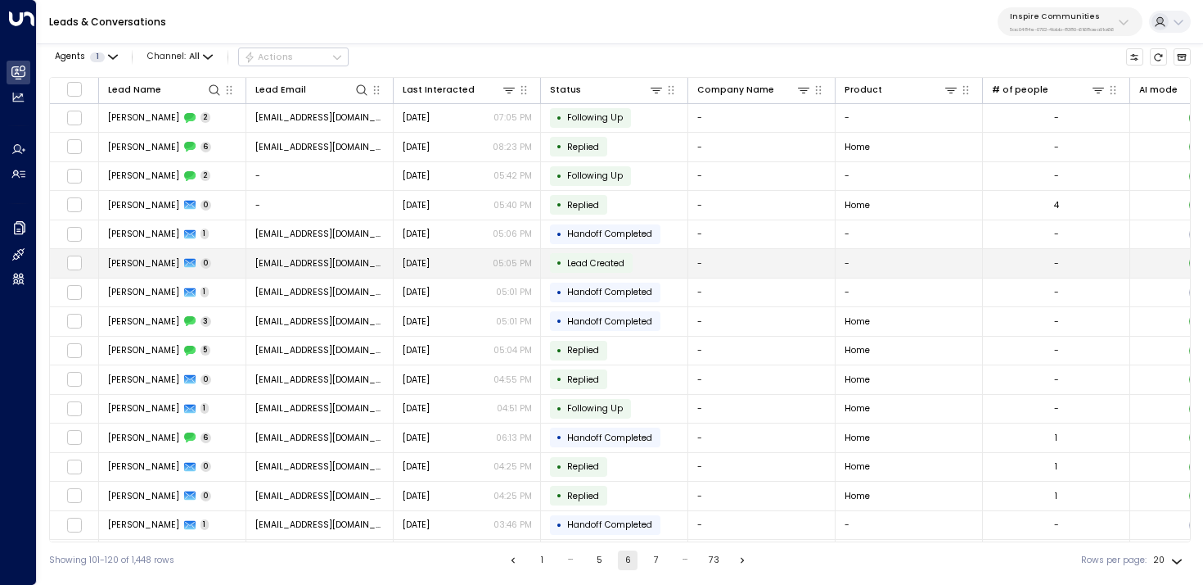
scroll to position [147, 0]
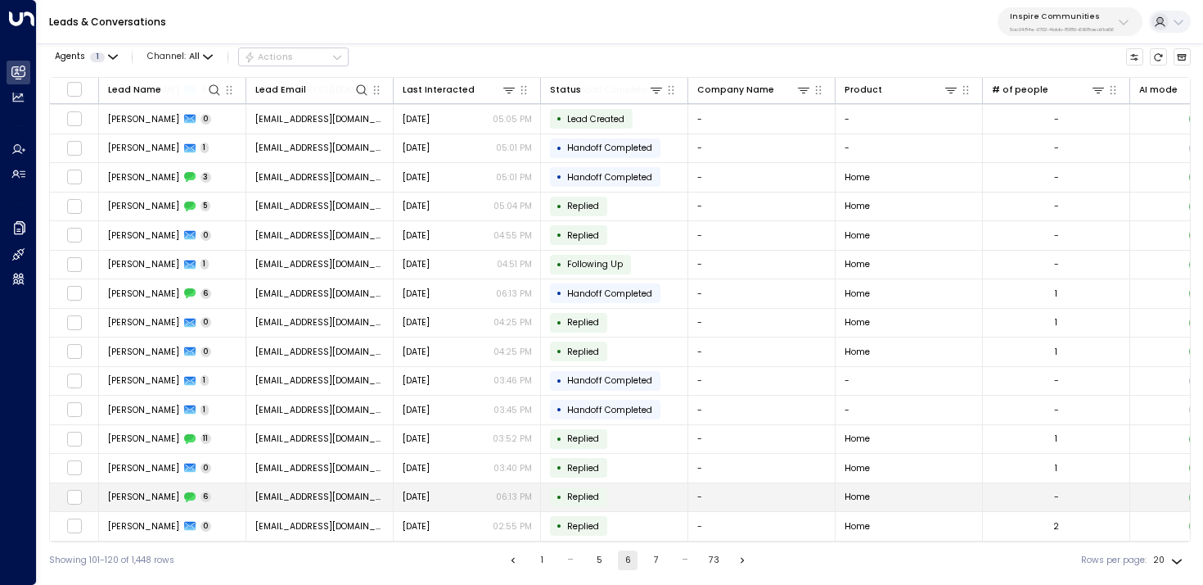
click at [213, 503] on td "JAMIE POWELL 6" at bounding box center [172, 497] width 147 height 29
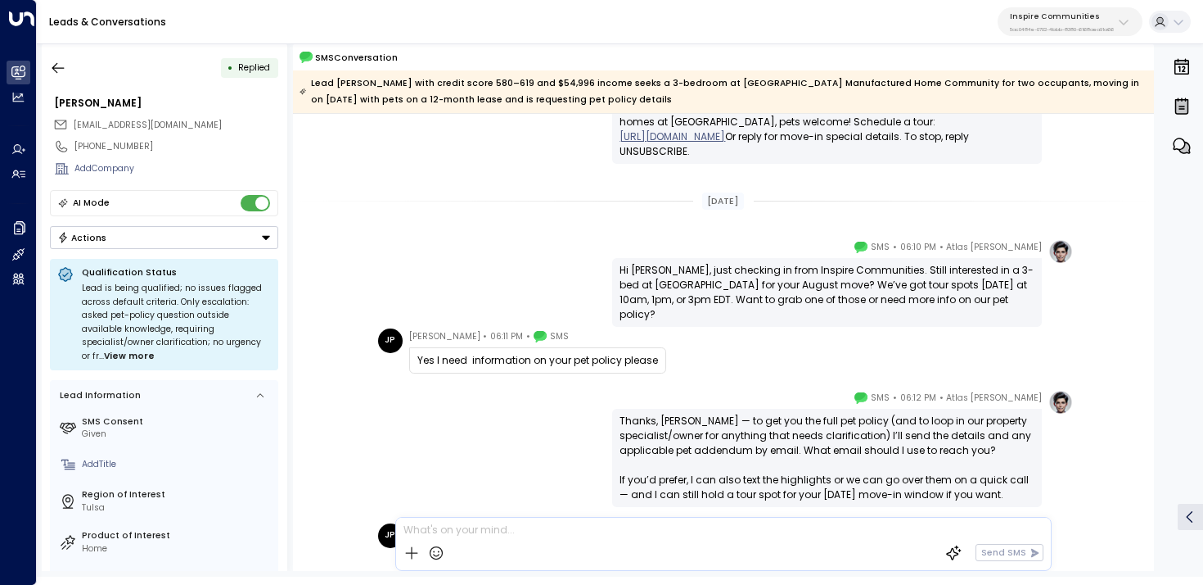
scroll to position [51, 0]
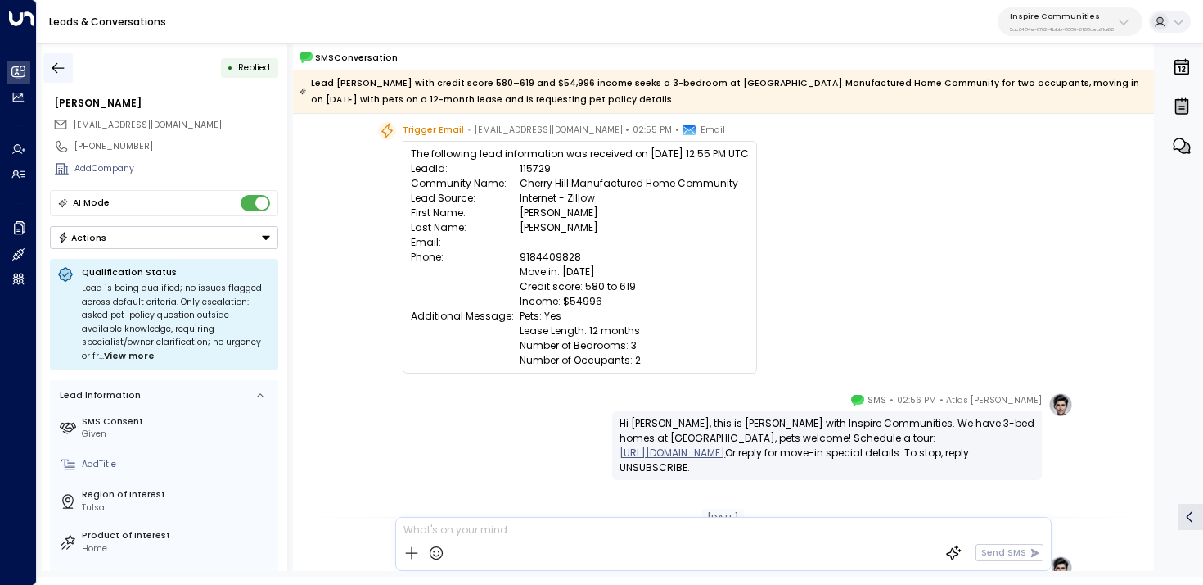
click at [56, 71] on icon "button" at bounding box center [58, 67] width 12 height 11
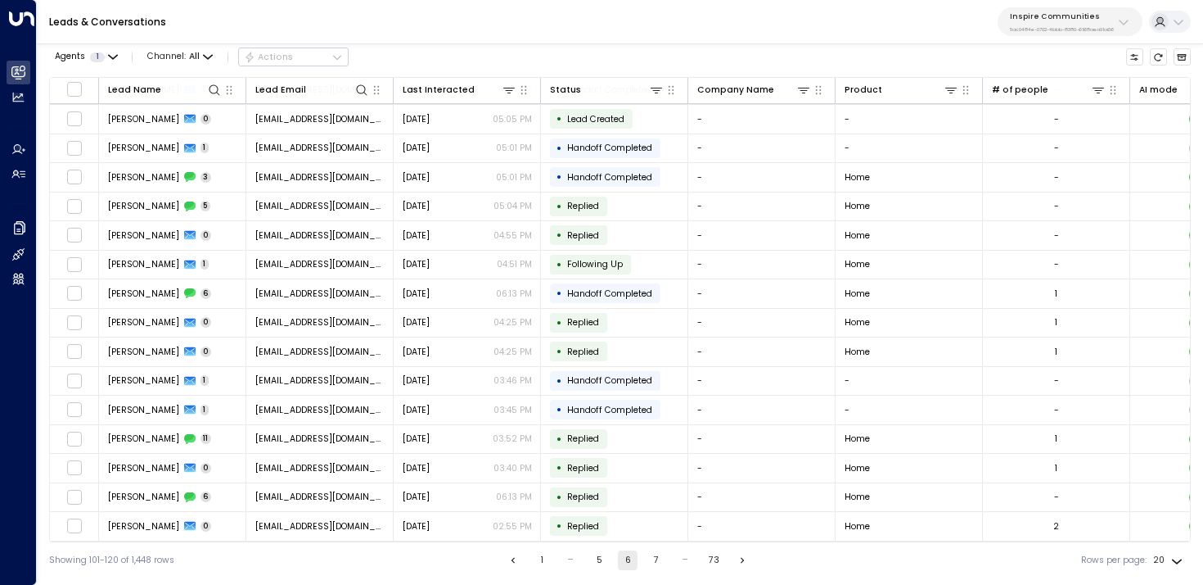
click at [654, 555] on button "7" at bounding box center [657, 560] width 20 height 20
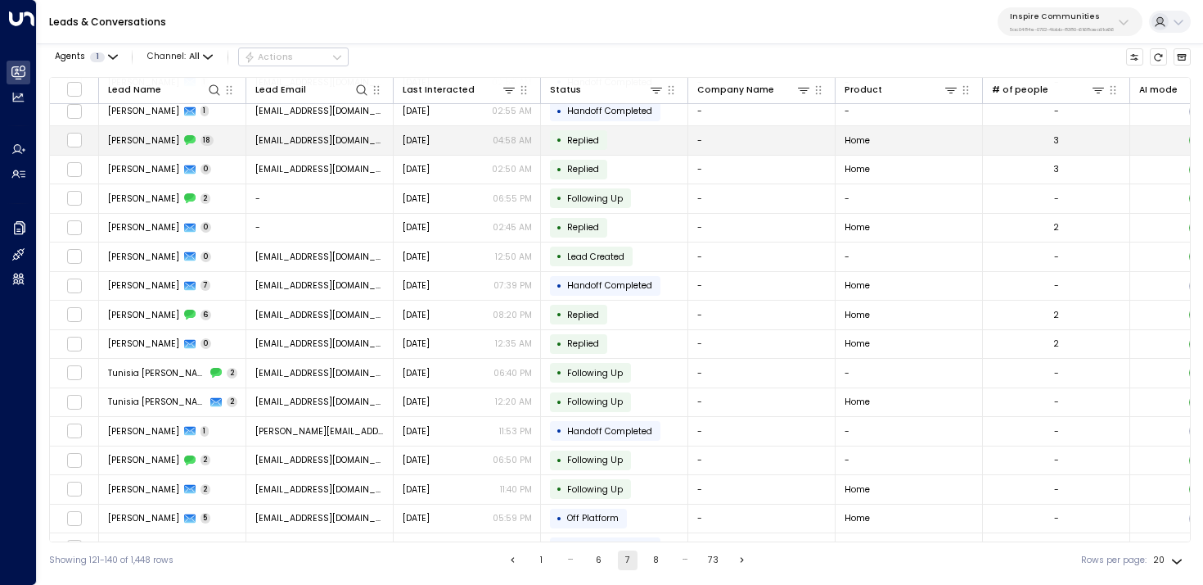
scroll to position [147, 0]
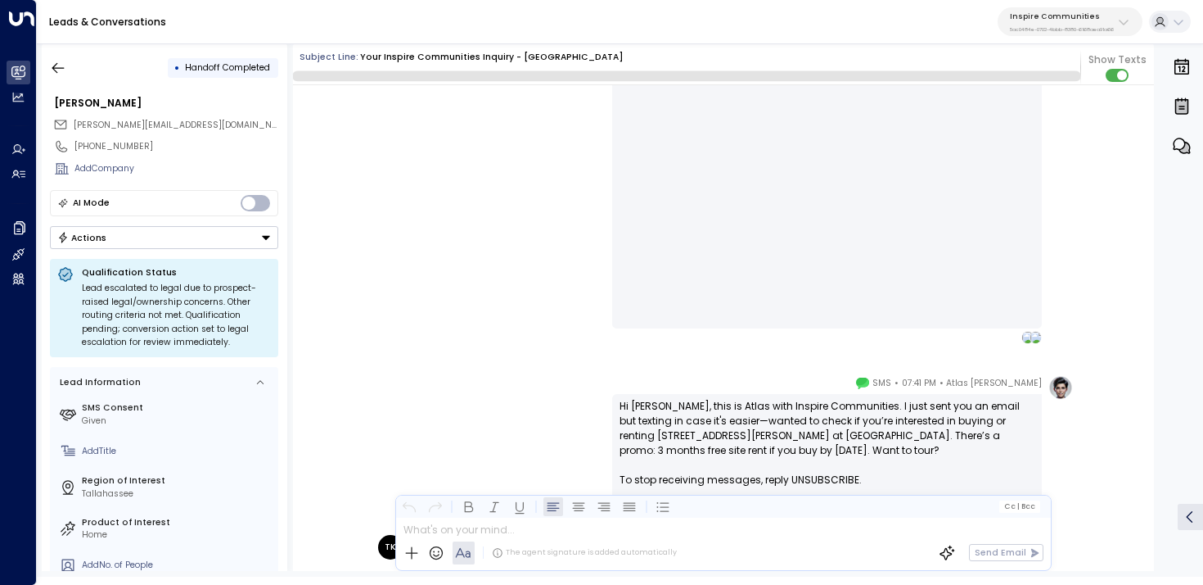
scroll to position [1384, 0]
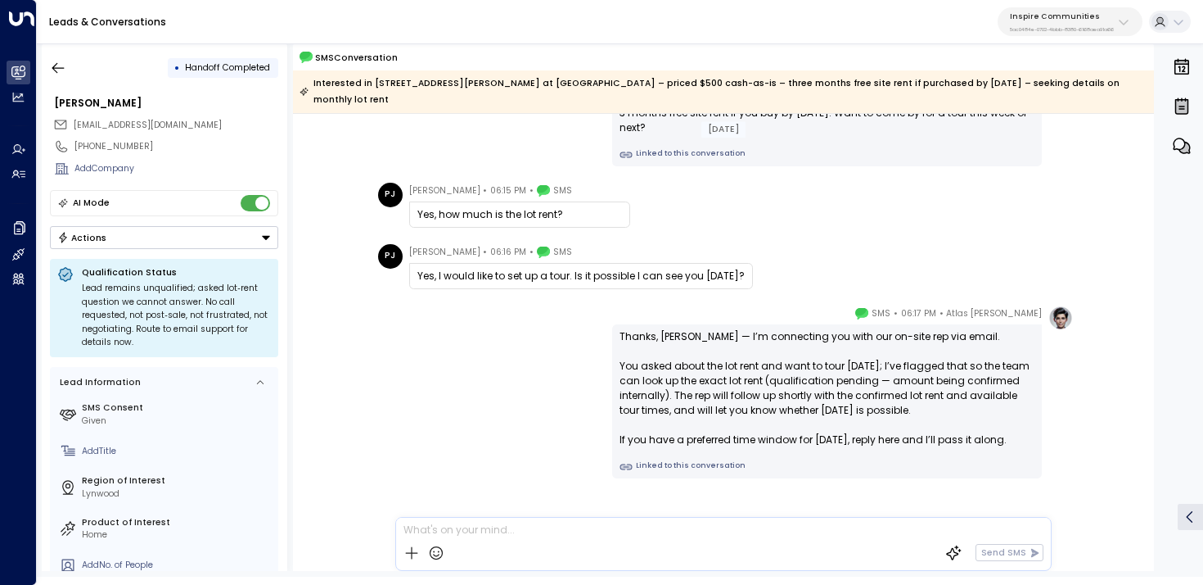
scroll to position [294, 0]
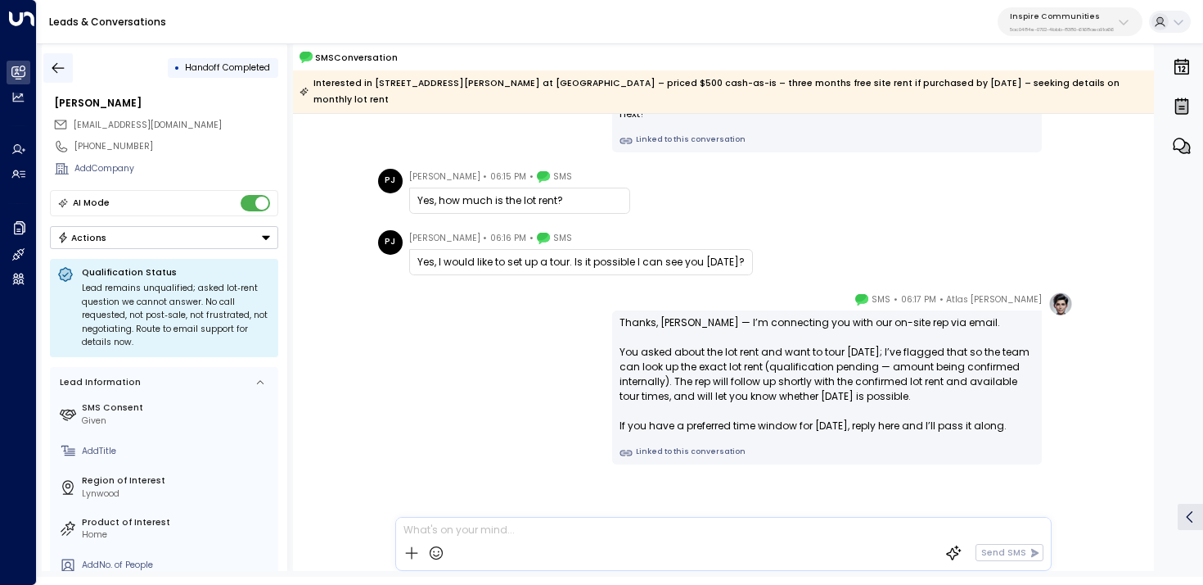
click at [56, 61] on icon "button" at bounding box center [58, 68] width 16 height 16
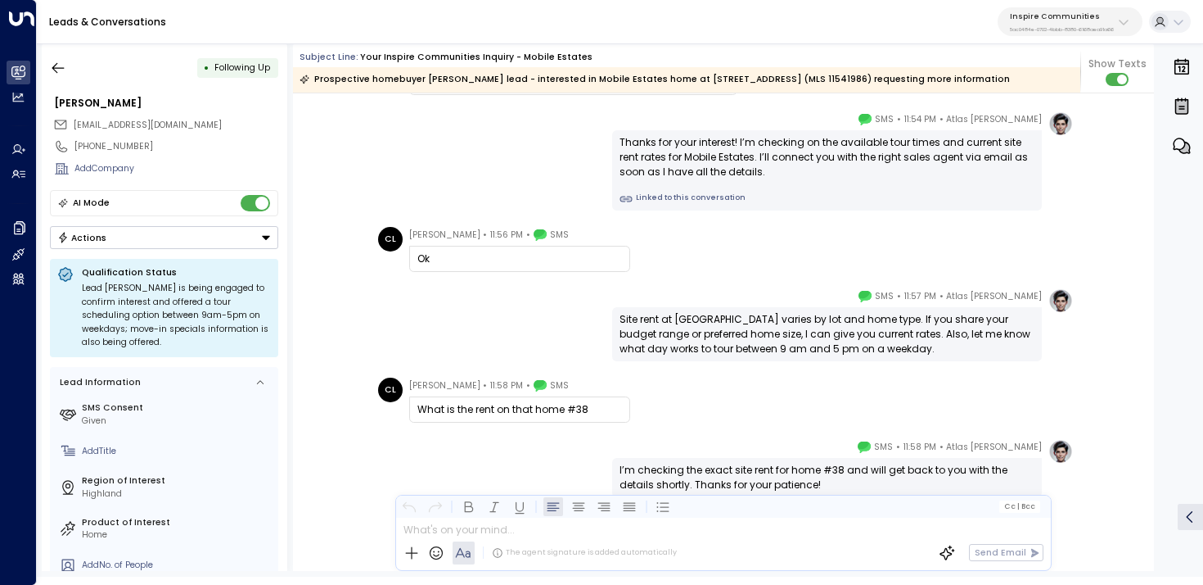
scroll to position [1454, 0]
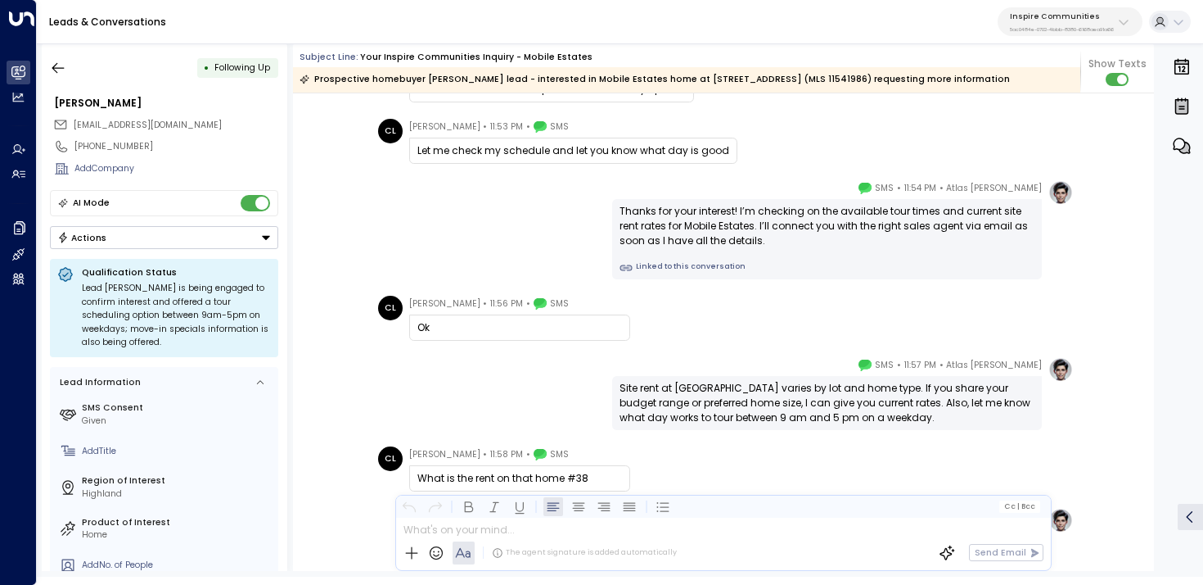
click at [643, 273] on link "Linked to this conversation" at bounding box center [827, 267] width 415 height 13
click at [56, 66] on icon "button" at bounding box center [58, 68] width 16 height 16
click at [56, 70] on icon "button" at bounding box center [58, 67] width 12 height 11
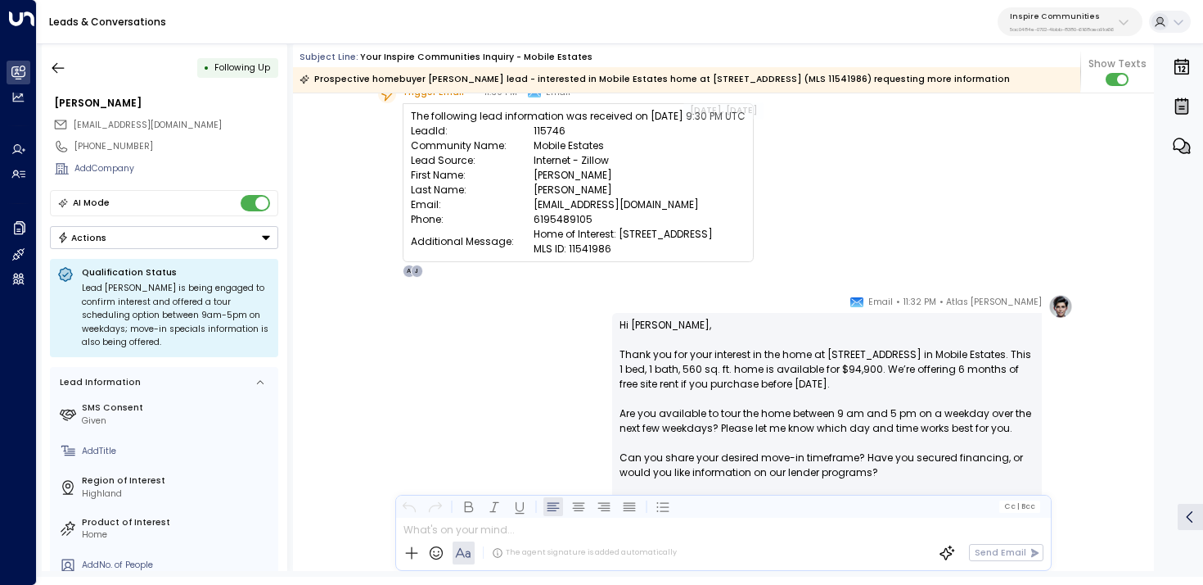
scroll to position [0, 0]
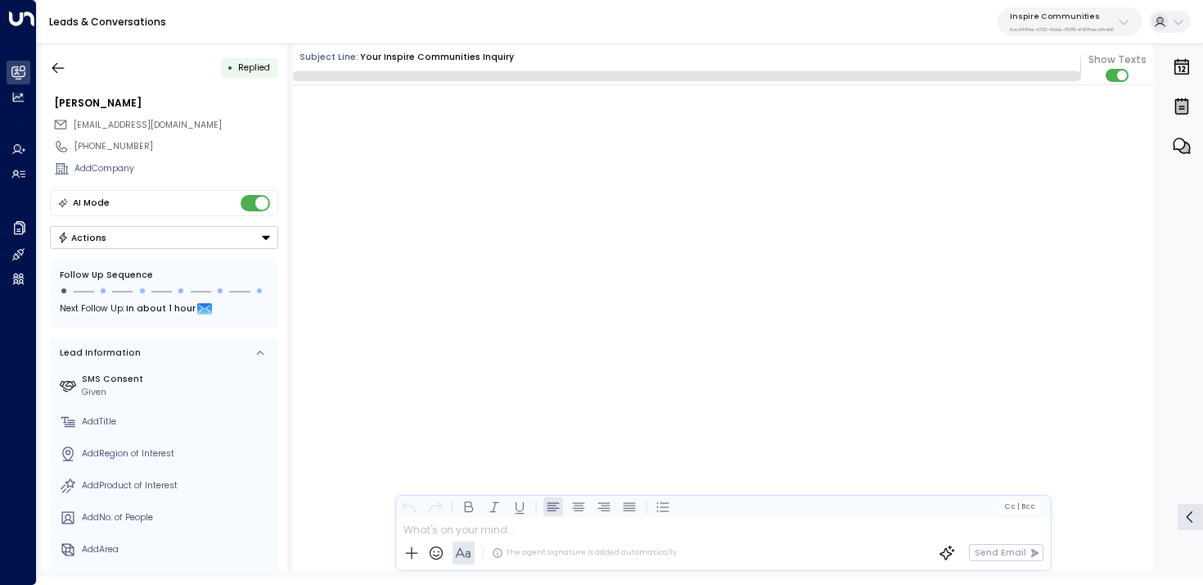
scroll to position [2328, 0]
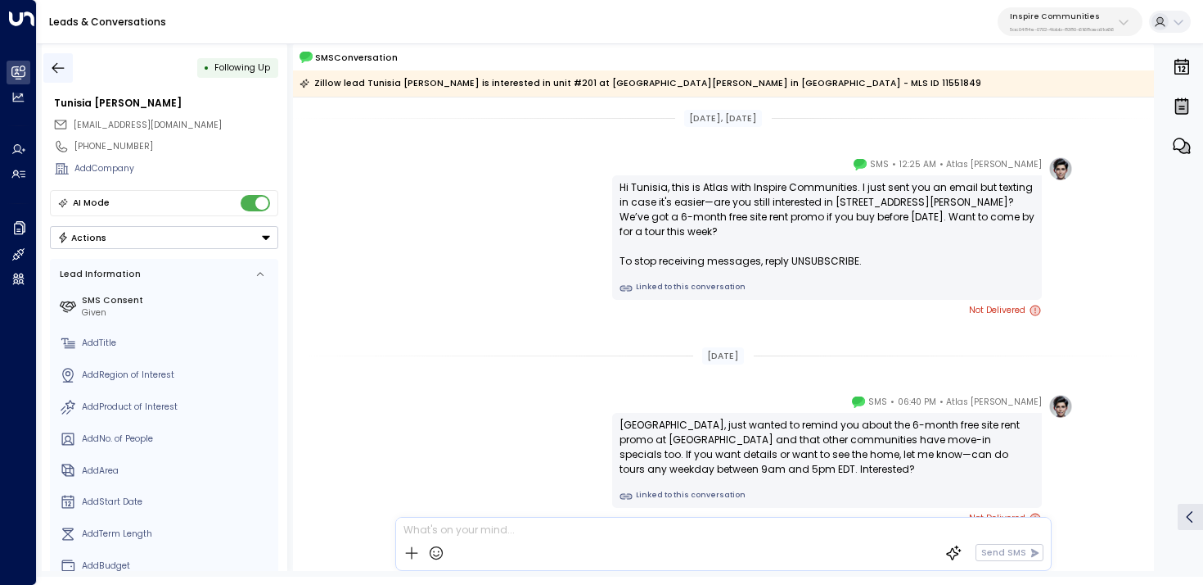
click at [62, 68] on icon "button" at bounding box center [58, 68] width 16 height 16
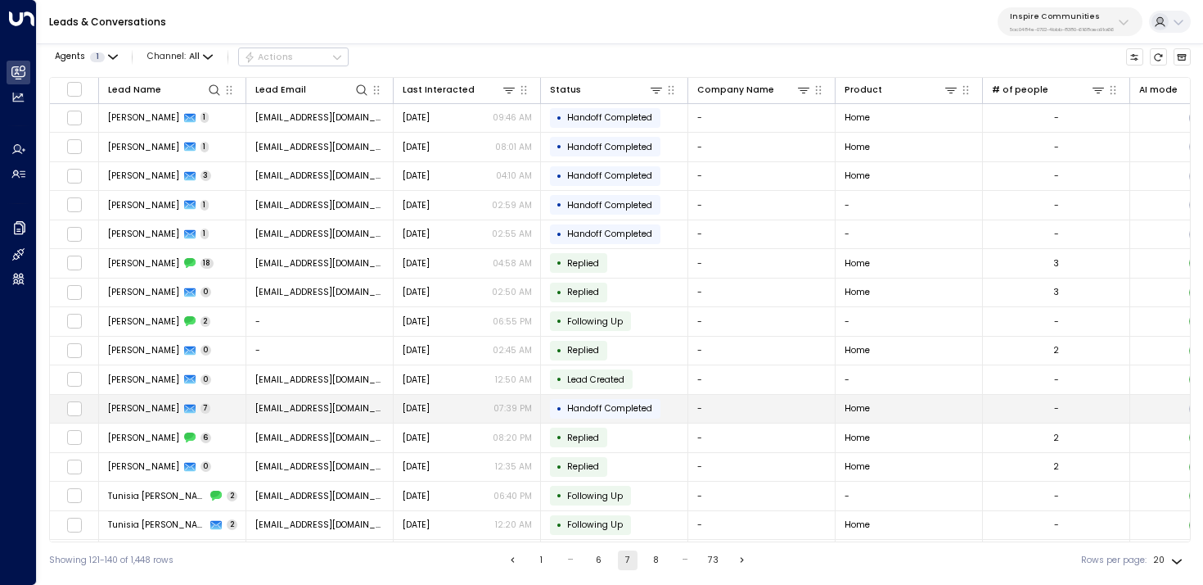
scroll to position [147, 0]
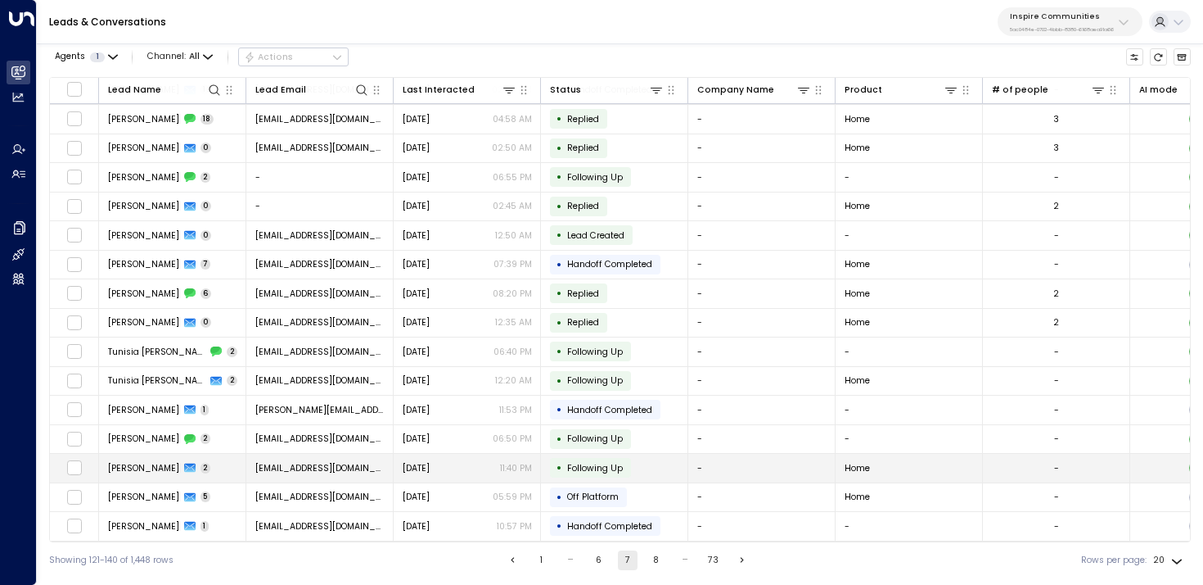
click at [214, 470] on td "Victor Odeyemi 2" at bounding box center [172, 468] width 147 height 29
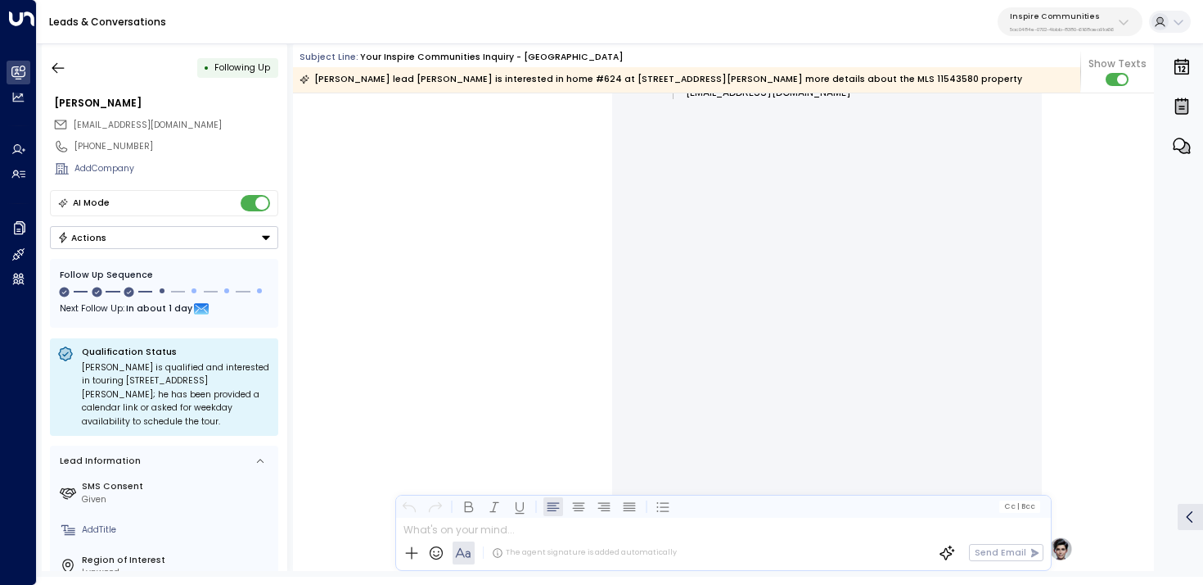
scroll to position [670, 0]
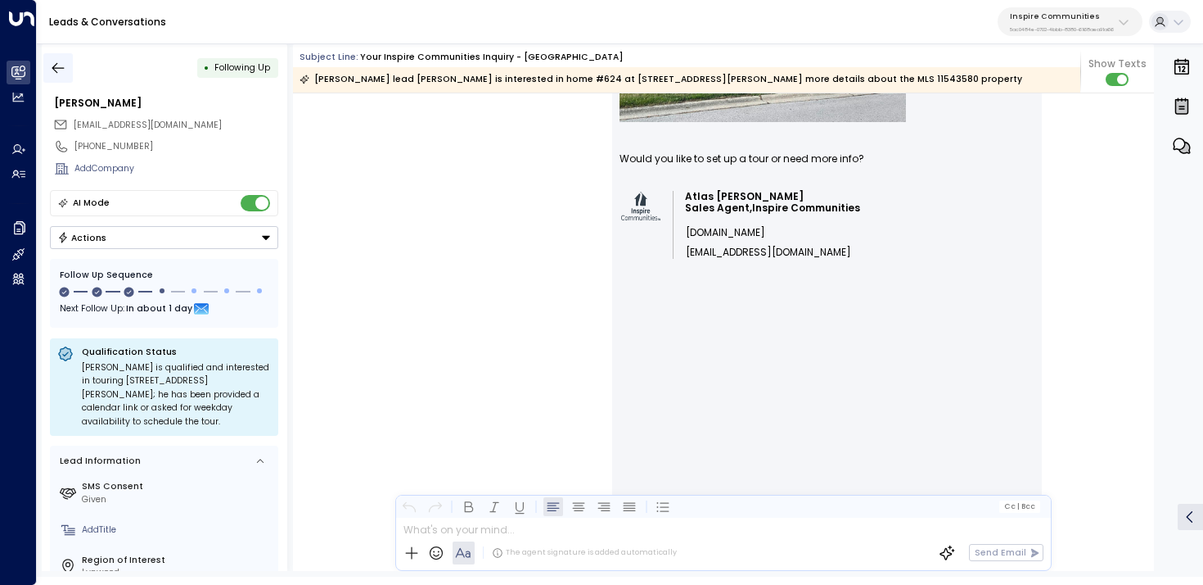
click at [62, 79] on button "button" at bounding box center [57, 67] width 29 height 29
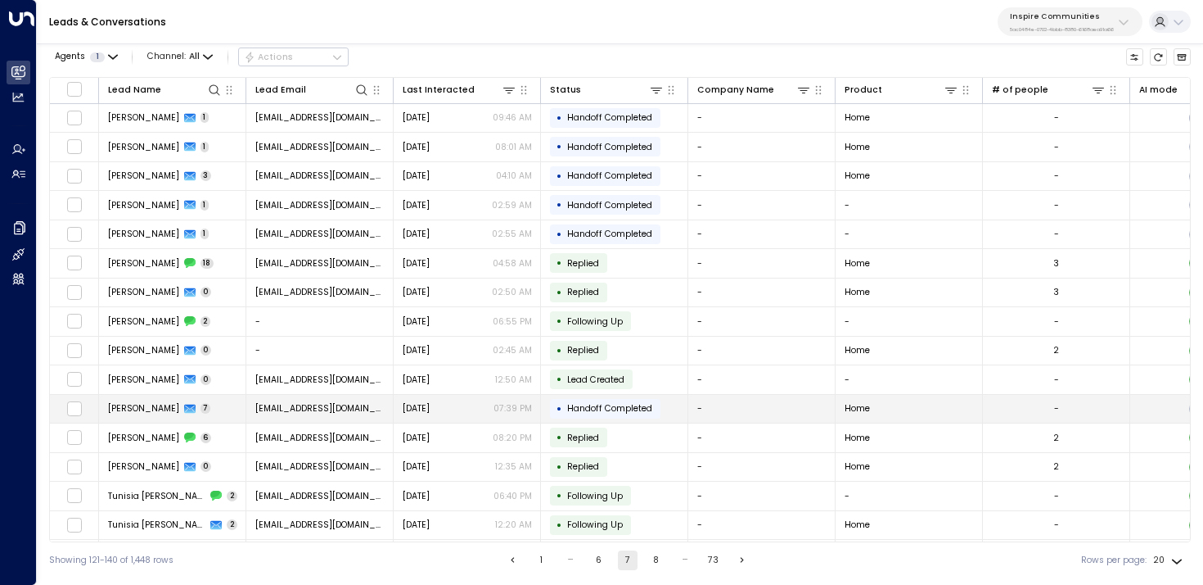
scroll to position [147, 0]
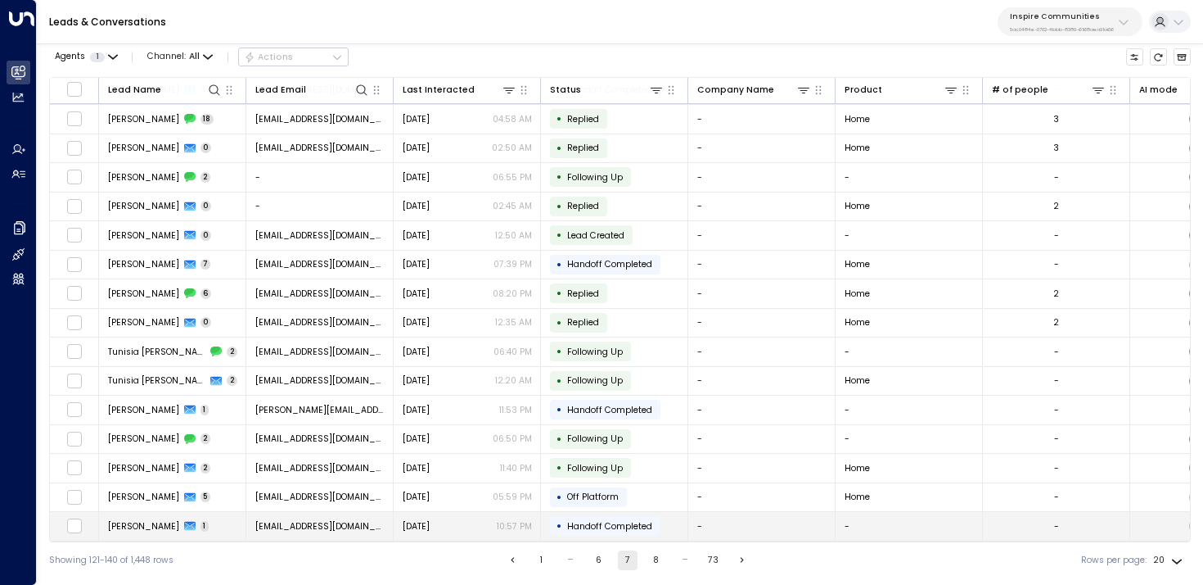
click at [201, 521] on span "1" at bounding box center [205, 526] width 9 height 11
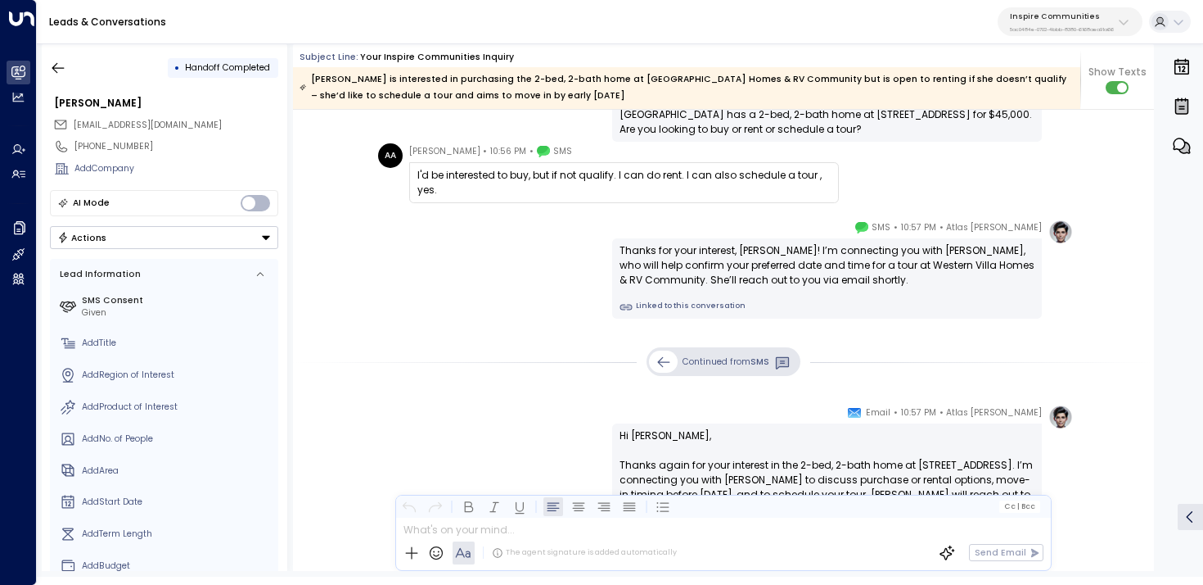
scroll to position [549, 0]
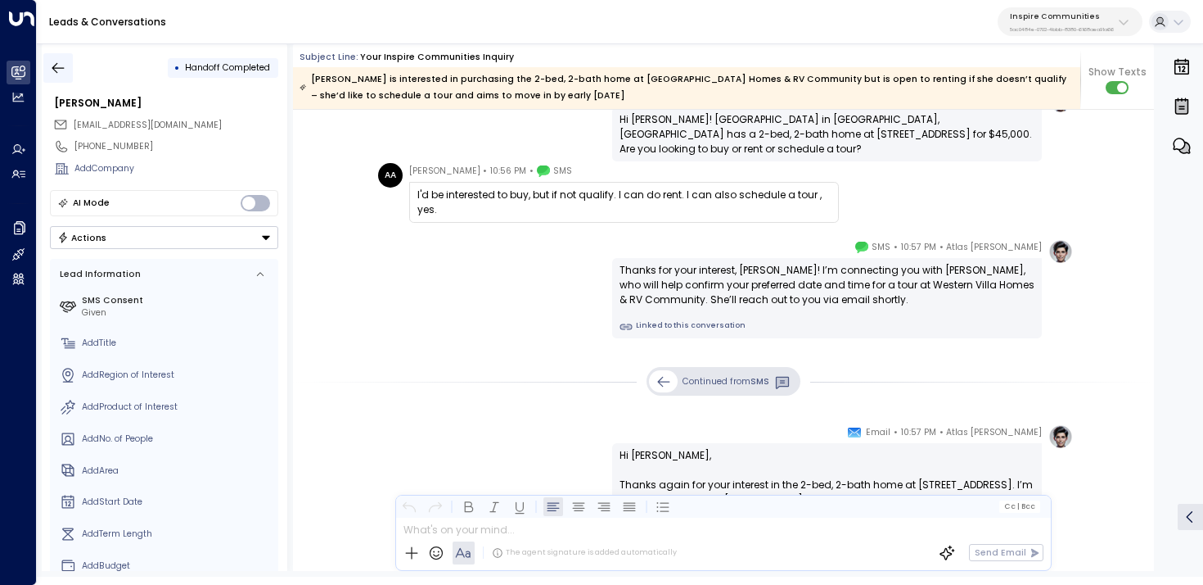
click at [56, 78] on button "button" at bounding box center [57, 67] width 29 height 29
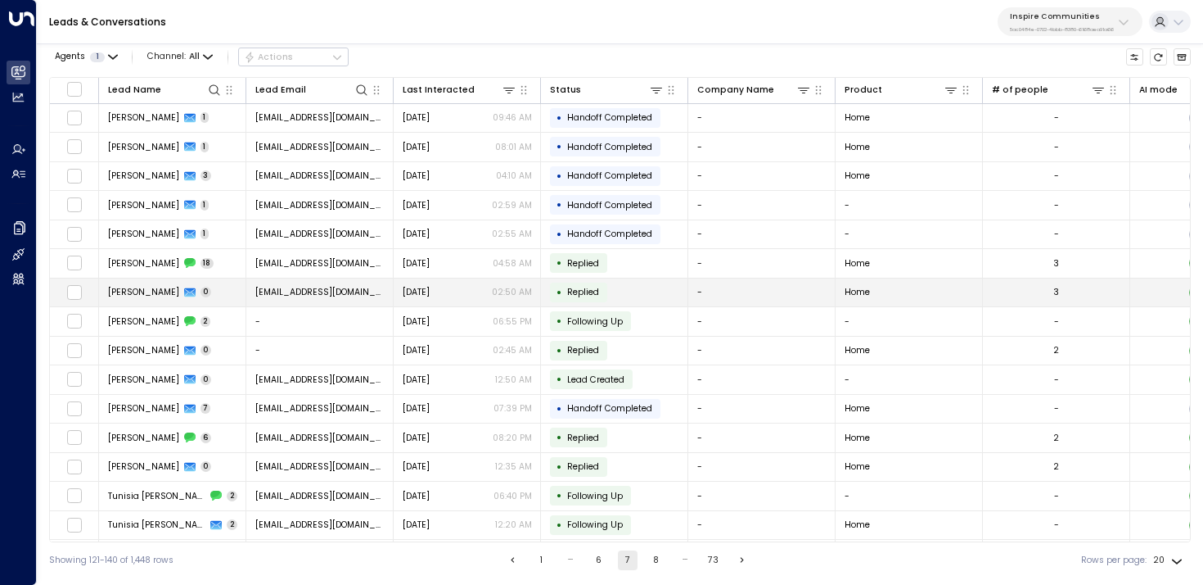
scroll to position [147, 0]
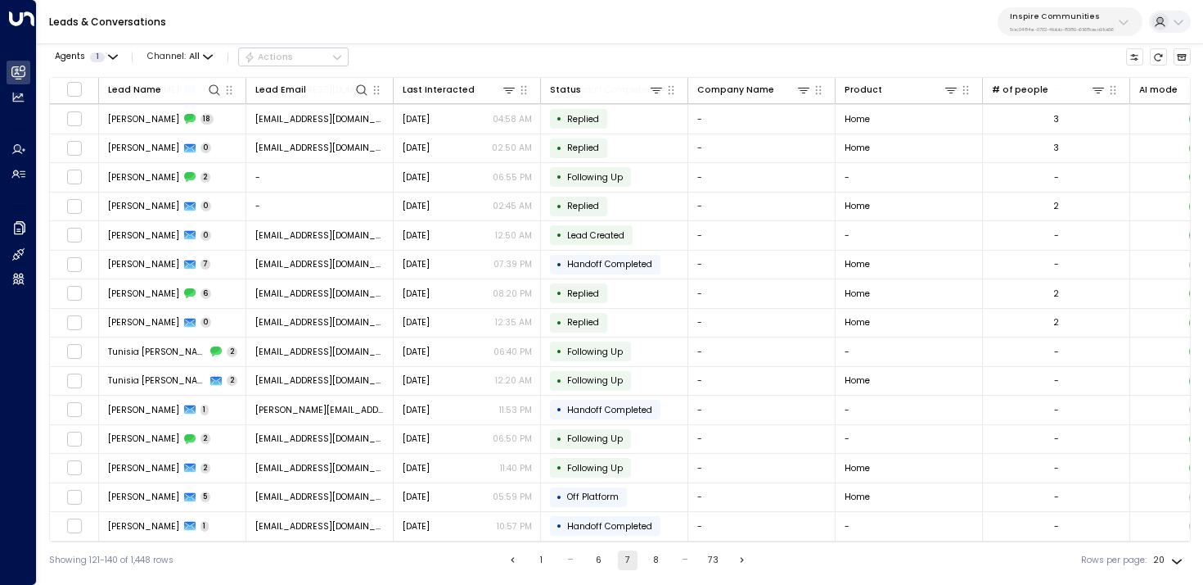
click at [661, 555] on button "8" at bounding box center [657, 560] width 20 height 20
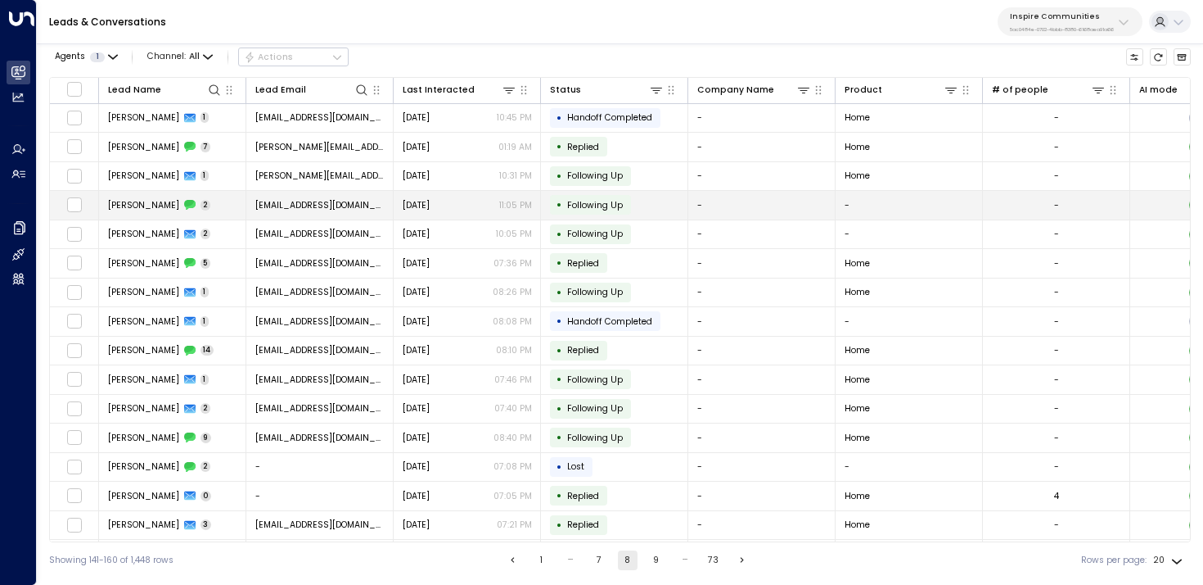
click at [214, 193] on td "Dierdre Robinson 2" at bounding box center [172, 205] width 147 height 29
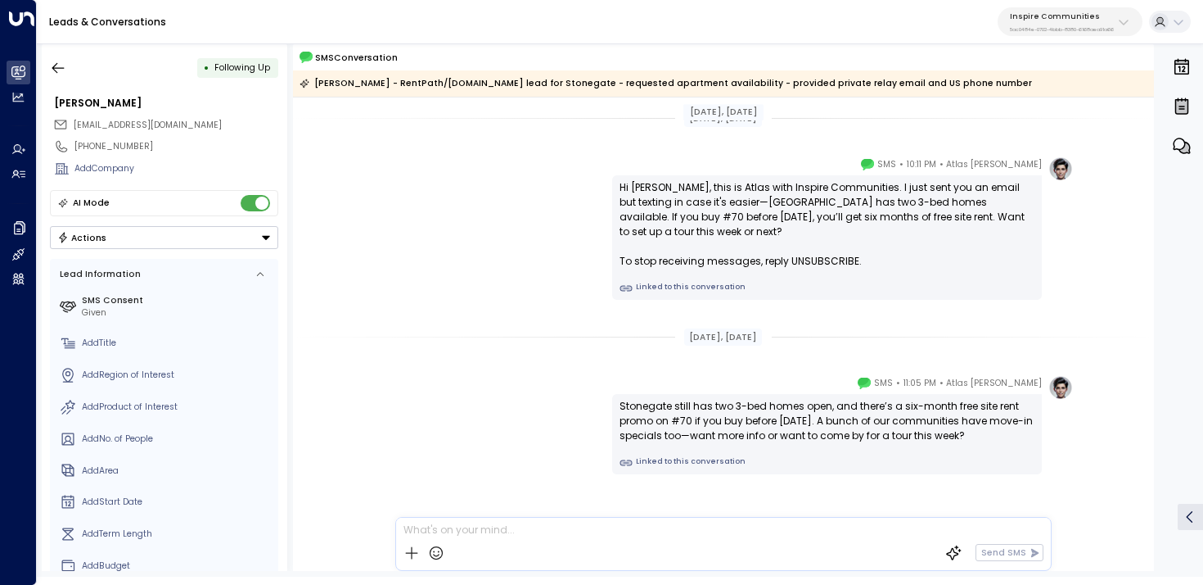
scroll to position [26, 0]
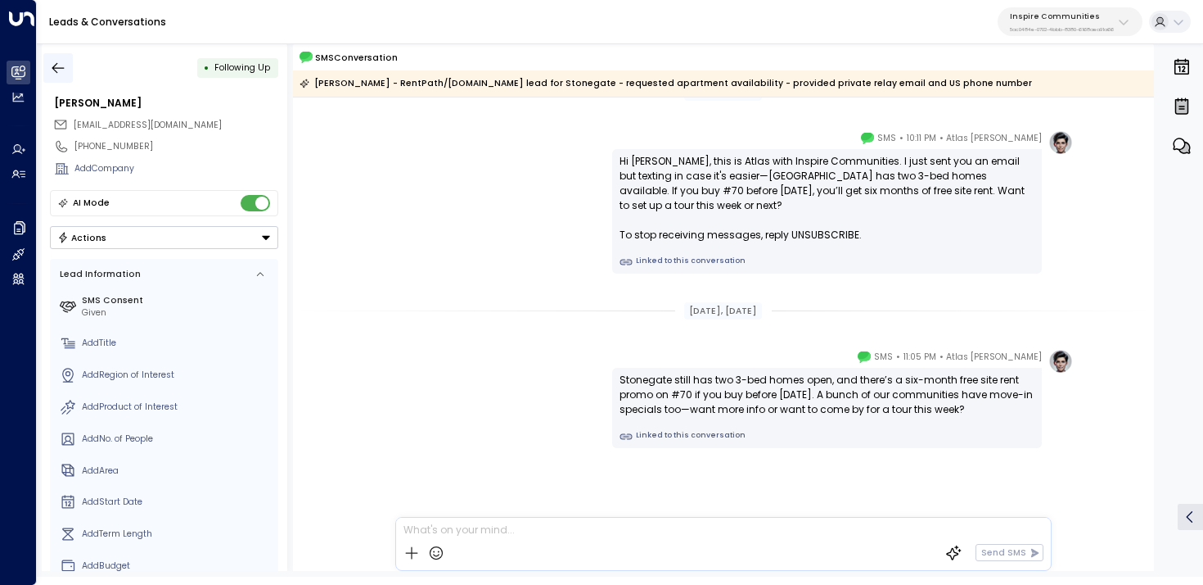
click at [52, 64] on icon "button" at bounding box center [58, 68] width 16 height 16
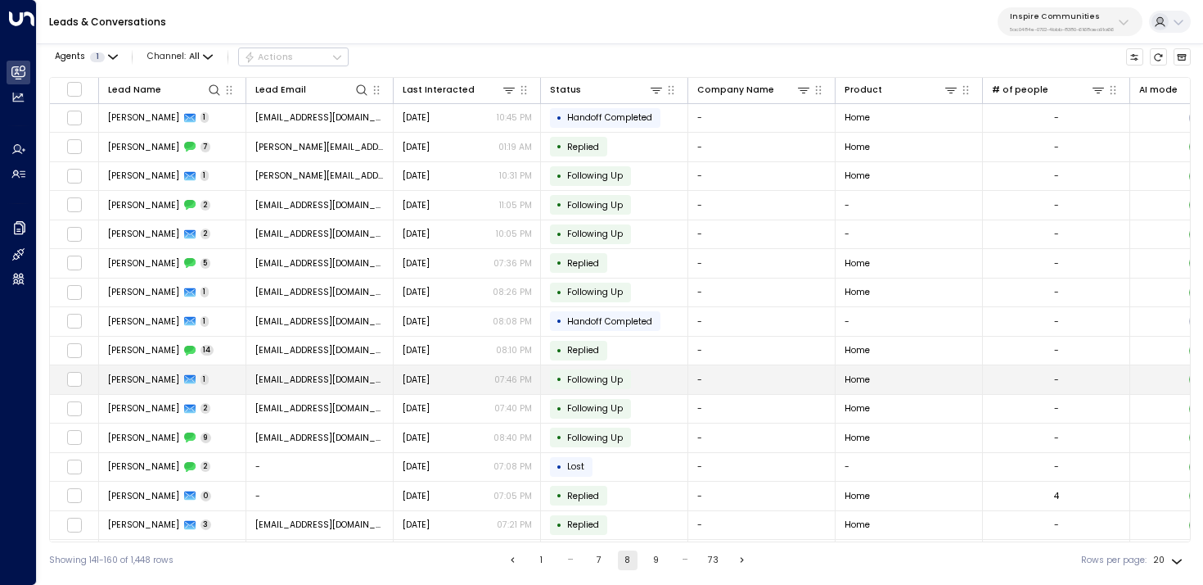
scroll to position [147, 0]
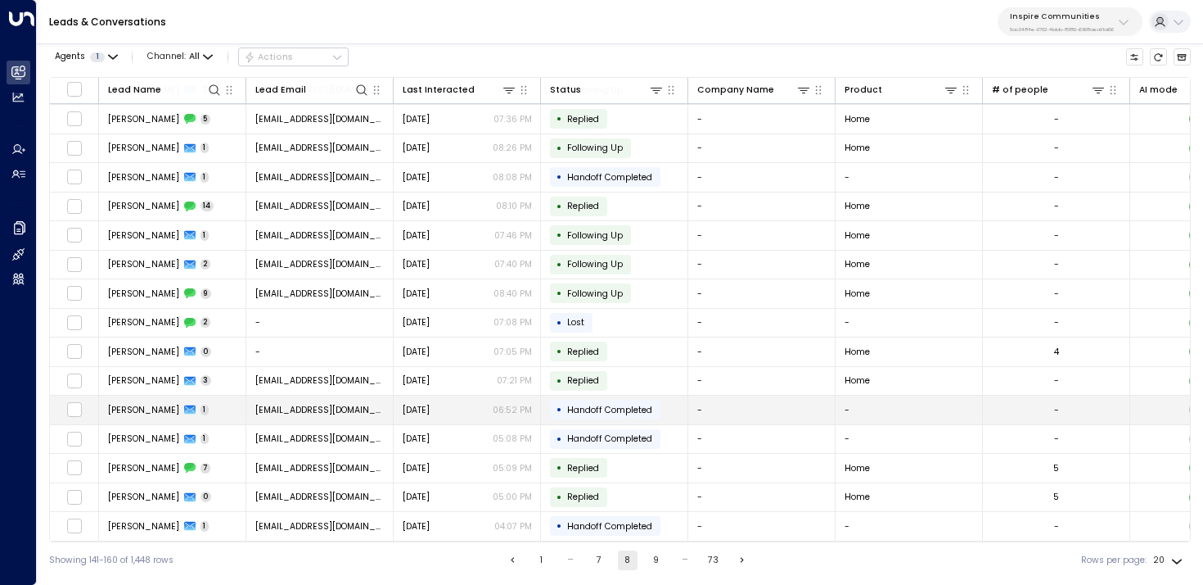
click at [306, 404] on span "davkenkyra@gmail.com" at bounding box center [319, 410] width 129 height 12
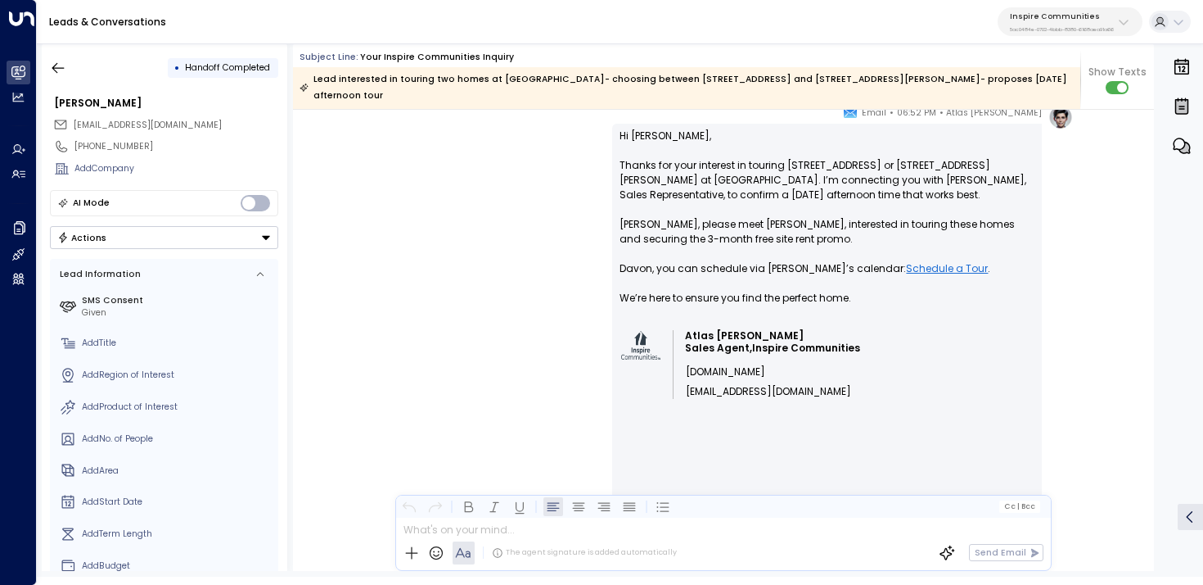
scroll to position [1162, 0]
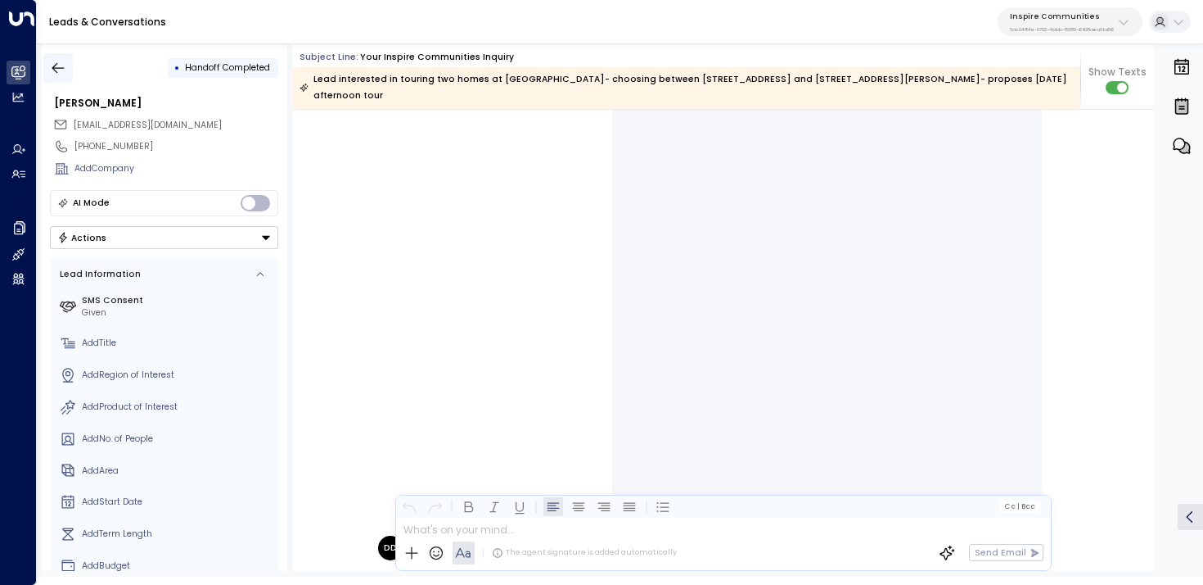
click at [67, 62] on button "button" at bounding box center [57, 67] width 29 height 29
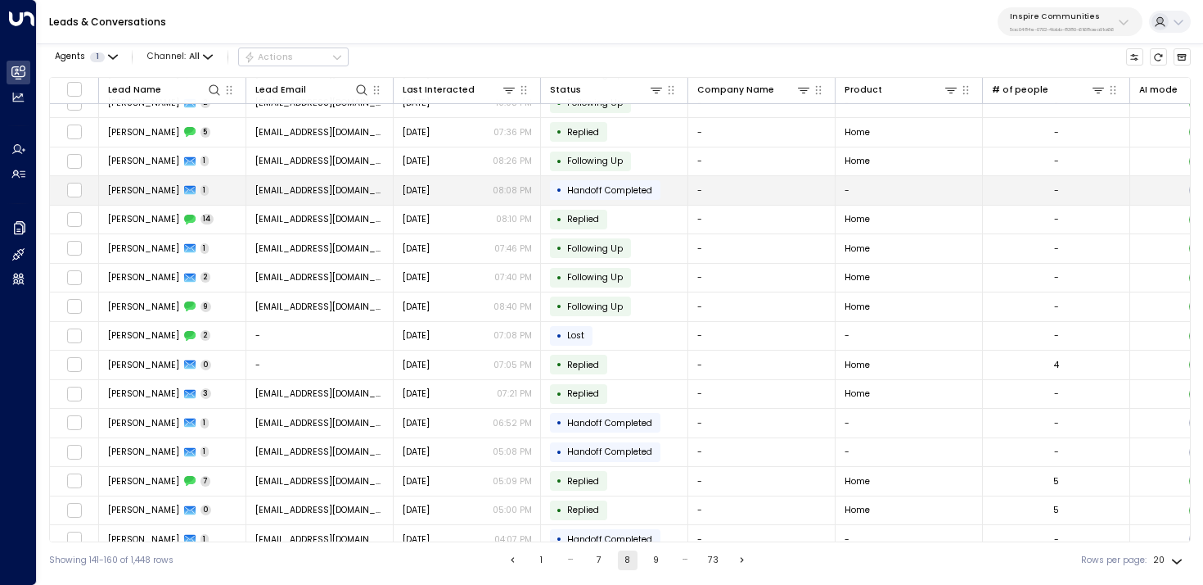
scroll to position [147, 0]
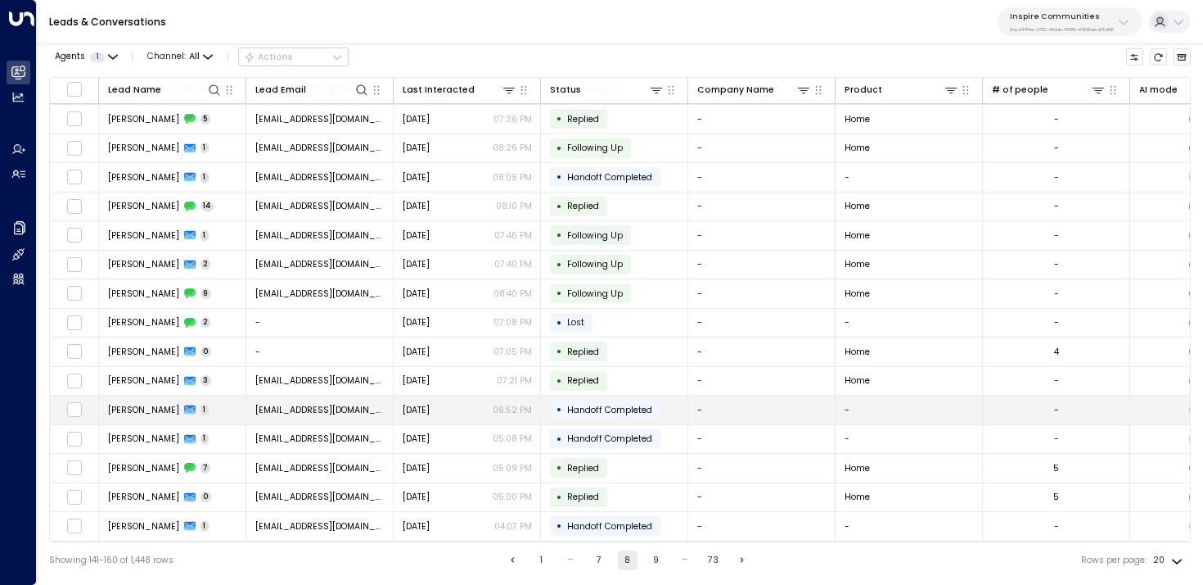
click at [215, 406] on td "Davon Duncan 1" at bounding box center [172, 409] width 147 height 29
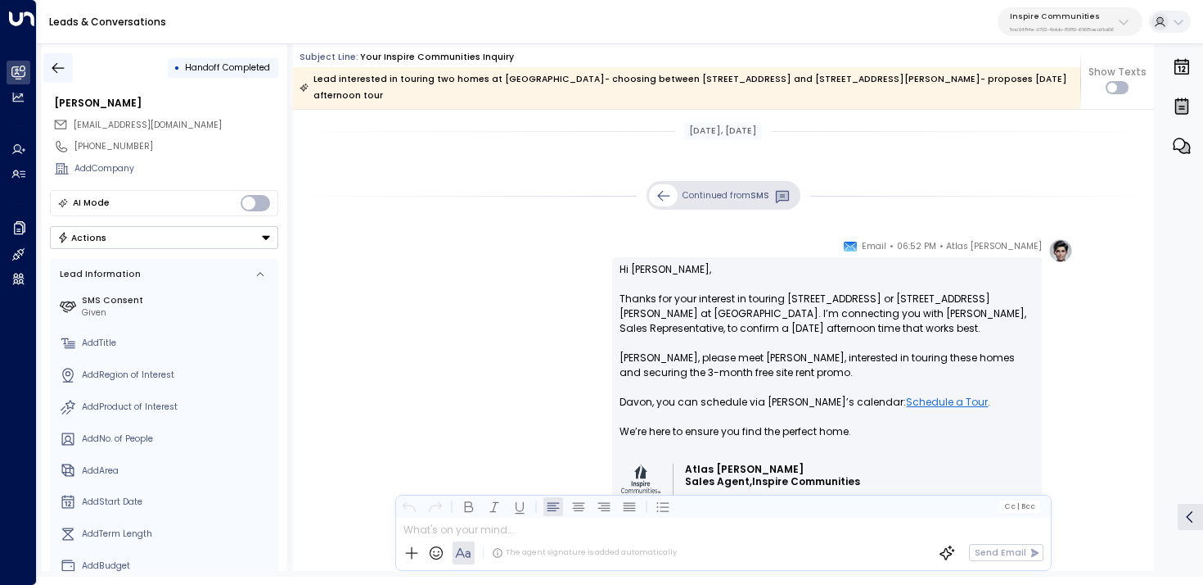
click at [59, 66] on icon "button" at bounding box center [58, 68] width 16 height 16
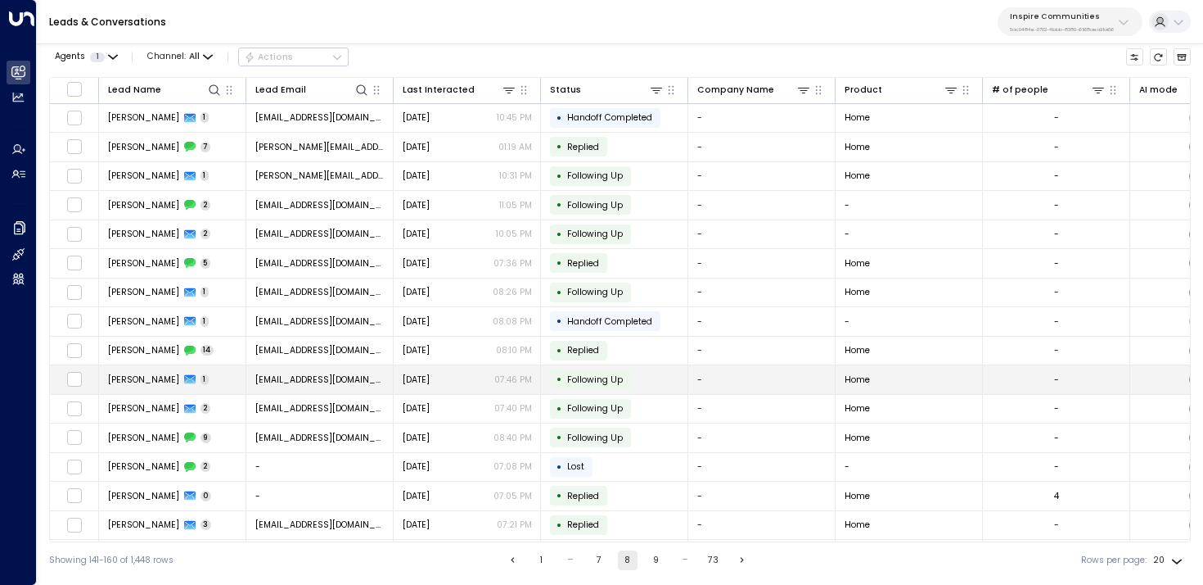
scroll to position [147, 0]
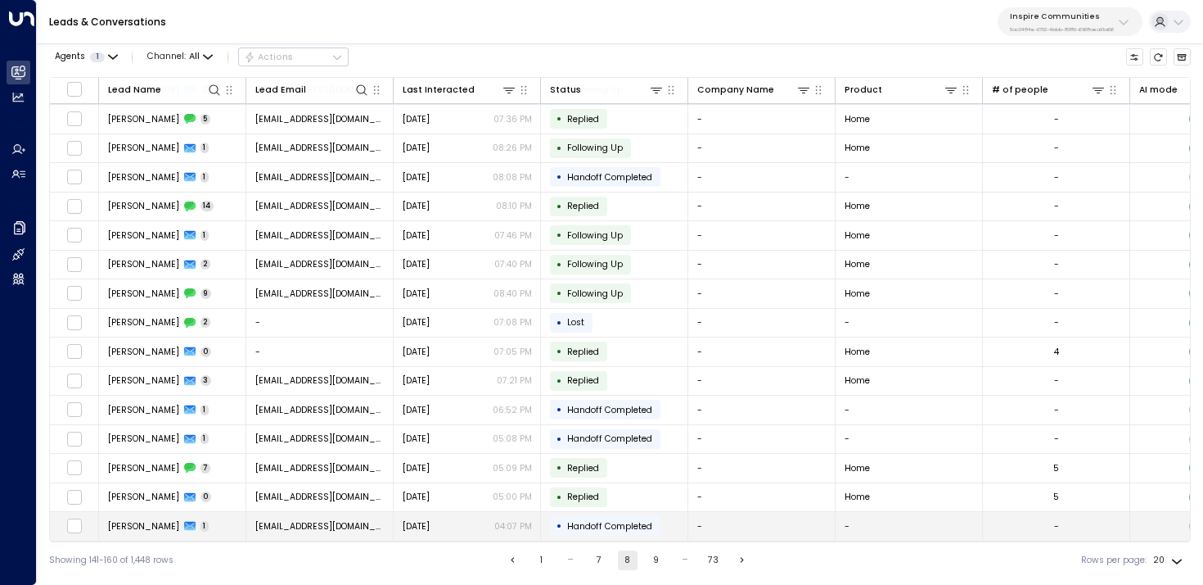
click at [455, 520] on div "Aug 10, 2025 04:07 PM" at bounding box center [467, 526] width 129 height 12
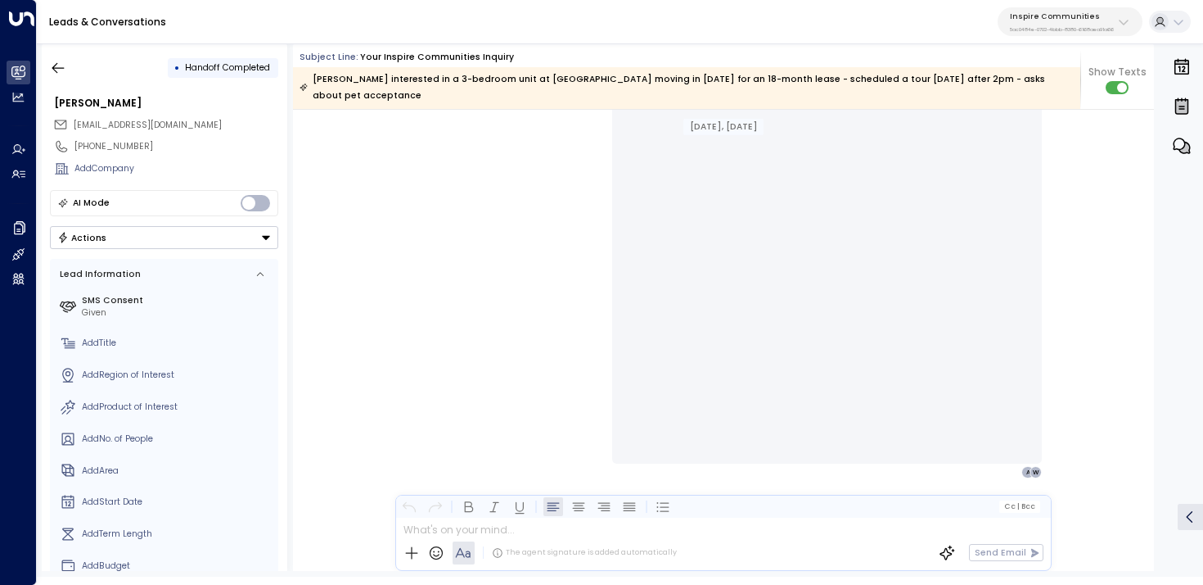
scroll to position [1108, 0]
click at [54, 70] on icon "button" at bounding box center [58, 67] width 12 height 11
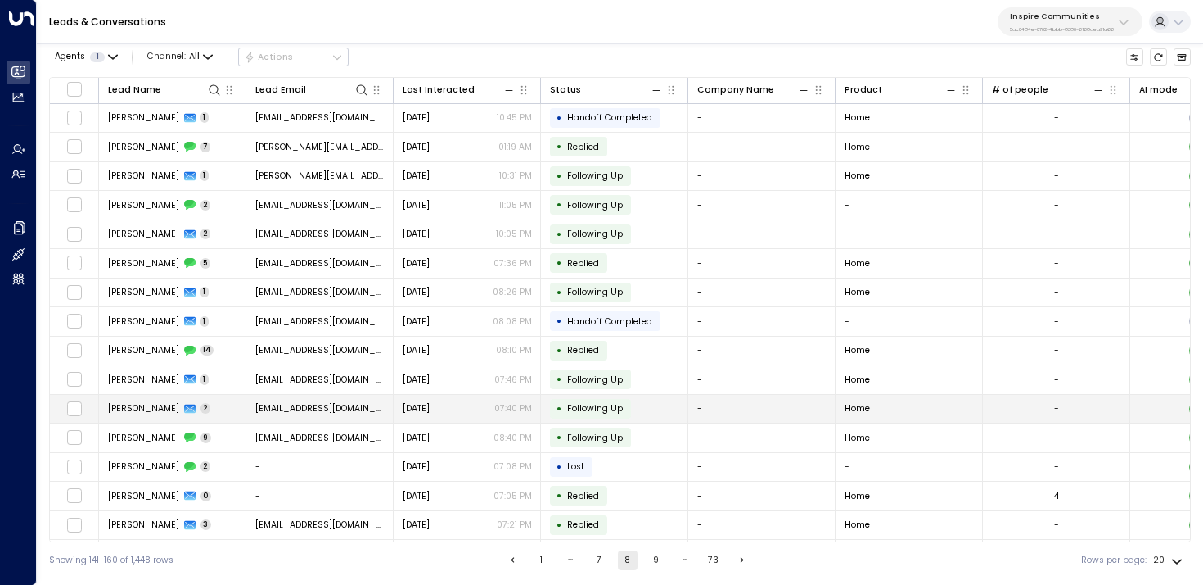
scroll to position [147, 0]
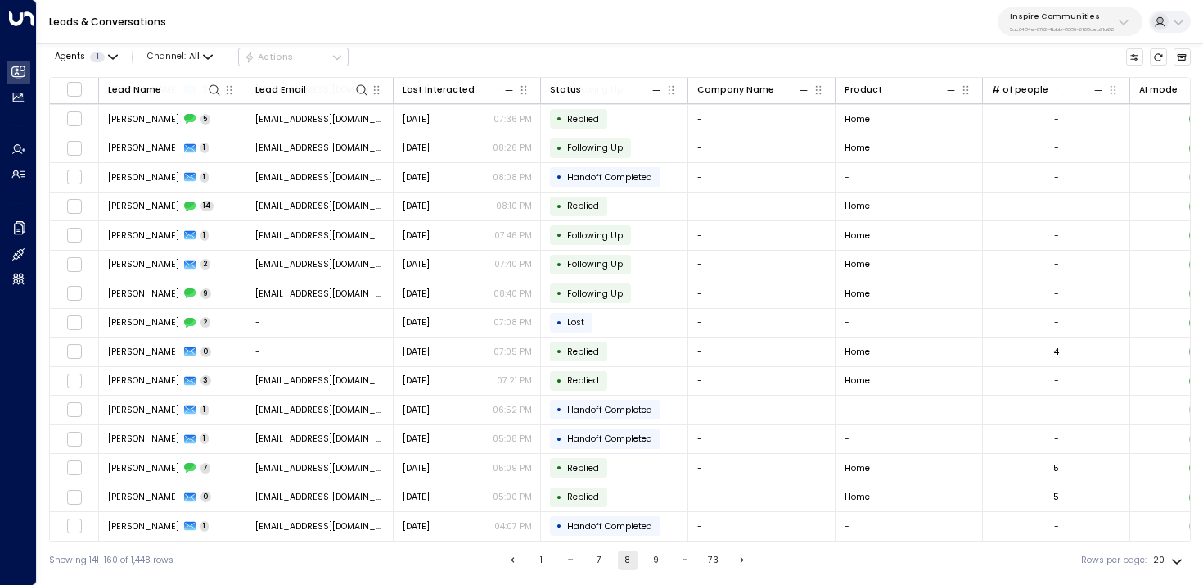
click at [655, 558] on button "9" at bounding box center [657, 560] width 20 height 20
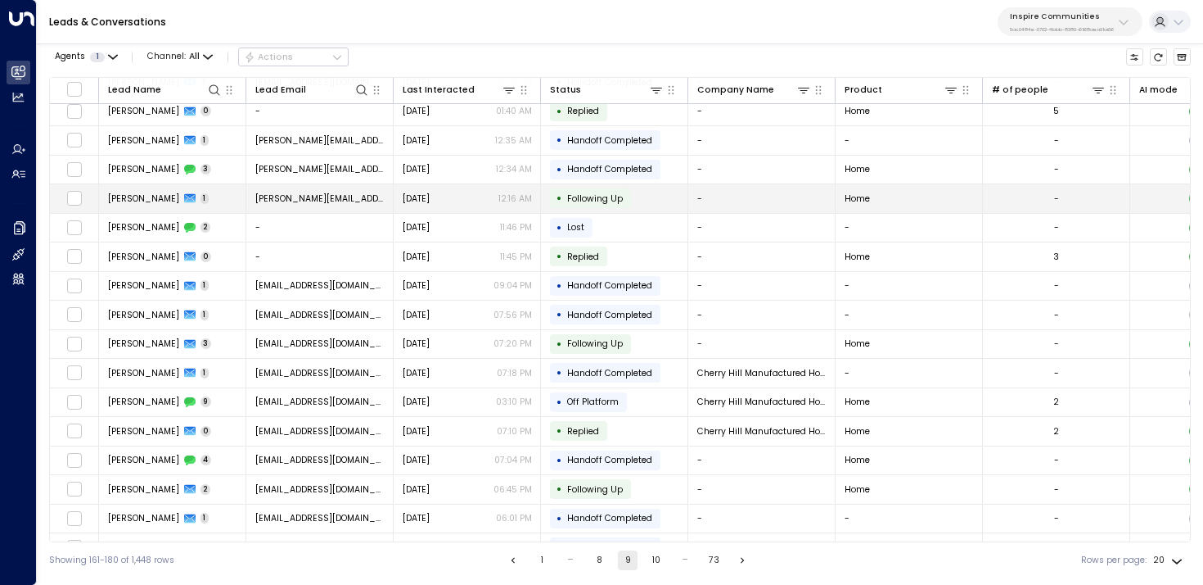
scroll to position [147, 0]
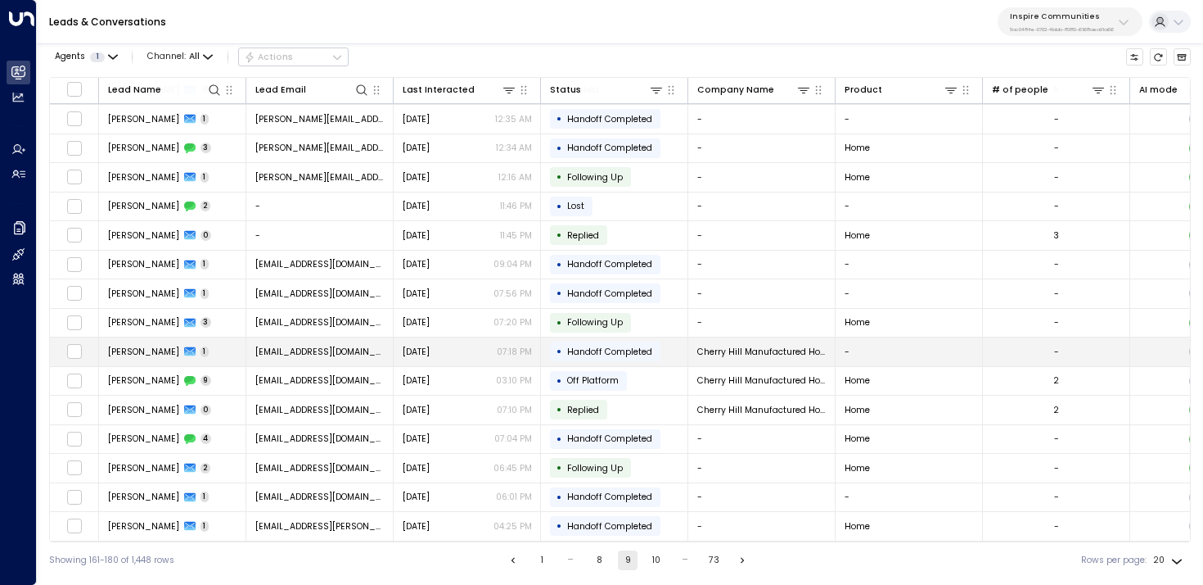
click at [232, 357] on td "Dushyant Shindore 1" at bounding box center [172, 351] width 147 height 29
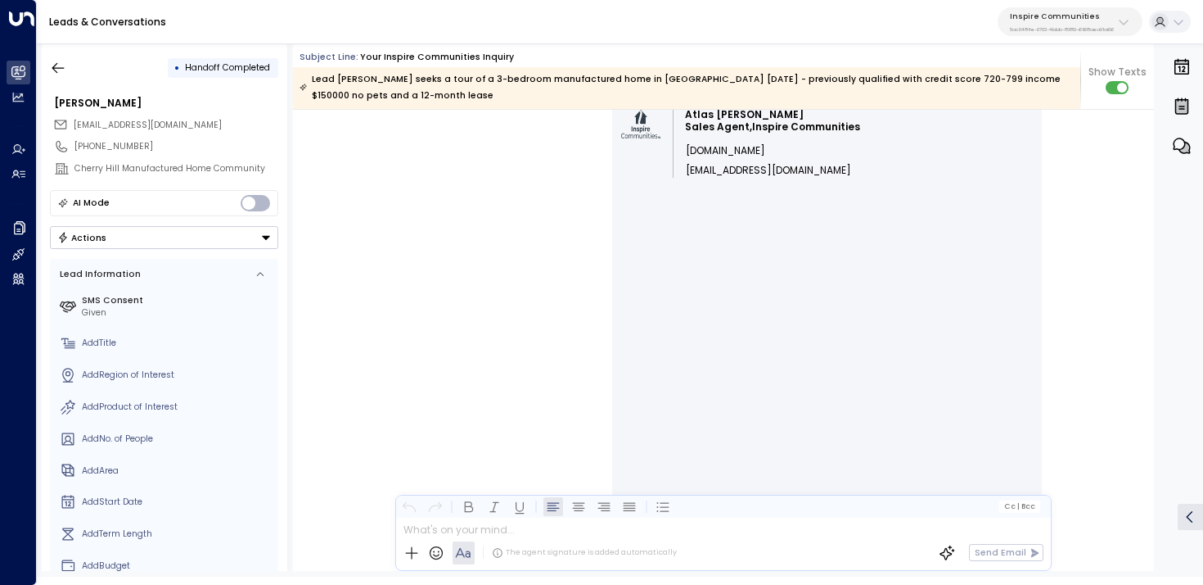
scroll to position [934, 0]
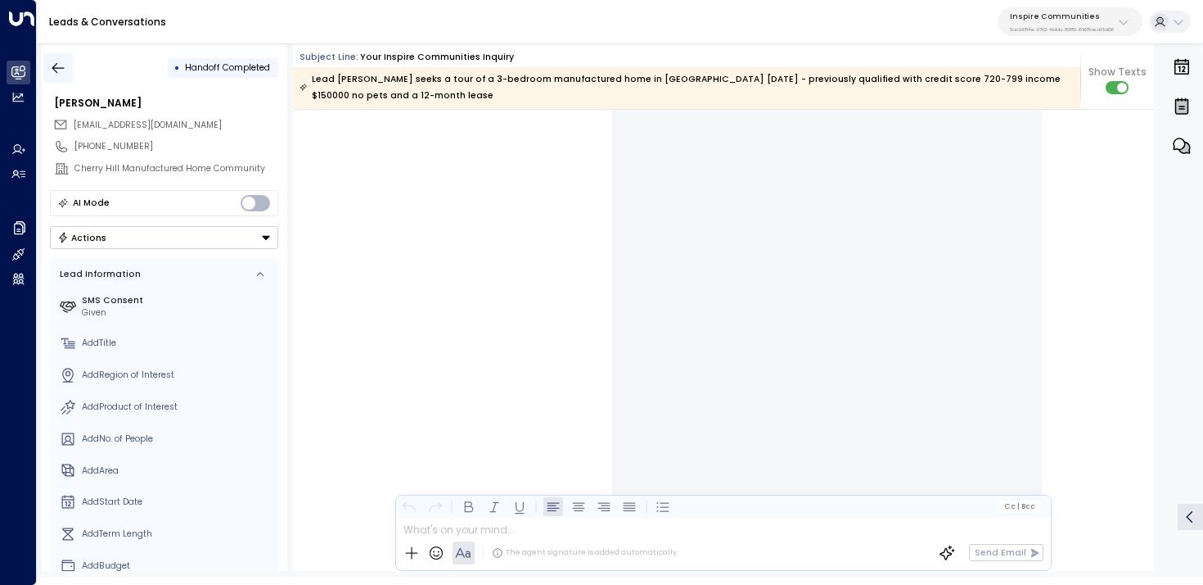
click at [68, 70] on button "button" at bounding box center [57, 67] width 29 height 29
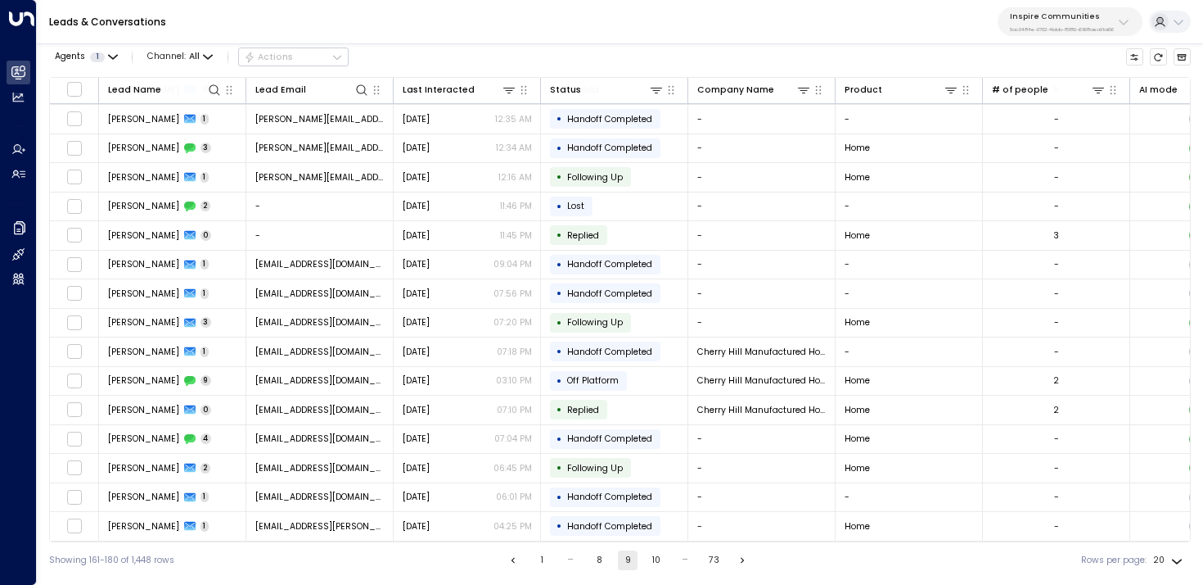
click at [658, 564] on button "10" at bounding box center [657, 560] width 20 height 20
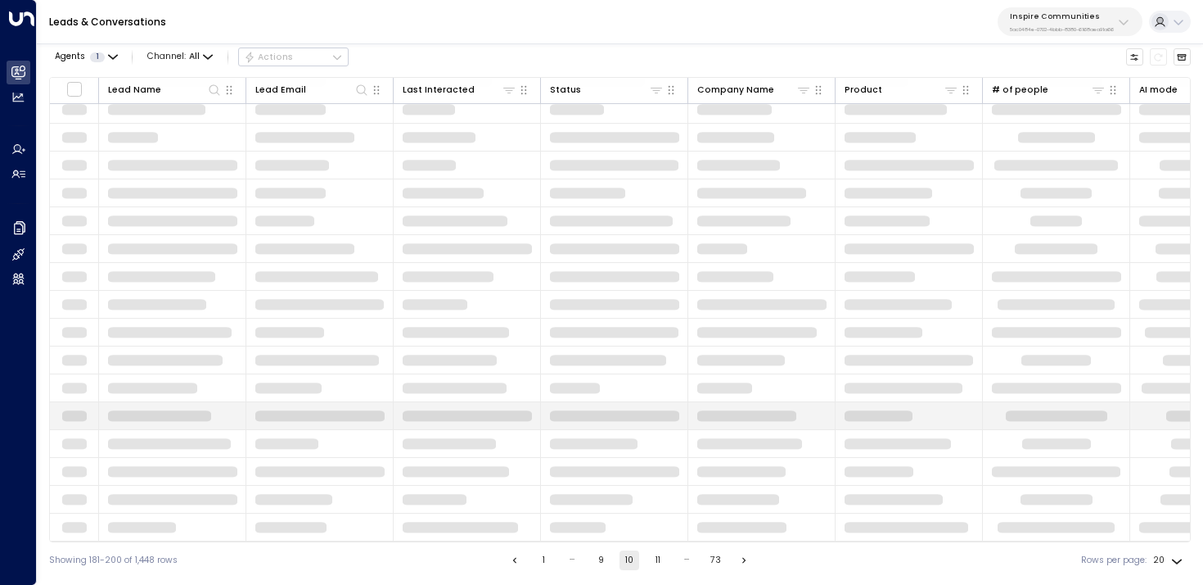
scroll to position [147, 0]
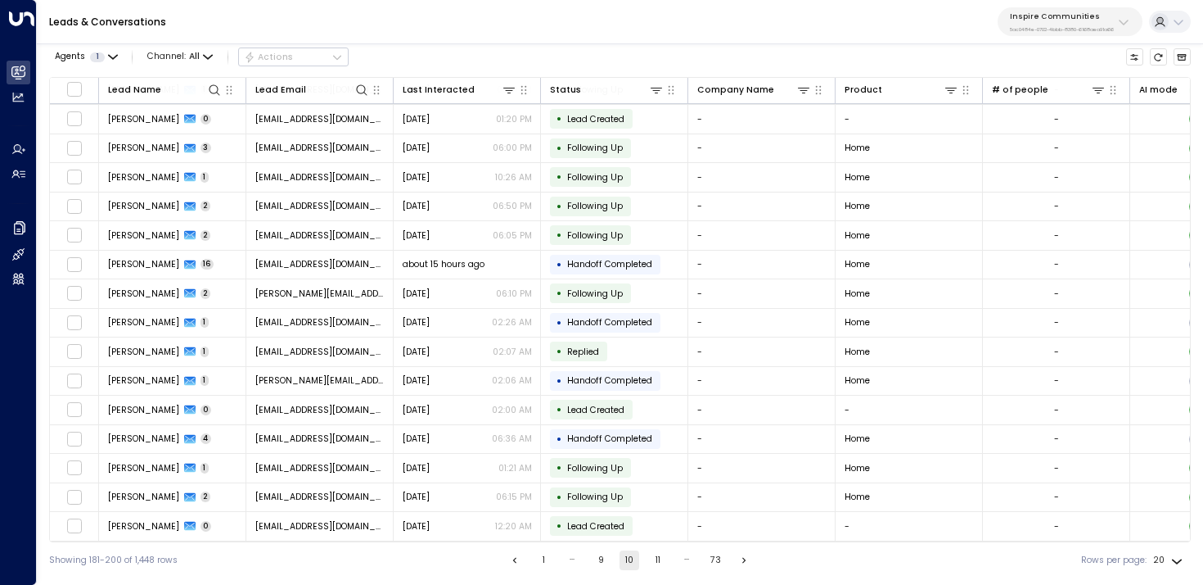
click at [854, 37] on div "Leads & Conversations Inspire Communities 5ac0484e-0702-4bbb-8380-6168aea91a66" at bounding box center [620, 22] width 1167 height 44
click at [656, 568] on button "11" at bounding box center [658, 560] width 20 height 20
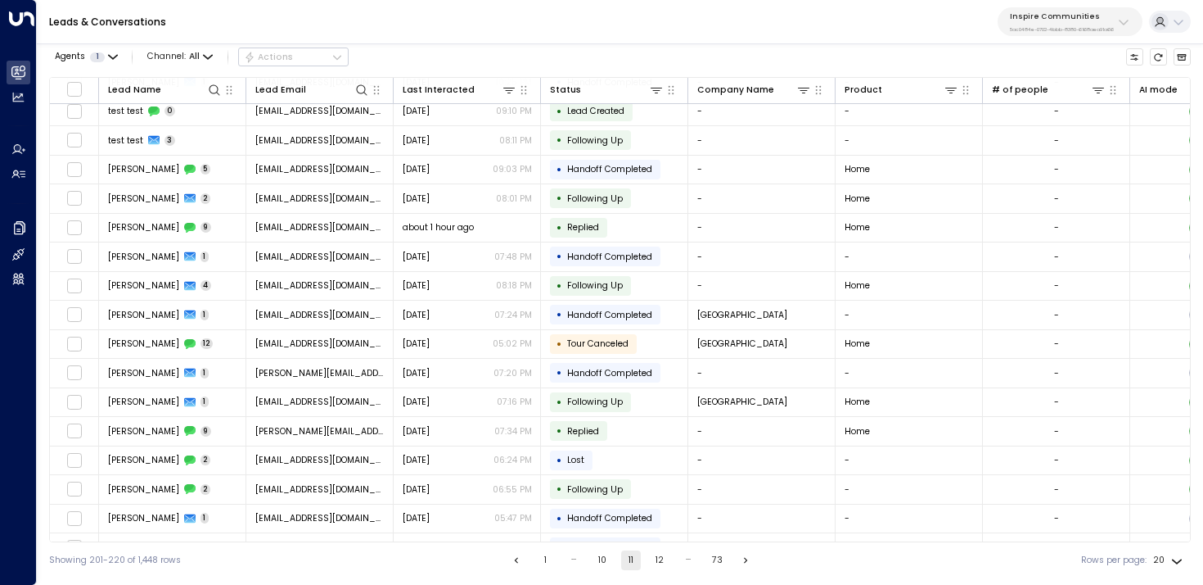
scroll to position [147, 0]
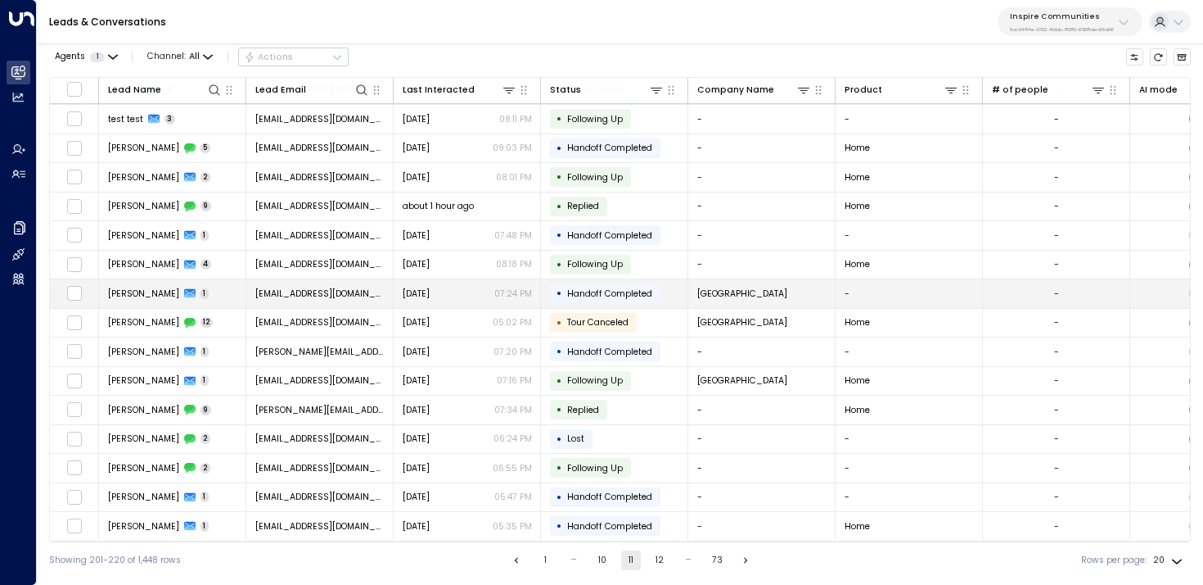
click at [210, 288] on span "1" at bounding box center [205, 293] width 9 height 11
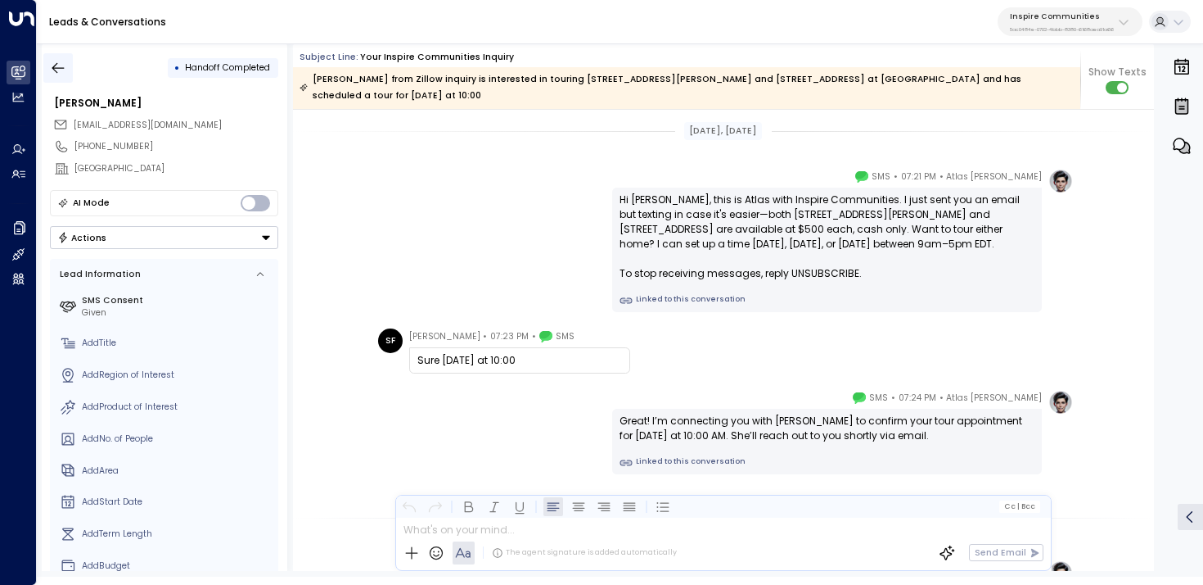
click at [50, 66] on icon "button" at bounding box center [58, 68] width 16 height 16
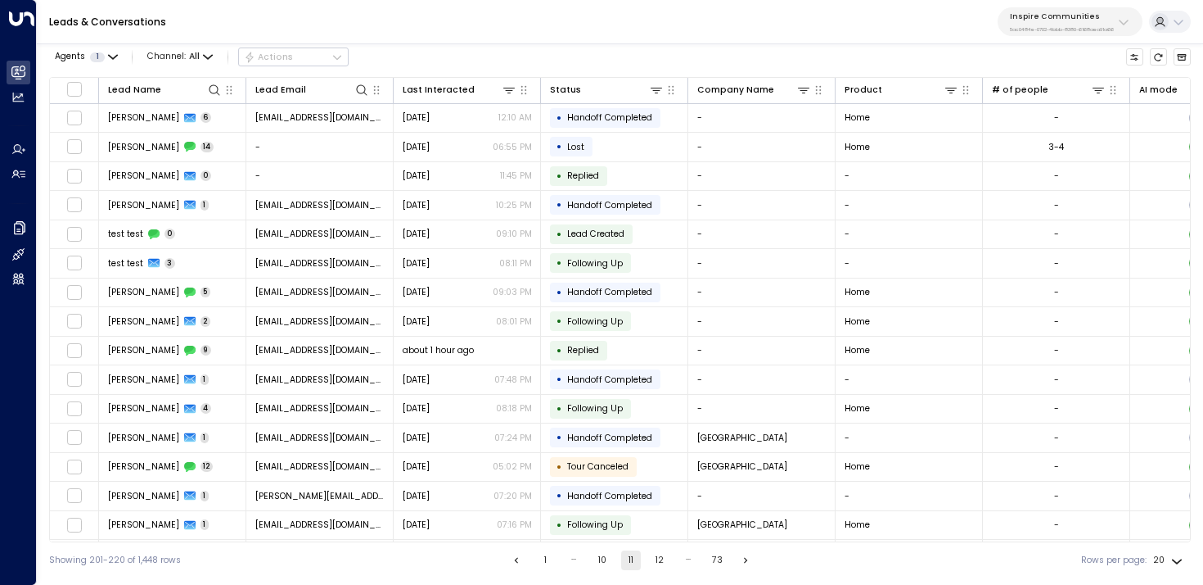
scroll to position [147, 0]
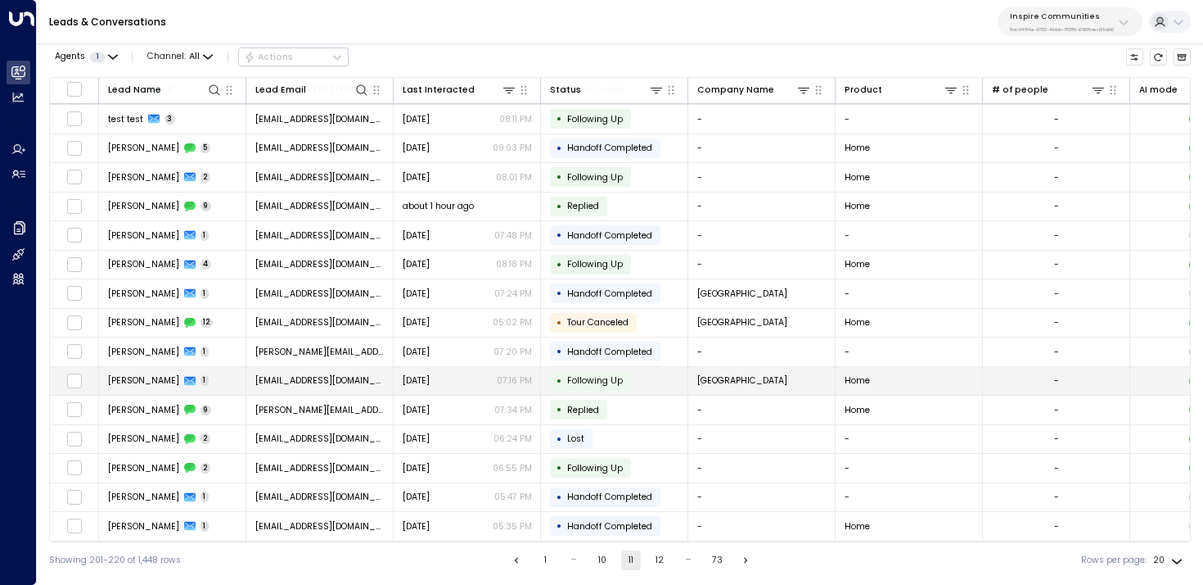
click at [157, 374] on span "[PERSON_NAME]" at bounding box center [143, 380] width 71 height 12
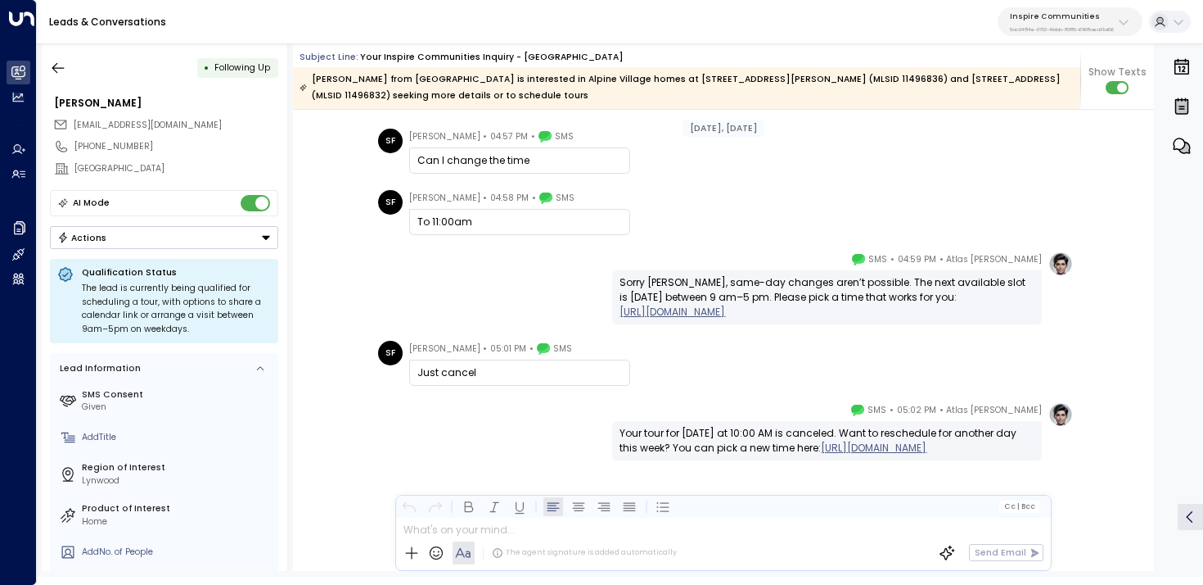
scroll to position [2310, 0]
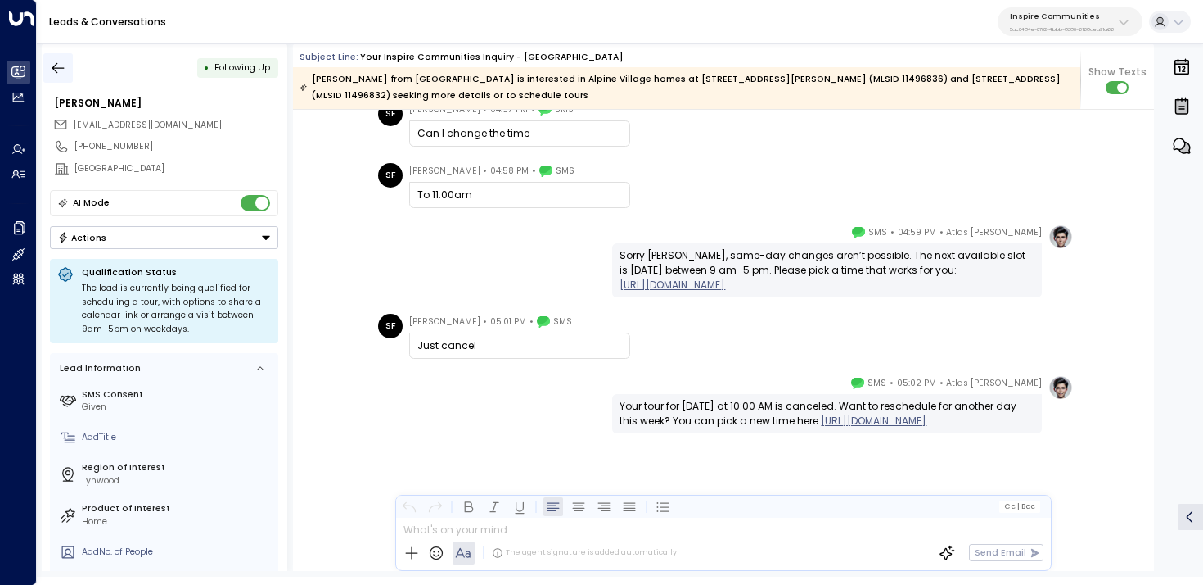
click at [60, 70] on icon "button" at bounding box center [58, 68] width 16 height 16
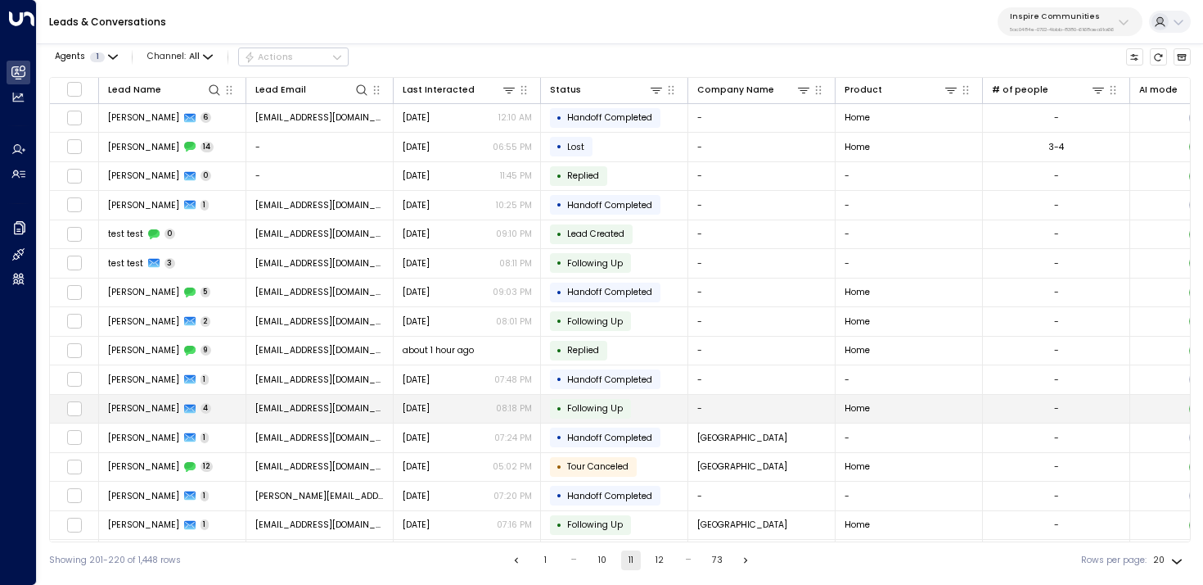
scroll to position [147, 0]
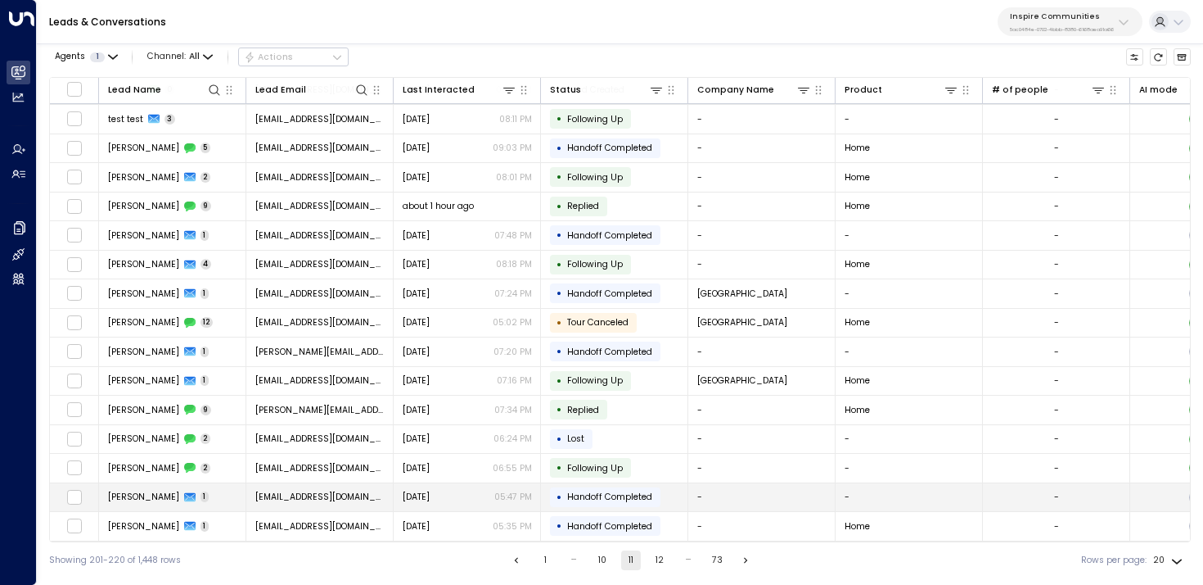
click at [307, 495] on span "pccrawford07@gmail.com" at bounding box center [319, 496] width 129 height 12
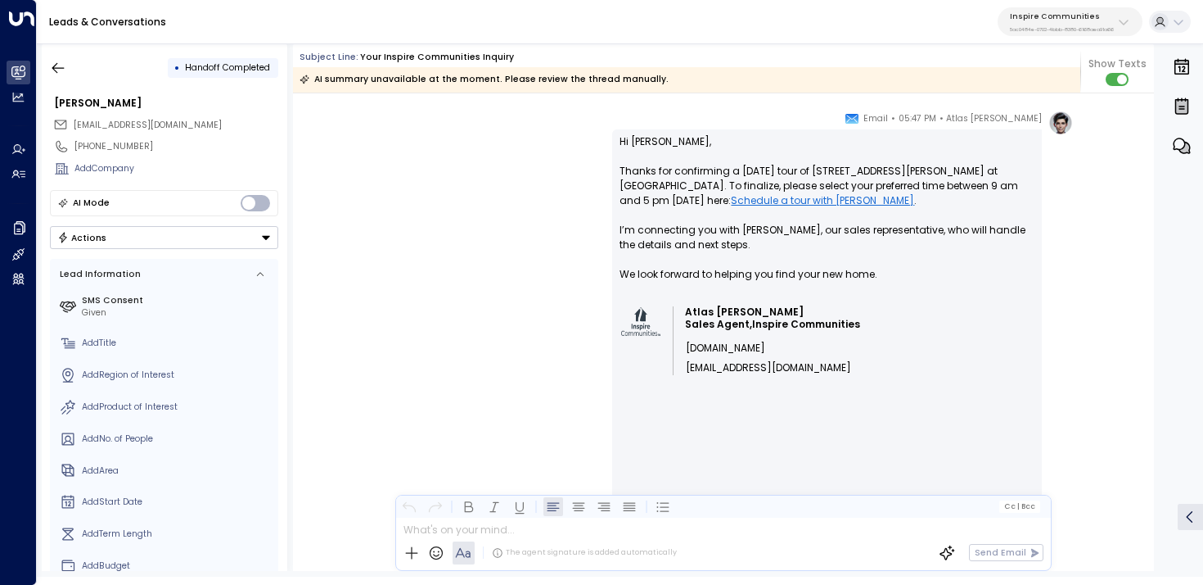
scroll to position [2598, 0]
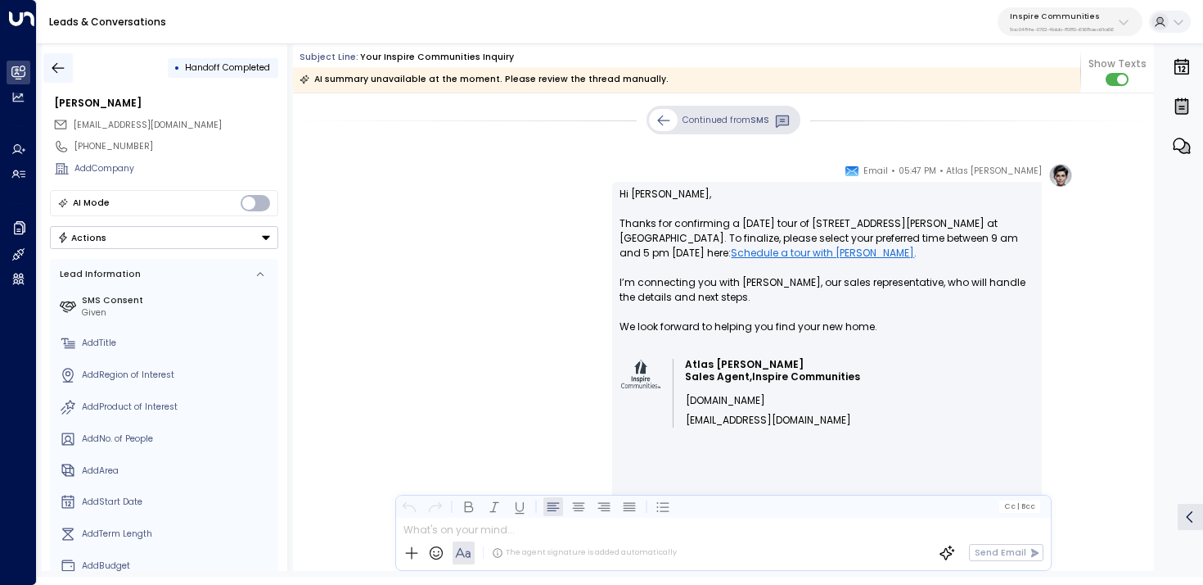
click at [59, 65] on icon "button" at bounding box center [58, 68] width 16 height 16
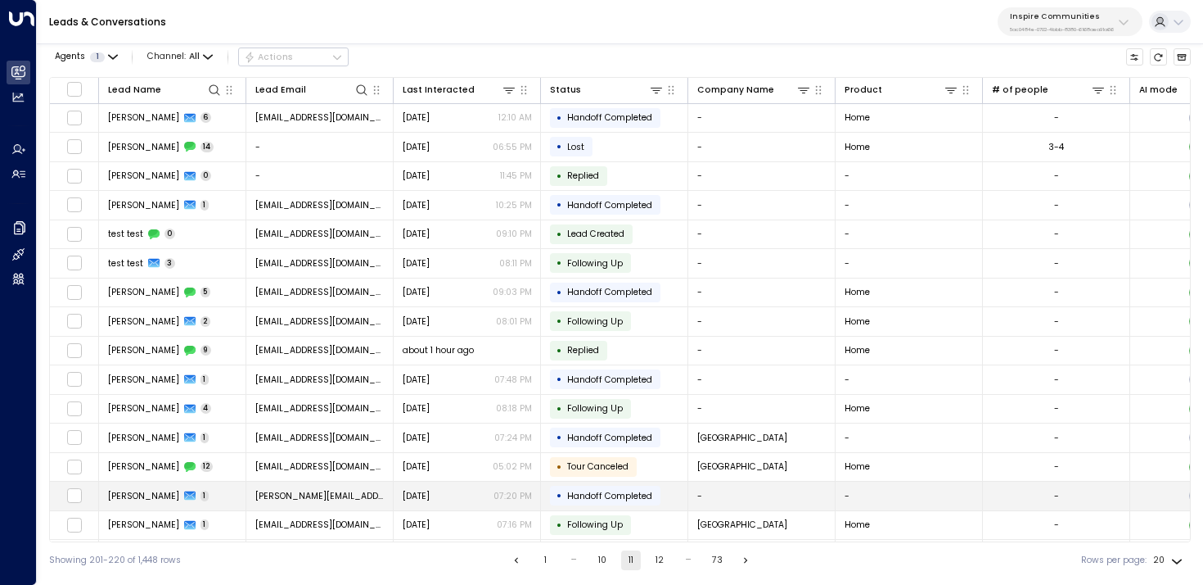
scroll to position [147, 0]
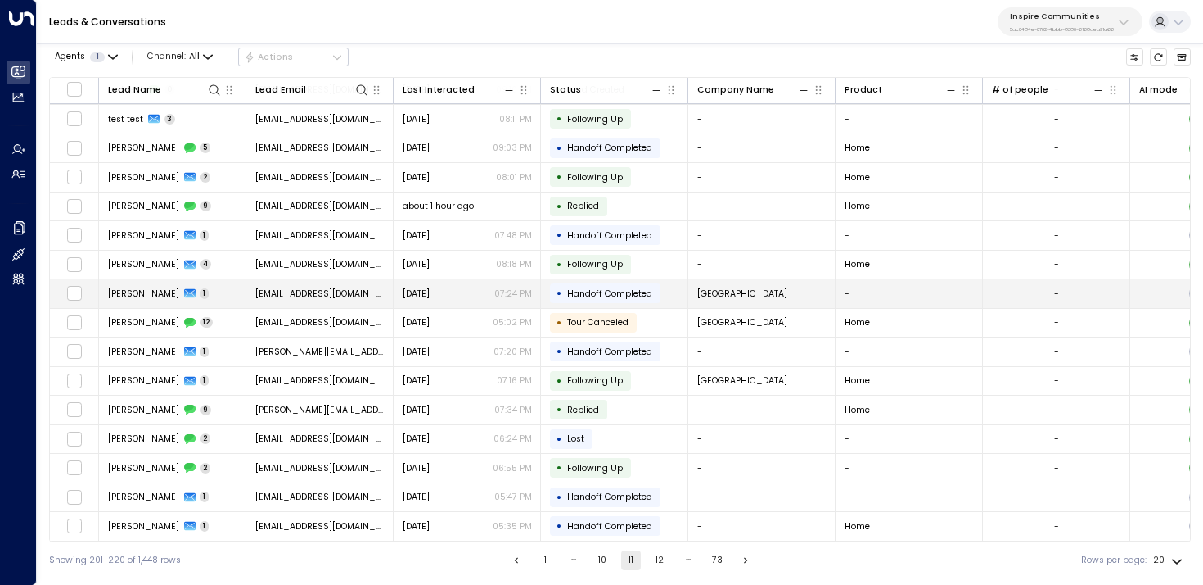
click at [246, 303] on td "[EMAIL_ADDRESS][DOMAIN_NAME]" at bounding box center [319, 293] width 147 height 29
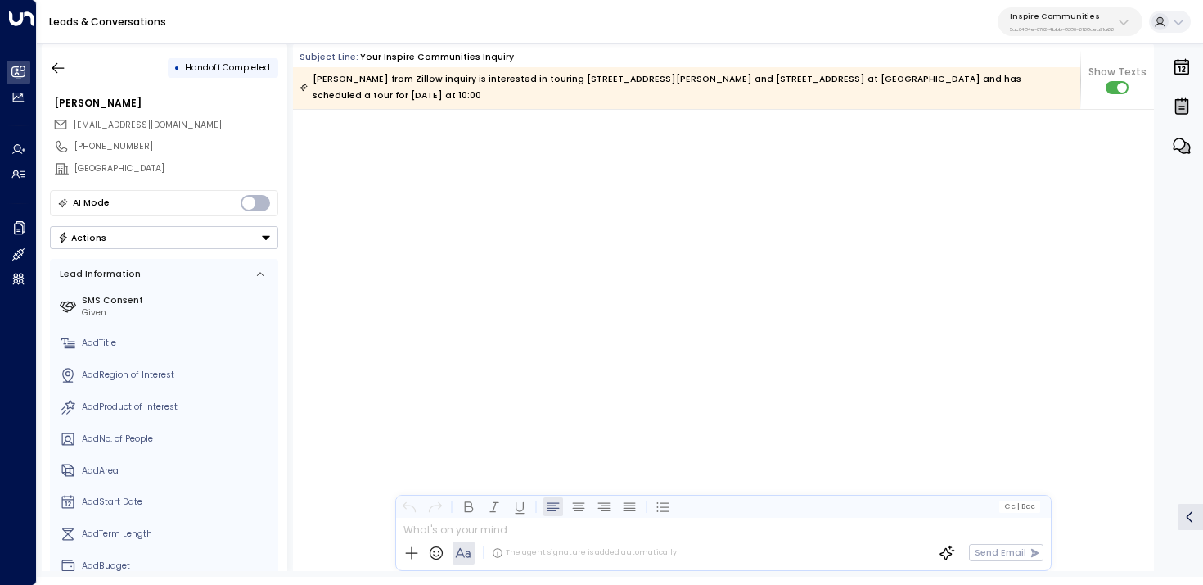
scroll to position [2657, 0]
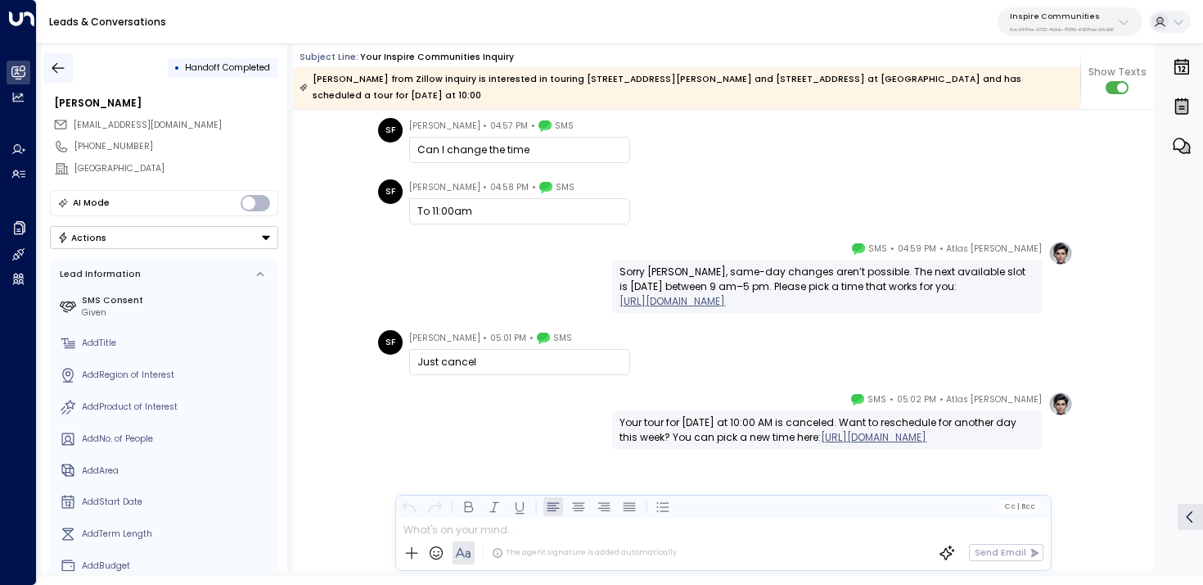
click at [67, 74] on button "button" at bounding box center [57, 67] width 29 height 29
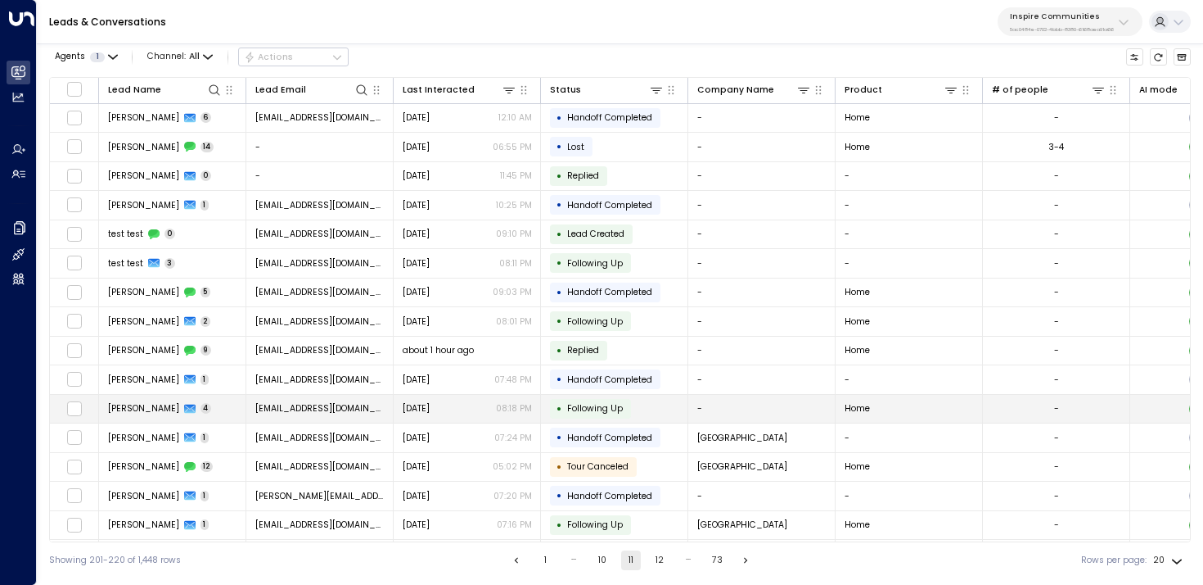
scroll to position [147, 0]
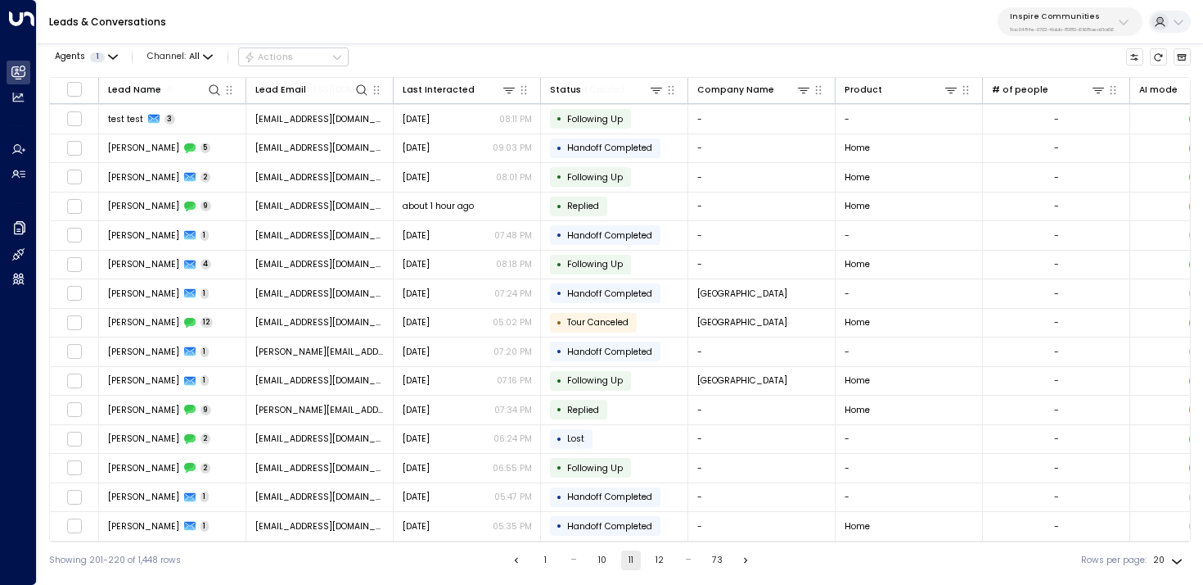
click at [656, 557] on button "12" at bounding box center [660, 560] width 20 height 20
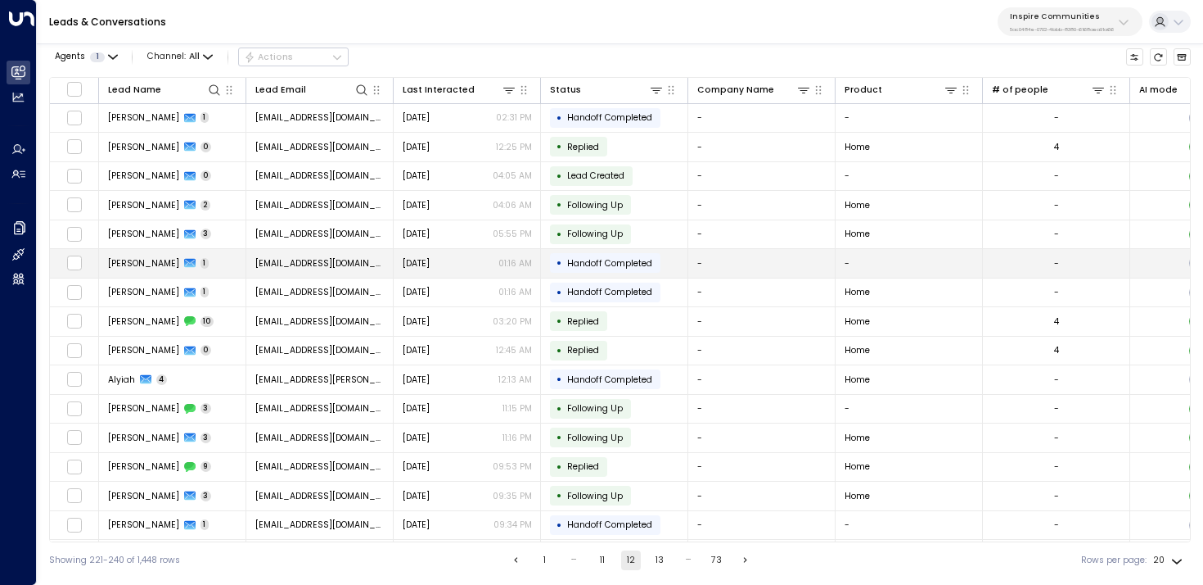
click at [323, 260] on span "nyradabiggest@gmail.com" at bounding box center [319, 263] width 129 height 12
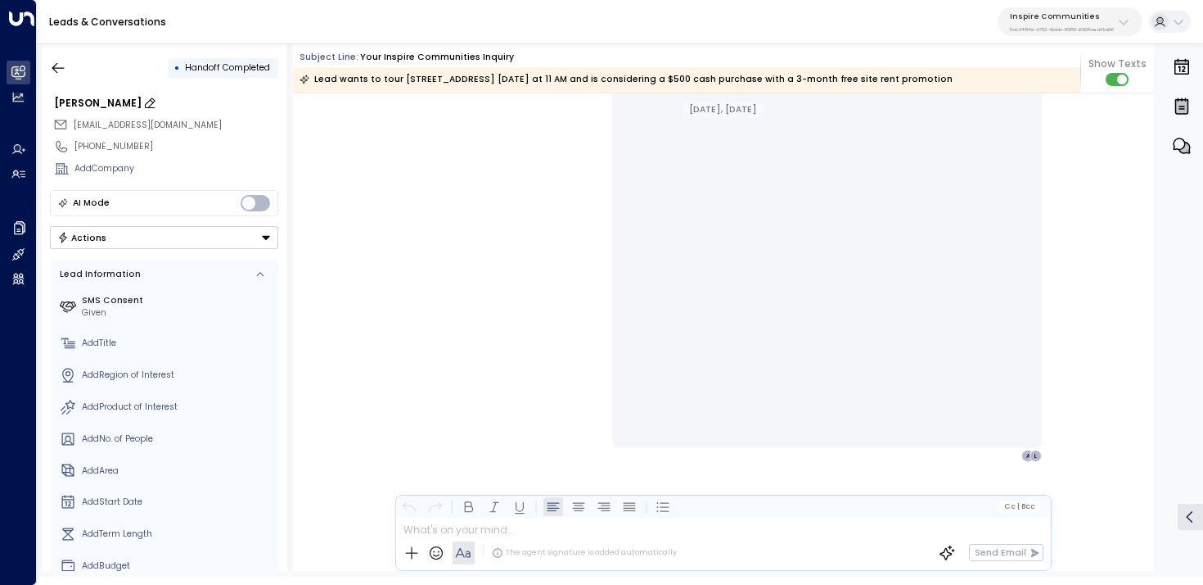
scroll to position [883, 0]
click at [54, 71] on icon "button" at bounding box center [58, 68] width 16 height 16
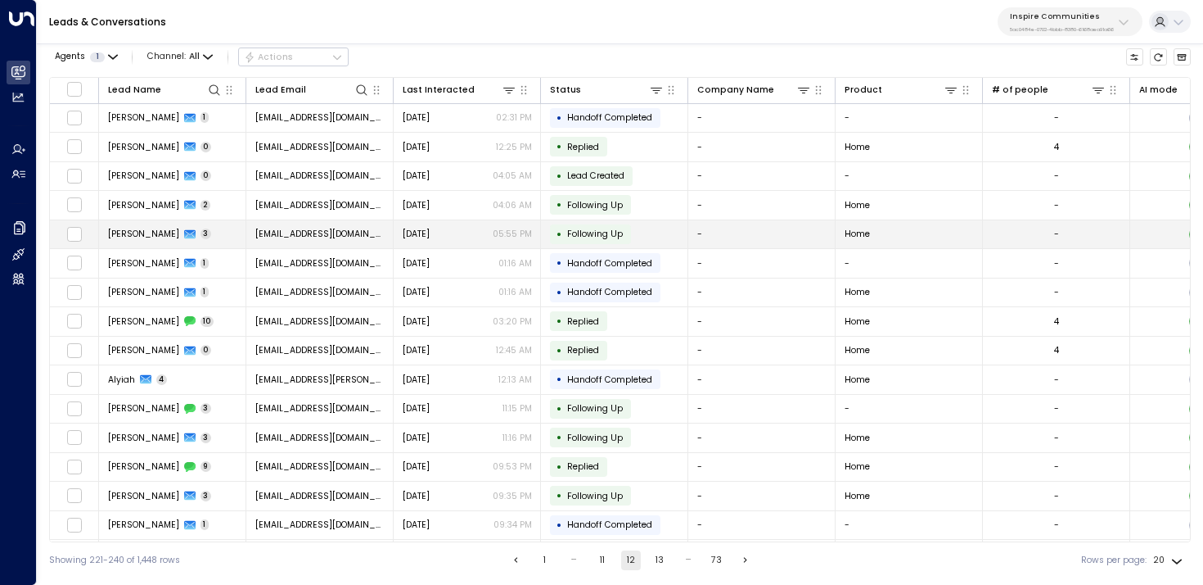
scroll to position [147, 0]
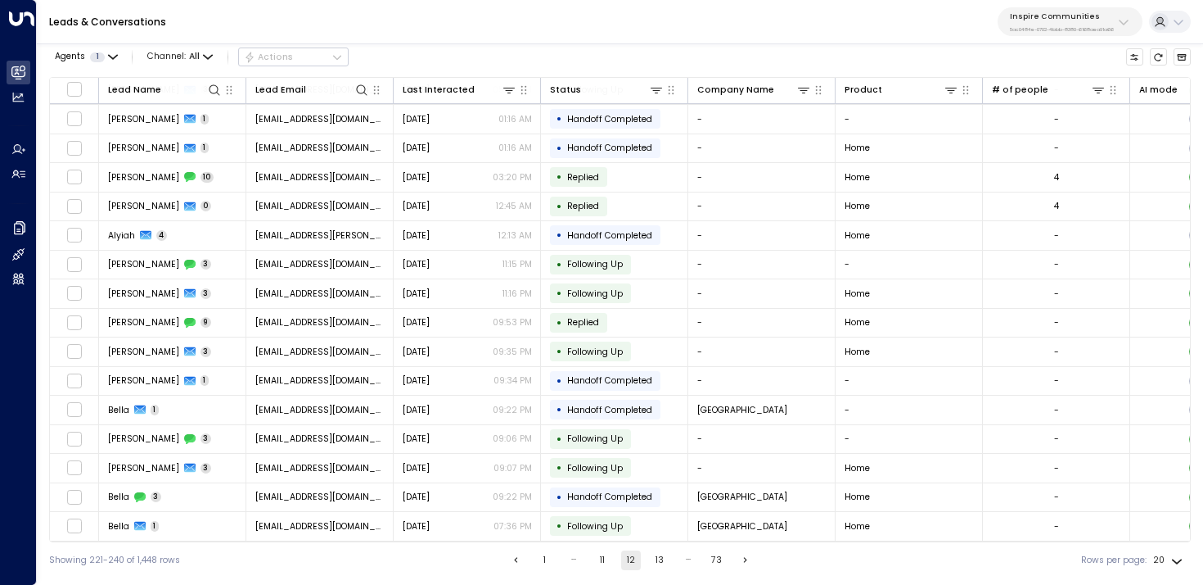
click at [661, 562] on button "13" at bounding box center [660, 560] width 20 height 20
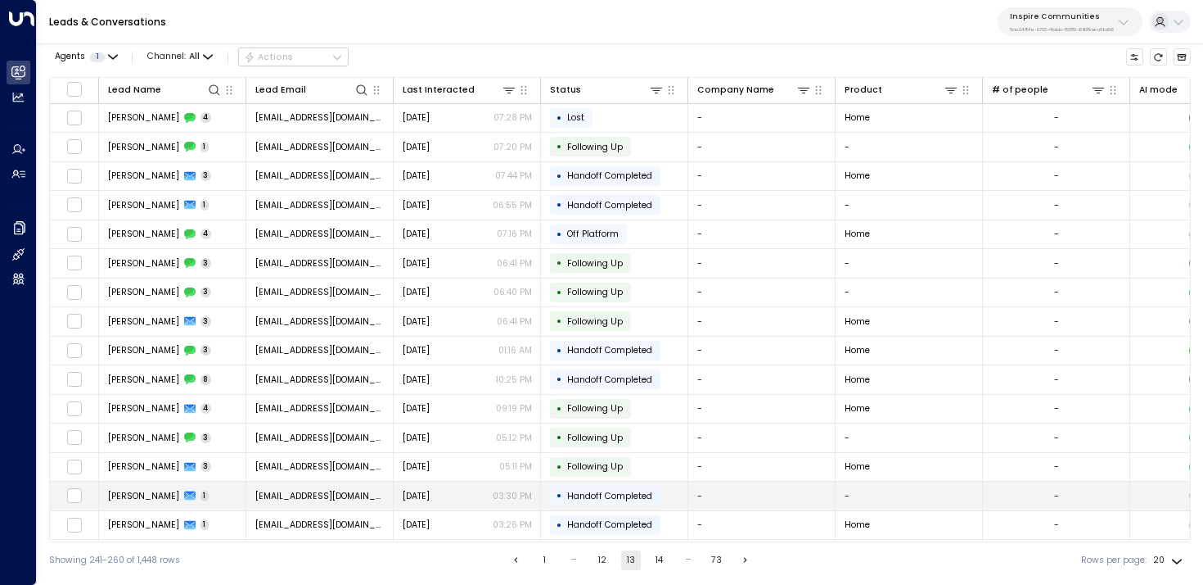
scroll to position [147, 0]
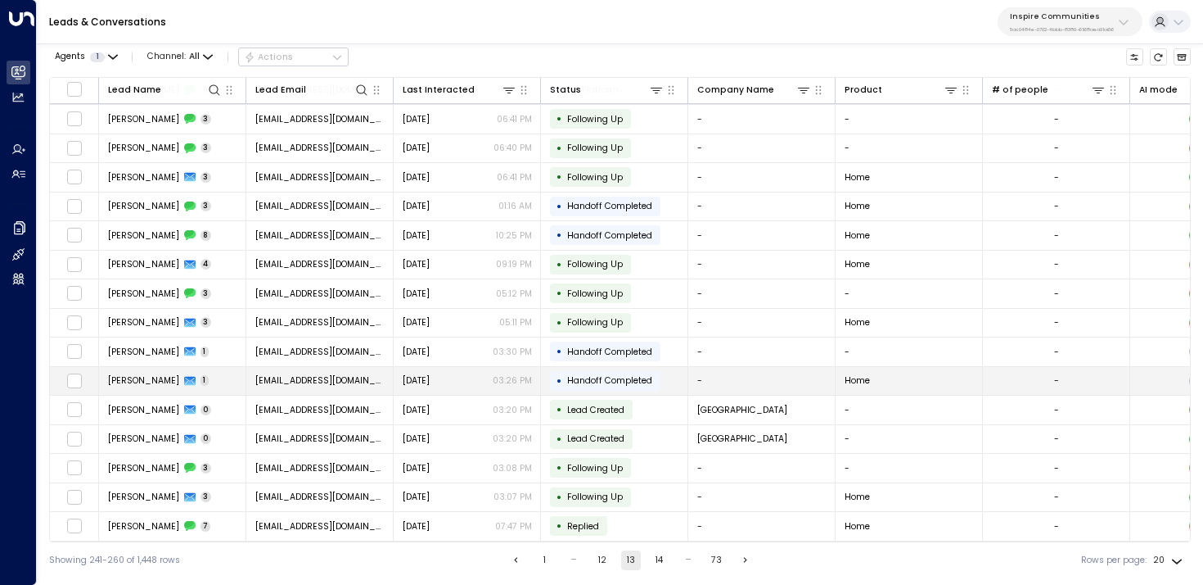
click at [338, 367] on td "anishambourne@gmail.com" at bounding box center [319, 381] width 147 height 29
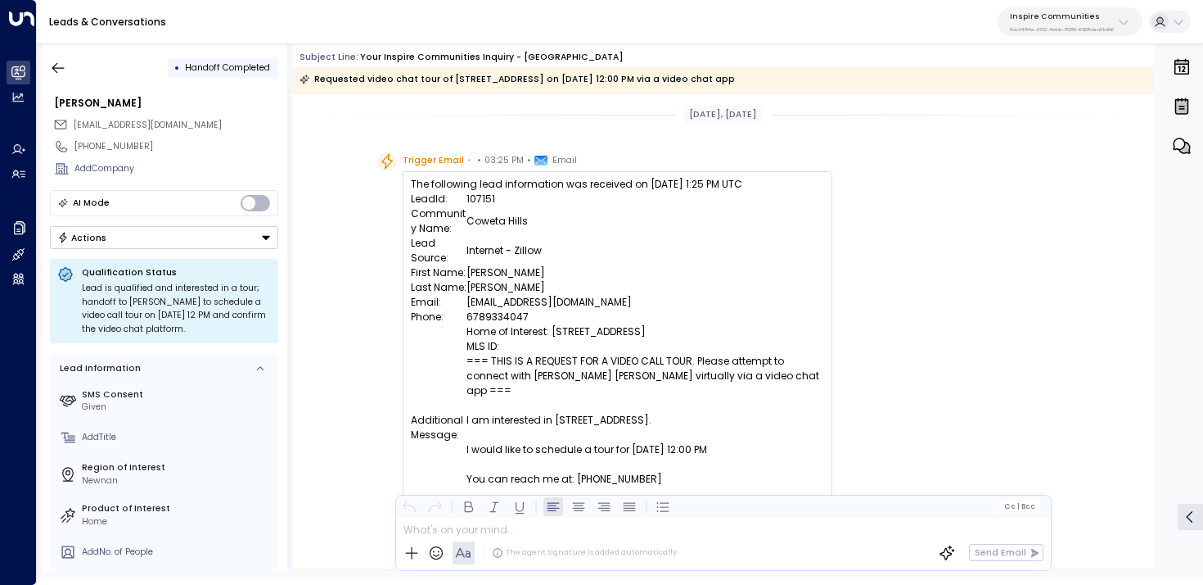
click at [1048, 33] on button "Inspire Communities 5ac0484e-0702-4bbb-8380-6168aea91a66" at bounding box center [1070, 21] width 145 height 29
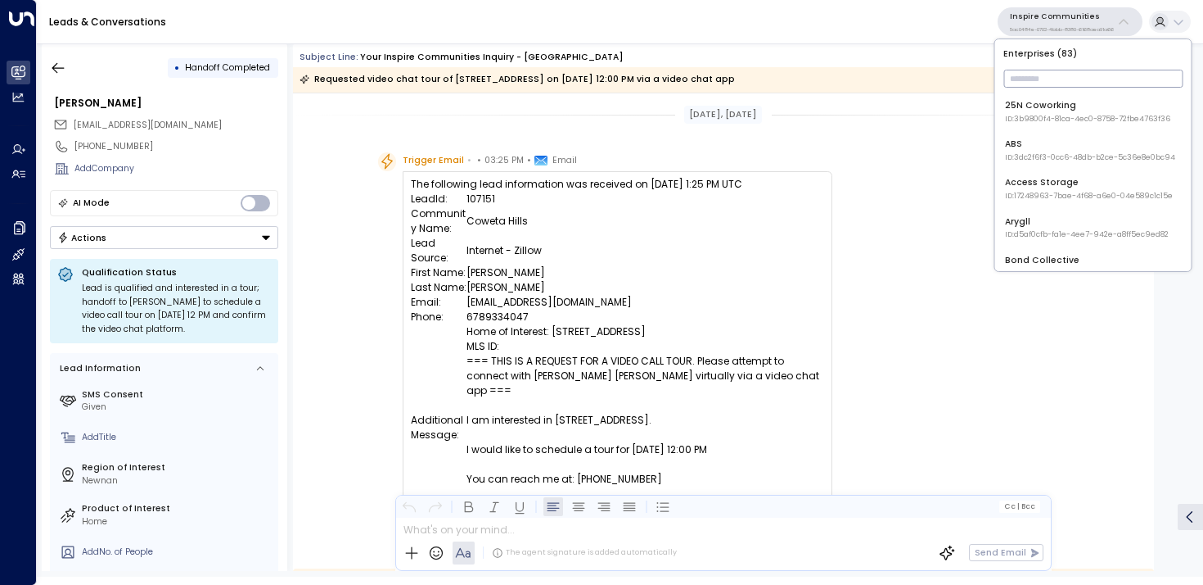
click at [1048, 79] on input "text" at bounding box center [1093, 78] width 179 height 26
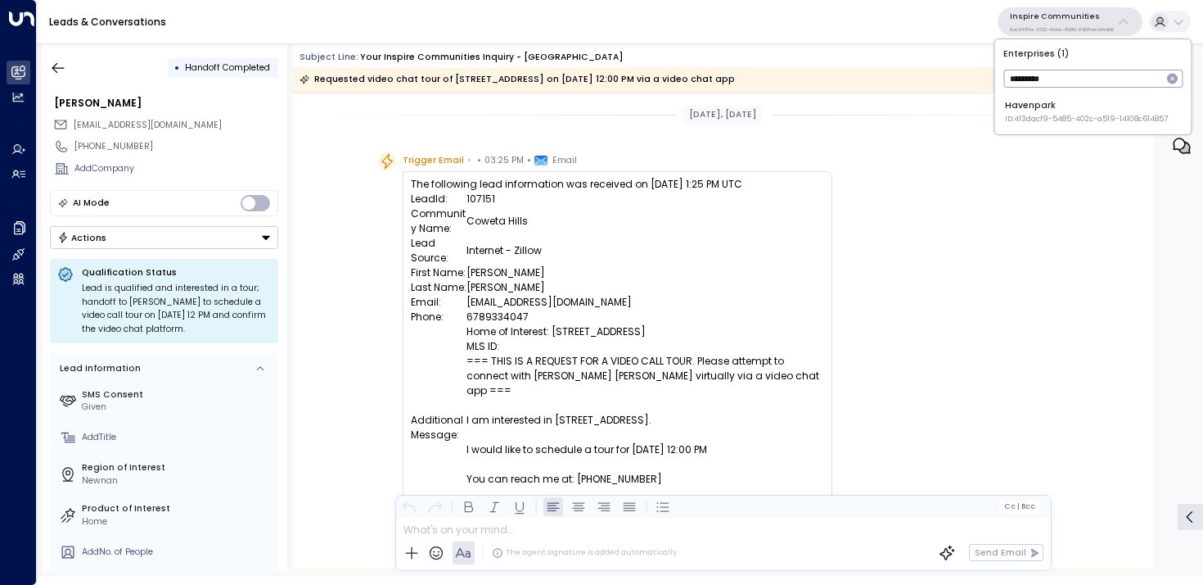
type input "*********"
click at [1068, 114] on span "ID: 413dacf9-5485-402c-a519-14108c614857" at bounding box center [1086, 119] width 163 height 11
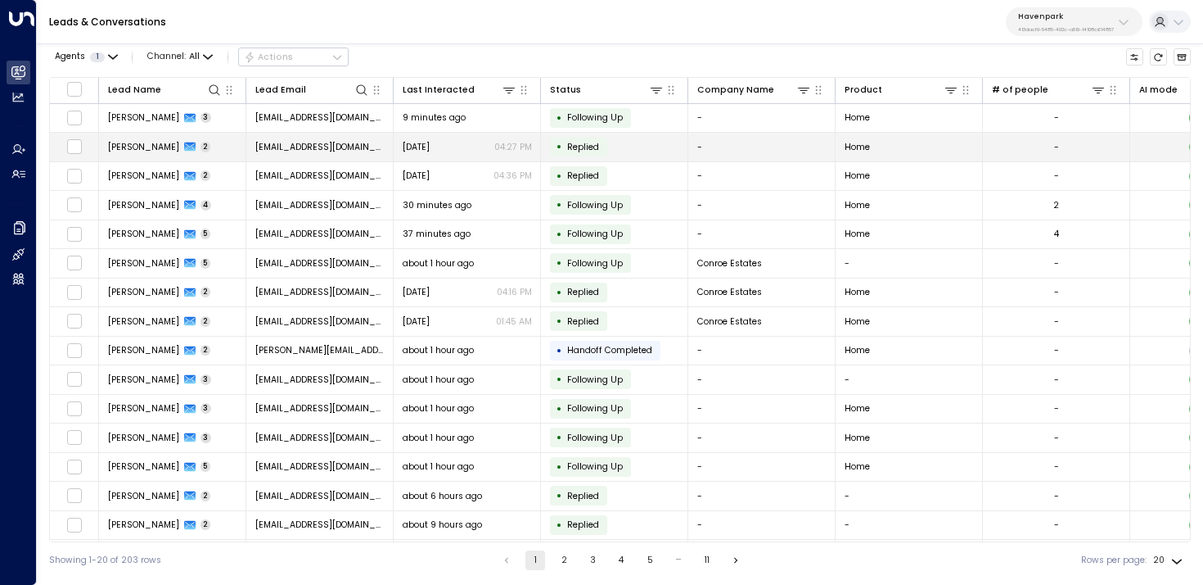
click at [262, 147] on span "ekimble70@gmail.com" at bounding box center [319, 147] width 129 height 12
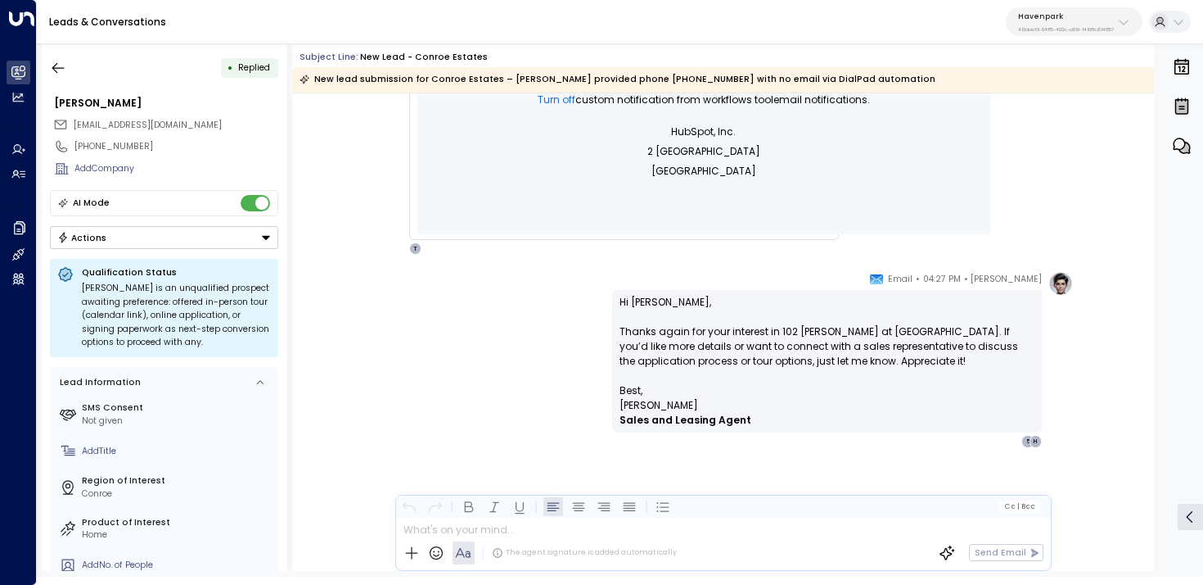
scroll to position [667, 0]
click at [56, 66] on icon "button" at bounding box center [58, 68] width 16 height 16
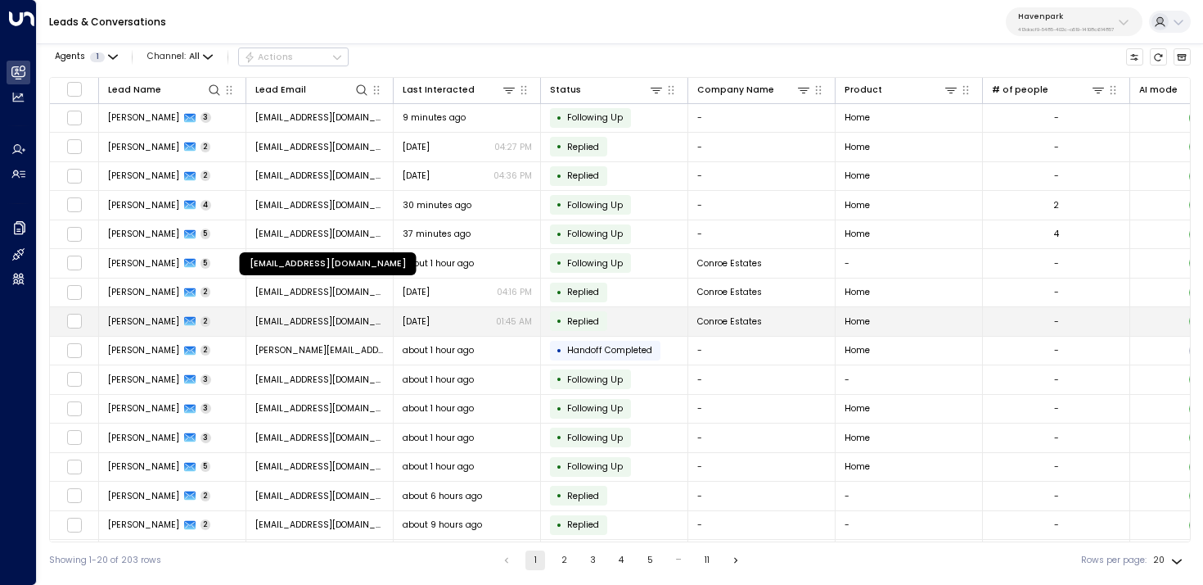
scroll to position [147, 0]
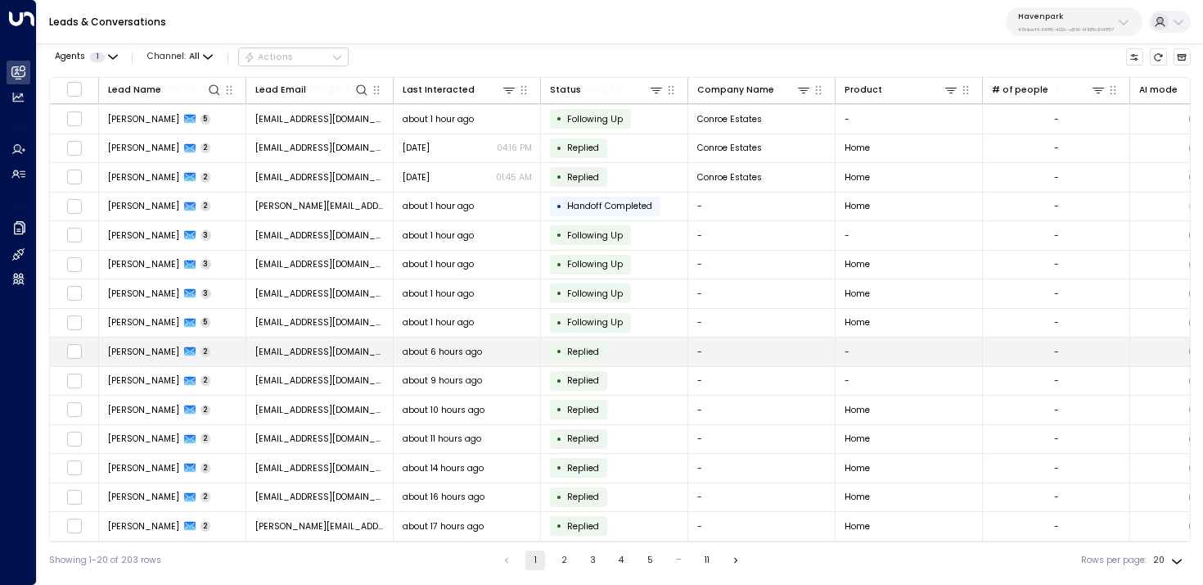
click at [269, 351] on span "pruitt968@gmail.com" at bounding box center [319, 351] width 129 height 12
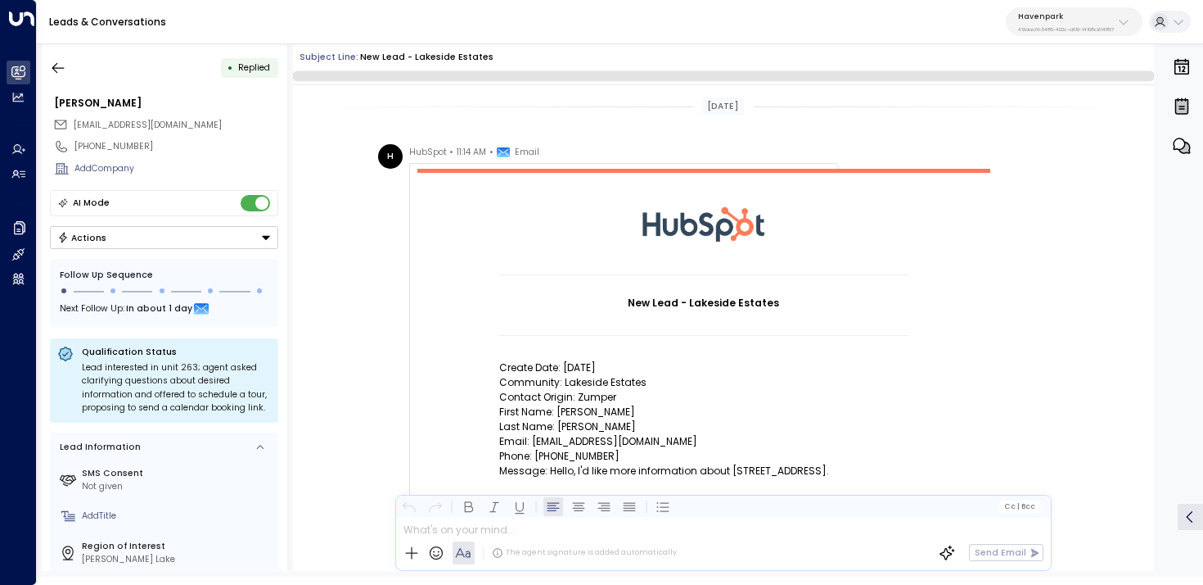
scroll to position [747, 0]
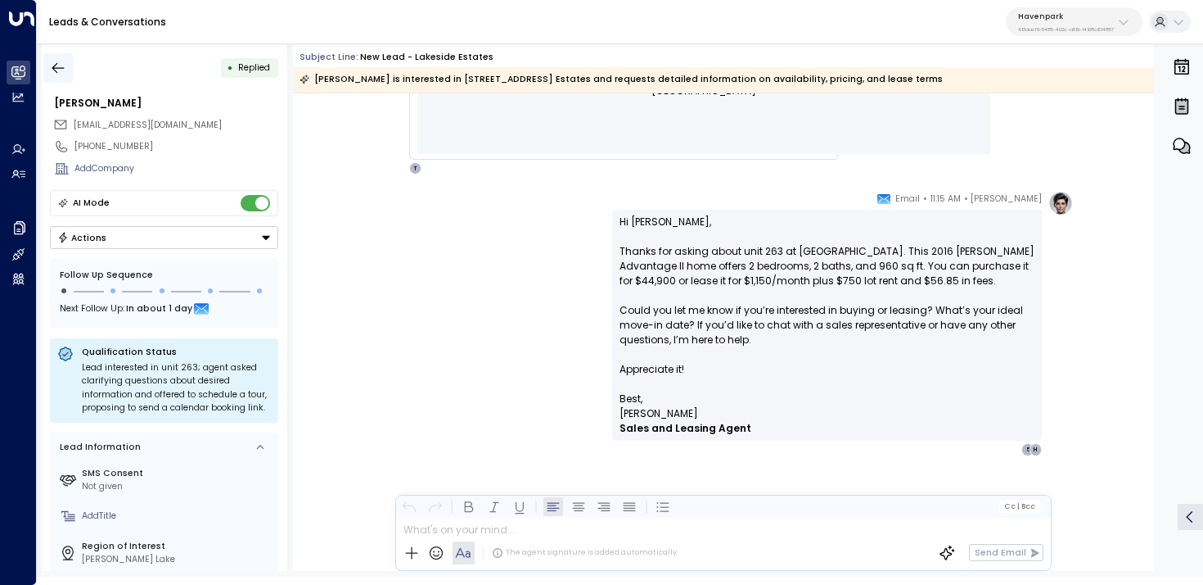
click at [63, 68] on icon "button" at bounding box center [58, 68] width 16 height 16
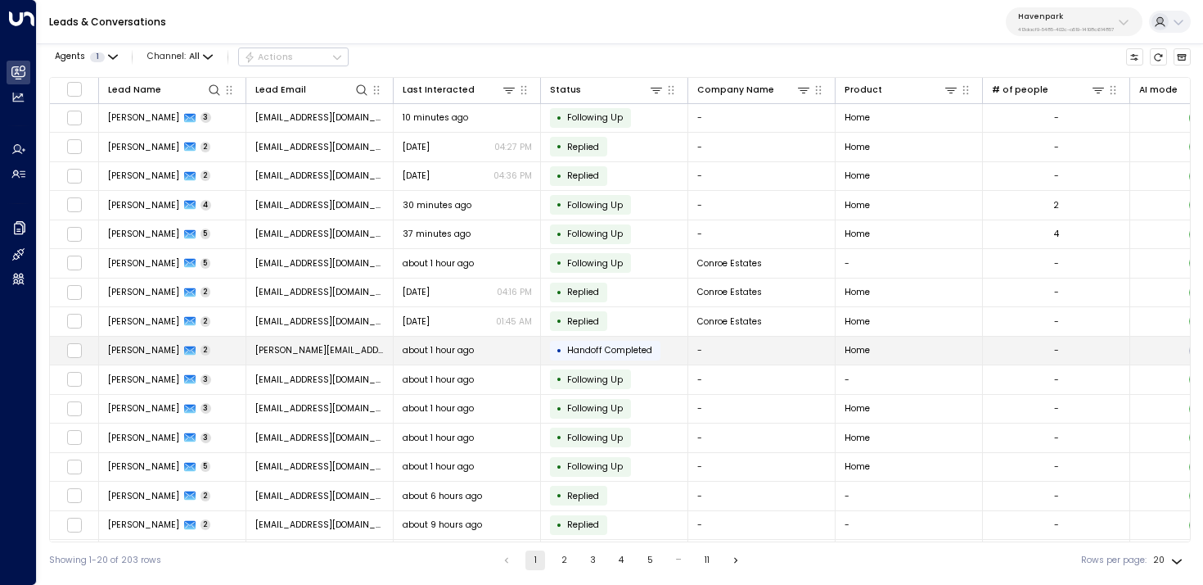
scroll to position [147, 0]
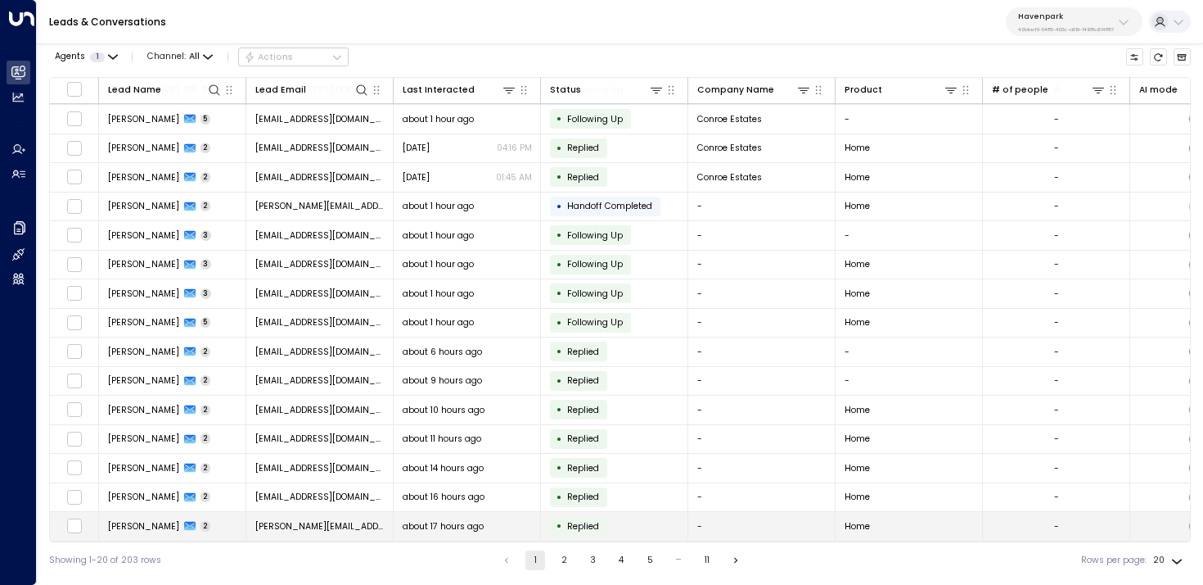
click at [341, 512] on td "jennifer.anglin@ascension.org" at bounding box center [319, 526] width 147 height 29
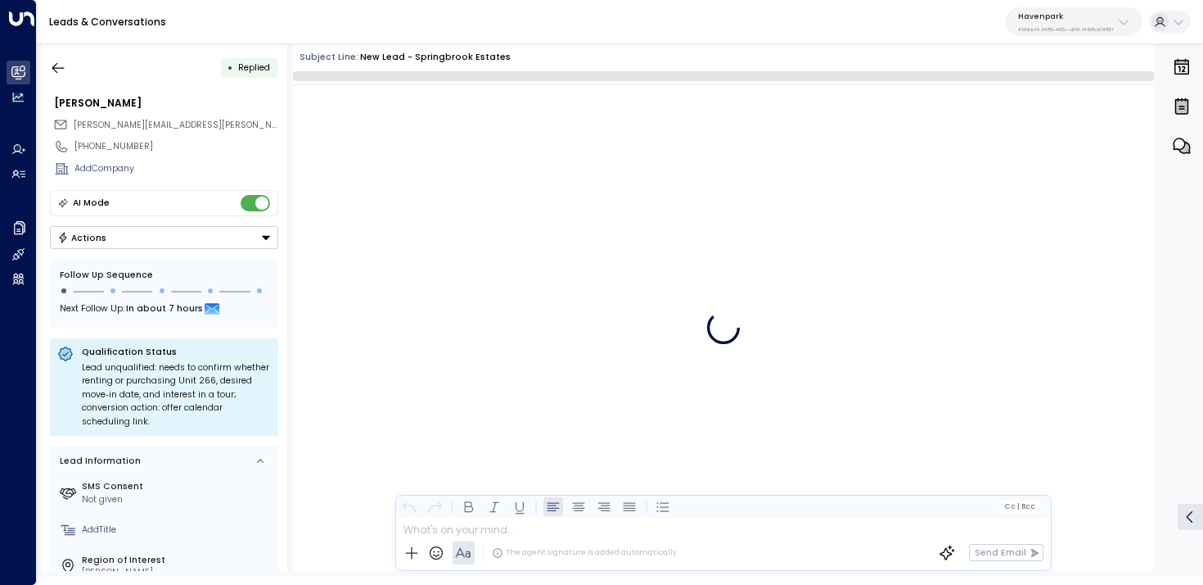
scroll to position [747, 0]
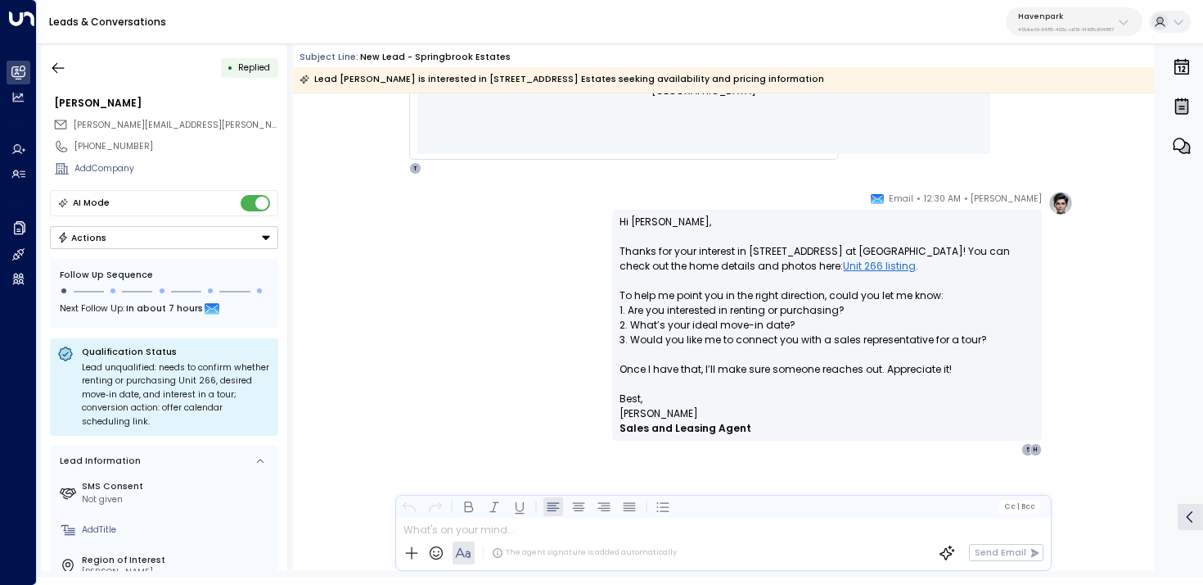
click at [894, 263] on link "Unit 266 listing" at bounding box center [879, 266] width 73 height 15
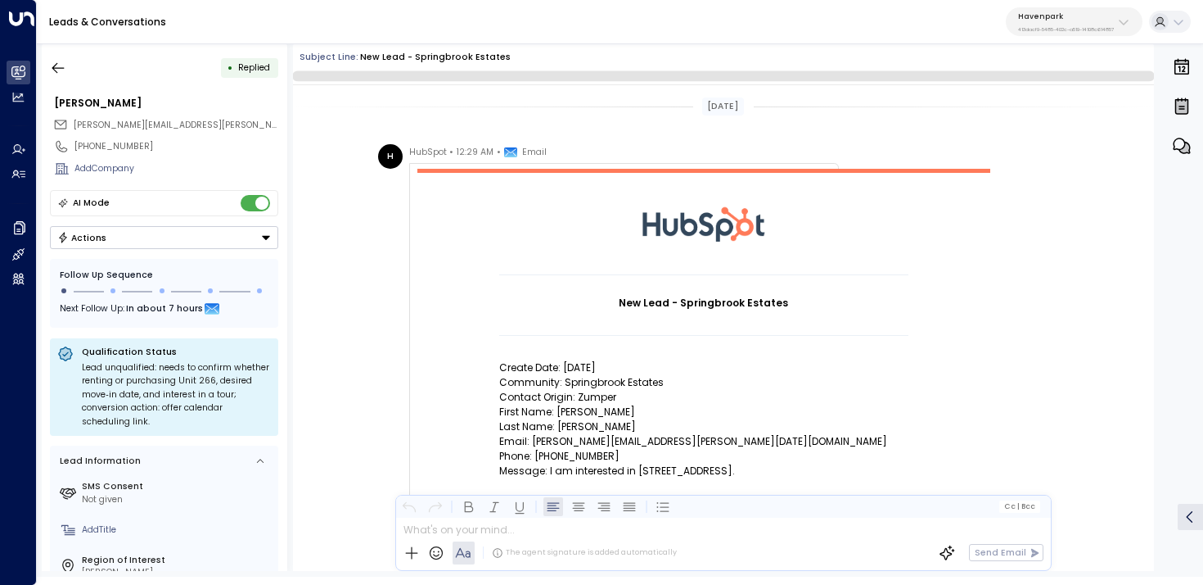
scroll to position [712, 0]
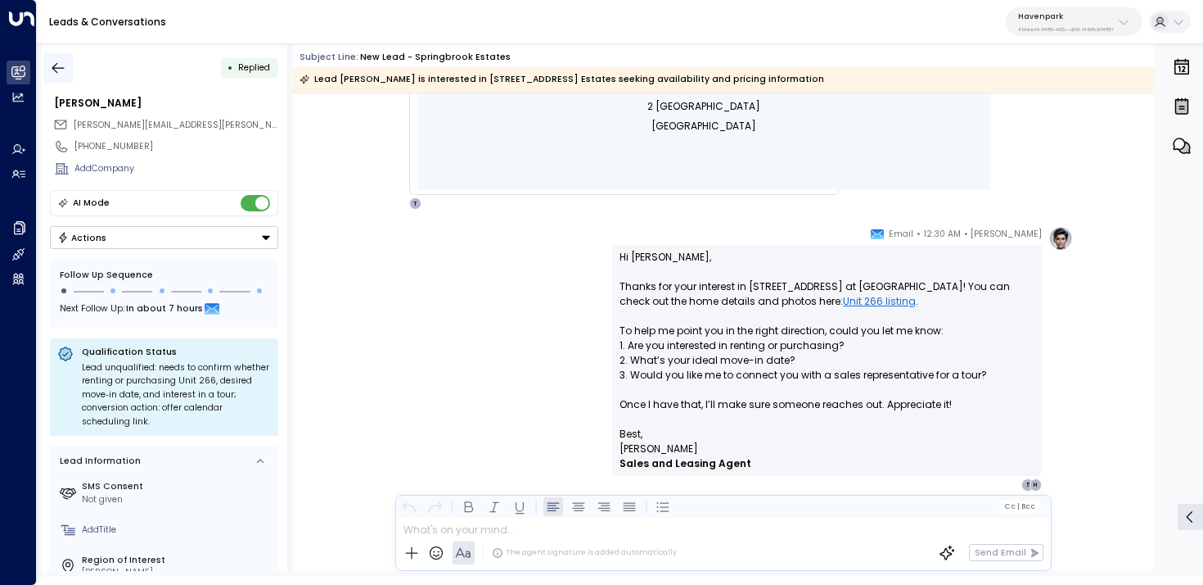
click at [58, 71] on icon "button" at bounding box center [58, 68] width 16 height 16
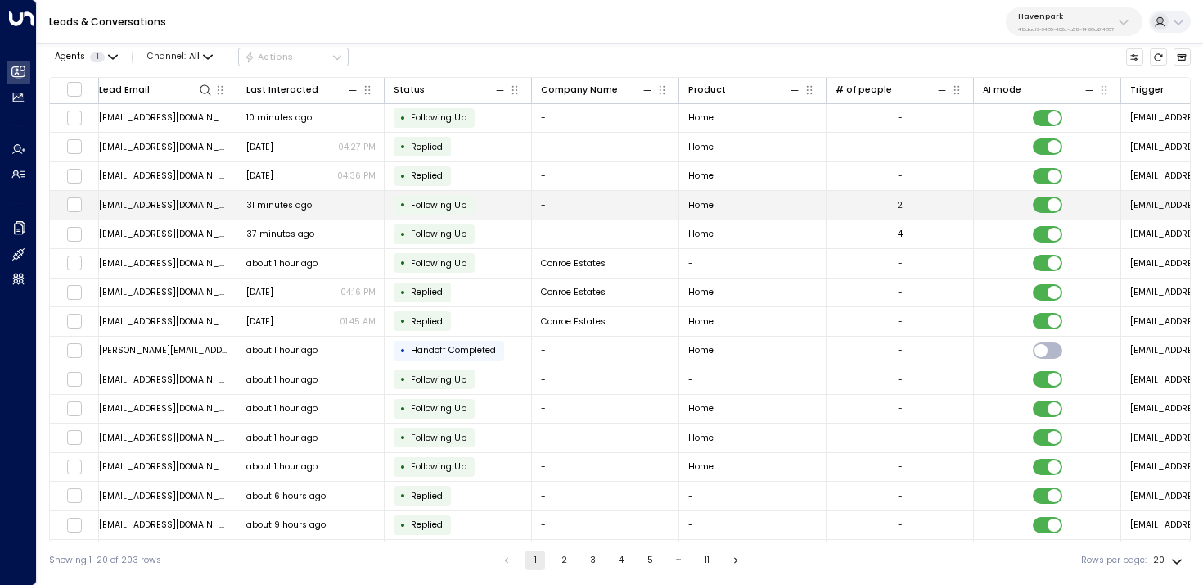
scroll to position [0, 830]
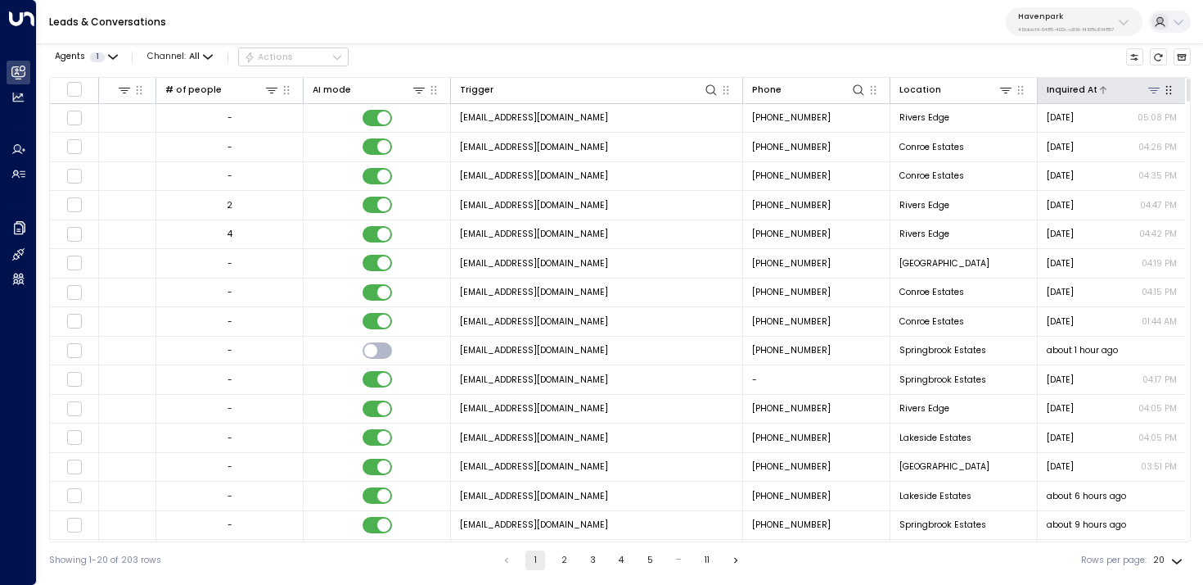
click at [1131, 87] on div at bounding box center [1130, 90] width 65 height 16
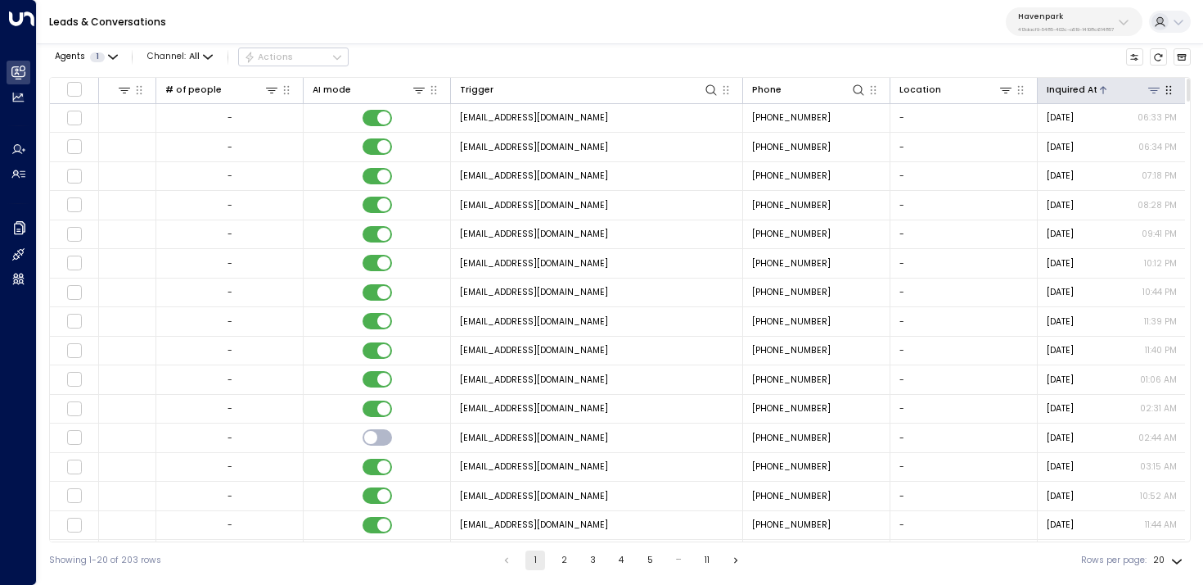
click at [1131, 87] on div at bounding box center [1130, 90] width 65 height 16
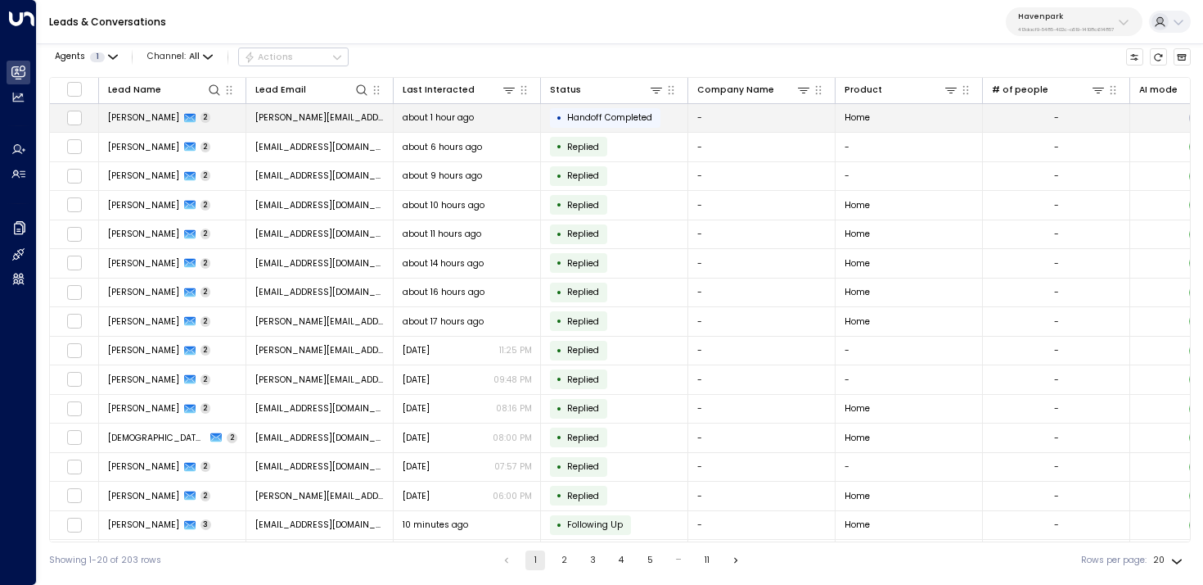
click at [232, 129] on td "[PERSON_NAME] 2" at bounding box center [172, 118] width 147 height 29
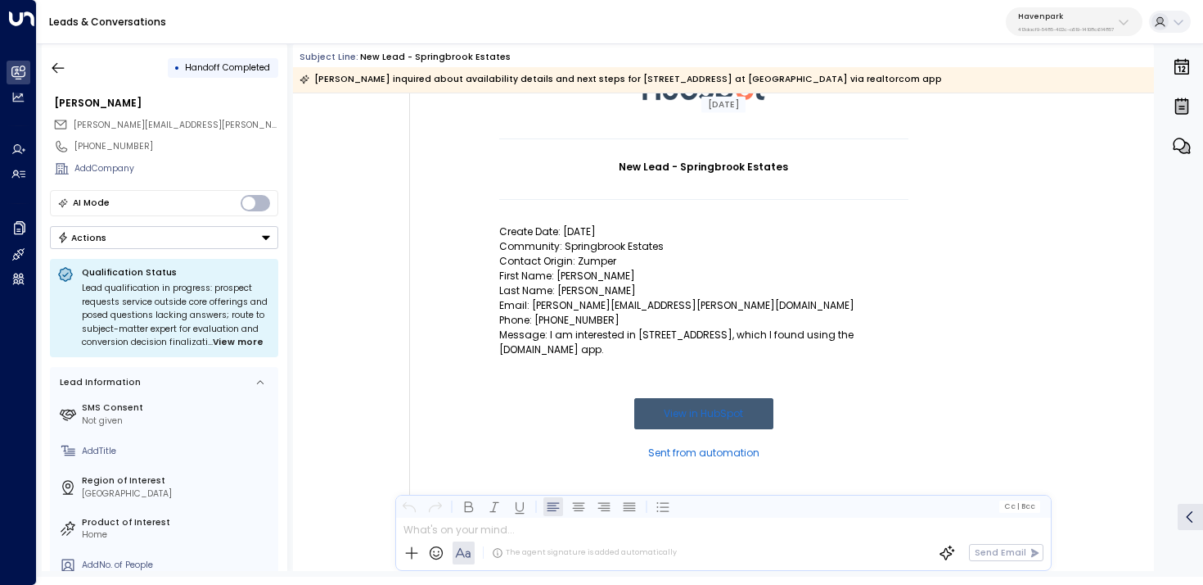
scroll to position [147, 0]
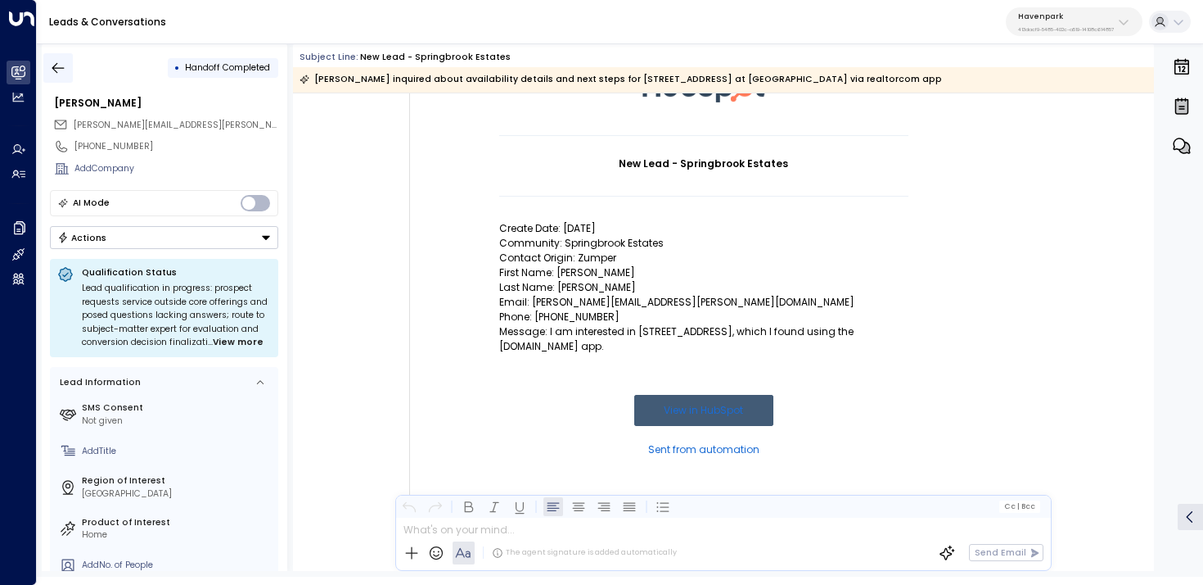
click at [47, 70] on button "button" at bounding box center [57, 67] width 29 height 29
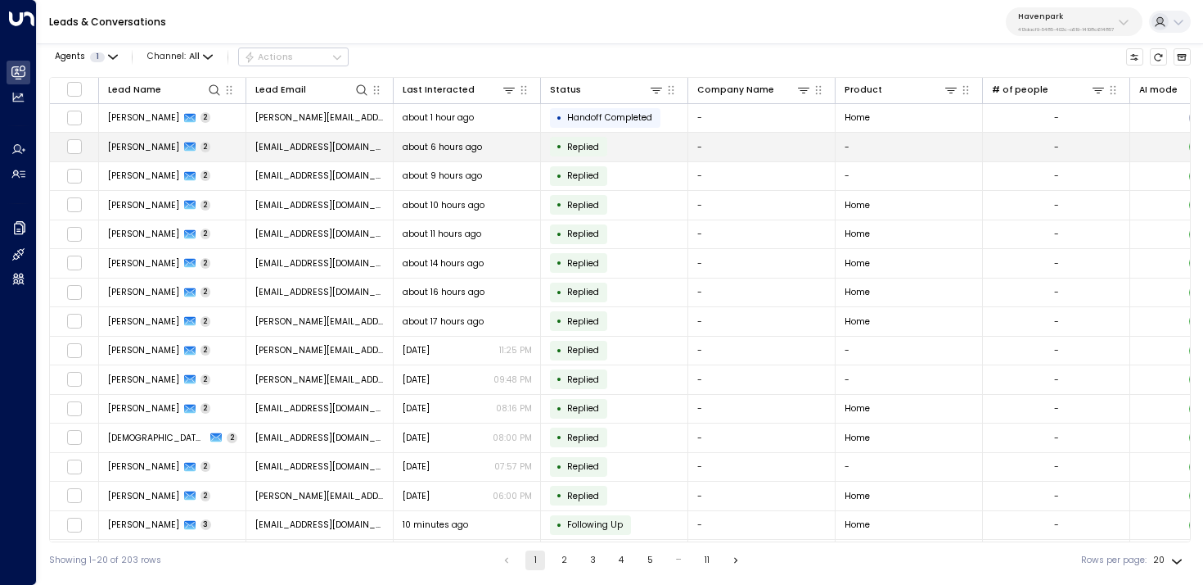
click at [151, 147] on span "[PERSON_NAME]" at bounding box center [143, 147] width 71 height 12
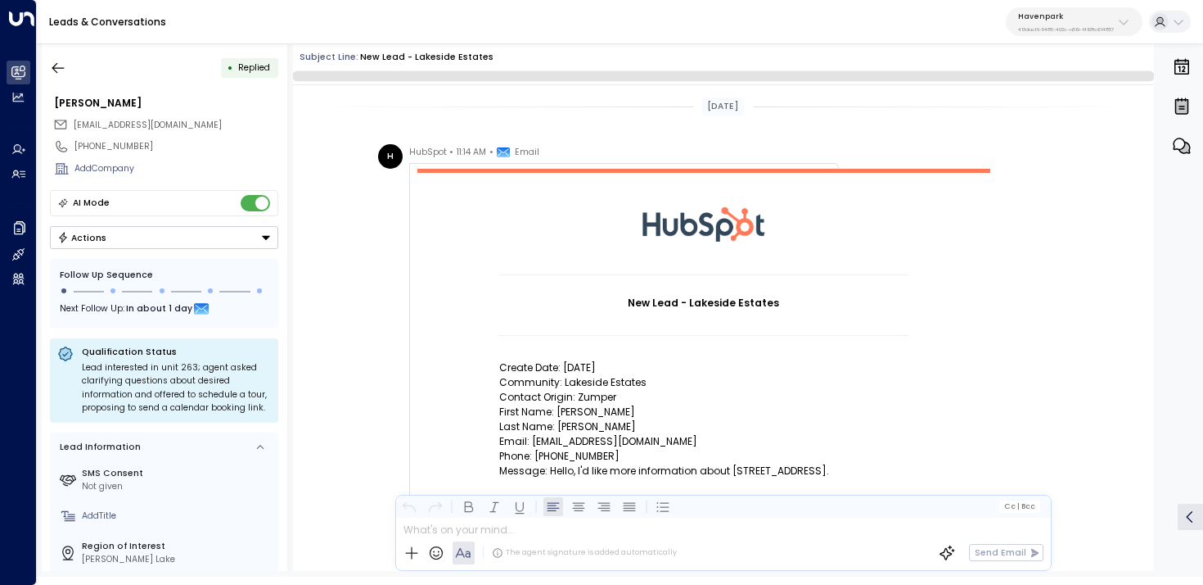
scroll to position [747, 0]
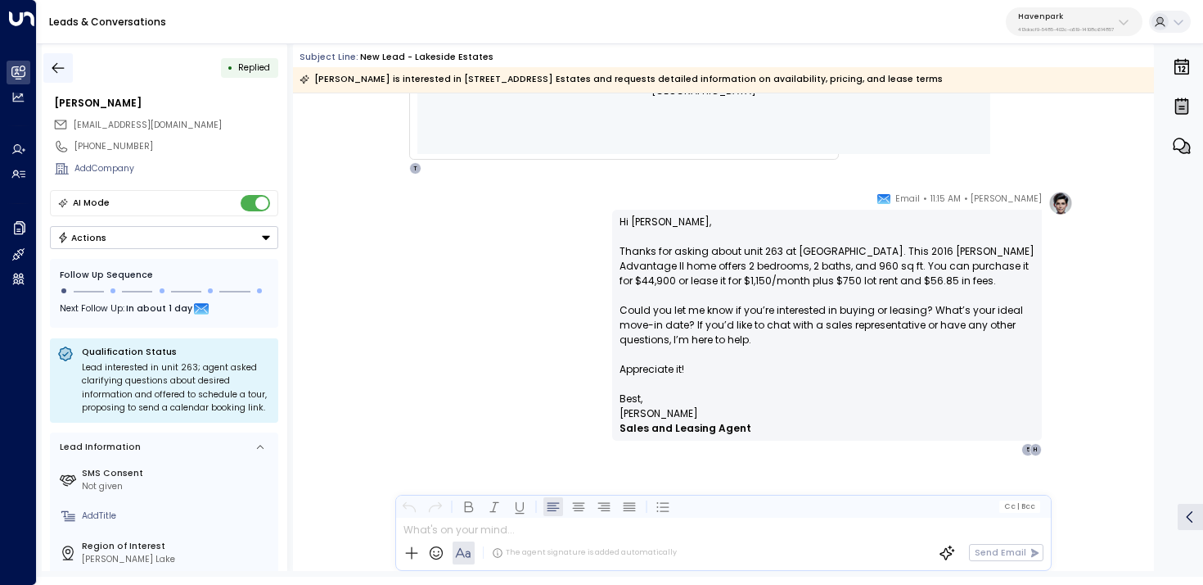
click at [56, 65] on icon "button" at bounding box center [58, 68] width 16 height 16
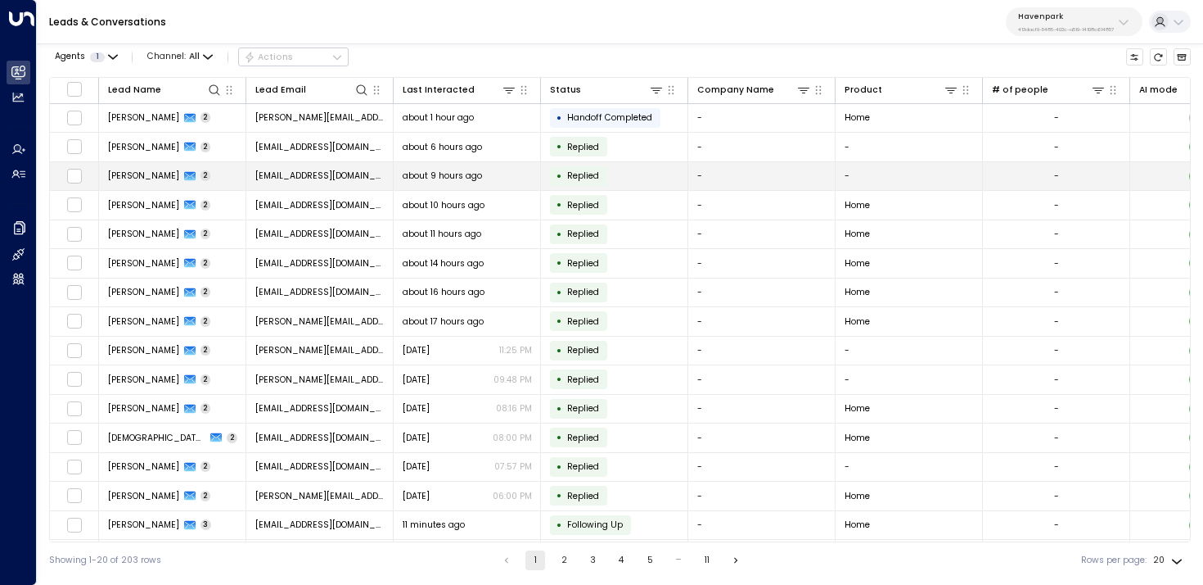
click at [196, 174] on td "[PERSON_NAME] 2" at bounding box center [172, 176] width 147 height 29
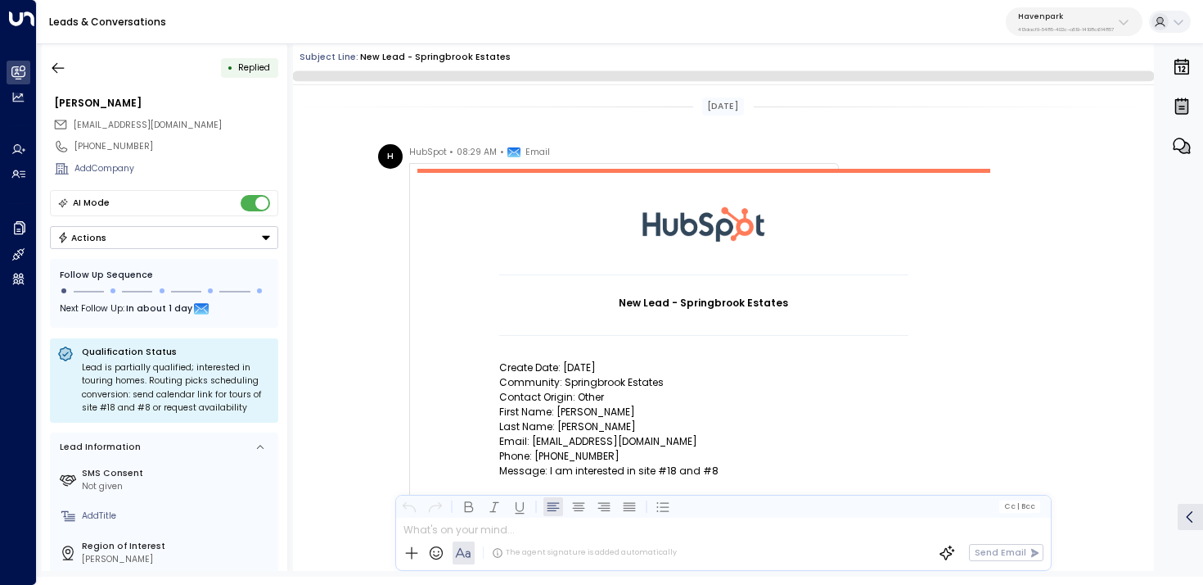
scroll to position [733, 0]
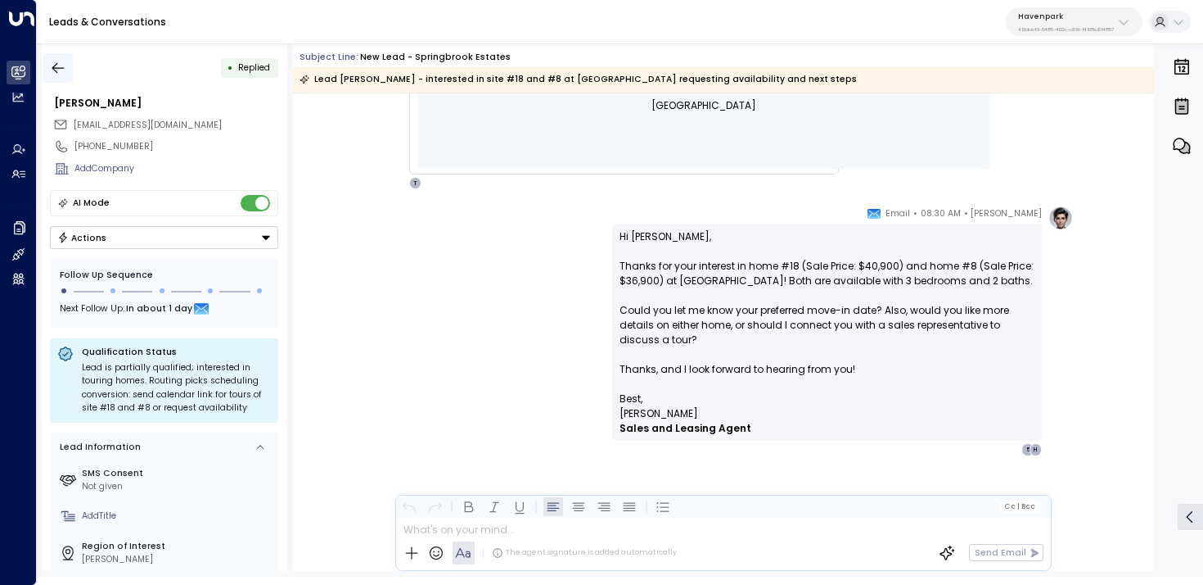
click at [47, 77] on button "button" at bounding box center [57, 67] width 29 height 29
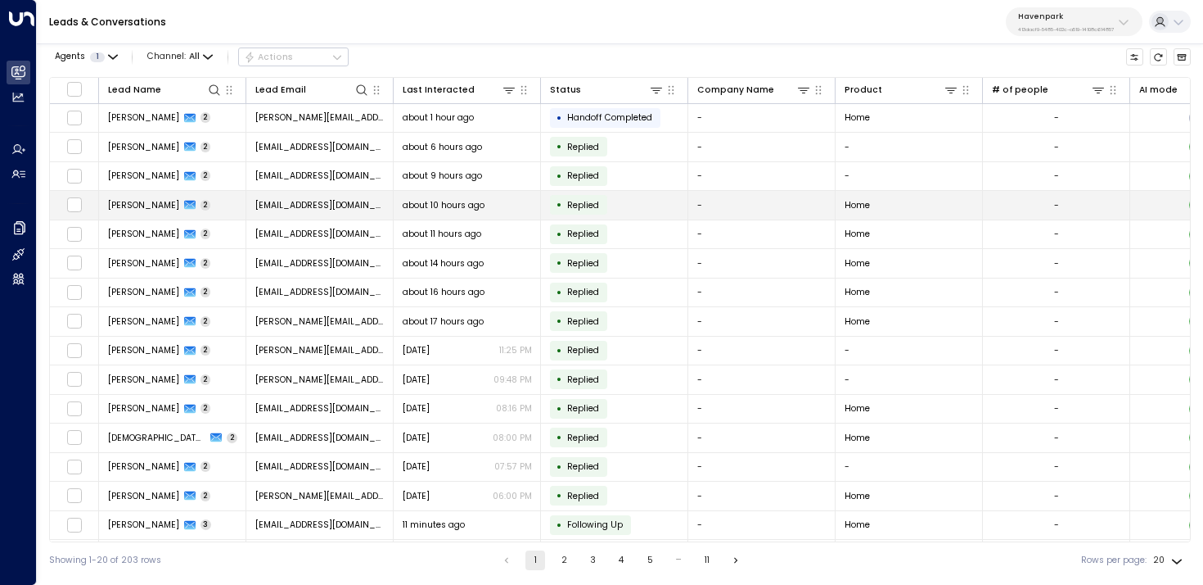
click at [156, 209] on span "[PERSON_NAME]" at bounding box center [143, 205] width 71 height 12
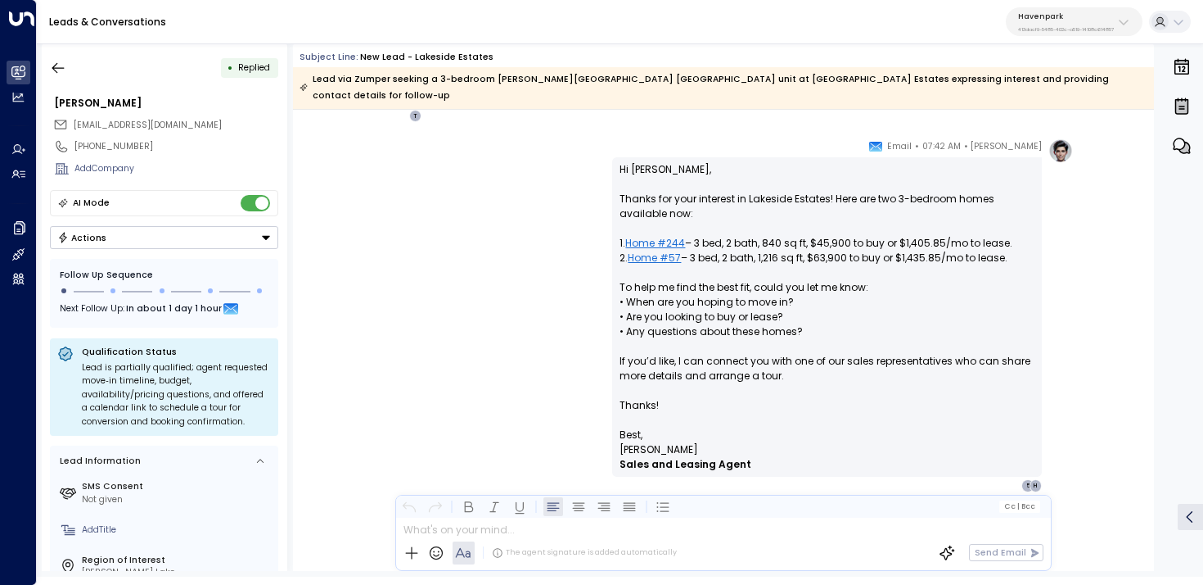
scroll to position [861, 0]
click at [665, 235] on link "Home #244" at bounding box center [655, 242] width 60 height 15
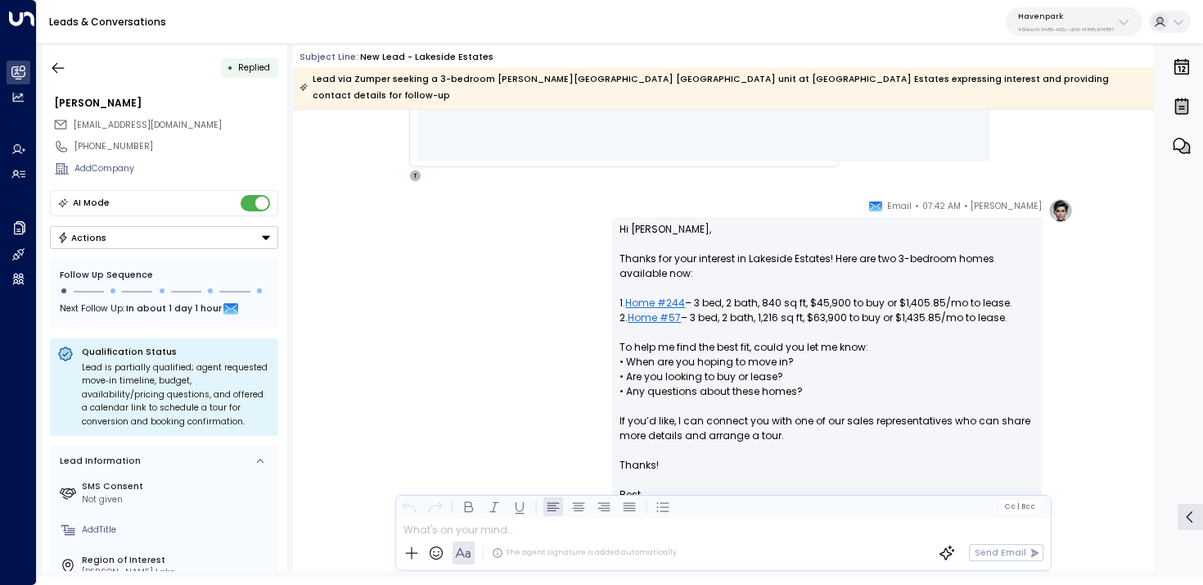
scroll to position [753, 0]
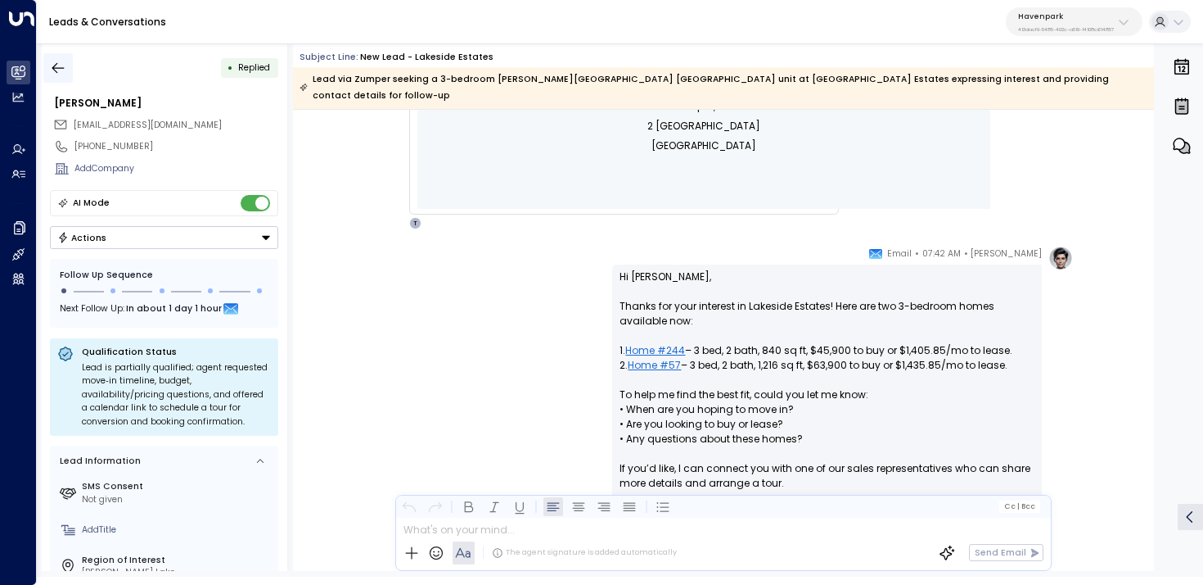
click at [58, 70] on icon "button" at bounding box center [58, 68] width 16 height 16
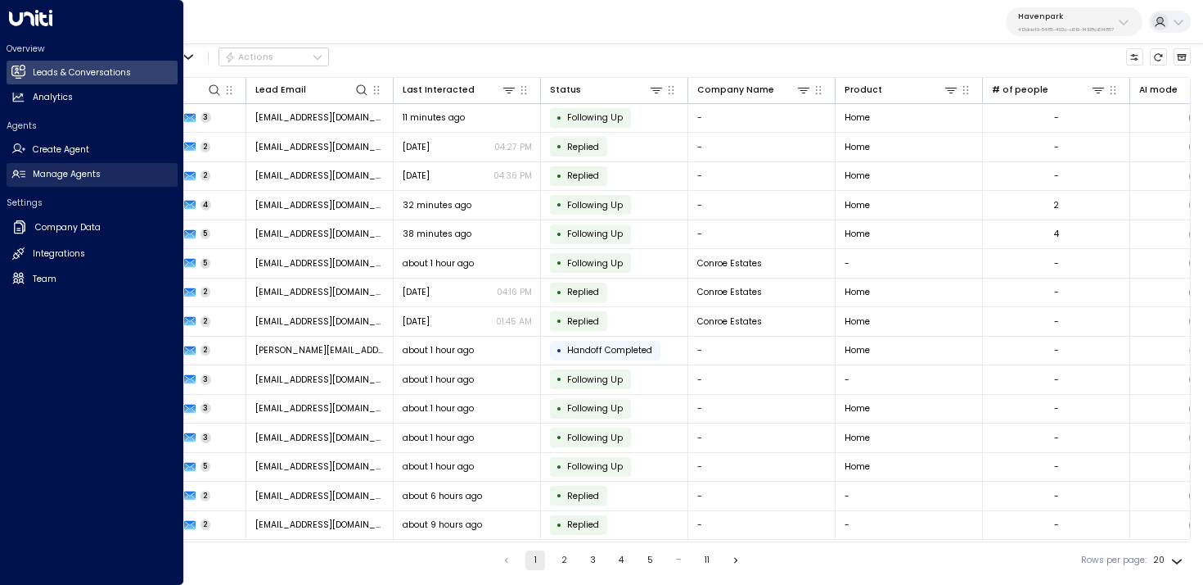
click at [17, 173] on icon at bounding box center [17, 174] width 13 height 8
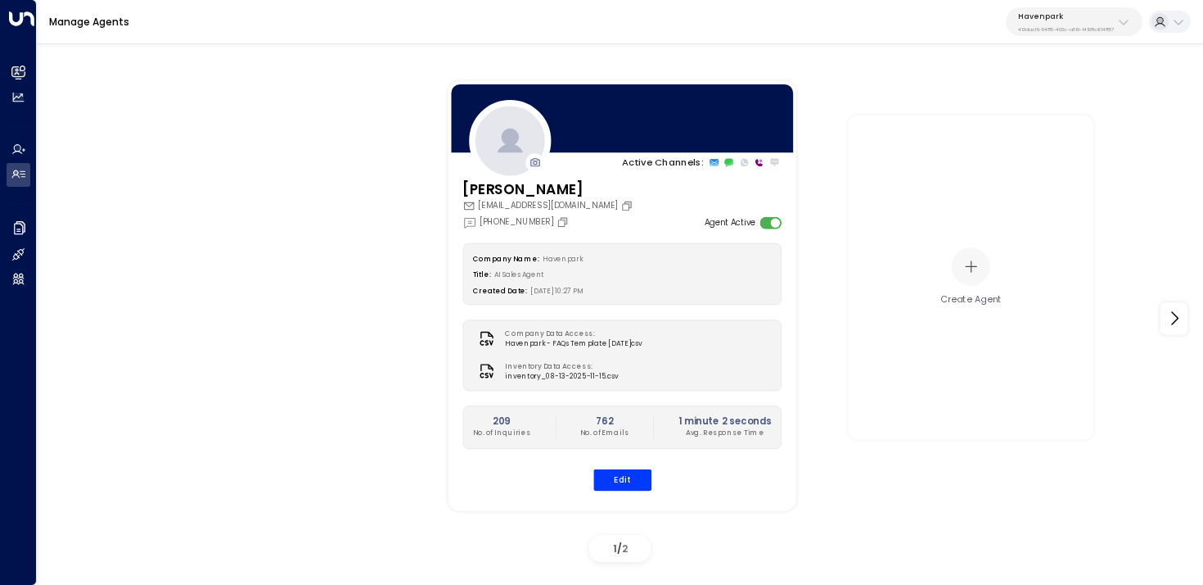
click at [624, 463] on div "Company Name: Havenpark Title: AI Sales Agent Created Date: [DATE] 10:27 PM Com…" at bounding box center [622, 366] width 319 height 247
click at [624, 475] on button "Edit" at bounding box center [622, 478] width 58 height 21
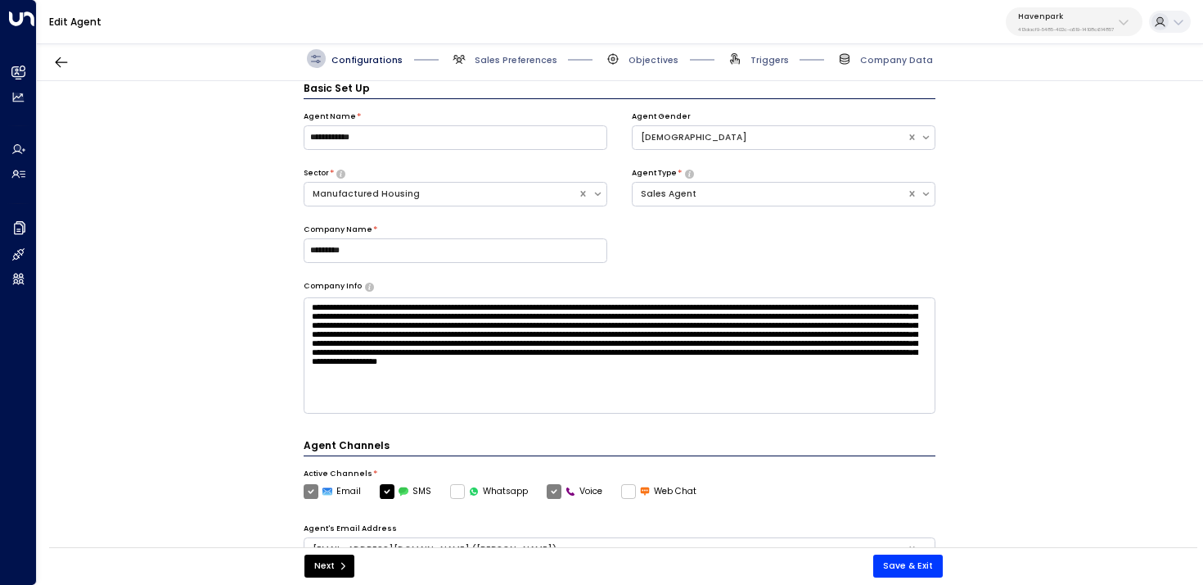
scroll to position [9, 0]
click at [489, 60] on span "Sales Preferences" at bounding box center [516, 60] width 83 height 12
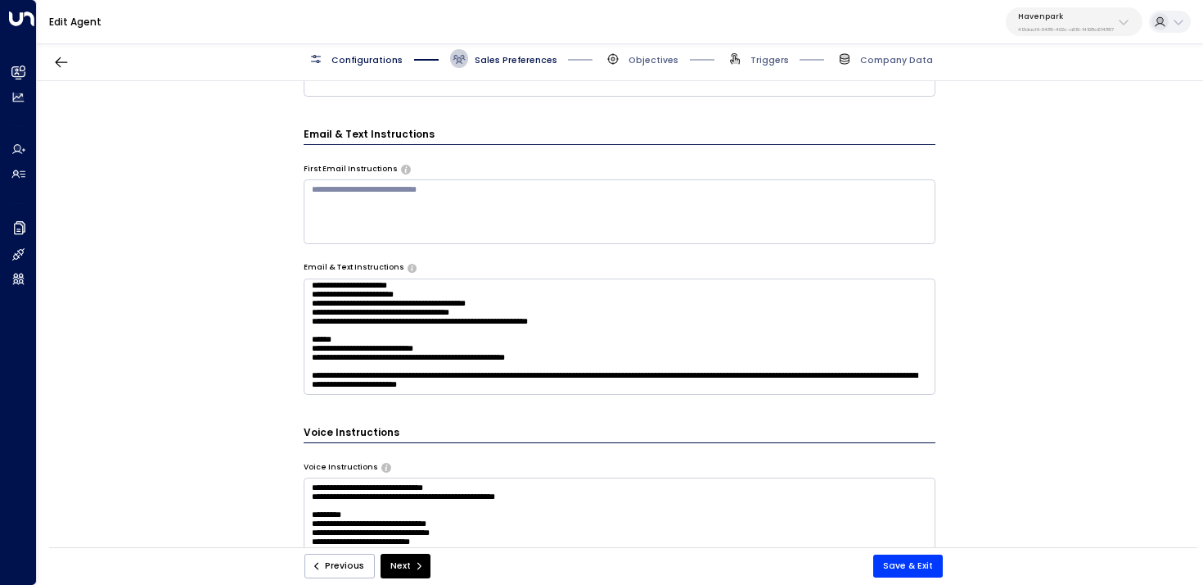
scroll to position [527, 0]
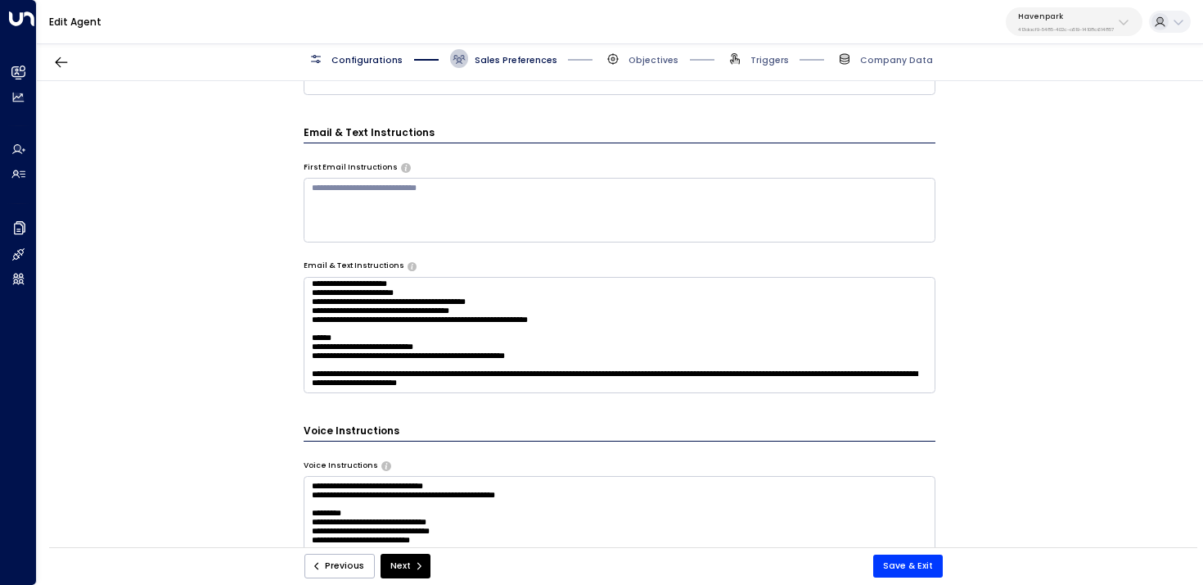
click at [483, 206] on textarea at bounding box center [620, 210] width 633 height 64
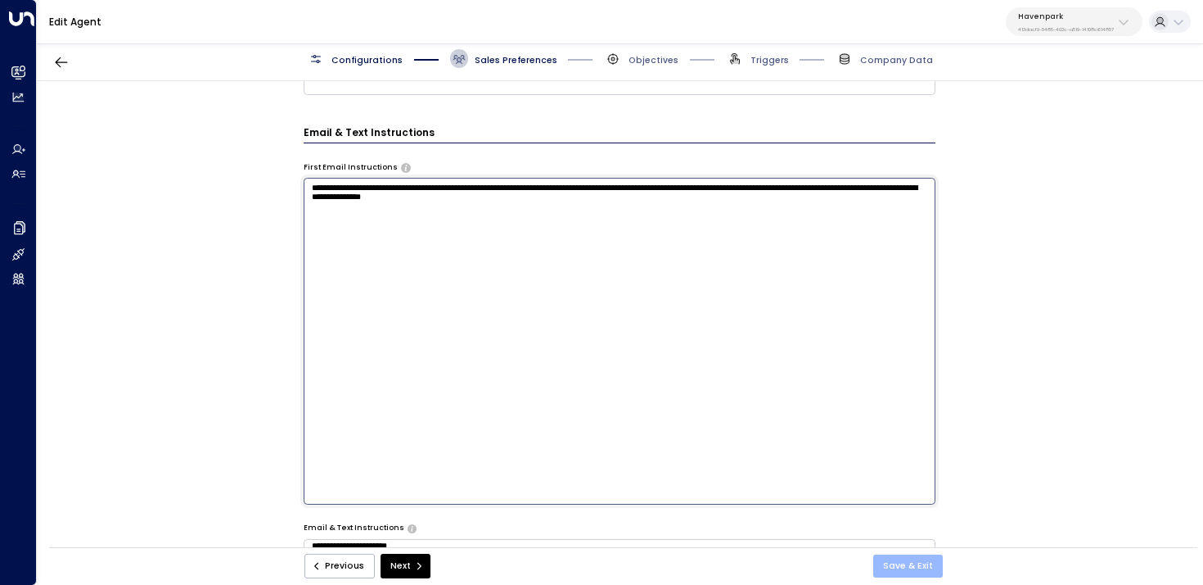
type textarea "**********"
click at [903, 554] on button "Save & Exit" at bounding box center [909, 565] width 70 height 23
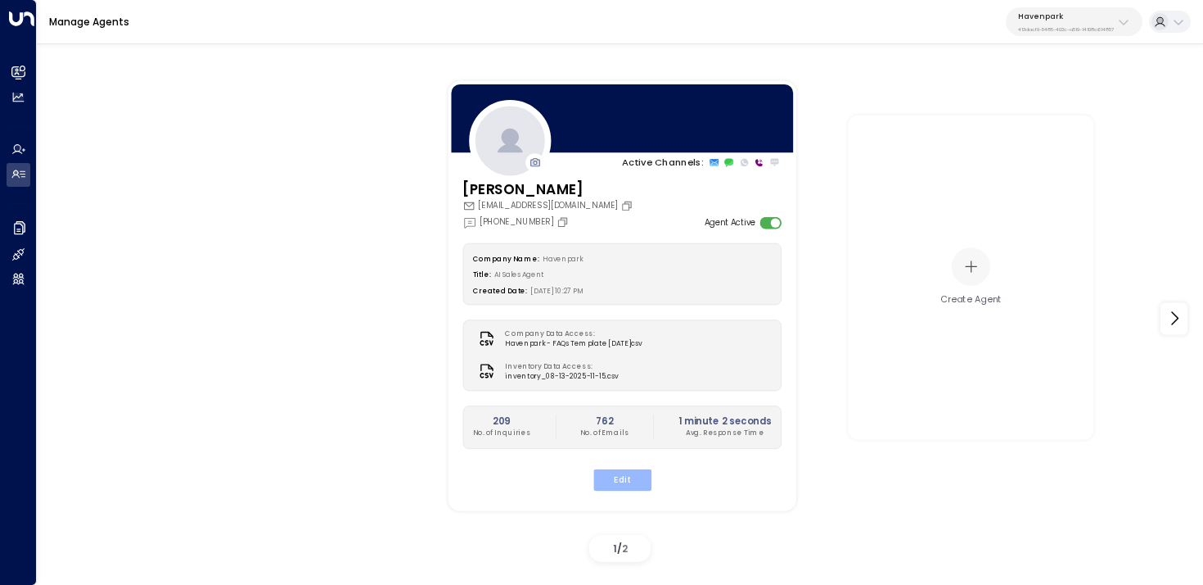
click at [632, 469] on button "Edit" at bounding box center [622, 478] width 58 height 21
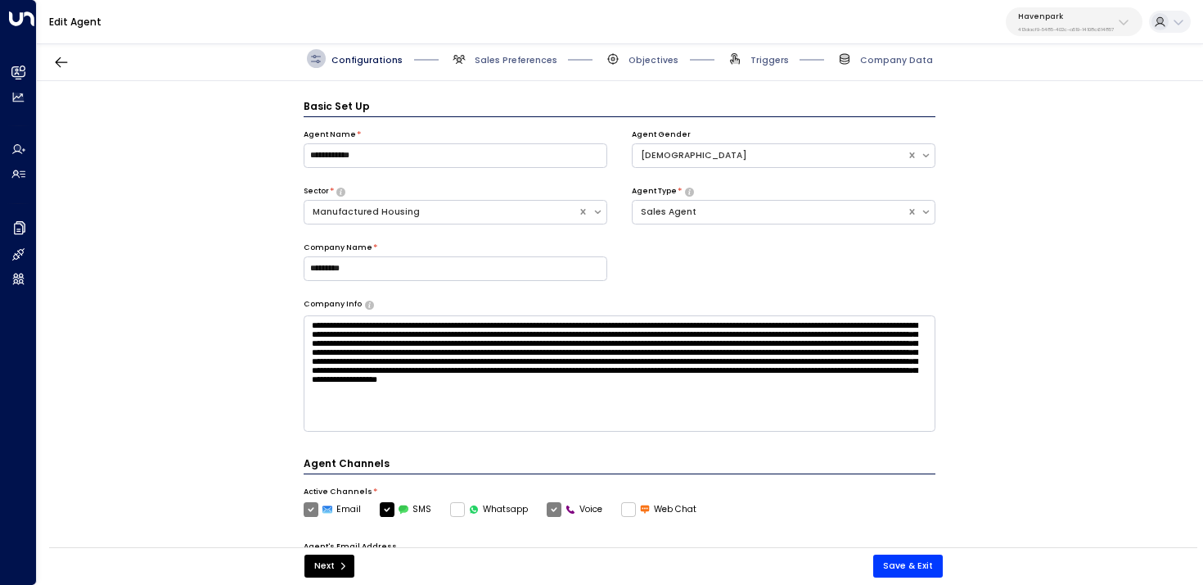
scroll to position [18, 0]
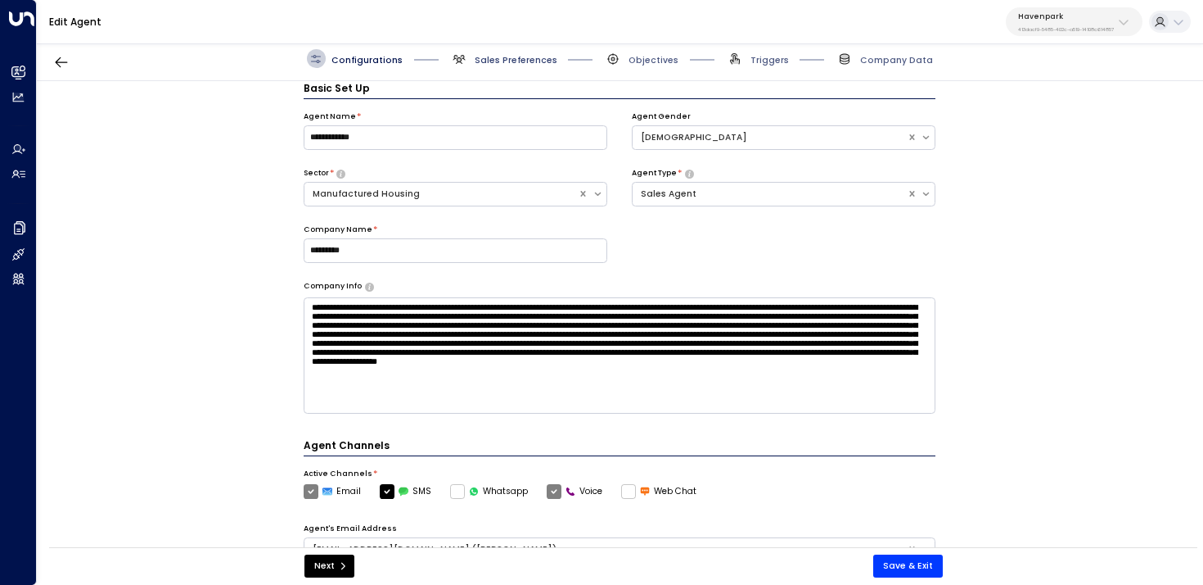
click at [507, 57] on span "Sales Preferences" at bounding box center [516, 60] width 83 height 12
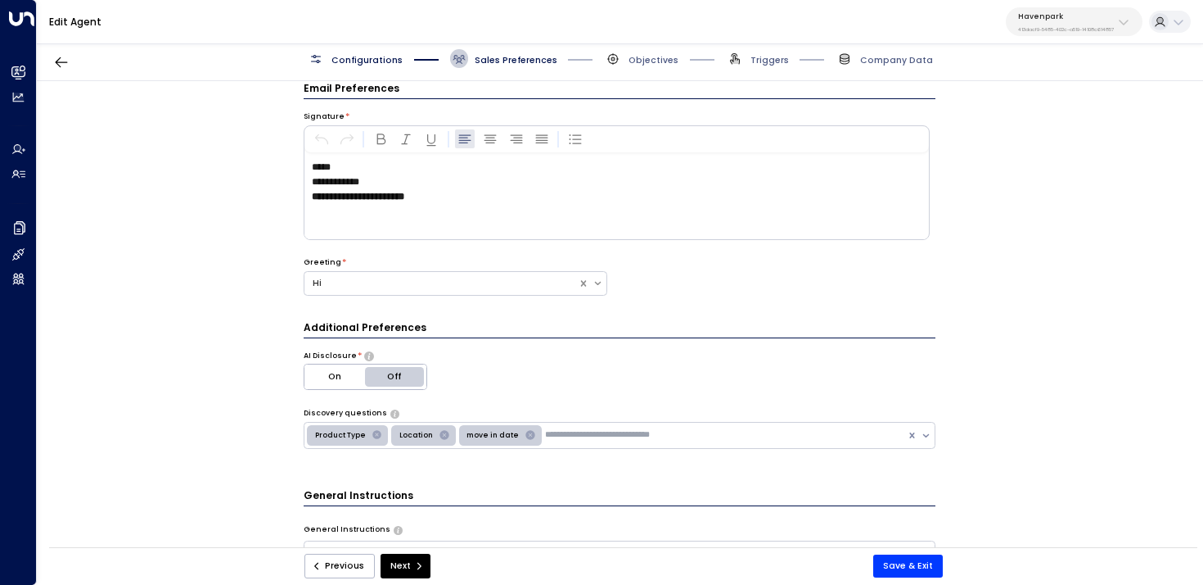
scroll to position [364, 0]
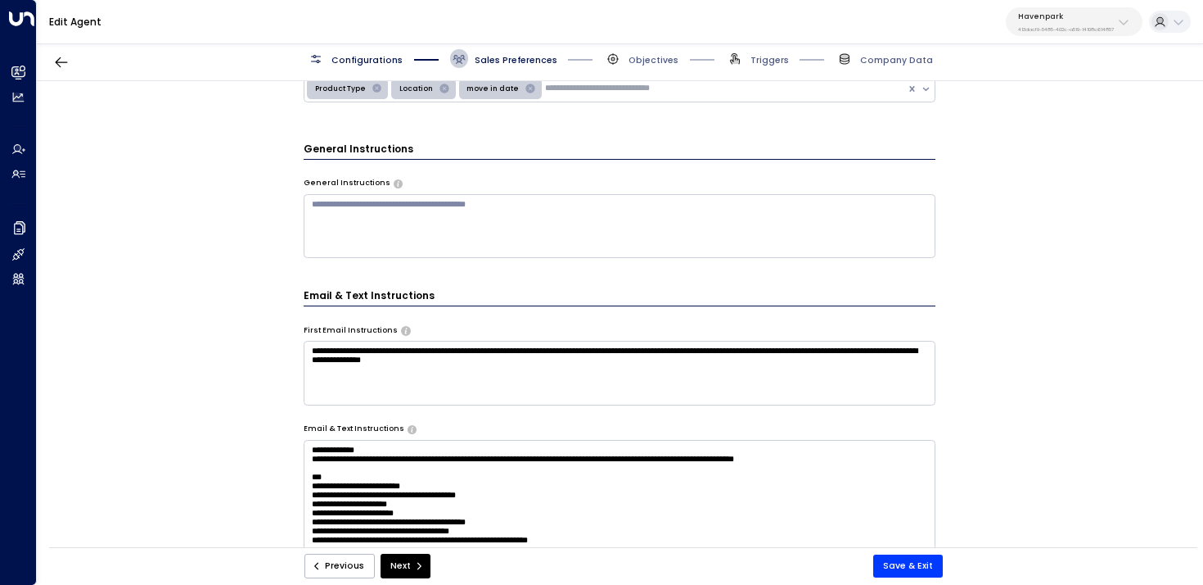
click at [606, 369] on textarea "**********" at bounding box center [620, 373] width 633 height 64
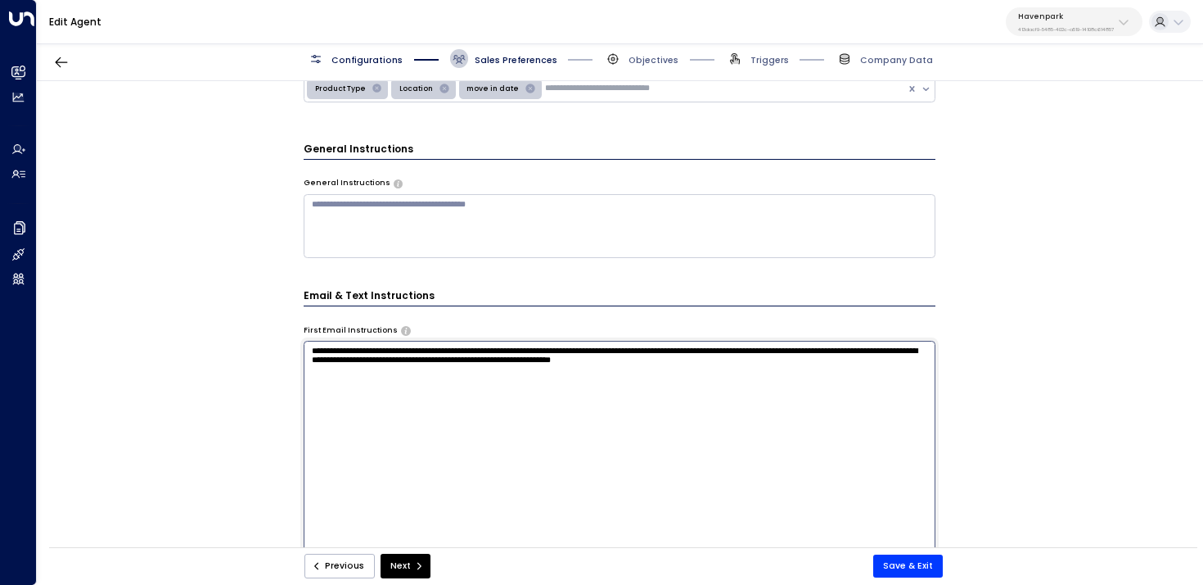
click at [737, 368] on textarea "**********" at bounding box center [620, 504] width 633 height 326
drag, startPoint x: 737, startPoint y: 368, endPoint x: 857, endPoint y: 374, distance: 120.5
click at [857, 374] on textarea "**********" at bounding box center [620, 504] width 633 height 326
click at [787, 377] on textarea "**********" at bounding box center [620, 504] width 633 height 326
click at [783, 368] on textarea "**********" at bounding box center [620, 504] width 633 height 326
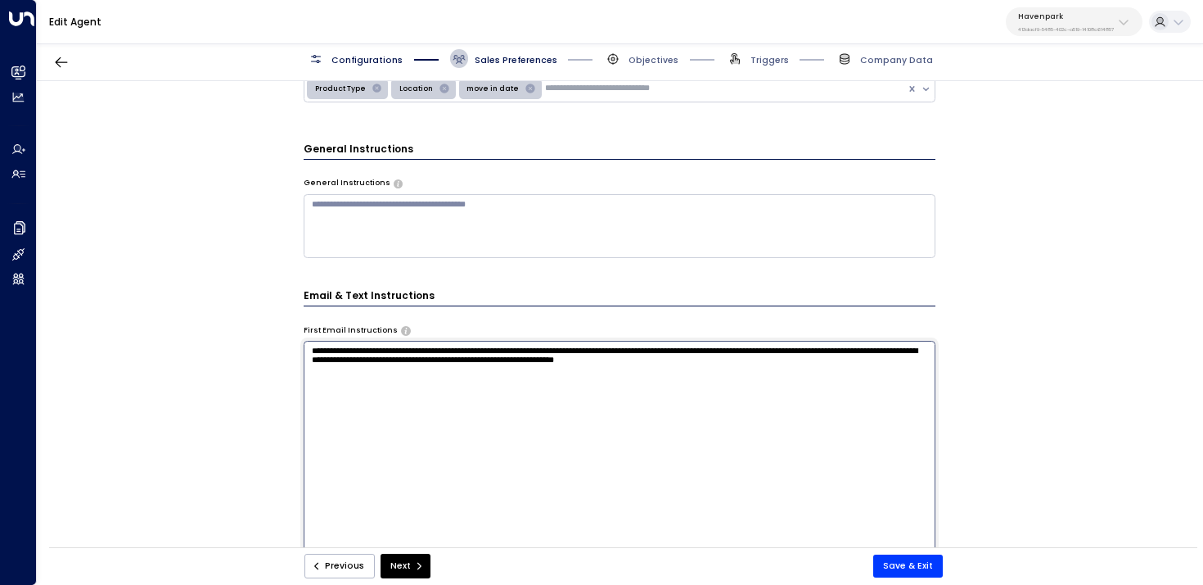
click at [783, 368] on textarea "**********" at bounding box center [620, 504] width 633 height 326
type textarea "**********"
click at [891, 560] on button "Save & Exit" at bounding box center [909, 565] width 70 height 23
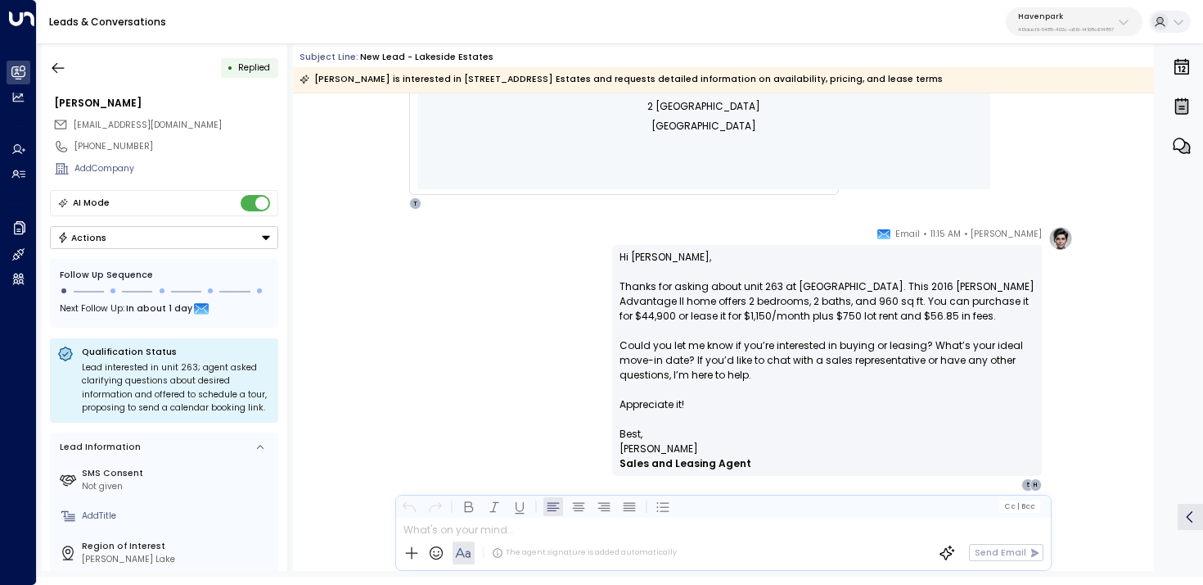
scroll to position [138, 0]
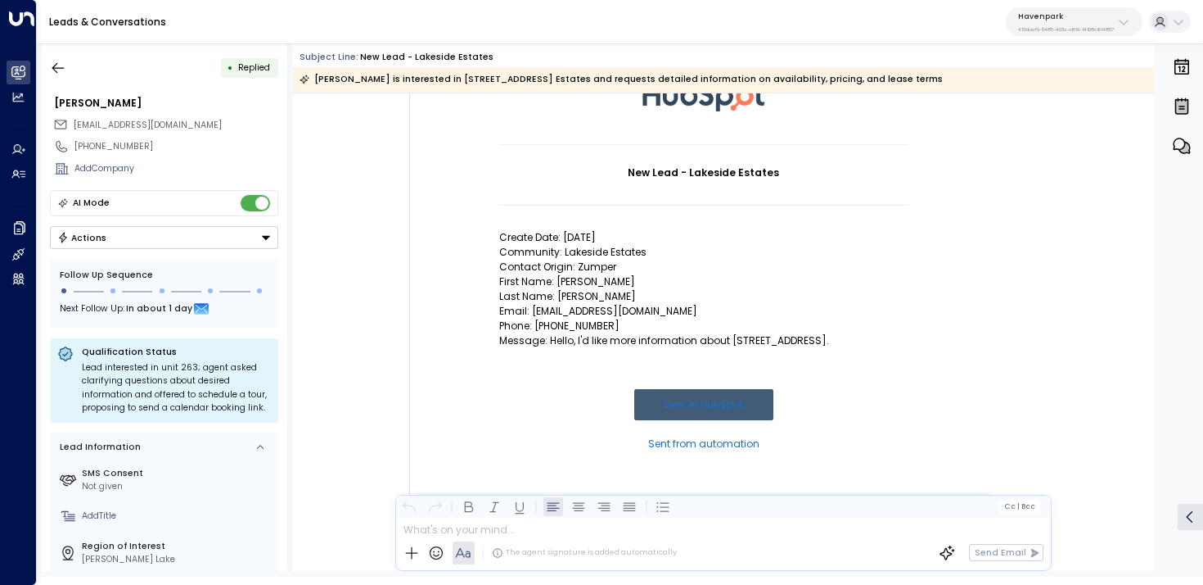
drag, startPoint x: 725, startPoint y: 336, endPoint x: 837, endPoint y: 338, distance: 112.2
click at [837, 340] on p "Message: Hello, I'd like more information about [STREET_ADDRESS]." at bounding box center [703, 340] width 409 height 15
copy p "[STREET_ADDRESS]."
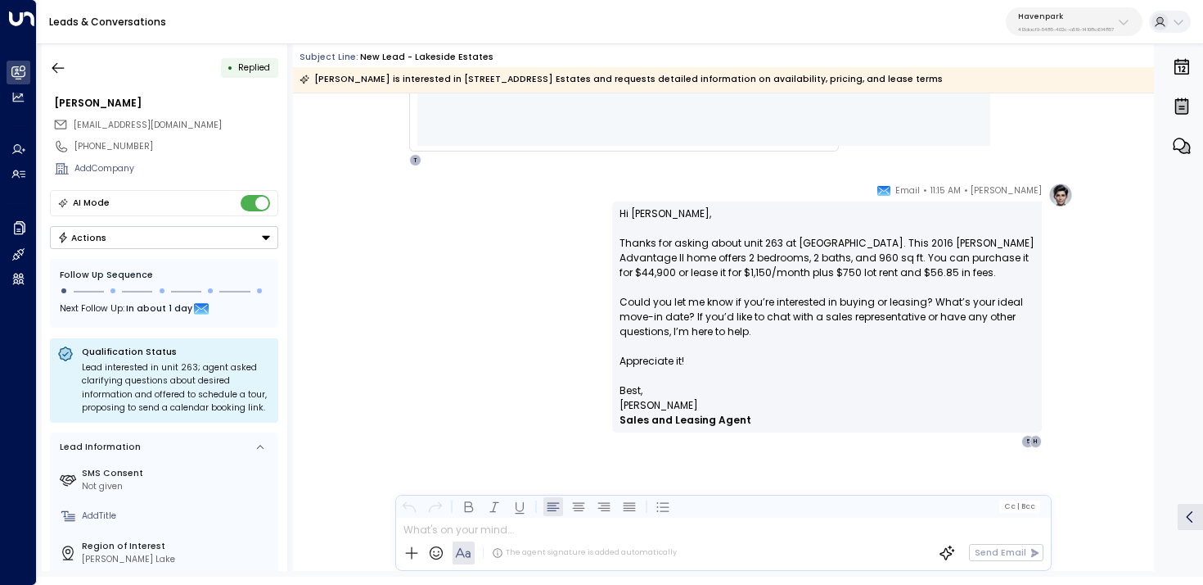
scroll to position [756, 0]
click at [60, 77] on button "button" at bounding box center [57, 67] width 29 height 29
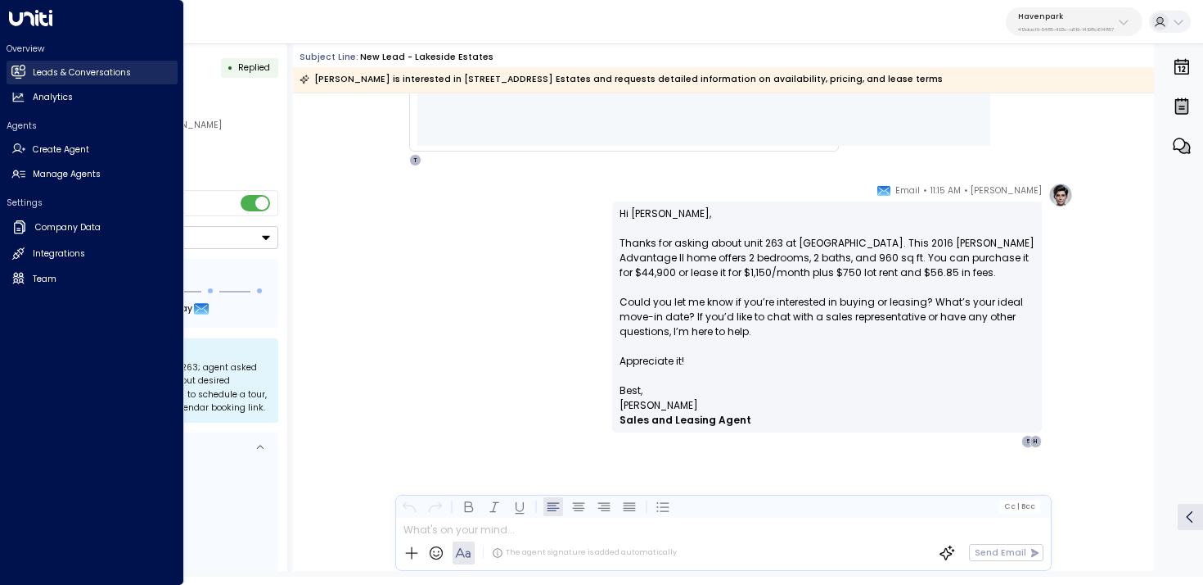
click at [25, 70] on link "Leads & Conversations Leads & Conversations" at bounding box center [92, 73] width 171 height 24
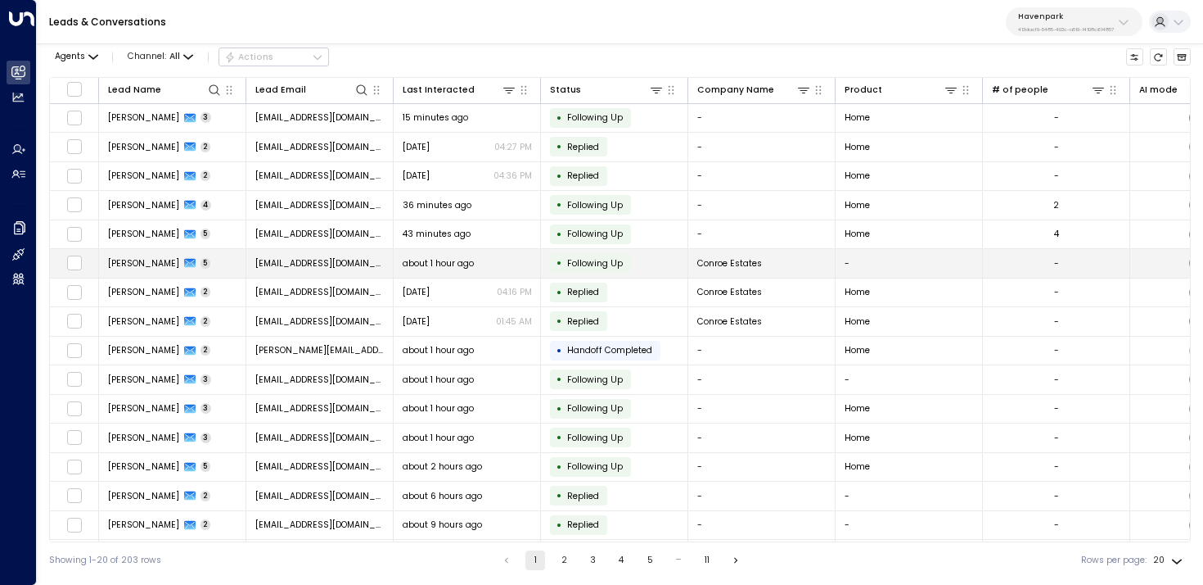
scroll to position [147, 0]
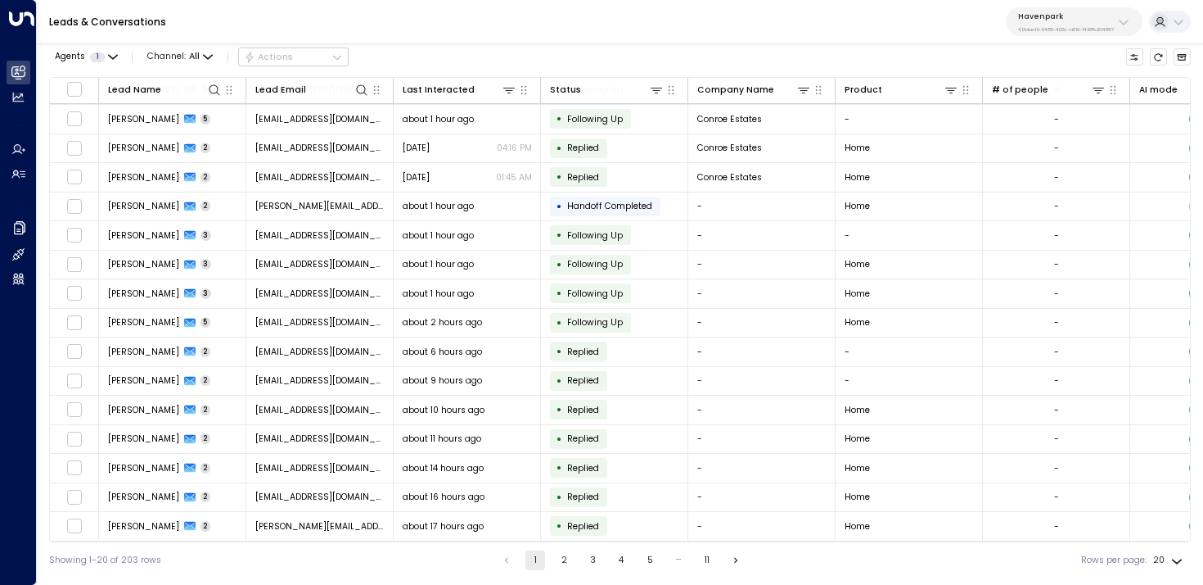
click at [711, 560] on button "11" at bounding box center [707, 560] width 20 height 20
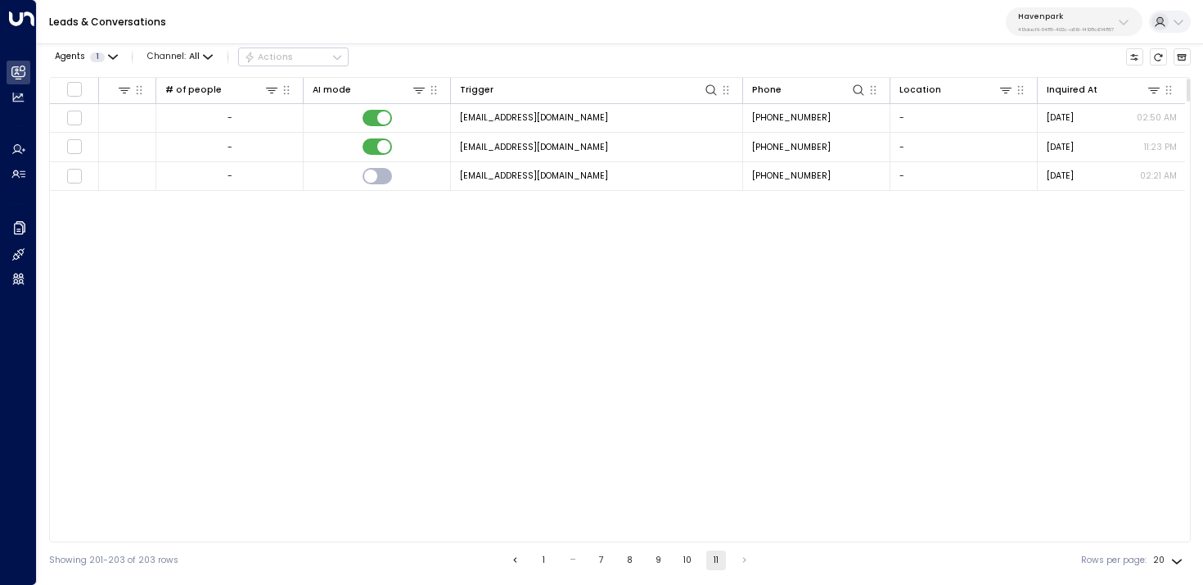
scroll to position [0, 826]
click at [1060, 16] on p "Havenpark" at bounding box center [1066, 16] width 96 height 10
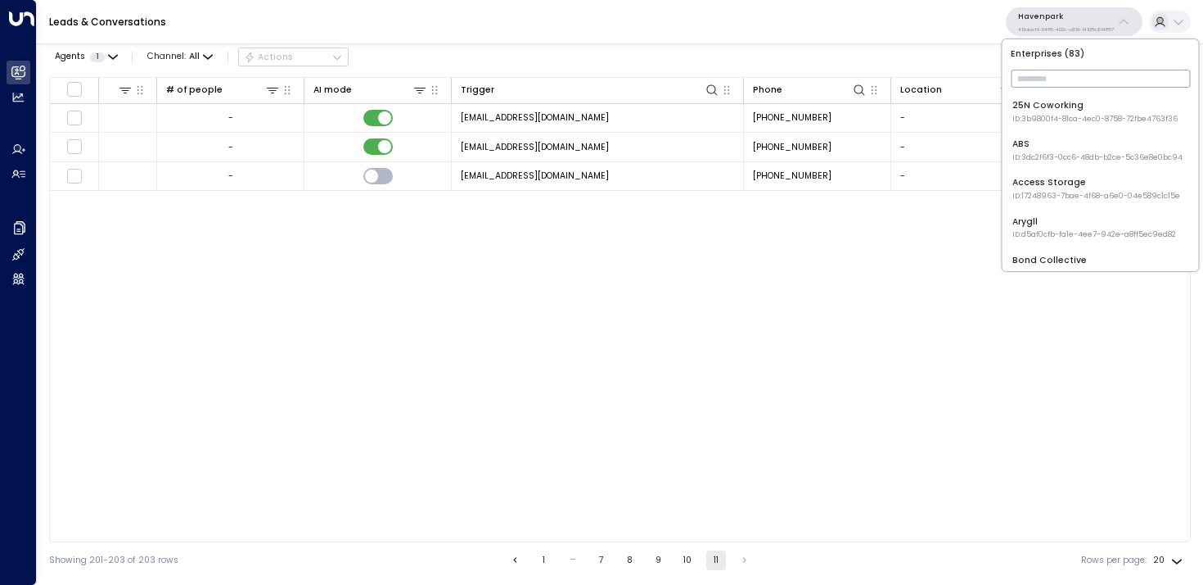
click at [1059, 79] on input "text" at bounding box center [1100, 78] width 179 height 26
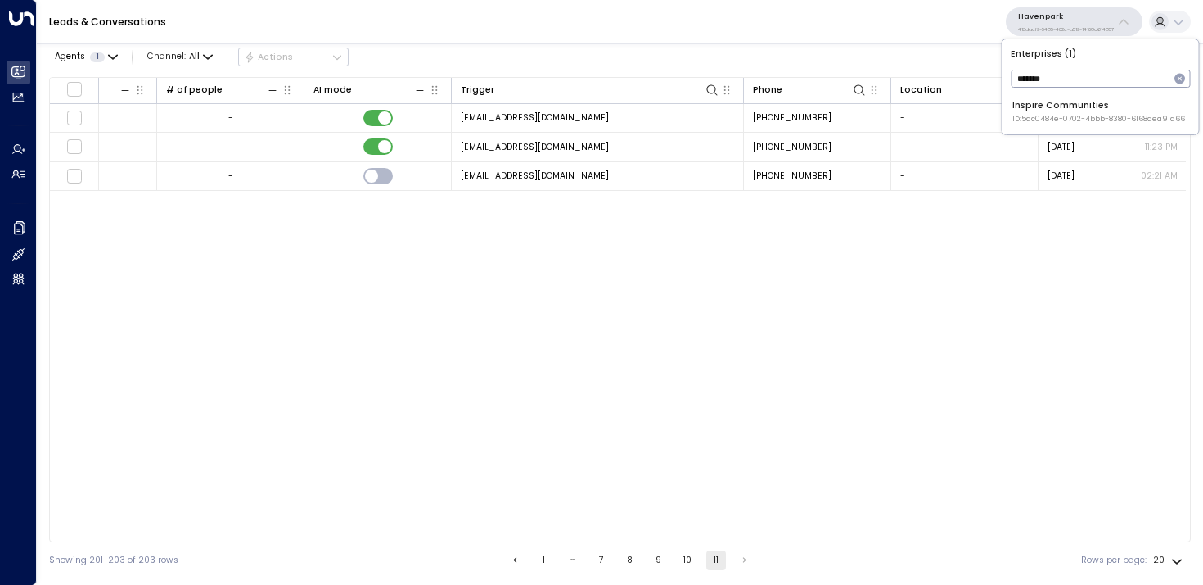
type input "*******"
click at [1027, 110] on div "Inspire Communities ID: 5ac0484e-0702-4bbb-8380-6168aea91a66" at bounding box center [1099, 111] width 173 height 25
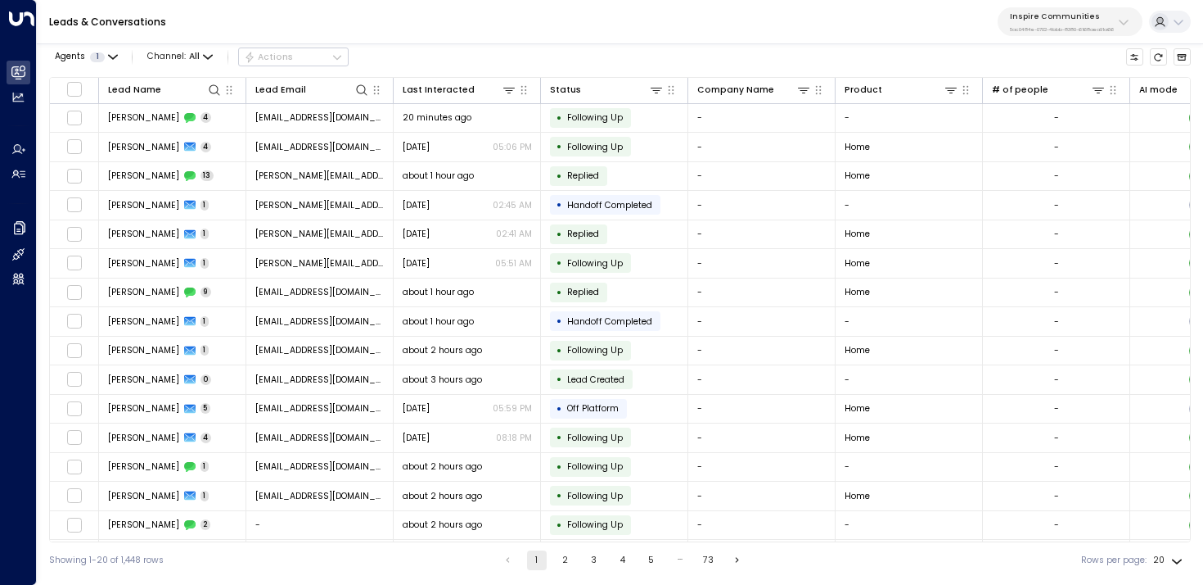
click at [652, 556] on button "5" at bounding box center [652, 560] width 20 height 20
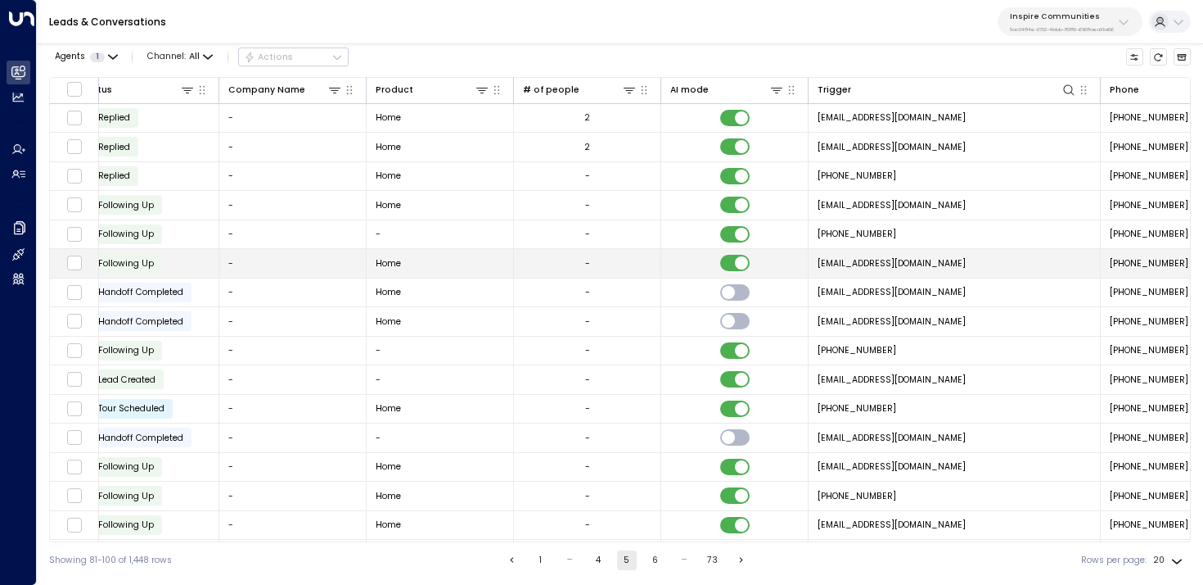
scroll to position [0, 830]
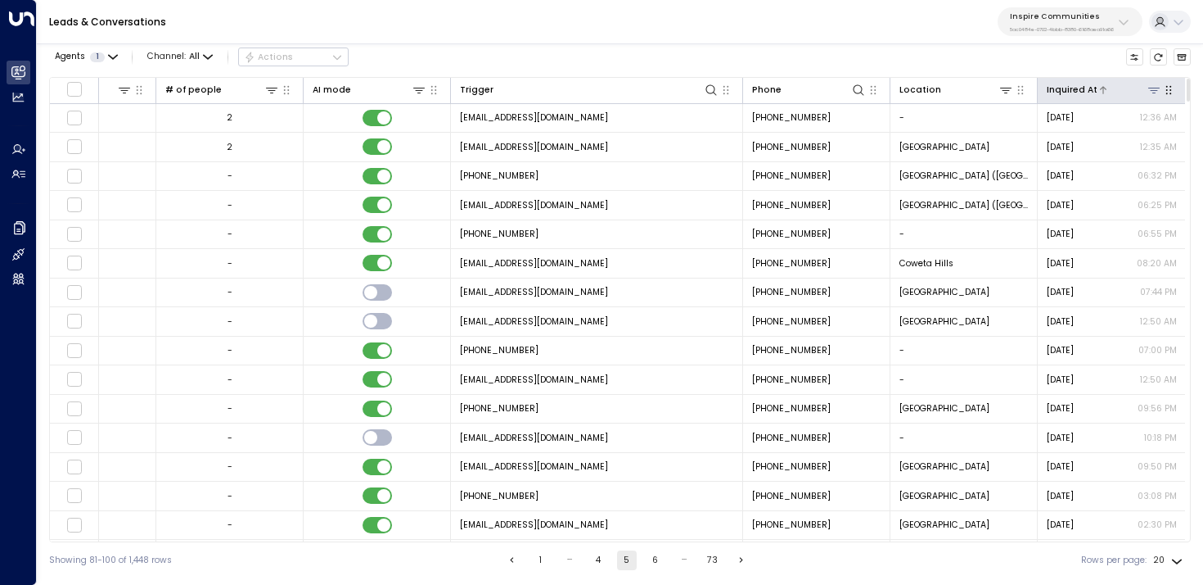
click at [1080, 86] on div "Inquired At" at bounding box center [1072, 90] width 51 height 15
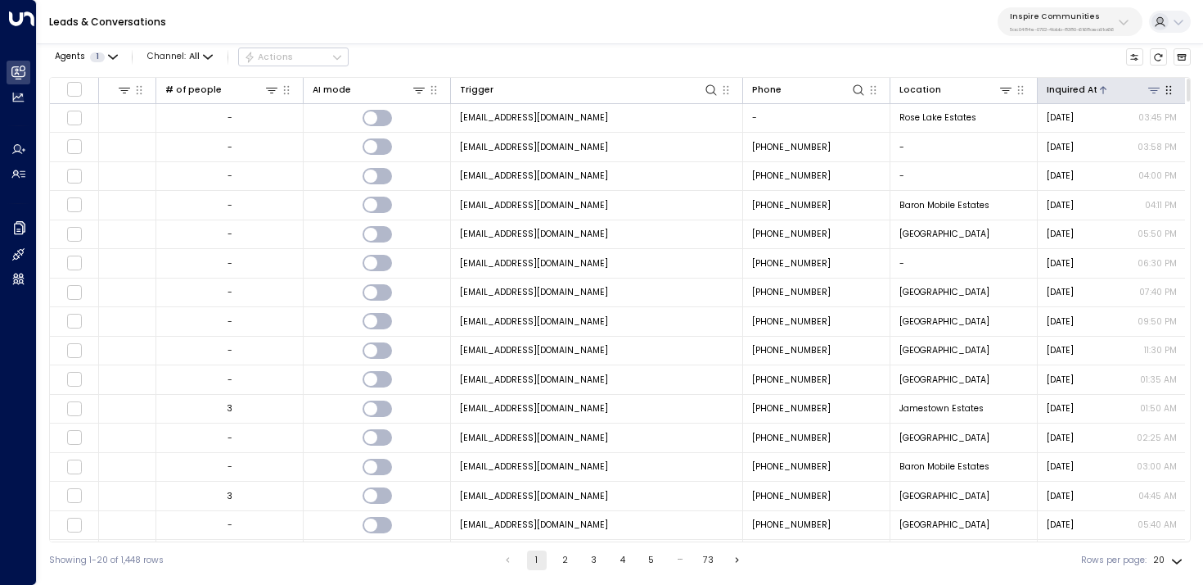
click at [1080, 86] on div "Inquired At" at bounding box center [1072, 90] width 51 height 15
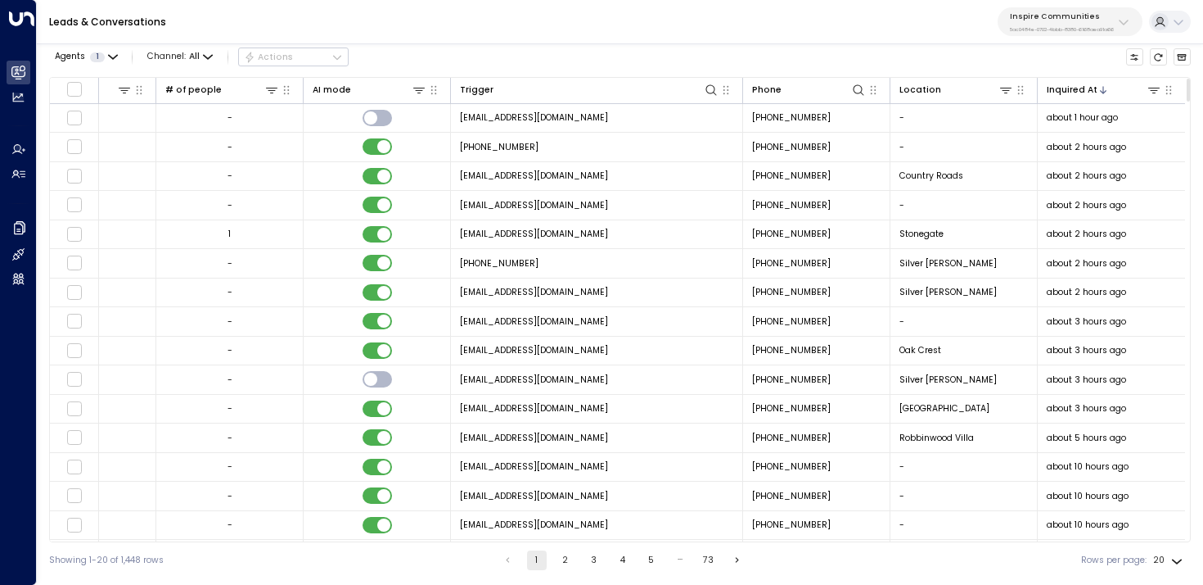
click at [643, 558] on button "5" at bounding box center [652, 560] width 20 height 20
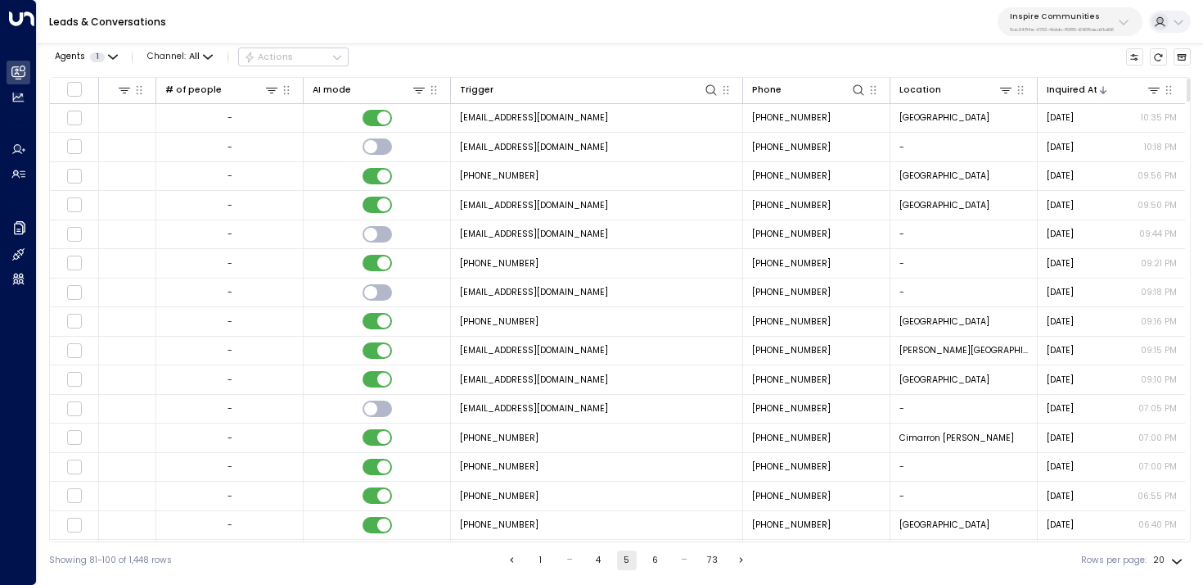
click at [654, 560] on button "6" at bounding box center [656, 560] width 20 height 20
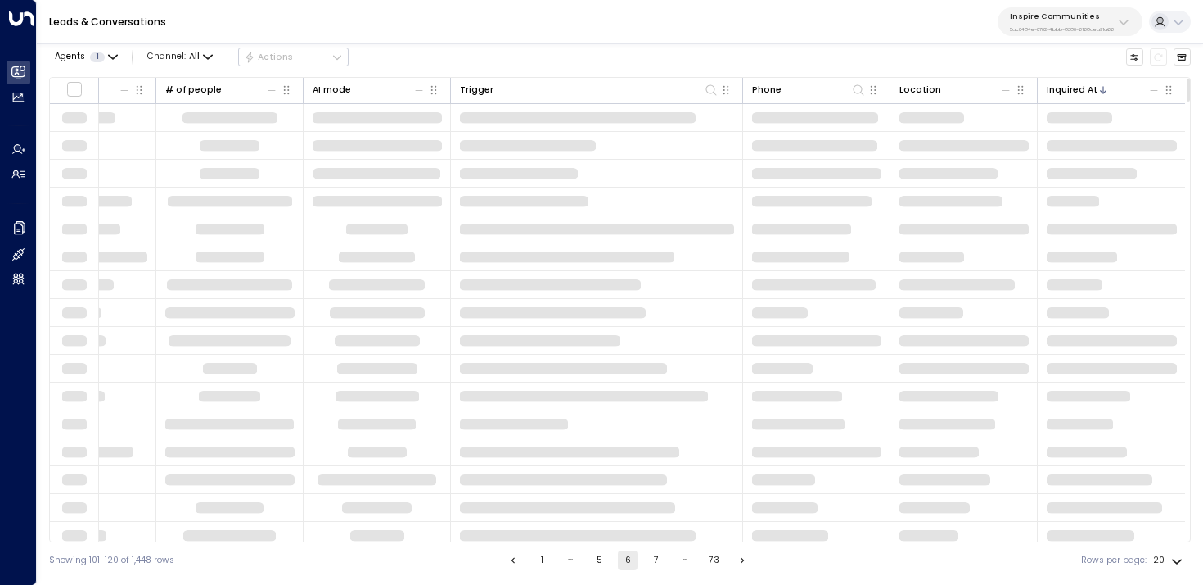
click at [654, 560] on button "7" at bounding box center [657, 560] width 20 height 20
click at [654, 560] on button "8" at bounding box center [657, 560] width 20 height 20
click at [654, 560] on button "9" at bounding box center [657, 560] width 20 height 20
click at [654, 560] on button "10" at bounding box center [657, 560] width 20 height 20
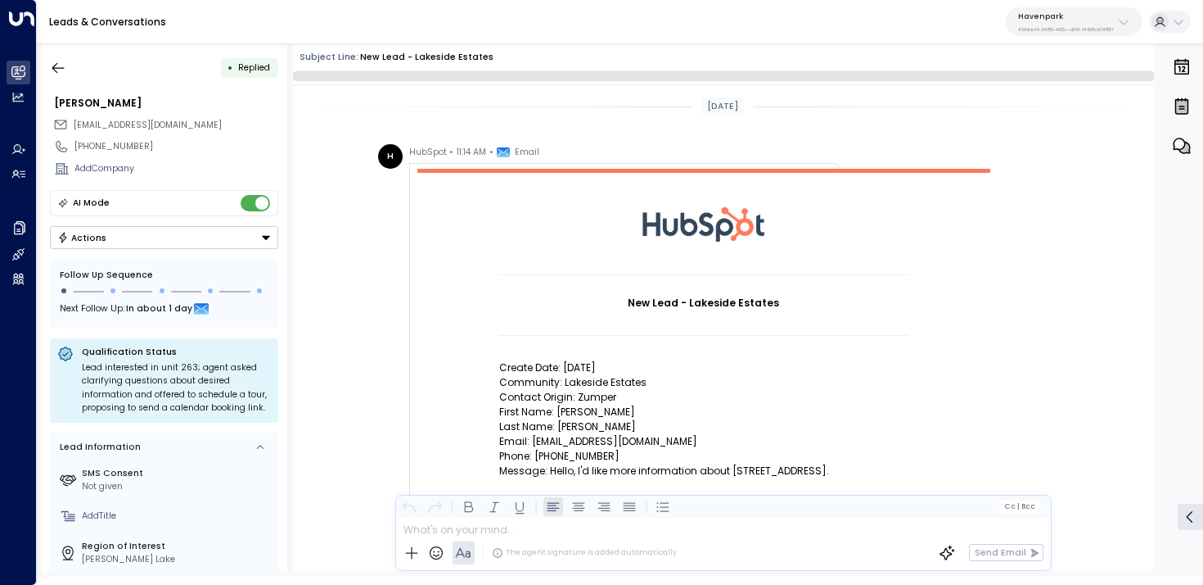
scroll to position [712, 0]
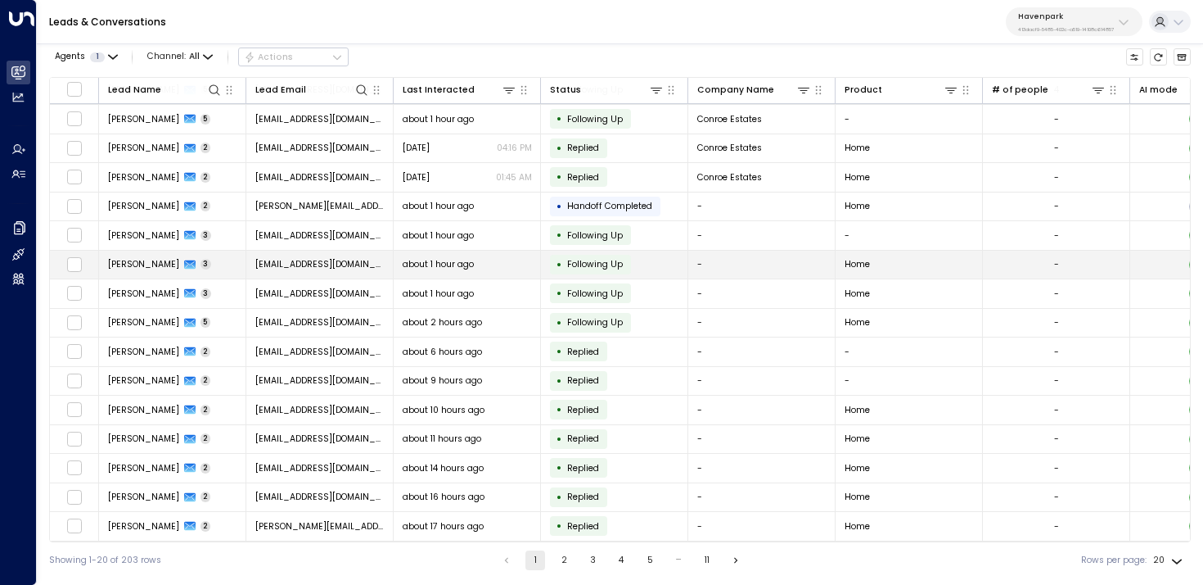
scroll to position [147, 830]
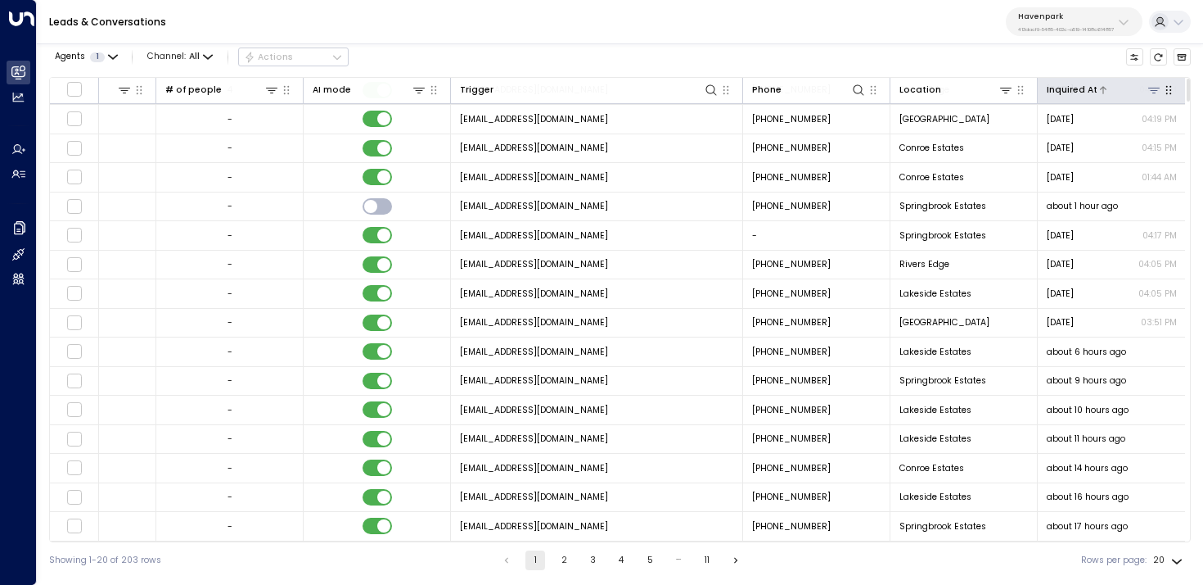
click at [1105, 90] on div at bounding box center [1130, 90] width 65 height 16
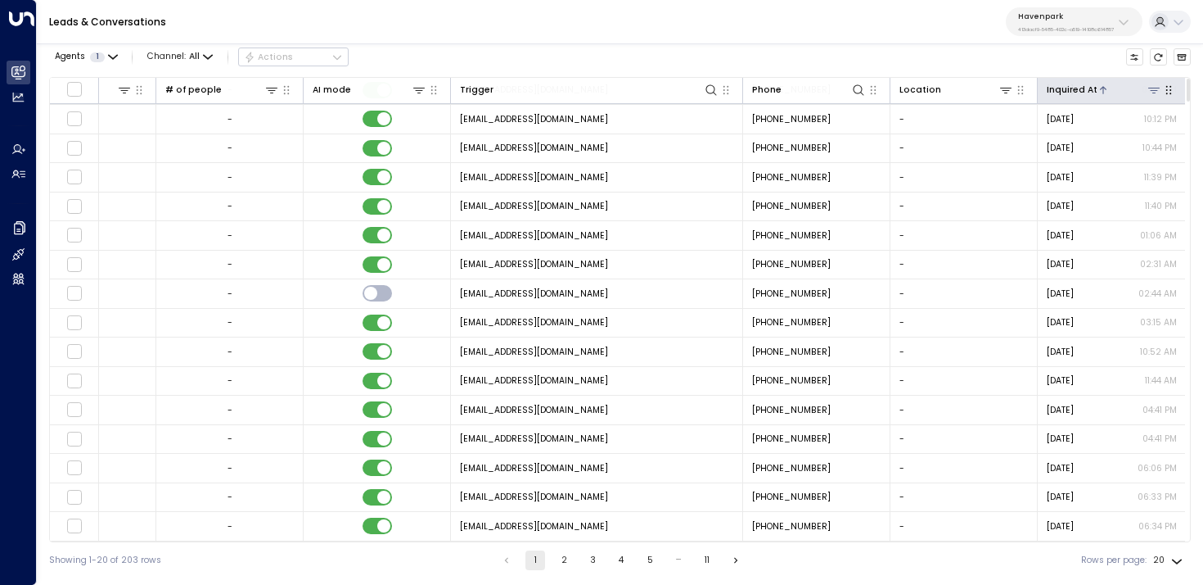
click at [1105, 90] on div at bounding box center [1130, 90] width 65 height 16
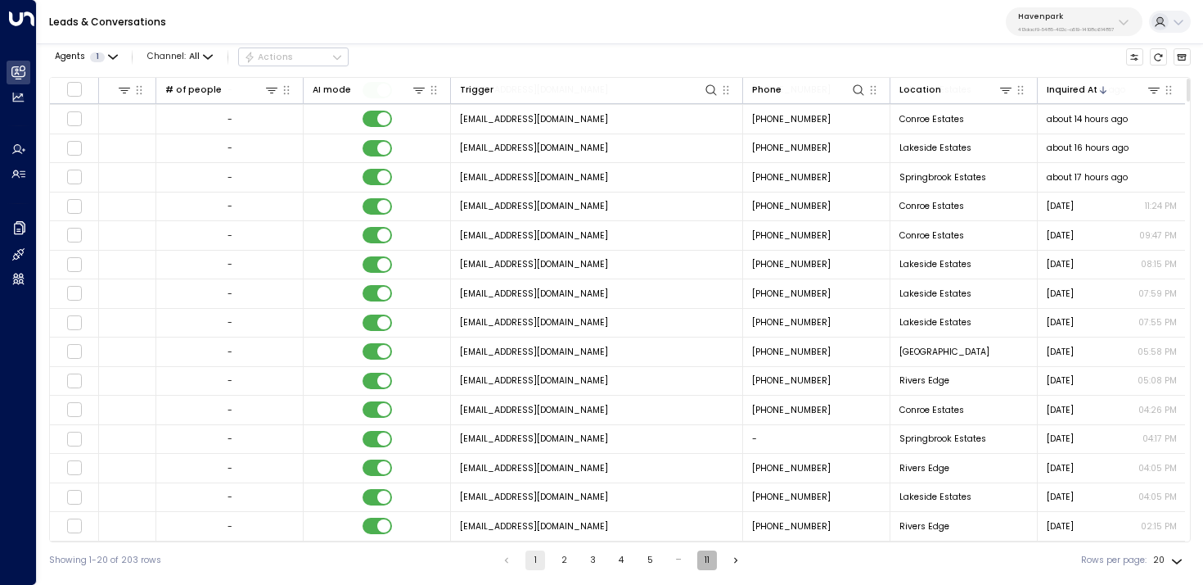
click at [706, 564] on button "11" at bounding box center [707, 560] width 20 height 20
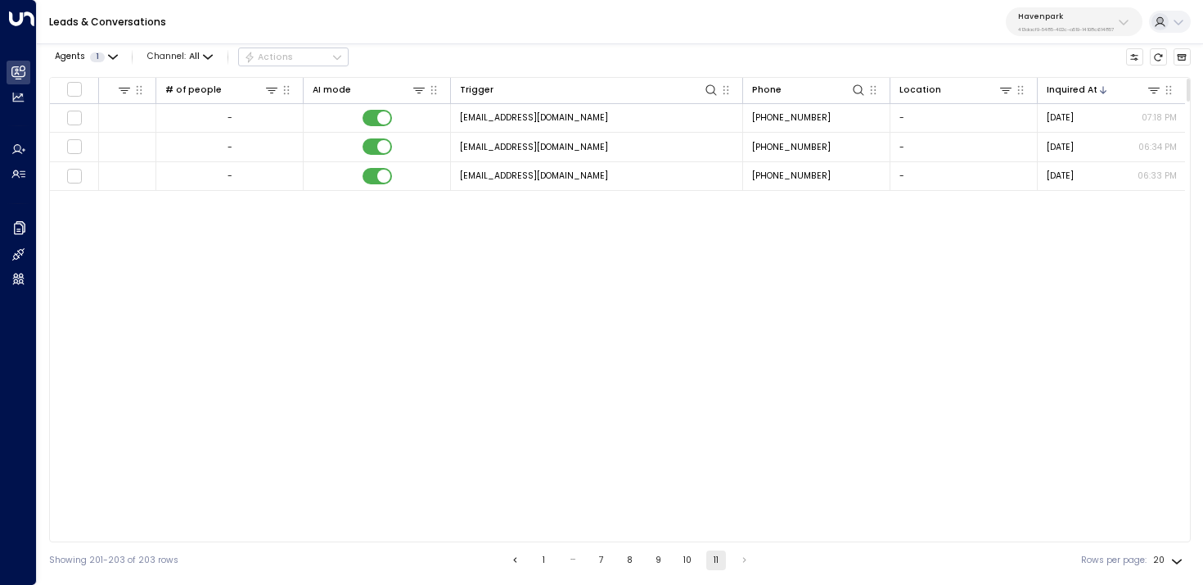
scroll to position [0, 826]
click at [1057, 36] on div "Leads & Conversations Havenpark 413dacf9-5485-402c-a519-14108c614857" at bounding box center [620, 22] width 1167 height 44
click at [1044, 8] on button "Havenpark 413dacf9-5485-402c-a519-14108c614857" at bounding box center [1074, 21] width 137 height 29
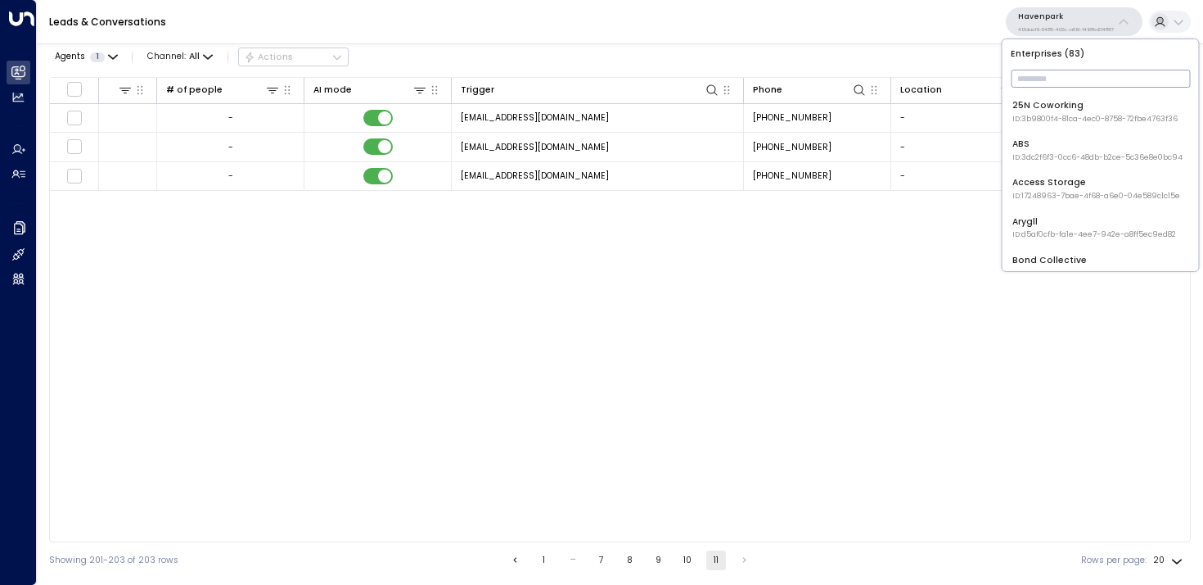
click at [1032, 83] on input "text" at bounding box center [1100, 78] width 179 height 26
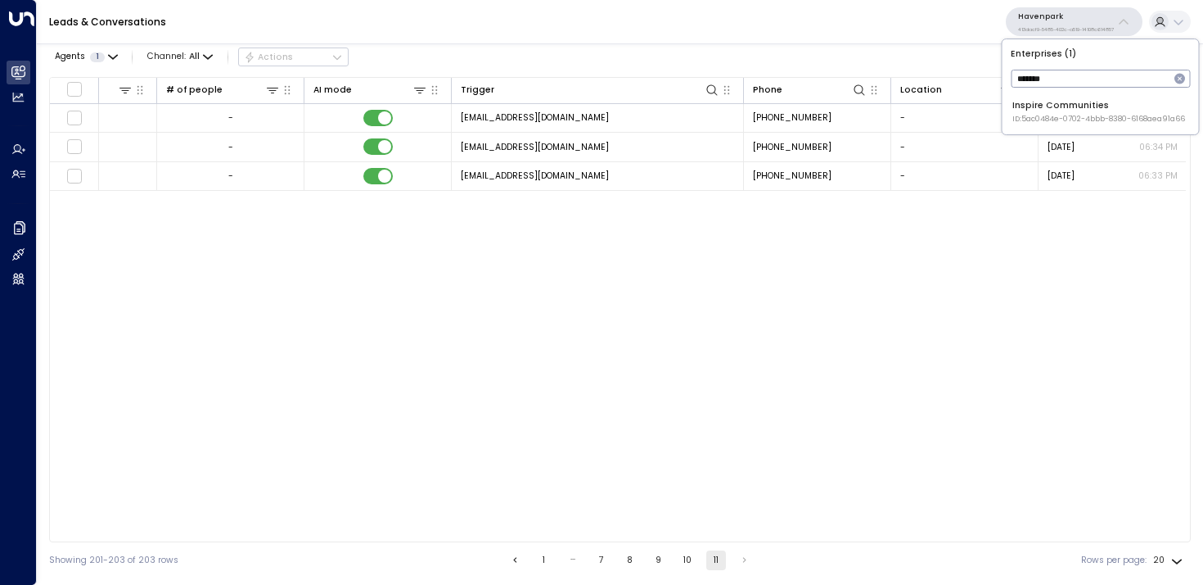
type input "*******"
click at [1047, 117] on span "ID: 5ac0484e-0702-4bbb-8380-6168aea91a66" at bounding box center [1099, 119] width 173 height 11
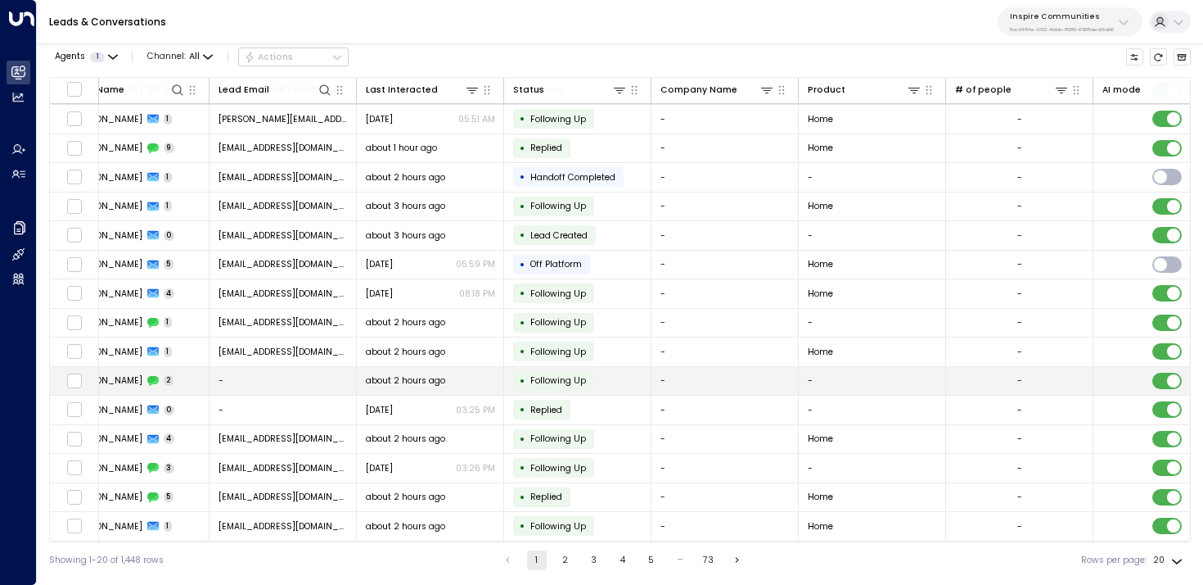
scroll to position [147, 36]
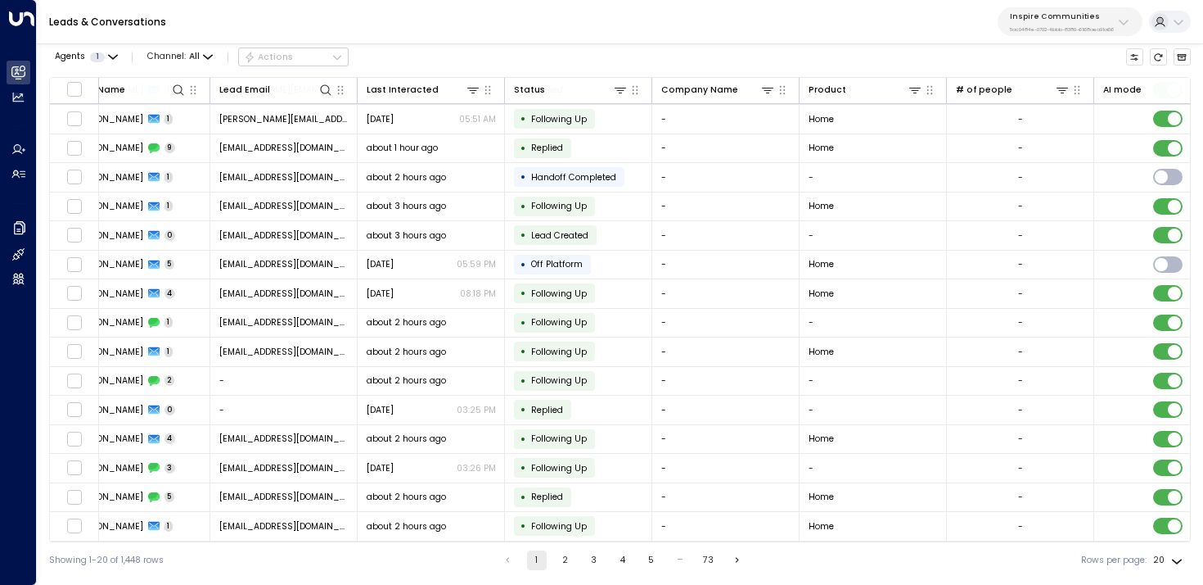
click at [642, 560] on button "5" at bounding box center [652, 560] width 20 height 20
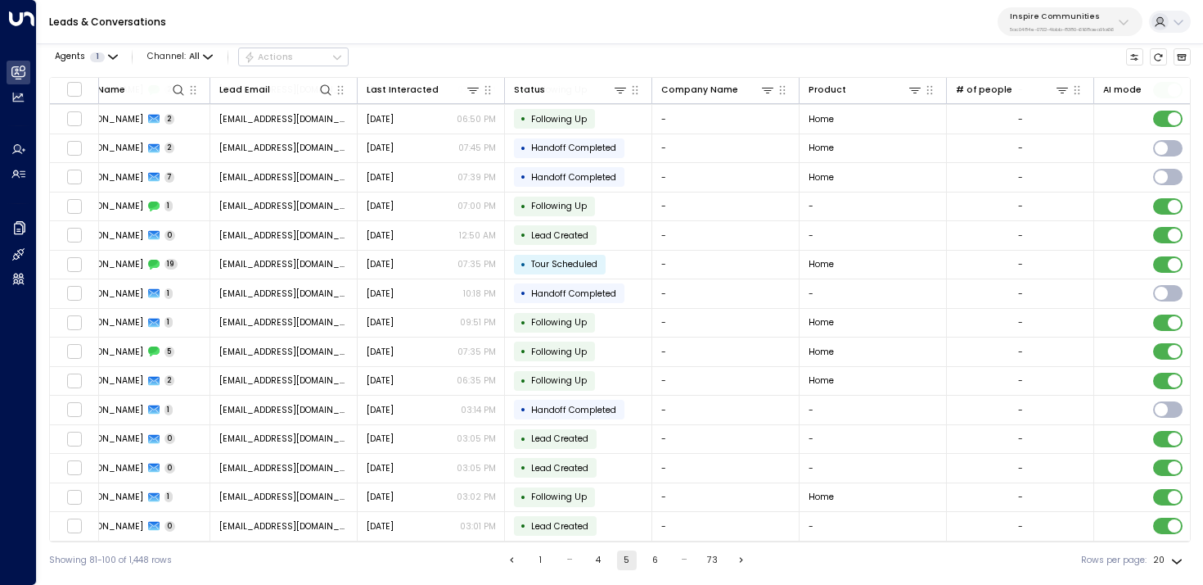
click at [655, 559] on button "6" at bounding box center [656, 560] width 20 height 20
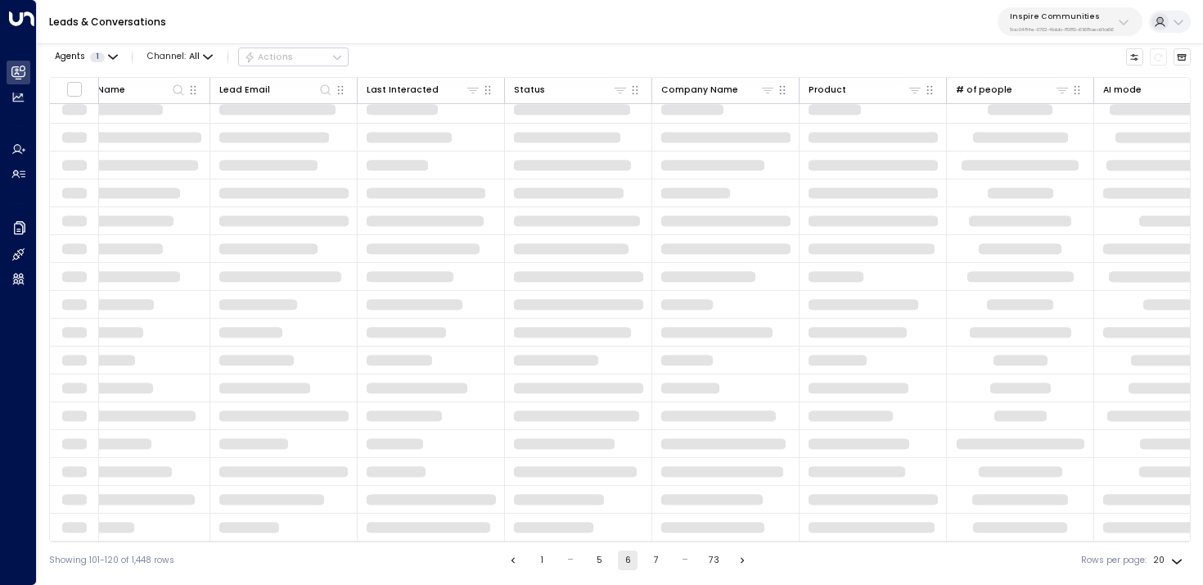
scroll to position [123, 36]
click at [655, 559] on button "7" at bounding box center [657, 560] width 20 height 20
click at [655, 559] on button "8" at bounding box center [657, 560] width 20 height 20
click at [655, 559] on button "9" at bounding box center [657, 560] width 20 height 20
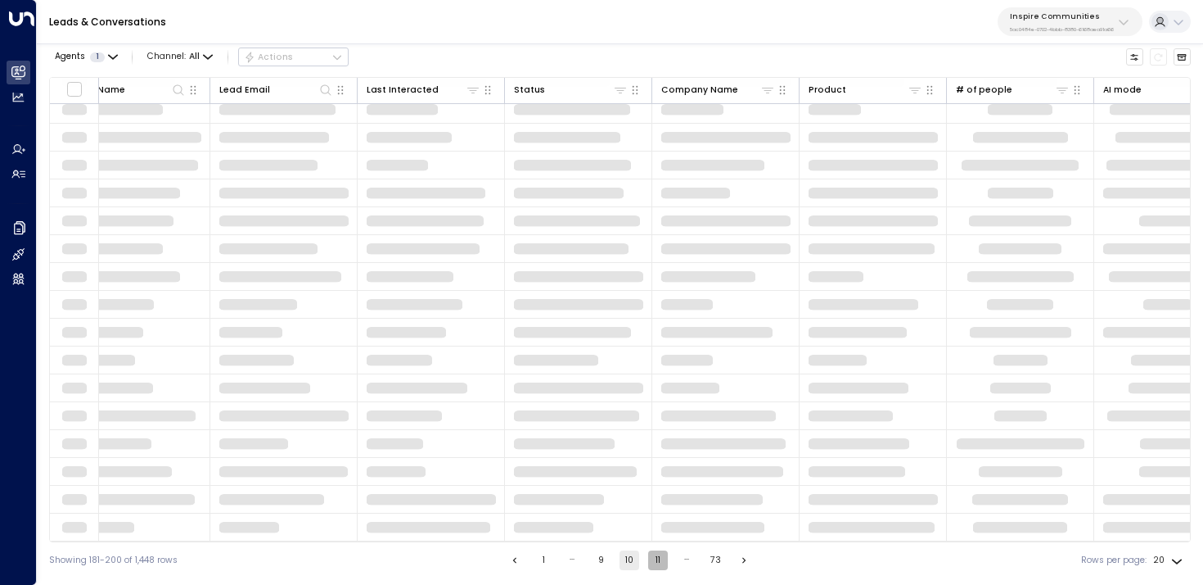
click at [655, 559] on button "11" at bounding box center [658, 560] width 20 height 20
click at [655, 559] on button "12" at bounding box center [660, 560] width 20 height 20
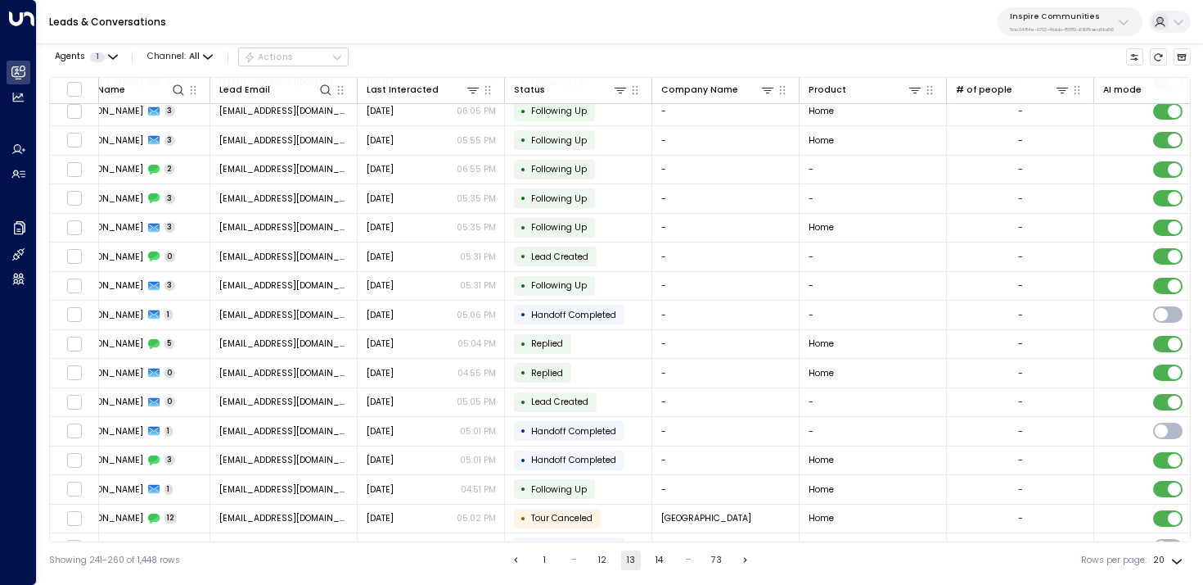
scroll to position [147, 36]
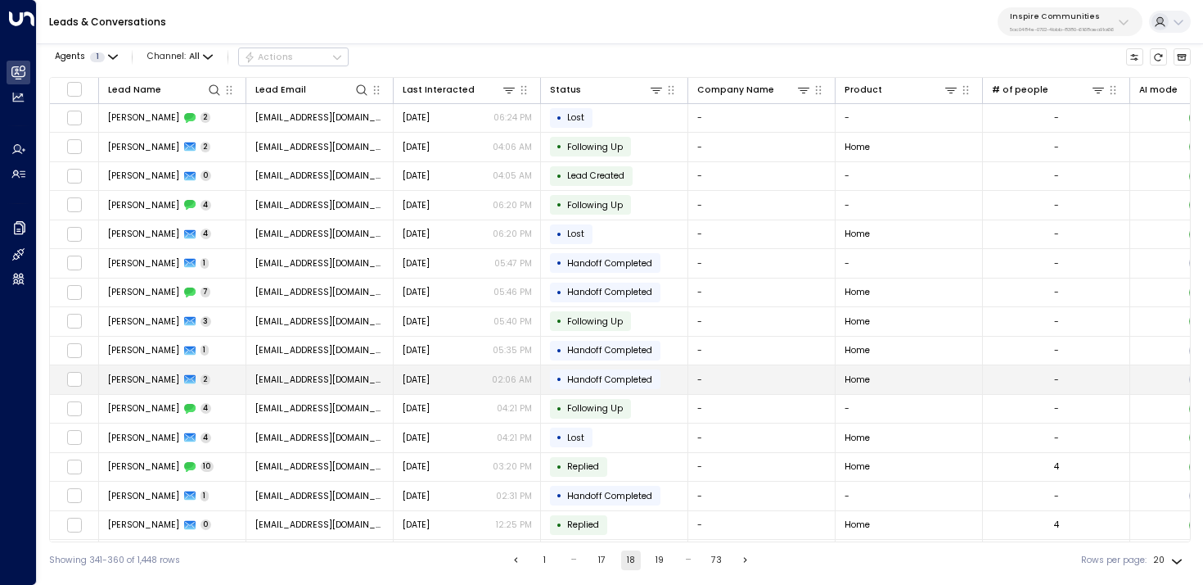
click at [173, 372] on td "[PERSON_NAME] 2" at bounding box center [172, 379] width 147 height 29
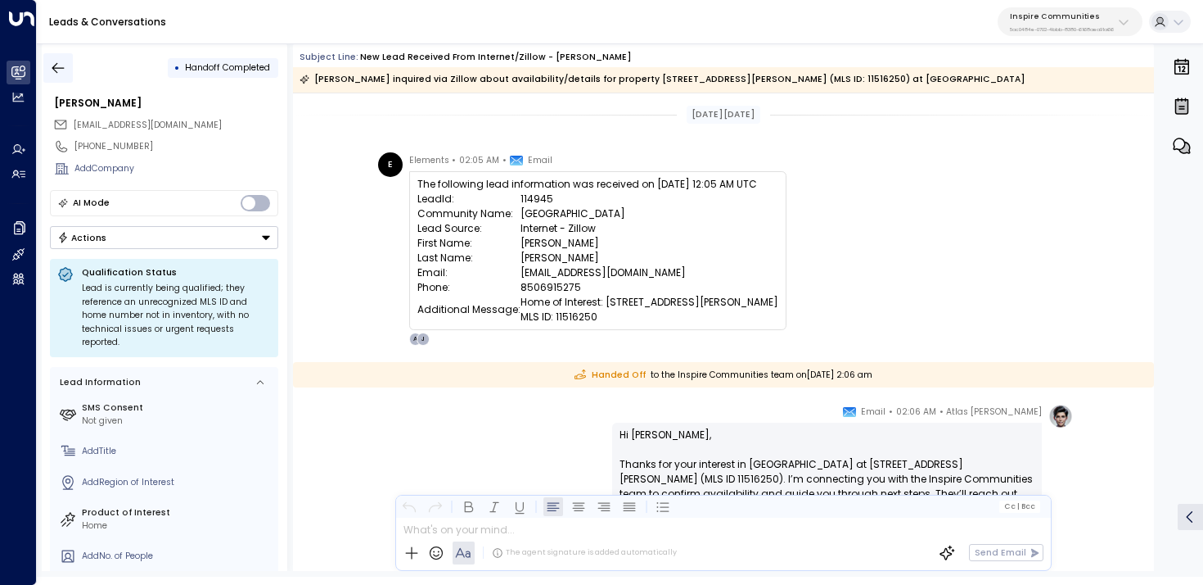
click at [48, 74] on button "button" at bounding box center [57, 67] width 29 height 29
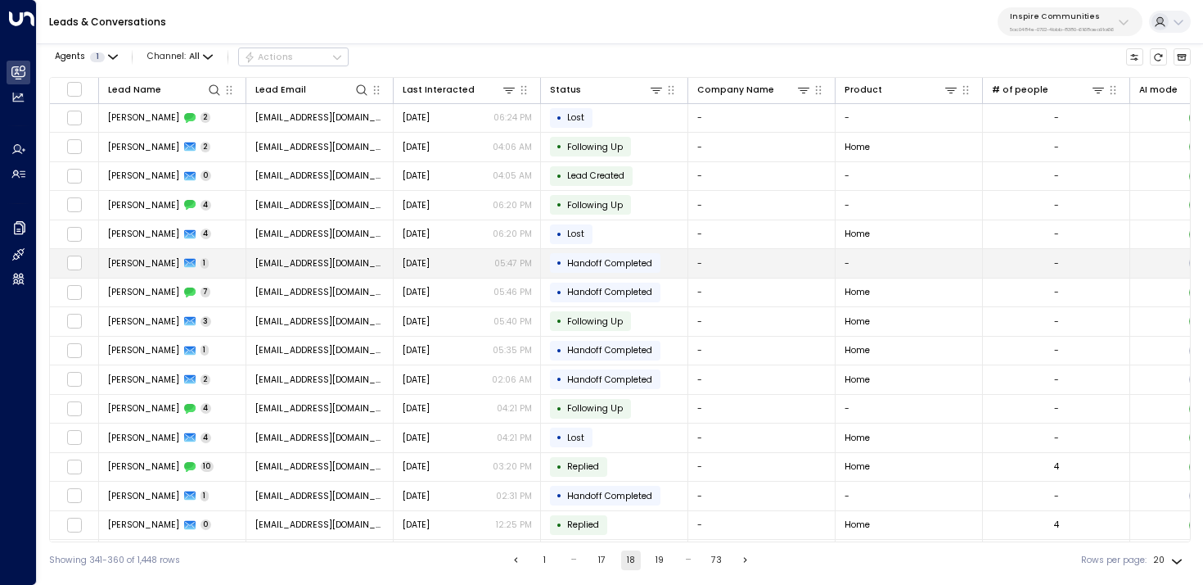
scroll to position [147, 0]
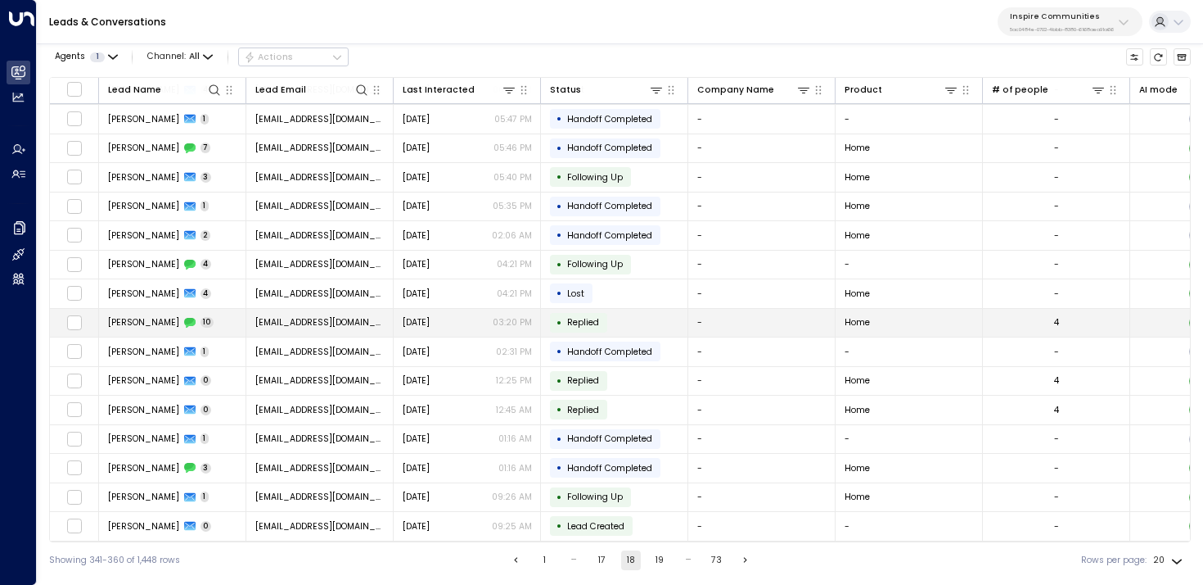
click at [218, 313] on td "[PERSON_NAME] 10" at bounding box center [172, 323] width 147 height 29
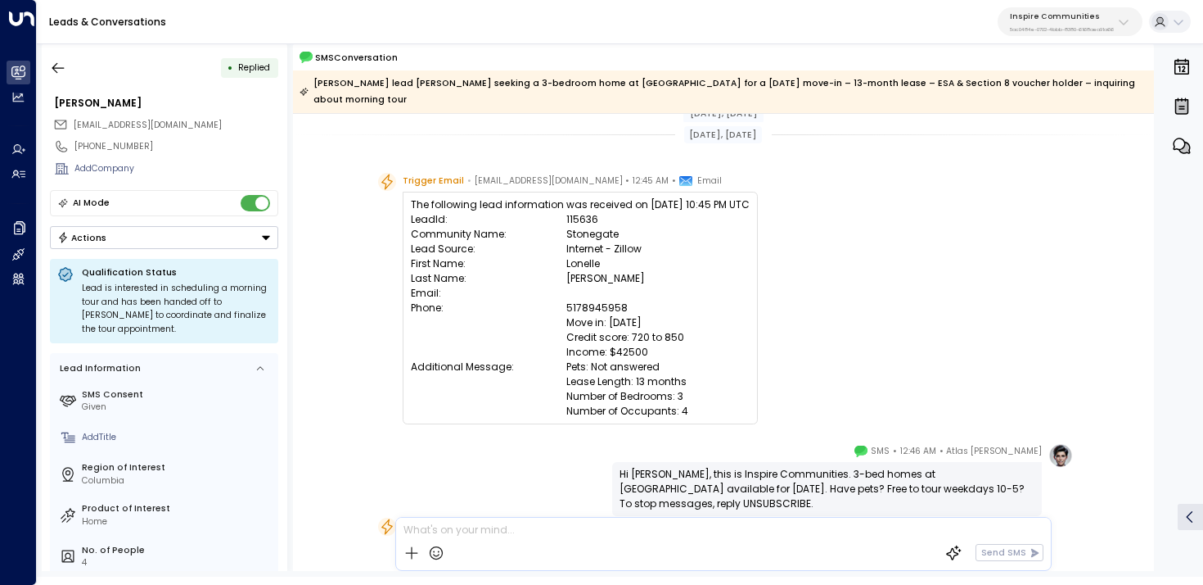
scroll to position [966, 0]
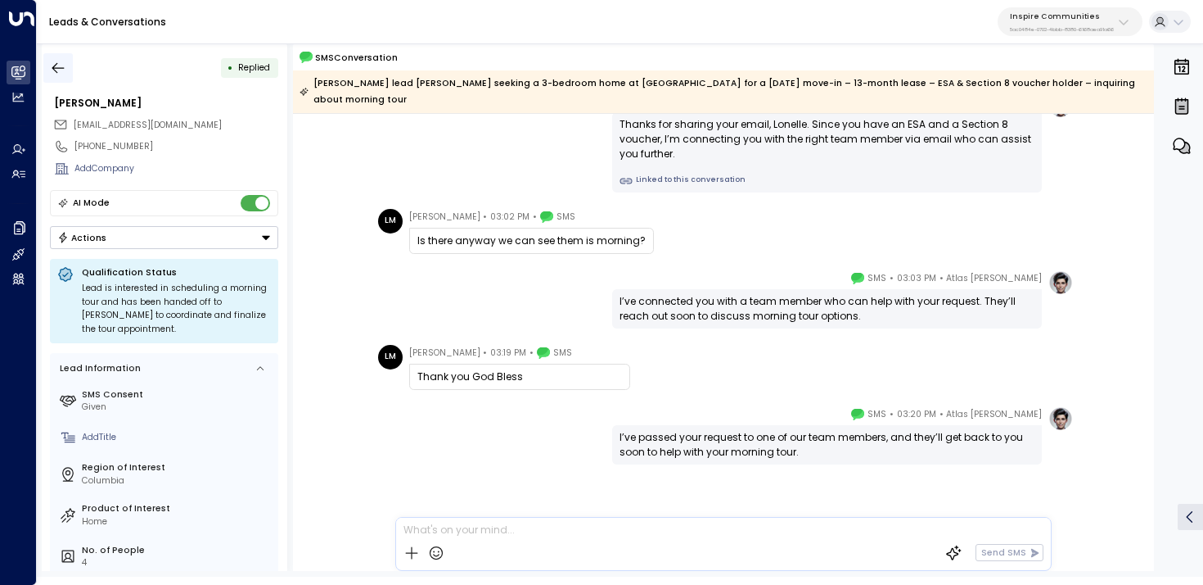
click at [53, 66] on icon "button" at bounding box center [58, 67] width 12 height 11
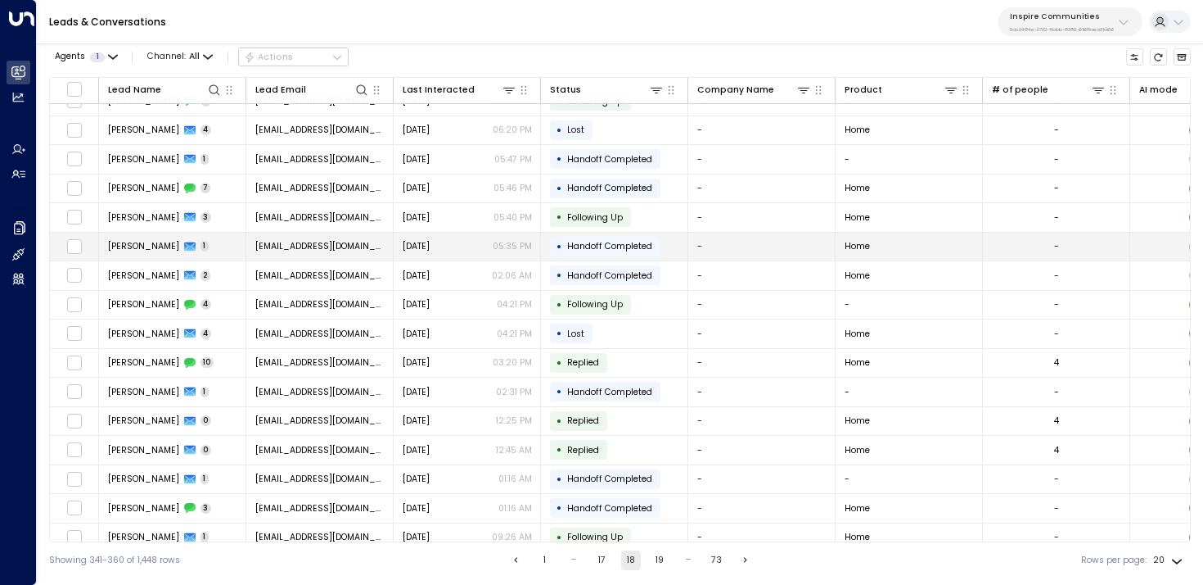
scroll to position [147, 0]
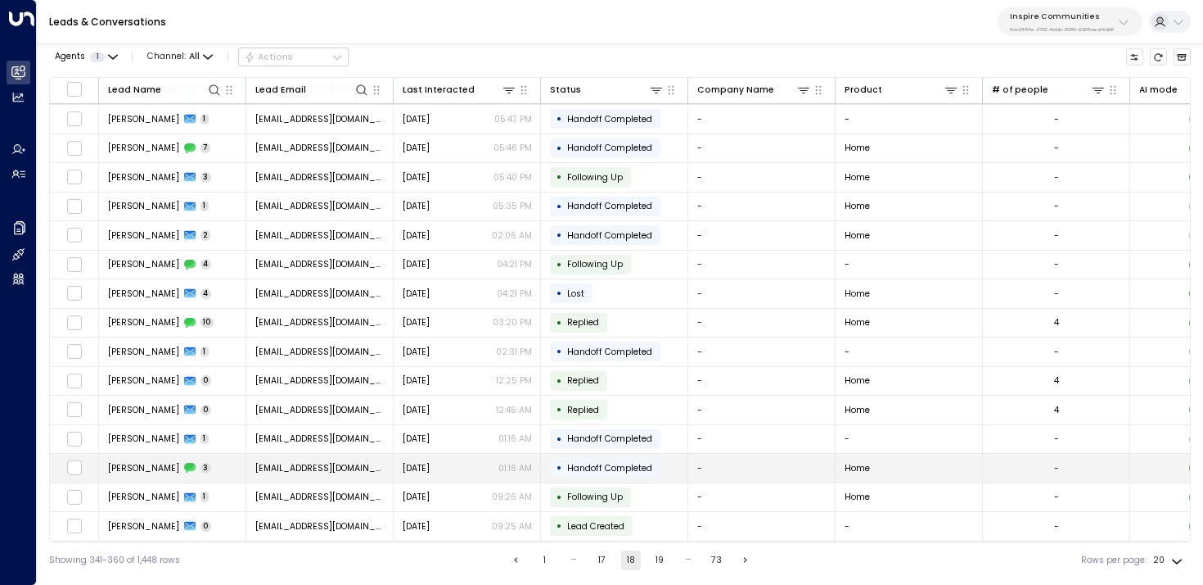
click at [206, 476] on td "[PERSON_NAME] 3" at bounding box center [172, 468] width 147 height 29
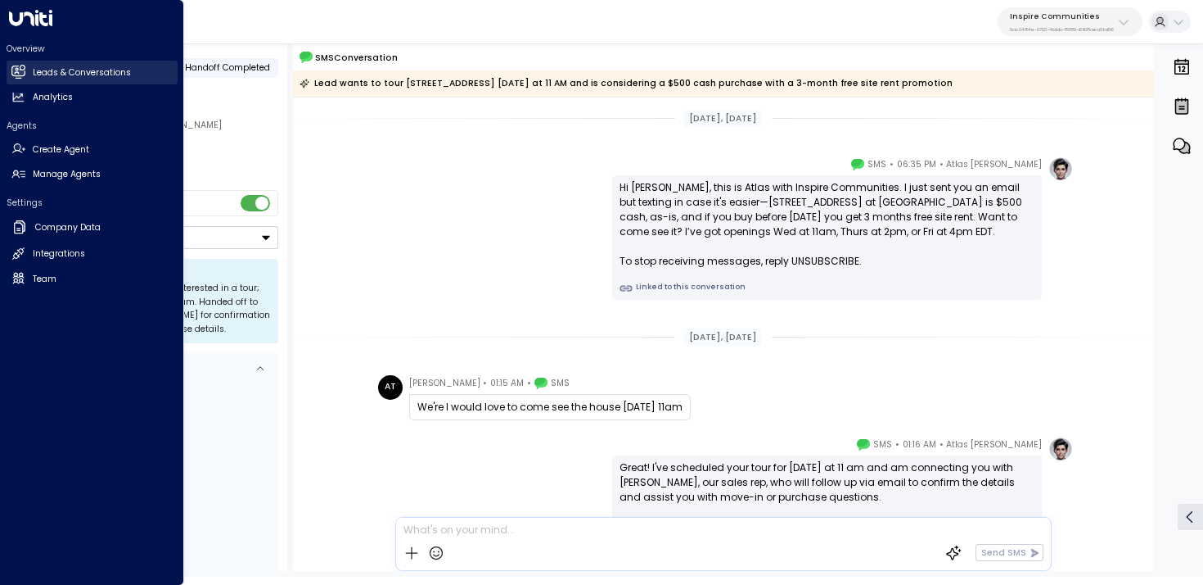
click at [27, 71] on link "Leads & Conversations Leads & Conversations" at bounding box center [92, 73] width 171 height 24
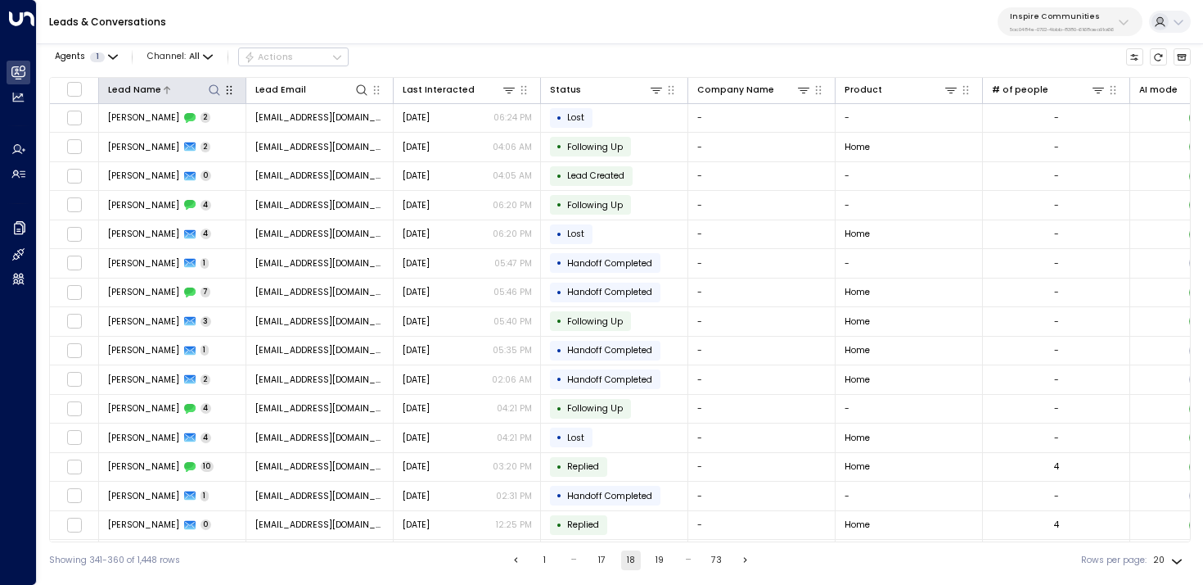
click at [211, 86] on icon at bounding box center [214, 90] width 13 height 13
type input "*********"
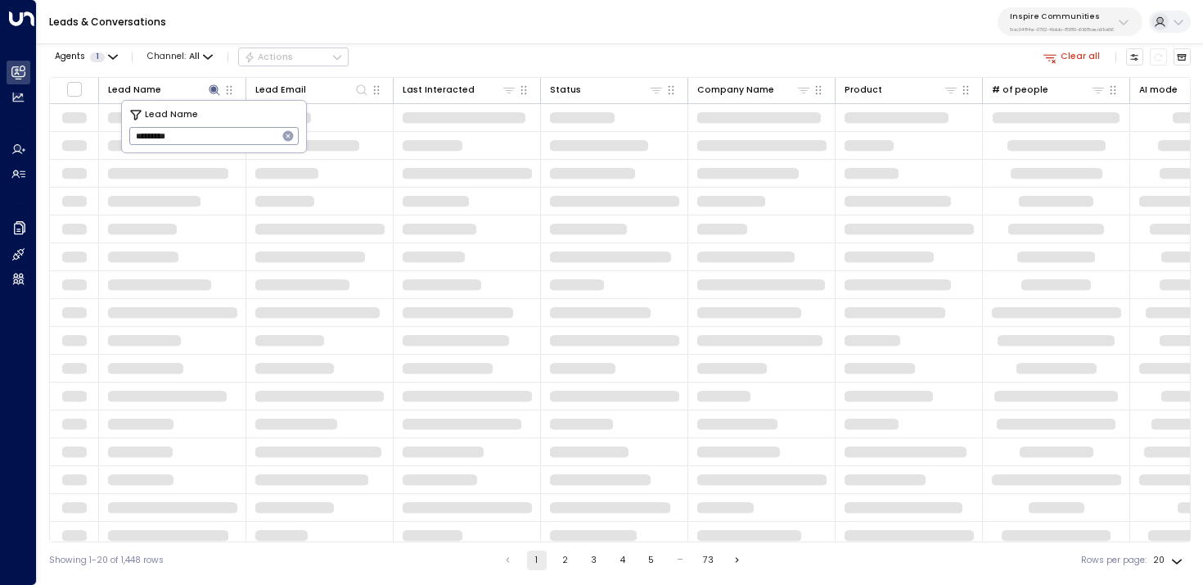
click at [460, 48] on div "Agents 1 Channel: All Actions Clear all" at bounding box center [620, 57] width 1142 height 28
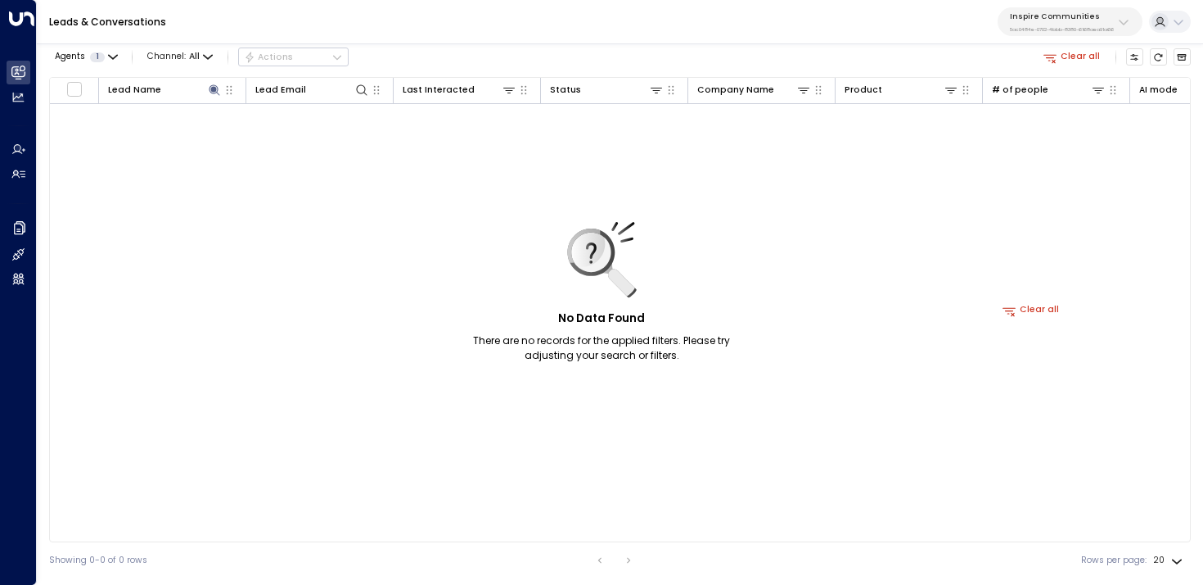
click at [1051, 63] on icon "button" at bounding box center [1050, 57] width 15 height 15
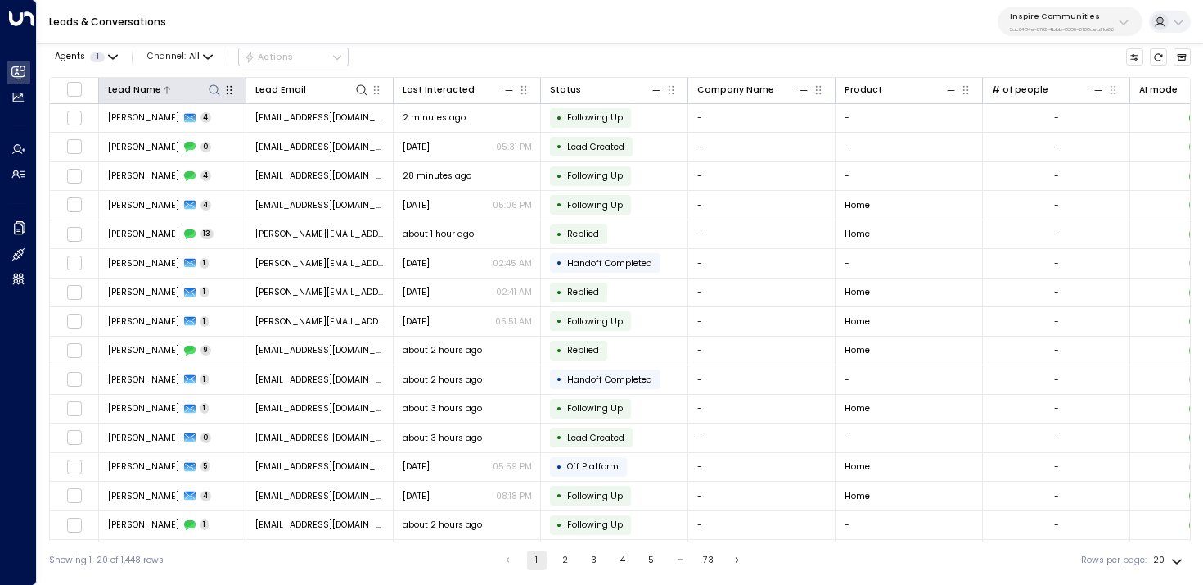
click at [212, 86] on icon at bounding box center [214, 90] width 13 height 13
type input "*******"
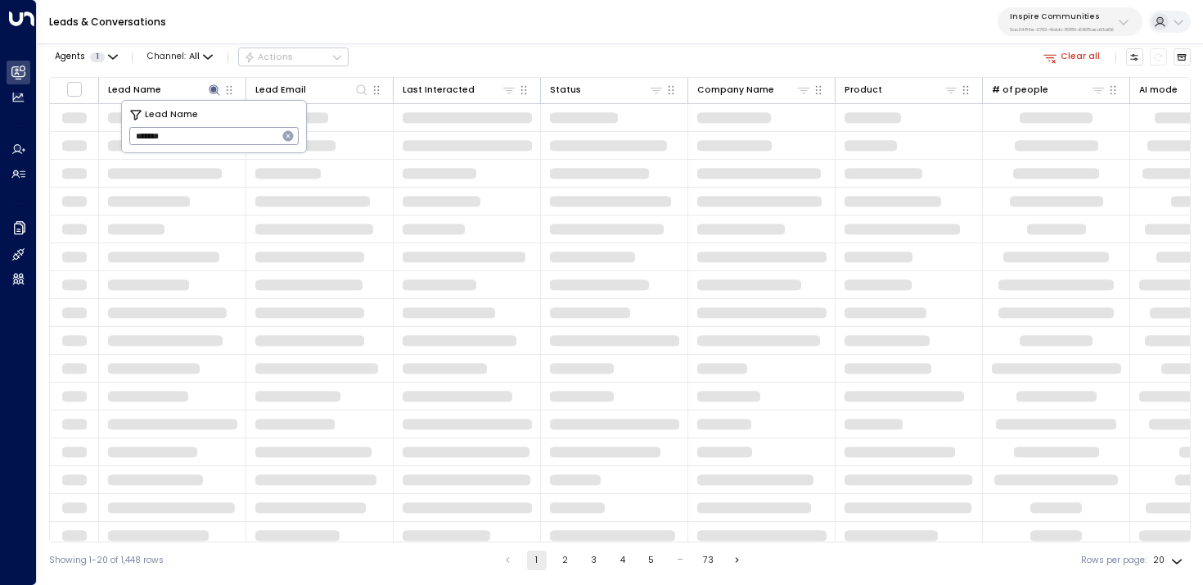
click at [442, 29] on div "Leads & Conversations Inspire Communities 5ac0484e-0702-4bbb-8380-6168aea91a66" at bounding box center [620, 22] width 1167 height 44
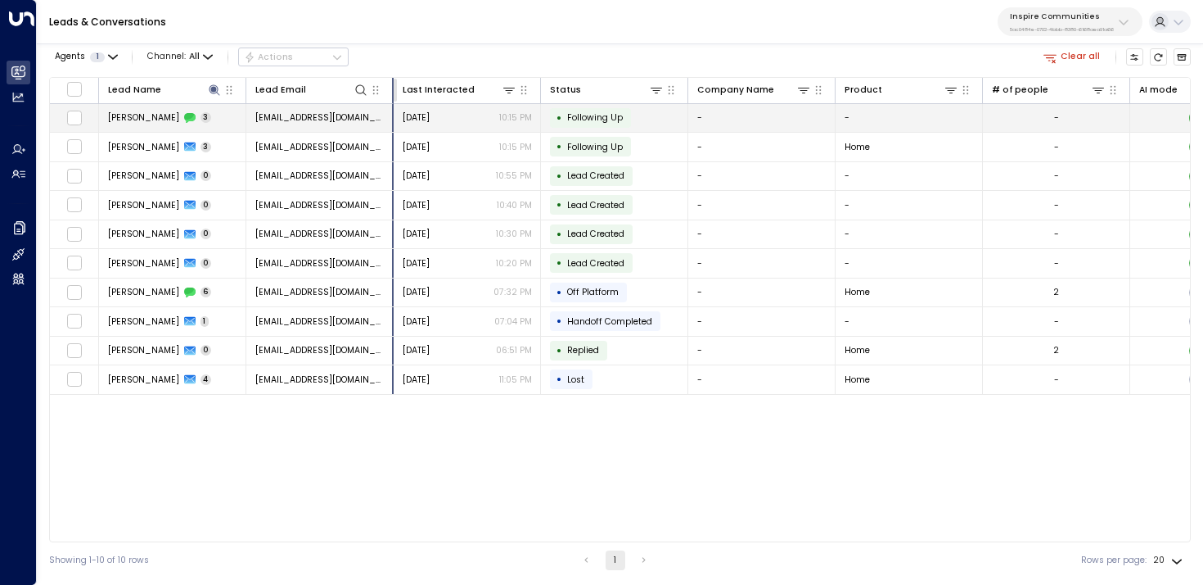
drag, startPoint x: 392, startPoint y: 97, endPoint x: 569, endPoint y: 106, distance: 177.1
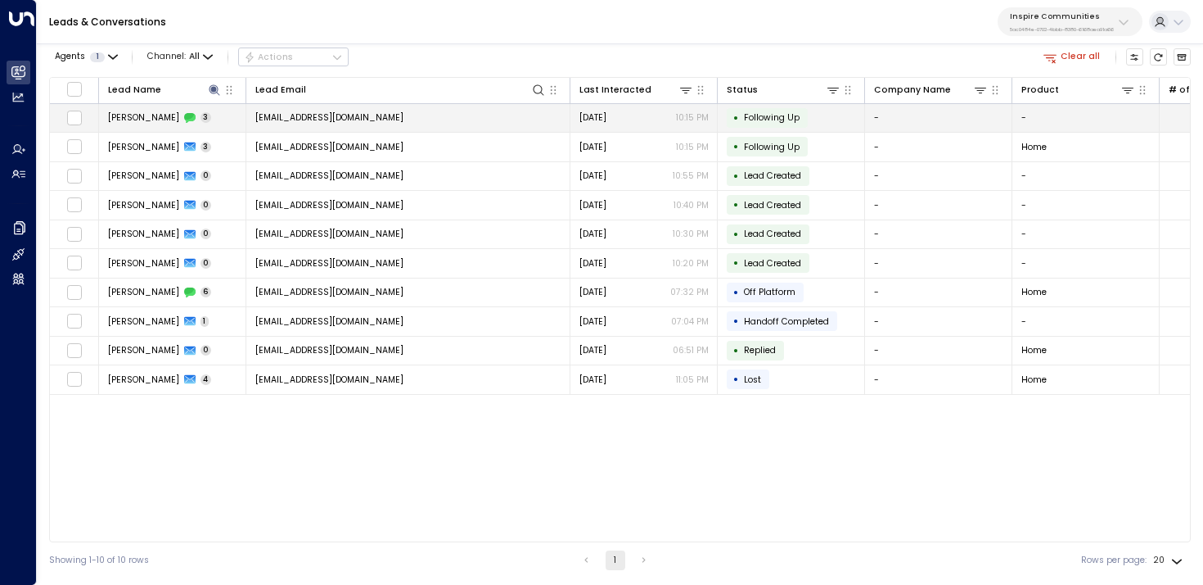
drag, startPoint x: 458, startPoint y: 119, endPoint x: 252, endPoint y: 115, distance: 205.5
click at [252, 115] on td "[EMAIL_ADDRESS][DOMAIN_NAME]" at bounding box center [408, 118] width 324 height 29
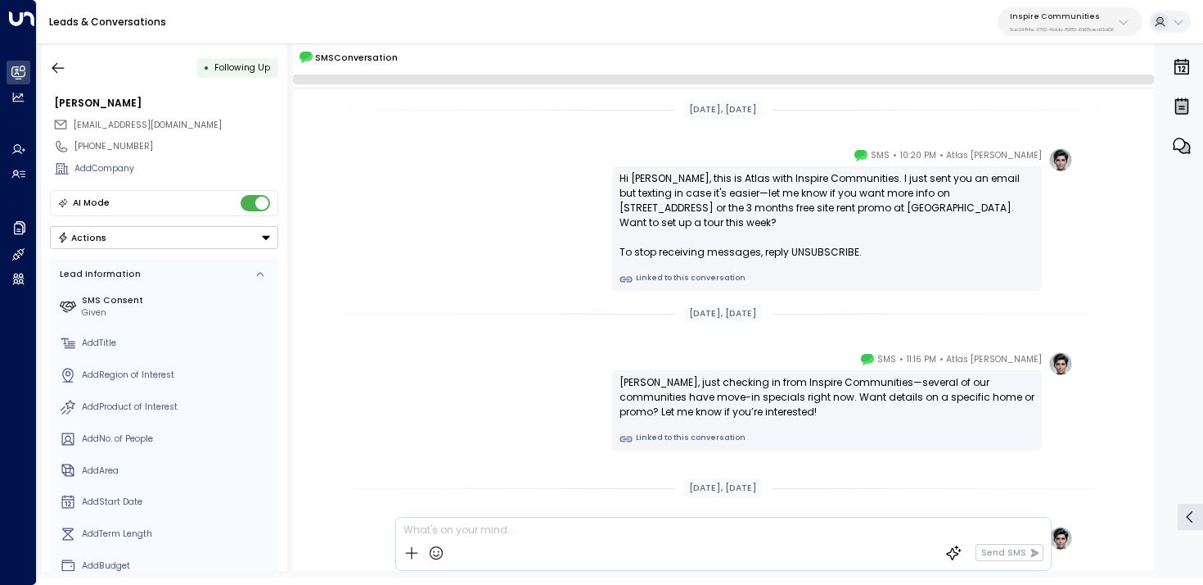
scroll to position [192, 0]
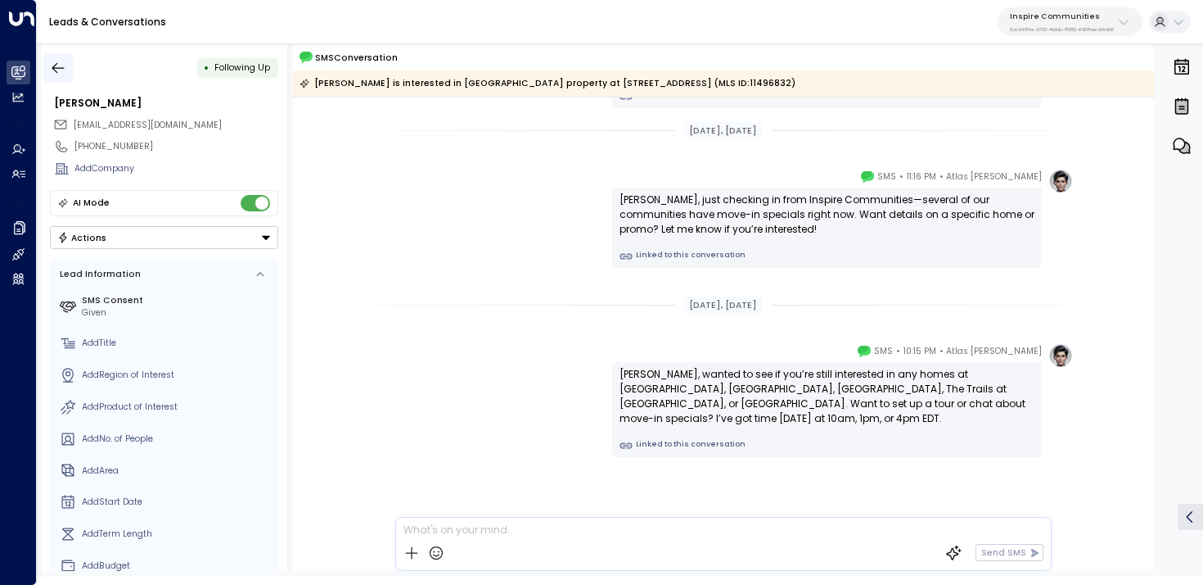
click at [59, 63] on icon "button" at bounding box center [58, 68] width 16 height 16
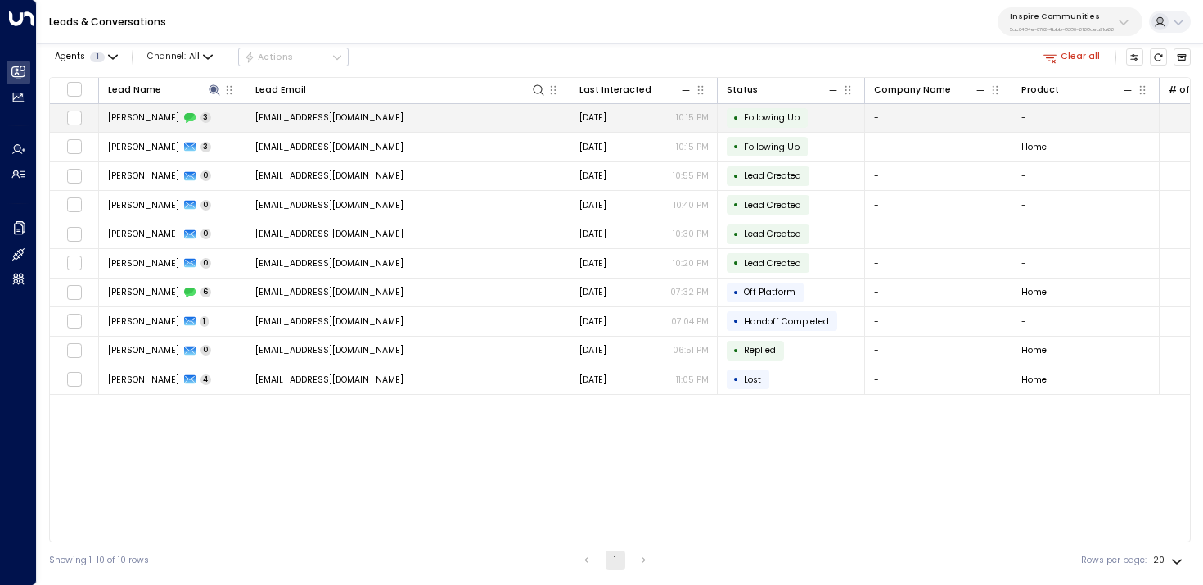
copy span "[EMAIL_ADDRESS][DOMAIN_NAME]"
drag, startPoint x: 457, startPoint y: 115, endPoint x: 256, endPoint y: 118, distance: 200.6
click at [256, 118] on td "[EMAIL_ADDRESS][DOMAIN_NAME]" at bounding box center [408, 118] width 324 height 29
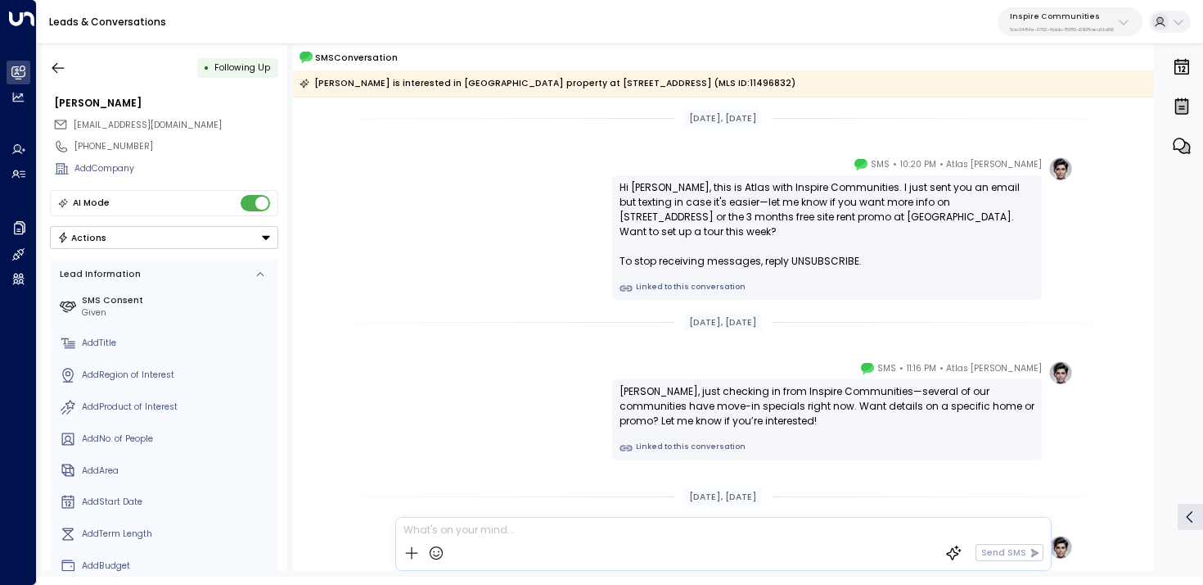
scroll to position [201, 0]
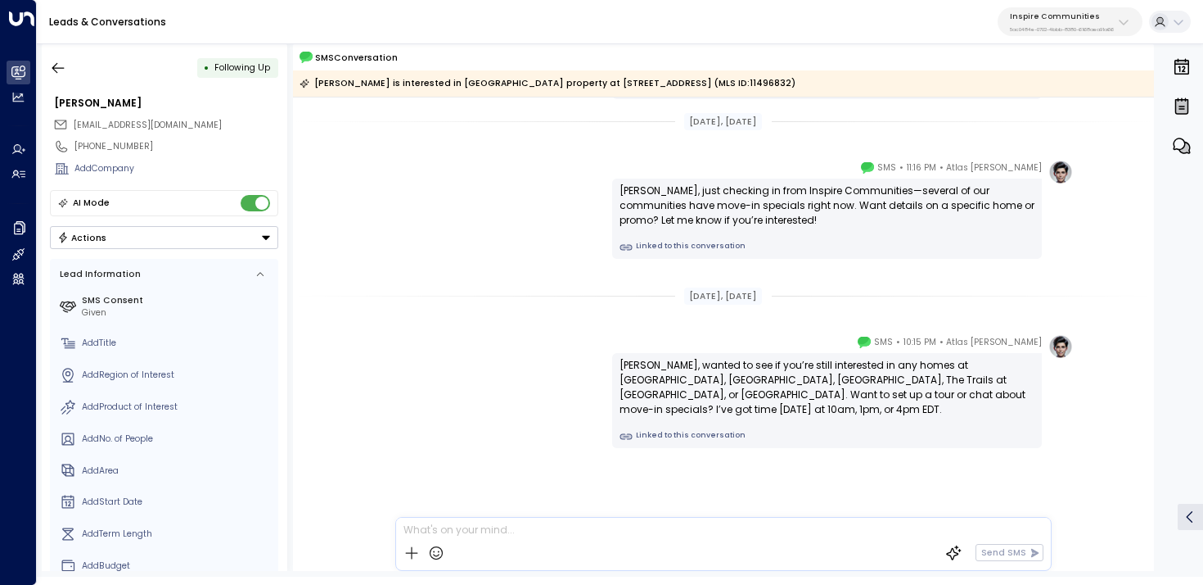
copy div "[PERSON_NAME]"
drag, startPoint x: 177, startPoint y: 105, endPoint x: 52, endPoint y: 106, distance: 125.3
click at [51, 106] on div "[PERSON_NAME]" at bounding box center [164, 104] width 229 height 23
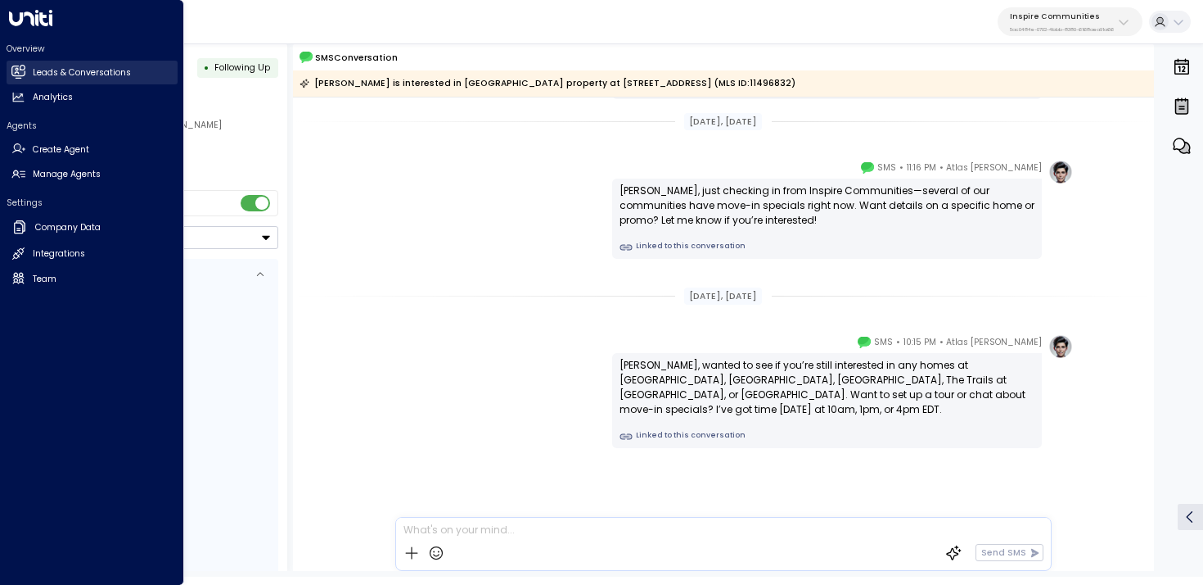
click at [58, 69] on h2 "Leads & Conversations" at bounding box center [82, 72] width 98 height 13
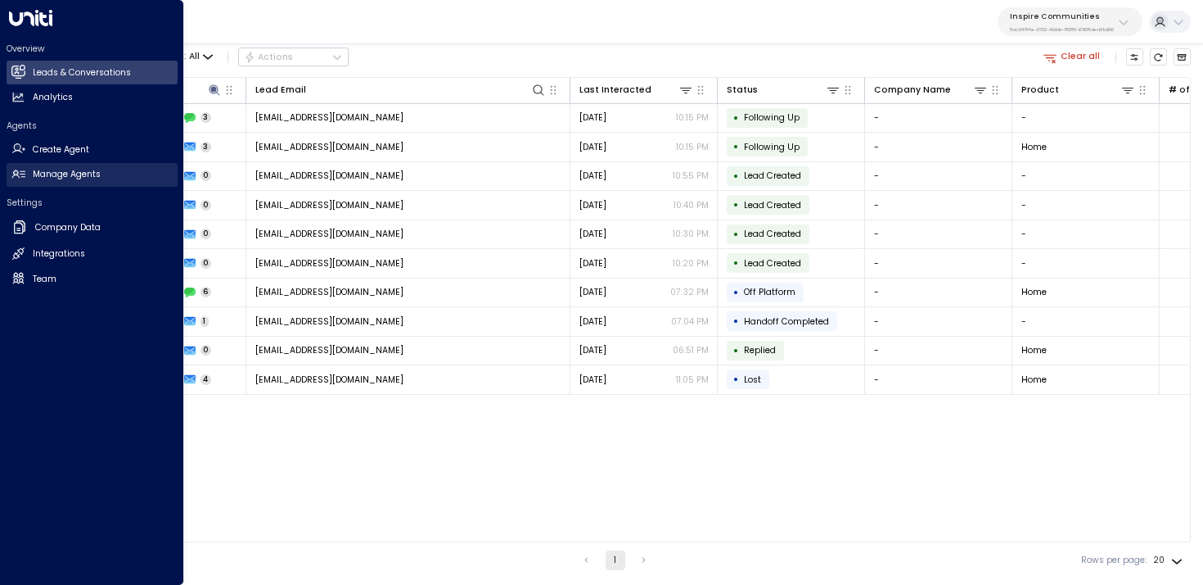
click at [30, 172] on link "Manage Agents Manage Agents" at bounding box center [92, 175] width 171 height 24
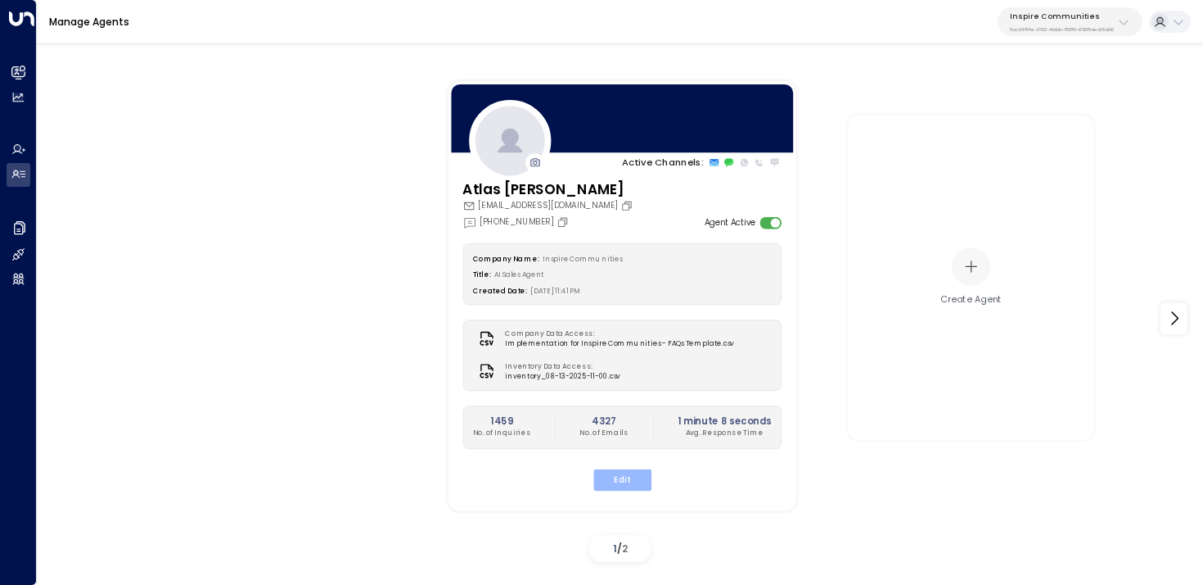
click at [627, 490] on button "Edit" at bounding box center [622, 478] width 58 height 21
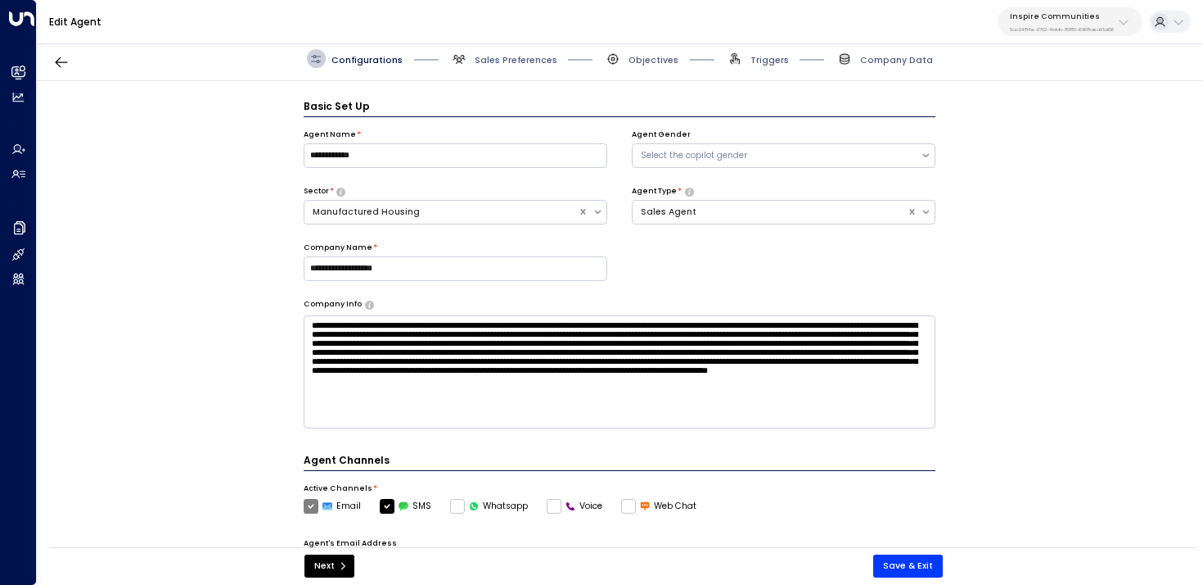
scroll to position [18, 0]
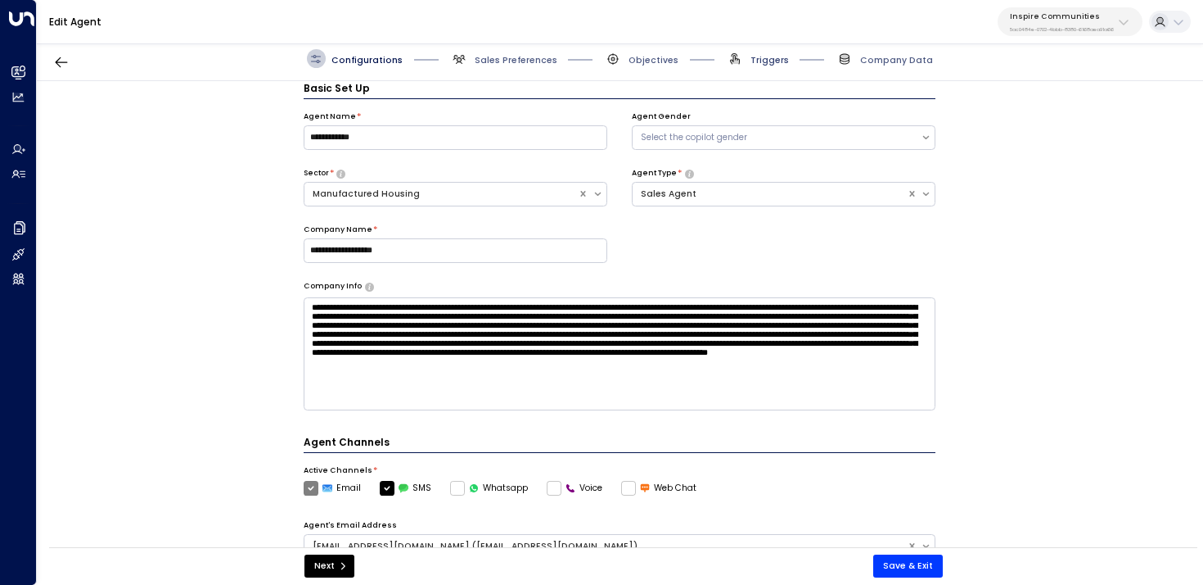
click at [770, 64] on span "Triggers" at bounding box center [770, 60] width 38 height 12
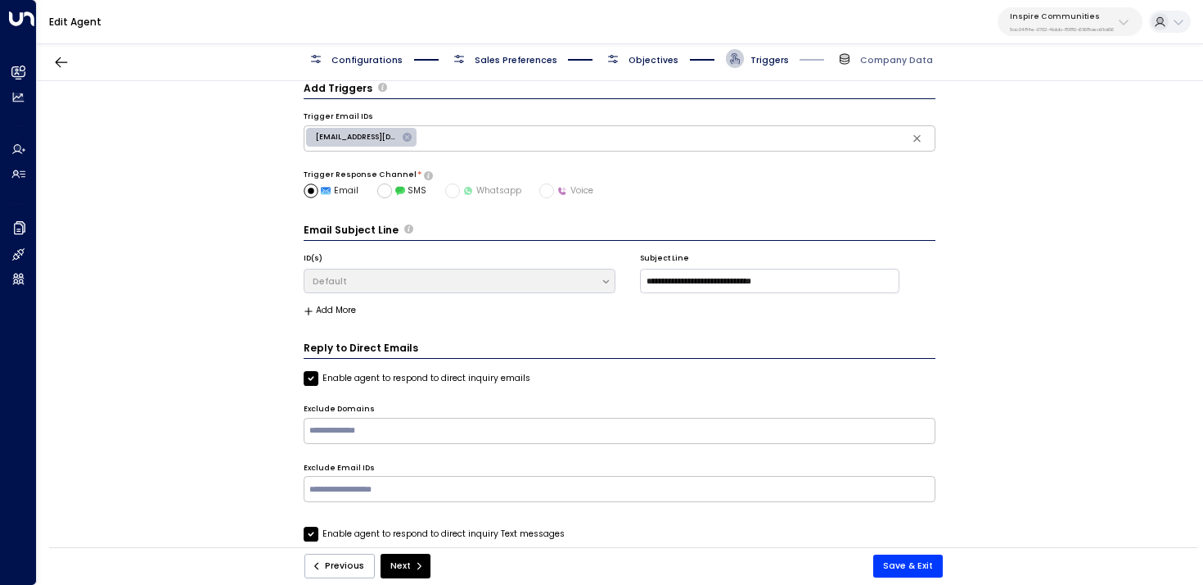
click at [709, 51] on div "Configurations Sales Preferences Objectives Triggers Company Data" at bounding box center [620, 58] width 626 height 19
click at [655, 52] on span "Objectives" at bounding box center [641, 58] width 74 height 19
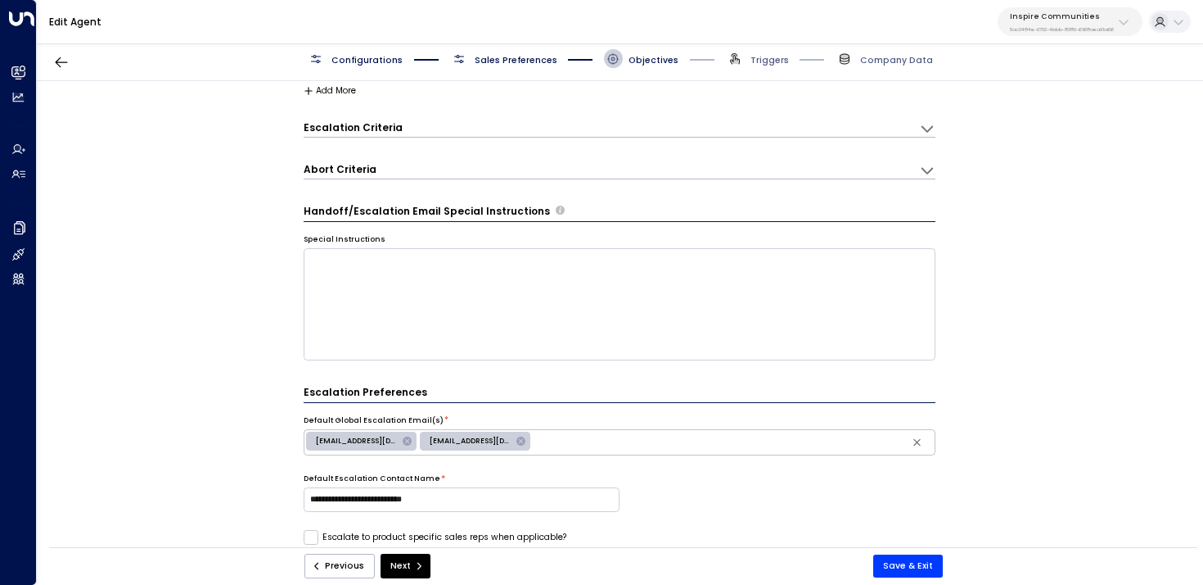
scroll to position [0, 0]
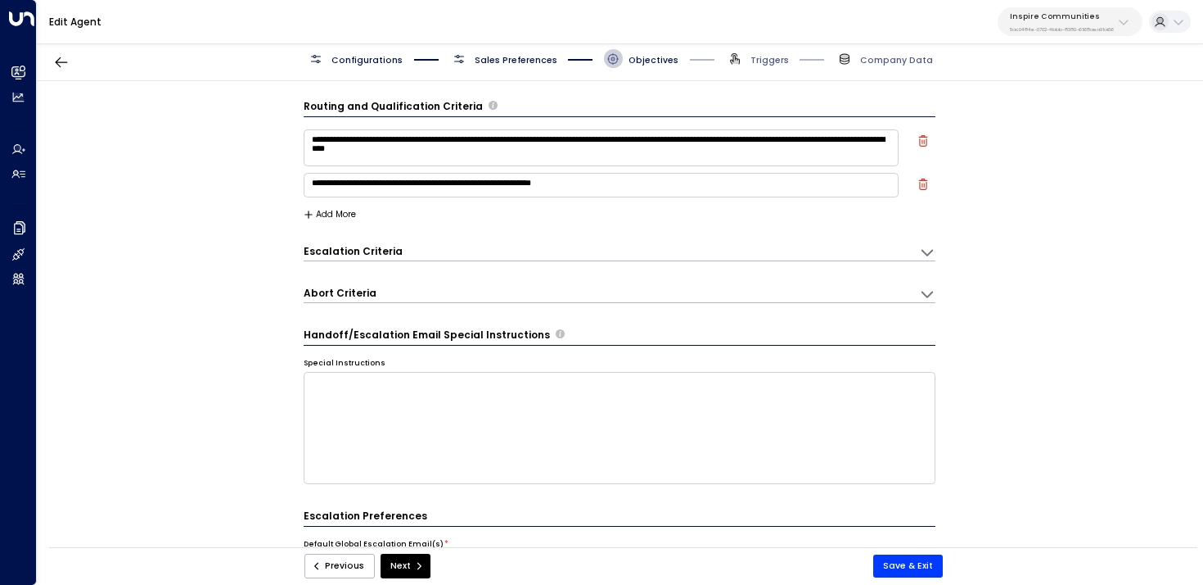
click at [1044, 16] on p "Inspire Communities" at bounding box center [1062, 16] width 104 height 10
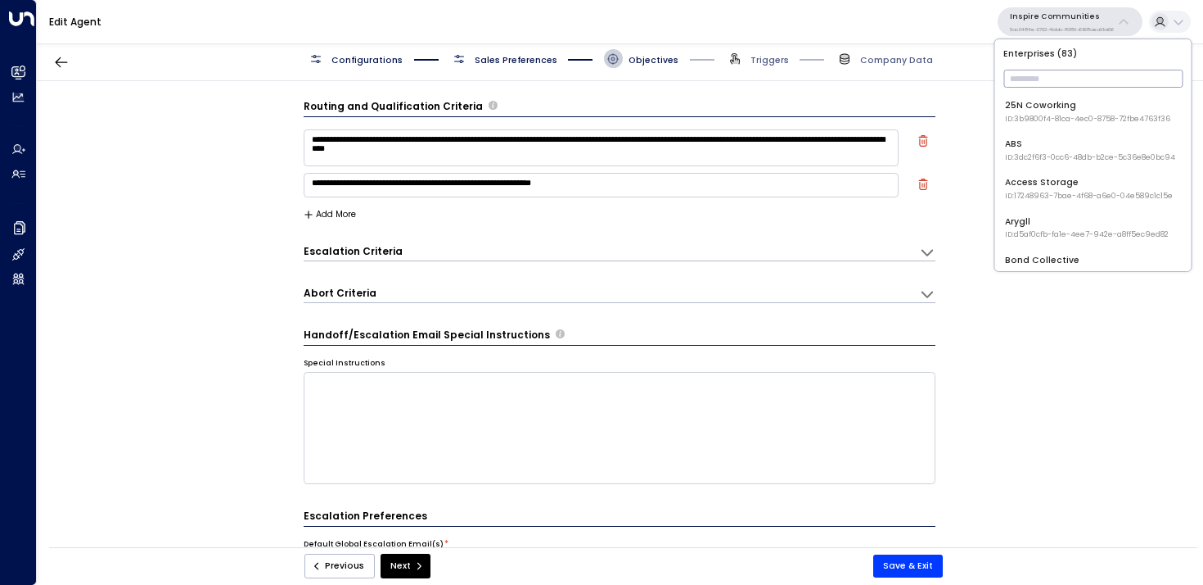
click at [1053, 87] on input "text" at bounding box center [1093, 78] width 179 height 26
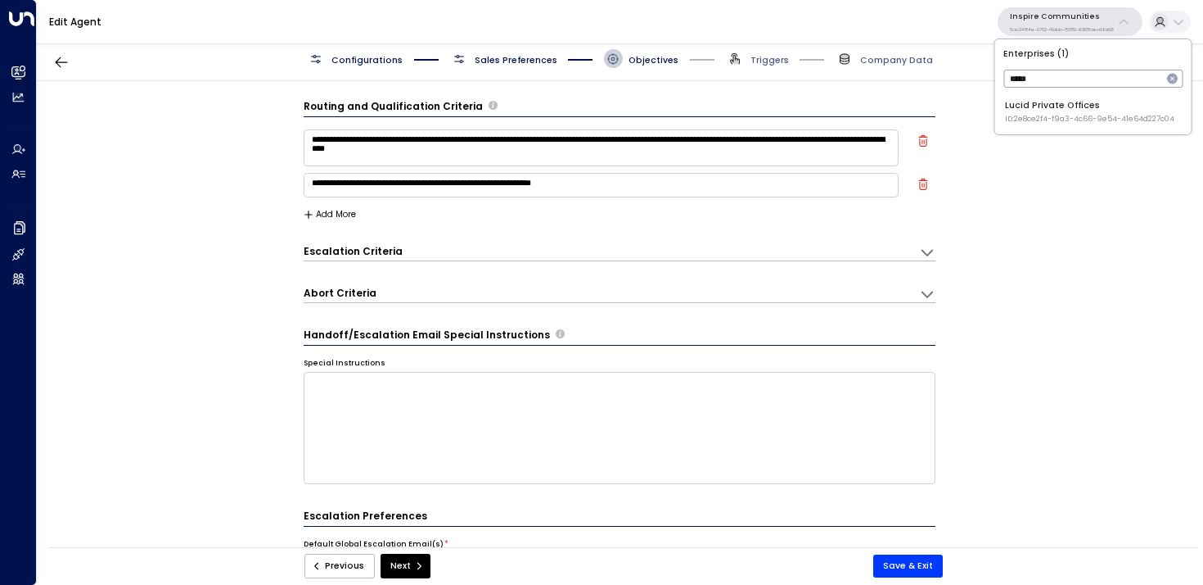
type input "*****"
click at [1059, 114] on span "ID: 2e8ce2f4-f9a3-4c66-9e54-41e64d227c04" at bounding box center [1089, 119] width 169 height 11
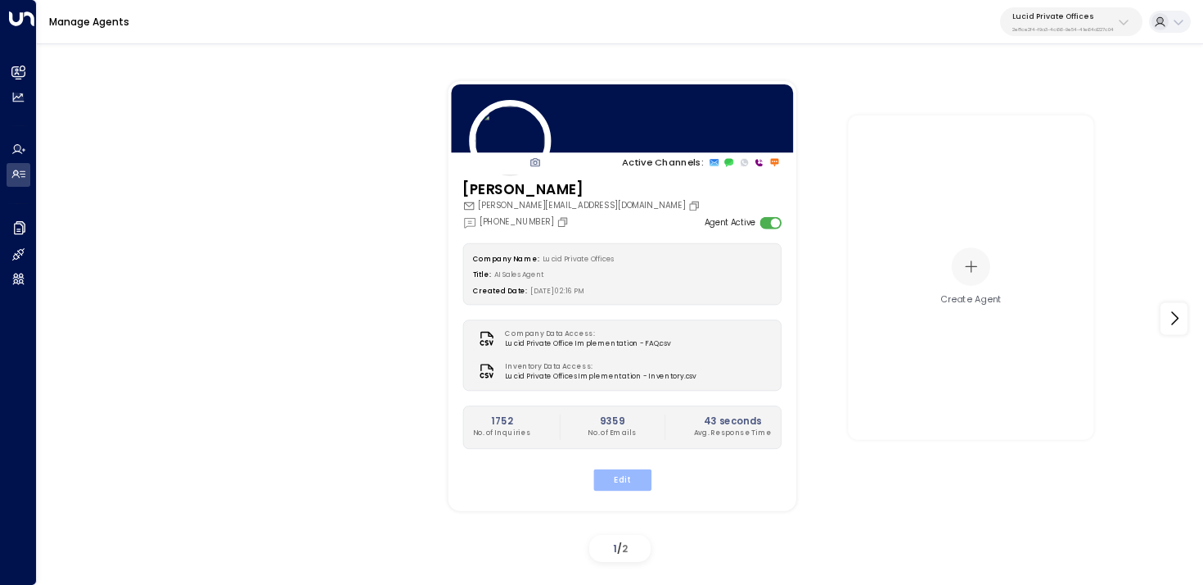
click at [620, 479] on button "Edit" at bounding box center [622, 478] width 58 height 21
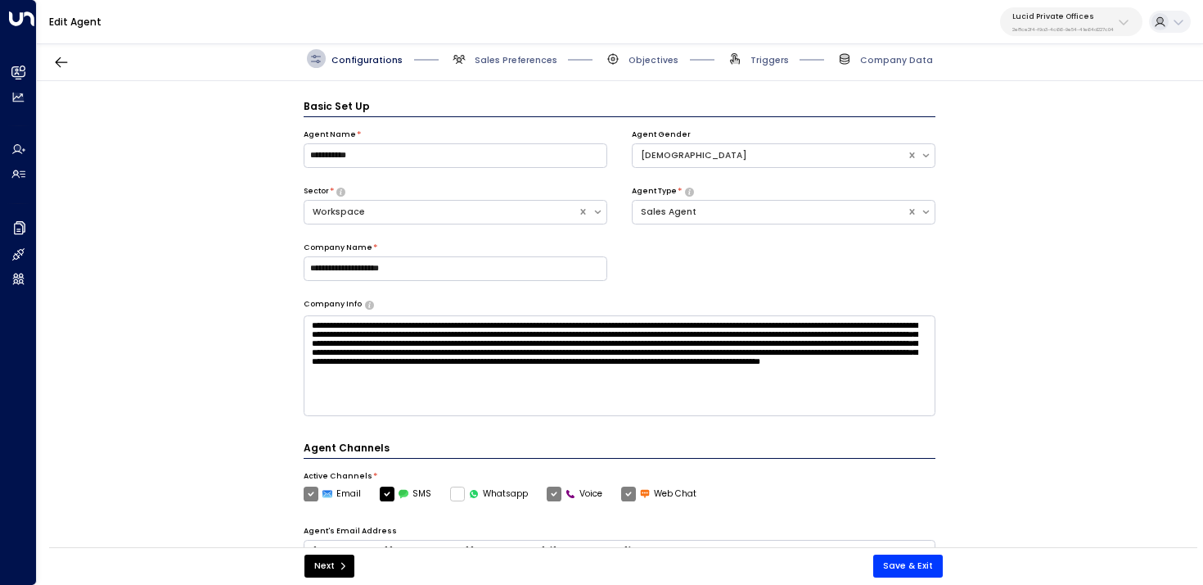
scroll to position [18, 0]
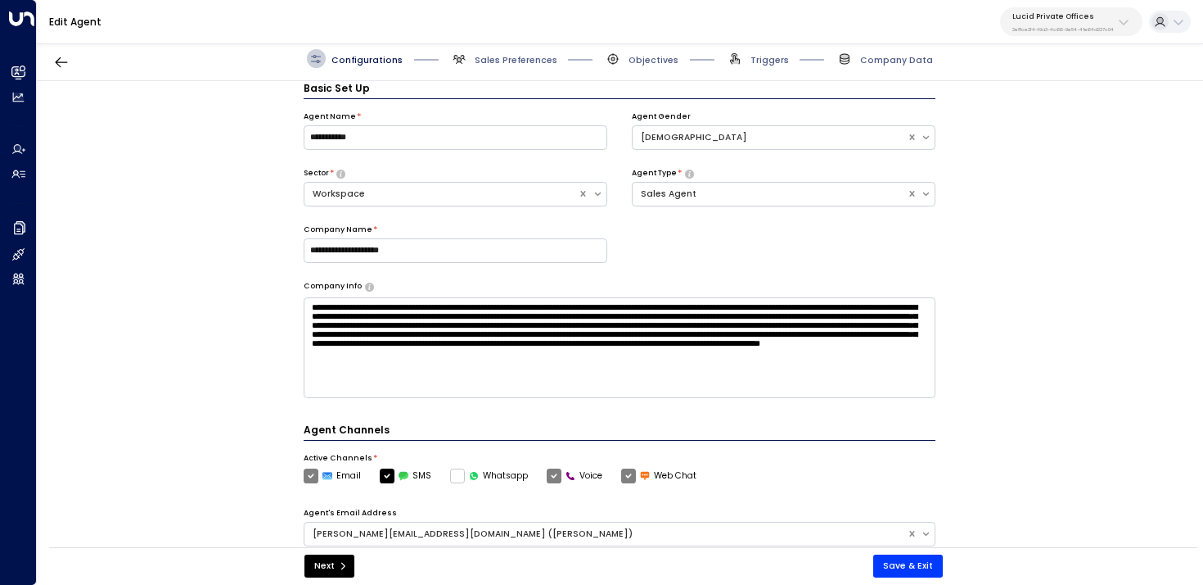
click at [639, 69] on div "Configurations Sales Preferences Objectives Triggers Company Data" at bounding box center [620, 59] width 1167 height 44
click at [637, 66] on span "Objectives" at bounding box center [641, 58] width 74 height 19
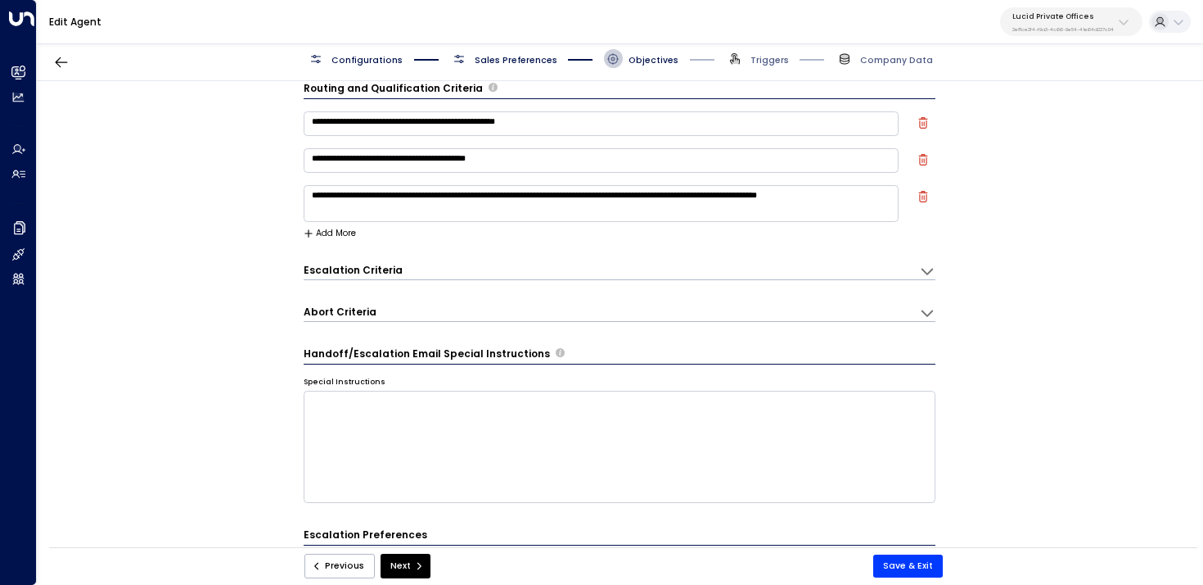
click at [539, 56] on span "Sales Preferences" at bounding box center [516, 60] width 83 height 12
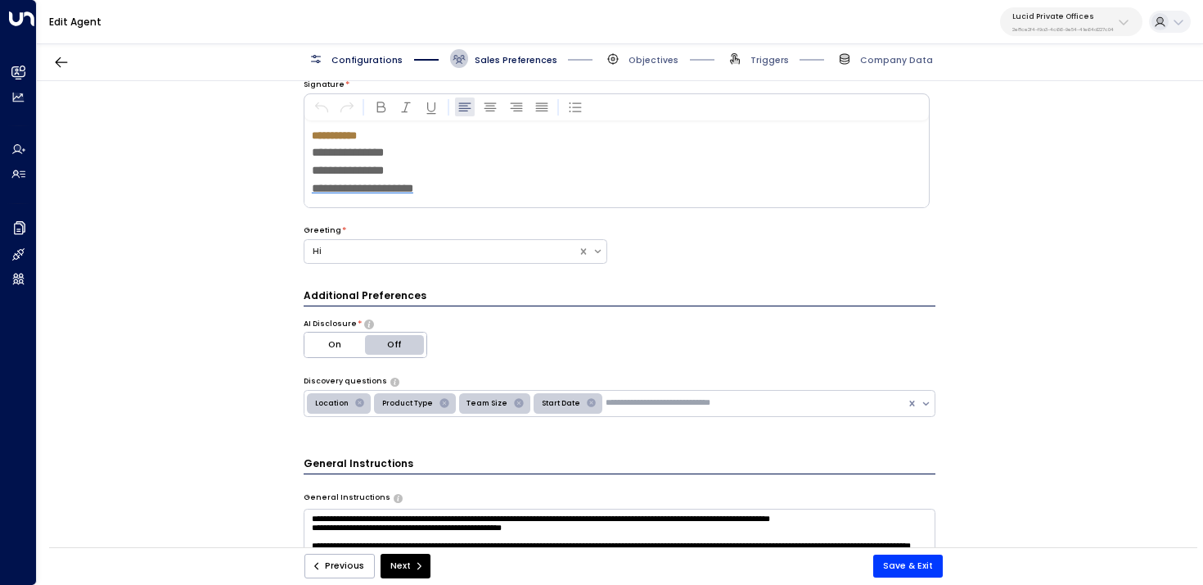
scroll to position [59, 0]
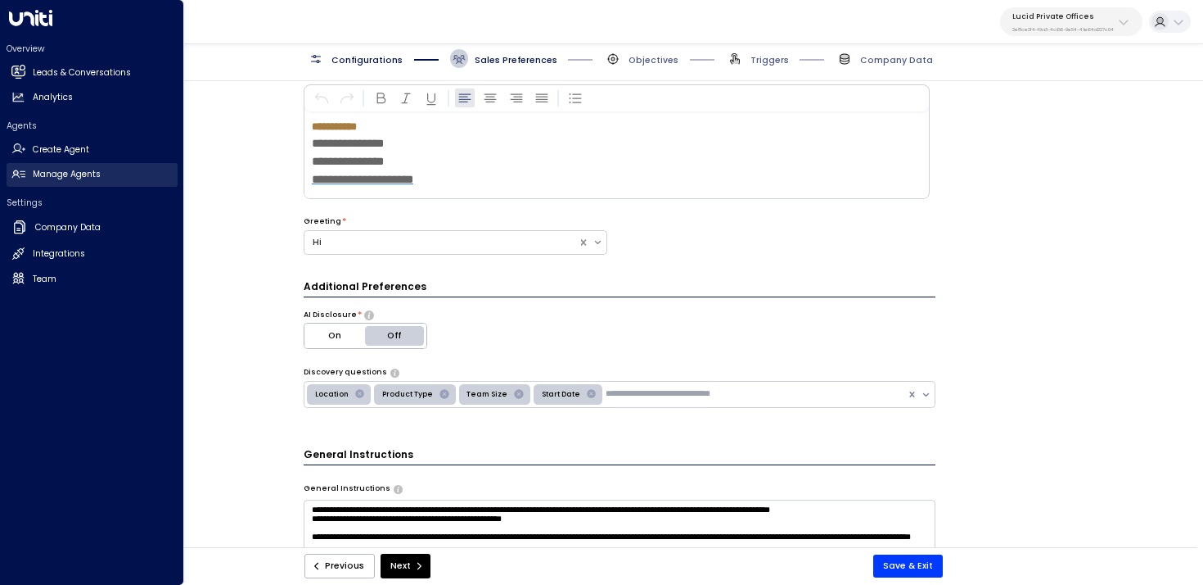
click at [33, 170] on h2 "Manage Agents" at bounding box center [67, 174] width 68 height 13
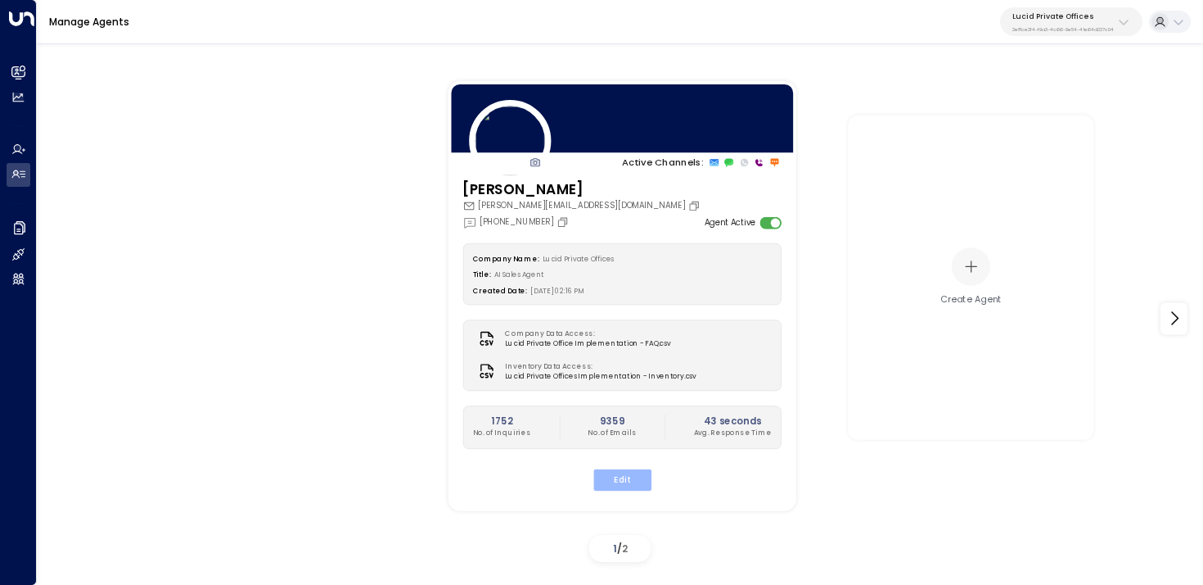
click at [625, 484] on button "Edit" at bounding box center [622, 478] width 58 height 21
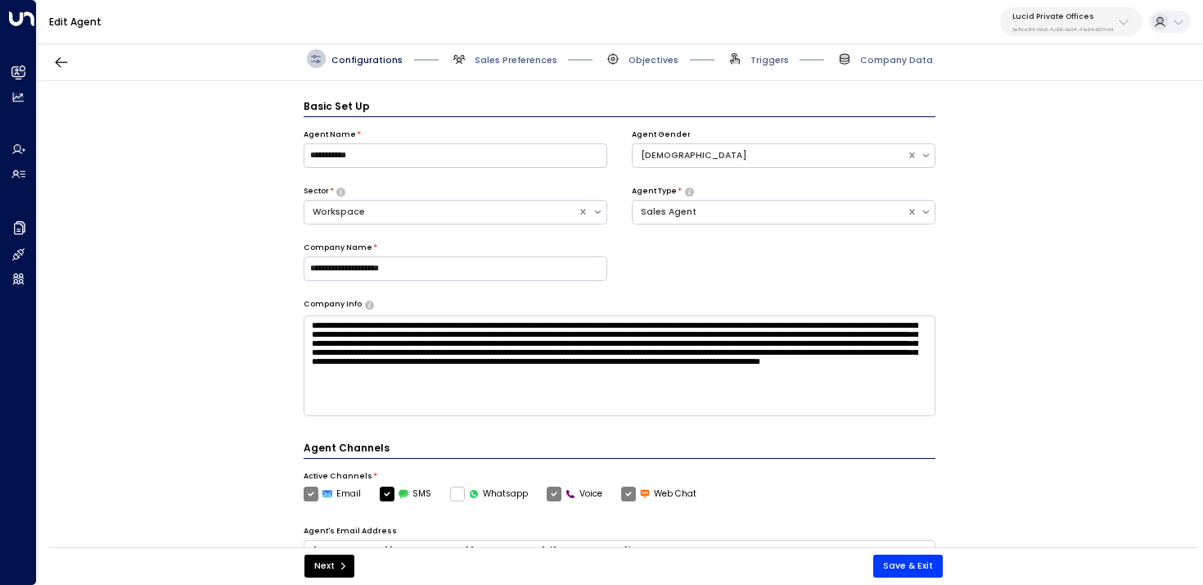
scroll to position [18, 0]
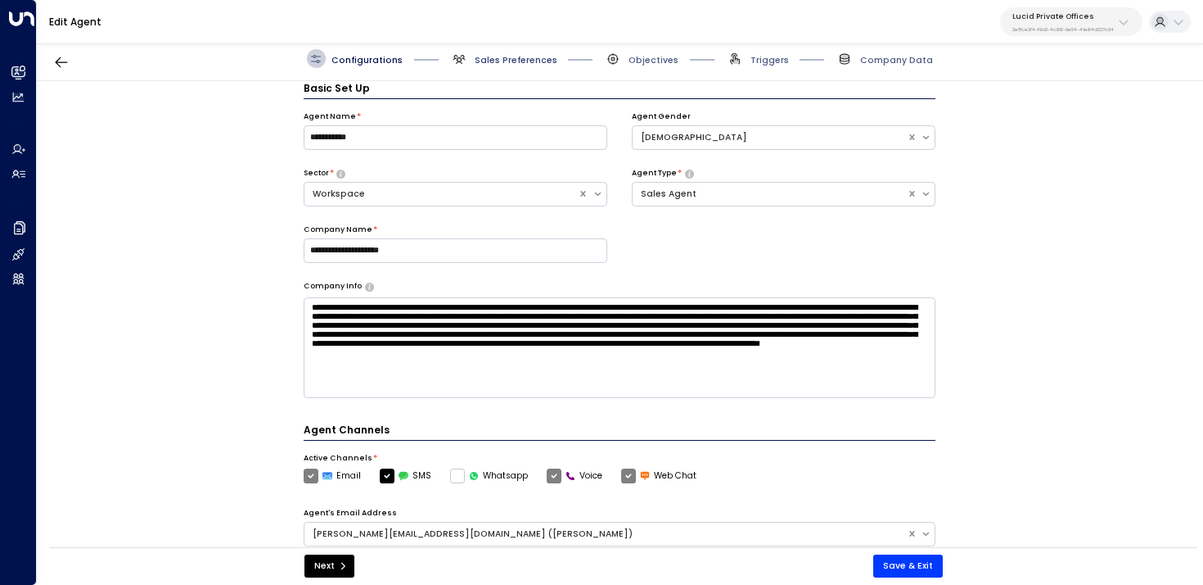
click at [475, 61] on span "Sales Preferences" at bounding box center [516, 60] width 83 height 12
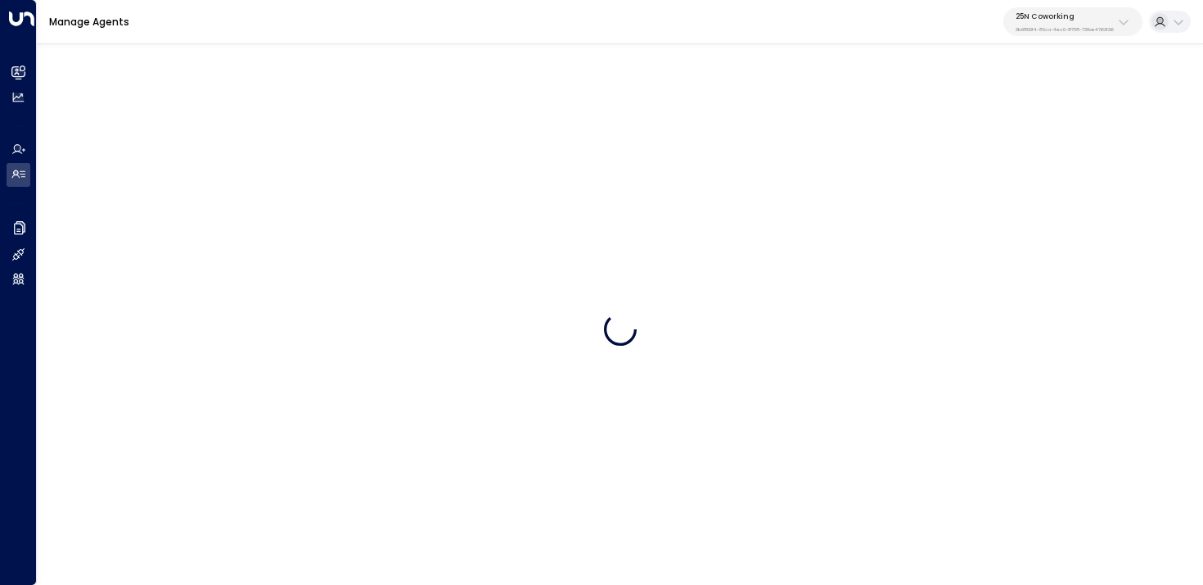
click at [1088, 26] on p "3b9800f4-81ca-4ec0-8758-72fbe4763f36" at bounding box center [1065, 29] width 98 height 7
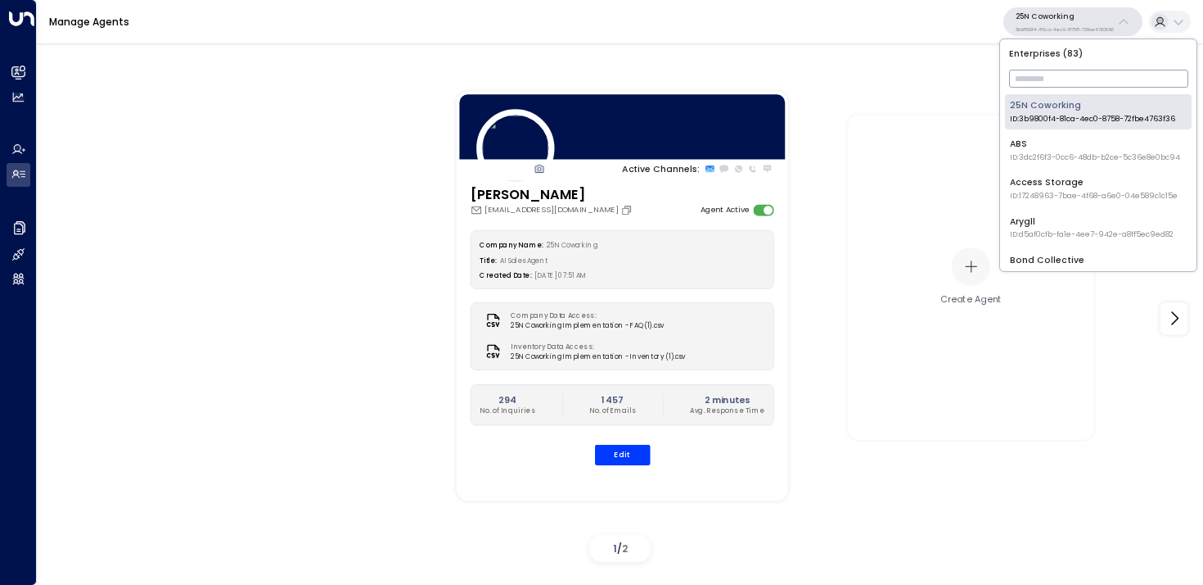
click at [1073, 79] on input "text" at bounding box center [1098, 78] width 179 height 26
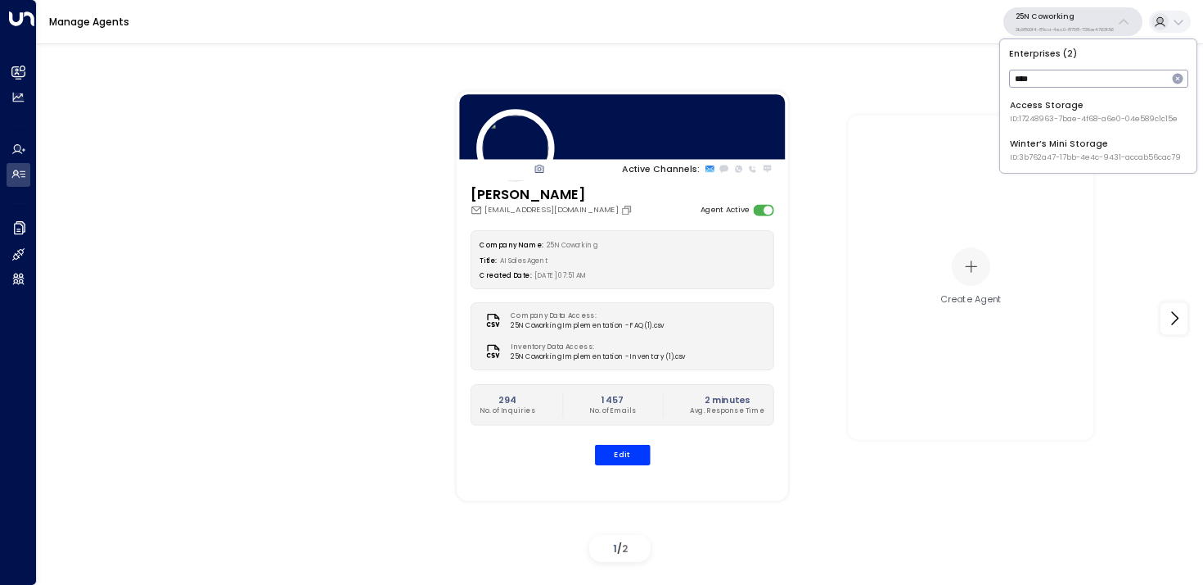
type input "*****"
type input "*******"
click at [1068, 133] on div "Enterprises ( 1 ) ******* ​ Inspire Communities ID: 5ac0484e-0702-4bbb-8380-616…" at bounding box center [1098, 86] width 196 height 95
click at [1088, 115] on span "ID: 5ac0484e-0702-4bbb-8380-6168aea91a66" at bounding box center [1096, 119] width 173 height 11
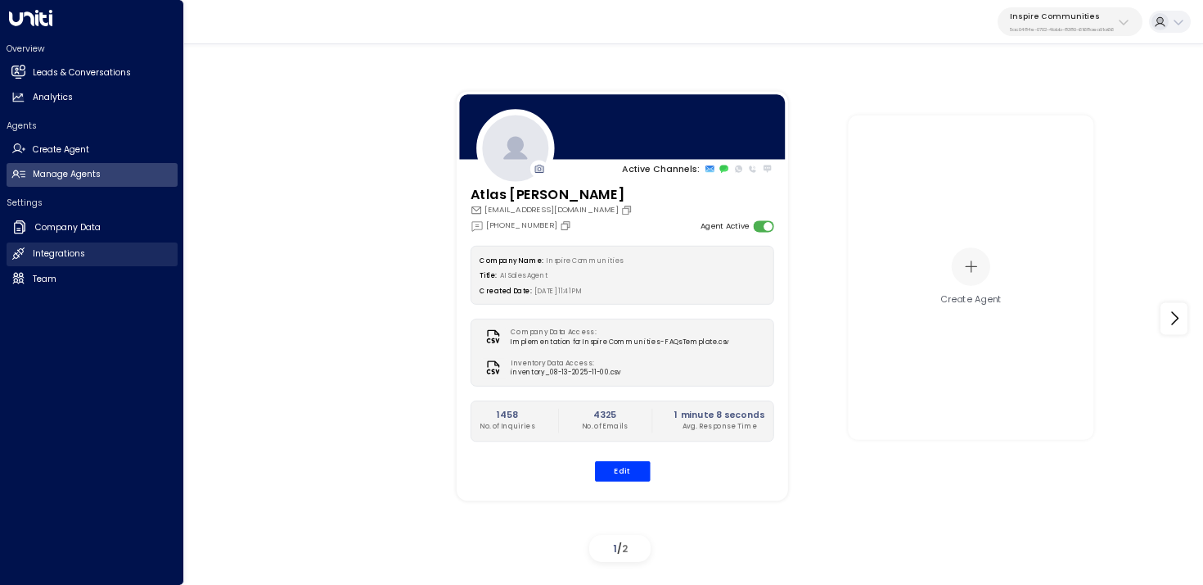
click at [27, 255] on link "Integrations Integrations" at bounding box center [92, 254] width 171 height 24
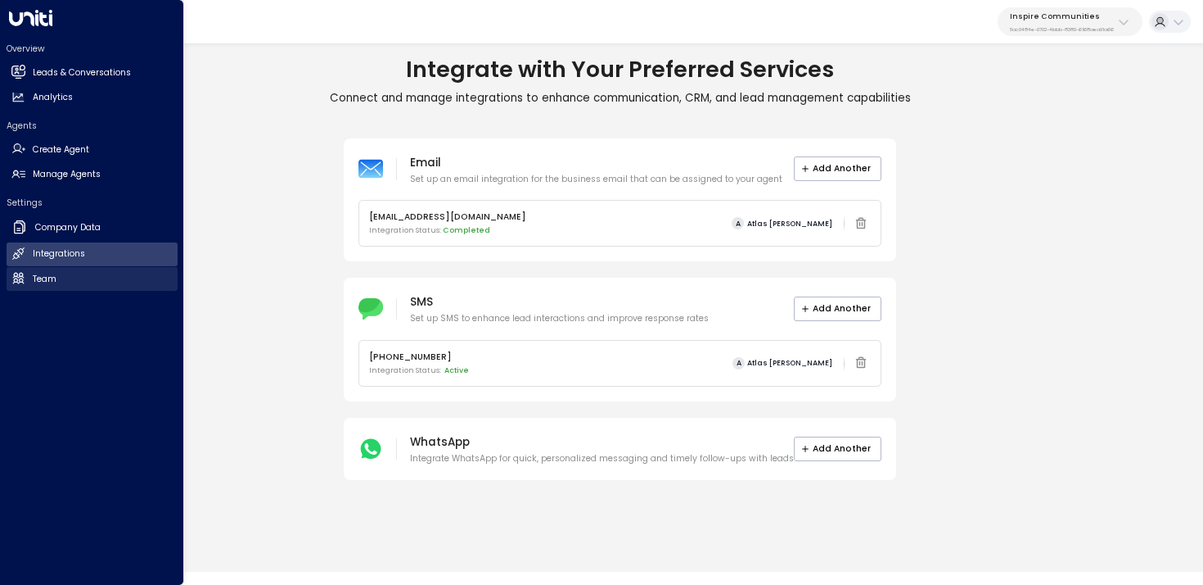
click at [96, 282] on link "Team Team" at bounding box center [92, 279] width 171 height 24
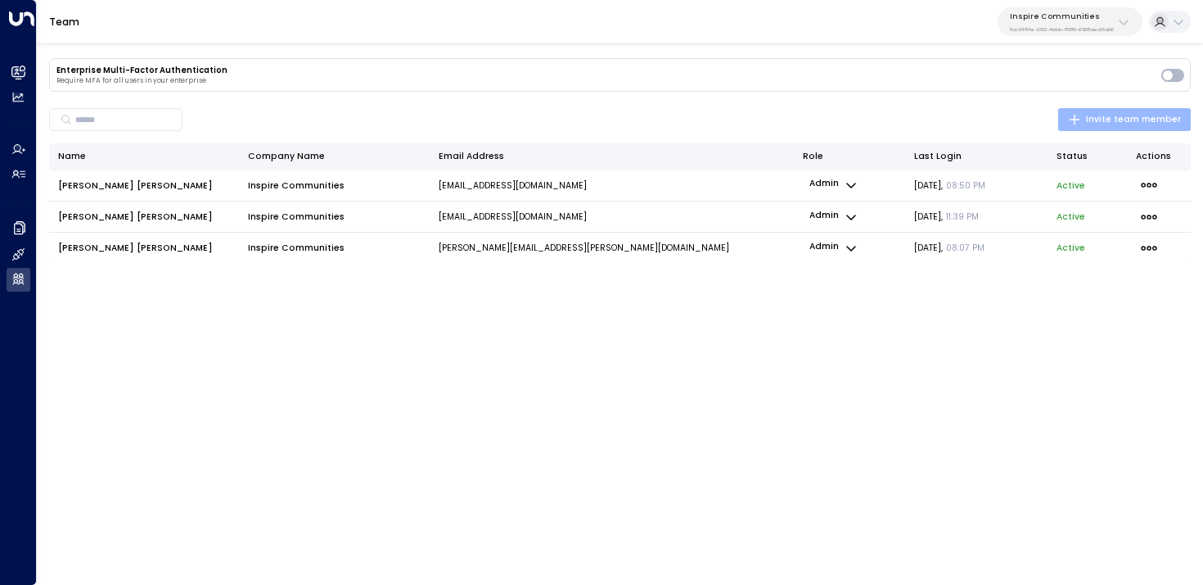
click at [1121, 130] on button "Invite team member" at bounding box center [1125, 119] width 133 height 23
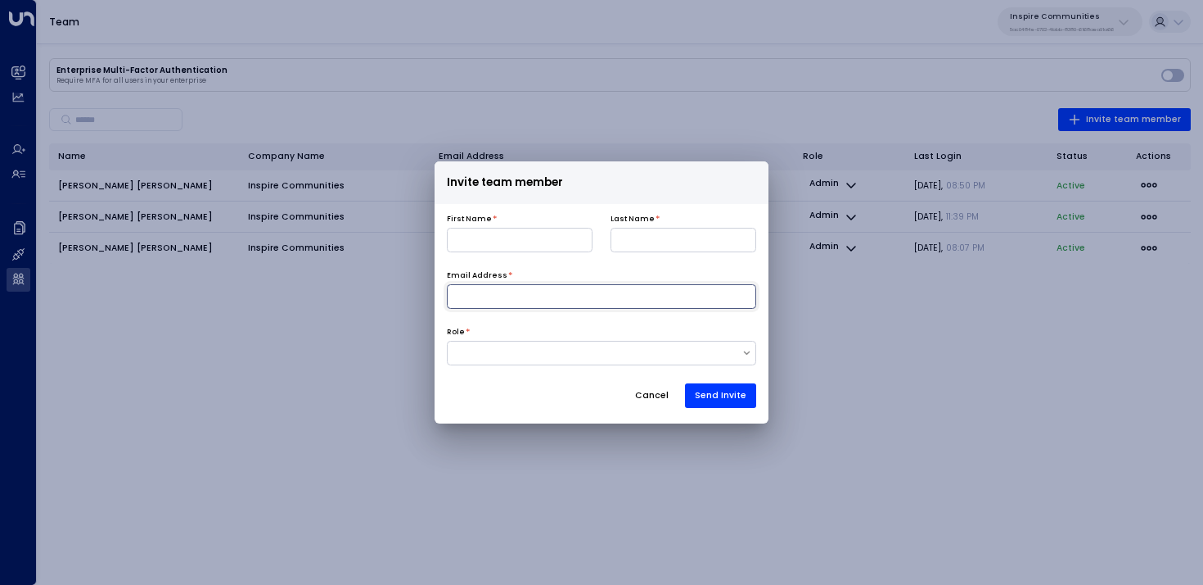
click at [543, 299] on input at bounding box center [602, 296] width 310 height 25
paste input "**********"
type input "**********"
click at [522, 245] on input at bounding box center [520, 240] width 146 height 25
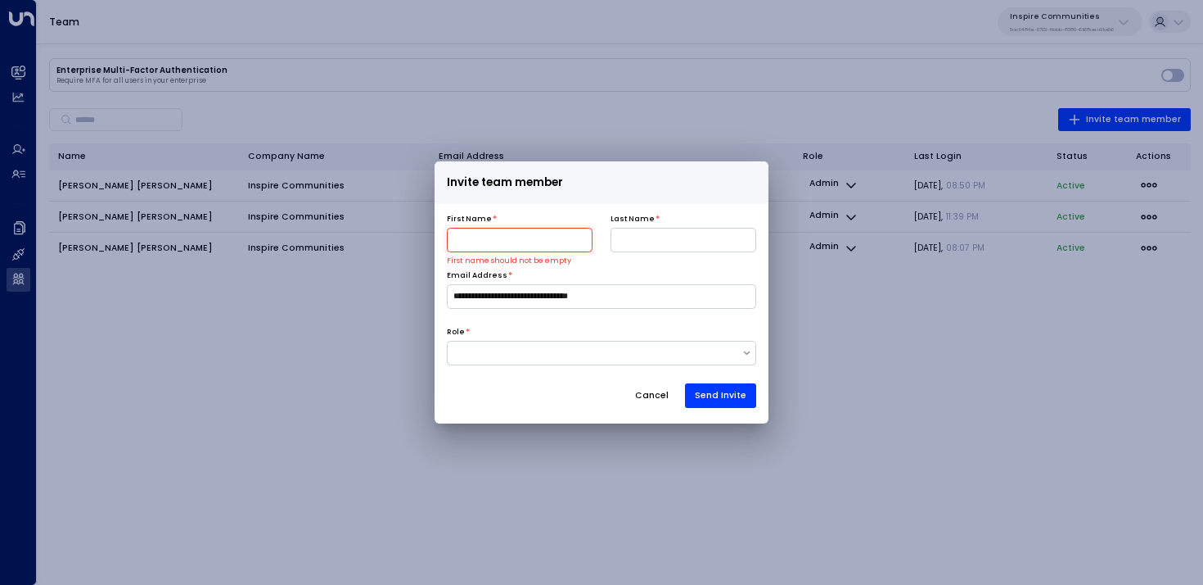
paste input "**********"
click at [523, 239] on input "**********" at bounding box center [520, 240] width 146 height 25
type input "**********"
click at [656, 241] on input at bounding box center [684, 240] width 146 height 25
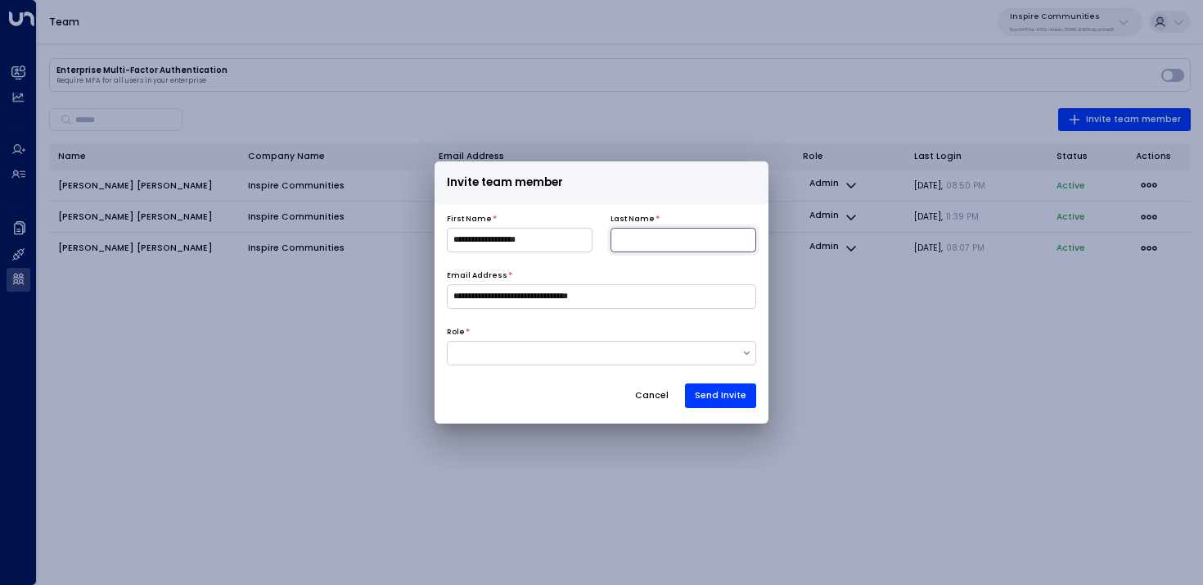
paste input "**********"
type input "**********"
click at [508, 240] on input "**********" at bounding box center [520, 240] width 146 height 25
type input "*******"
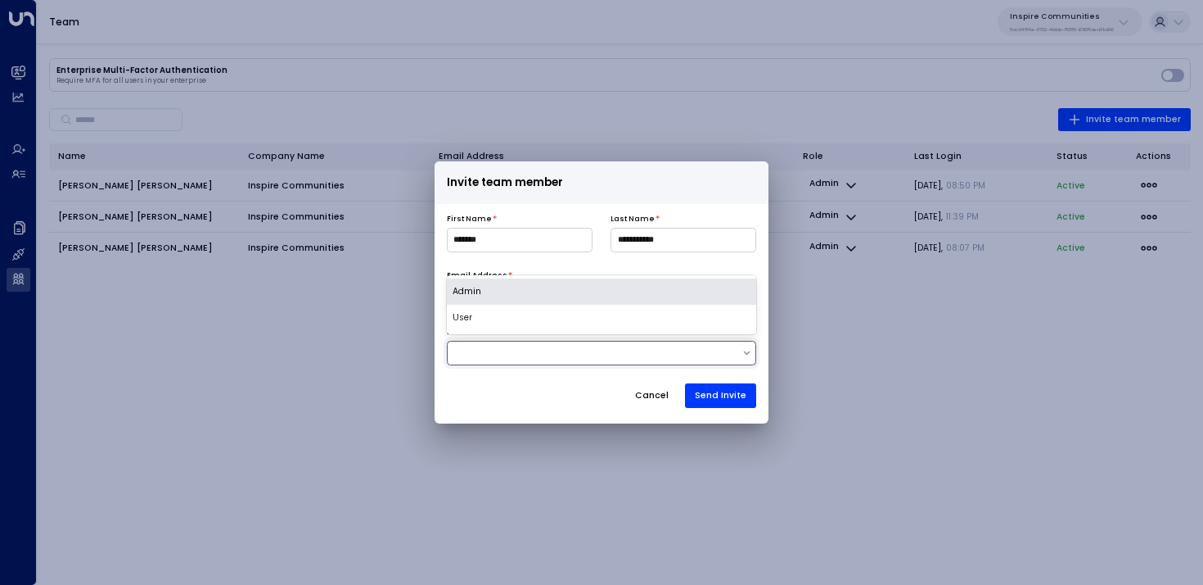
click at [533, 360] on div at bounding box center [602, 353] width 310 height 25
click at [511, 298] on div "Admin" at bounding box center [602, 291] width 310 height 26
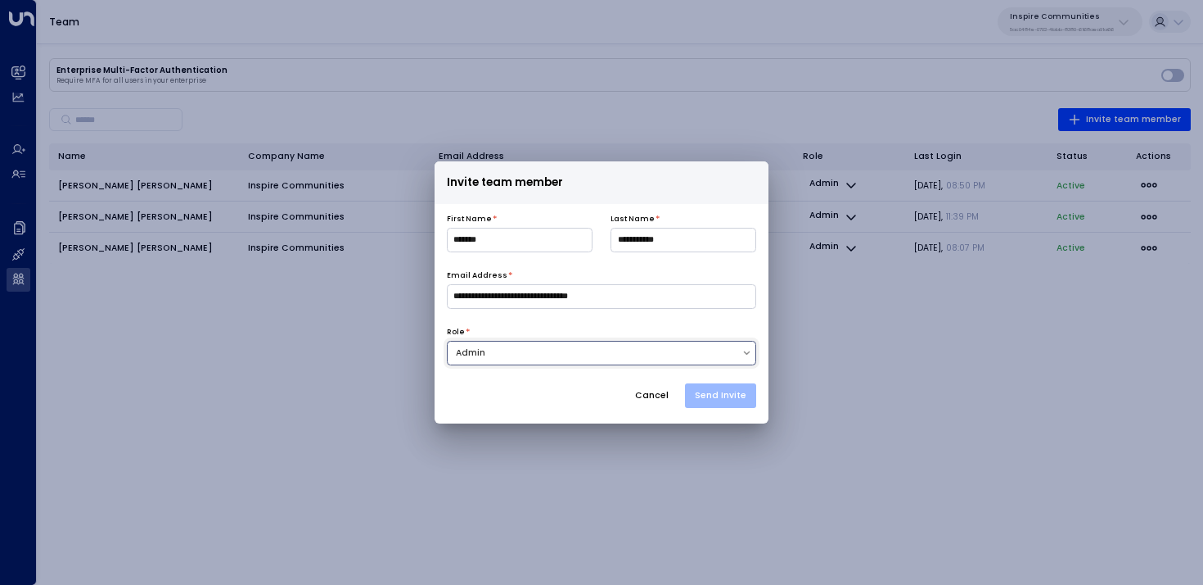
click at [738, 389] on button "Send Invite" at bounding box center [720, 395] width 71 height 25
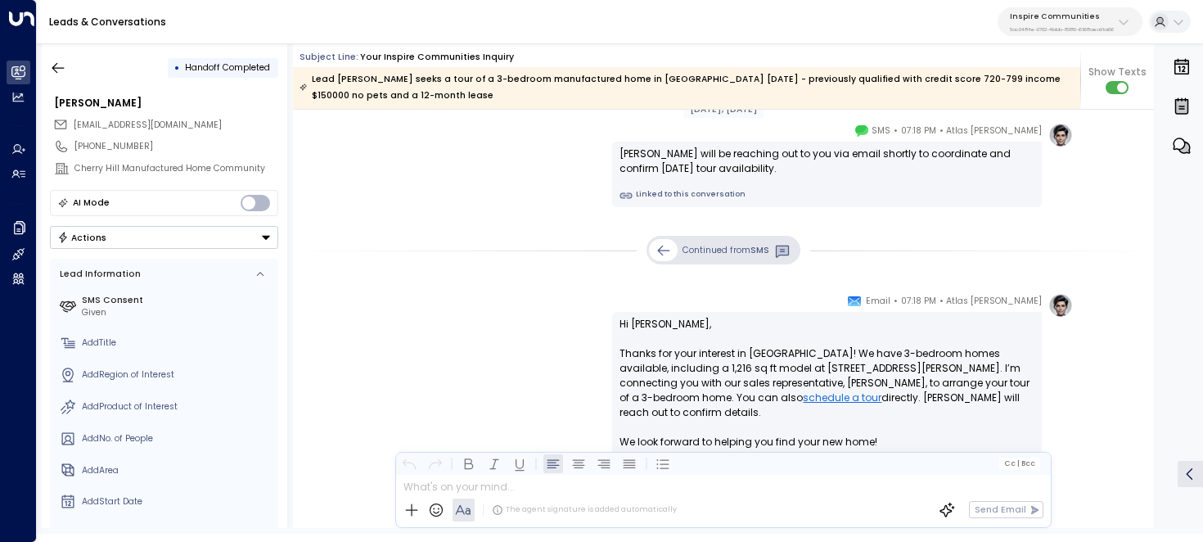
scroll to position [540, 0]
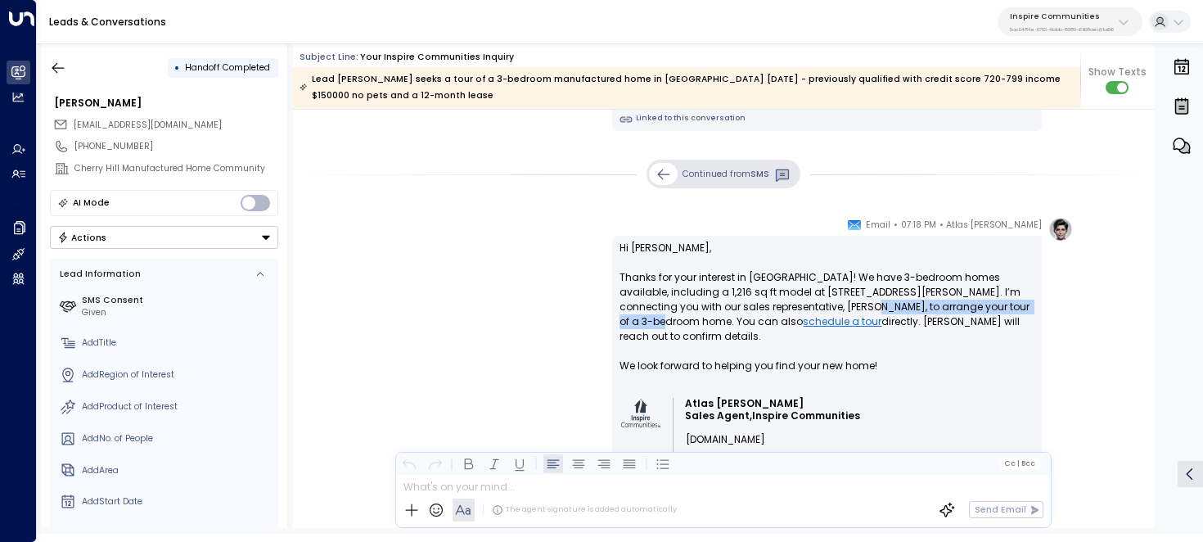
drag, startPoint x: 815, startPoint y: 305, endPoint x: 1024, endPoint y: 299, distance: 208.9
click at [1024, 301] on p "Hi [PERSON_NAME], Thanks for your interest in [GEOGRAPHIC_DATA]! We have 3-bedr…" at bounding box center [827, 314] width 415 height 147
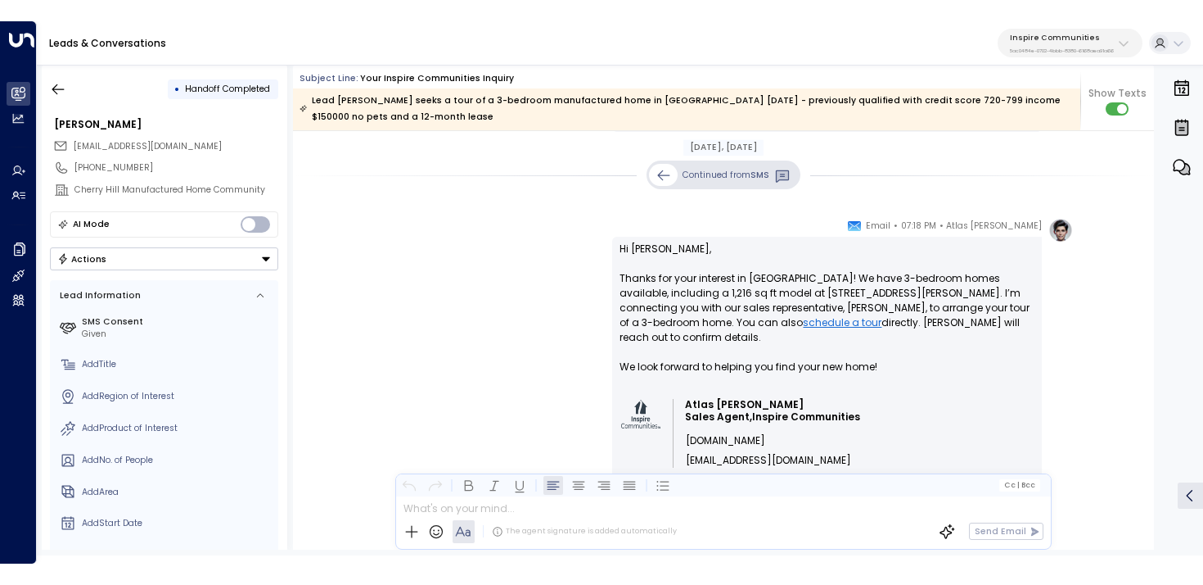
scroll to position [560, 0]
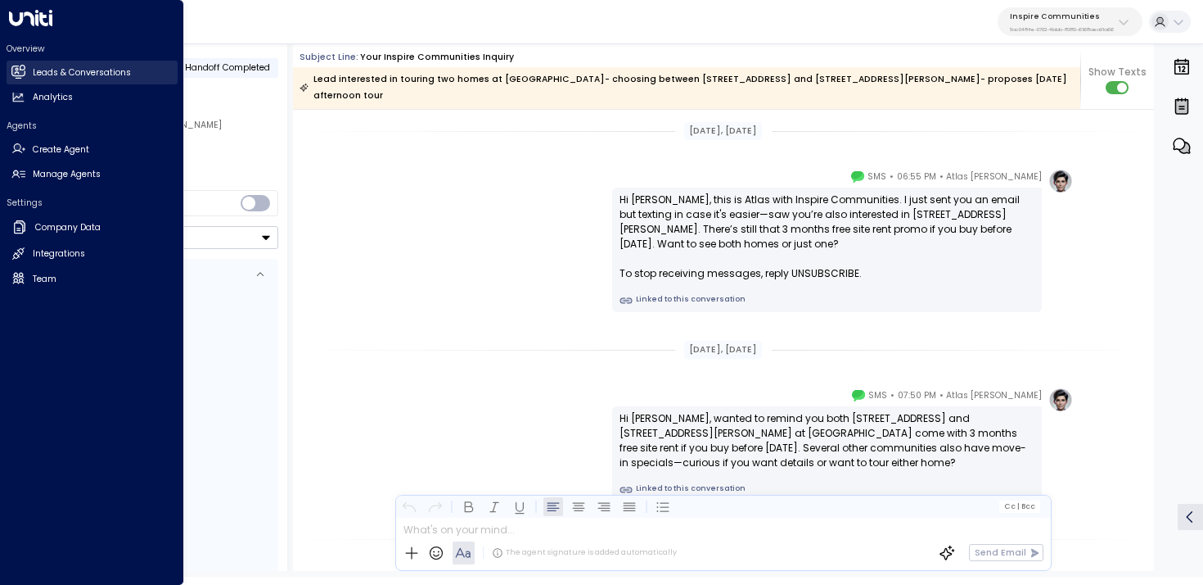
click at [19, 73] on icon at bounding box center [17, 71] width 13 height 10
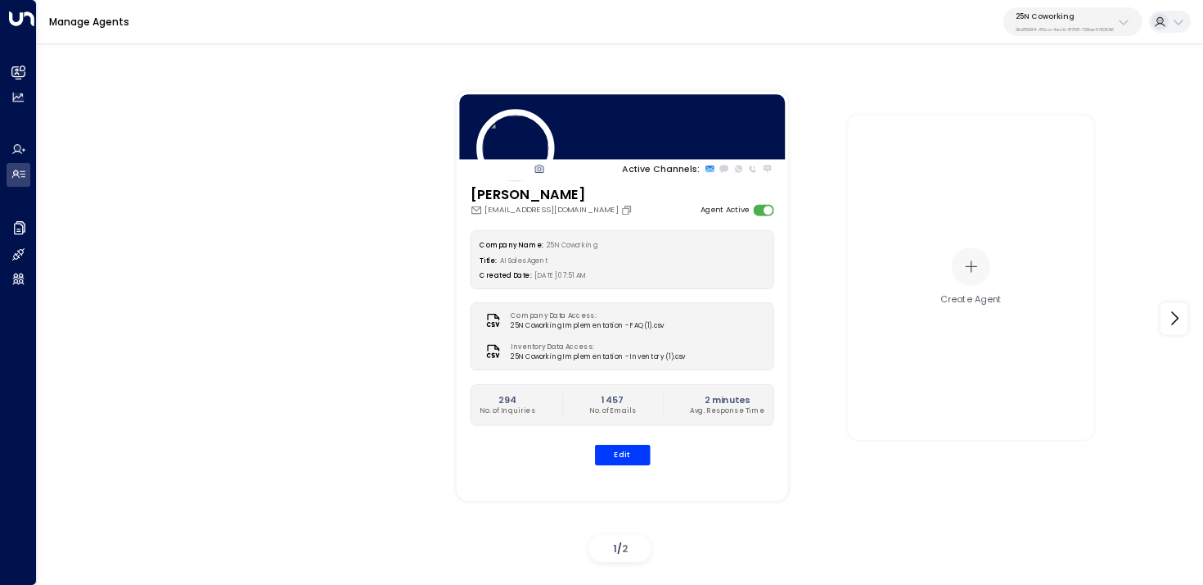
click at [1053, 21] on div "25N Coworking 3b9800f4-81ca-4ec0-8758-72fbe4763f36" at bounding box center [1065, 21] width 98 height 21
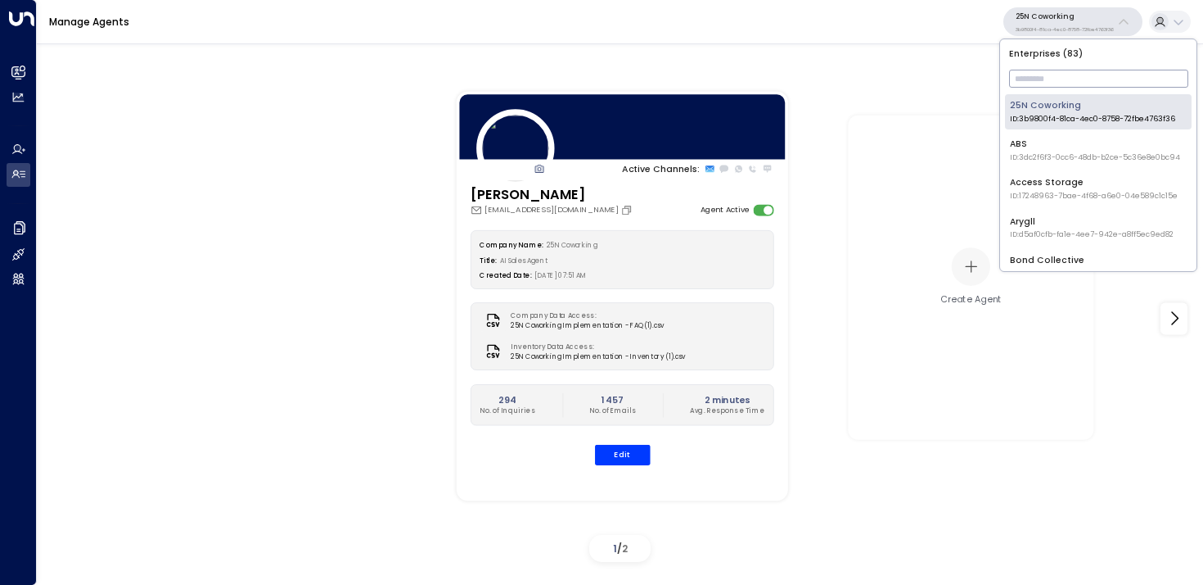
click at [1043, 77] on input "text" at bounding box center [1098, 78] width 179 height 26
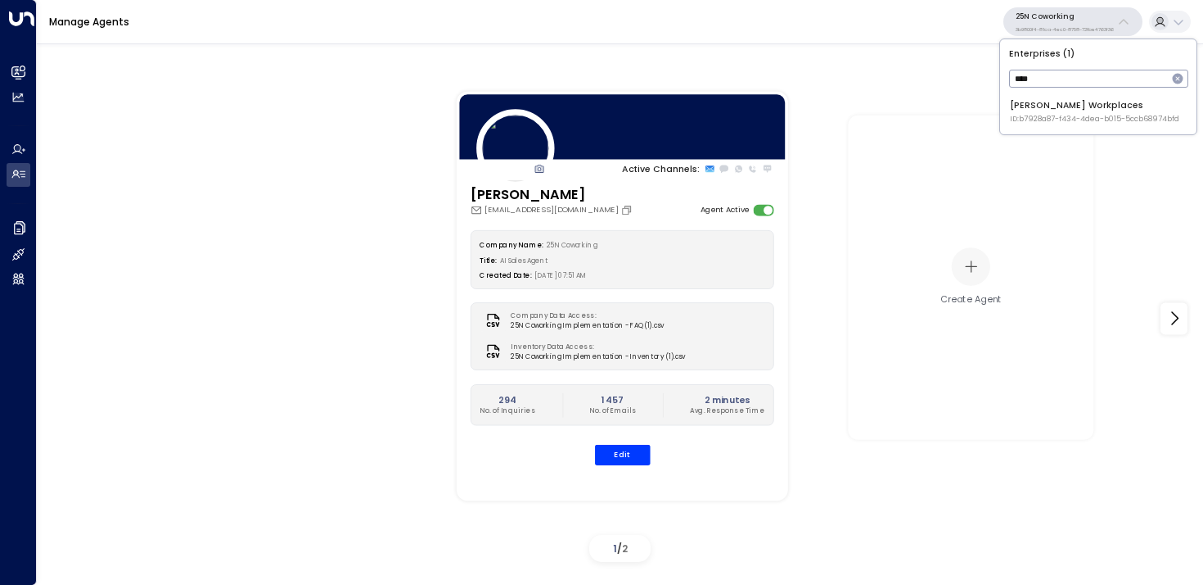
type input "****"
click at [1028, 111] on div "[PERSON_NAME] Workplaces ID: b7928a87-f434-4dea-b015-5ccb68974bfd" at bounding box center [1094, 111] width 169 height 25
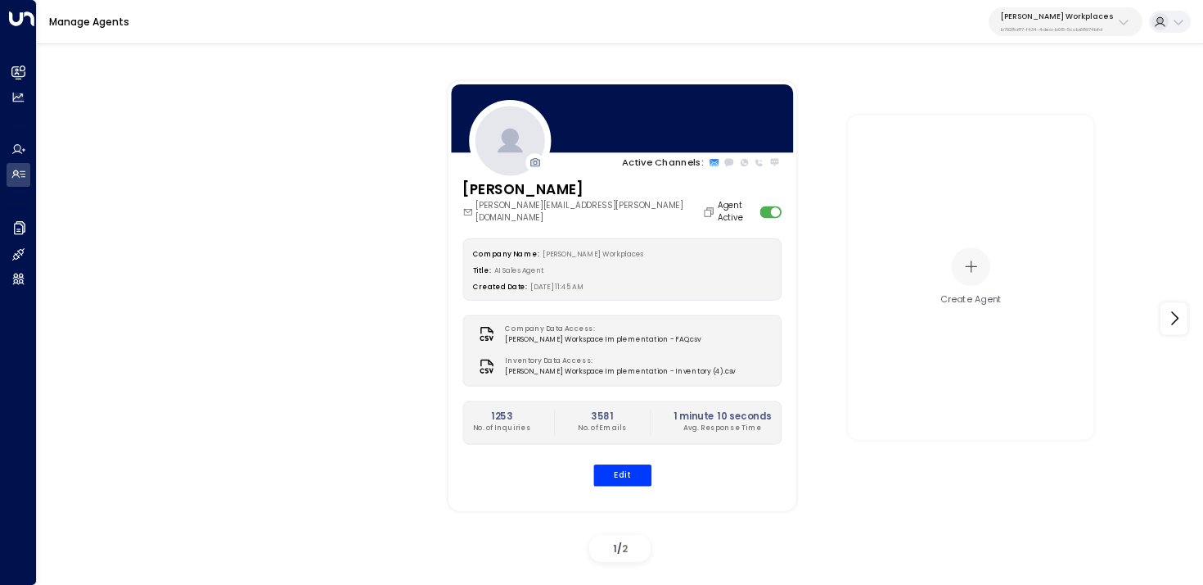
click at [612, 449] on div "Company Name: [PERSON_NAME] Workplaces Title: AI Sales Agent Created Date: [DAT…" at bounding box center [622, 361] width 319 height 247
click at [612, 450] on div "Company Name: [PERSON_NAME] Workplaces Title: AI Sales Agent Created Date: [DAT…" at bounding box center [622, 361] width 319 height 247
click at [614, 463] on button "Edit" at bounding box center [622, 473] width 58 height 21
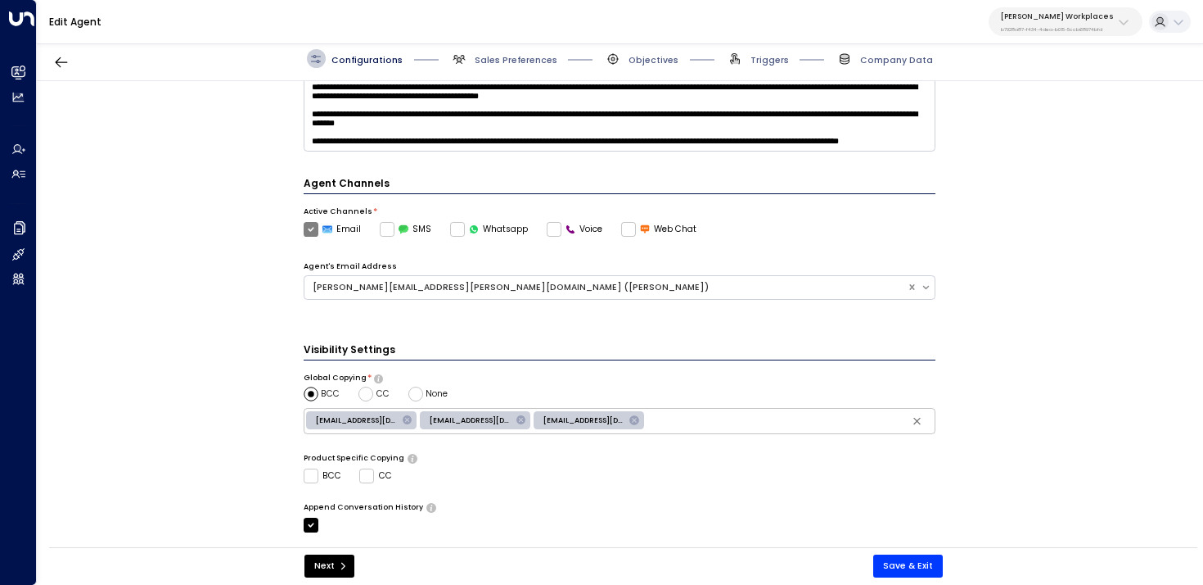
scroll to position [410, 0]
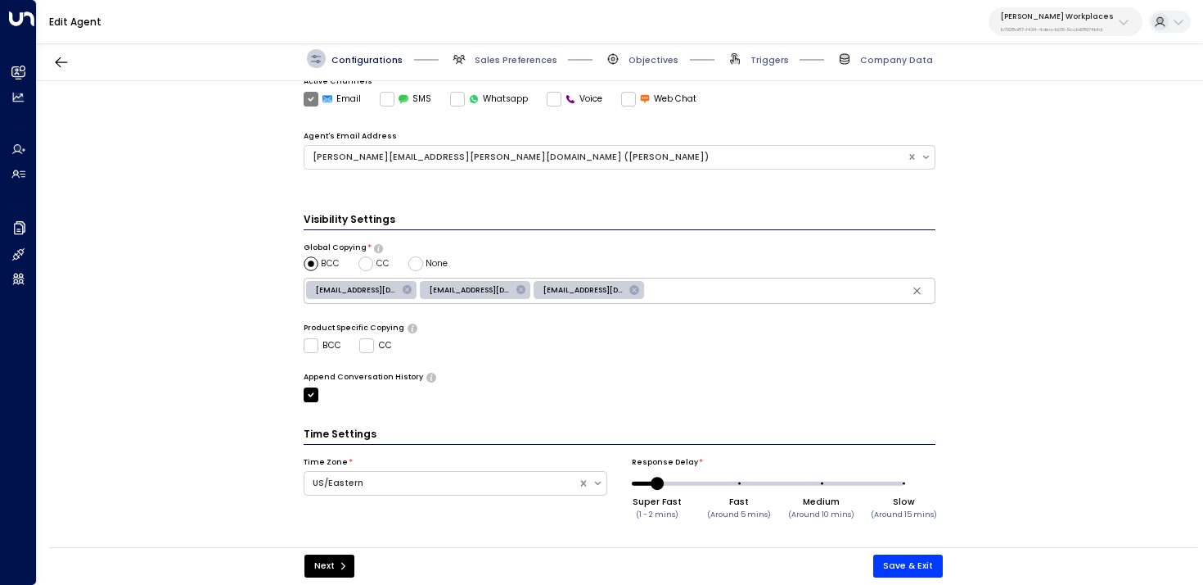
click at [478, 71] on div "Configurations Sales Preferences Objectives Triggers Company Data" at bounding box center [620, 59] width 1167 height 44
click at [492, 63] on span "Sales Preferences" at bounding box center [516, 60] width 83 height 12
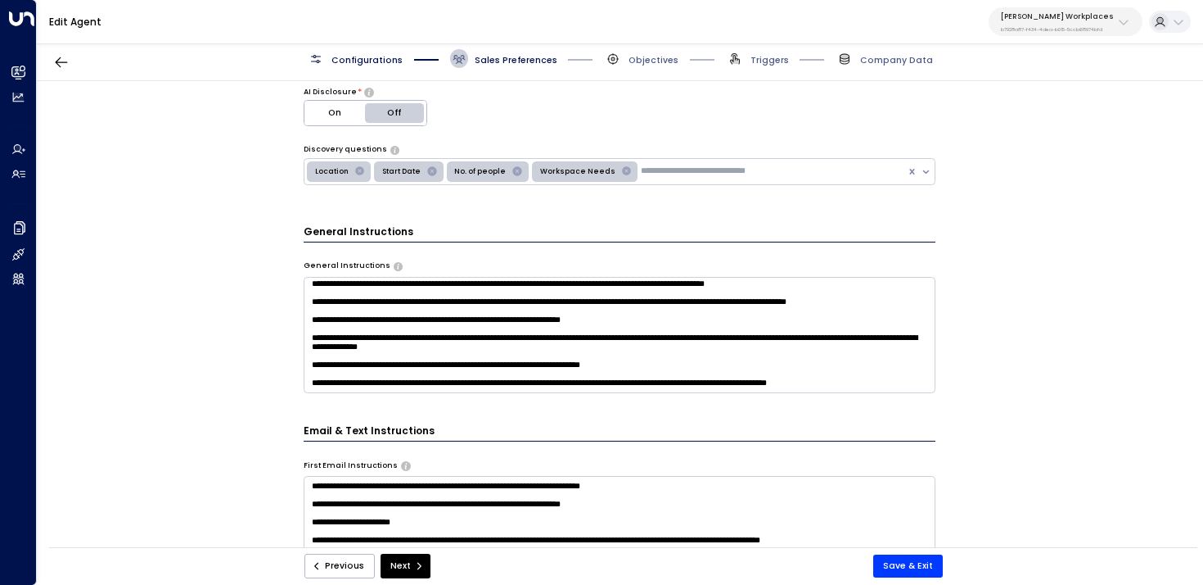
scroll to position [526, 0]
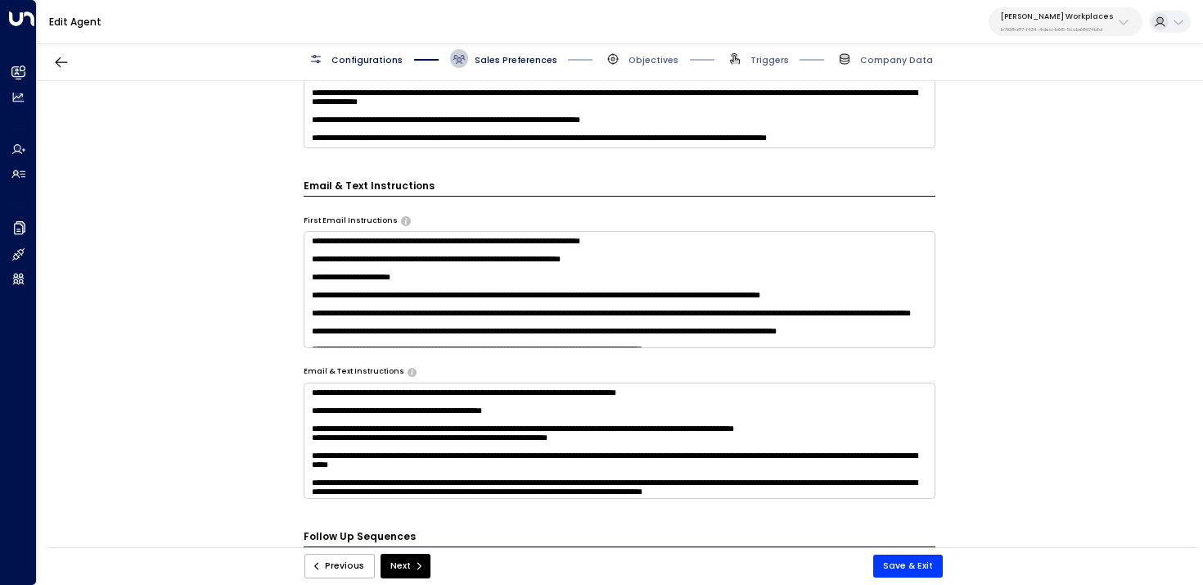
click at [377, 114] on textarea "**********" at bounding box center [620, 90] width 633 height 116
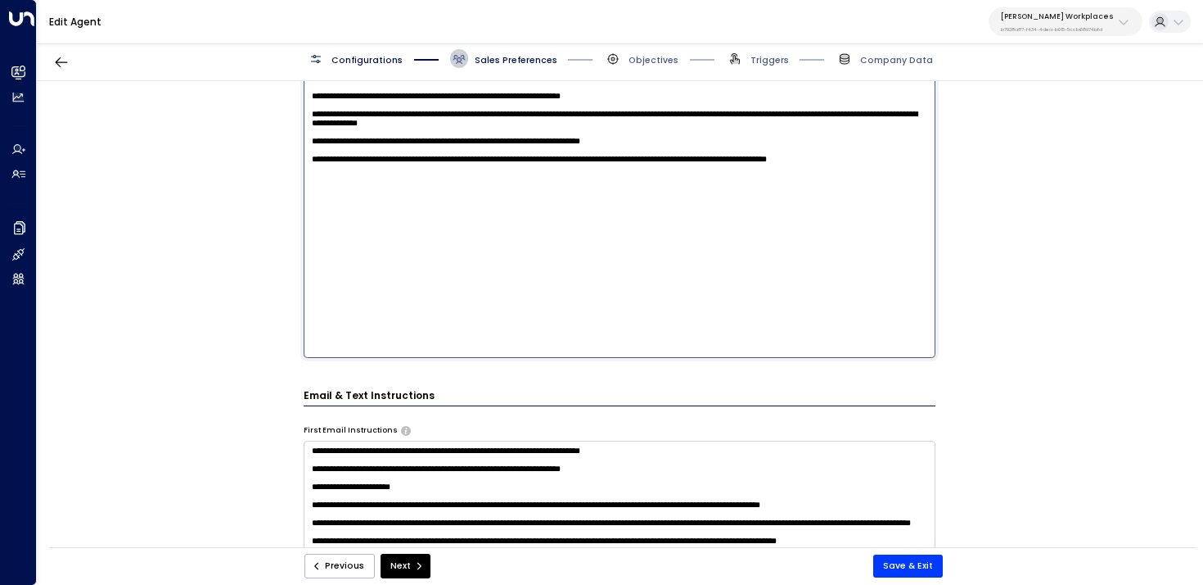
scroll to position [0, 0]
click at [324, 205] on textarea "**********" at bounding box center [620, 195] width 633 height 326
type textarea "**********"
drag, startPoint x: 924, startPoint y: 210, endPoint x: 236, endPoint y: 203, distance: 688.5
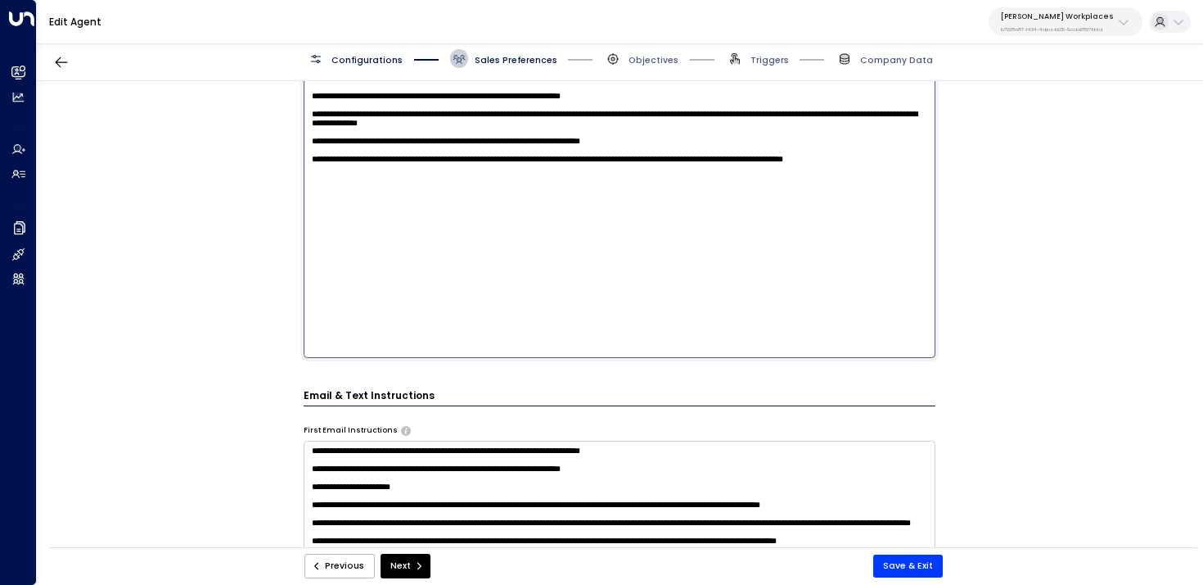
click at [236, 203] on div "**********" at bounding box center [620, 318] width 1166 height 474
click at [395, 567] on button "Next" at bounding box center [406, 565] width 50 height 25
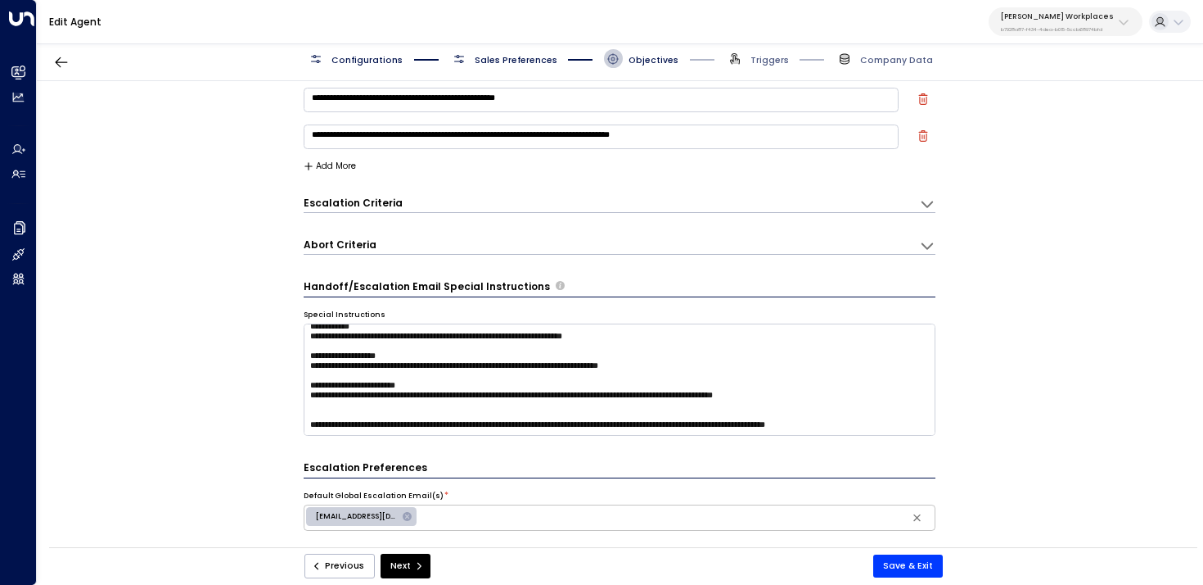
scroll to position [79, 0]
click at [901, 428] on textarea at bounding box center [620, 379] width 633 height 113
paste textarea "**********"
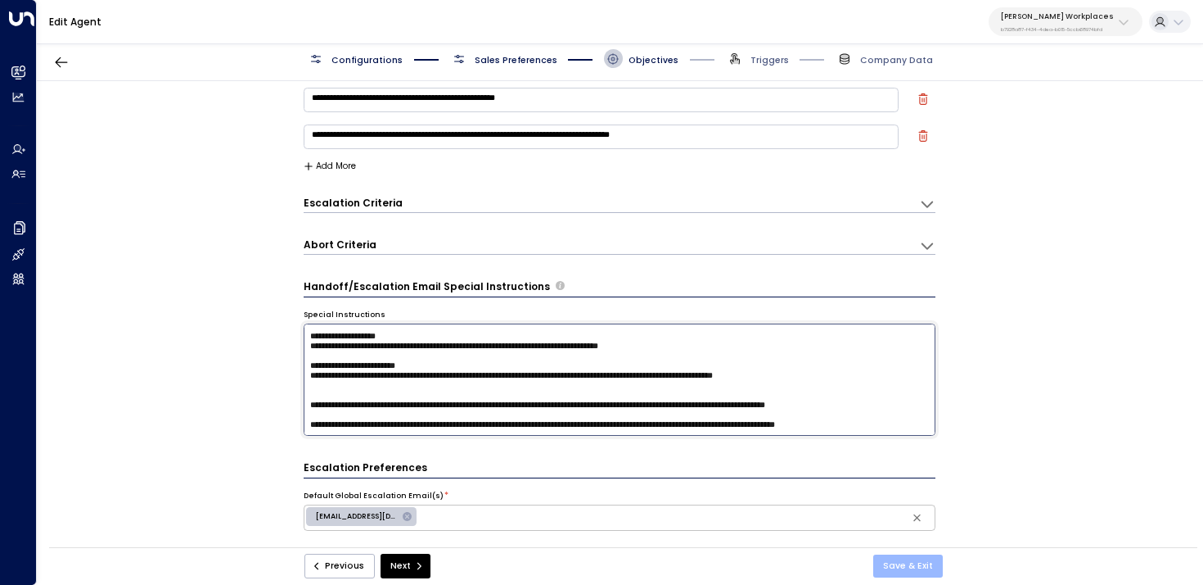
type textarea "**********"
click at [924, 558] on button "Save & Exit" at bounding box center [909, 565] width 70 height 23
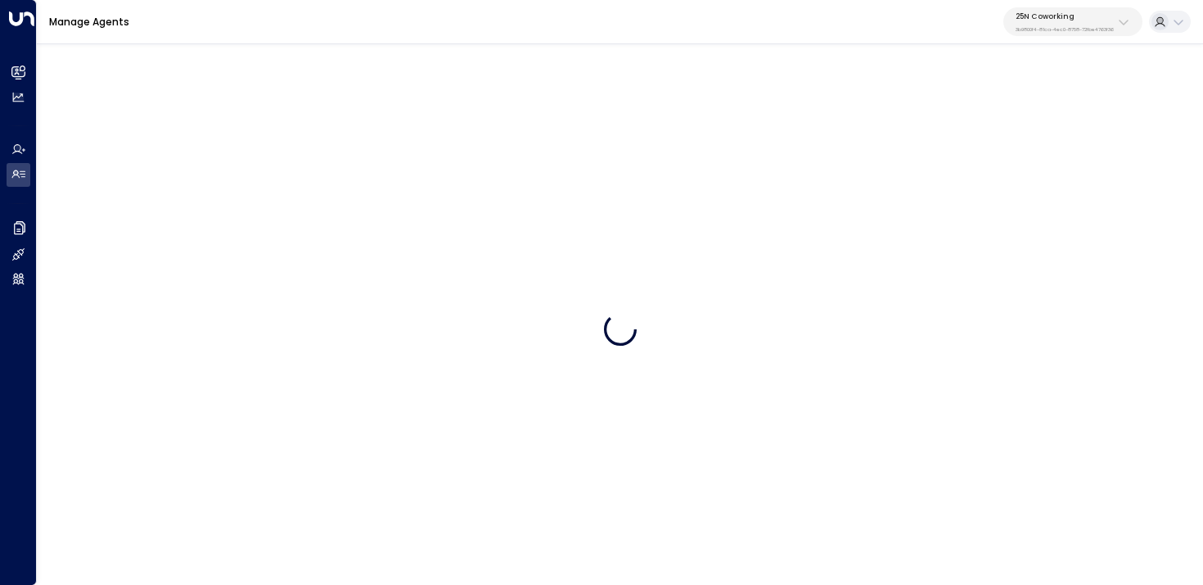
click at [1022, 15] on p "25N Coworking" at bounding box center [1065, 16] width 98 height 10
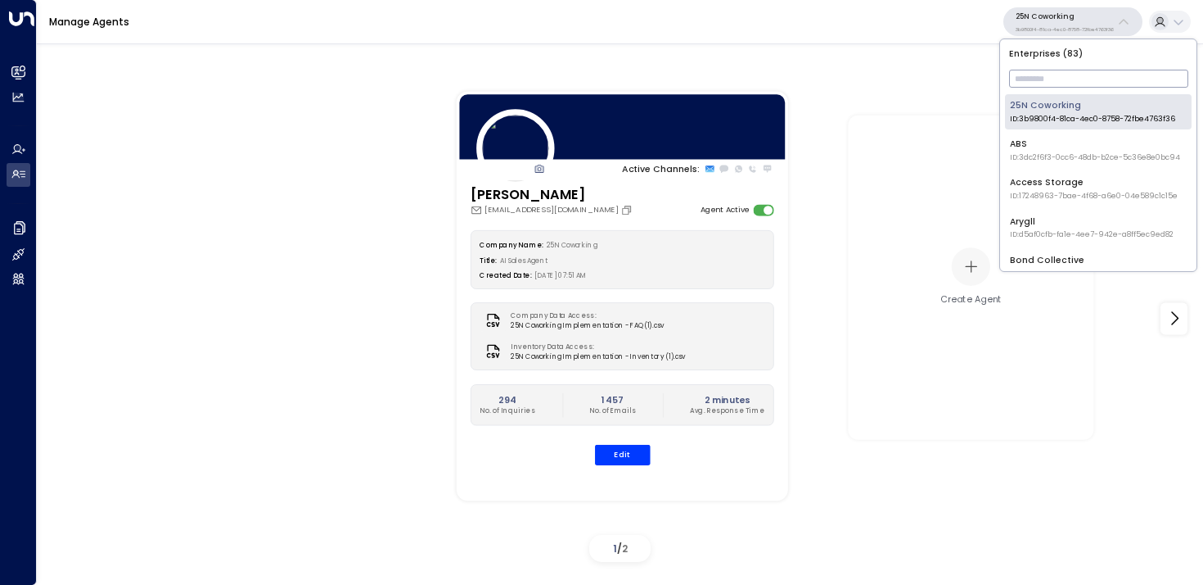
click at [1029, 75] on input "text" at bounding box center [1098, 78] width 179 height 26
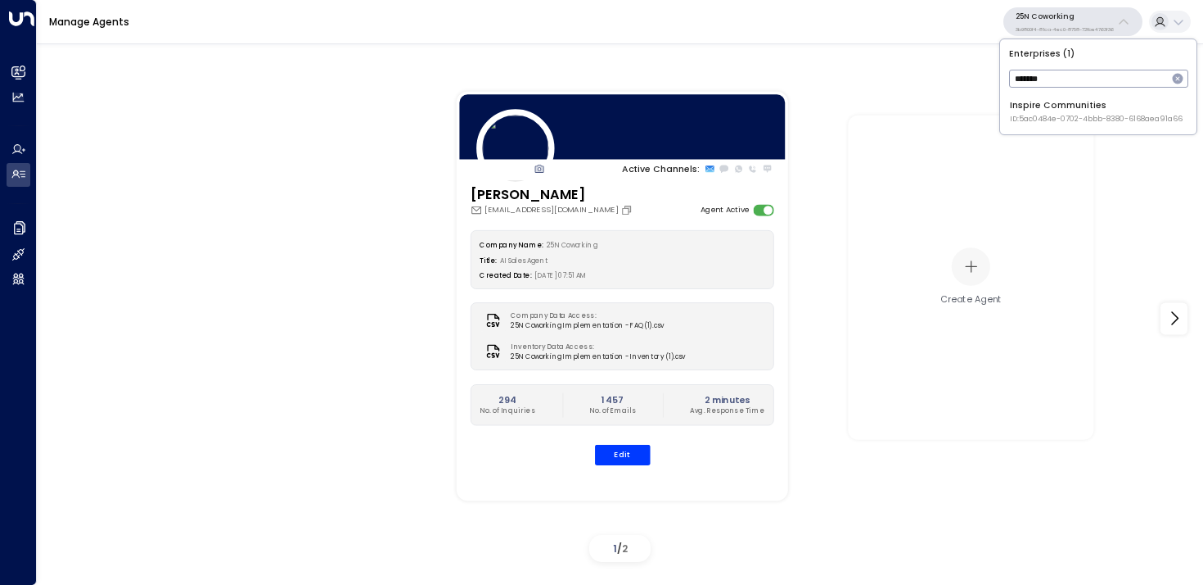
type input "*******"
click at [1035, 119] on span "ID: 5ac0484e-0702-4bbb-8380-6168aea91a66" at bounding box center [1096, 119] width 173 height 11
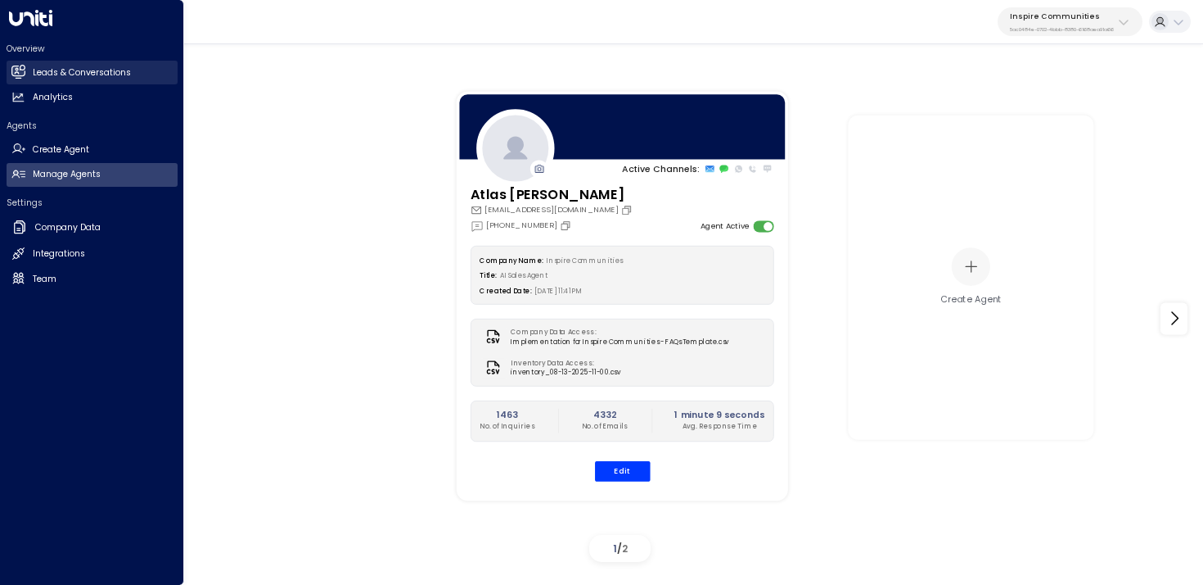
click at [18, 74] on icon at bounding box center [17, 71] width 13 height 10
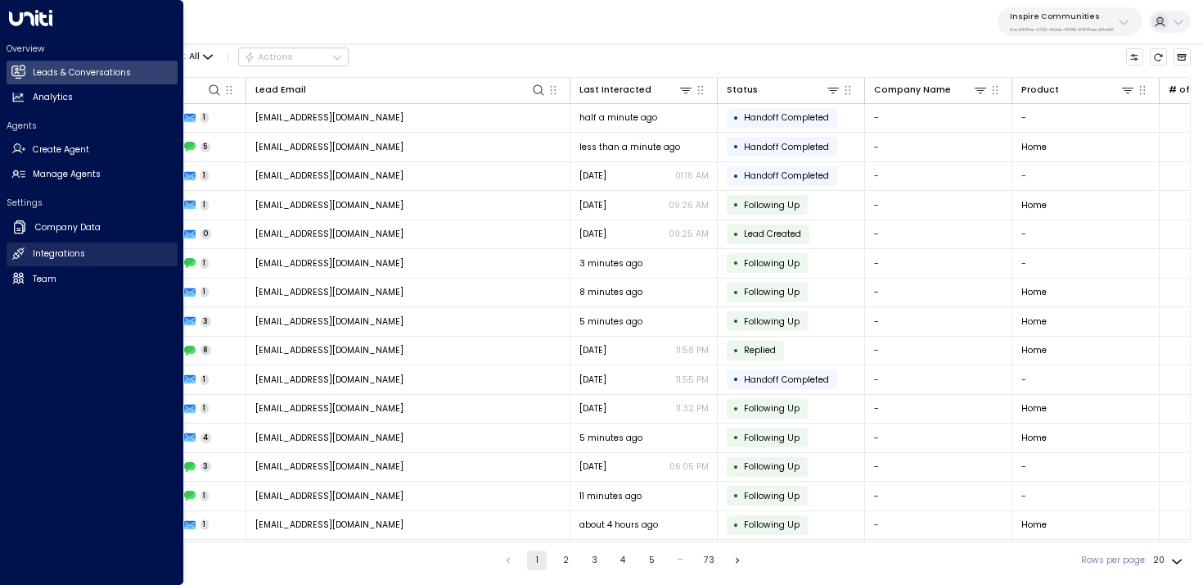
click at [28, 254] on link "Integrations Integrations" at bounding box center [92, 254] width 171 height 24
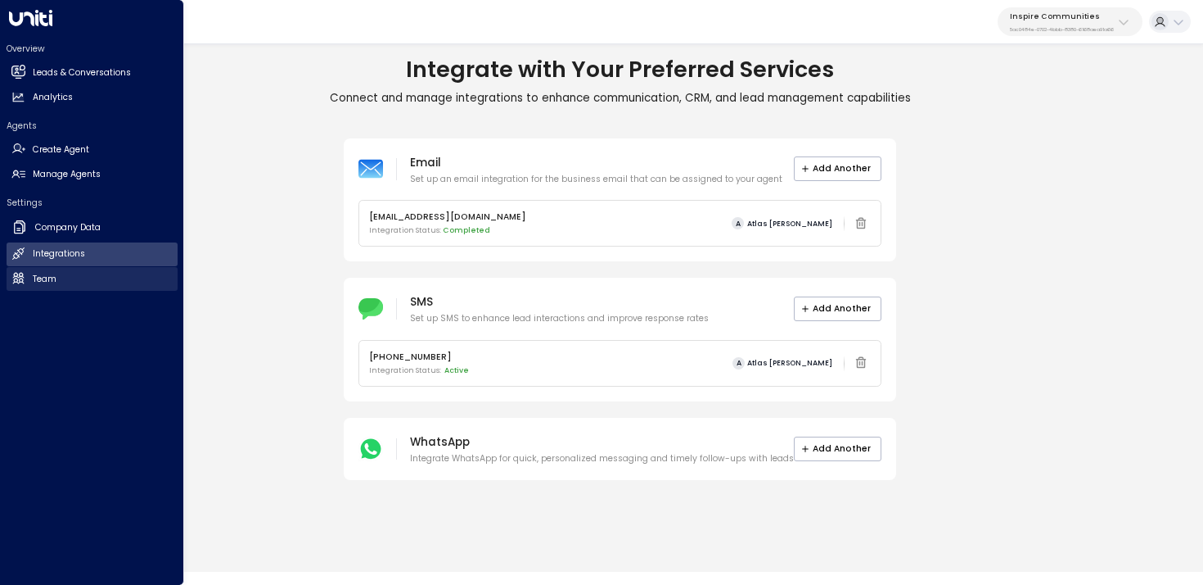
click at [40, 284] on h2 "Team" at bounding box center [45, 279] width 24 height 13
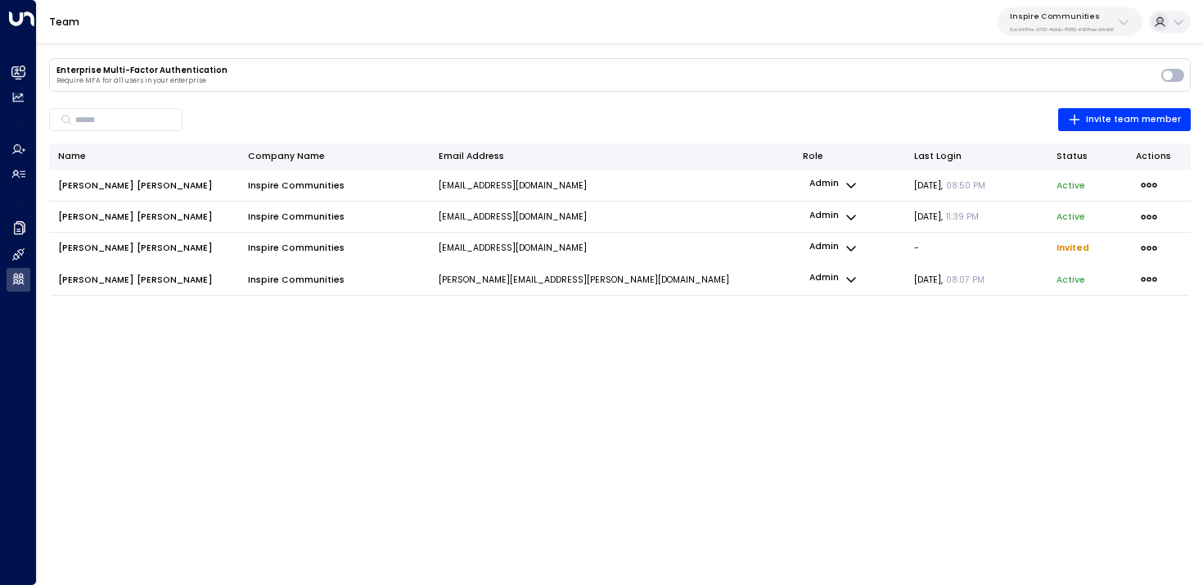
click at [77, 246] on span "[PERSON_NAME]" at bounding box center [135, 248] width 155 height 12
copy span "[PERSON_NAME]"
